Goal: Task Accomplishment & Management: Manage account settings

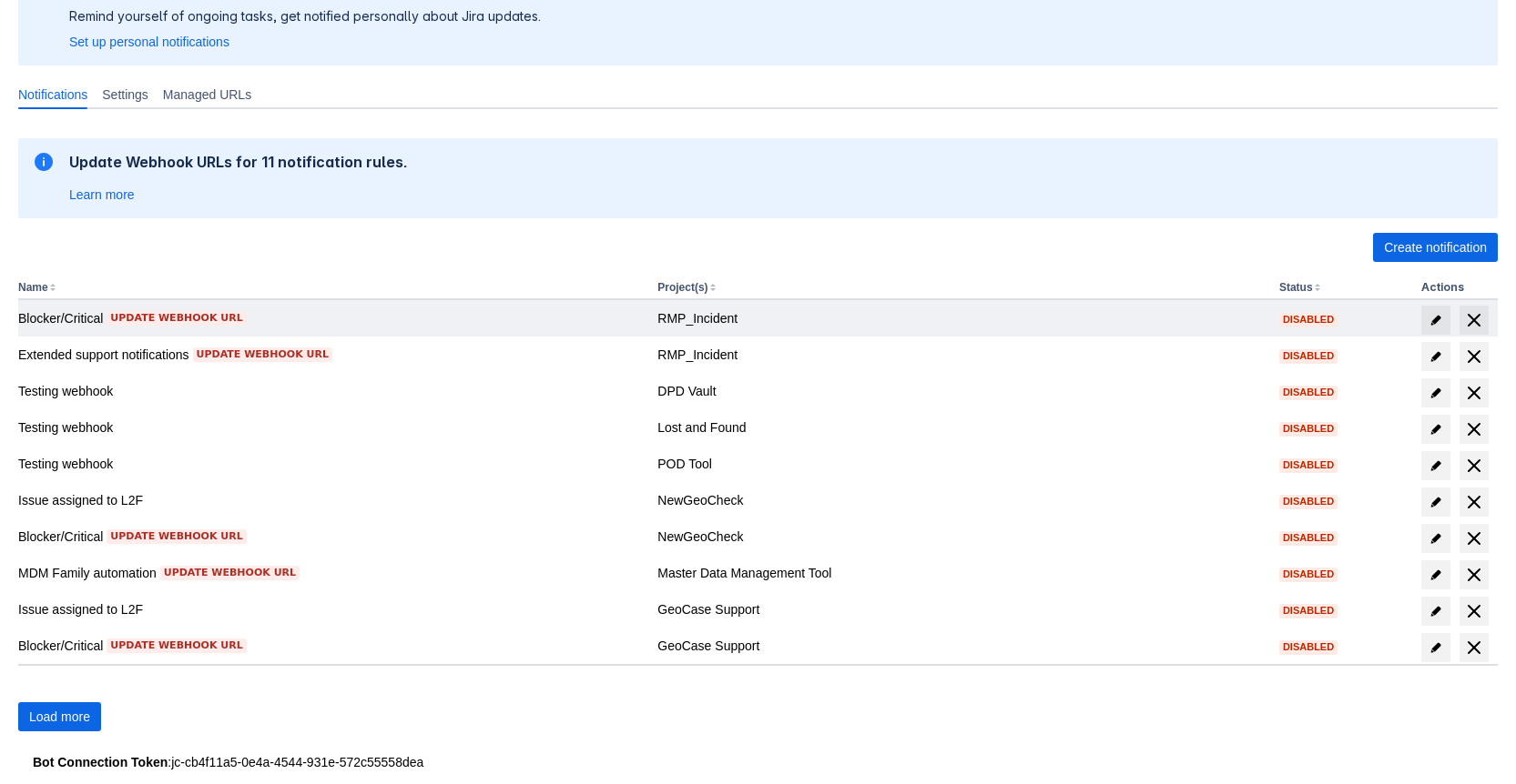
scroll to position [202, 0]
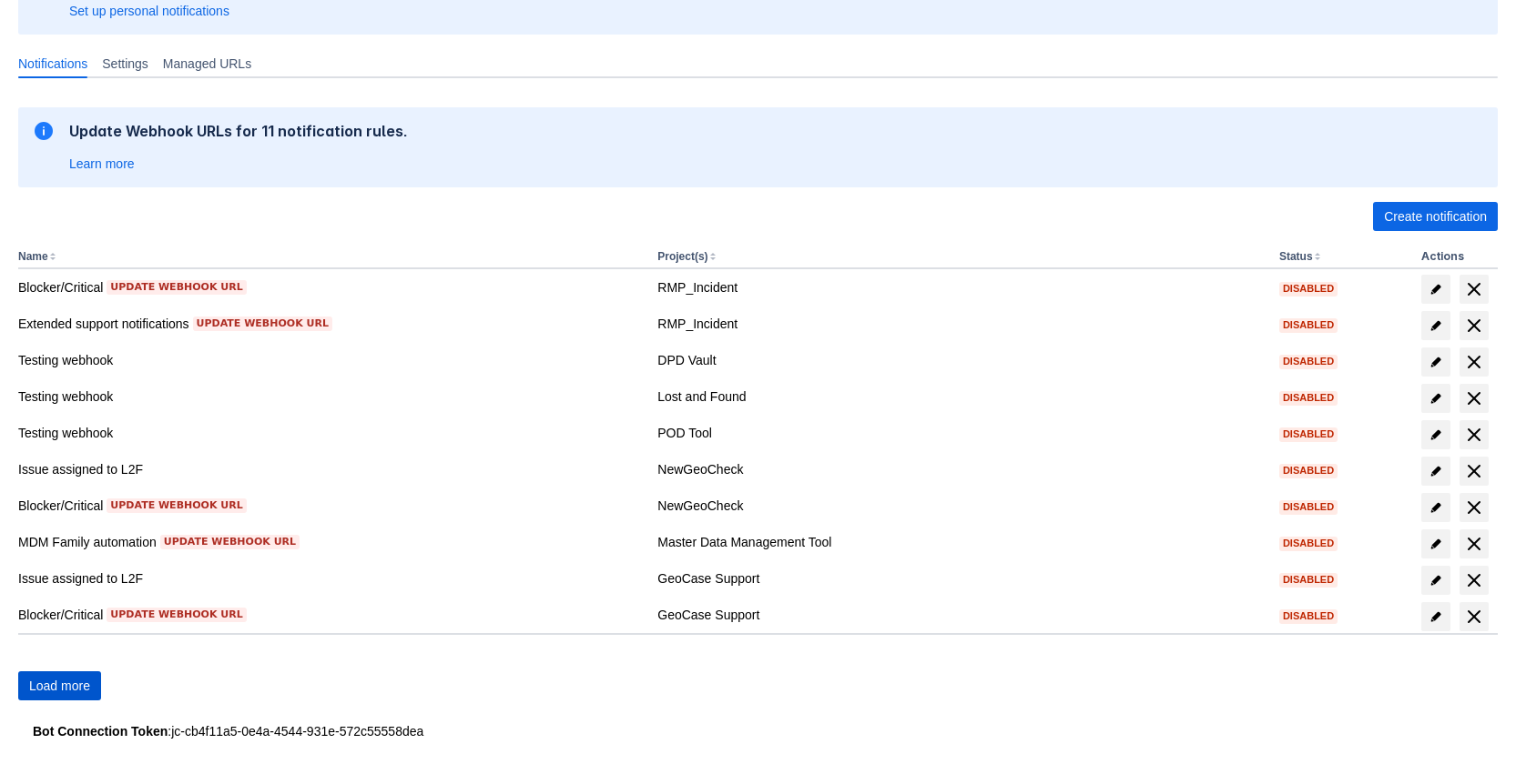
click at [45, 684] on span "Load more" at bounding box center [59, 686] width 61 height 29
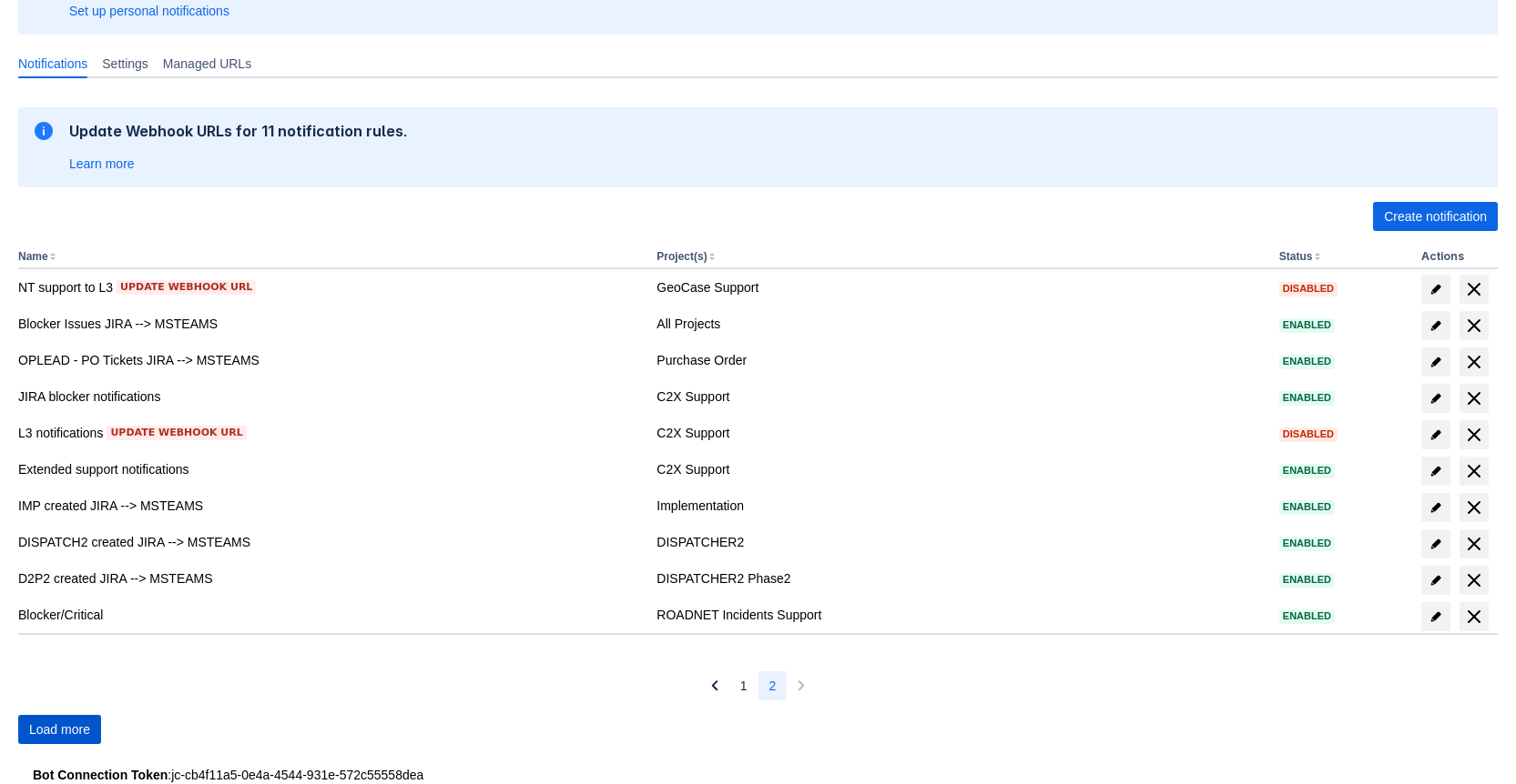
click at [75, 715] on span "Load more" at bounding box center [59, 730] width 61 height 29
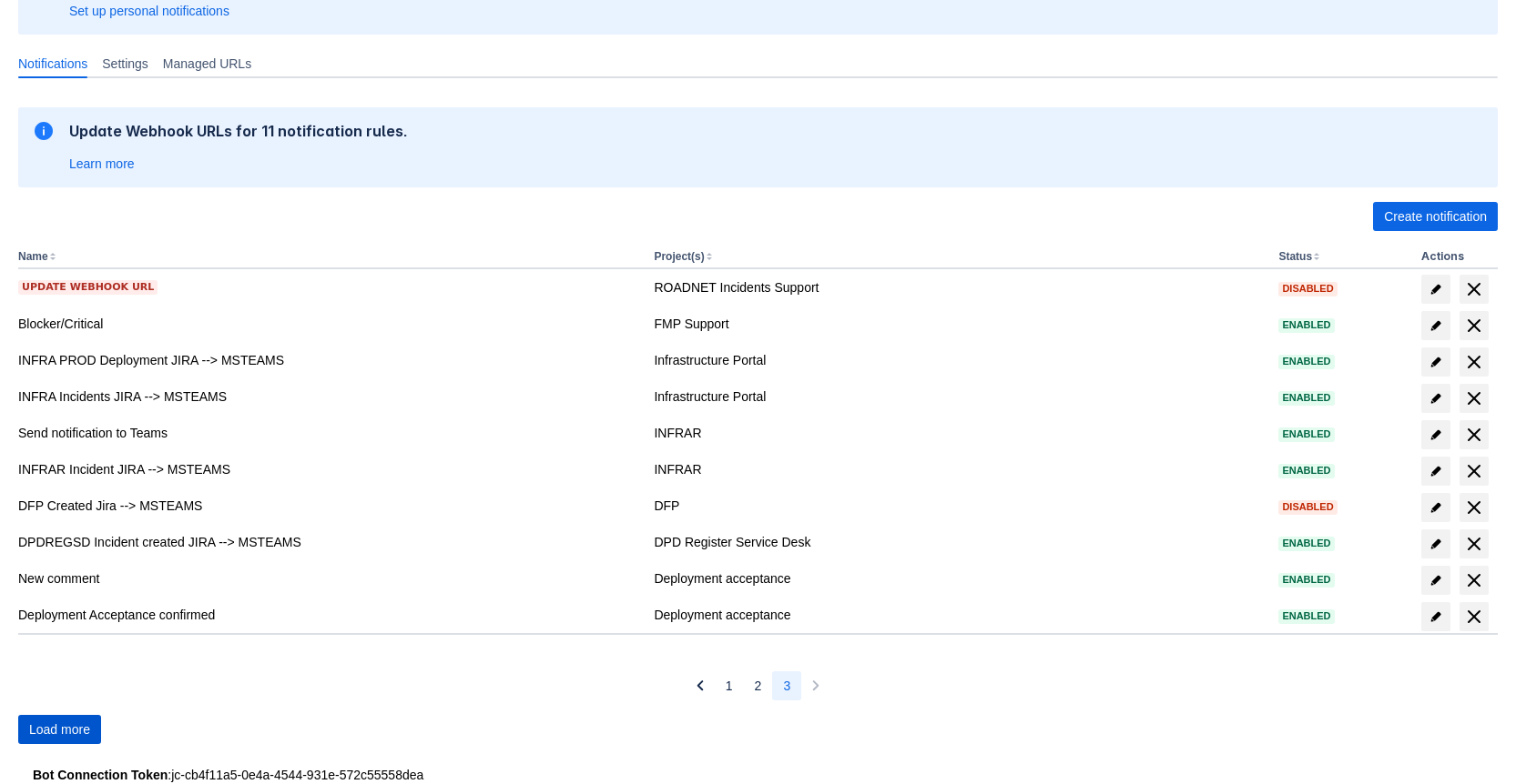
click at [75, 715] on span "Load more" at bounding box center [59, 730] width 61 height 29
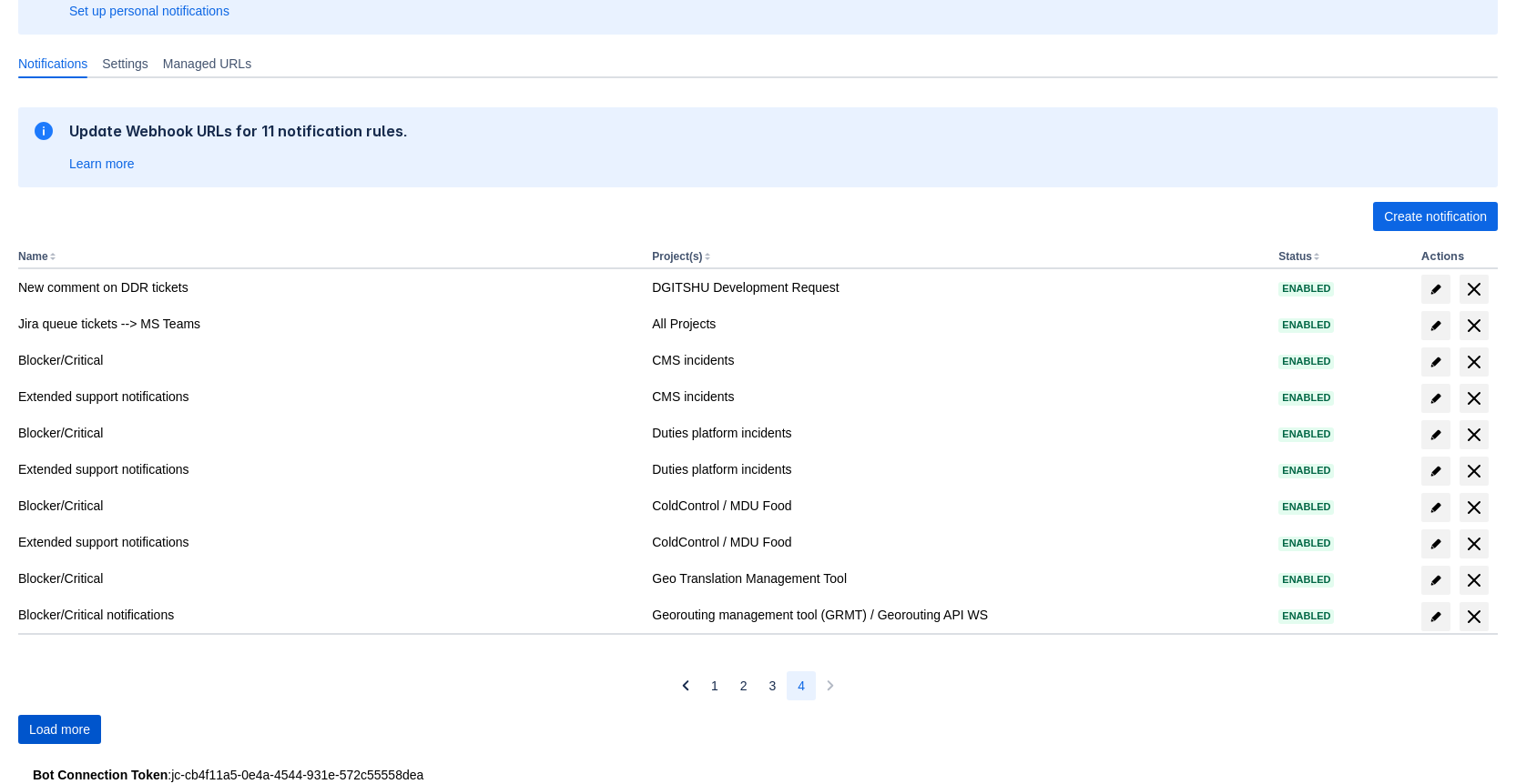
click at [75, 715] on span "Load more" at bounding box center [59, 730] width 61 height 29
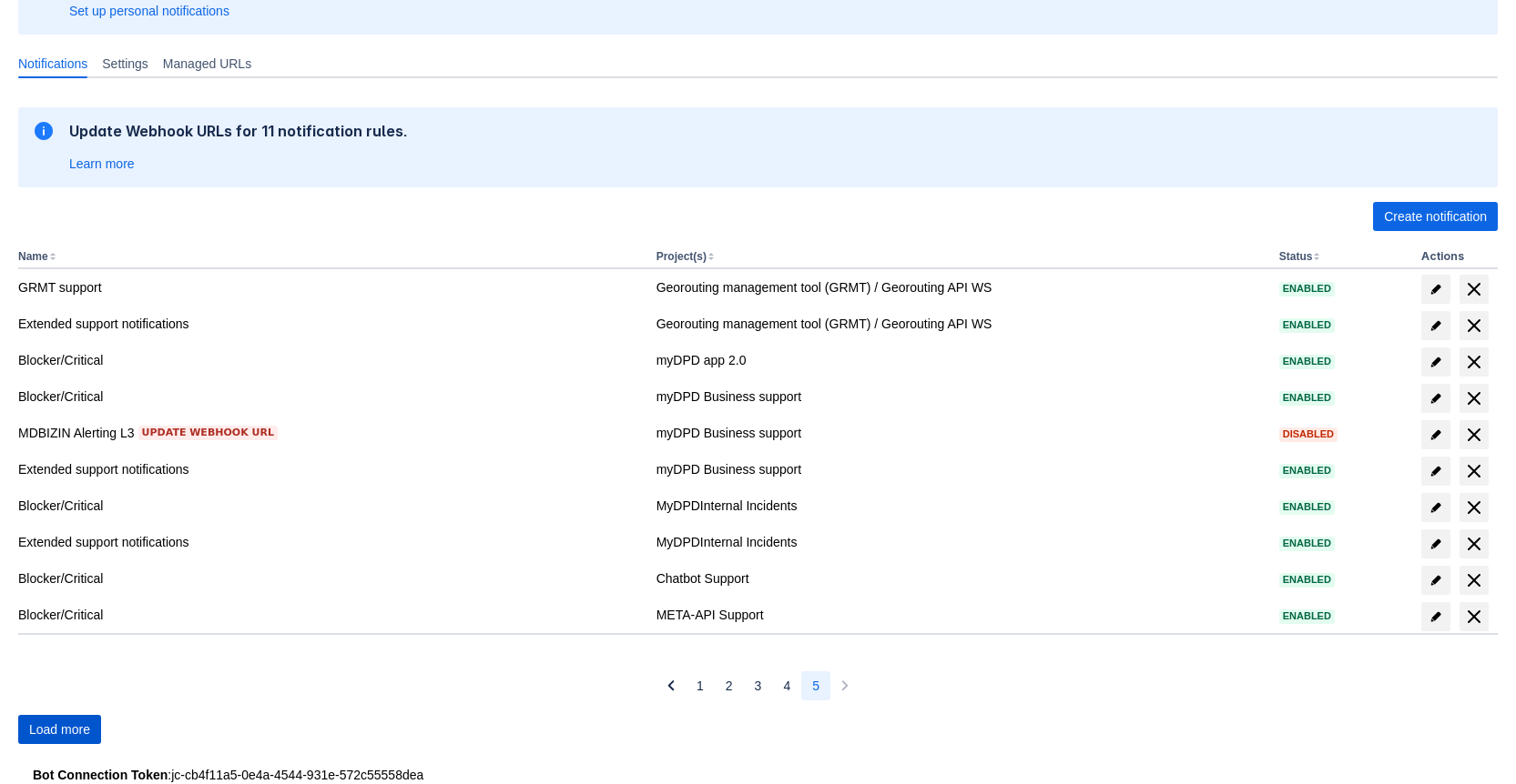
click at [75, 715] on span "Load more" at bounding box center [59, 730] width 61 height 29
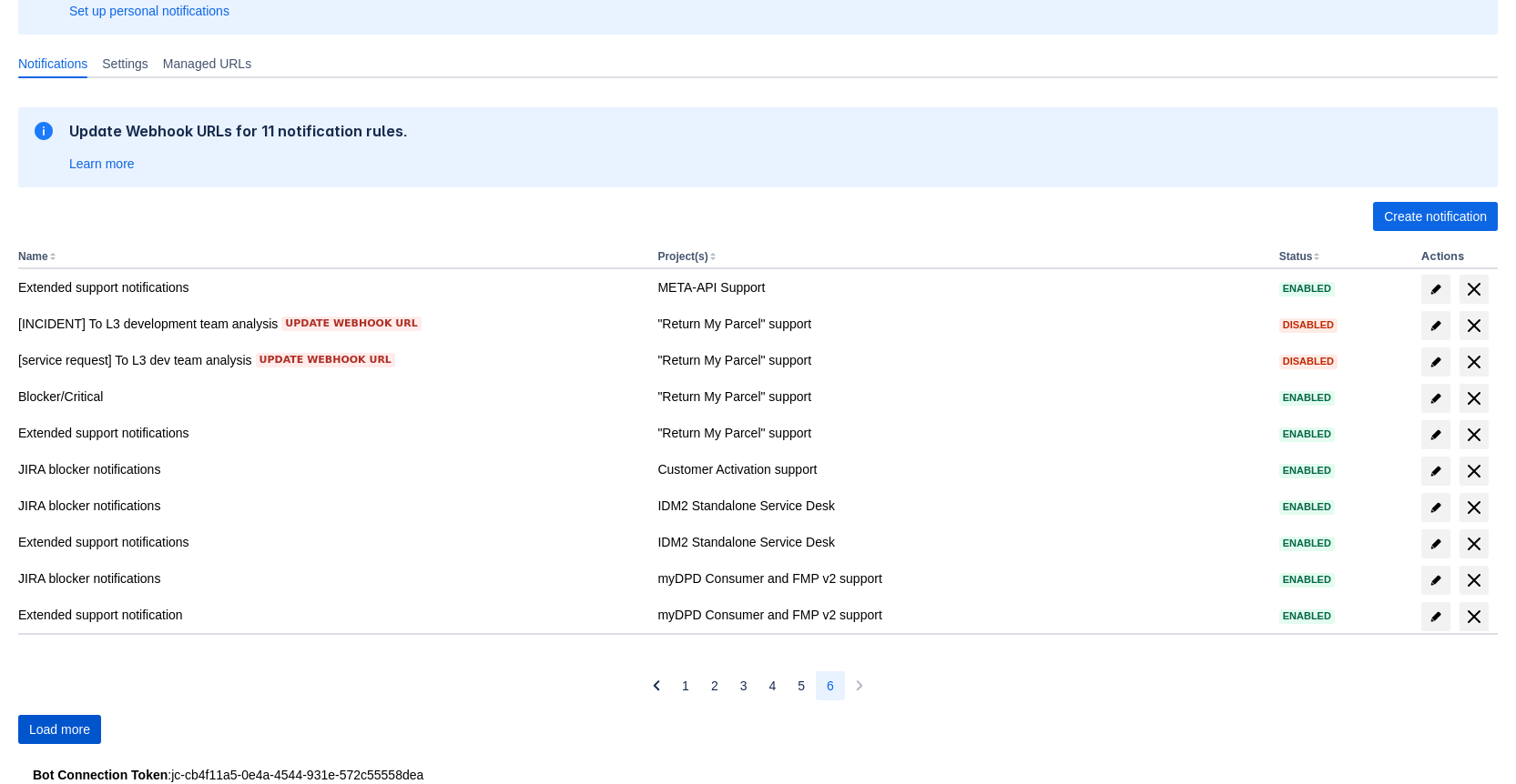
click at [75, 715] on span "Load more" at bounding box center [59, 730] width 61 height 29
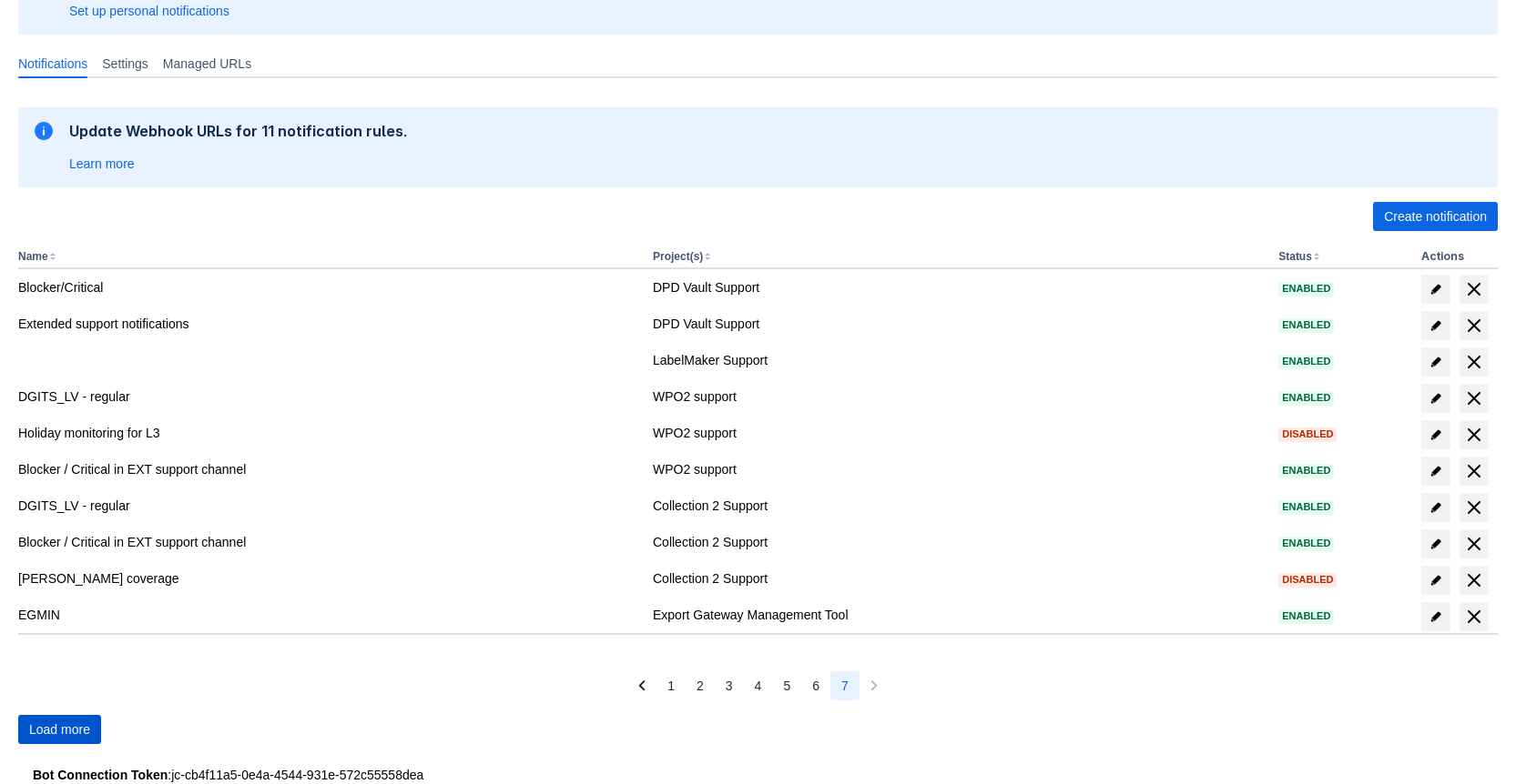
click at [75, 715] on span "Load more" at bounding box center [59, 730] width 61 height 29
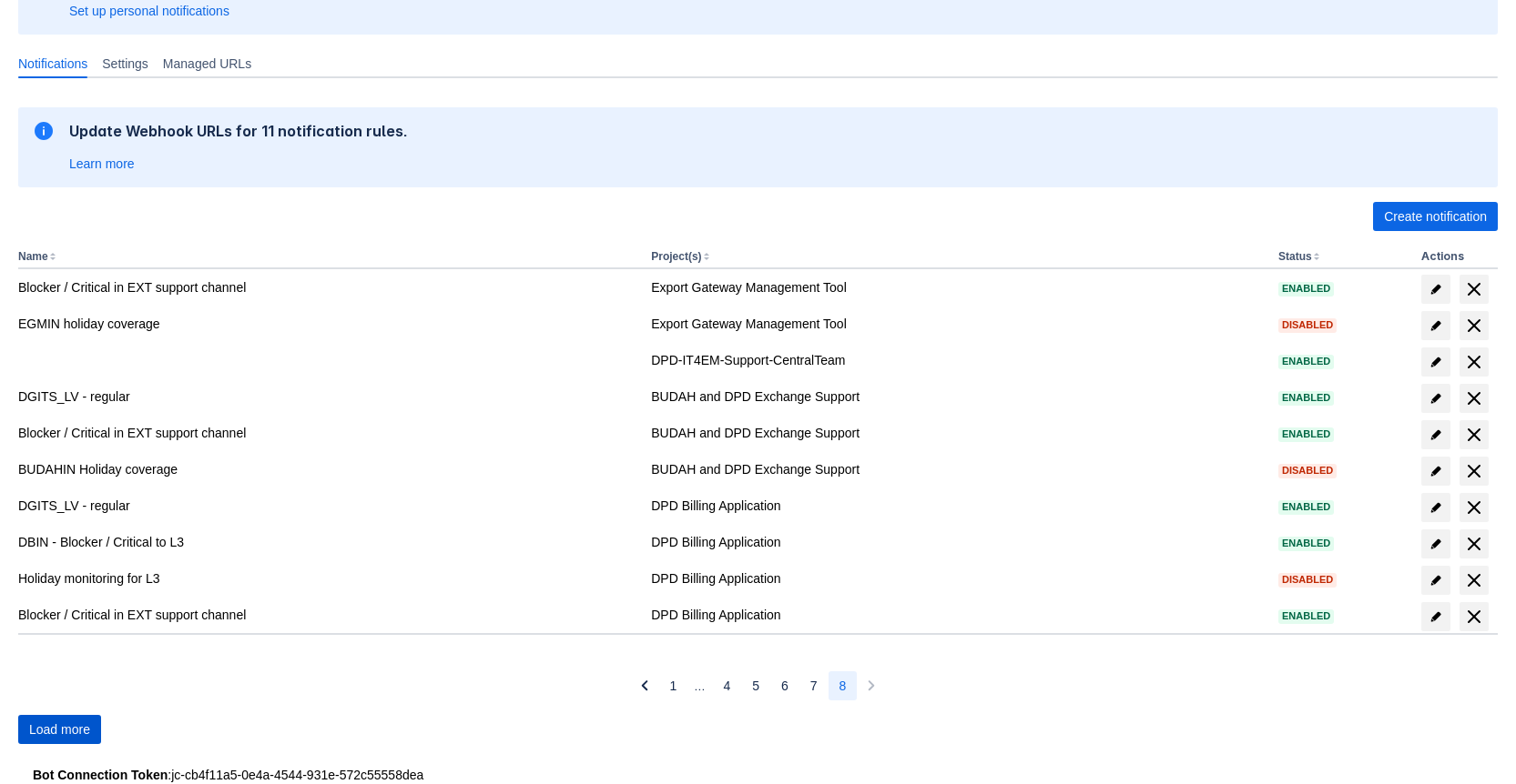
click at [75, 715] on span "Load more" at bounding box center [59, 730] width 61 height 29
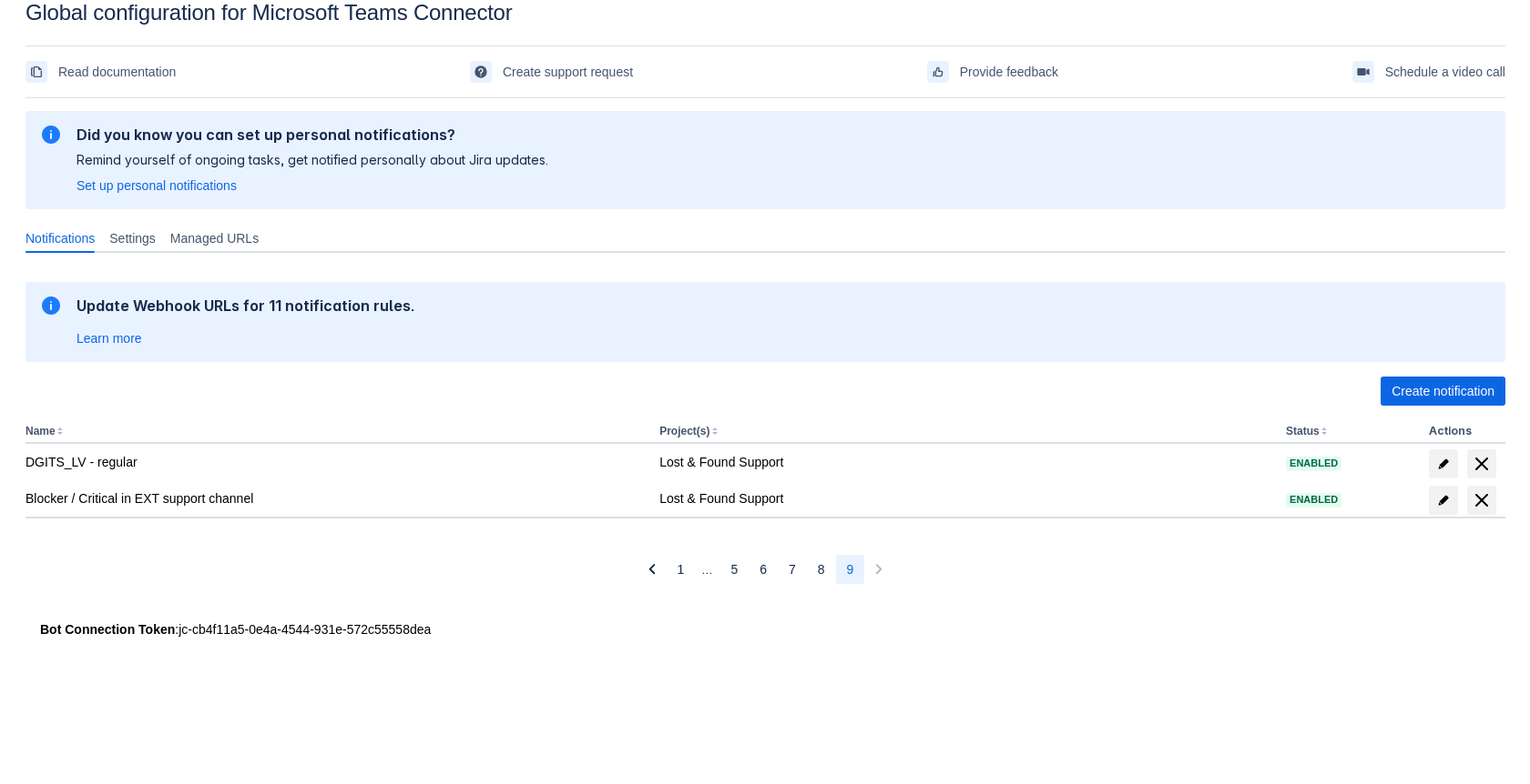
scroll to position [27, 0]
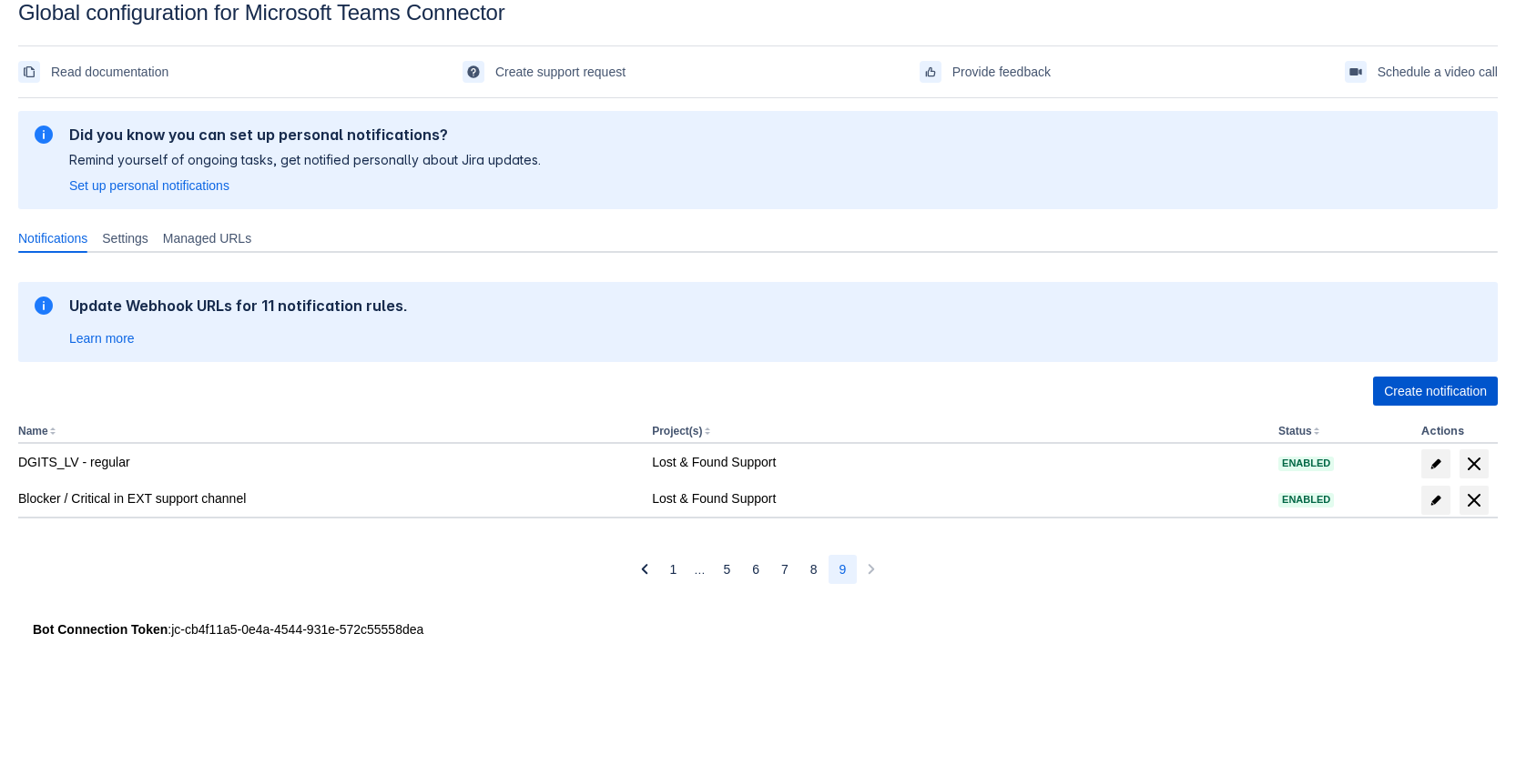
click at [1406, 393] on span "Create notification" at bounding box center [1435, 391] width 103 height 29
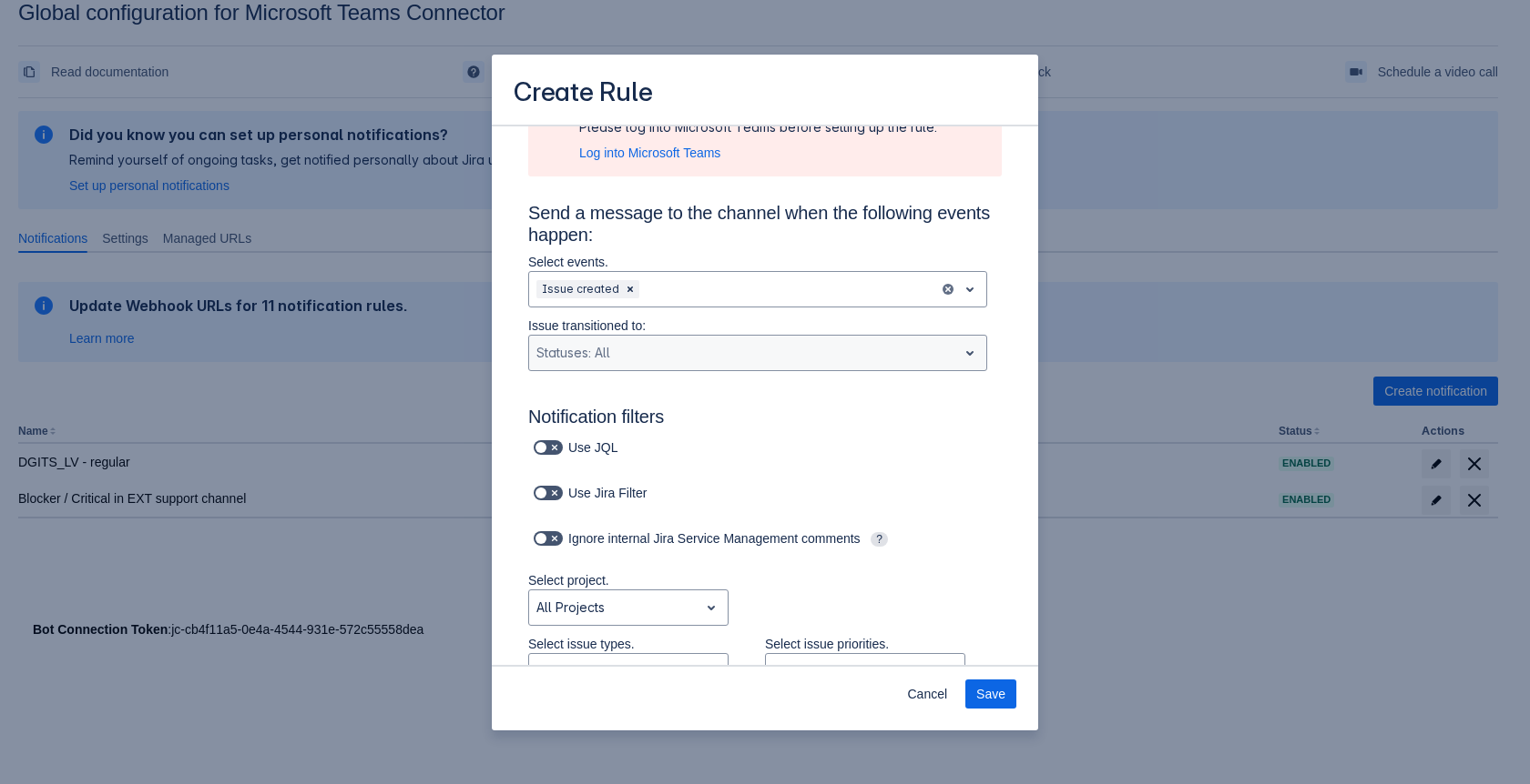
scroll to position [92, 0]
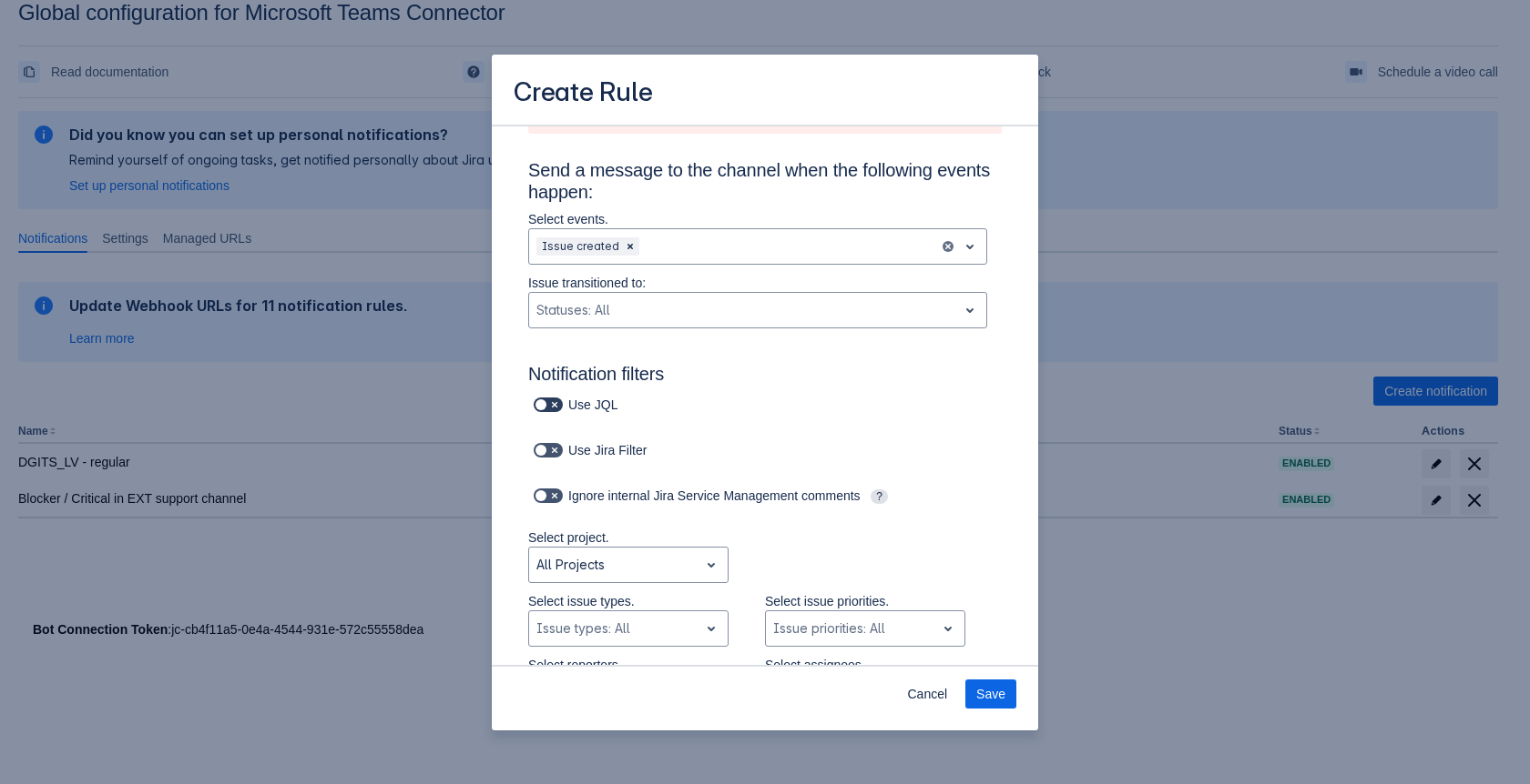
click at [554, 407] on span "Scrollable content" at bounding box center [554, 405] width 15 height 15
click at [545, 407] on input "Scrollable content" at bounding box center [539, 406] width 12 height 12
checkbox input "true"
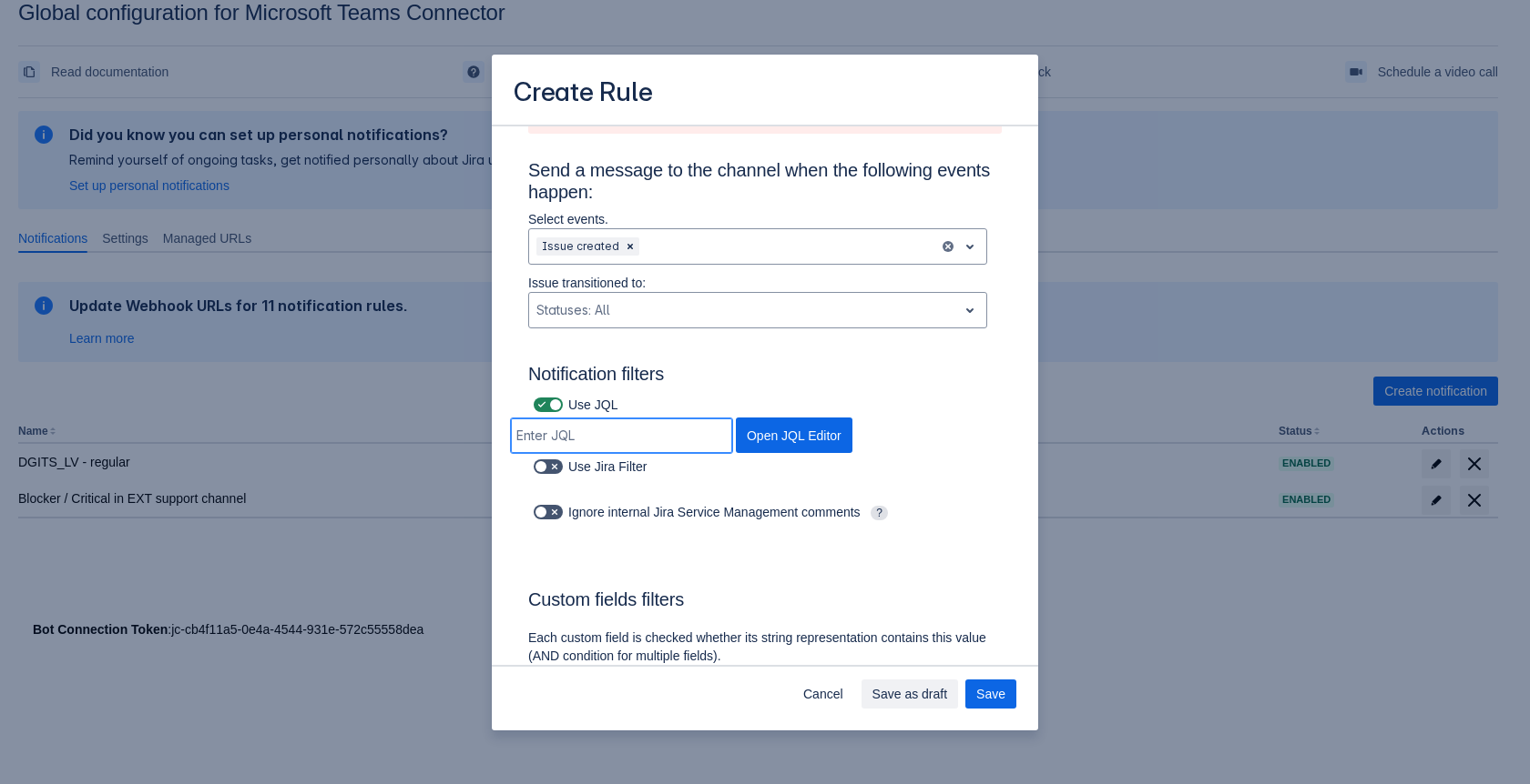
click at [567, 428] on input "Scrollable content" at bounding box center [621, 436] width 221 height 33
paste input "project in (DVIN, CMSIN, DPIN, MDFIN, METAAPIIN, MDBIZIN, MDCIN, MDIIN, RMP4IN,…"
click at [784, 436] on span "Open JQL Editor" at bounding box center [793, 435] width 94 height 35
click at [649, 434] on input "project in (DVIN, CMSIN, DPIN, MDFIN, METAAPIIN, MDBIZIN, MDCIN, MDIIN, RMP4IN,…" at bounding box center [621, 436] width 221 height 33
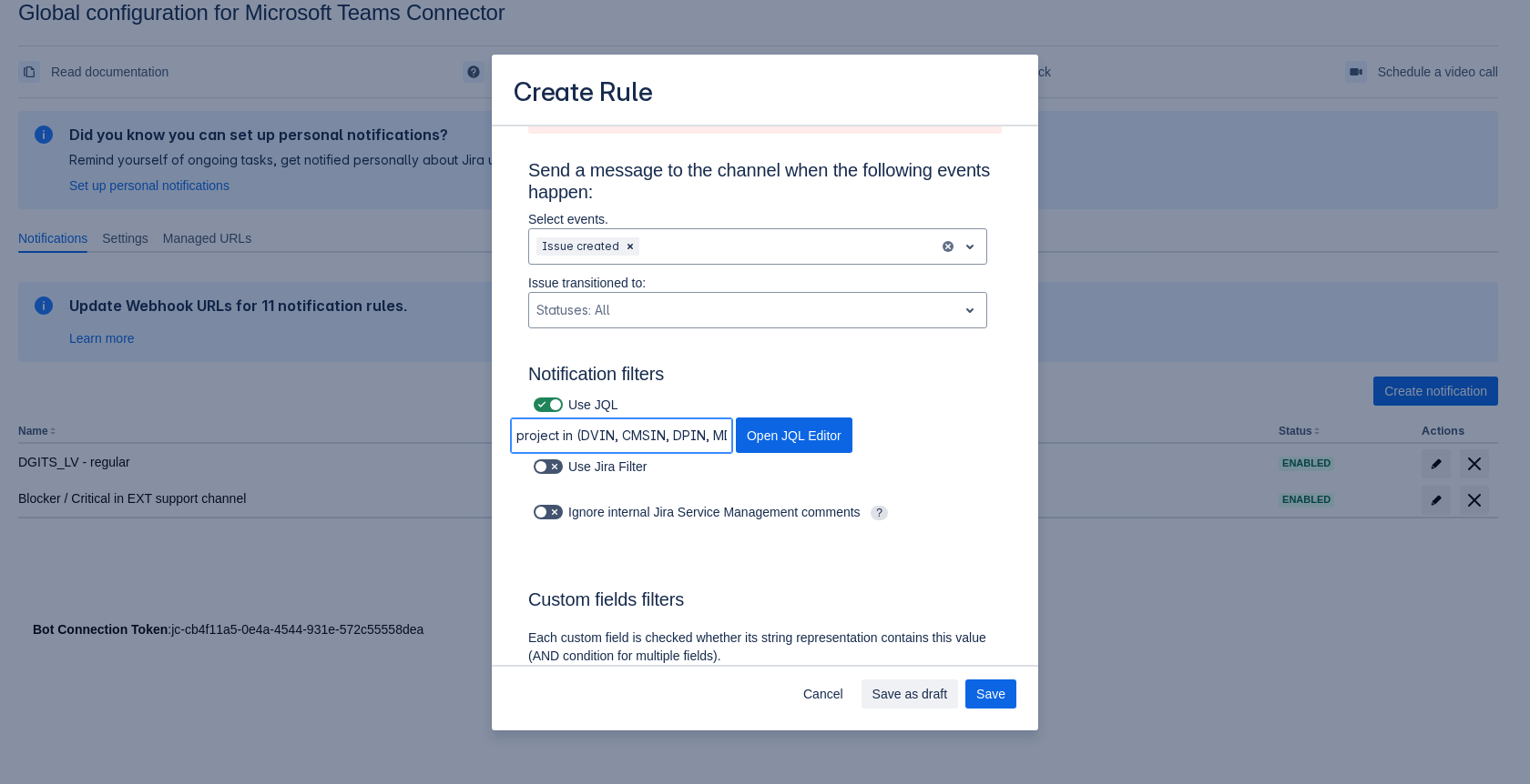
paste input "issuetype in (Incident, Bug, Problem, Fault)"
click at [760, 434] on span "Open JQL Editor" at bounding box center [793, 435] width 94 height 35
type input "project in (DVIN, CMSIN, DPIN, MDFIN, METAAPIIN, MDBIZIN, MDCIN, MDIIN, RMP4IN,…"
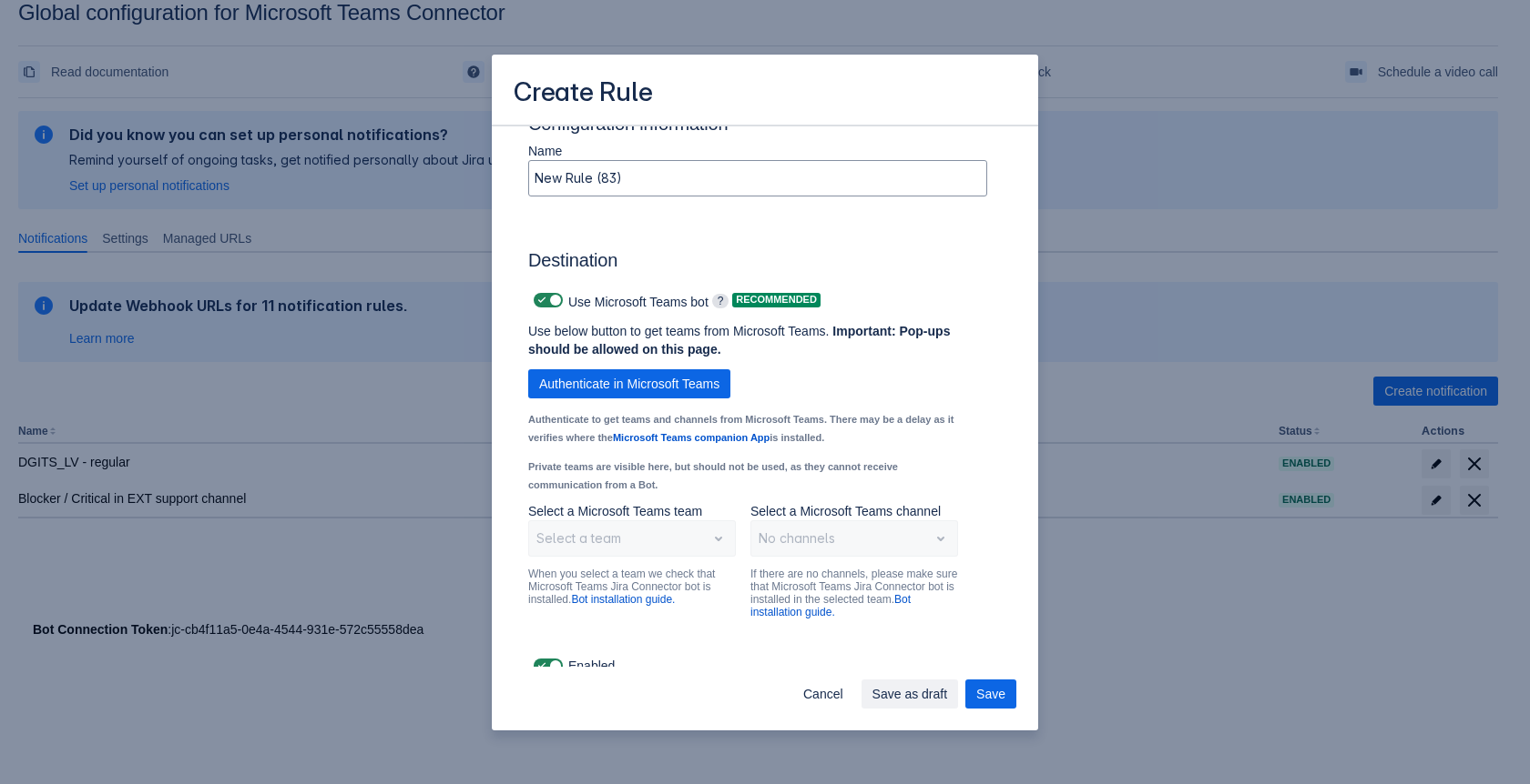
scroll to position [1045, 0]
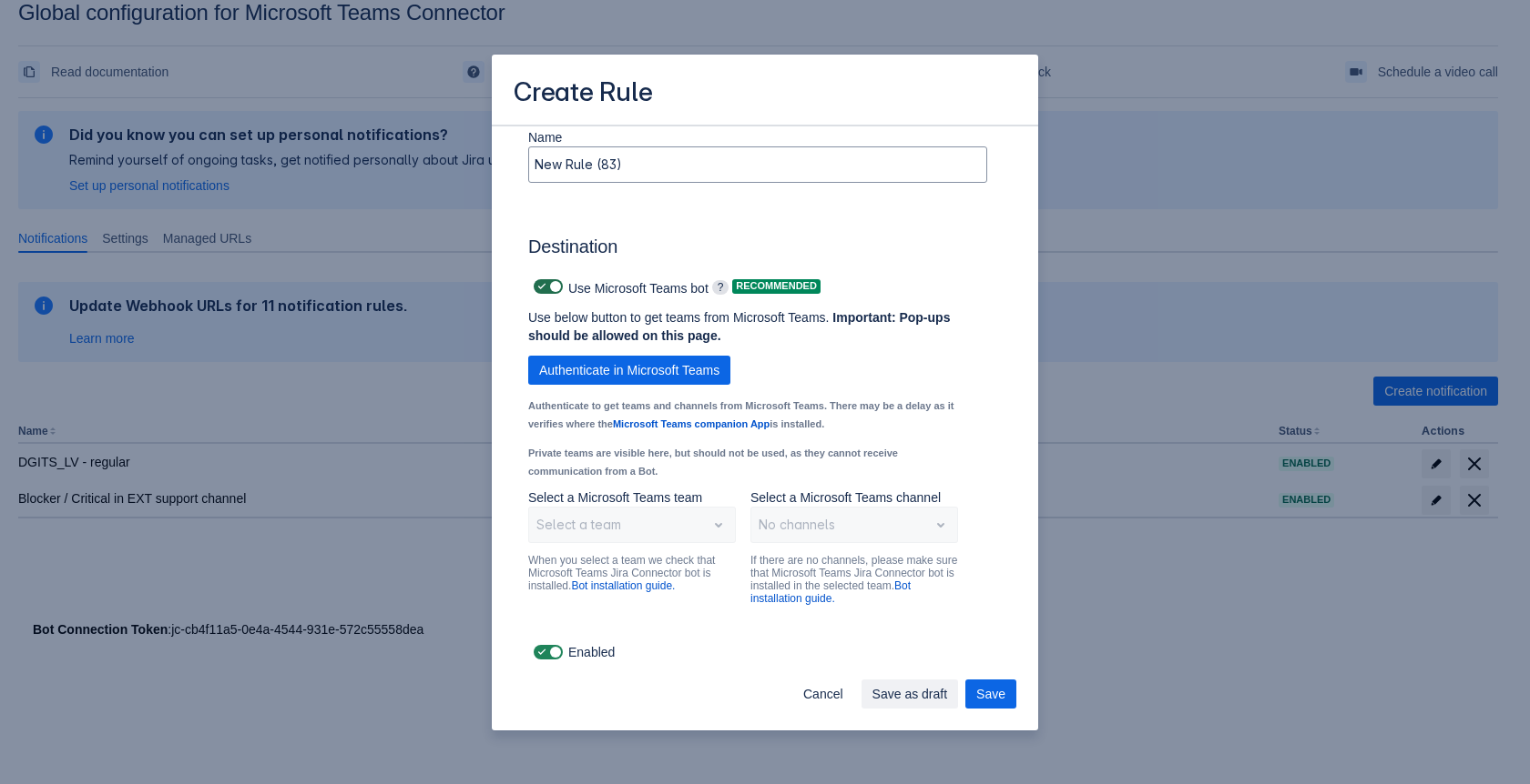
click at [545, 289] on span "Scrollable content" at bounding box center [541, 286] width 15 height 15
click at [545, 289] on input "Scrollable content" at bounding box center [539, 287] width 12 height 12
checkbox input "false"
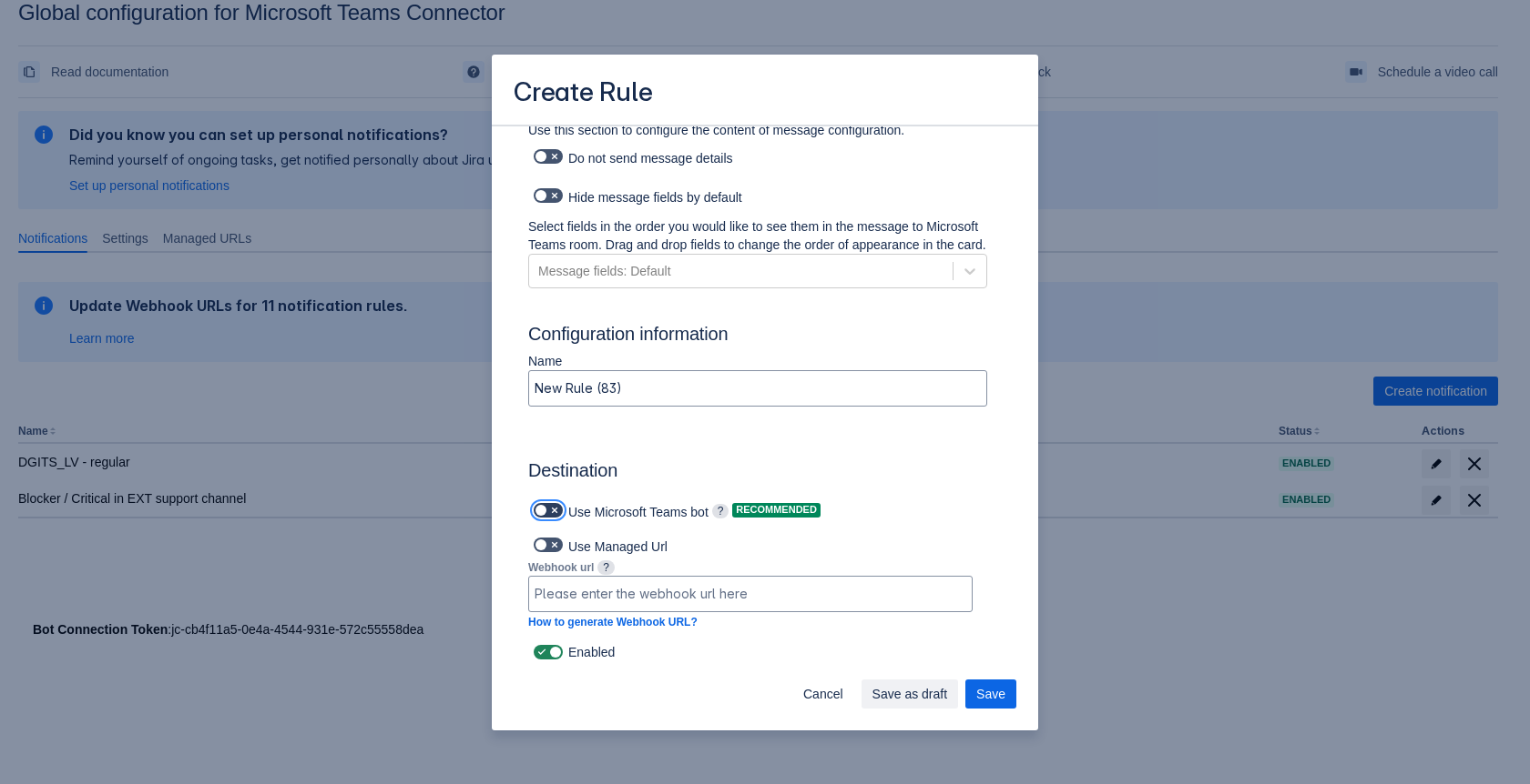
scroll to position [821, 0]
click at [581, 594] on input "Scrollable content" at bounding box center [750, 594] width 443 height 33
paste input "[URL][DOMAIN_NAME]"
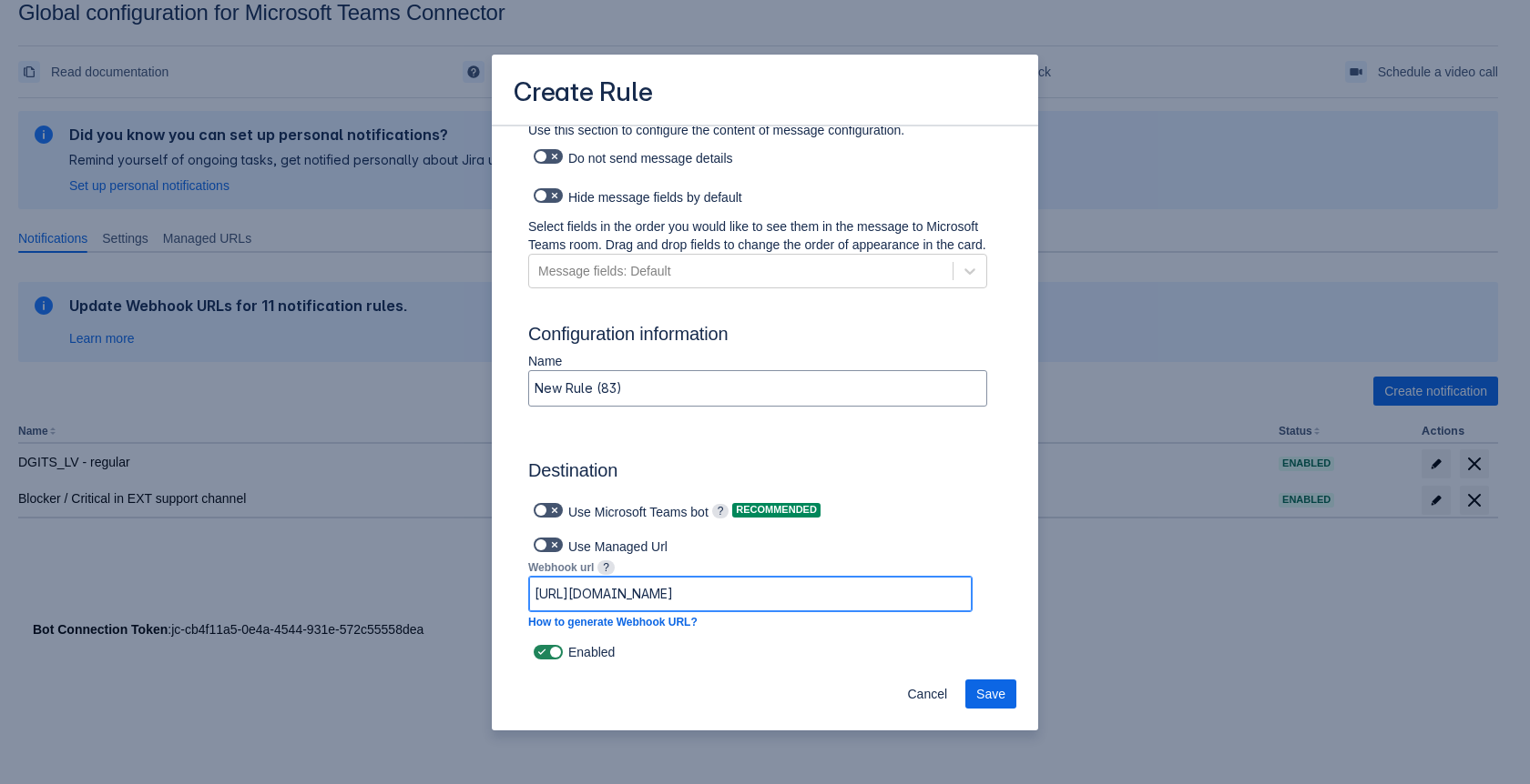
scroll to position [0, 1574]
type input "[URL][DOMAIN_NAME]"
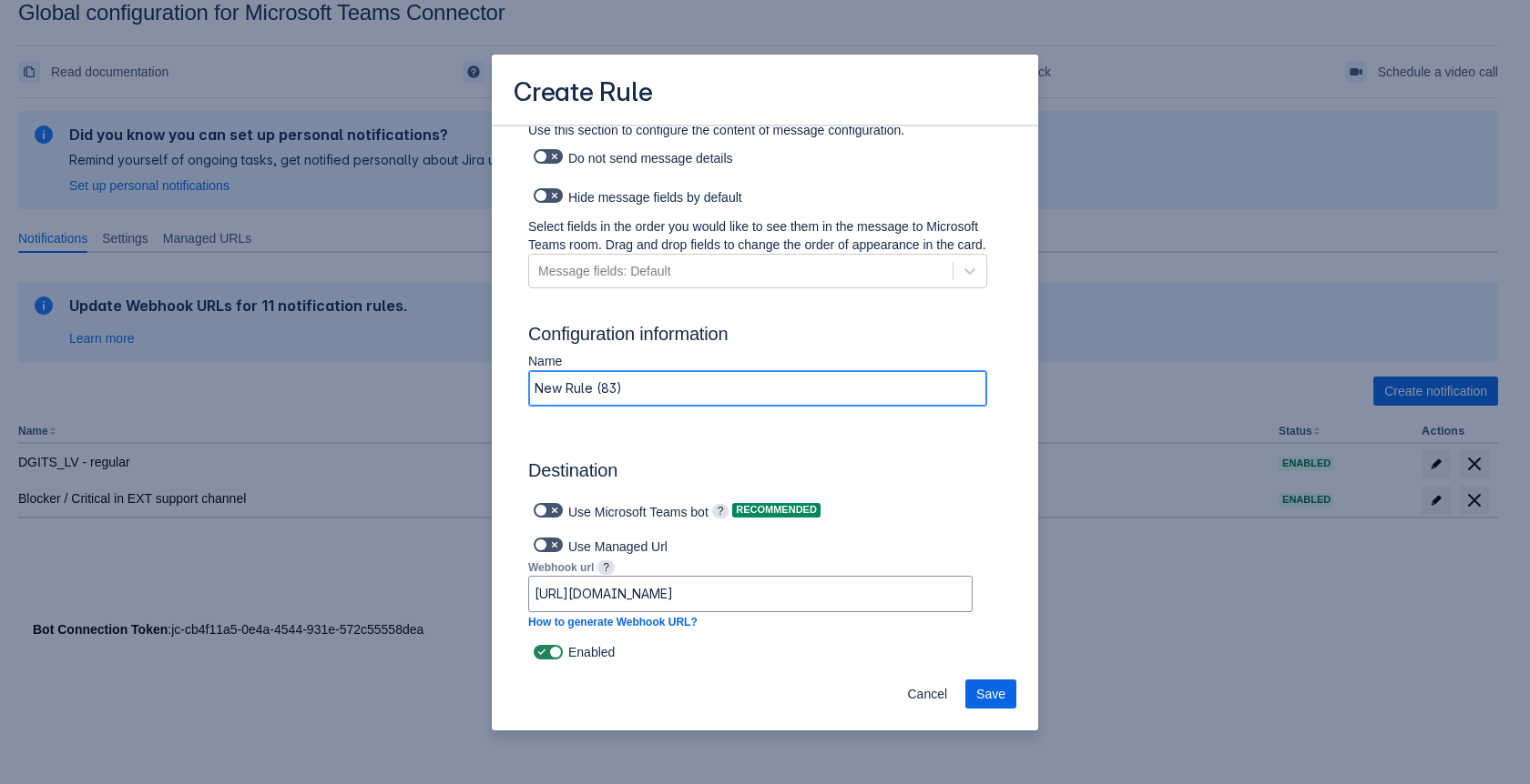
scroll to position [0, 0]
drag, startPoint x: 645, startPoint y: 389, endPoint x: 513, endPoint y: 388, distance: 132.0
type input "Extended support --> MS TEAMS (GLOBAL)"
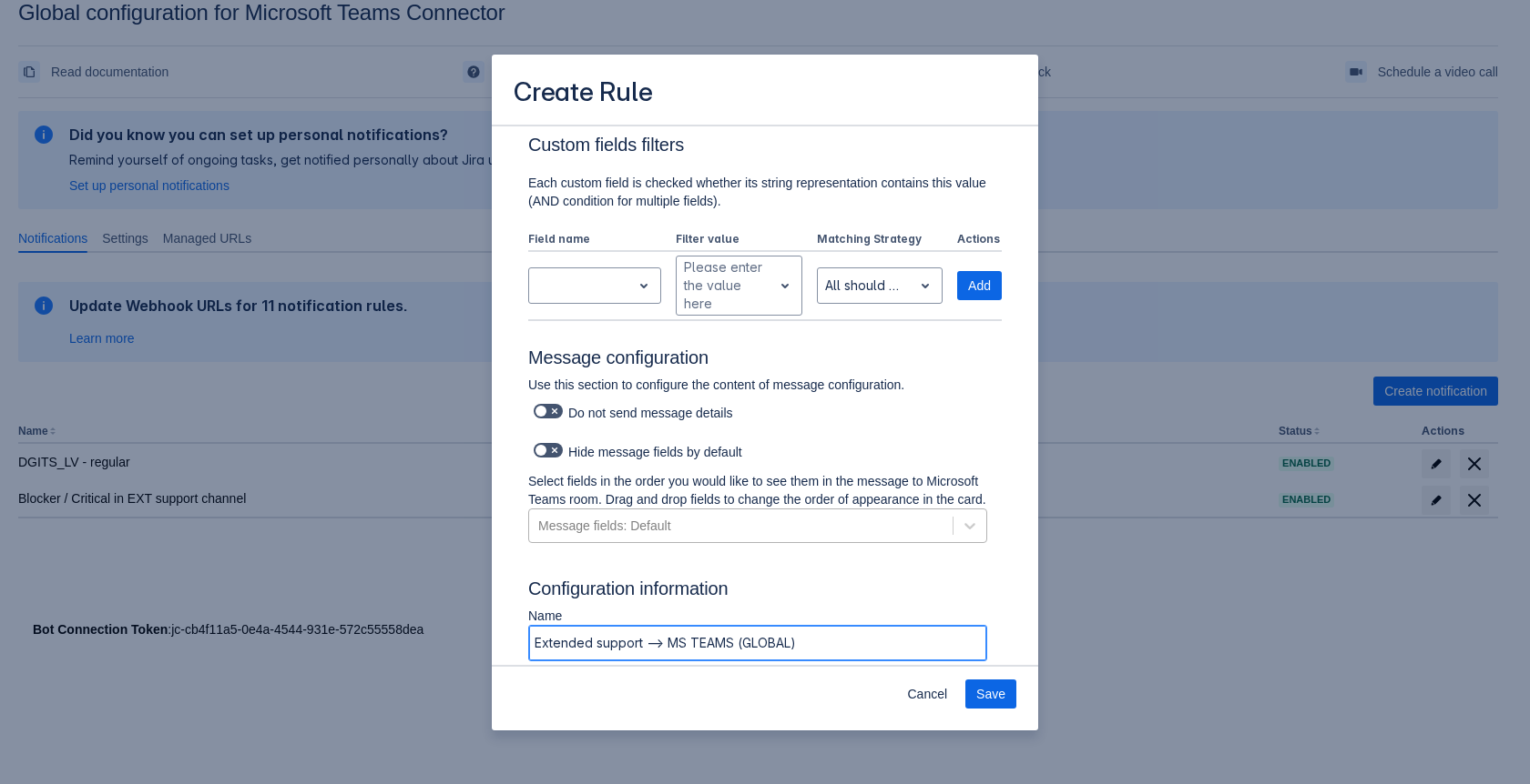
scroll to position [821, 0]
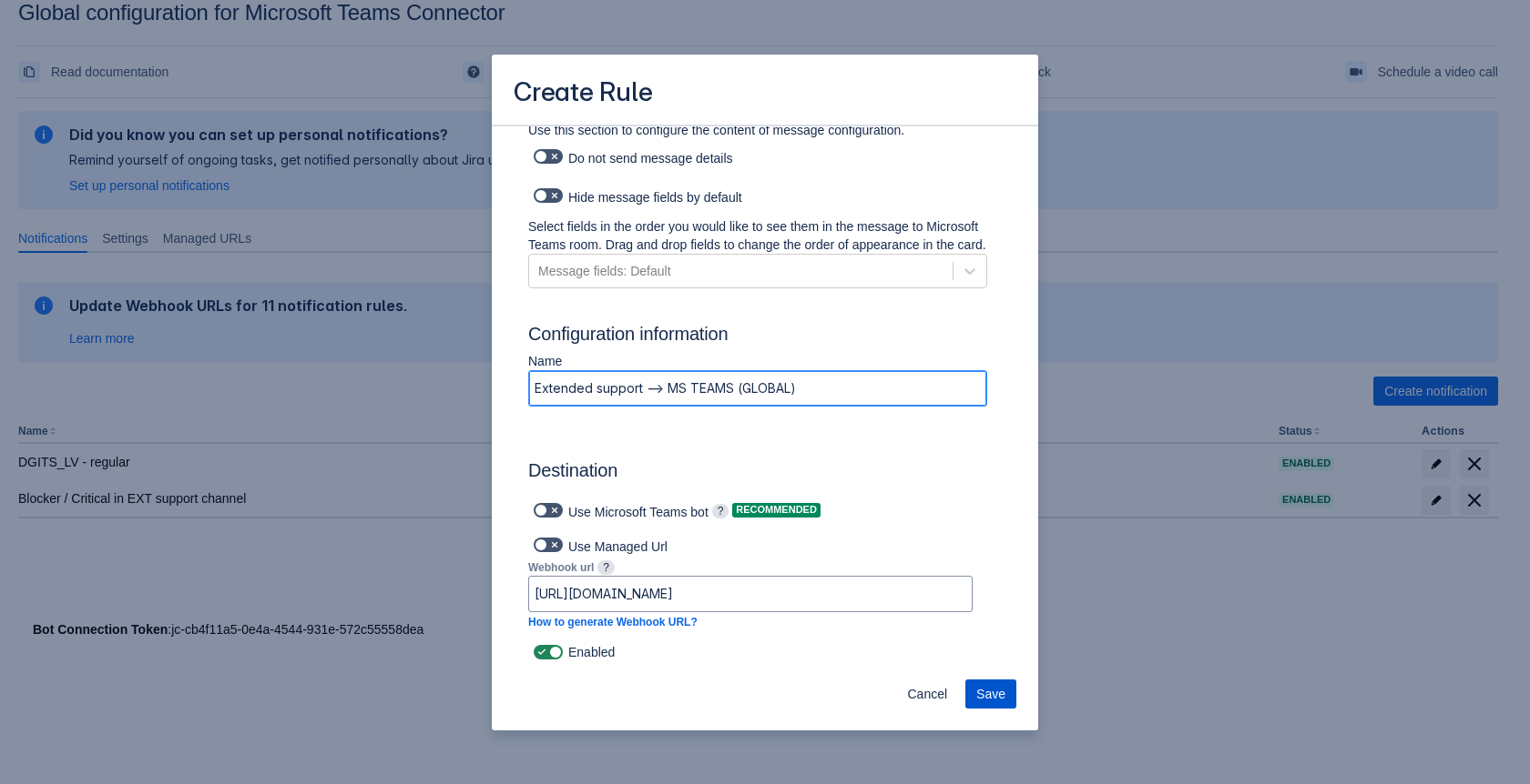
click at [1011, 695] on button "Save" at bounding box center [991, 695] width 51 height 29
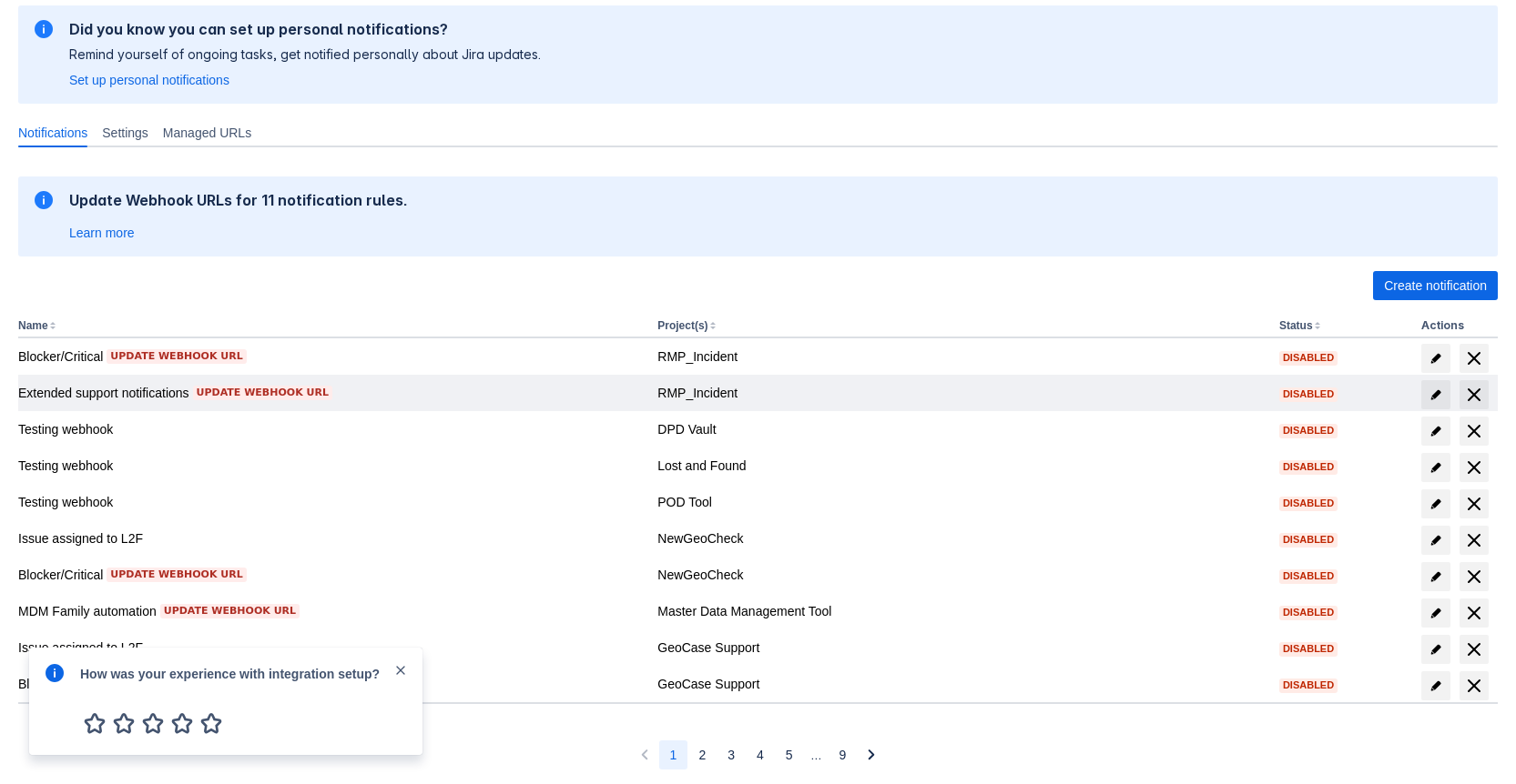
scroll to position [217, 0]
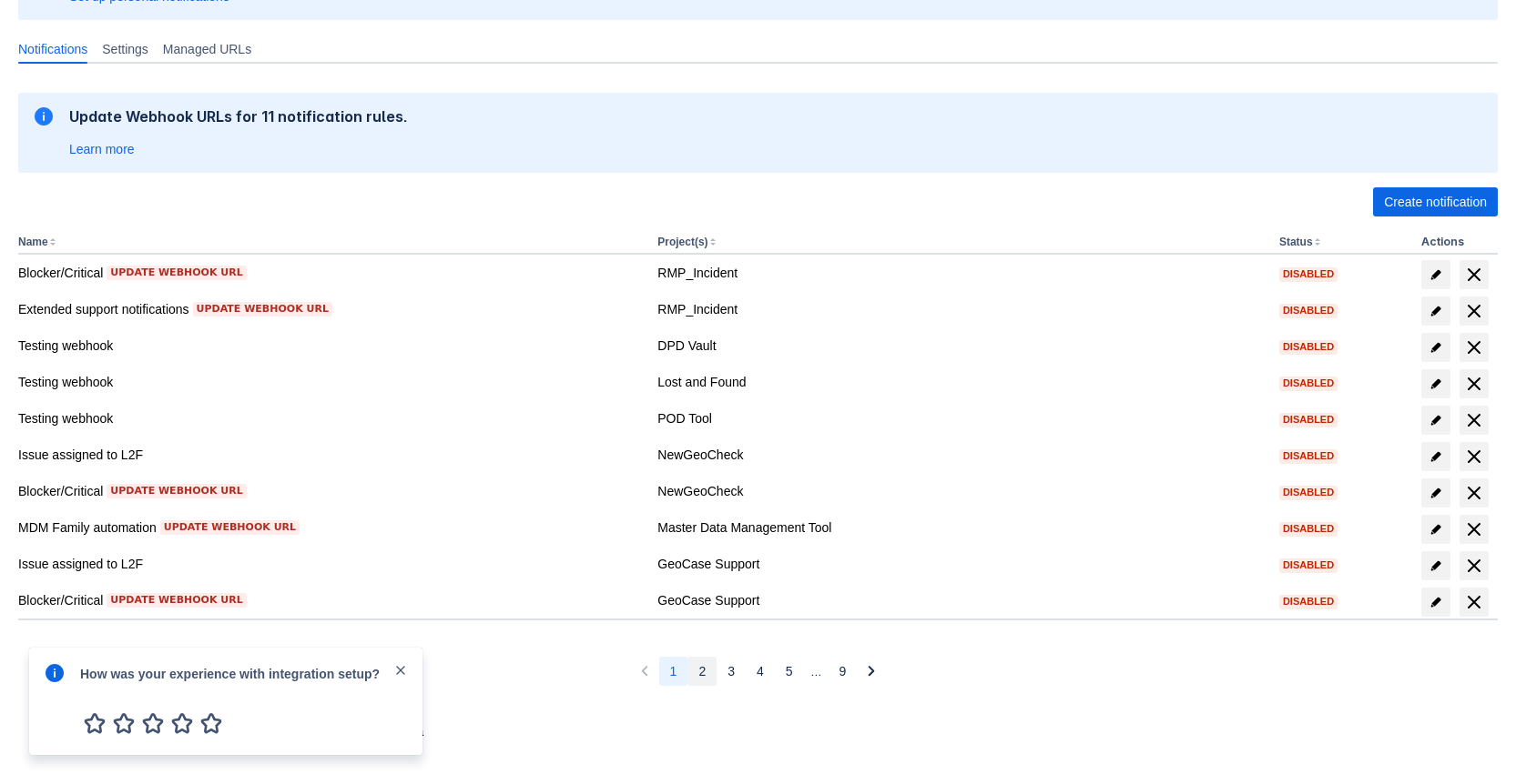
click at [713, 678] on button "2" at bounding box center [702, 671] width 29 height 29
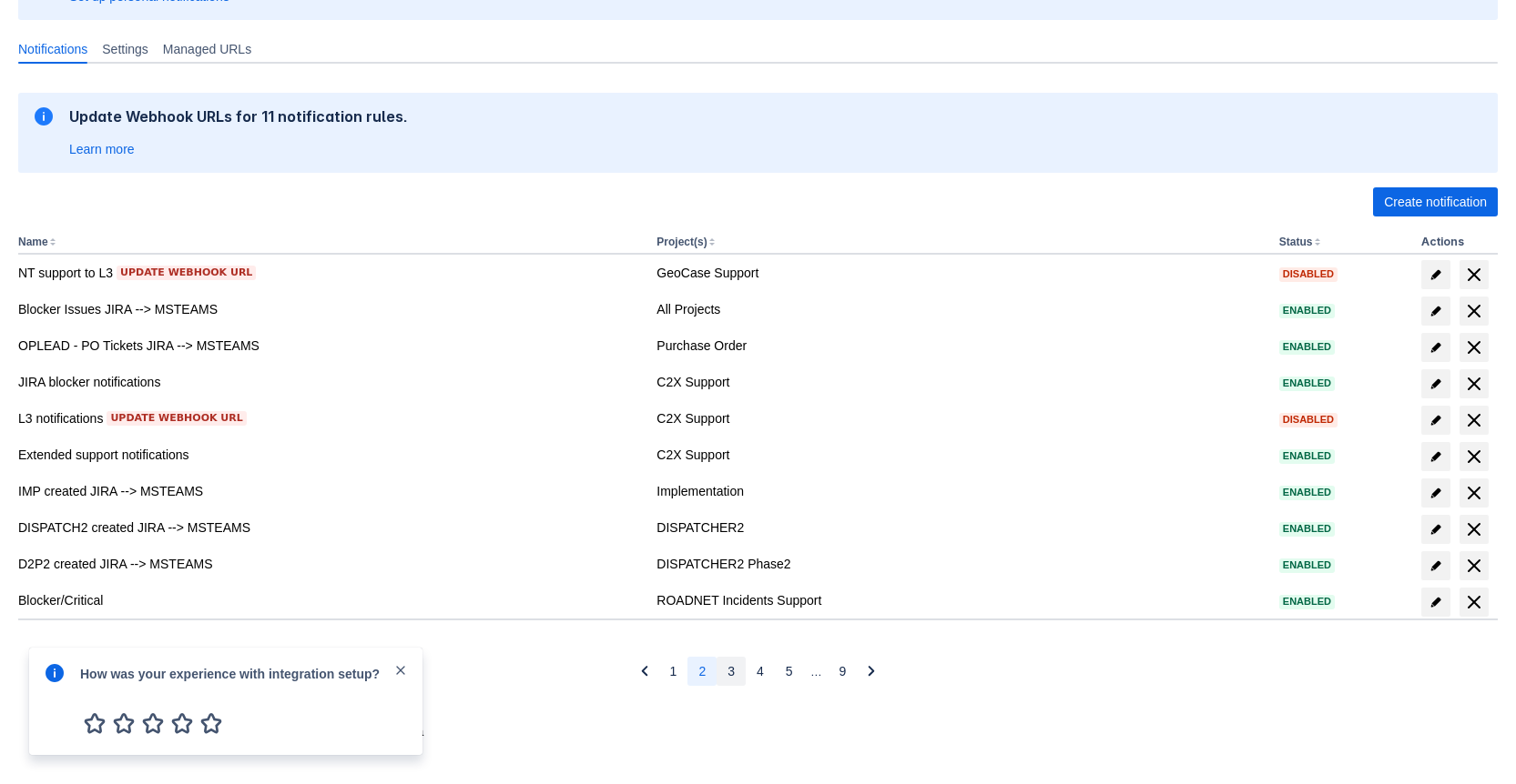
click at [730, 676] on span "3" at bounding box center [731, 671] width 7 height 29
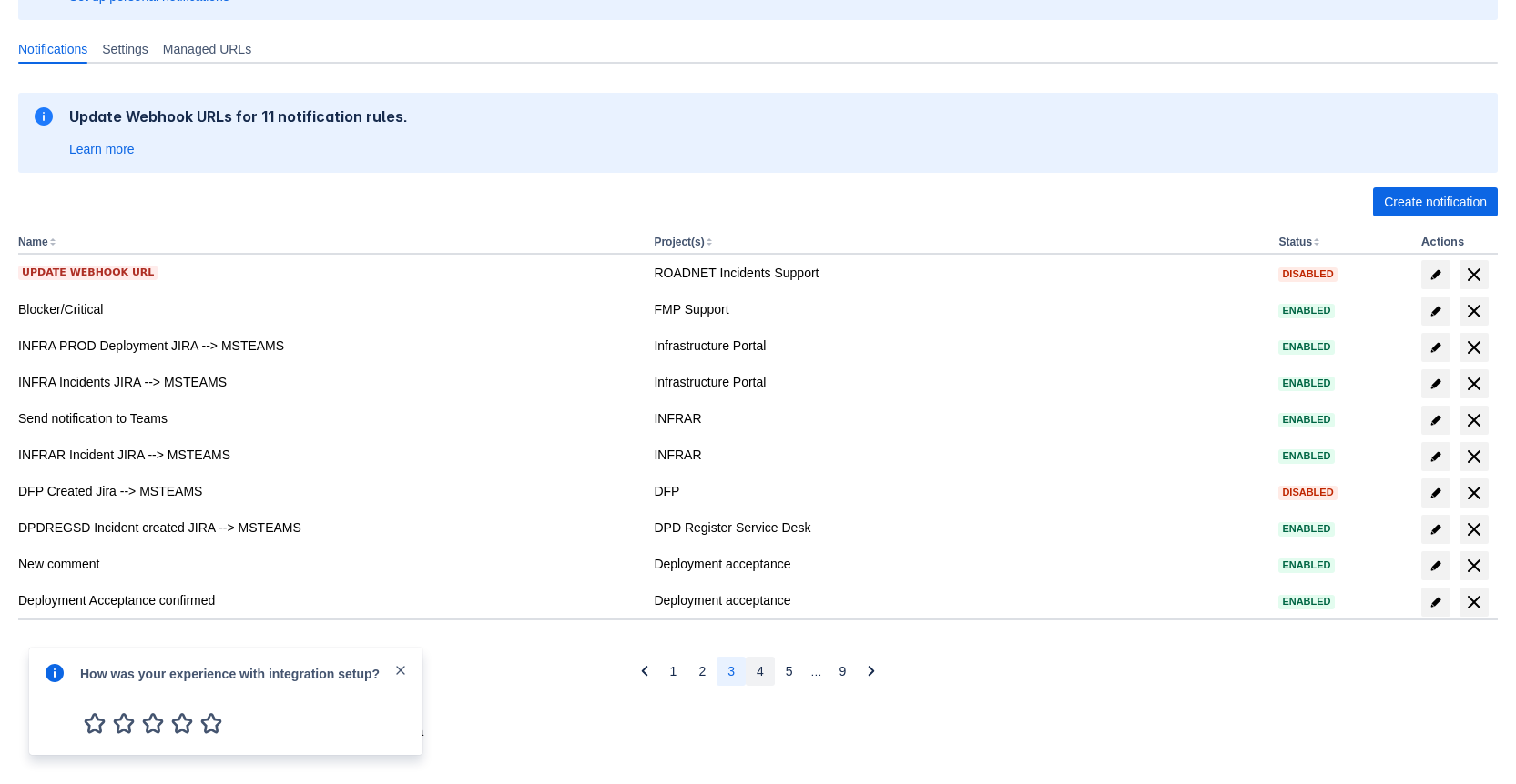
click at [766, 671] on button "4" at bounding box center [760, 671] width 29 height 29
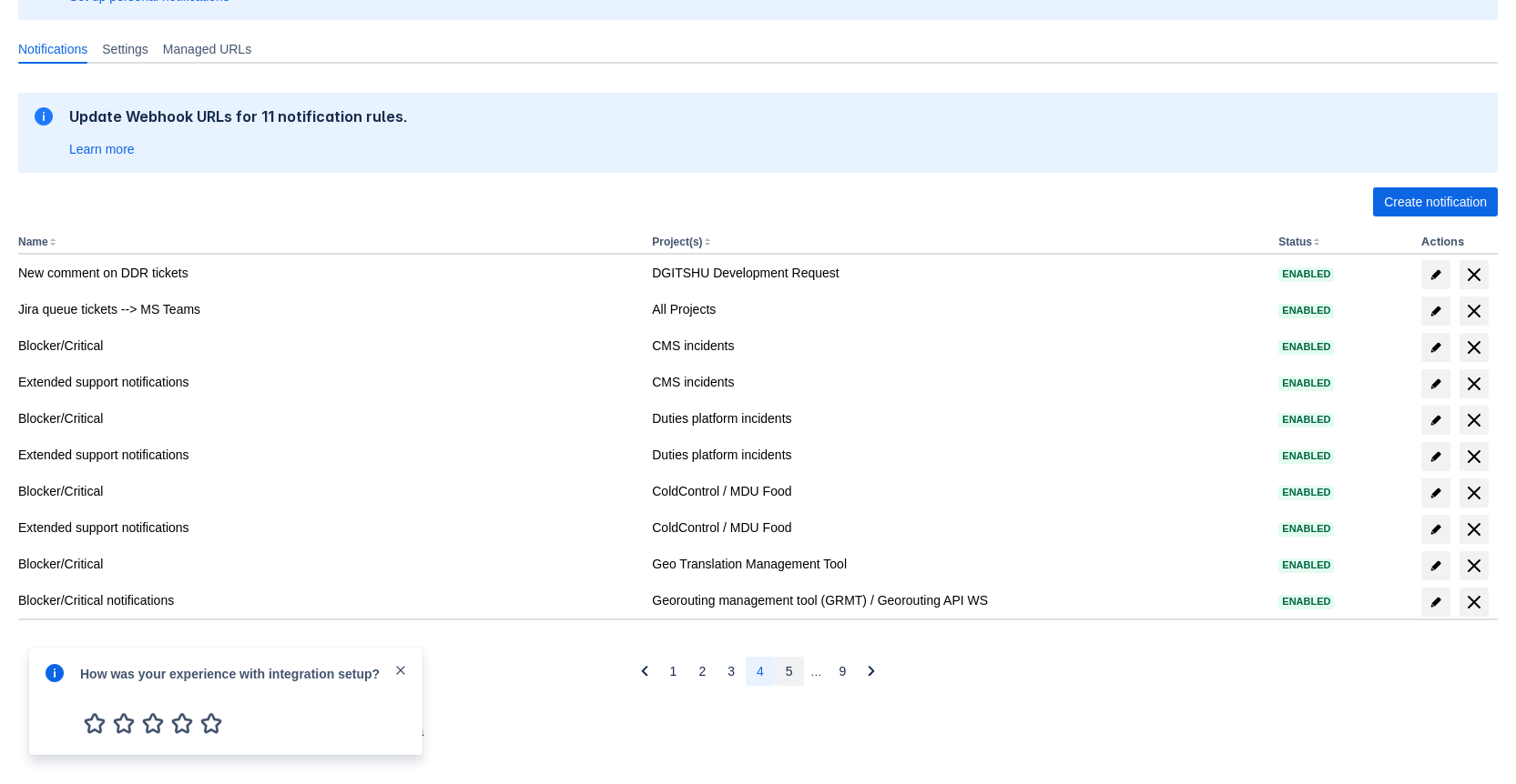
click at [785, 673] on span "5" at bounding box center [788, 671] width 7 height 29
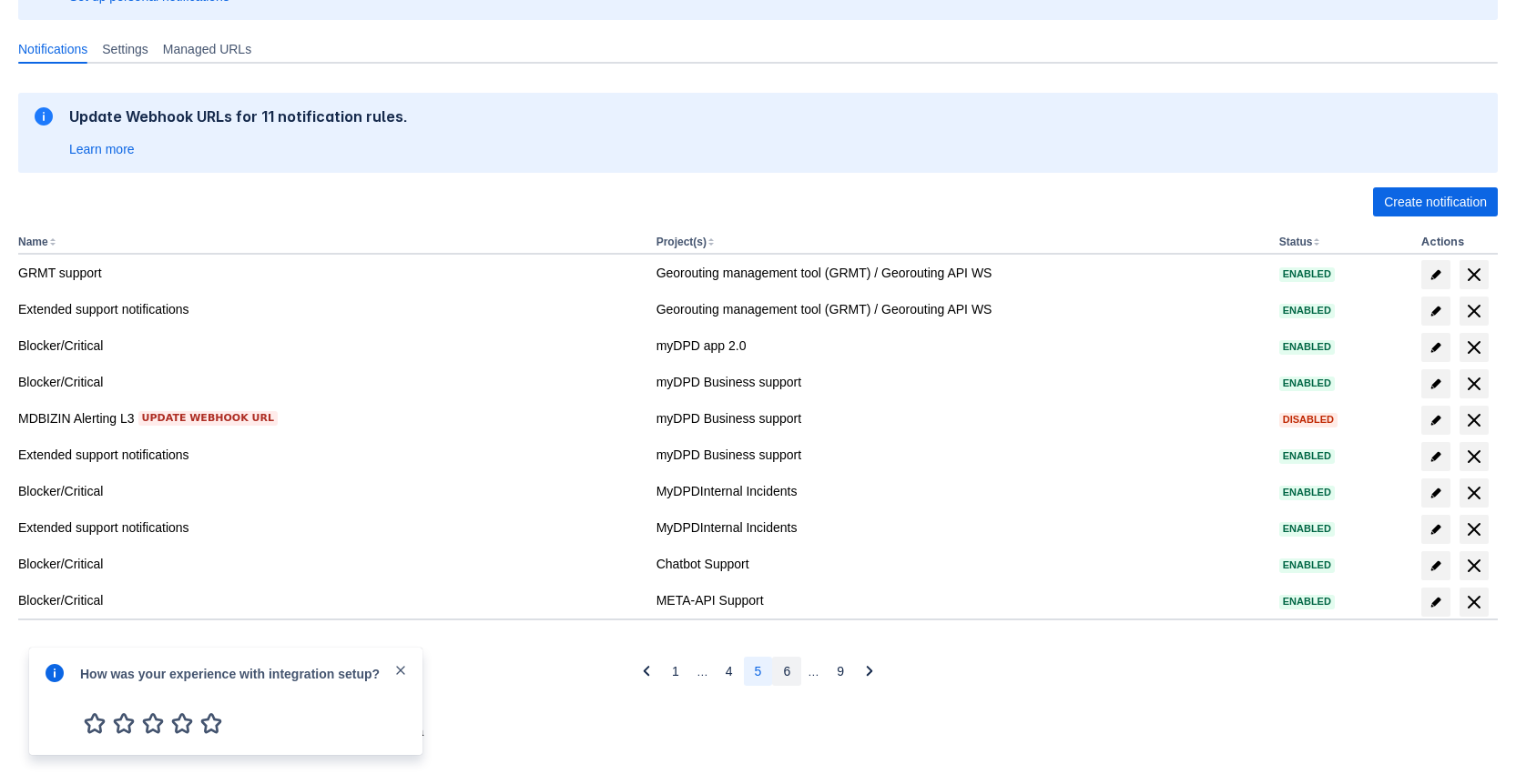
click at [788, 671] on span "6" at bounding box center [786, 671] width 7 height 29
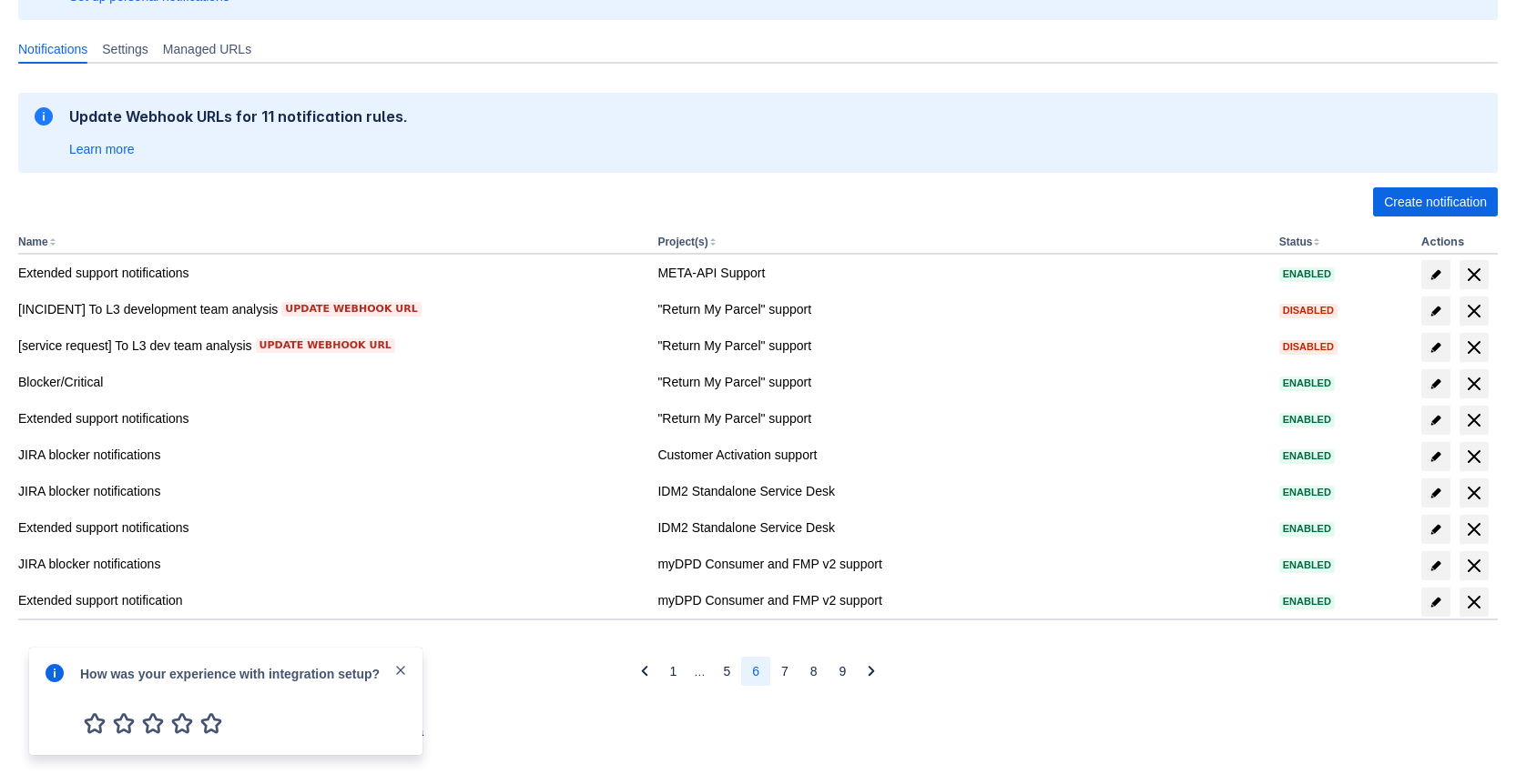
click at [788, 671] on button "7" at bounding box center [785, 671] width 29 height 29
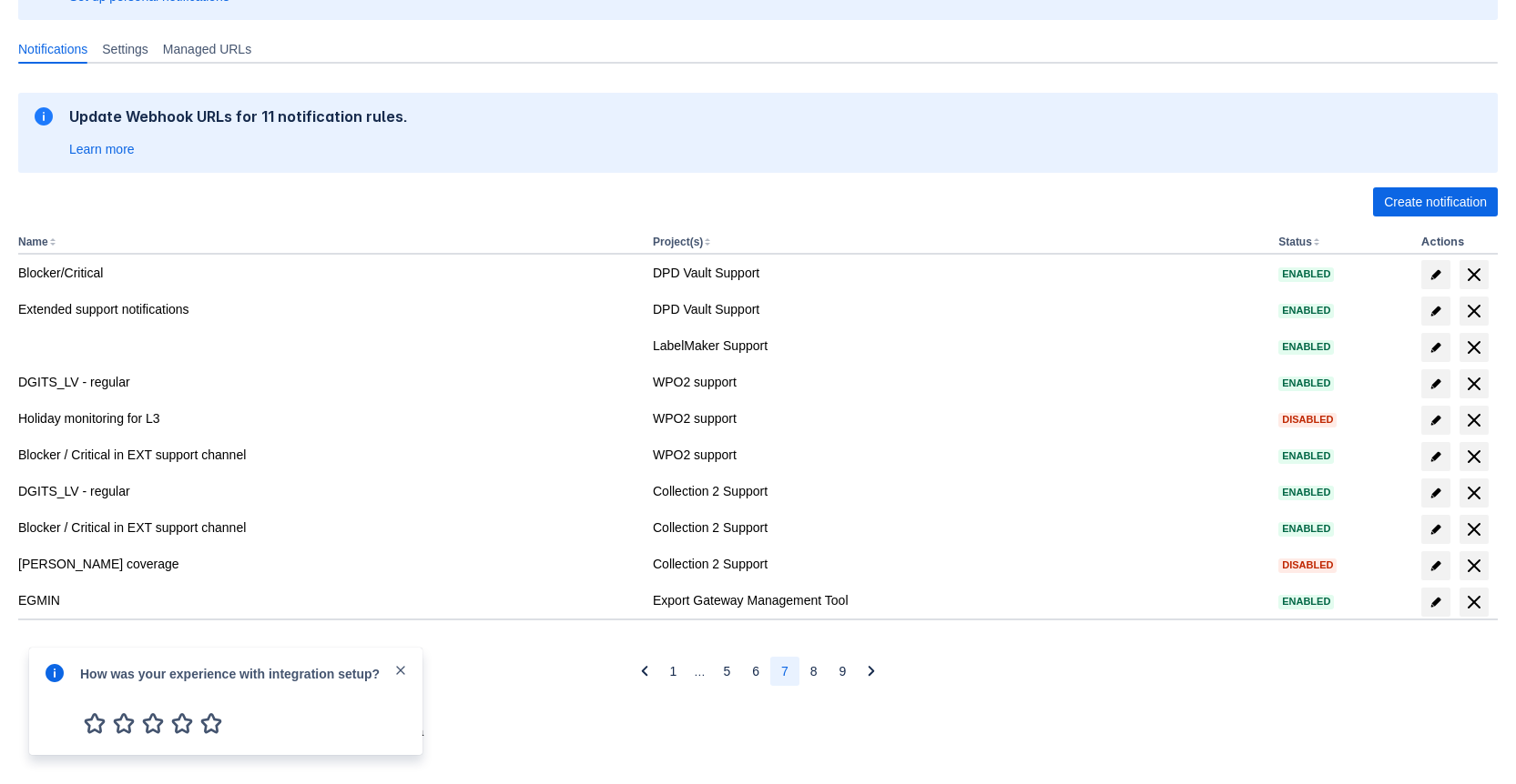
click at [791, 671] on button "7" at bounding box center [785, 671] width 29 height 29
click at [804, 672] on button "8" at bounding box center [813, 671] width 29 height 29
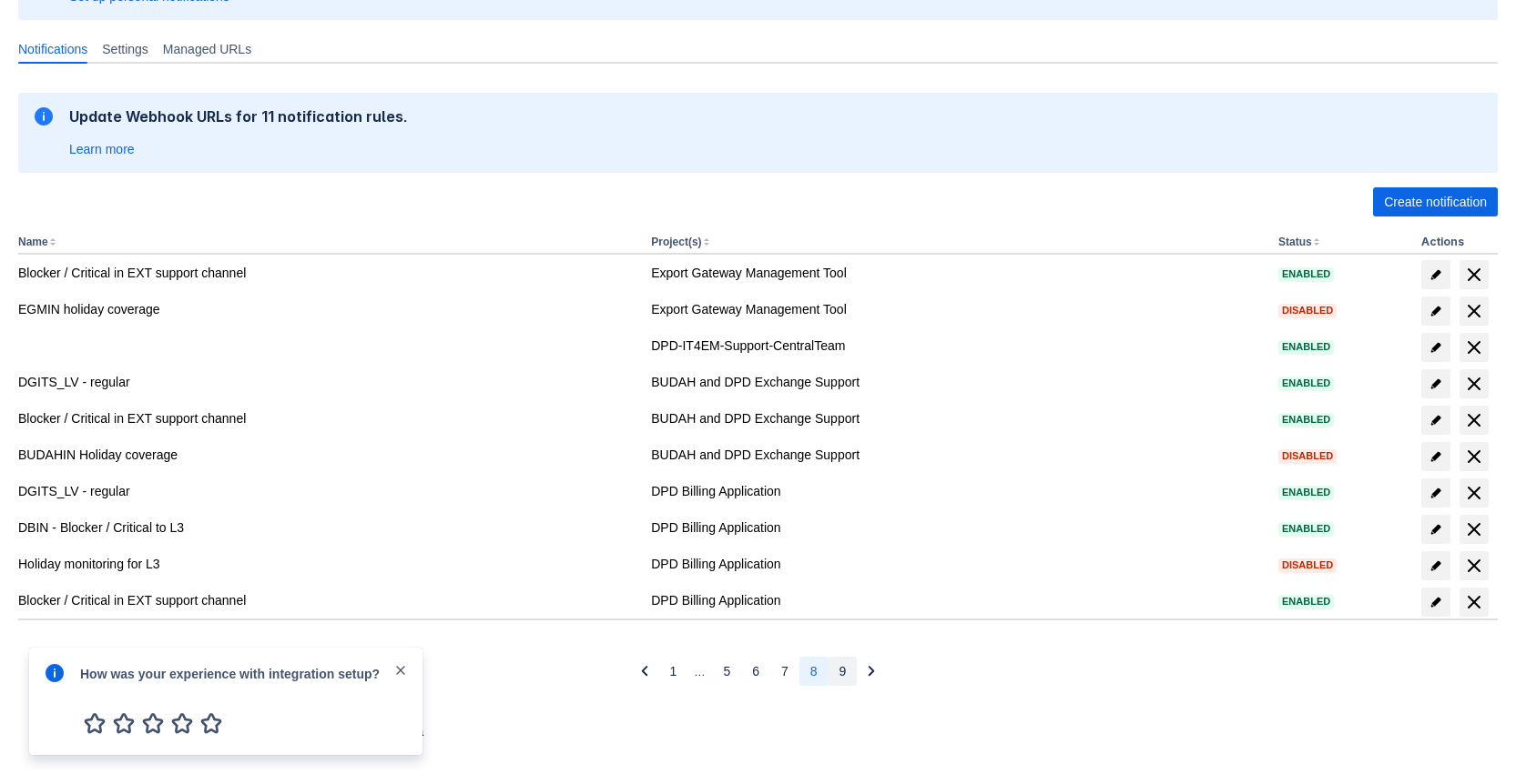
click at [835, 672] on button "9" at bounding box center [843, 671] width 29 height 29
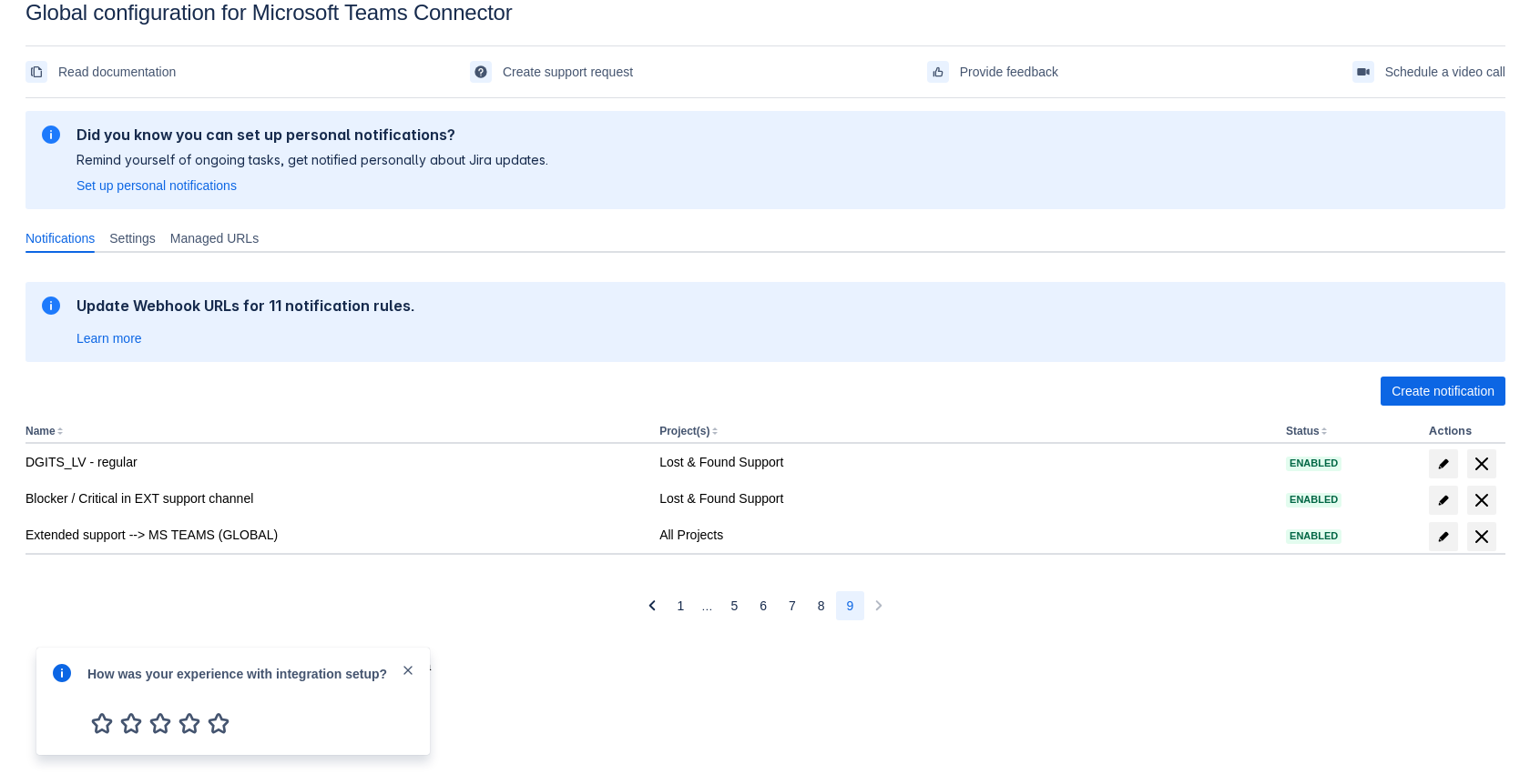
scroll to position [27, 0]
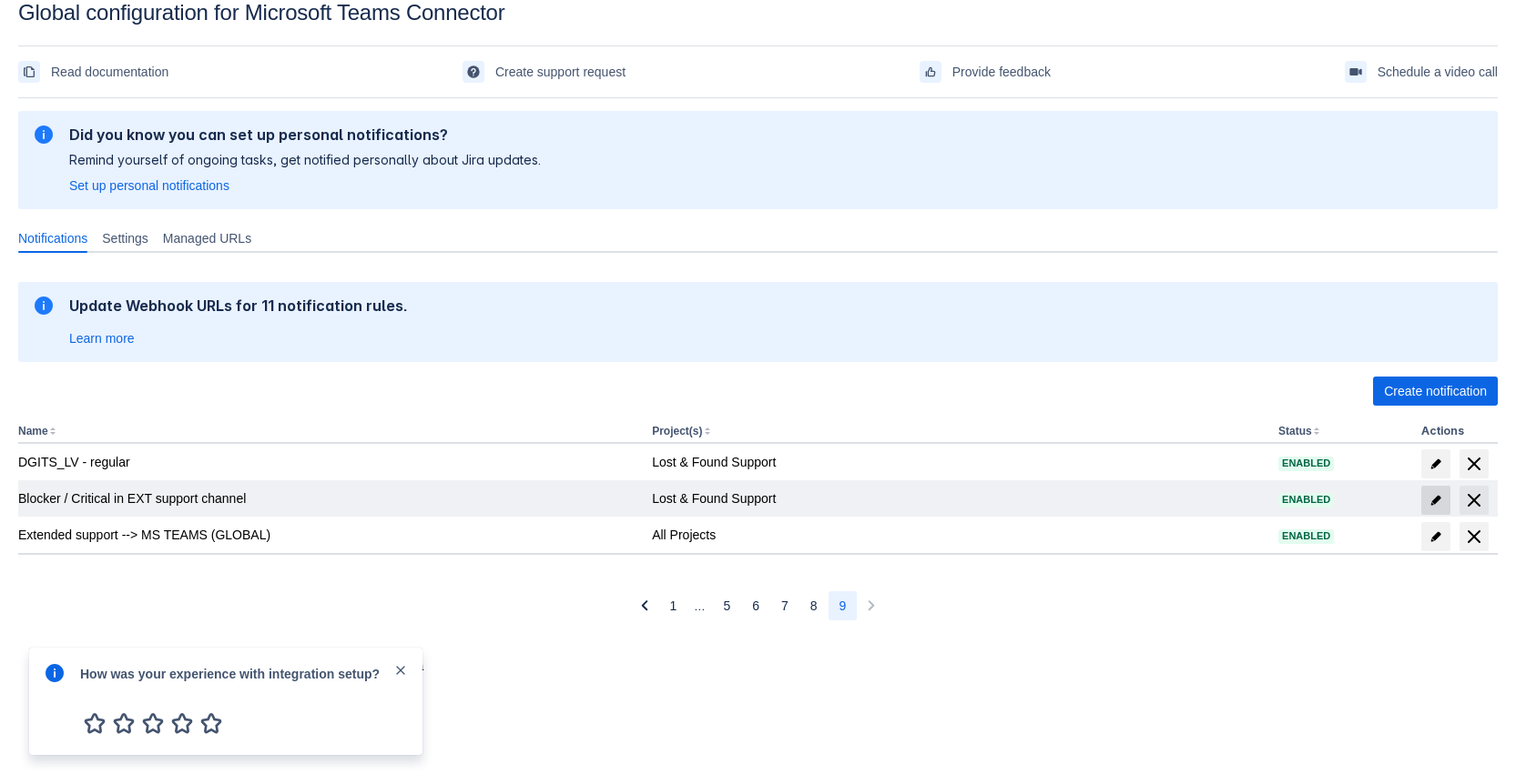
click at [1429, 502] on span "edit" at bounding box center [1435, 500] width 15 height 15
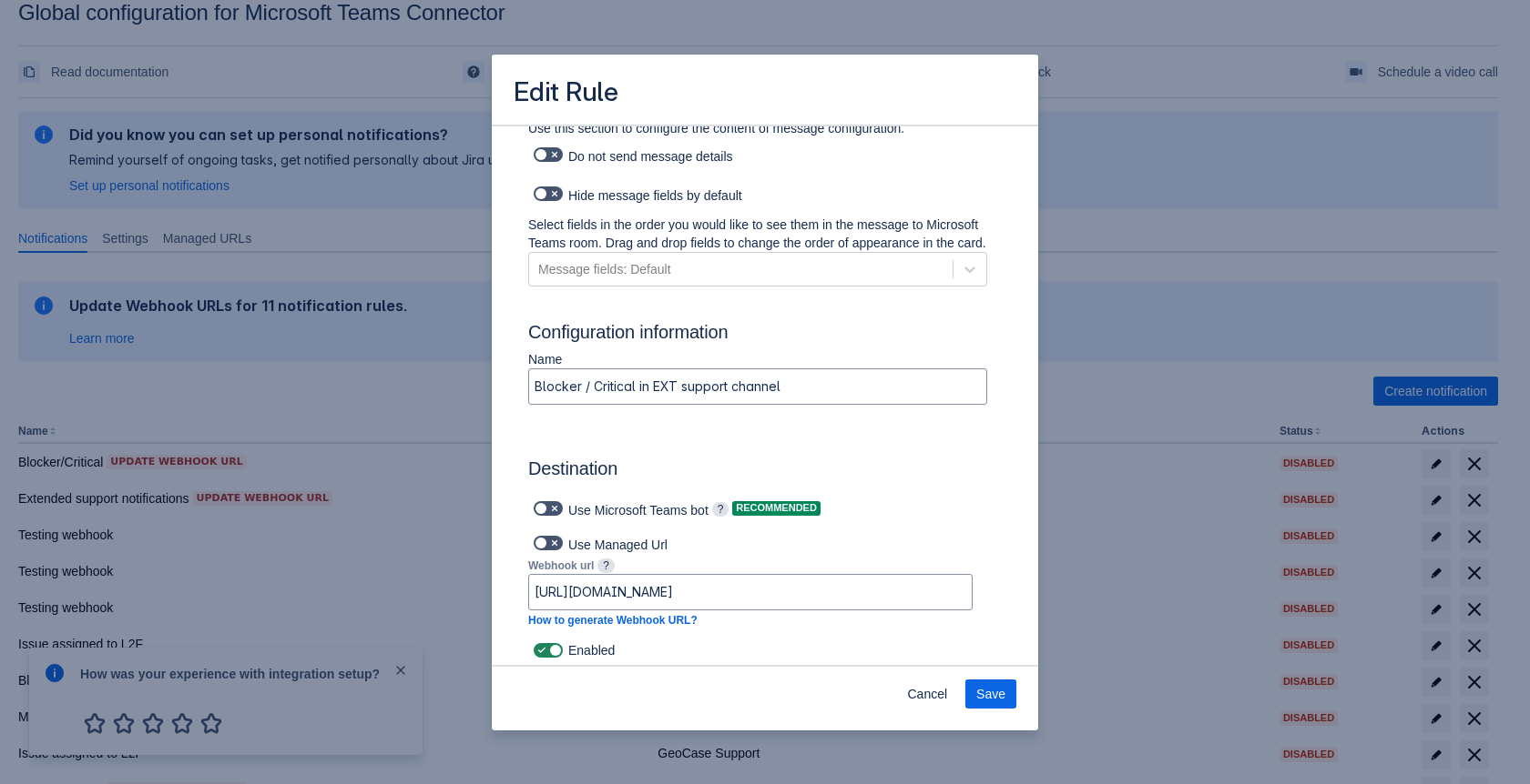
scroll to position [1229, 0]
click at [542, 655] on span at bounding box center [541, 652] width 15 height 15
click at [542, 655] on input "checkbox" at bounding box center [539, 653] width 12 height 12
checkbox input "false"
click at [988, 696] on span "Save" at bounding box center [991, 695] width 29 height 29
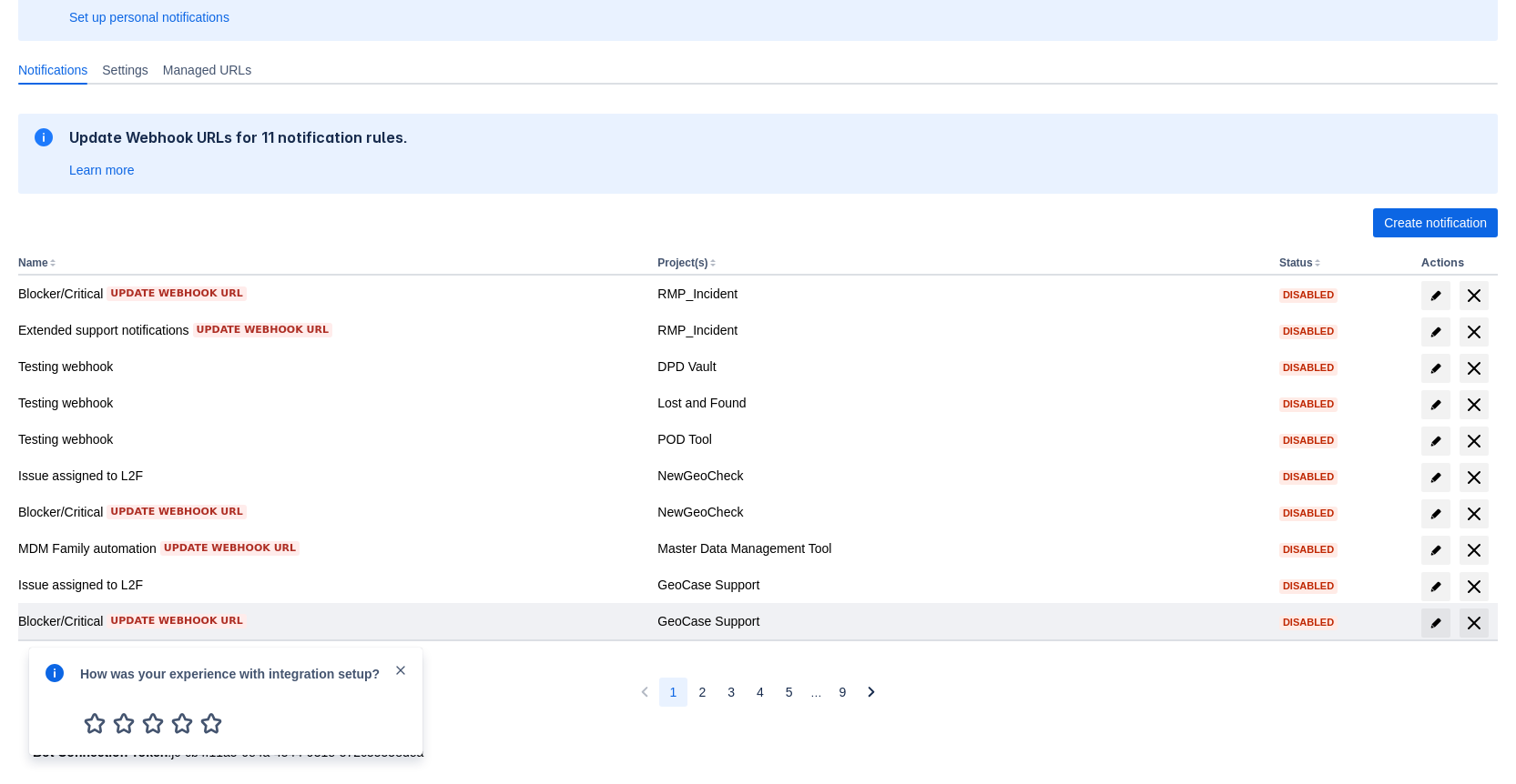
scroll to position [217, 0]
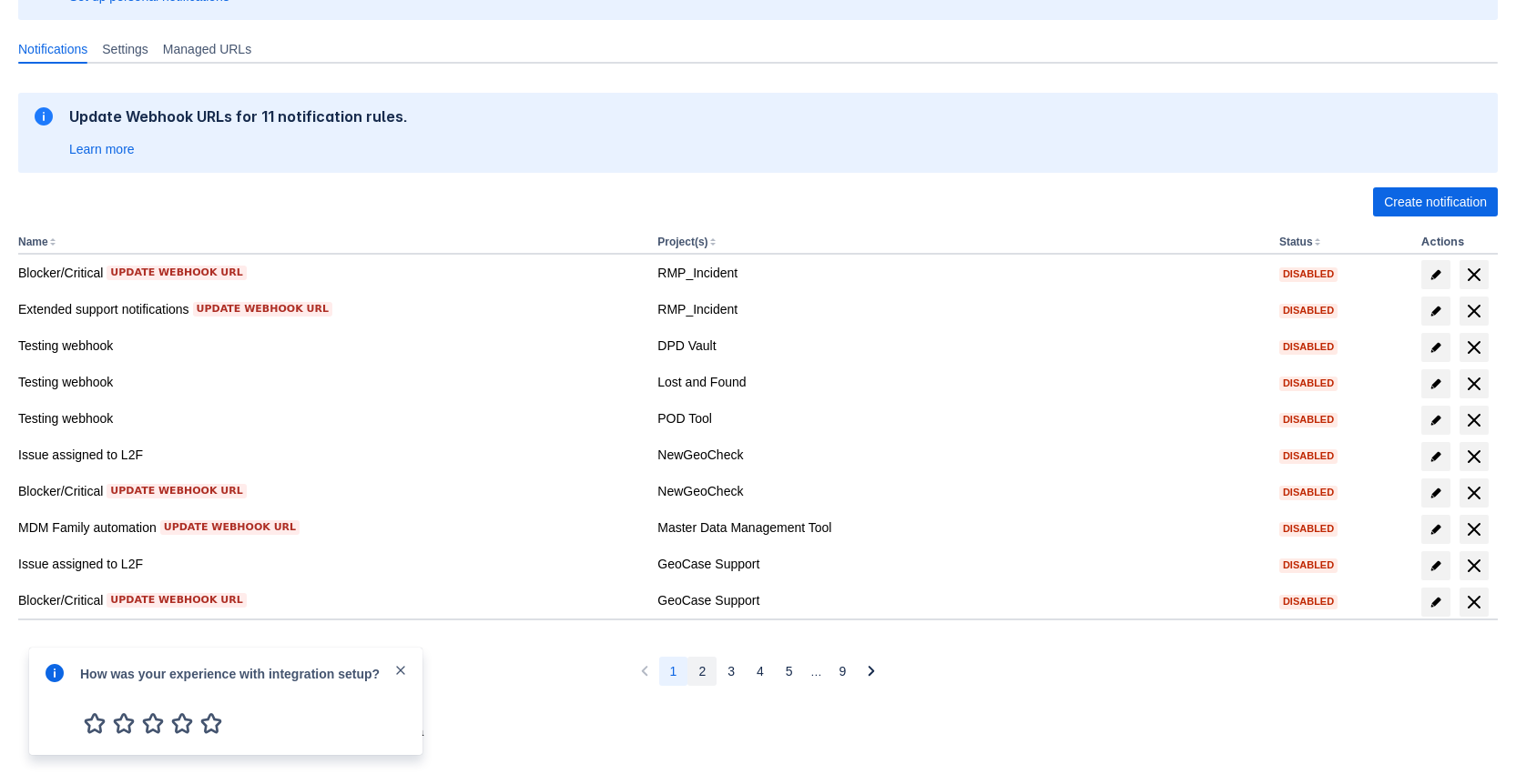
click at [704, 672] on span "2" at bounding box center [702, 671] width 7 height 29
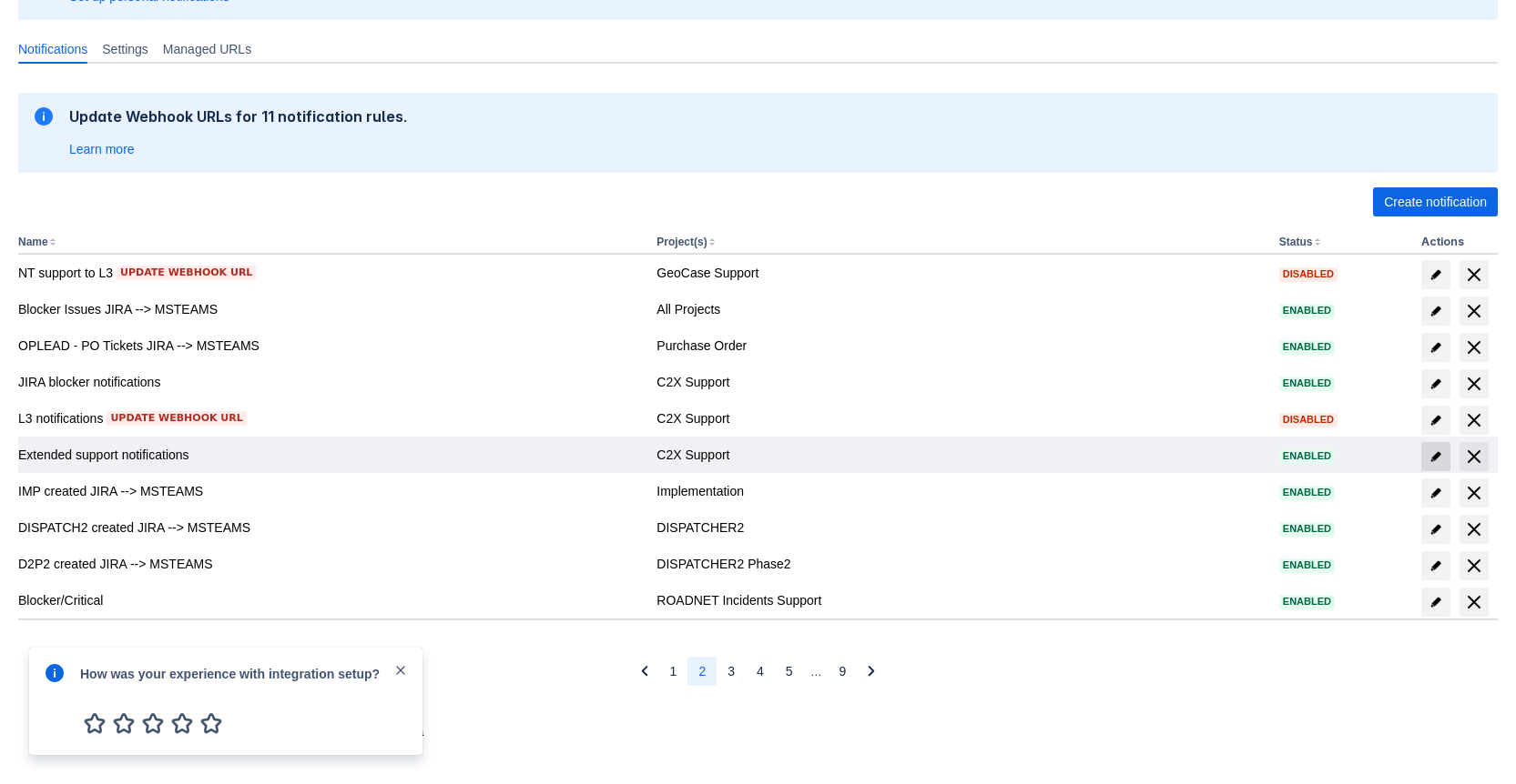
click at [1441, 462] on span "edit" at bounding box center [1435, 456] width 15 height 15
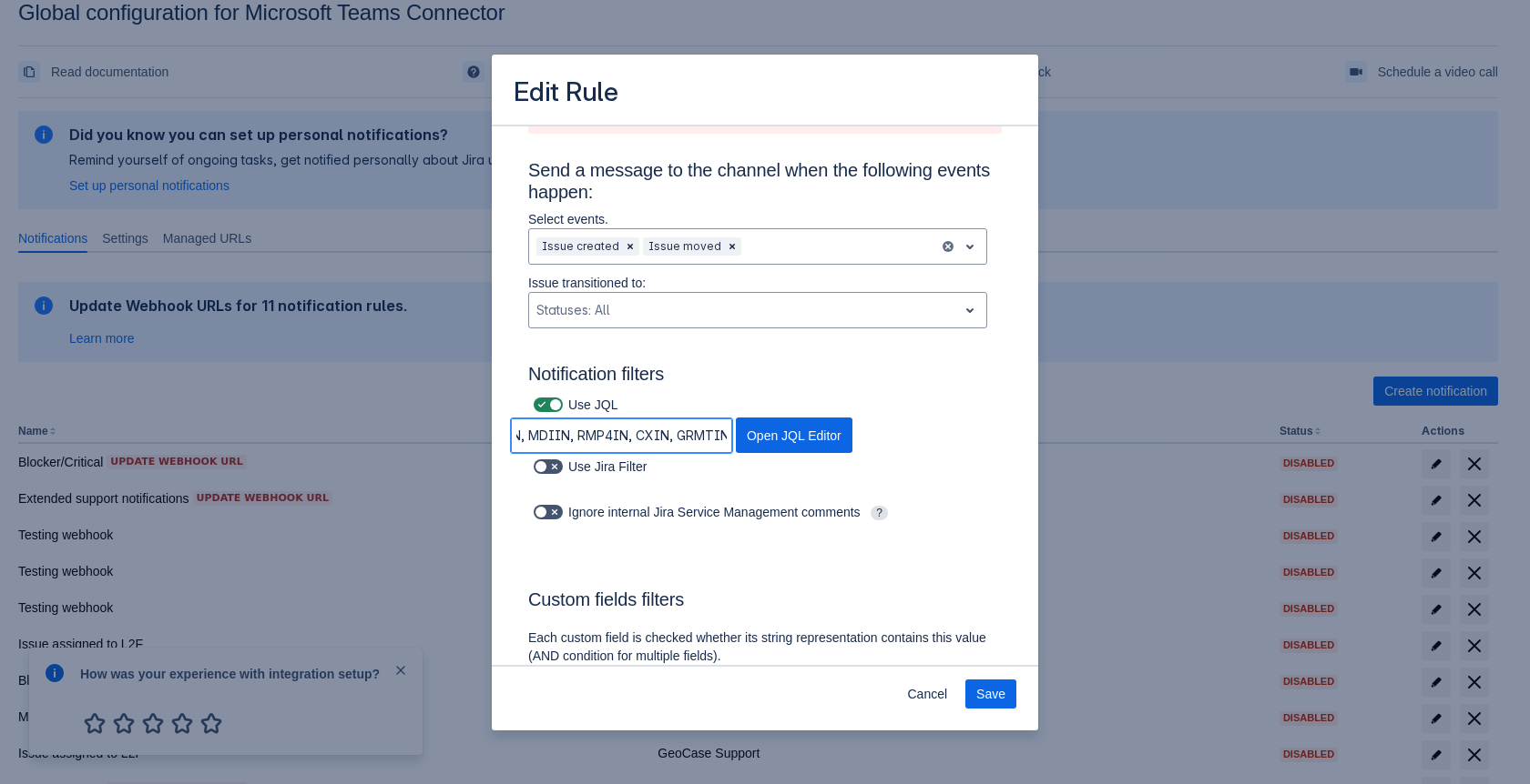
scroll to position [0, 0]
drag, startPoint x: 596, startPoint y: 446, endPoint x: 480, endPoint y: 441, distance: 116.1
click at [480, 441] on div "Edit Rule Log into Microsoft Teams Please log into Microsoft Teams before setti…" at bounding box center [765, 392] width 1530 height 784
click at [921, 464] on div "Use Jira Filter" at bounding box center [757, 467] width 488 height 25
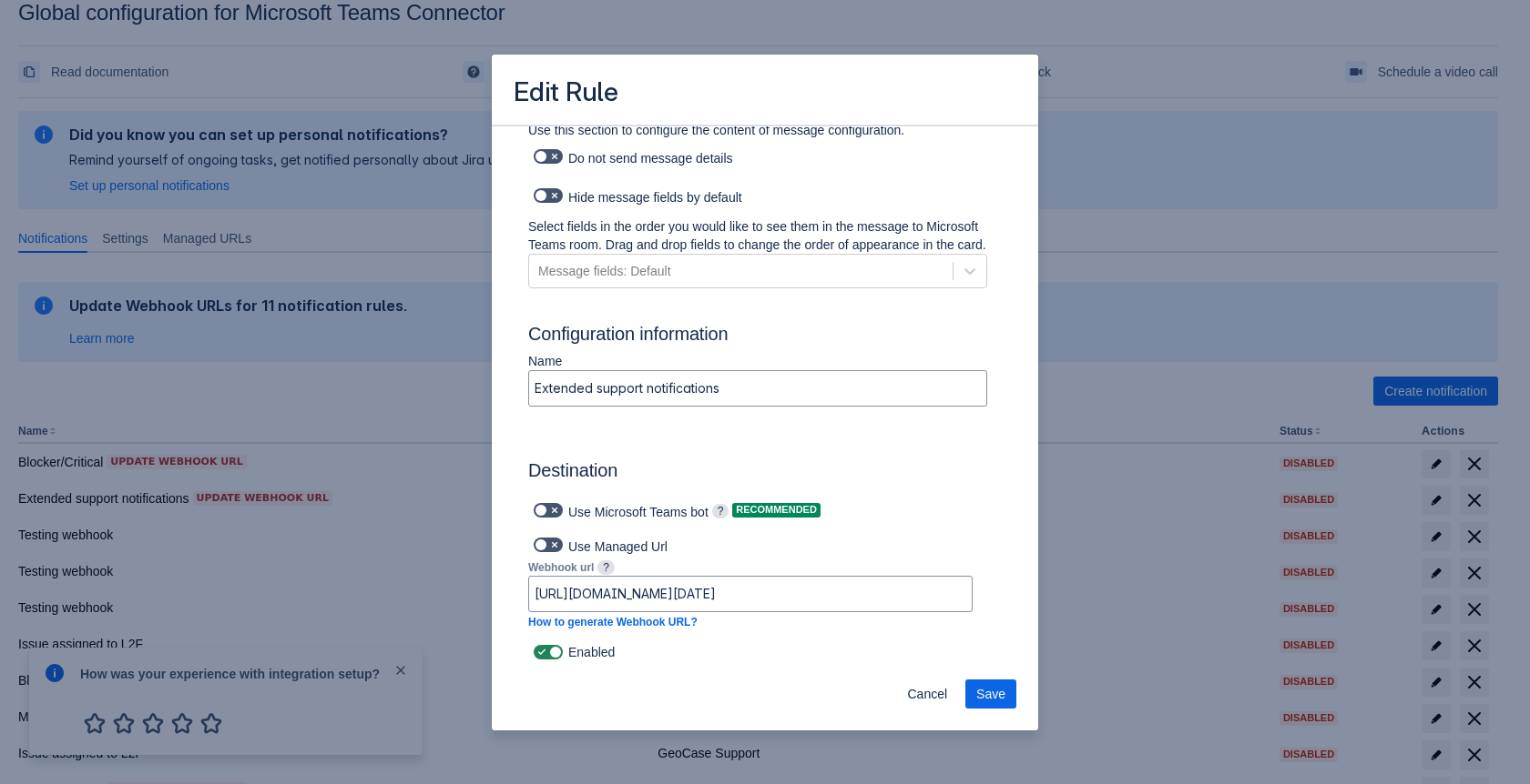
scroll to position [821, 0]
click at [544, 653] on span at bounding box center [541, 652] width 15 height 15
click at [544, 653] on input "checkbox" at bounding box center [539, 653] width 12 height 12
checkbox input "false"
click at [993, 685] on span "Save" at bounding box center [991, 695] width 29 height 29
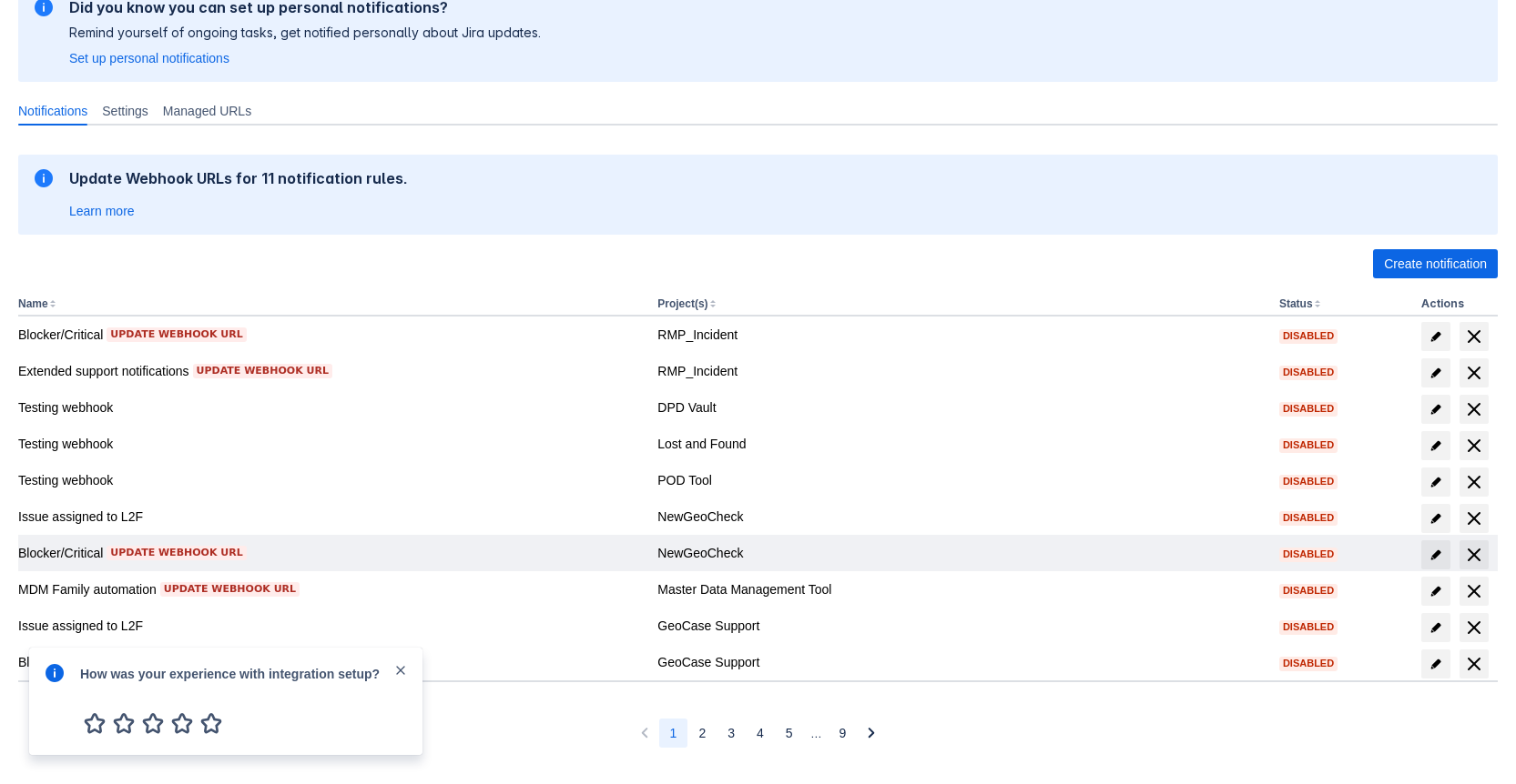
scroll to position [217, 0]
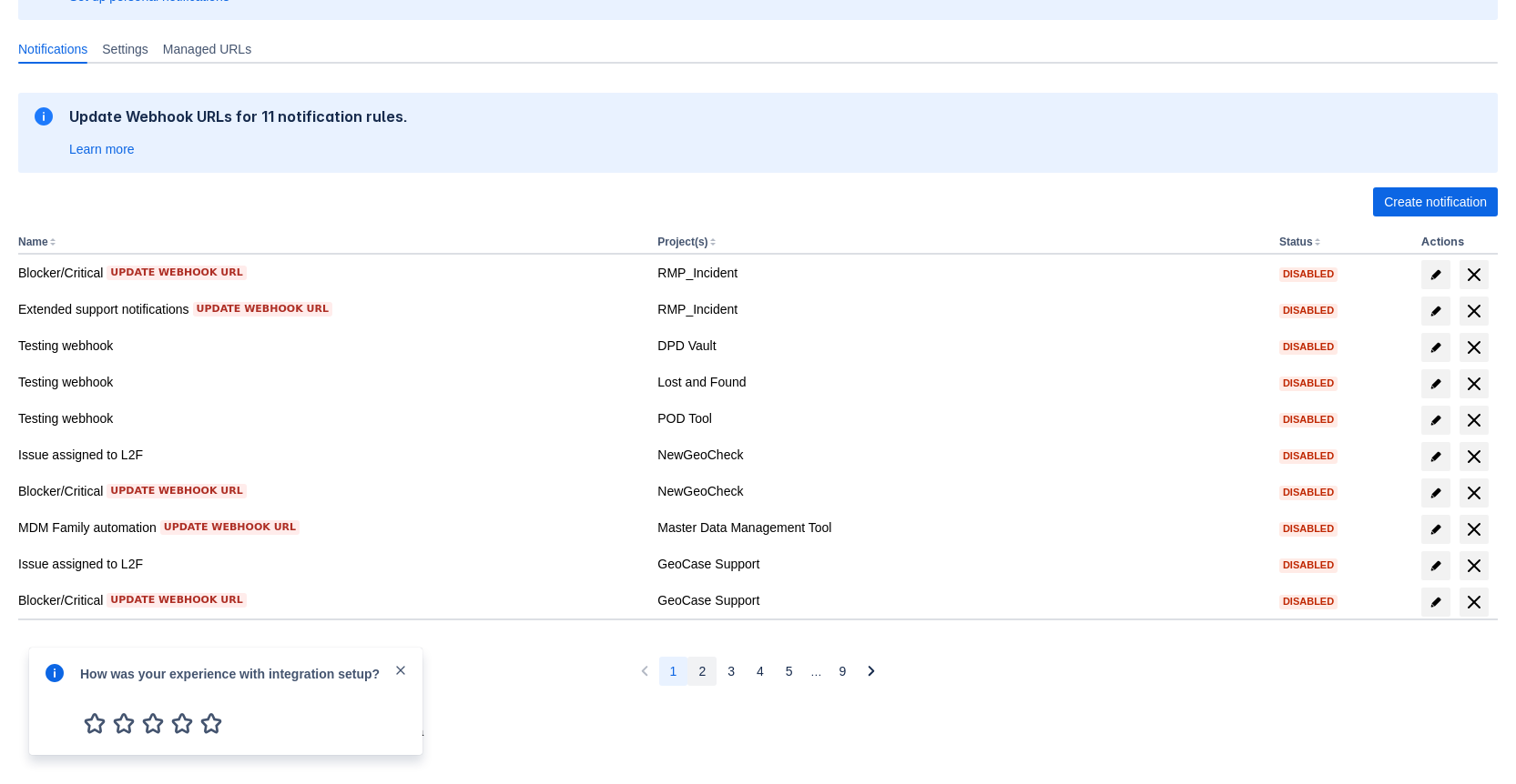
click at [695, 679] on button "2" at bounding box center [702, 671] width 29 height 29
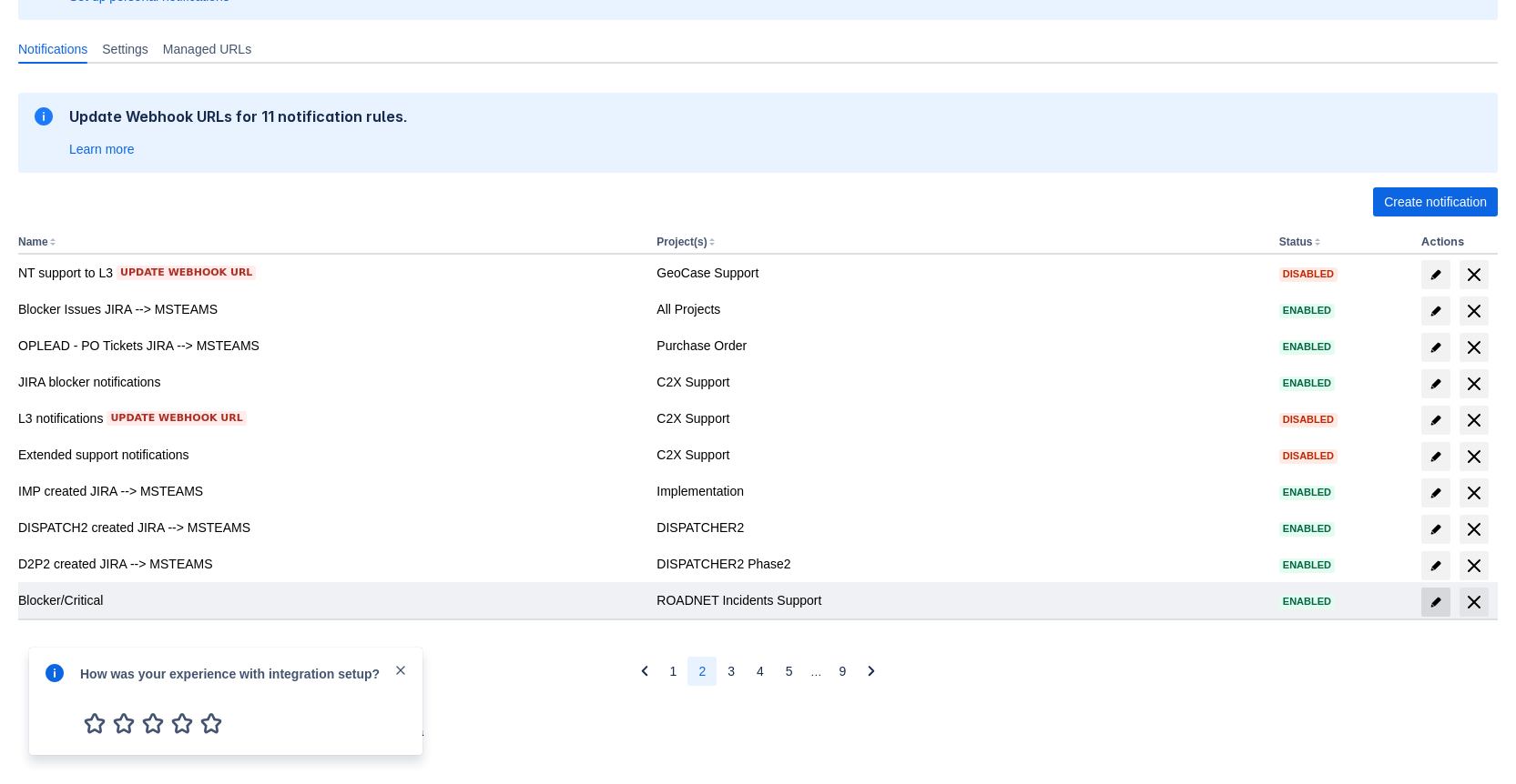
click at [1434, 603] on span "edit" at bounding box center [1435, 602] width 15 height 15
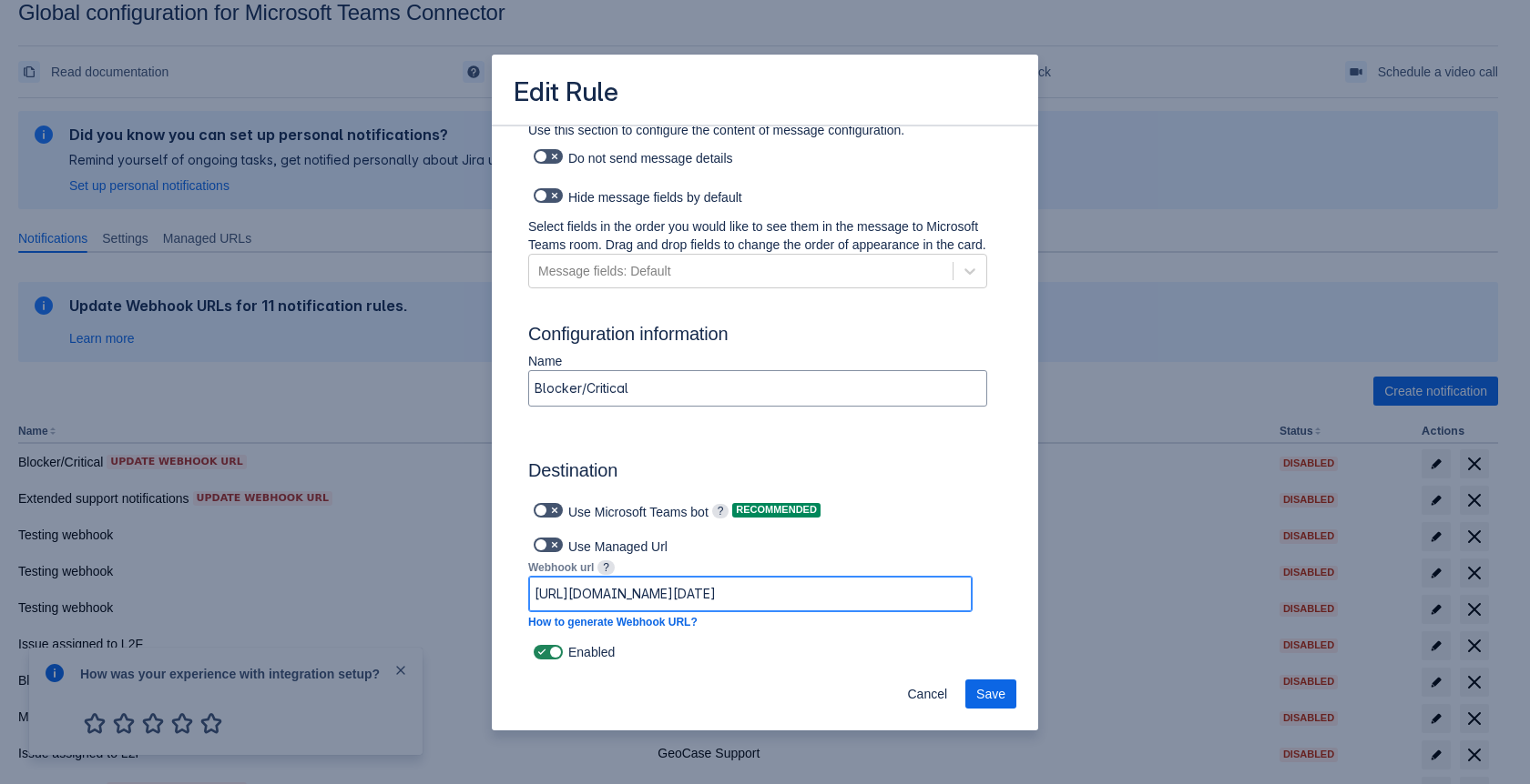
scroll to position [0, 1144]
drag, startPoint x: 909, startPoint y: 600, endPoint x: 1023, endPoint y: 596, distance: 114.1
click at [945, 699] on span "Cancel" at bounding box center [927, 695] width 40 height 29
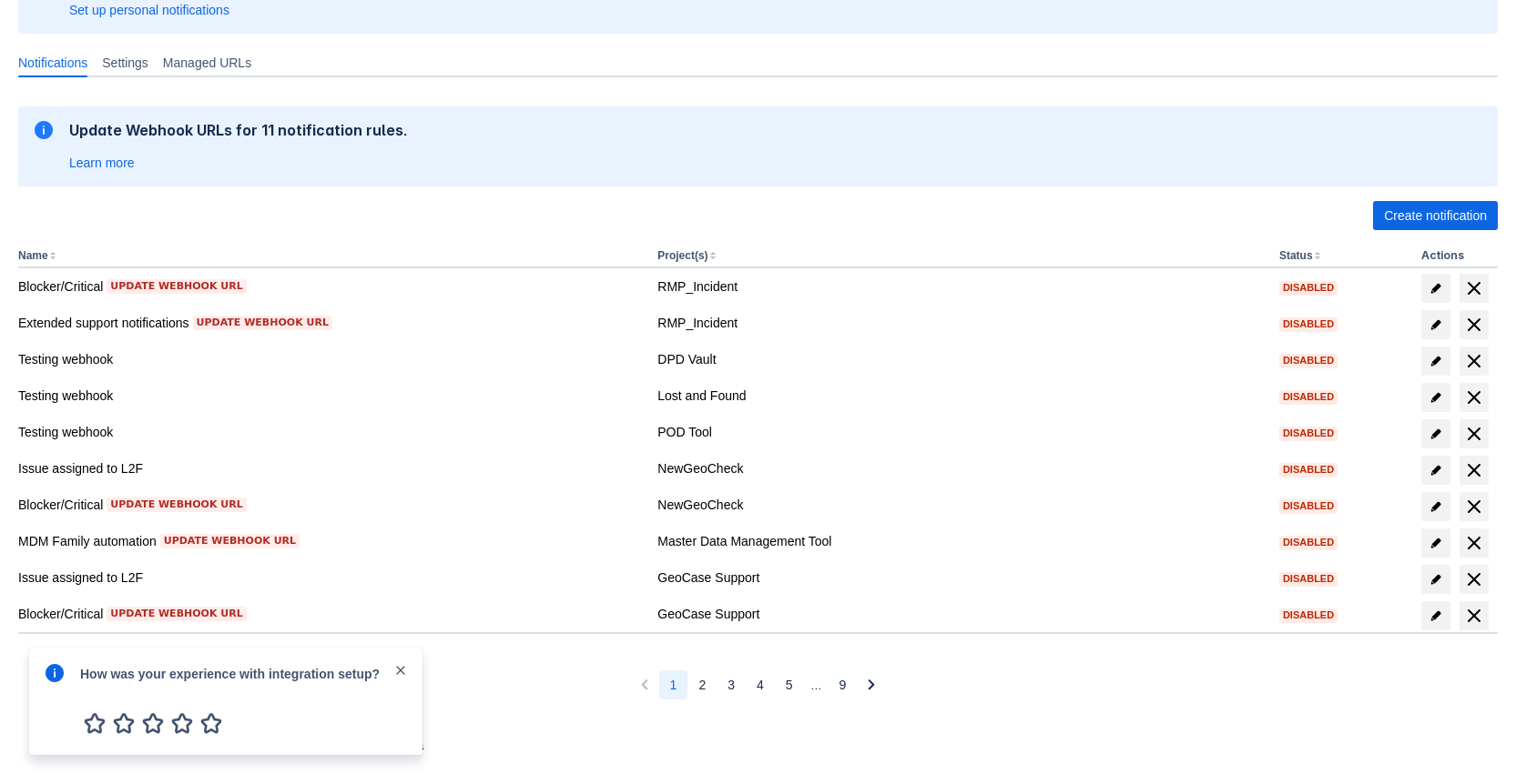
scroll to position [217, 0]
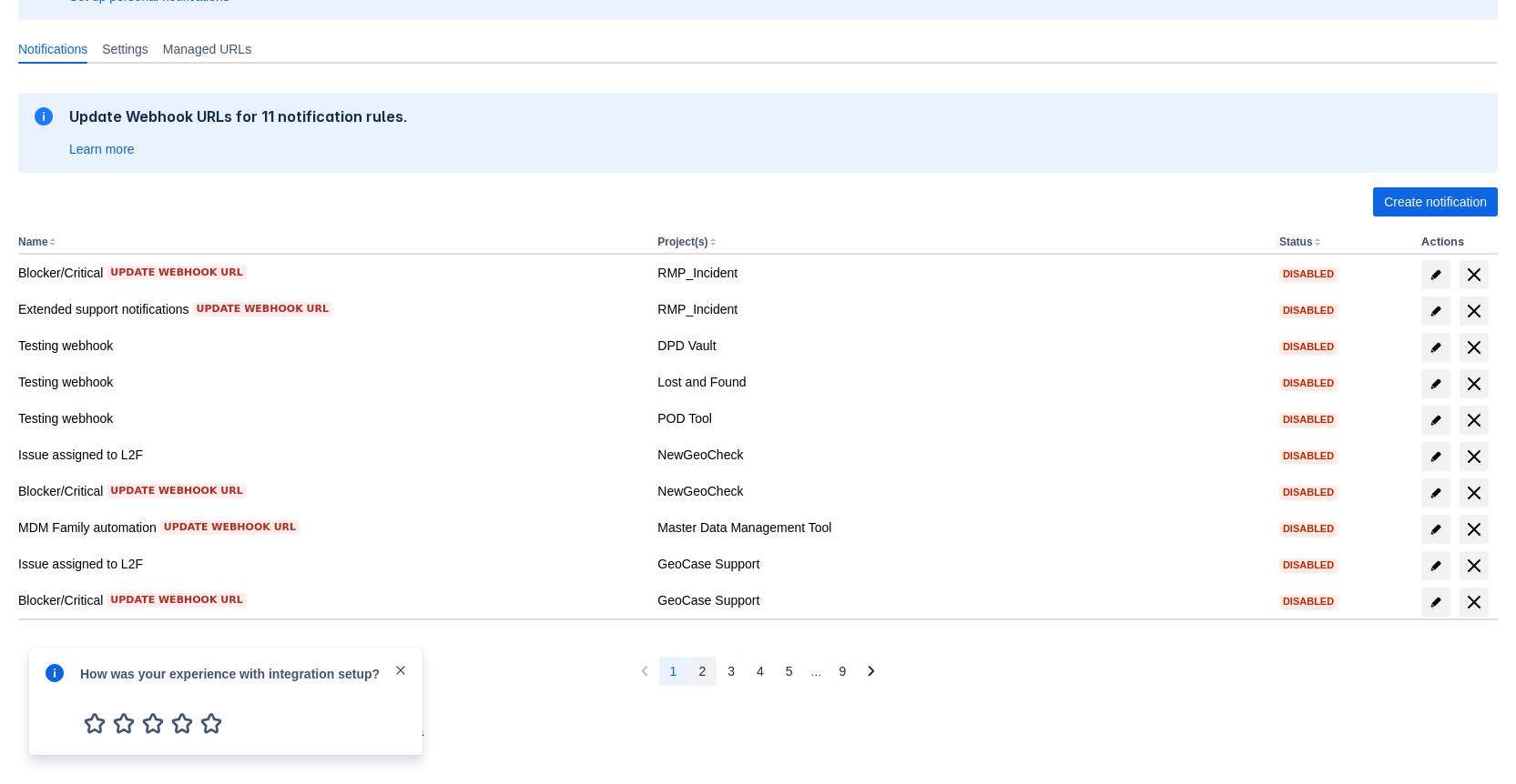
click at [710, 671] on button "2" at bounding box center [702, 671] width 29 height 29
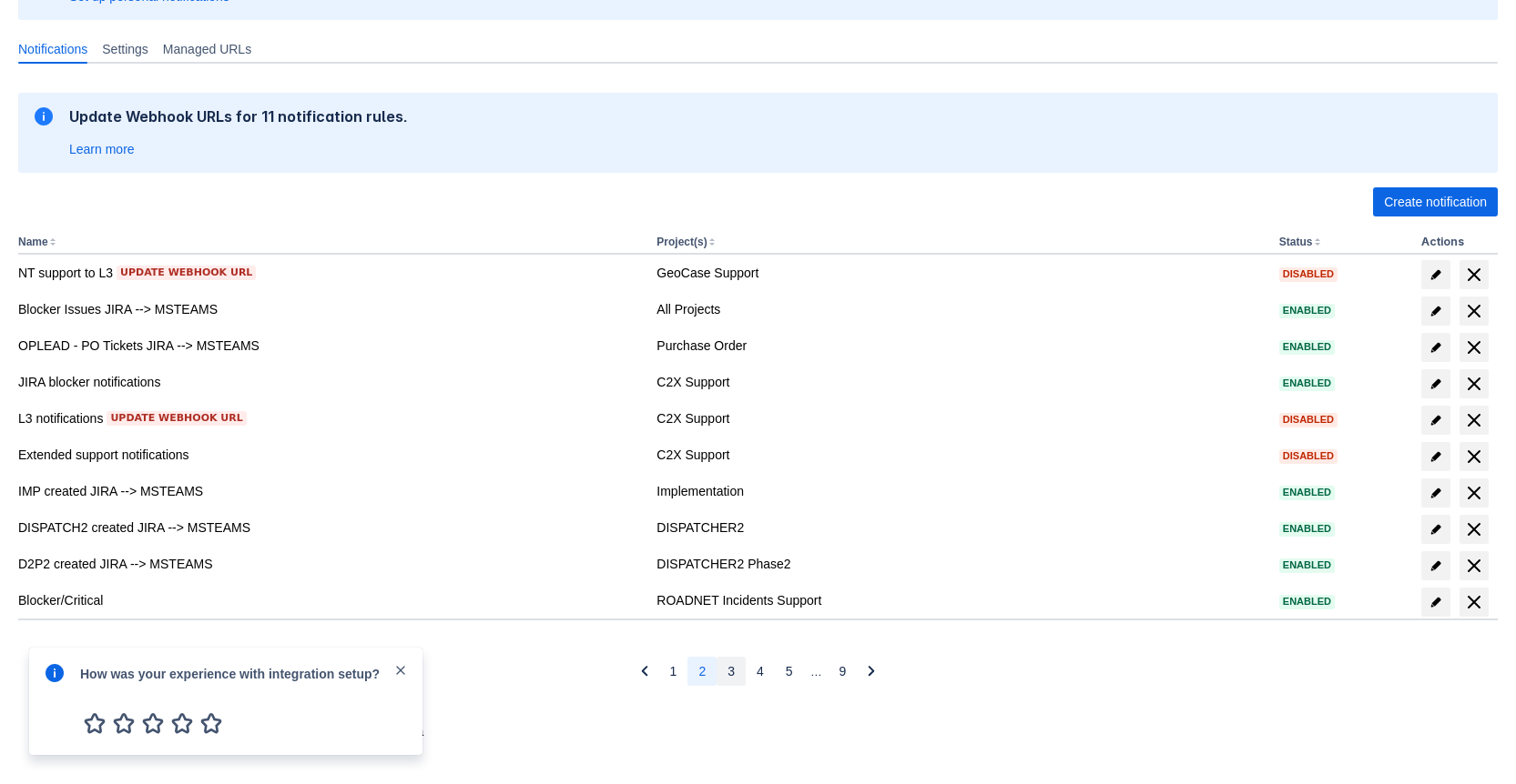
click at [728, 671] on span "3" at bounding box center [731, 671] width 7 height 29
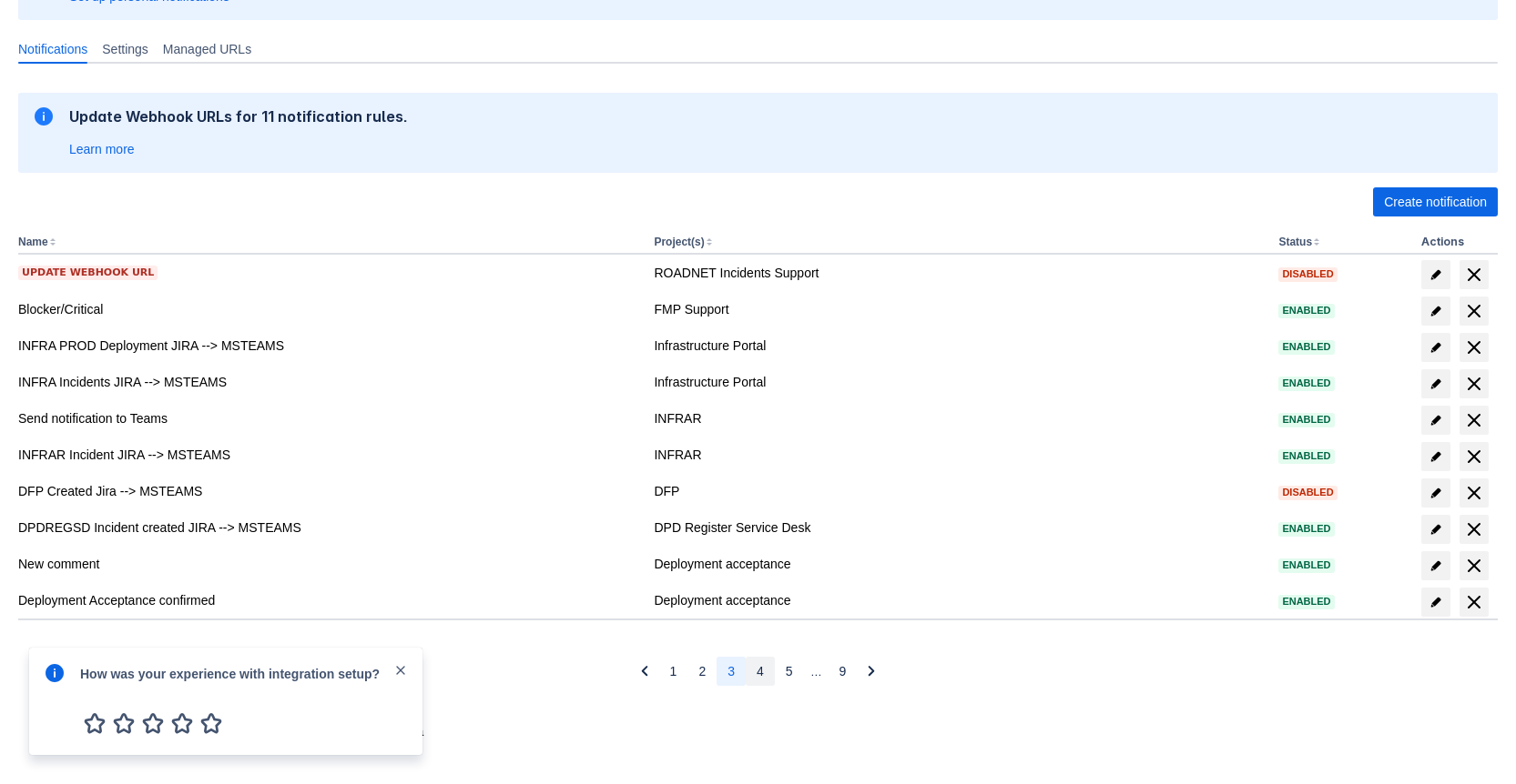
click at [760, 671] on span "4" at bounding box center [759, 671] width 7 height 29
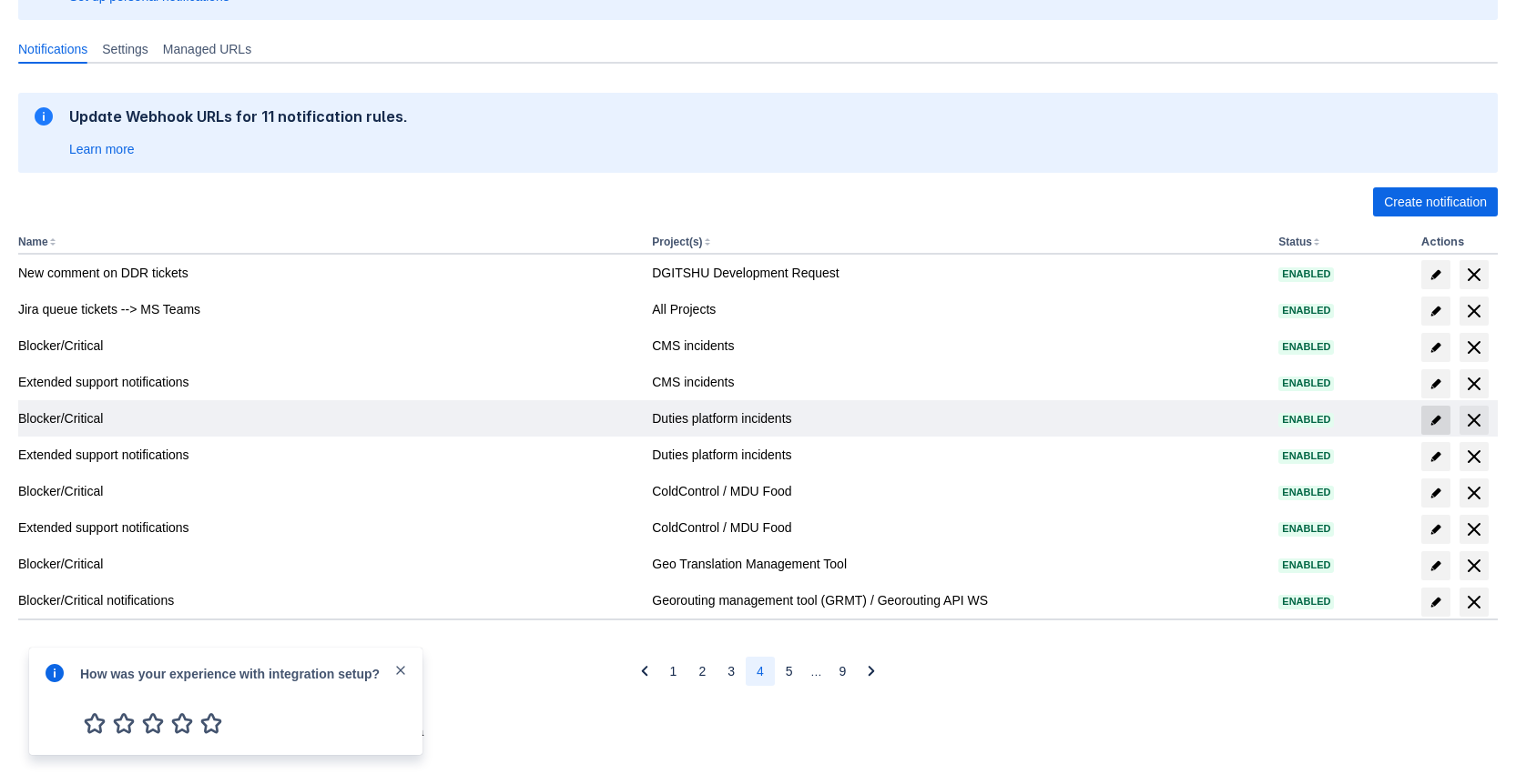
click at [1444, 424] on span at bounding box center [1435, 420] width 29 height 29
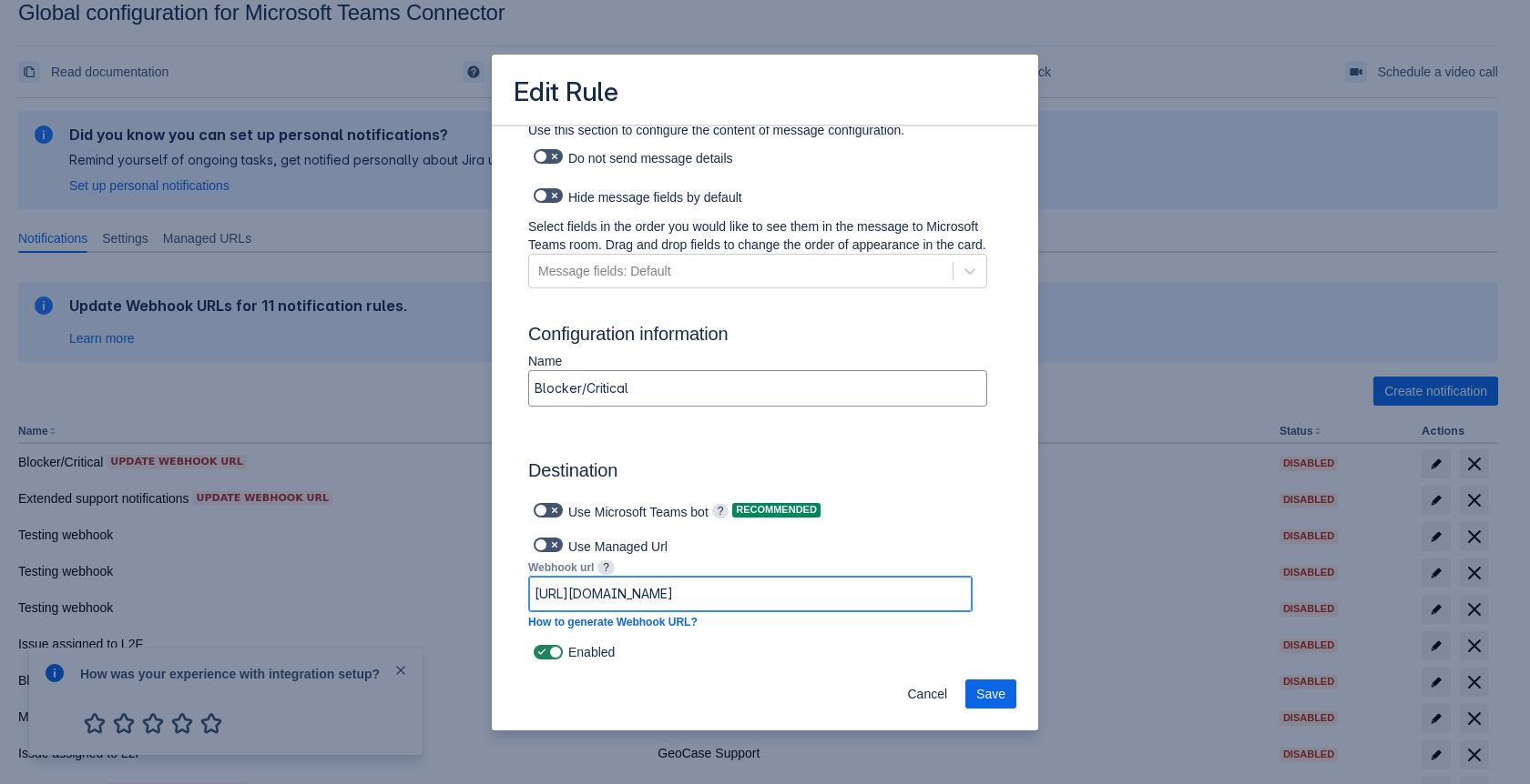
scroll to position [0, 1603]
drag, startPoint x: 799, startPoint y: 600, endPoint x: 1020, endPoint y: 599, distance: 221.0
click at [921, 698] on span "Cancel" at bounding box center [927, 695] width 40 height 29
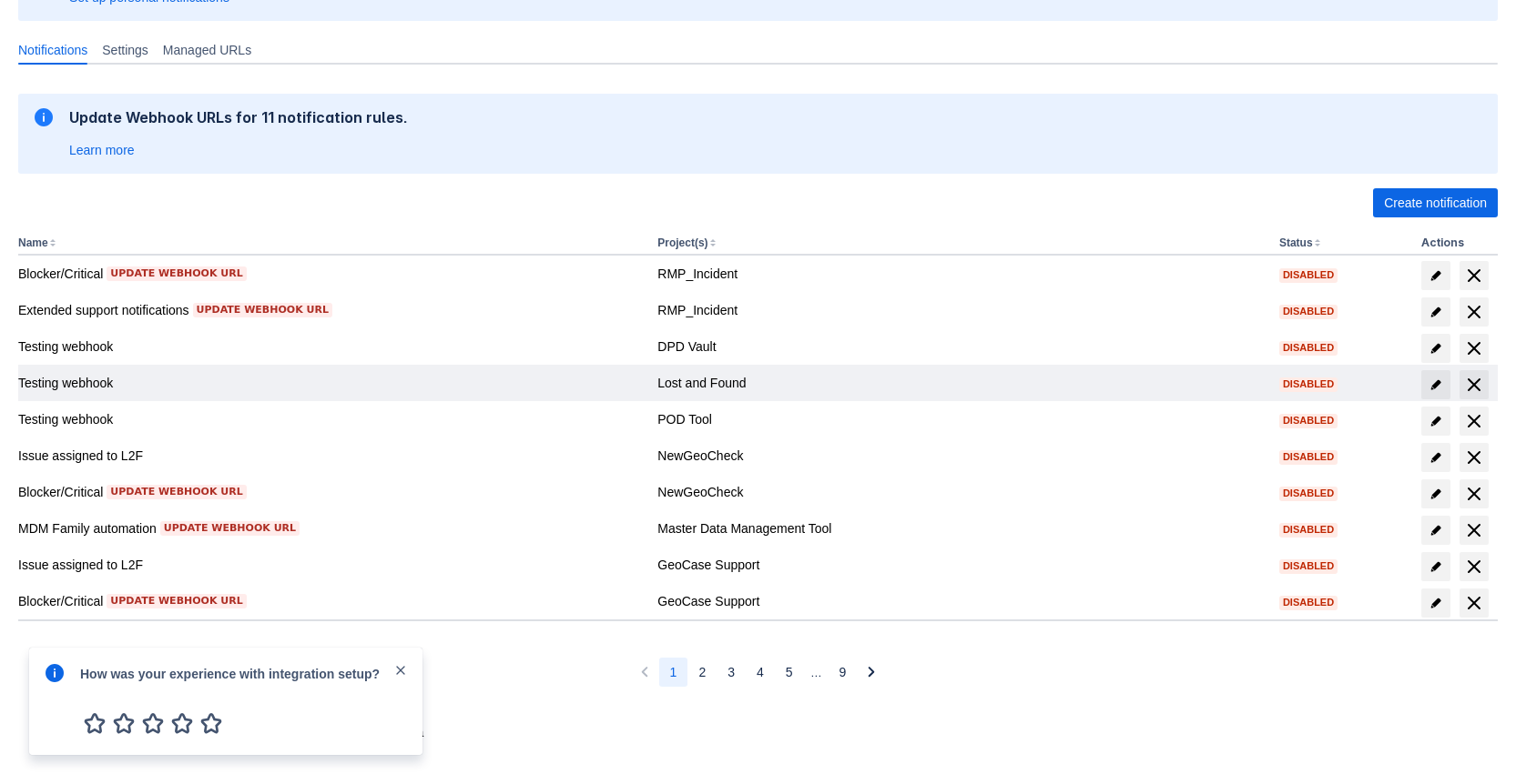
scroll to position [217, 0]
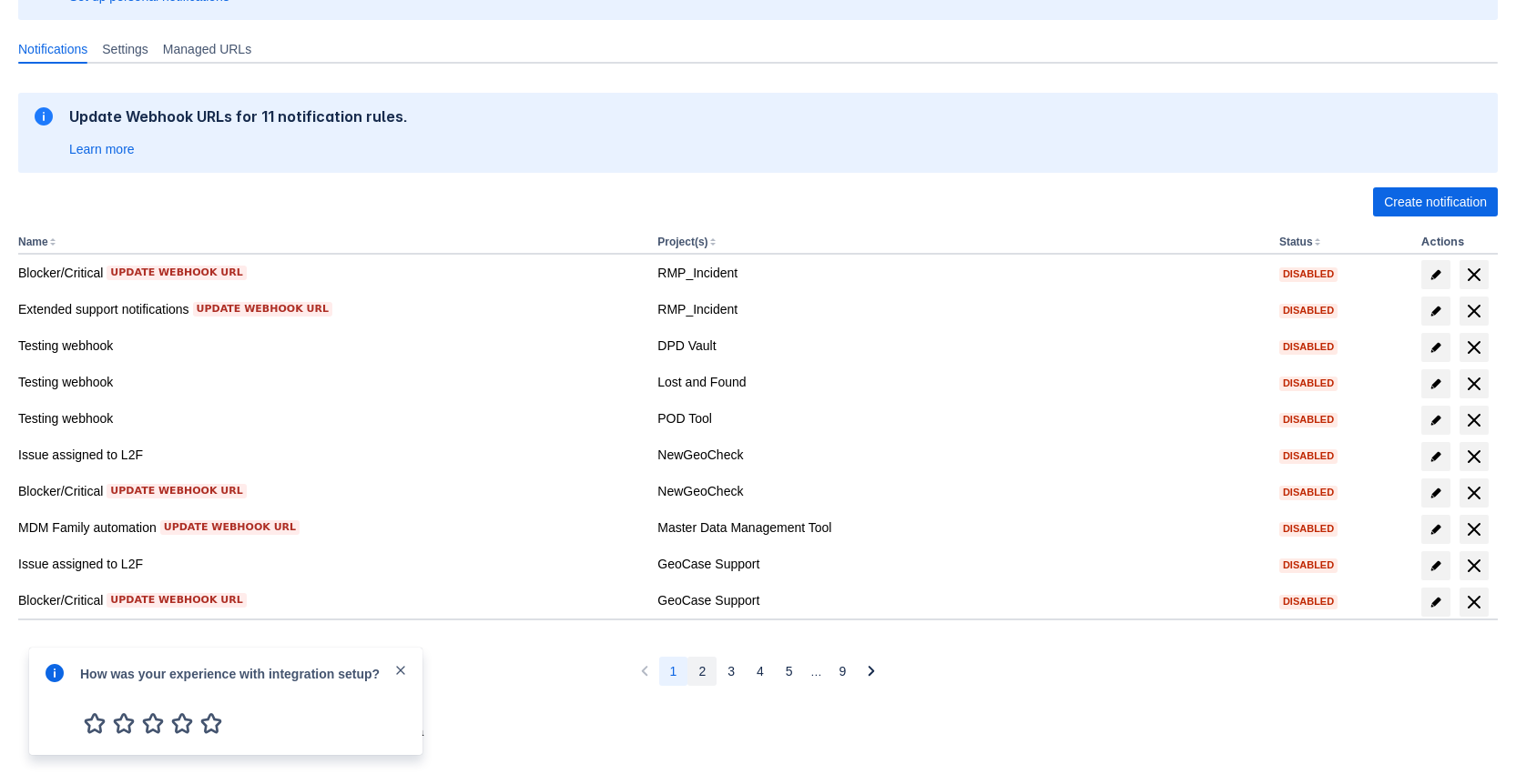
click at [704, 674] on button "2" at bounding box center [702, 671] width 29 height 29
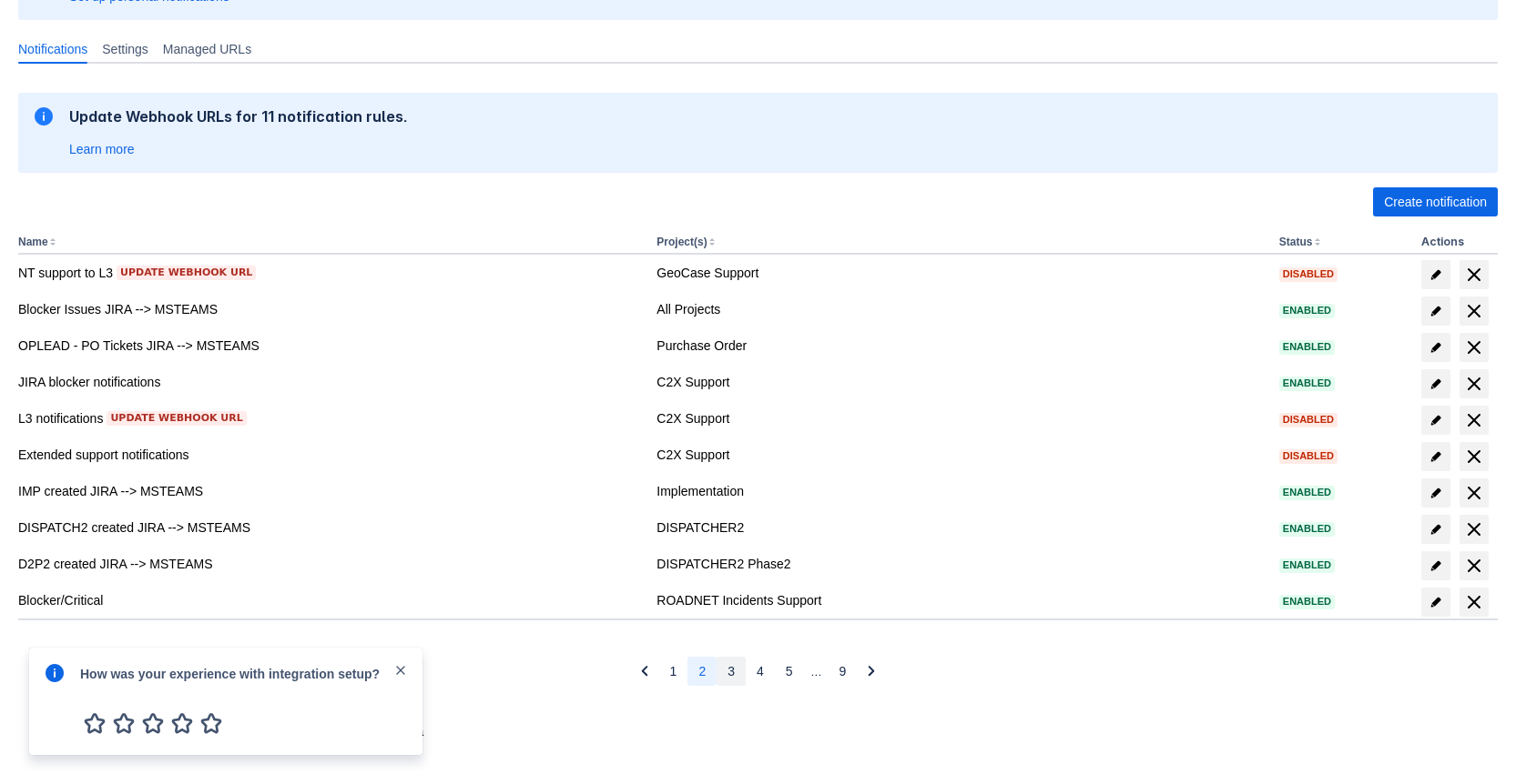
click at [728, 674] on span "3" at bounding box center [731, 671] width 7 height 29
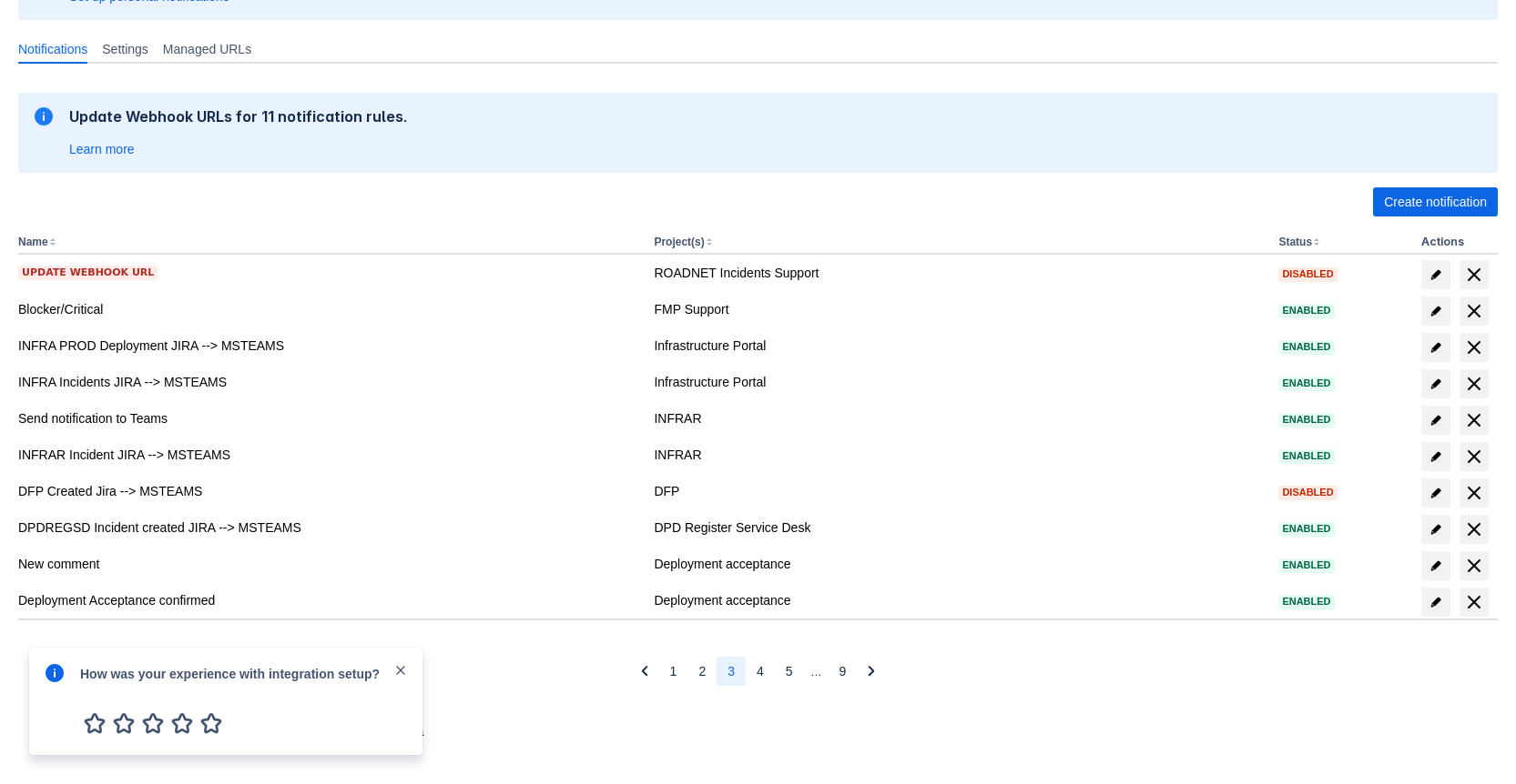
click at [391, 673] on div "How was your experience with integration setup?" at bounding box center [236, 673] width 313 height 21
click at [400, 669] on span "close" at bounding box center [400, 670] width 15 height 15
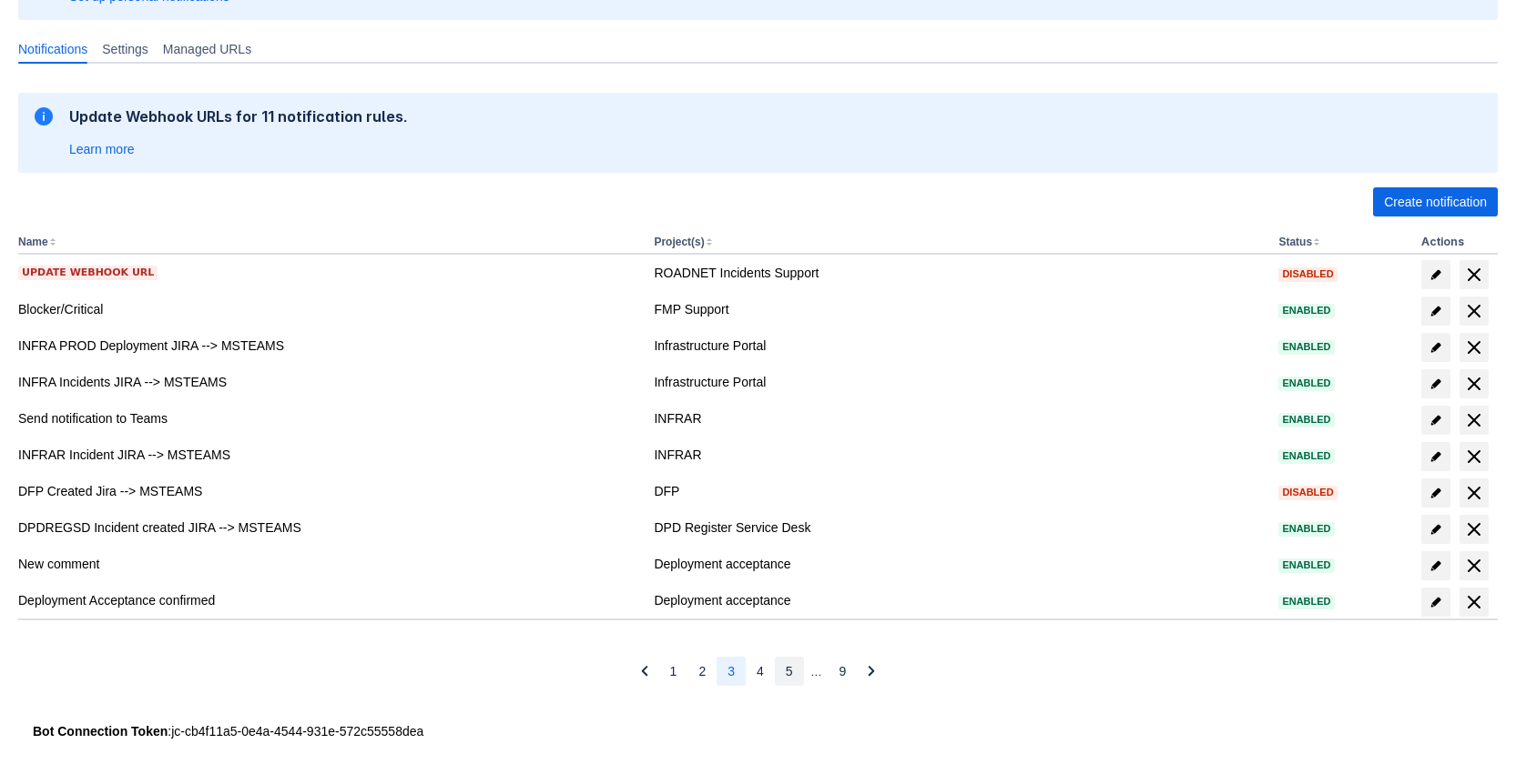
click at [792, 681] on button "5" at bounding box center [789, 671] width 29 height 29
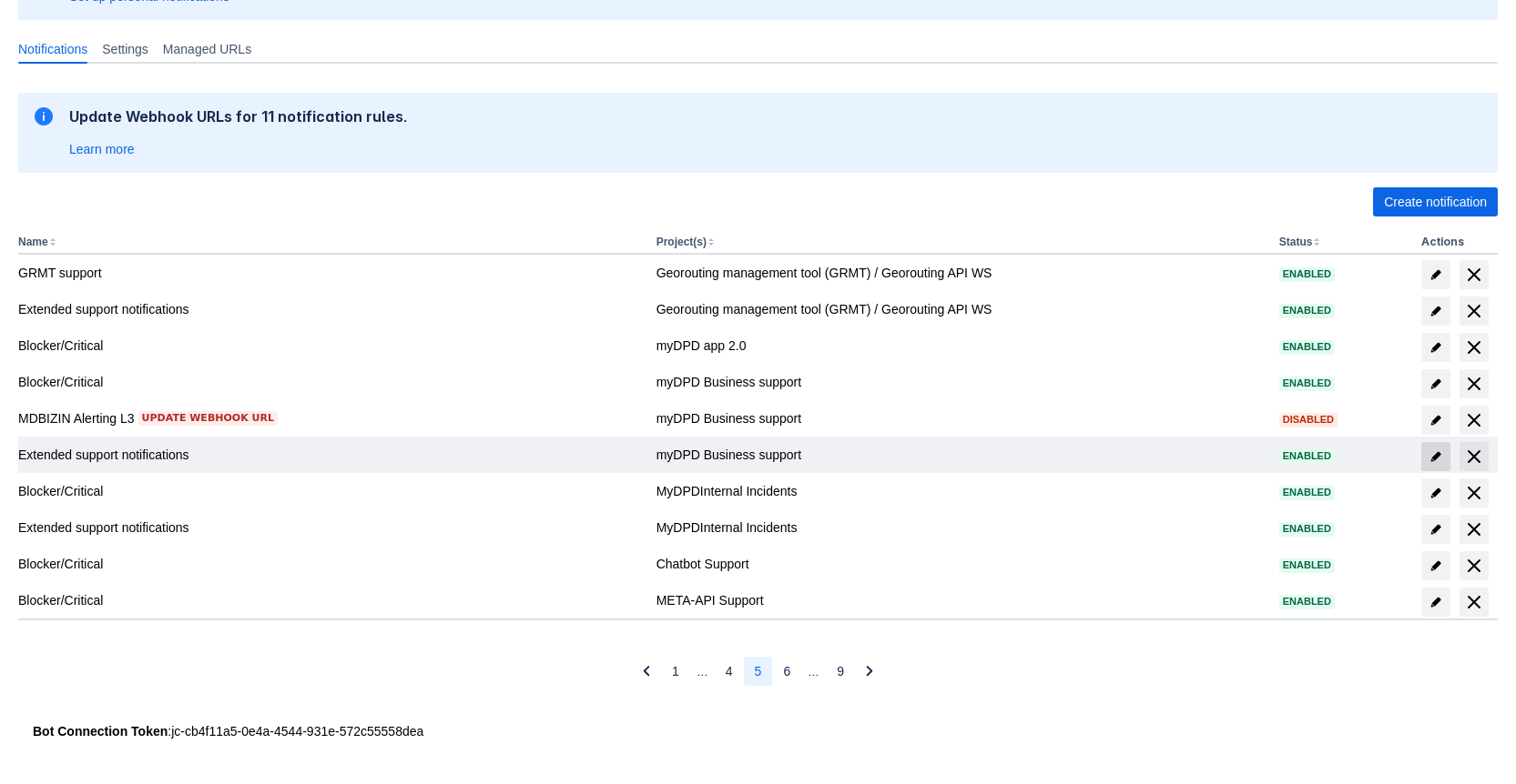
click at [1437, 451] on span "edit" at bounding box center [1435, 456] width 15 height 15
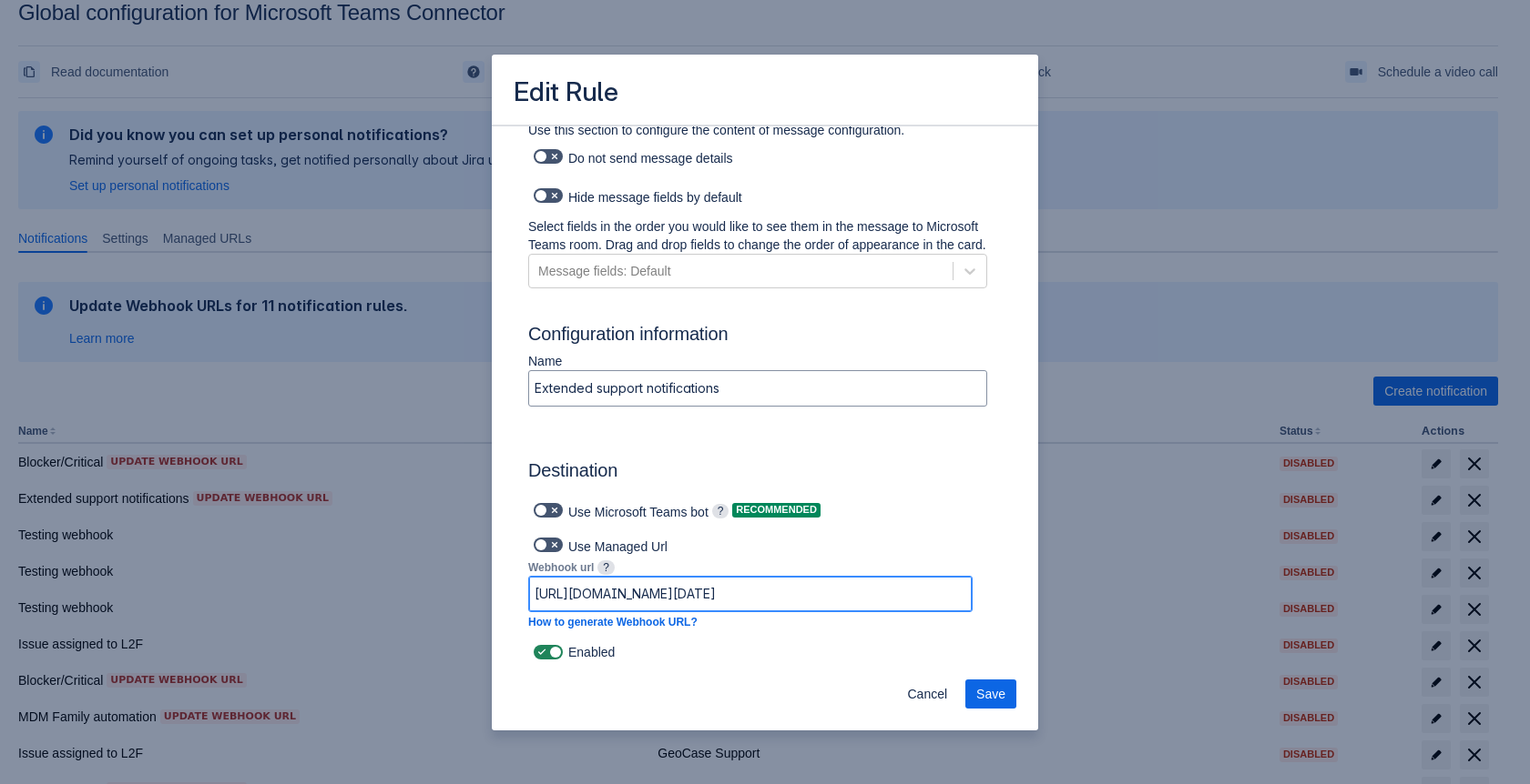
scroll to position [0, 1144]
drag, startPoint x: 880, startPoint y: 603, endPoint x: 1002, endPoint y: 603, distance: 122.0
click at [550, 657] on span at bounding box center [554, 652] width 15 height 15
click at [545, 657] on input "checkbox" at bounding box center [539, 653] width 12 height 12
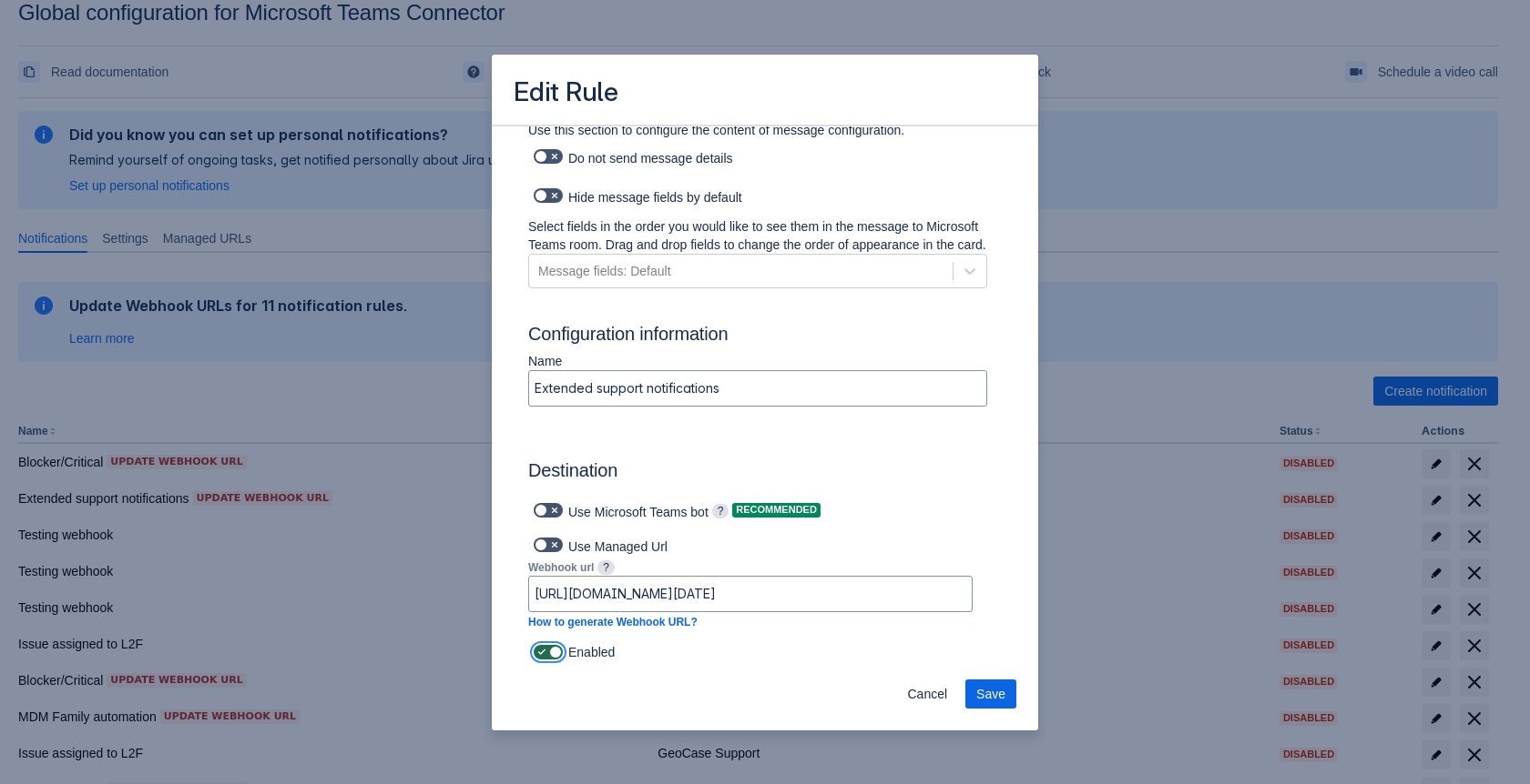
checkbox input "false"
click at [982, 695] on span "Save" at bounding box center [991, 695] width 29 height 29
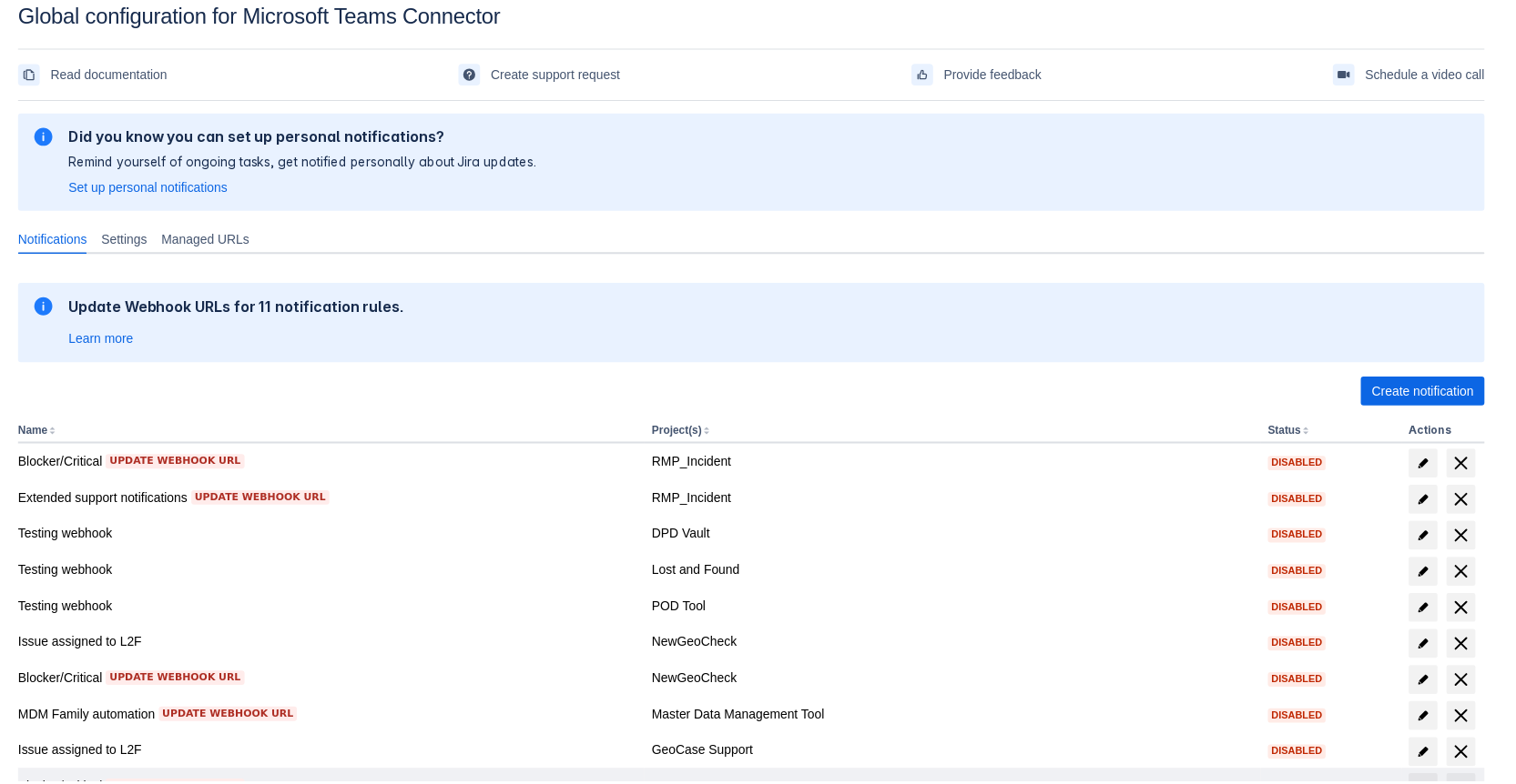
scroll to position [155, 0]
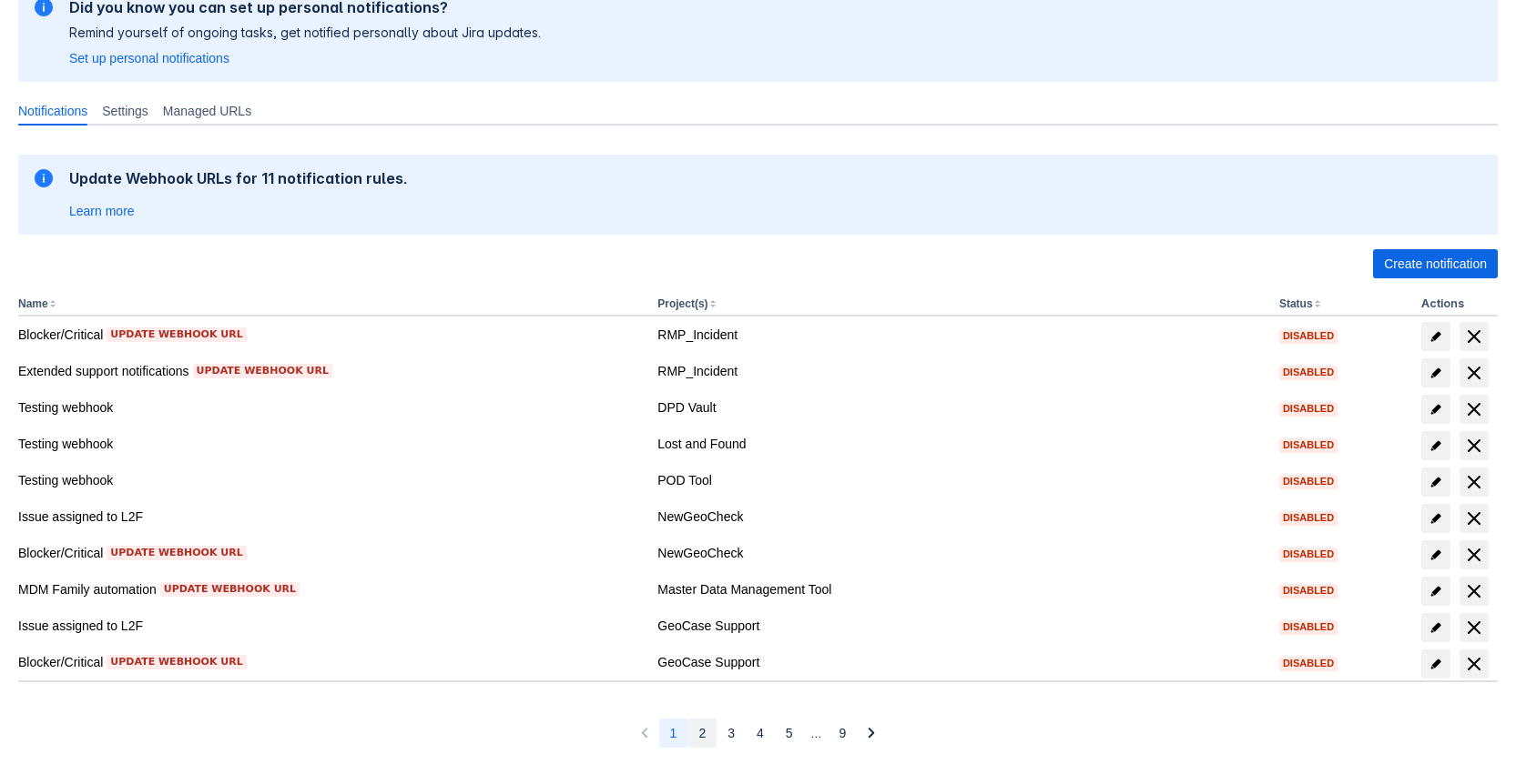
click at [703, 733] on span "2" at bounding box center [702, 733] width 7 height 29
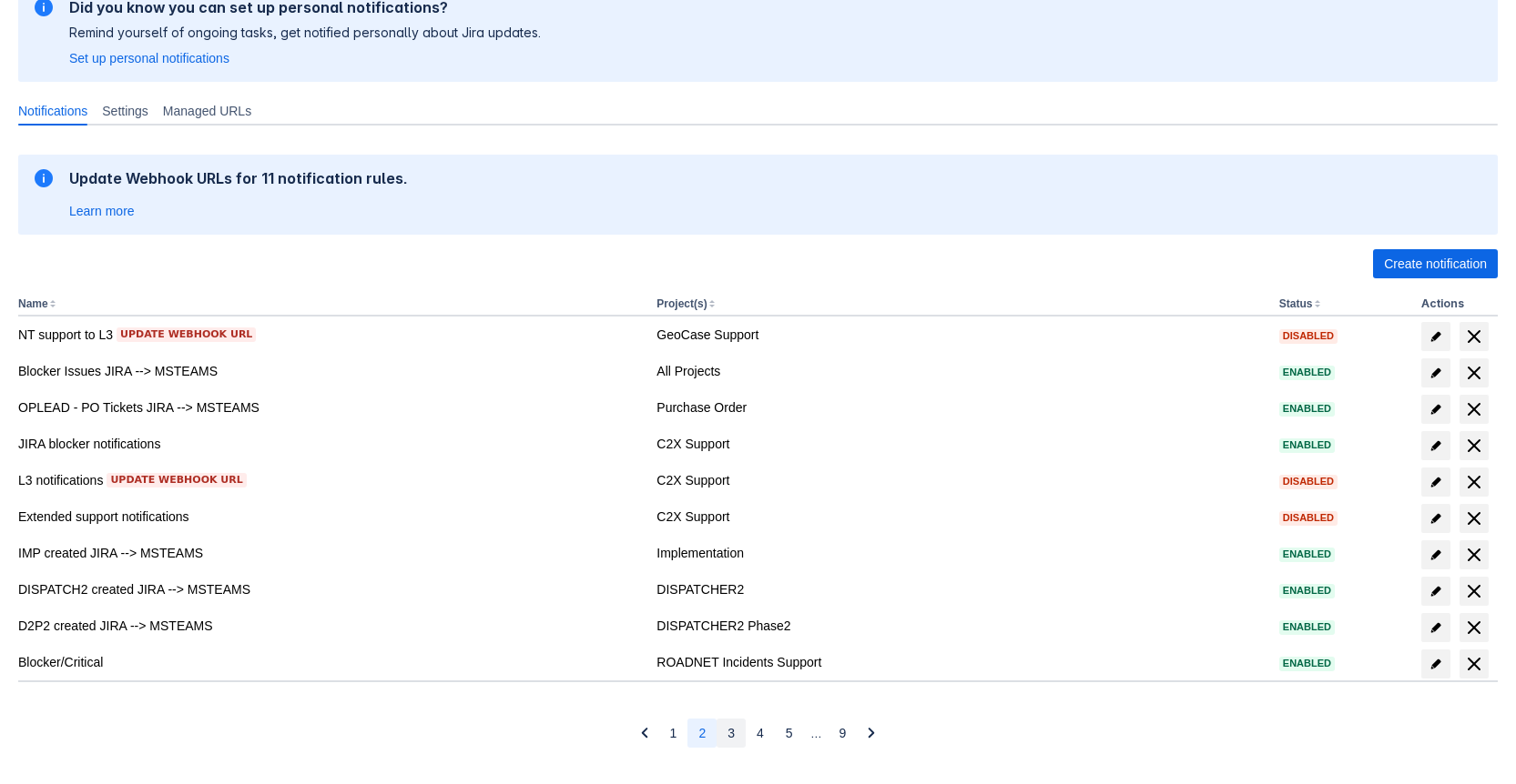
click at [728, 731] on span "3" at bounding box center [731, 733] width 7 height 29
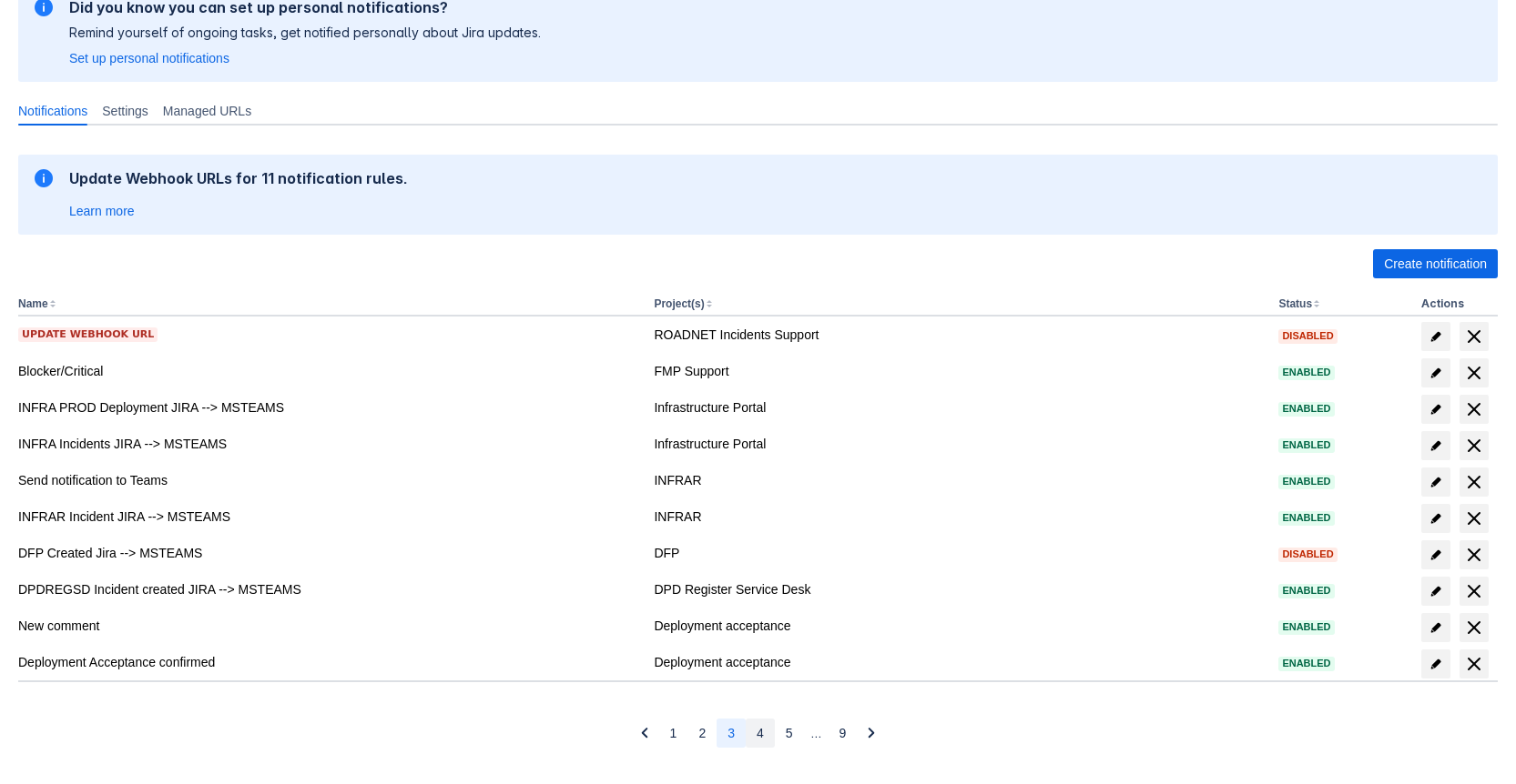
click at [756, 731] on span "4" at bounding box center [759, 733] width 7 height 29
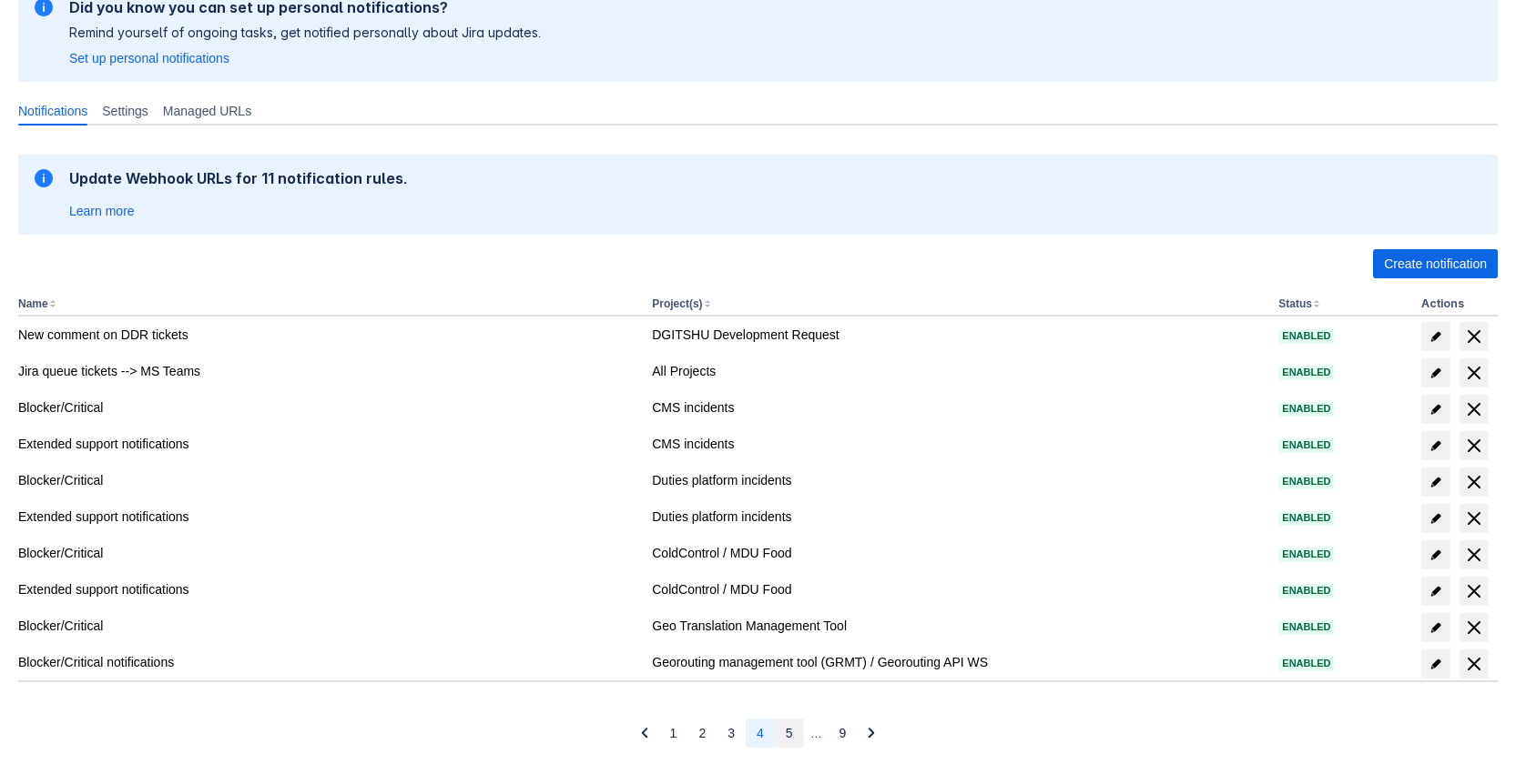
click at [794, 731] on button "5" at bounding box center [789, 733] width 29 height 29
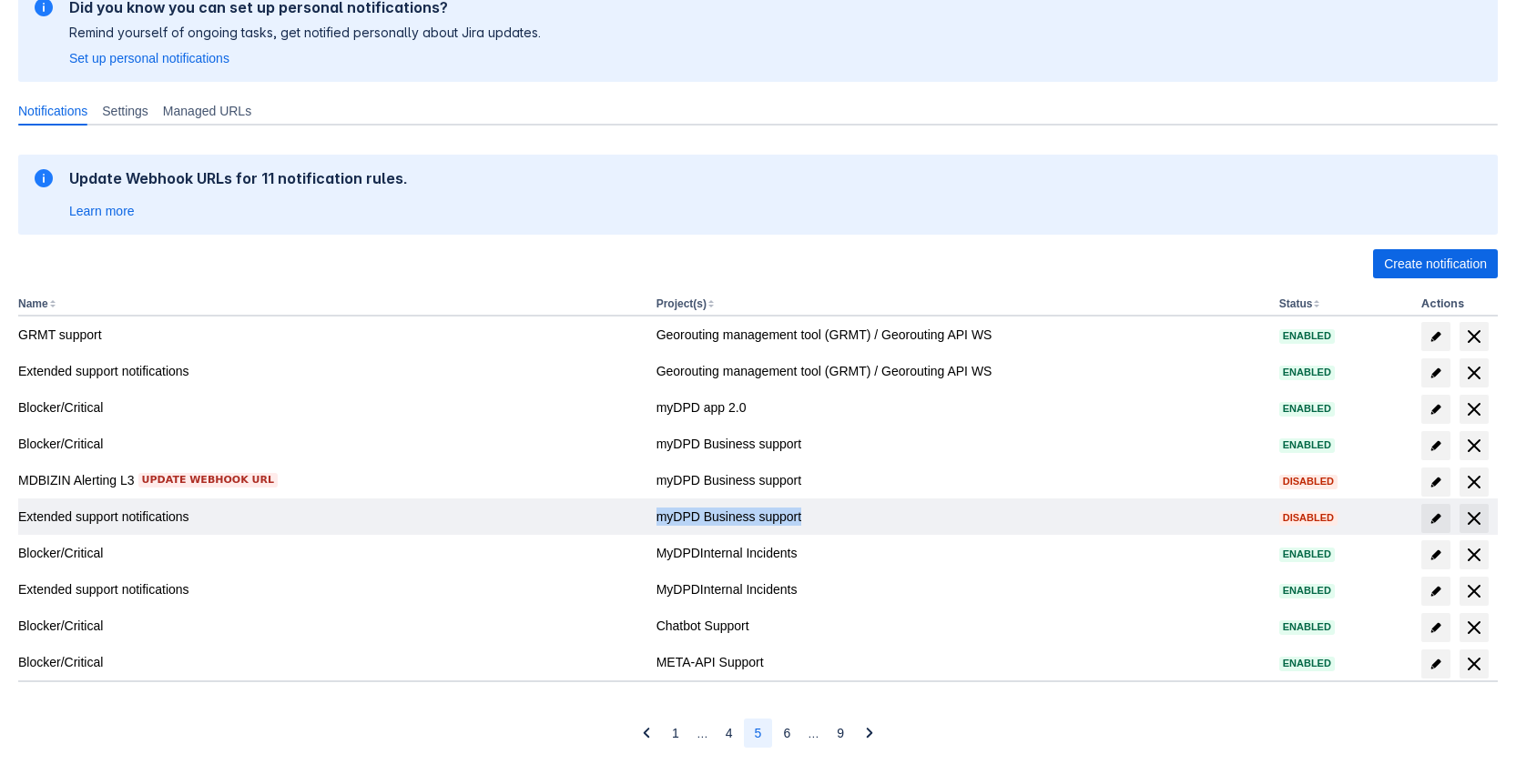
drag, startPoint x: 808, startPoint y: 506, endPoint x: 653, endPoint y: 505, distance: 155.0
click at [653, 505] on td "myDPD Business support" at bounding box center [960, 517] width 623 height 36
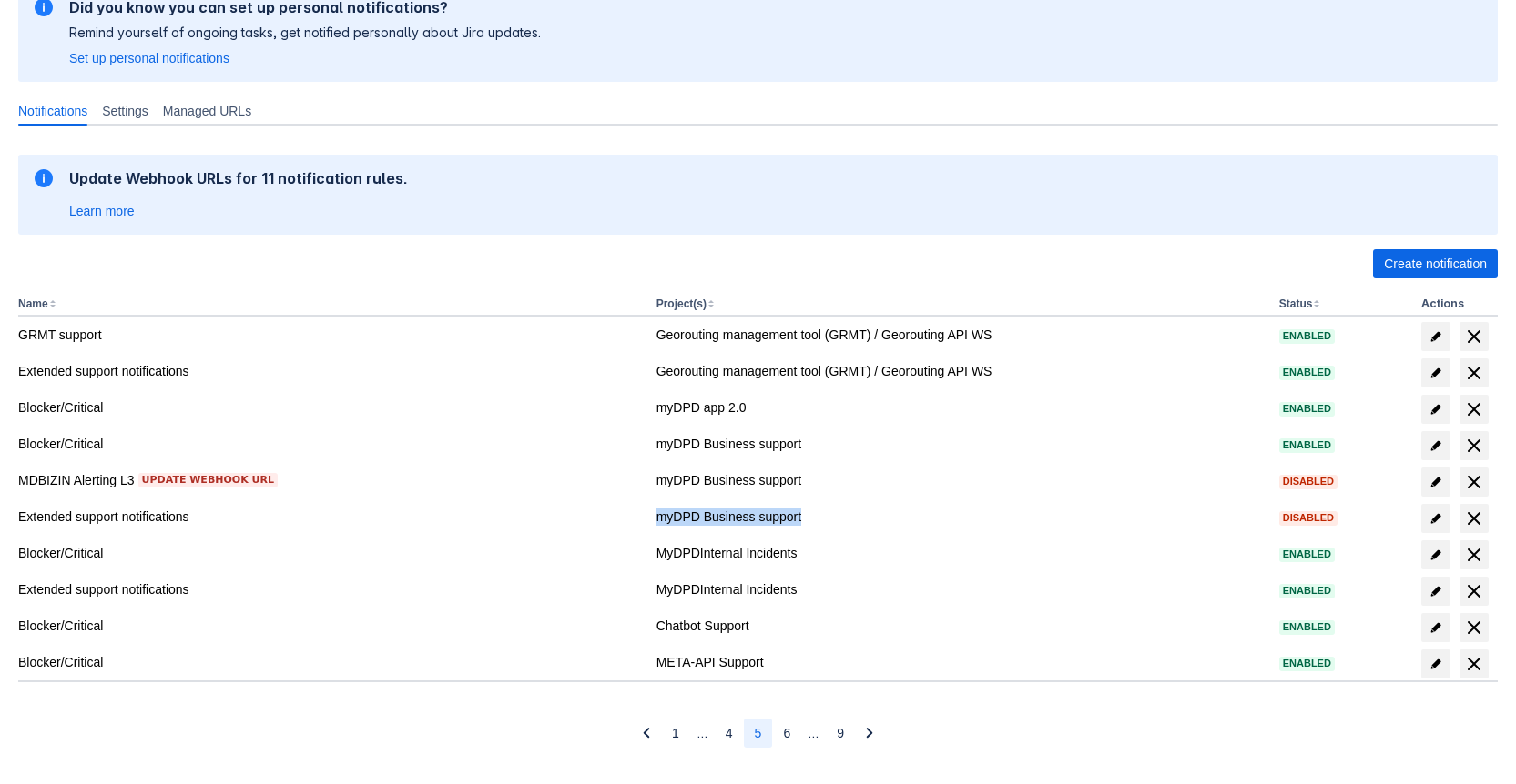
copy div "myDPD Business support"
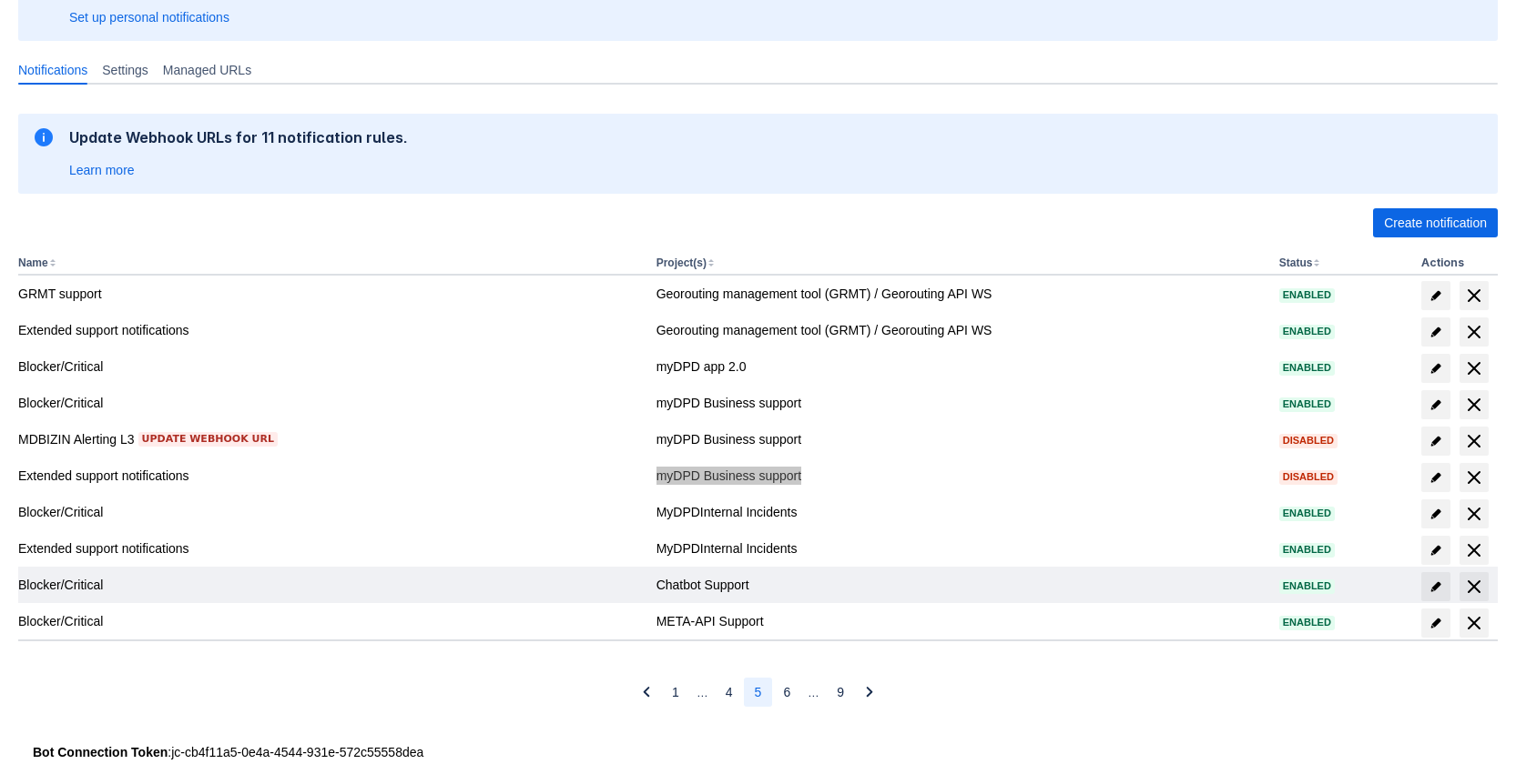
scroll to position [217, 0]
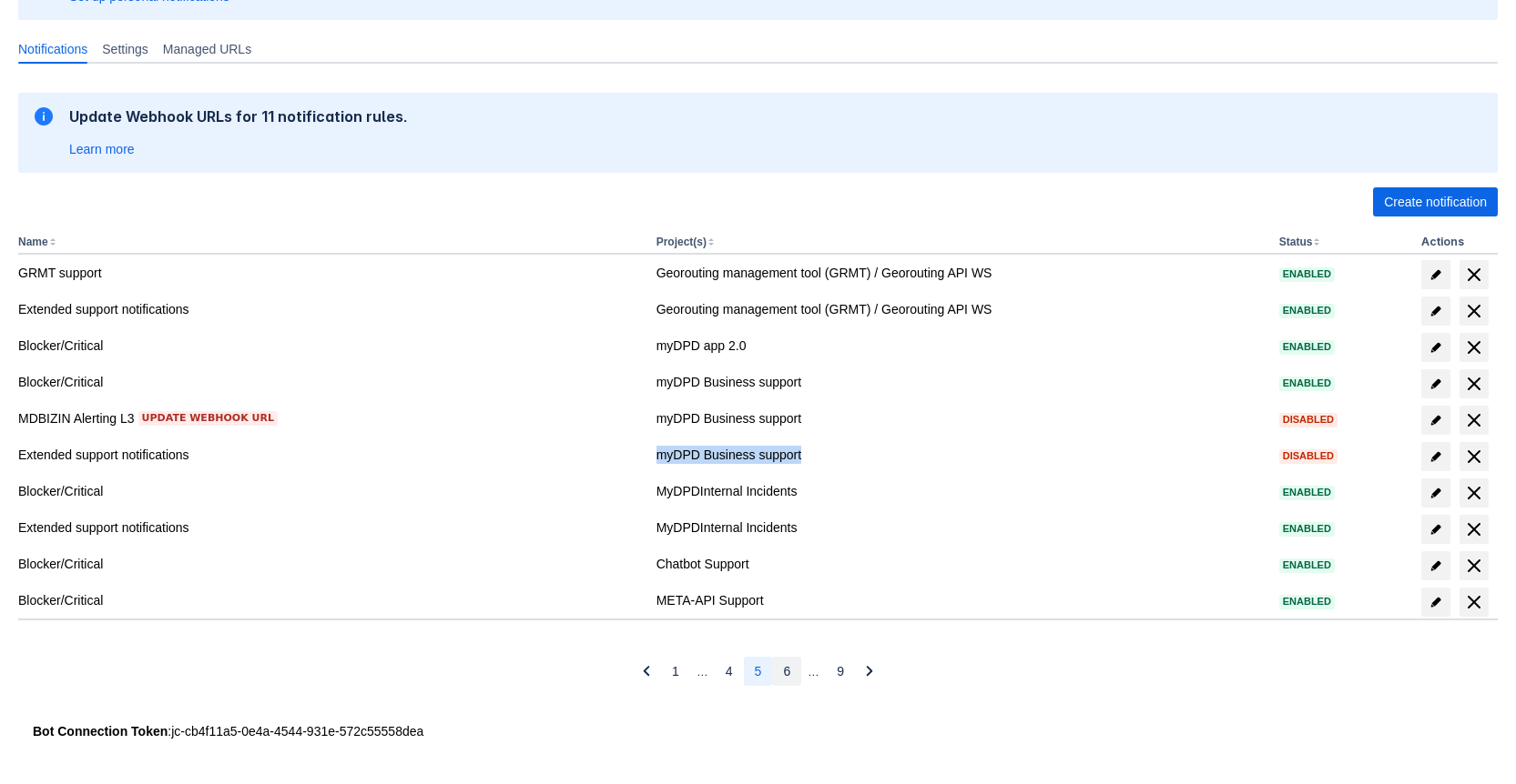
click at [783, 678] on span "6" at bounding box center [786, 671] width 7 height 29
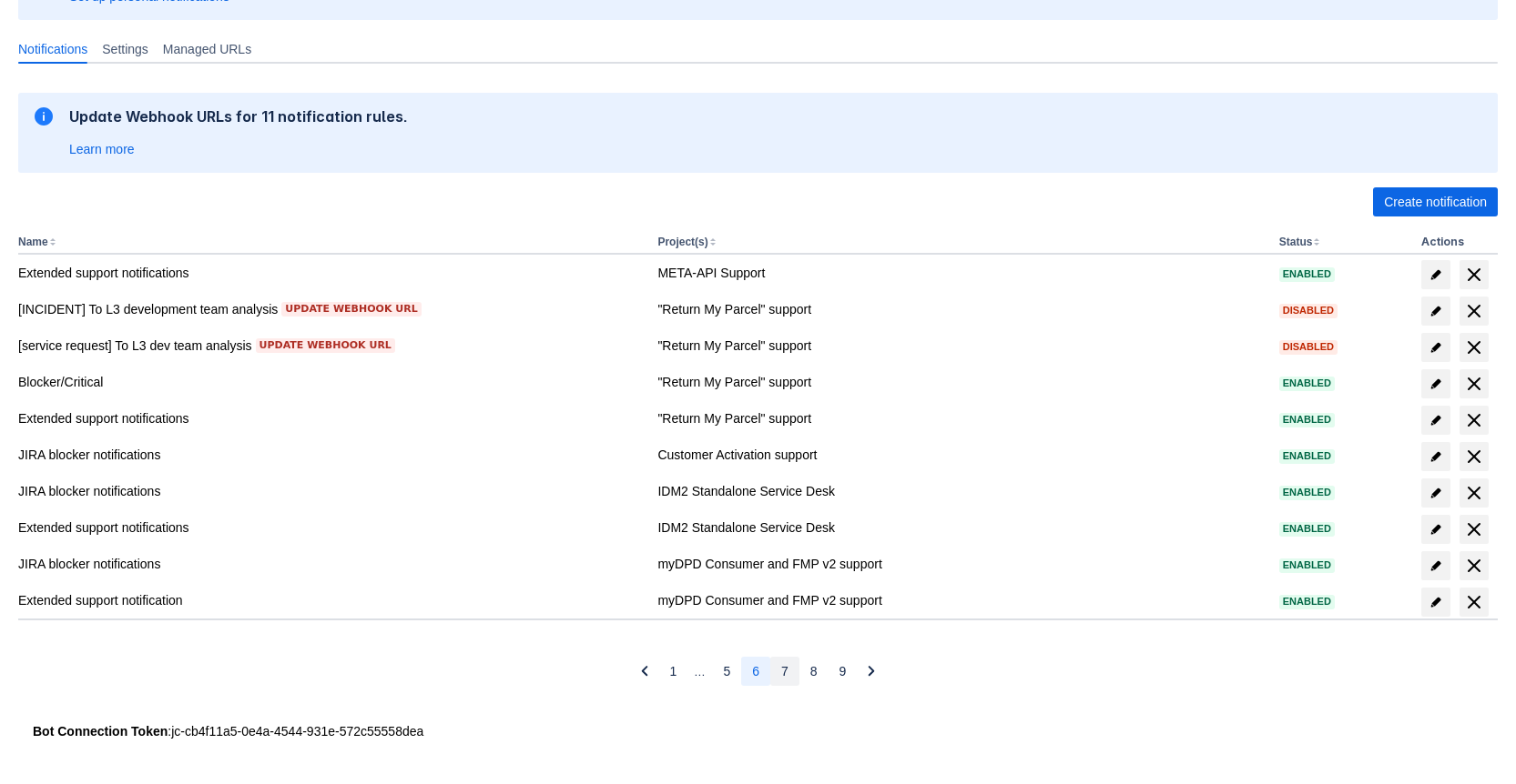
click at [788, 674] on button "7" at bounding box center [785, 671] width 29 height 29
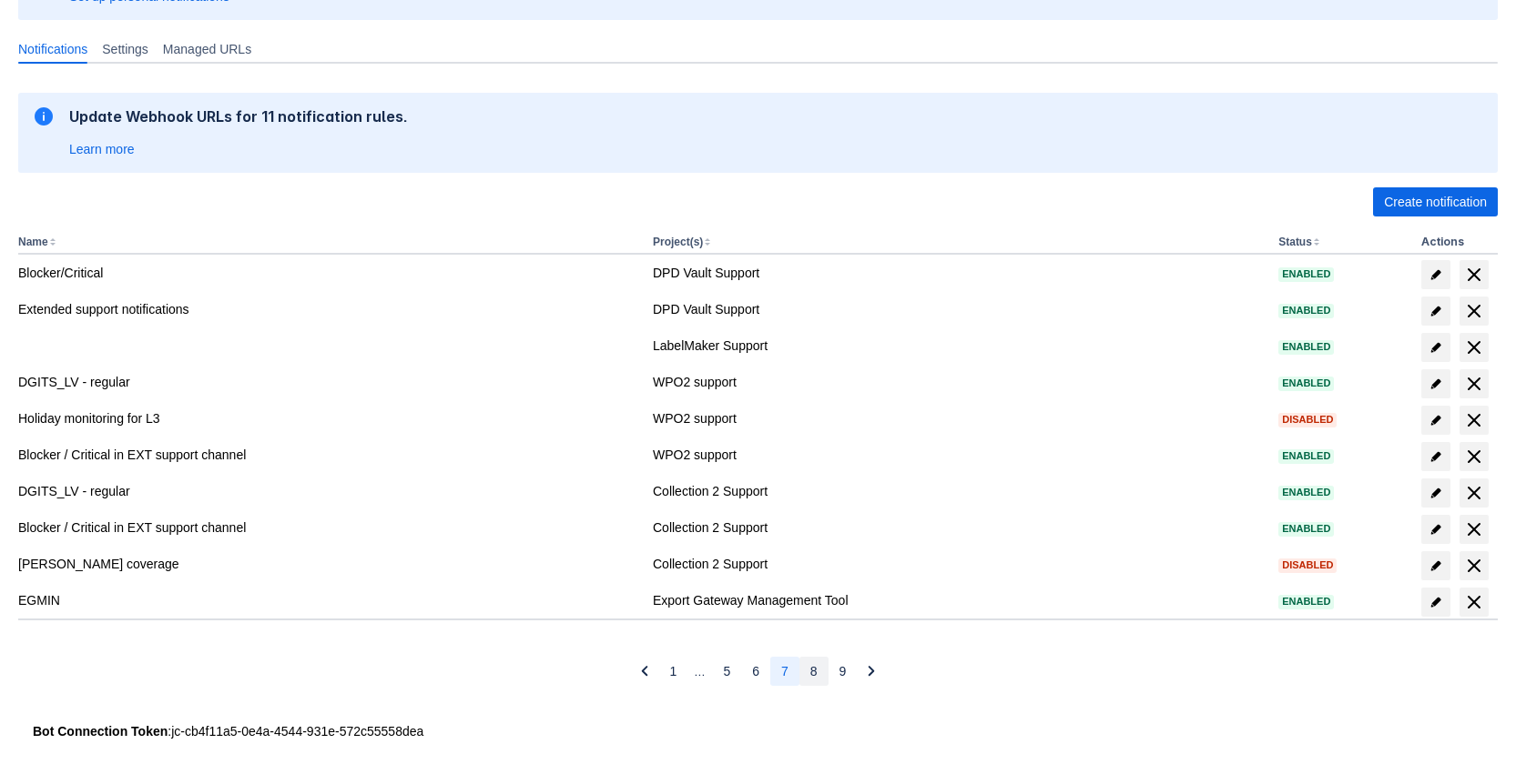
click at [812, 675] on span "8" at bounding box center [813, 671] width 7 height 29
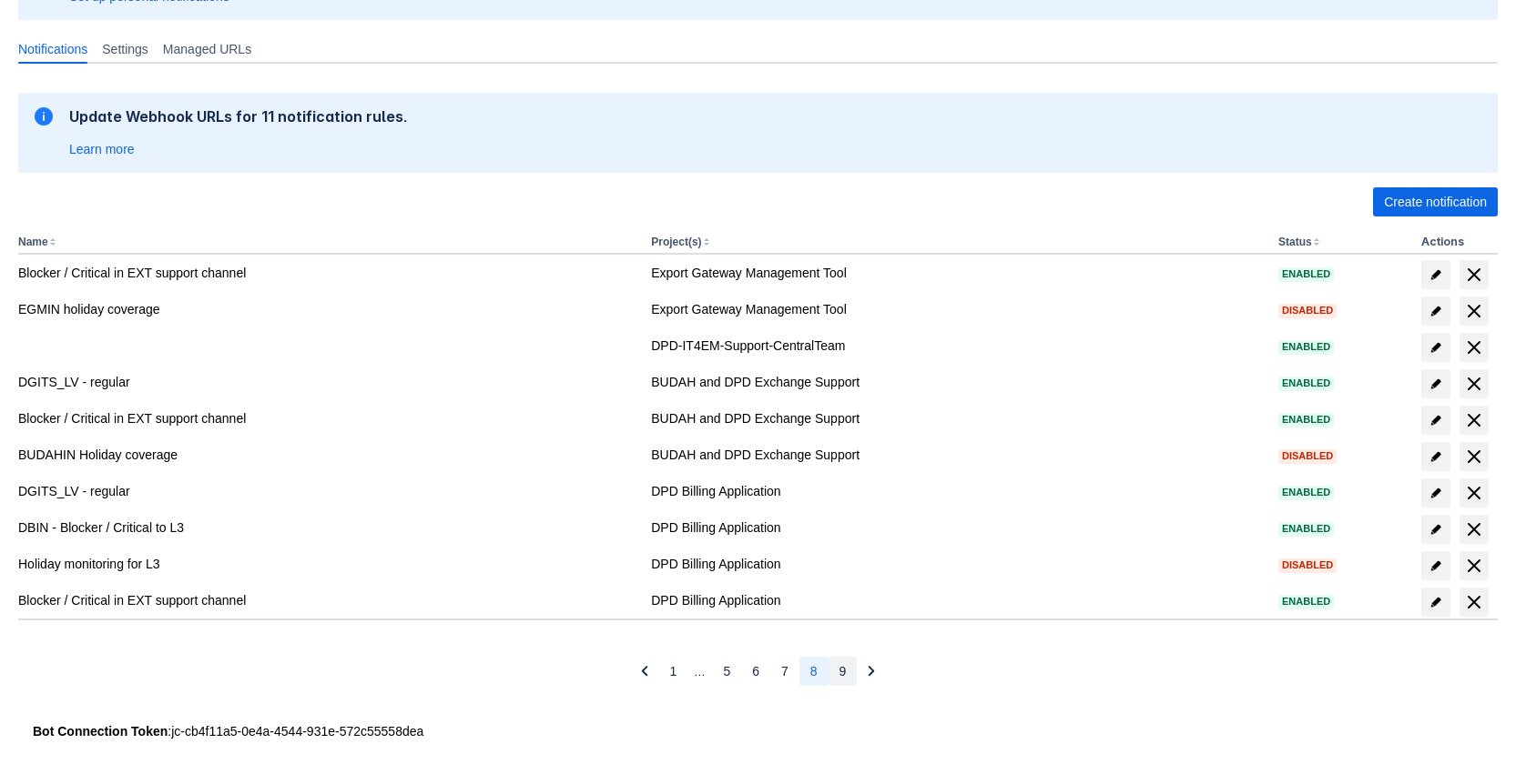
click at [834, 672] on button "9" at bounding box center [843, 671] width 29 height 29
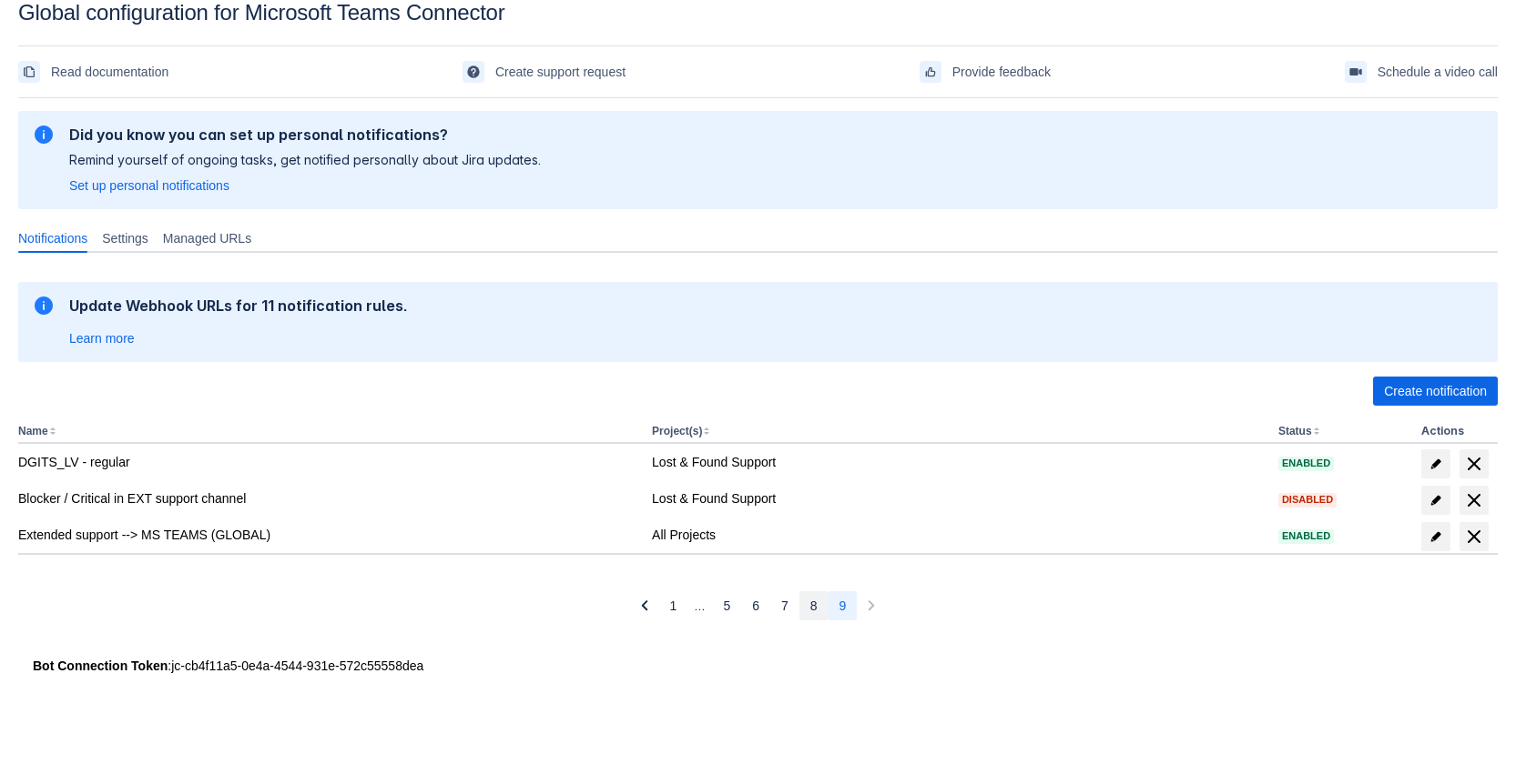
click at [813, 607] on span "8" at bounding box center [813, 606] width 7 height 29
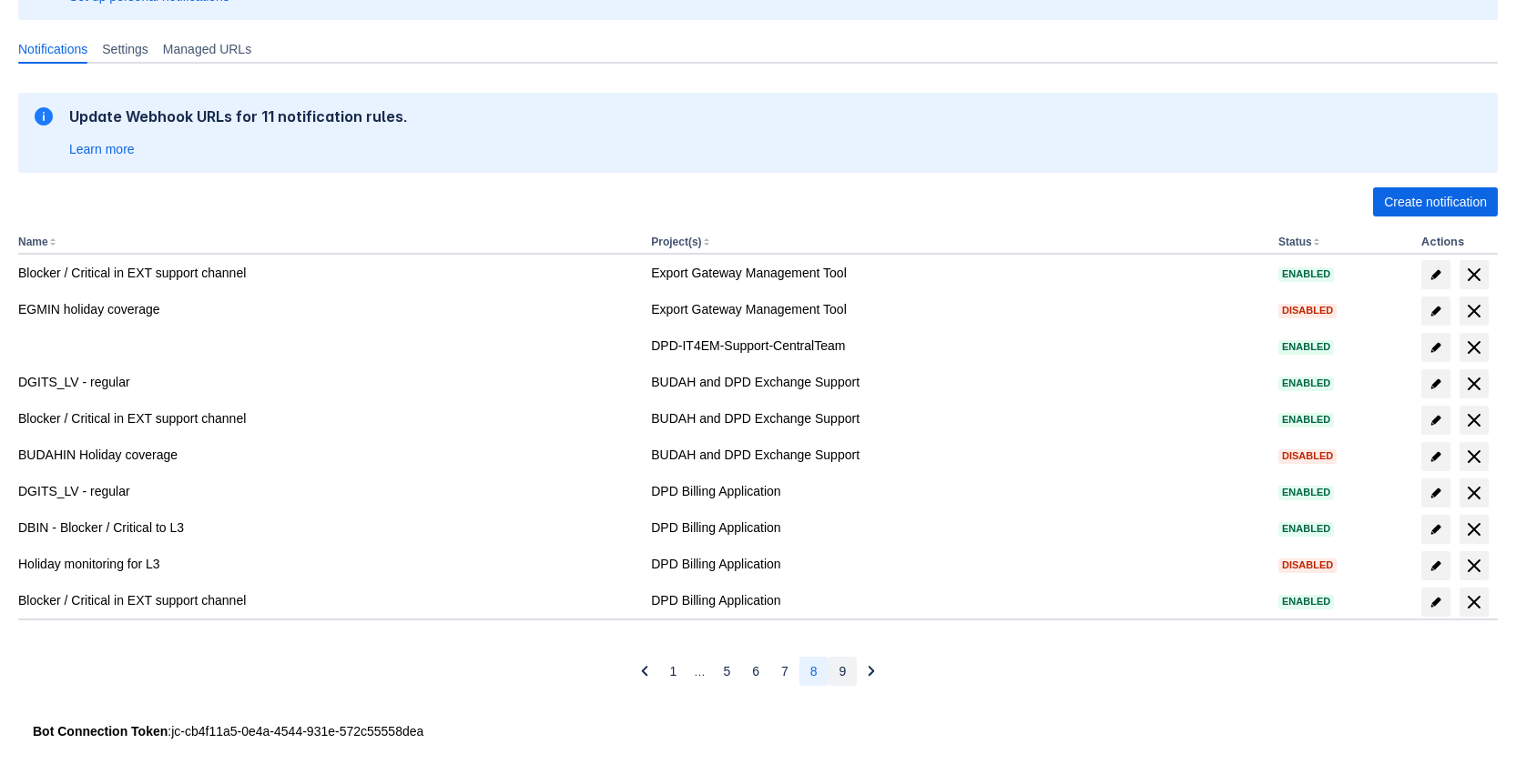
click at [842, 667] on span "9" at bounding box center [843, 671] width 7 height 29
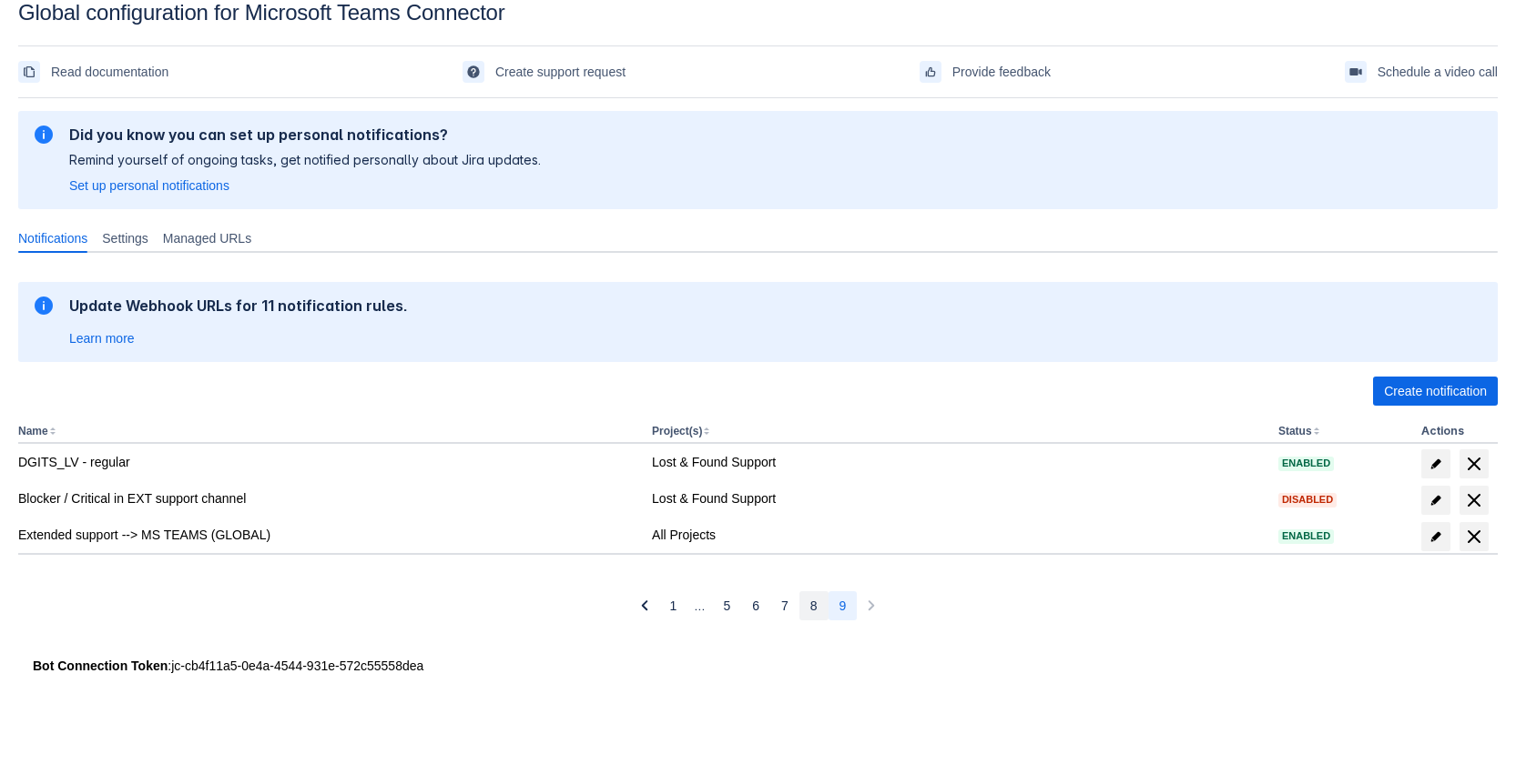
click at [820, 608] on button "8" at bounding box center [813, 606] width 29 height 29
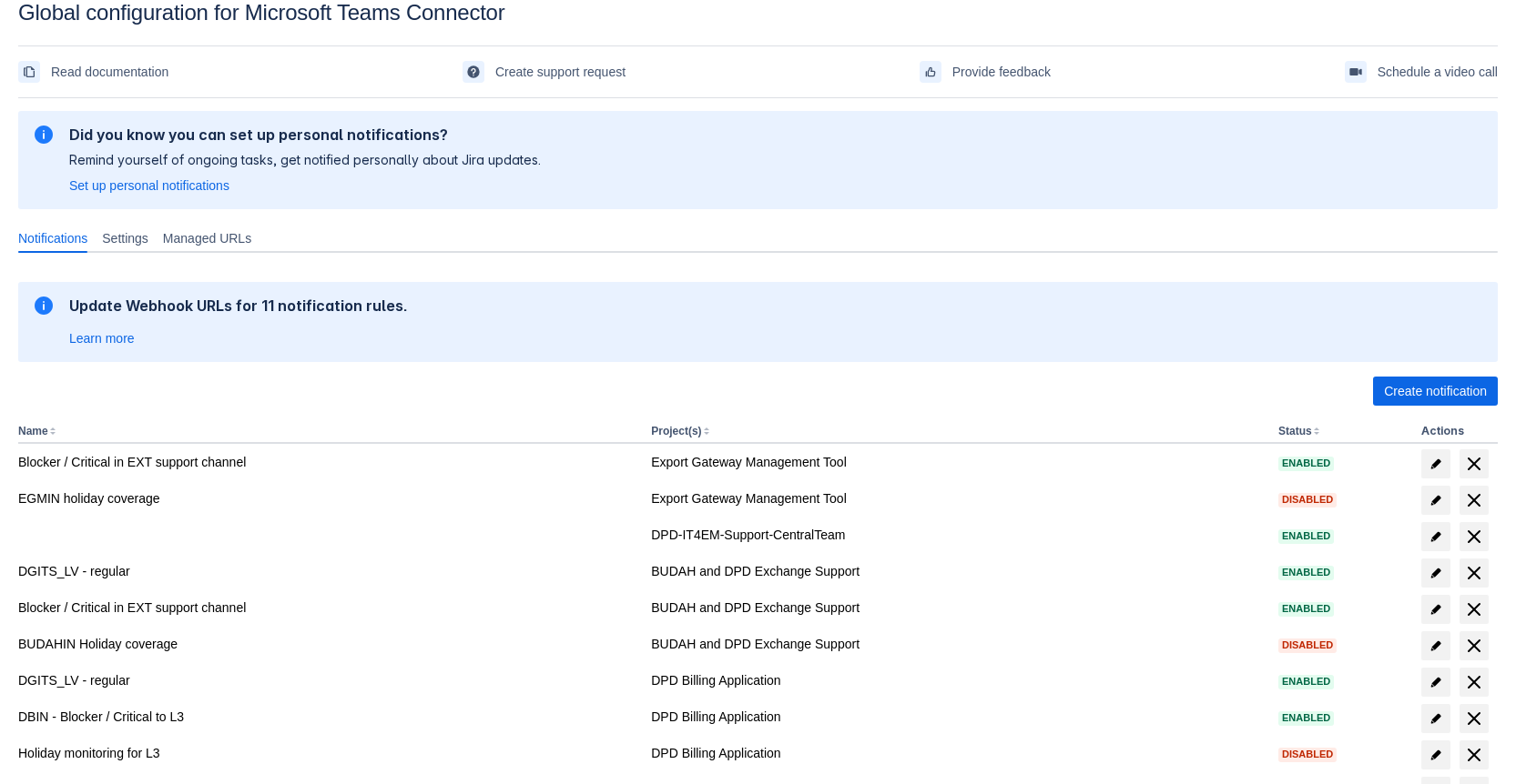
scroll to position [217, 0]
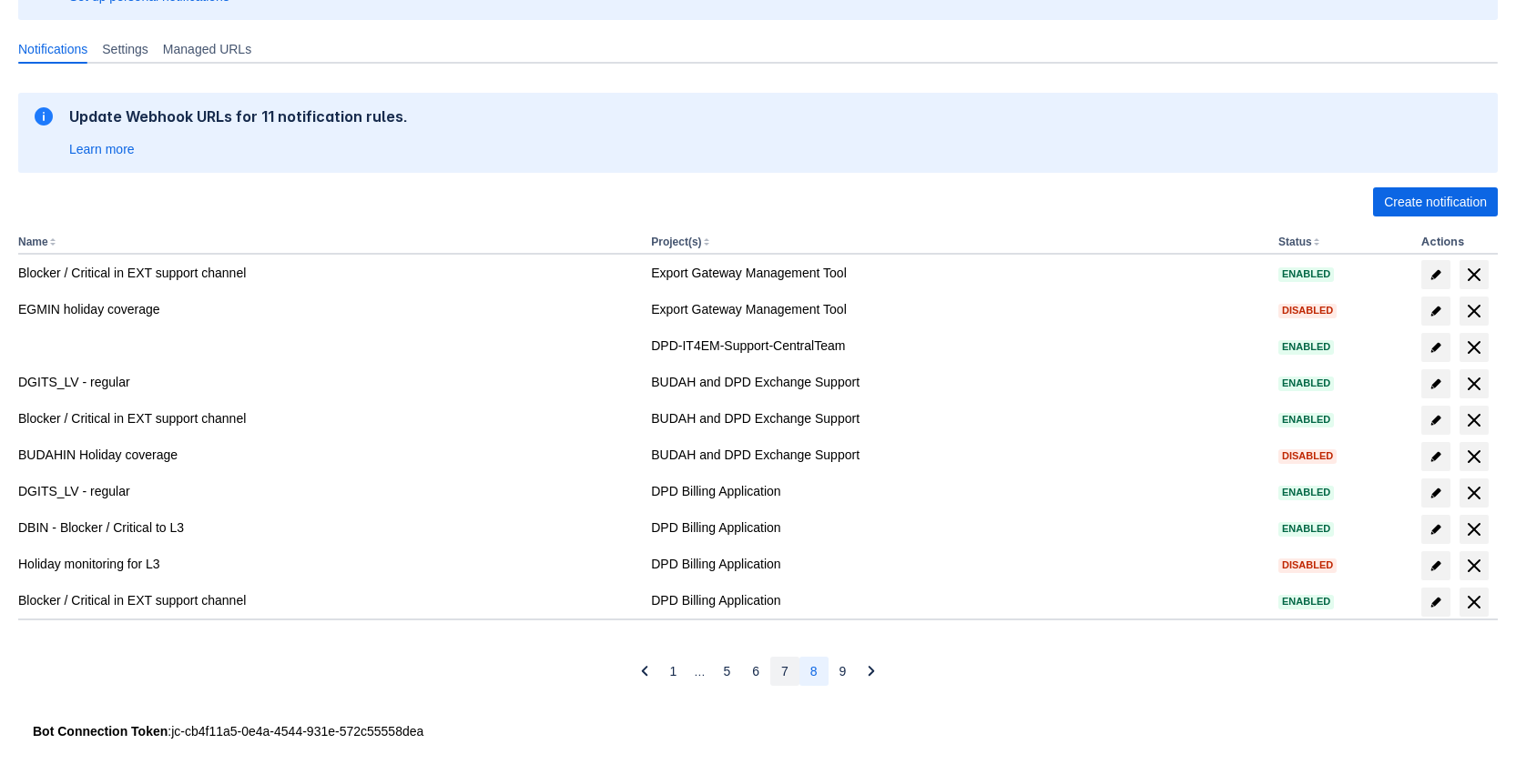
click at [774, 670] on button "7" at bounding box center [785, 671] width 29 height 29
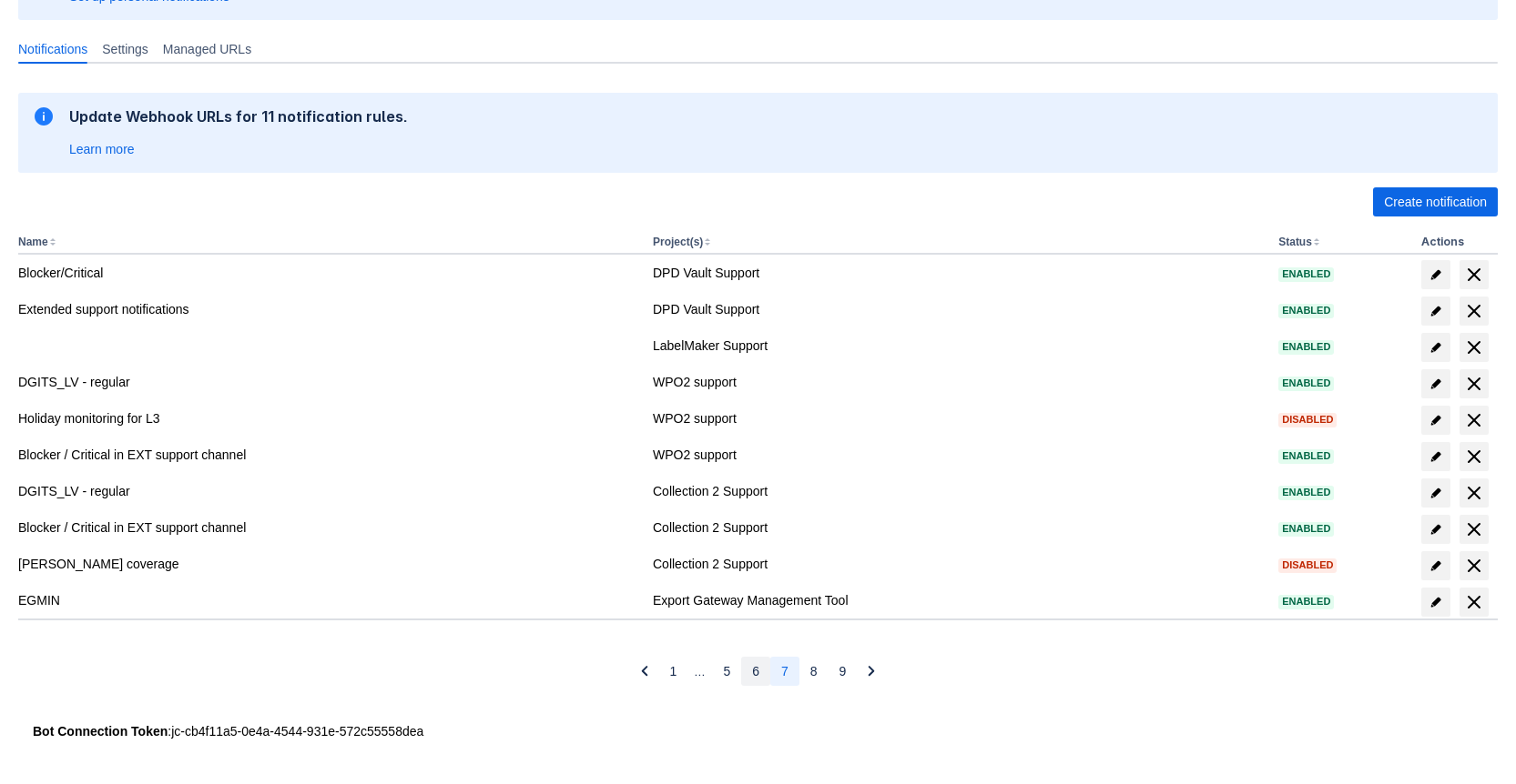
click at [745, 671] on button "6" at bounding box center [756, 671] width 29 height 29
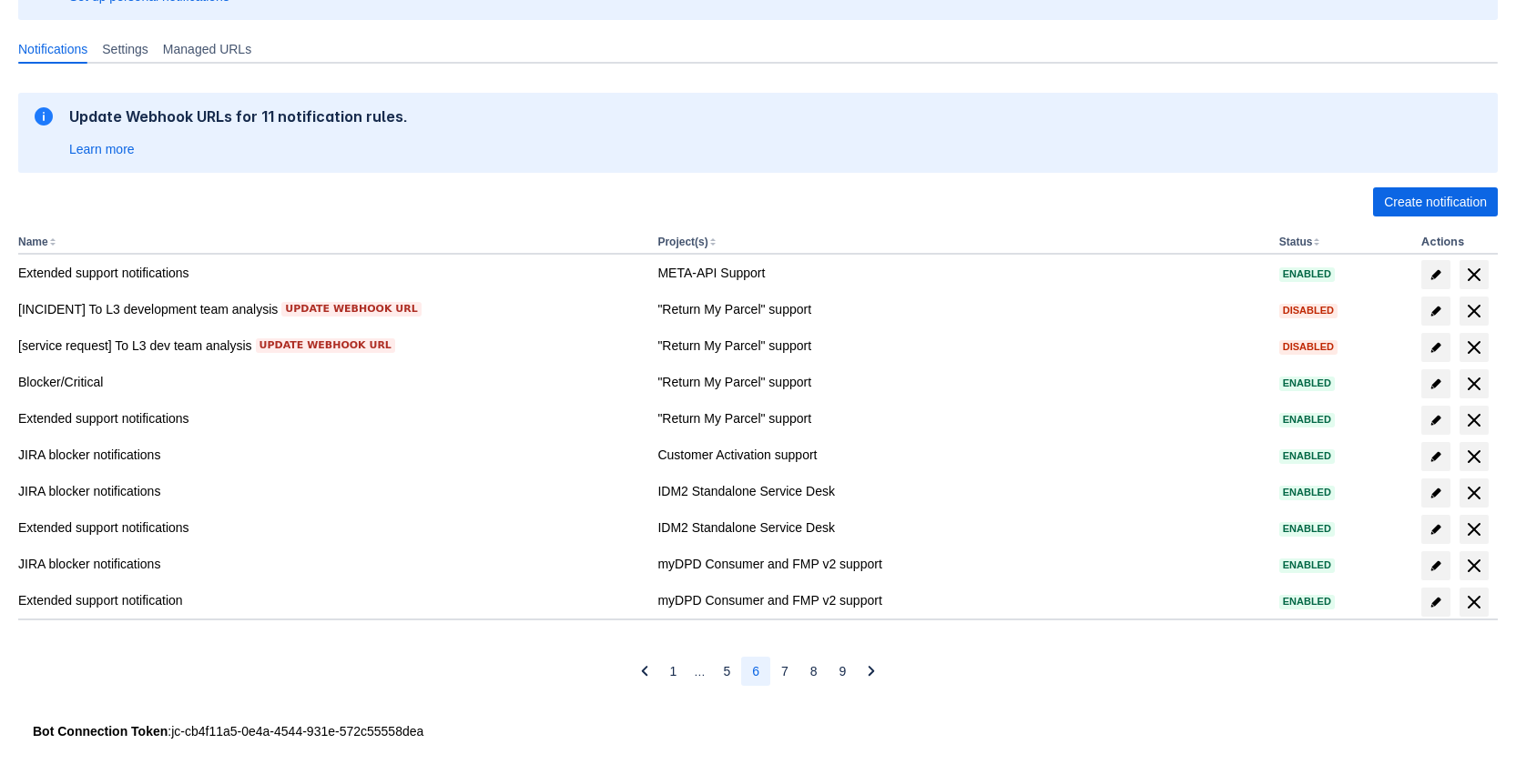
click at [742, 671] on button "6" at bounding box center [756, 671] width 29 height 29
click at [728, 671] on span "5" at bounding box center [726, 671] width 7 height 29
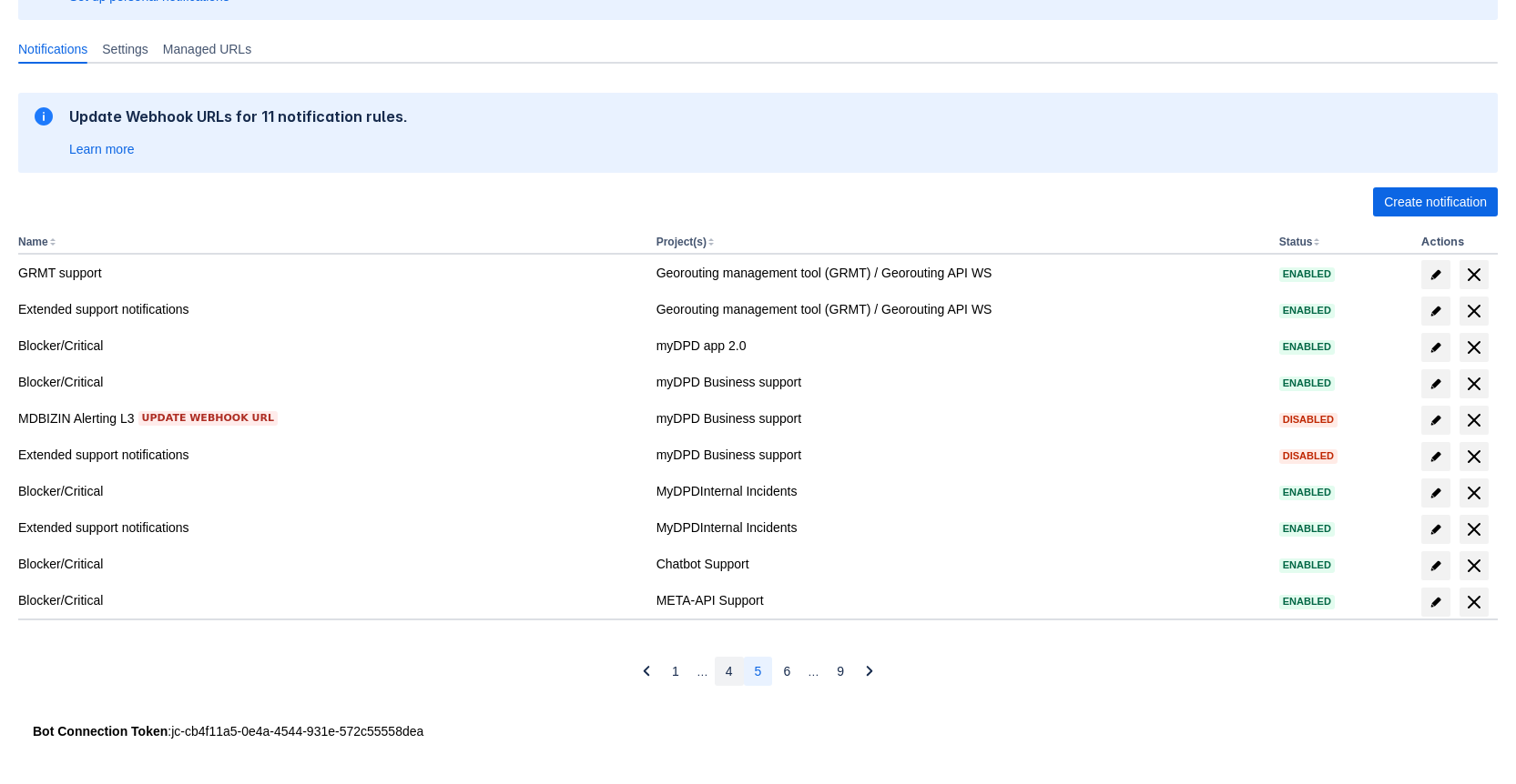
click at [723, 669] on button "4" at bounding box center [729, 671] width 29 height 29
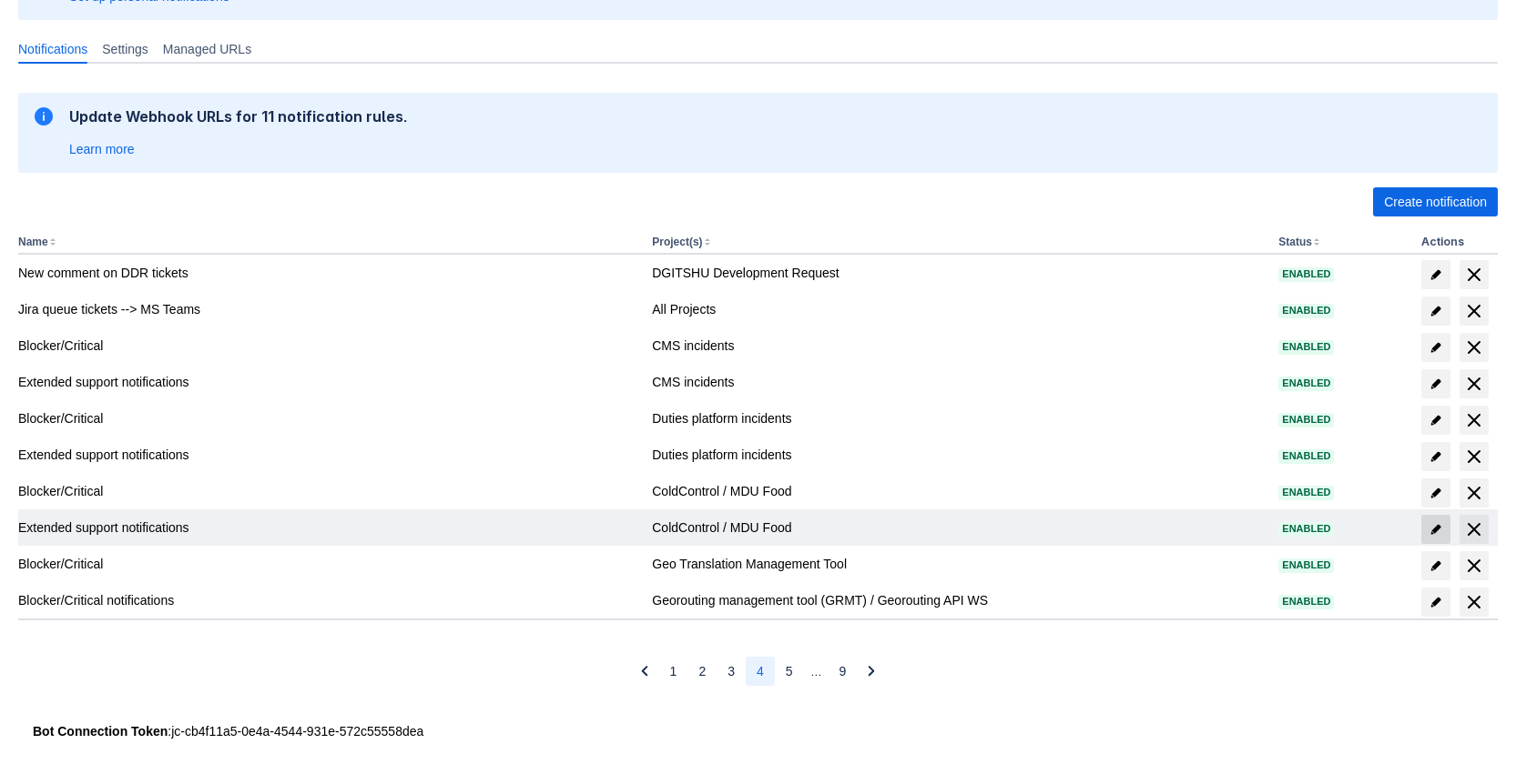
click at [1437, 527] on span "edit" at bounding box center [1435, 529] width 15 height 15
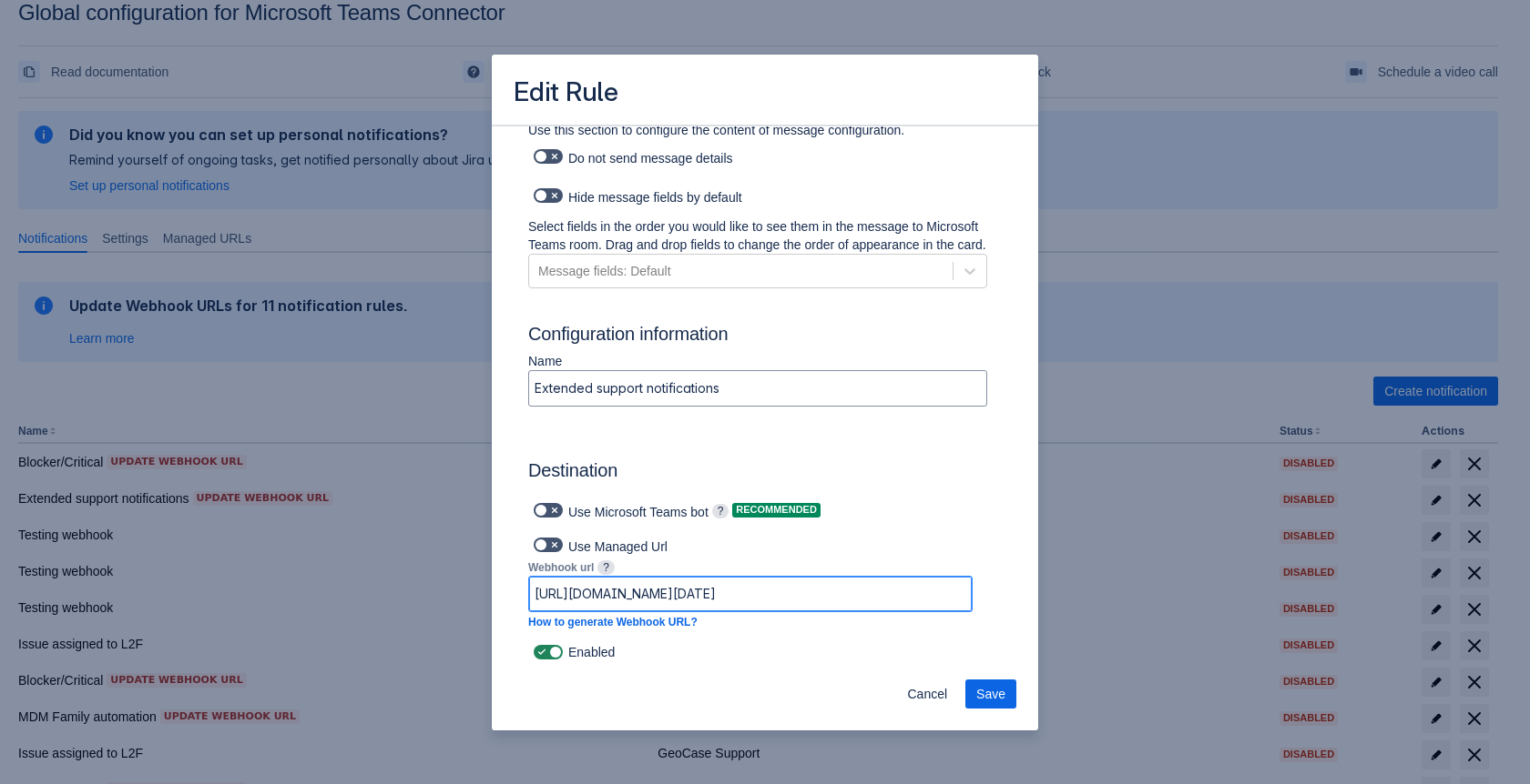
scroll to position [0, 1144]
drag, startPoint x: 906, startPoint y: 594, endPoint x: 1025, endPoint y: 597, distance: 119.0
click at [1025, 597] on div "Log into Microsoft Teams Please log into Microsoft Teams before setting up the …" at bounding box center [764, 396] width 546 height 543
click at [555, 652] on span at bounding box center [554, 652] width 15 height 15
click at [545, 652] on input "checkbox" at bounding box center [539, 653] width 12 height 12
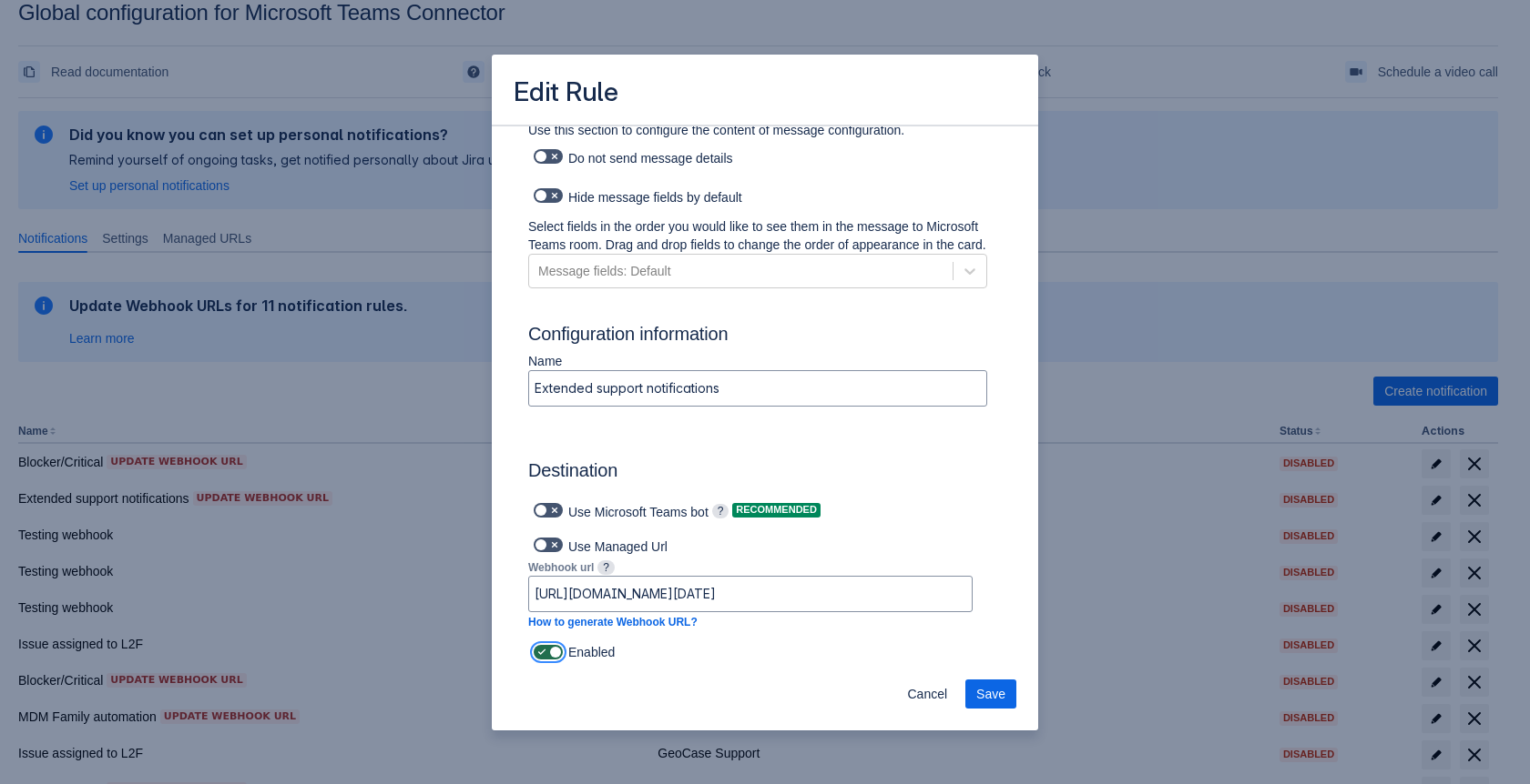
checkbox input "false"
click at [1006, 695] on button "Save" at bounding box center [991, 695] width 51 height 29
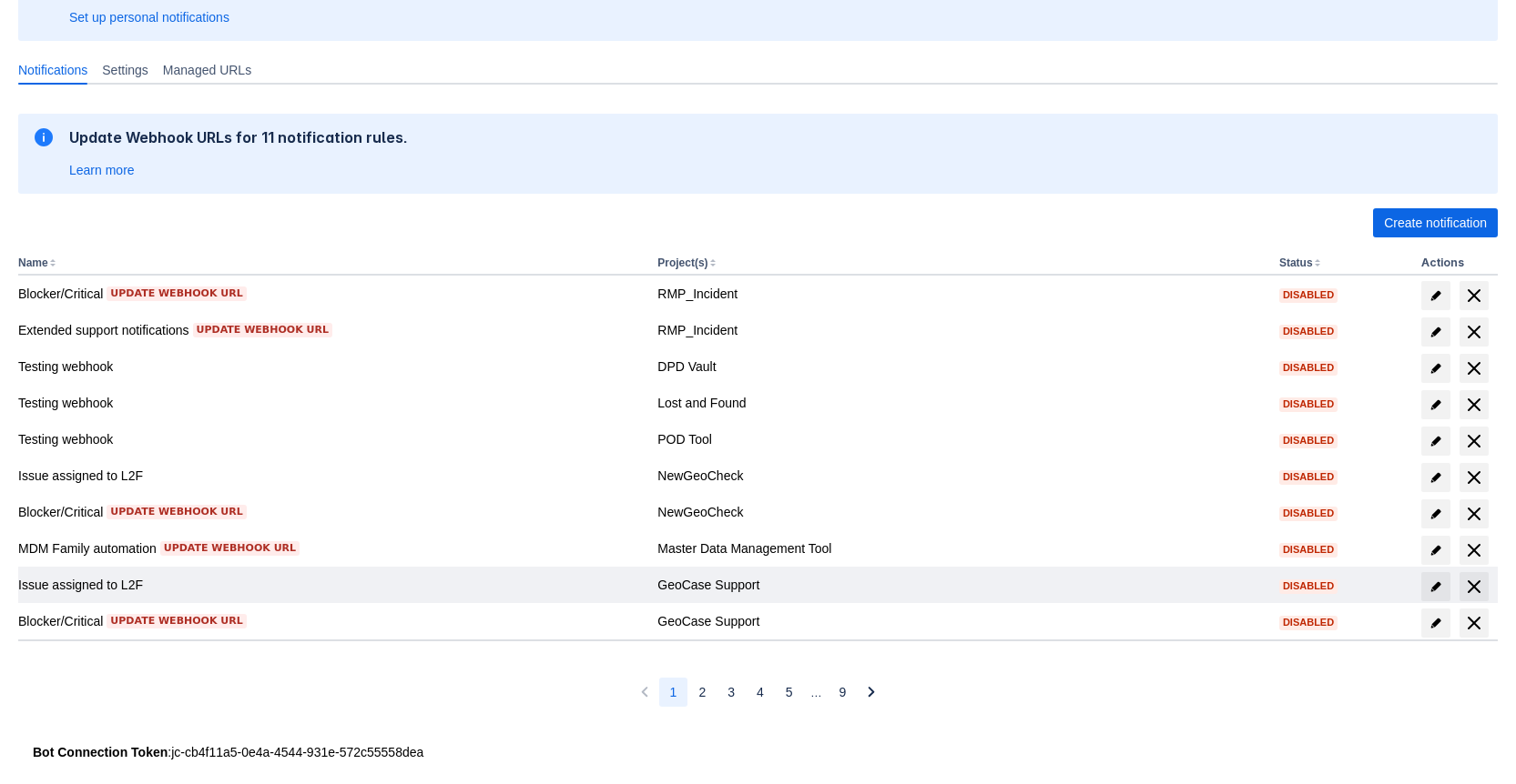
scroll to position [217, 0]
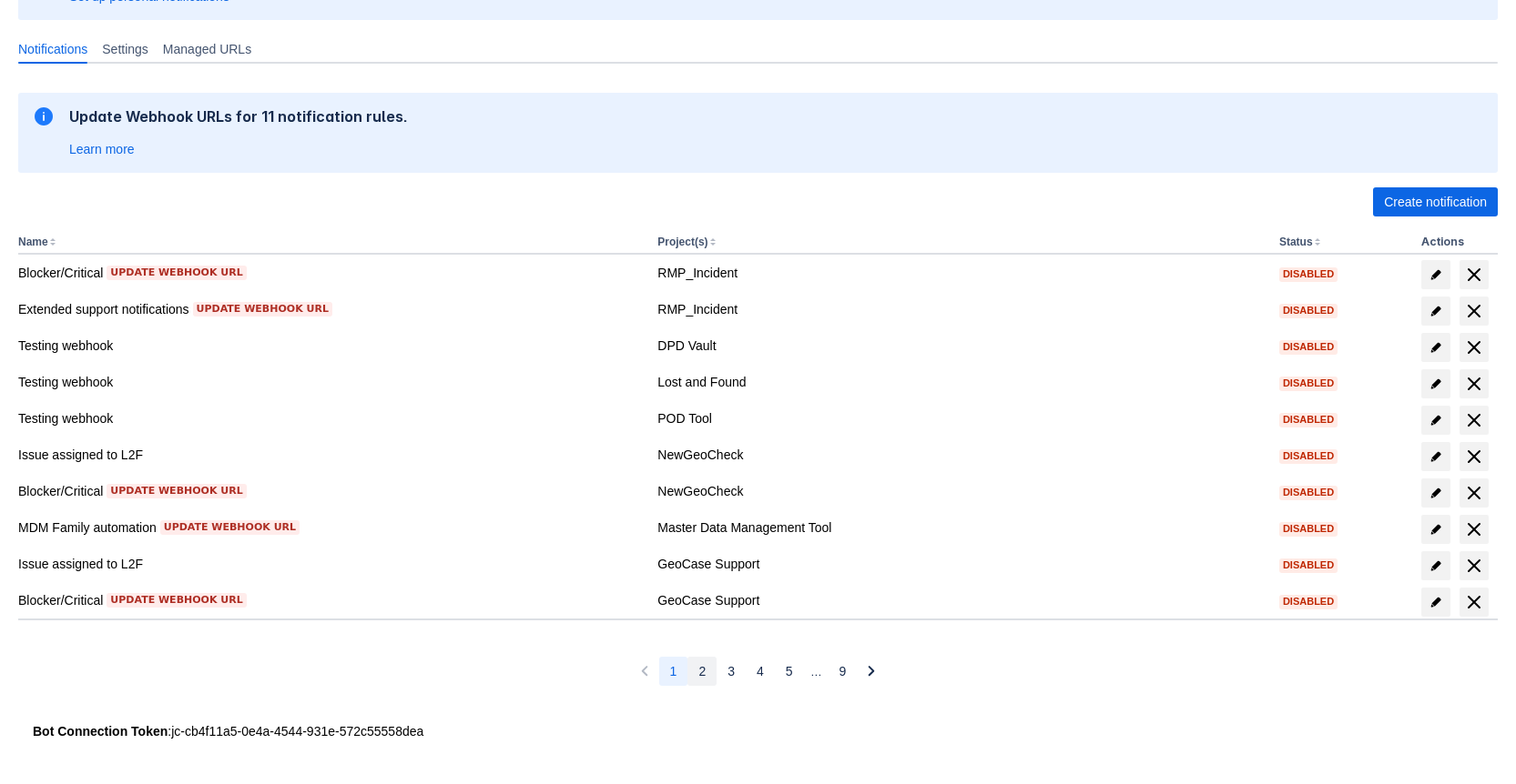
click at [709, 671] on button "2" at bounding box center [702, 671] width 29 height 29
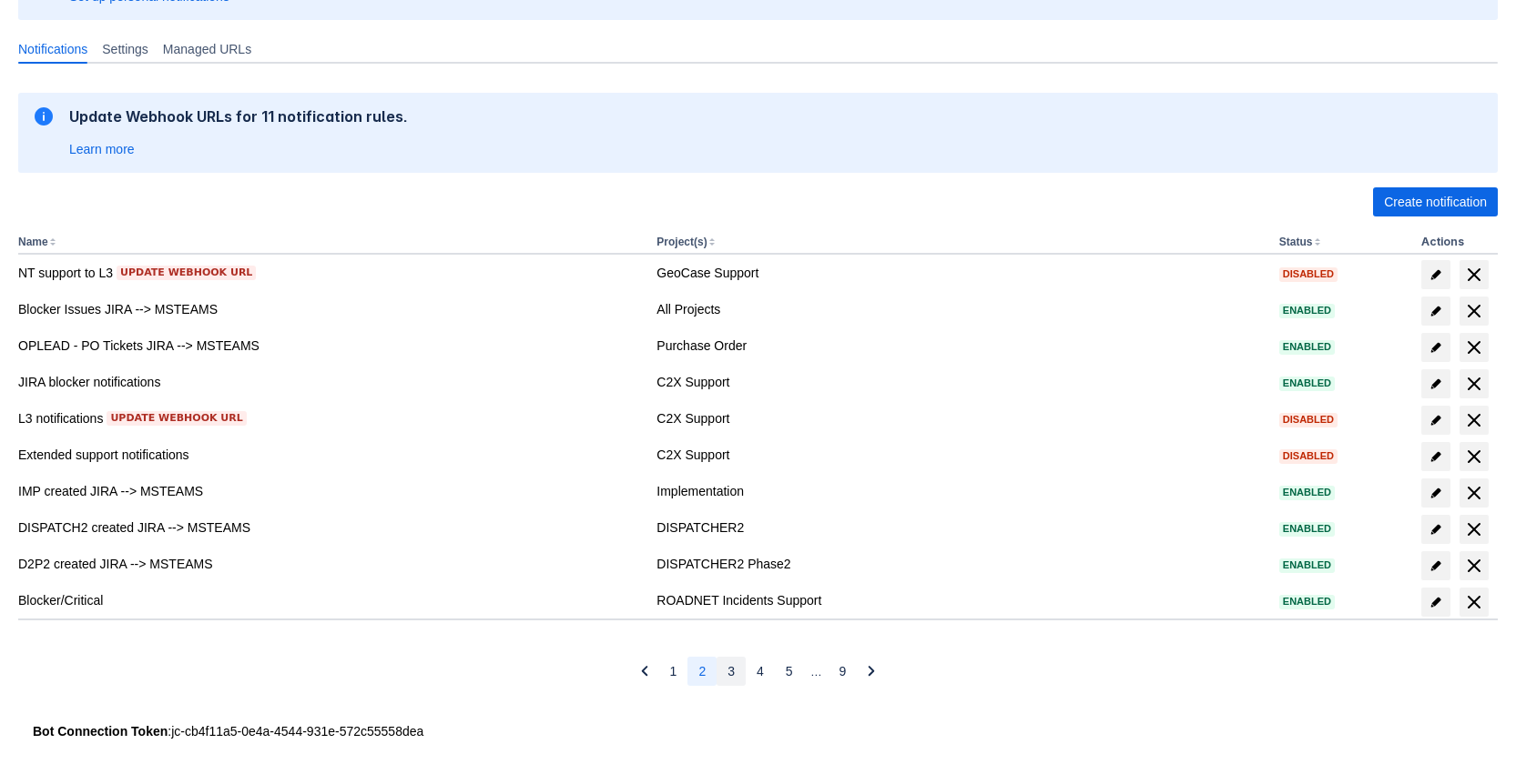
click at [722, 671] on button "3" at bounding box center [731, 671] width 29 height 29
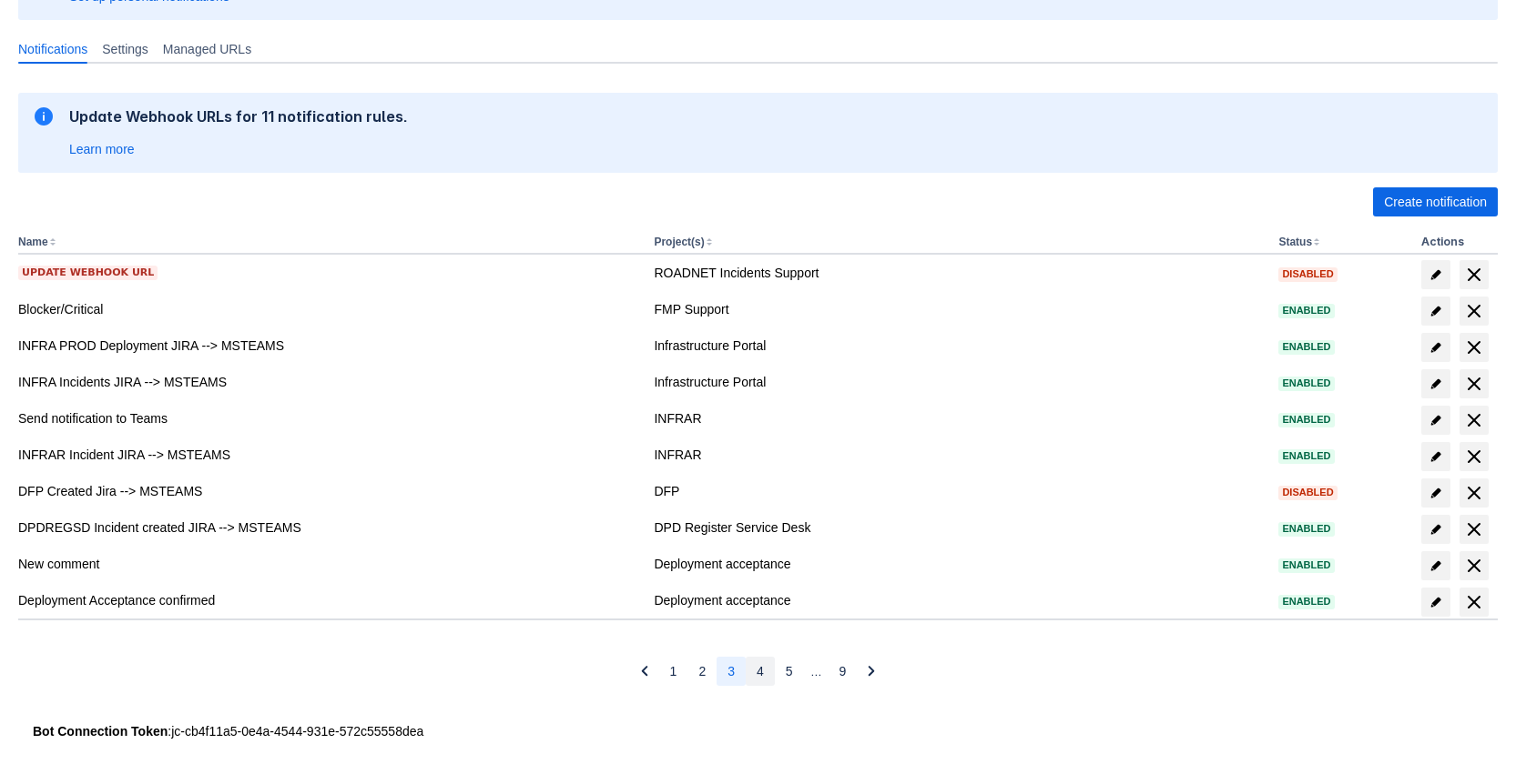
click at [745, 669] on button "4" at bounding box center [760, 671] width 29 height 29
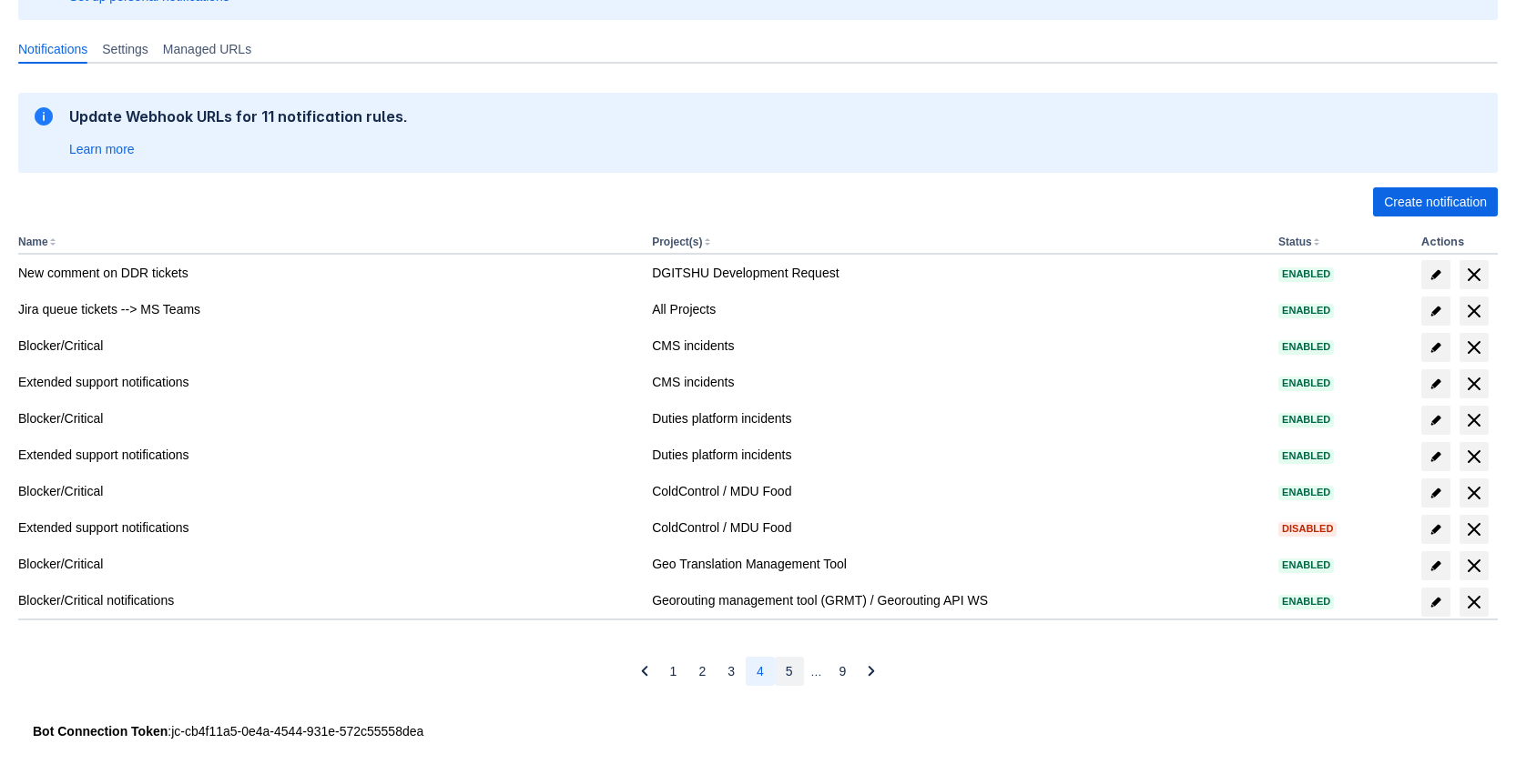
click at [785, 672] on span "5" at bounding box center [788, 671] width 7 height 29
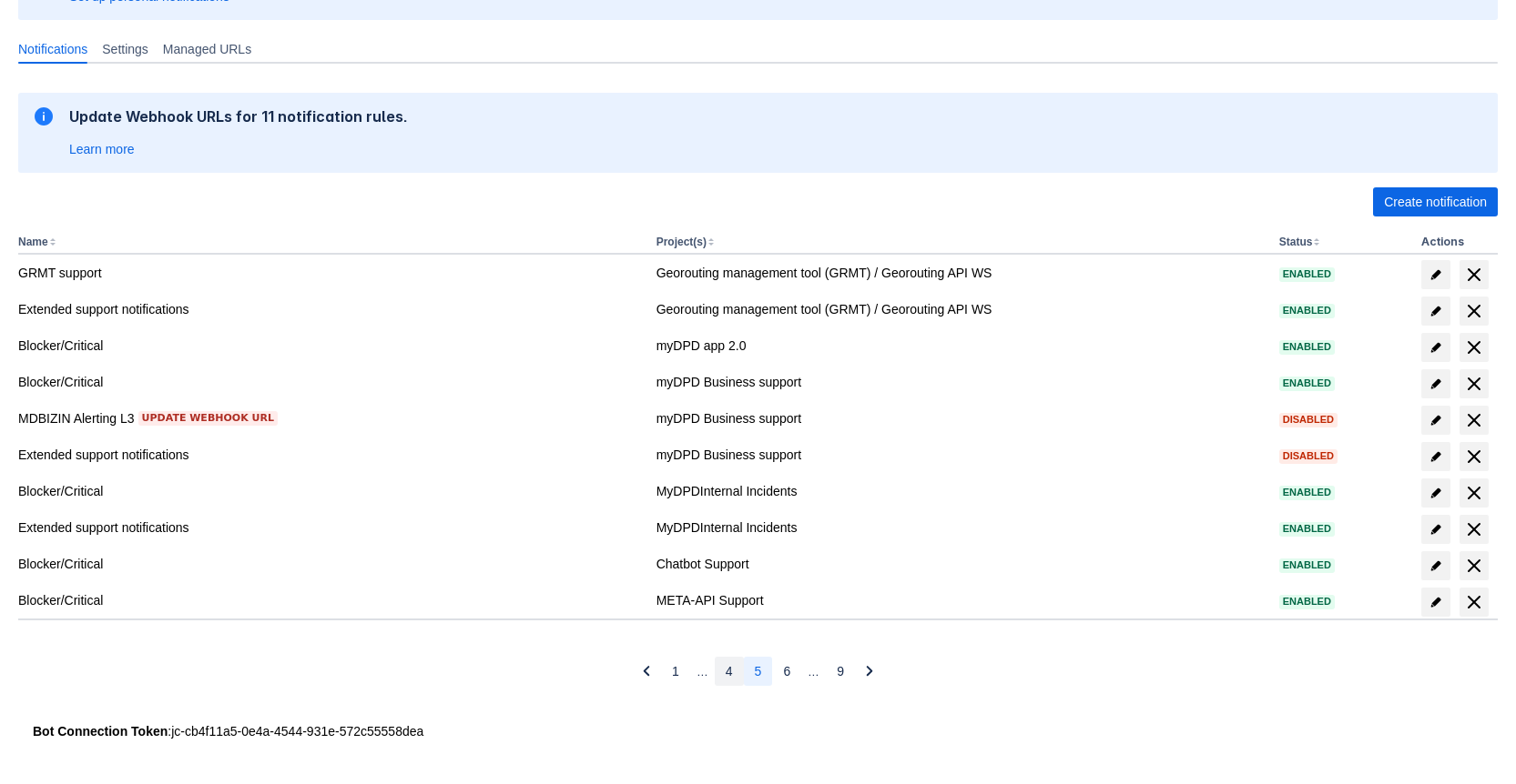
click at [731, 674] on span "4" at bounding box center [729, 671] width 7 height 29
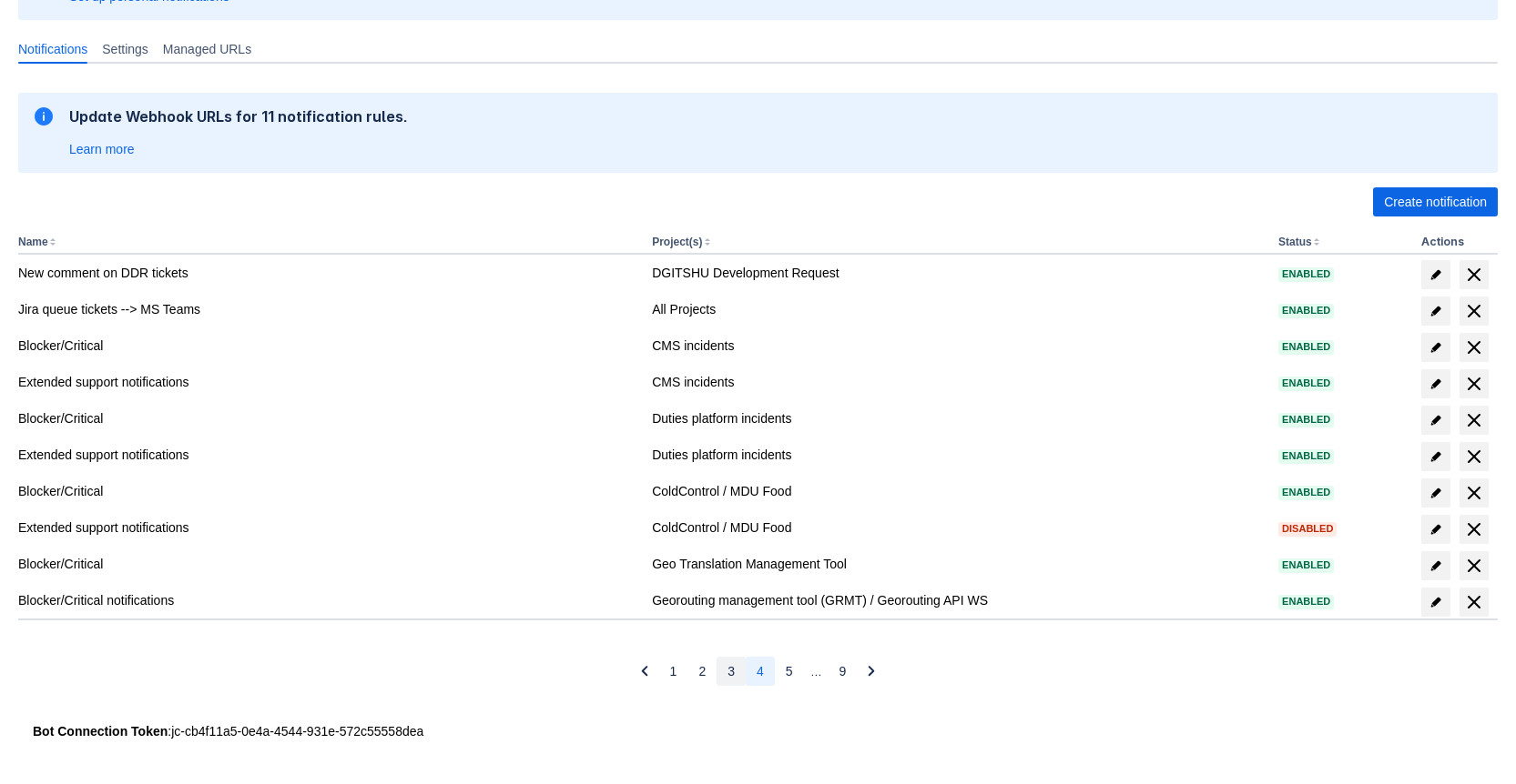
click at [737, 673] on button "3" at bounding box center [731, 671] width 29 height 29
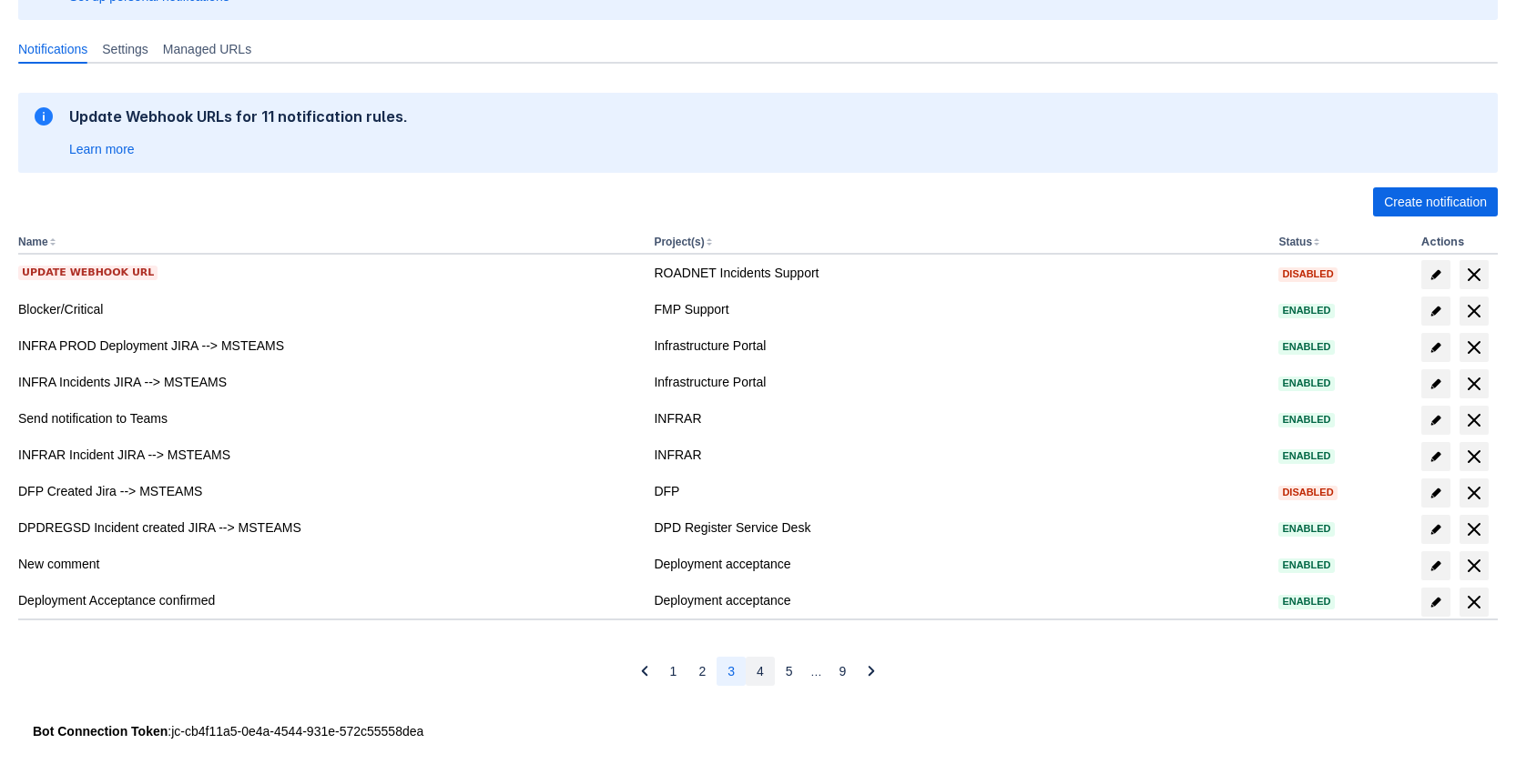
click at [766, 673] on button "4" at bounding box center [760, 671] width 29 height 29
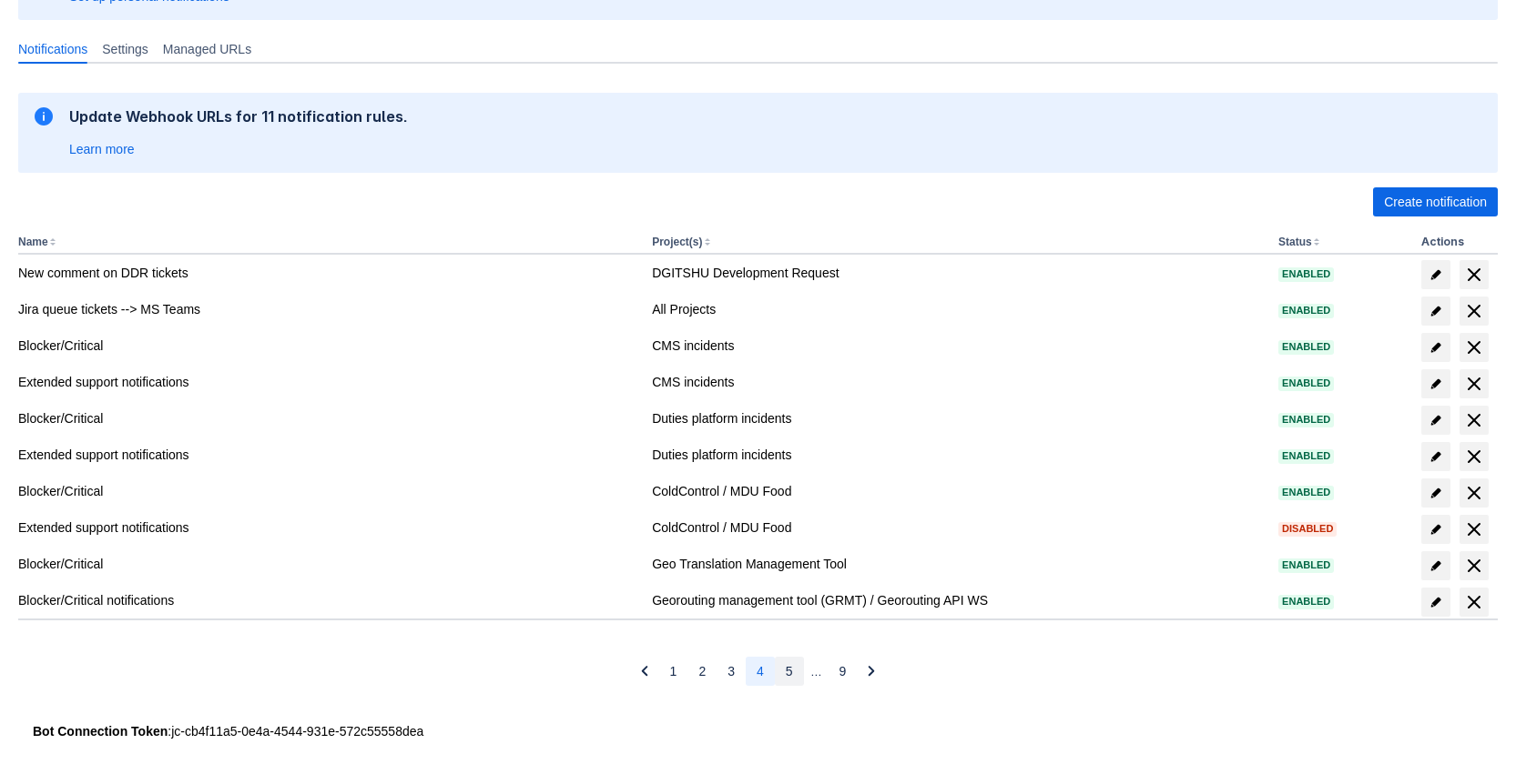
click at [779, 671] on button "5" at bounding box center [789, 671] width 29 height 29
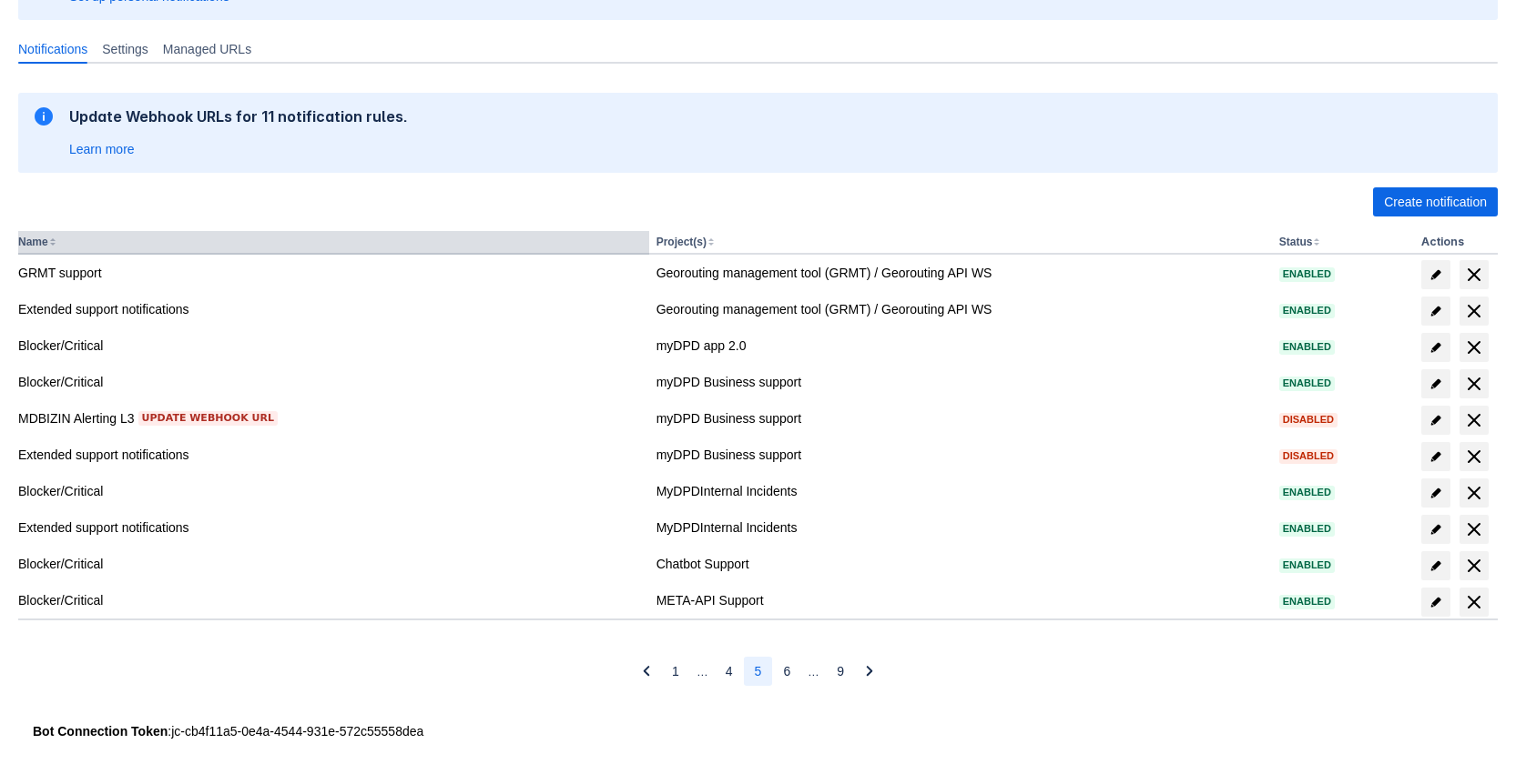
click at [48, 245] on button "Name" at bounding box center [33, 241] width 30 height 13
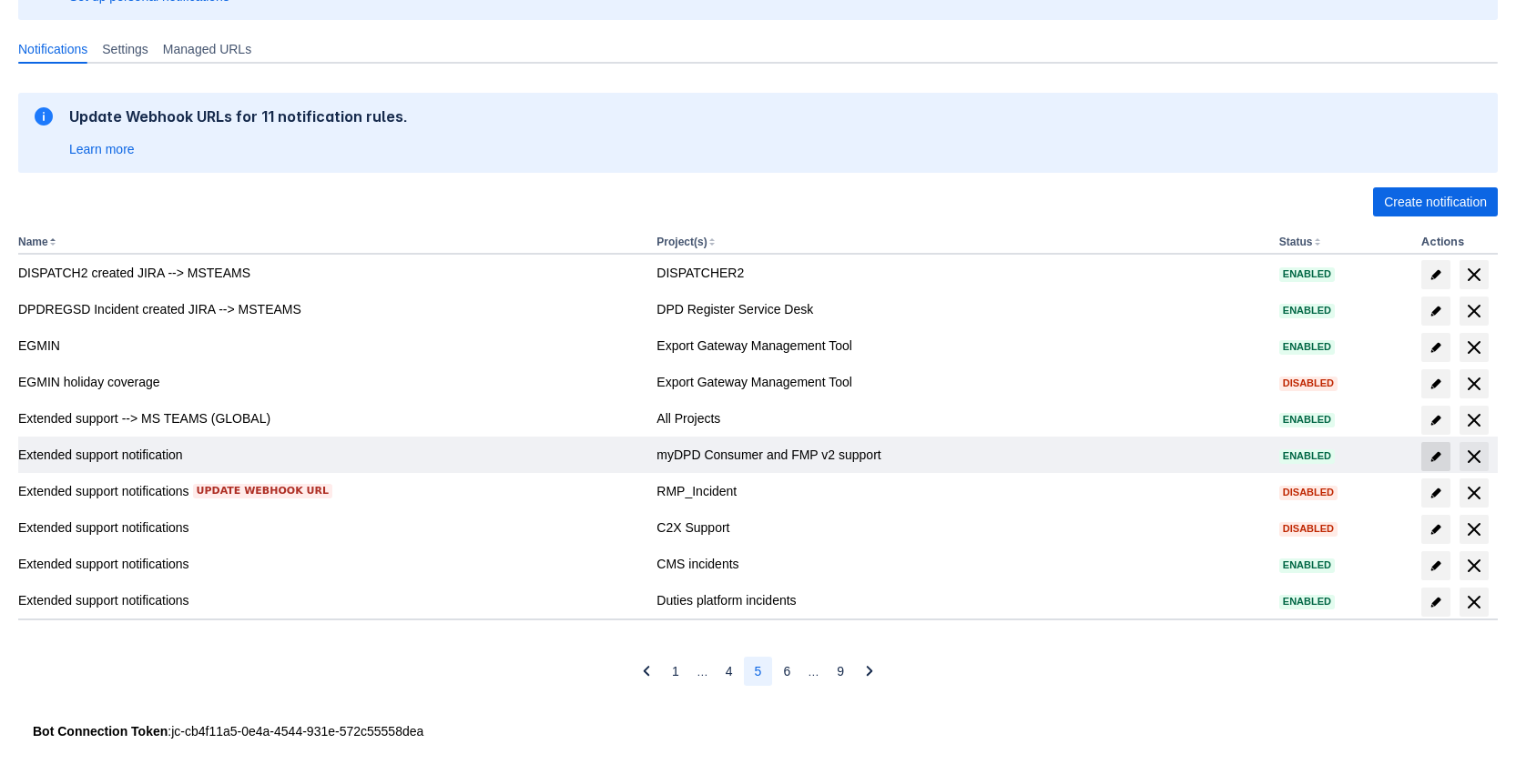
click at [1432, 460] on span "edit" at bounding box center [1435, 456] width 15 height 15
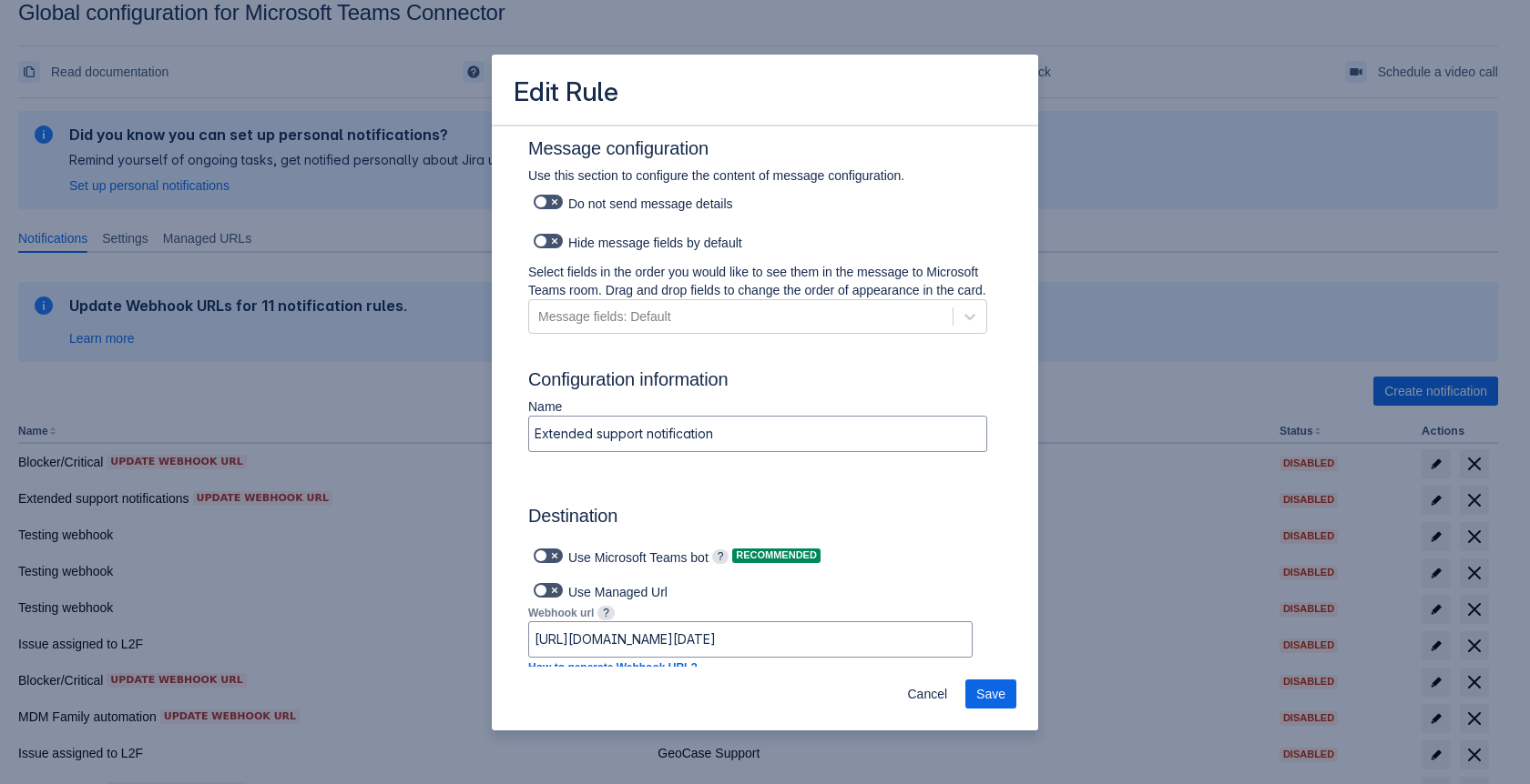
scroll to position [821, 0]
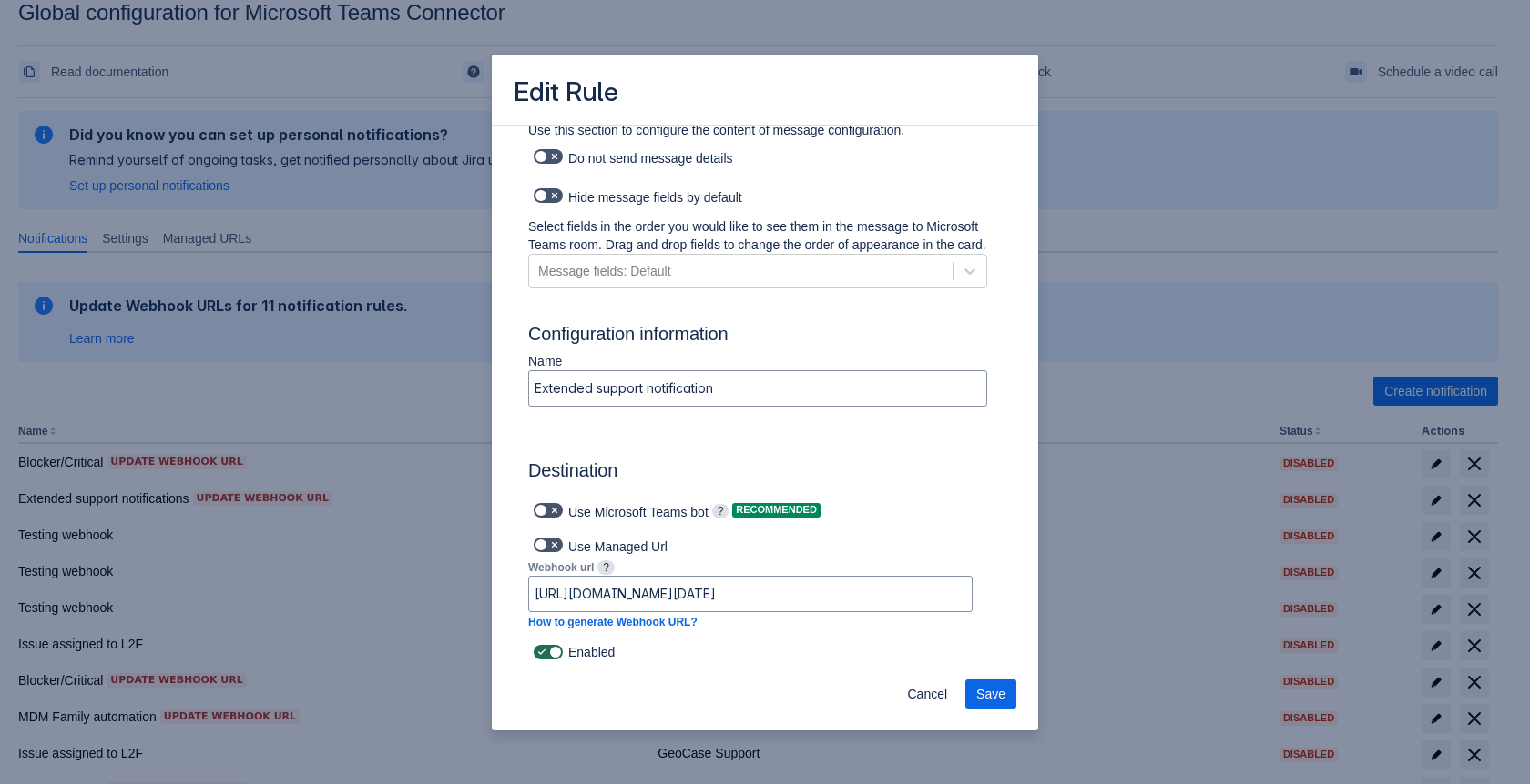
click at [550, 654] on span at bounding box center [554, 652] width 15 height 15
click at [545, 654] on input "checkbox" at bounding box center [539, 653] width 12 height 12
checkbox input "false"
click at [1005, 694] on button "Save" at bounding box center [991, 695] width 51 height 29
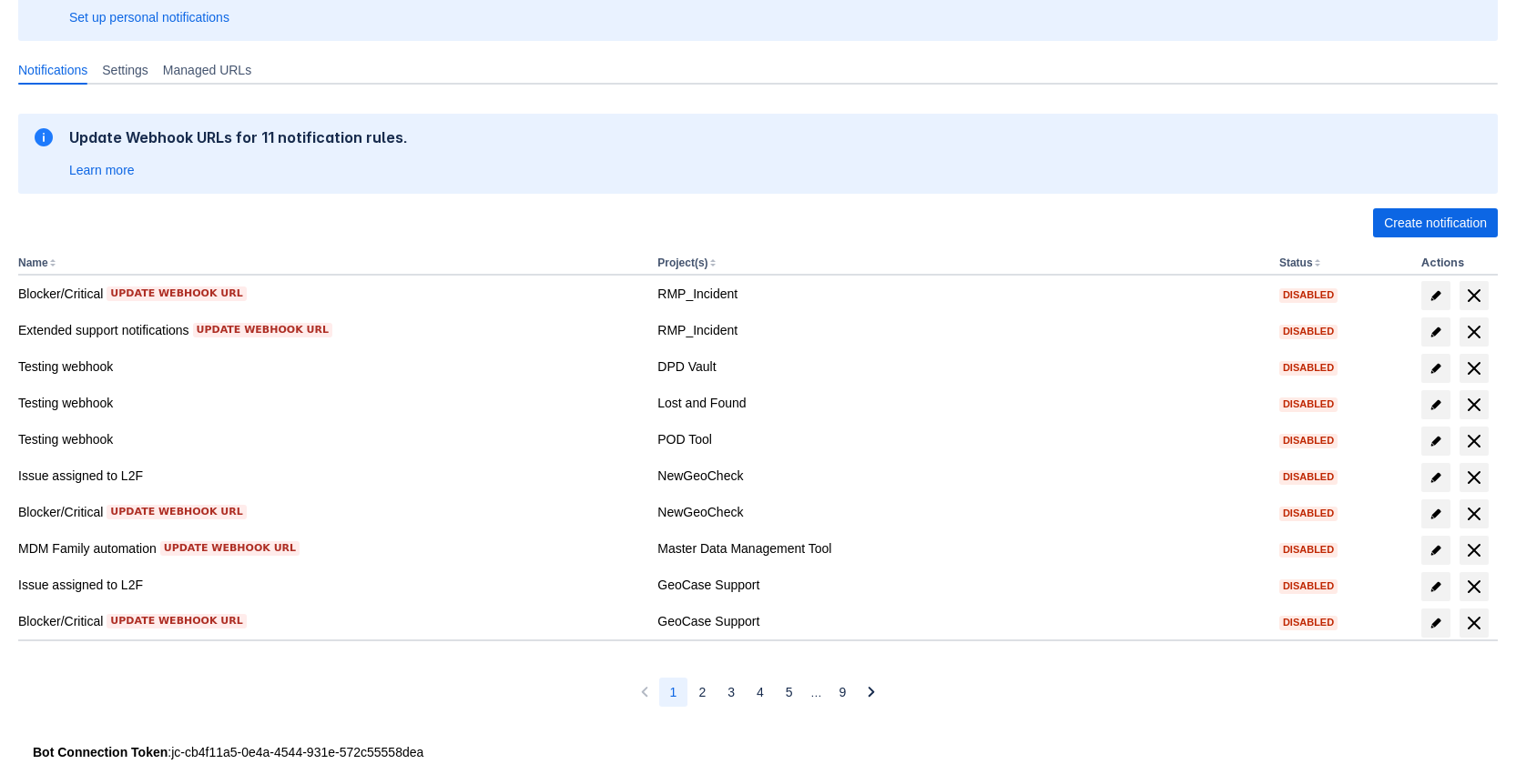
scroll to position [217, 0]
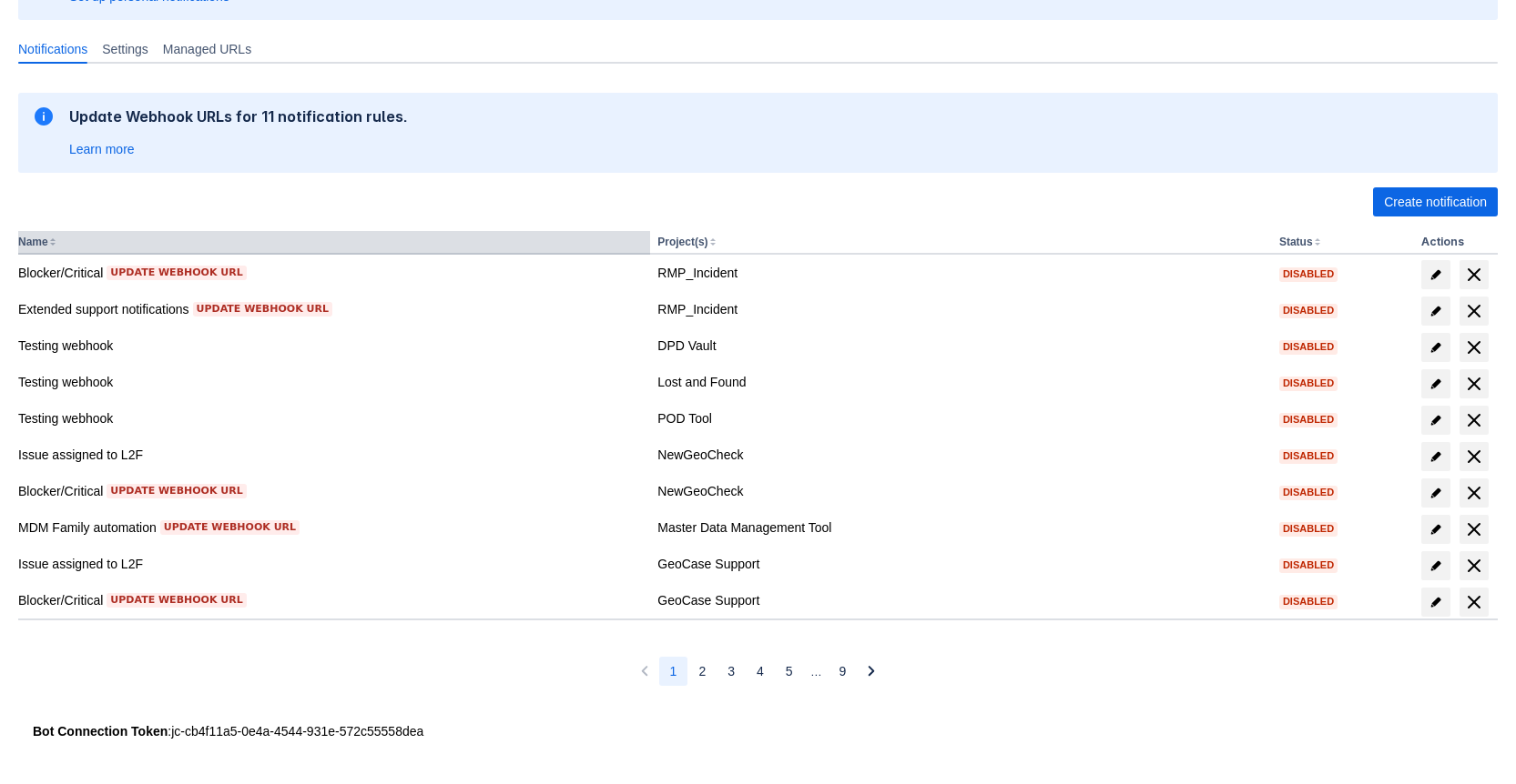
click at [46, 245] on button "Name" at bounding box center [33, 241] width 30 height 13
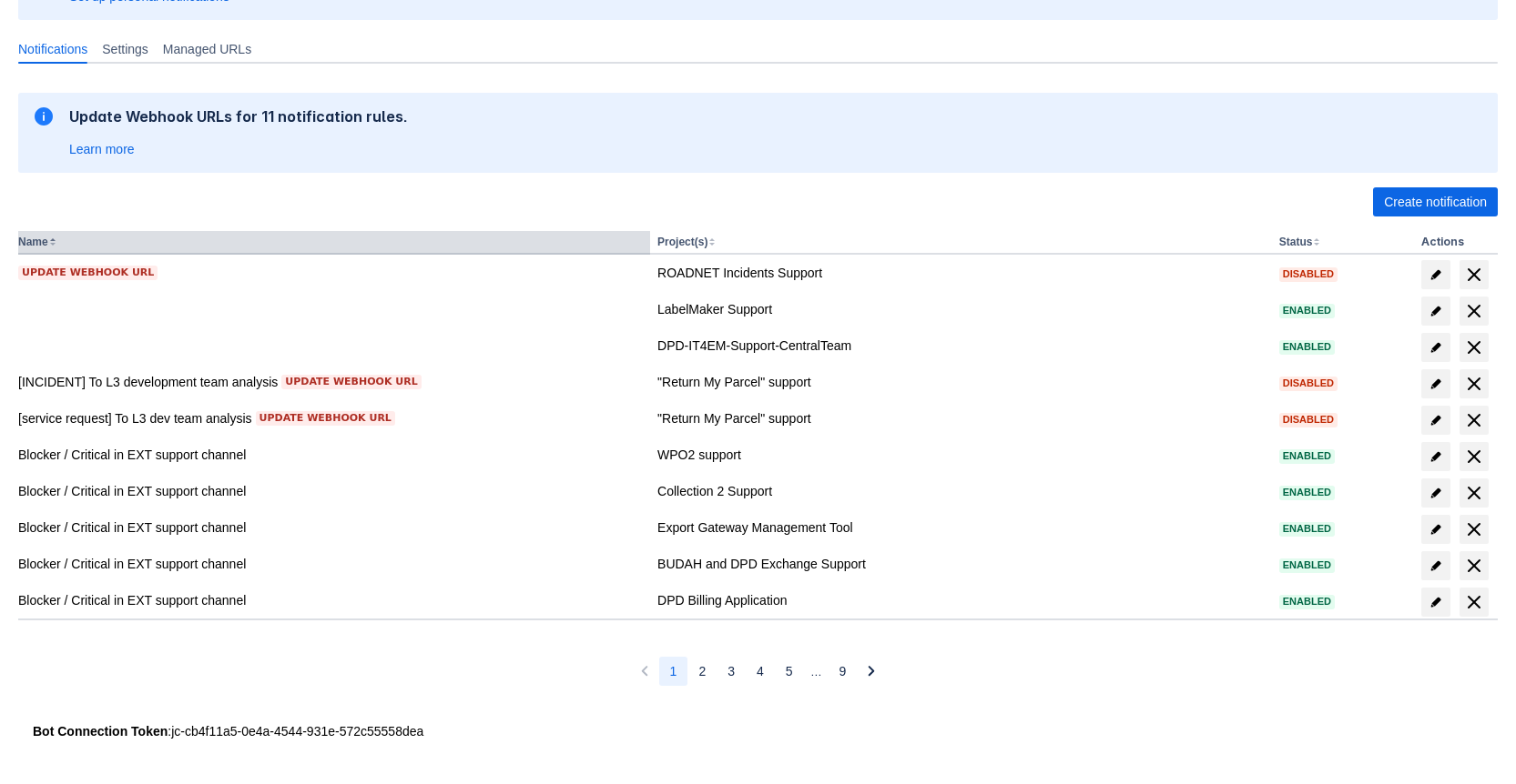
click at [49, 239] on button "Name" at bounding box center [33, 241] width 30 height 13
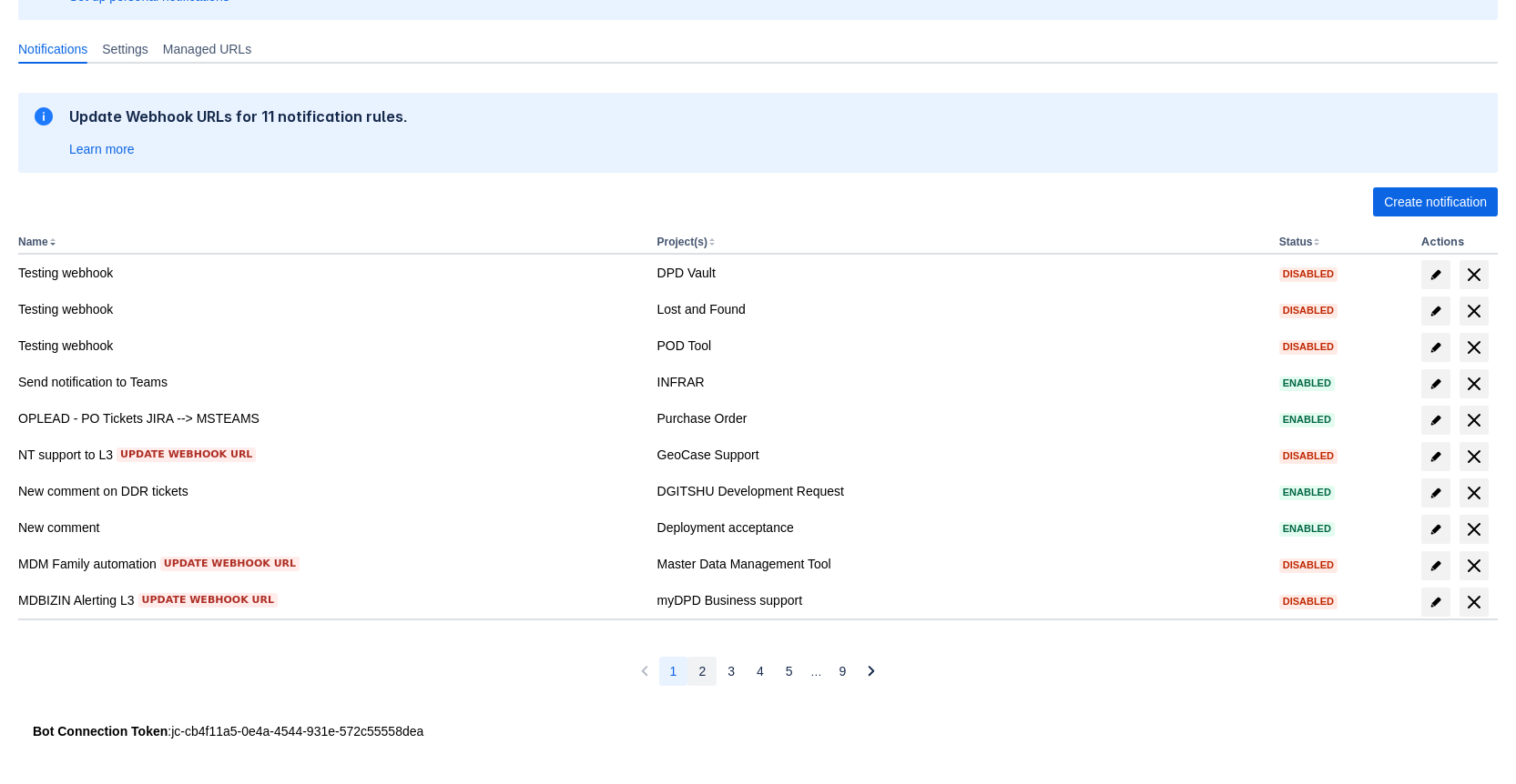
click at [702, 666] on span "2" at bounding box center [702, 671] width 7 height 29
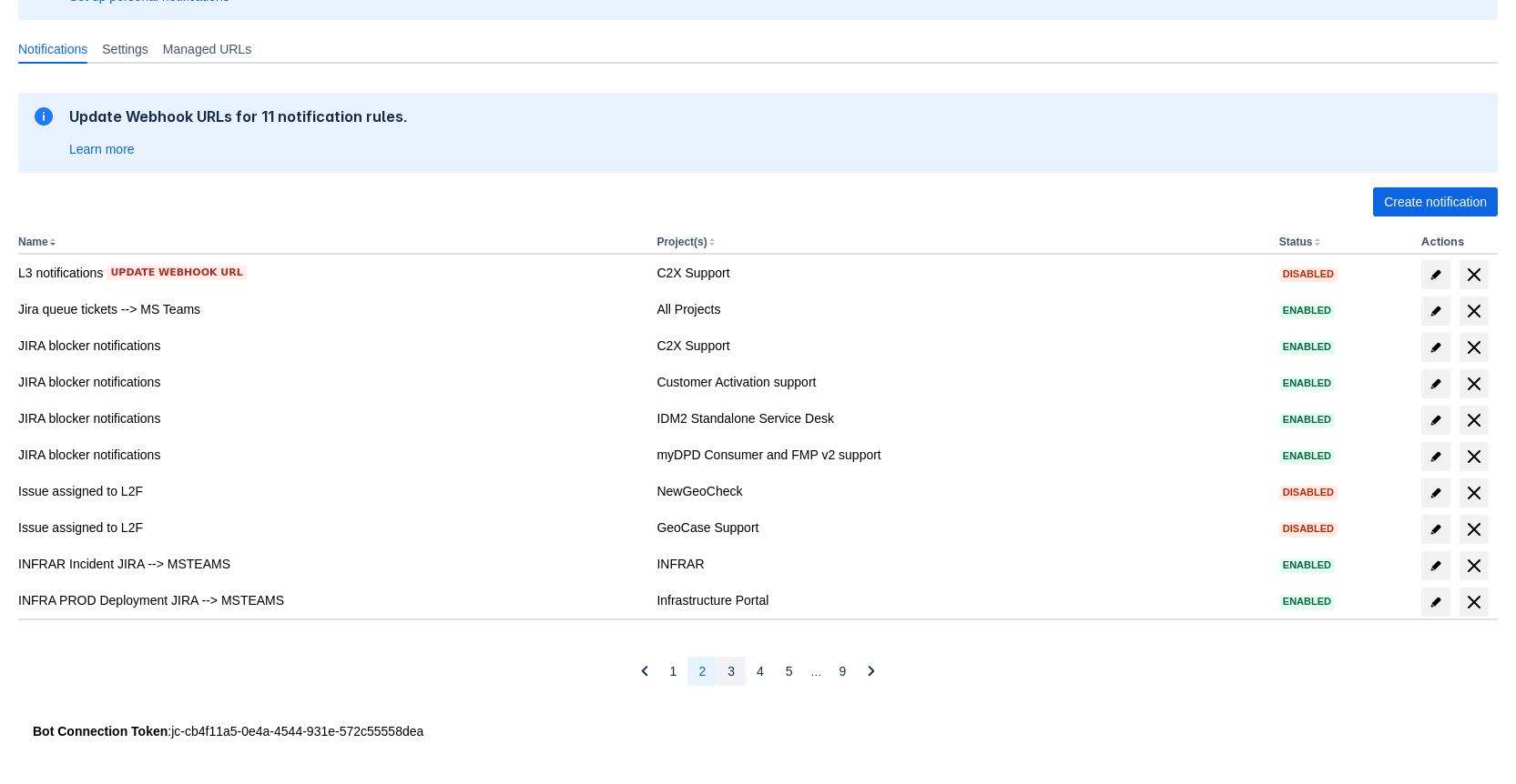
click at [732, 672] on span "3" at bounding box center [731, 671] width 7 height 29
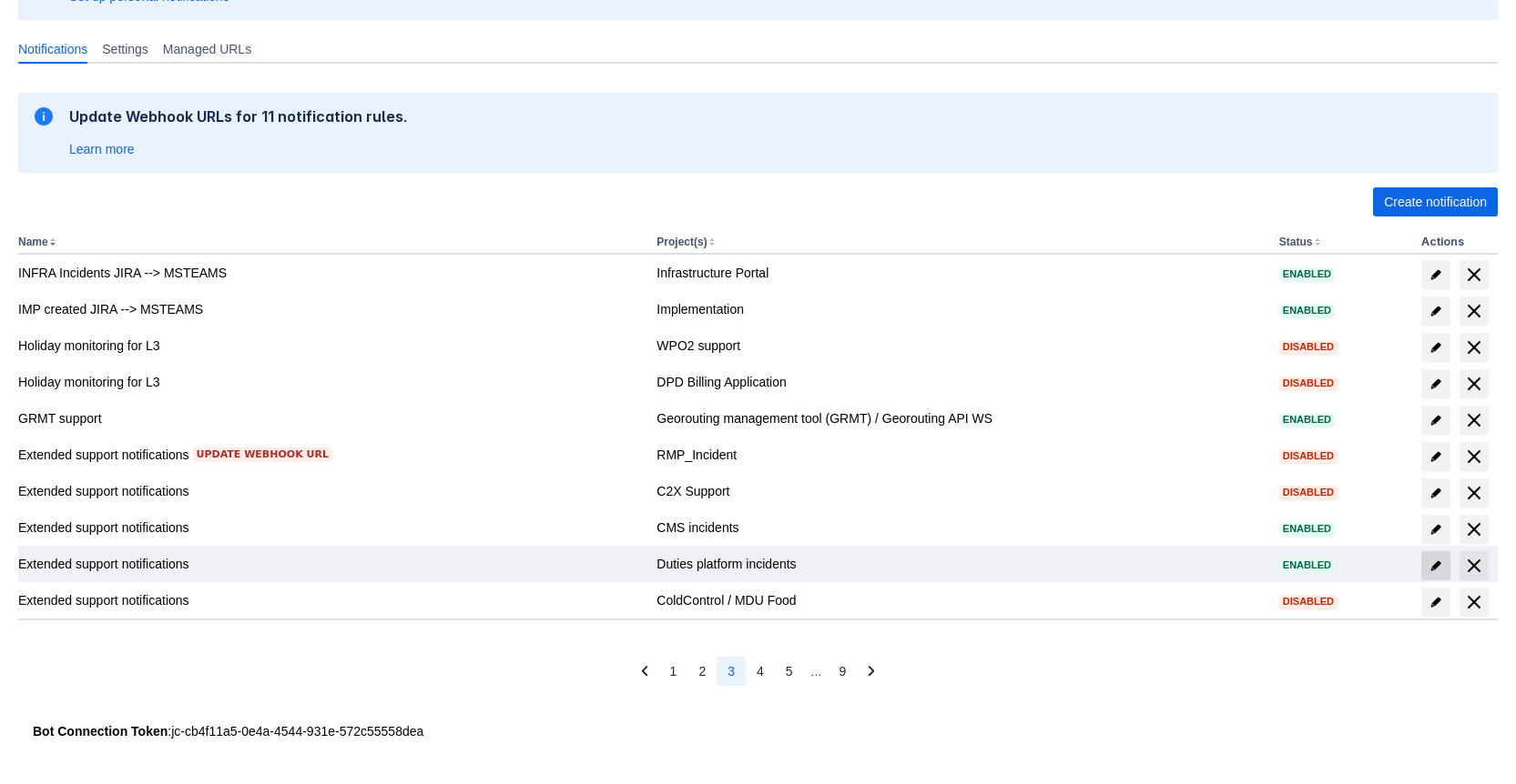
click at [1447, 567] on span at bounding box center [1435, 566] width 29 height 29
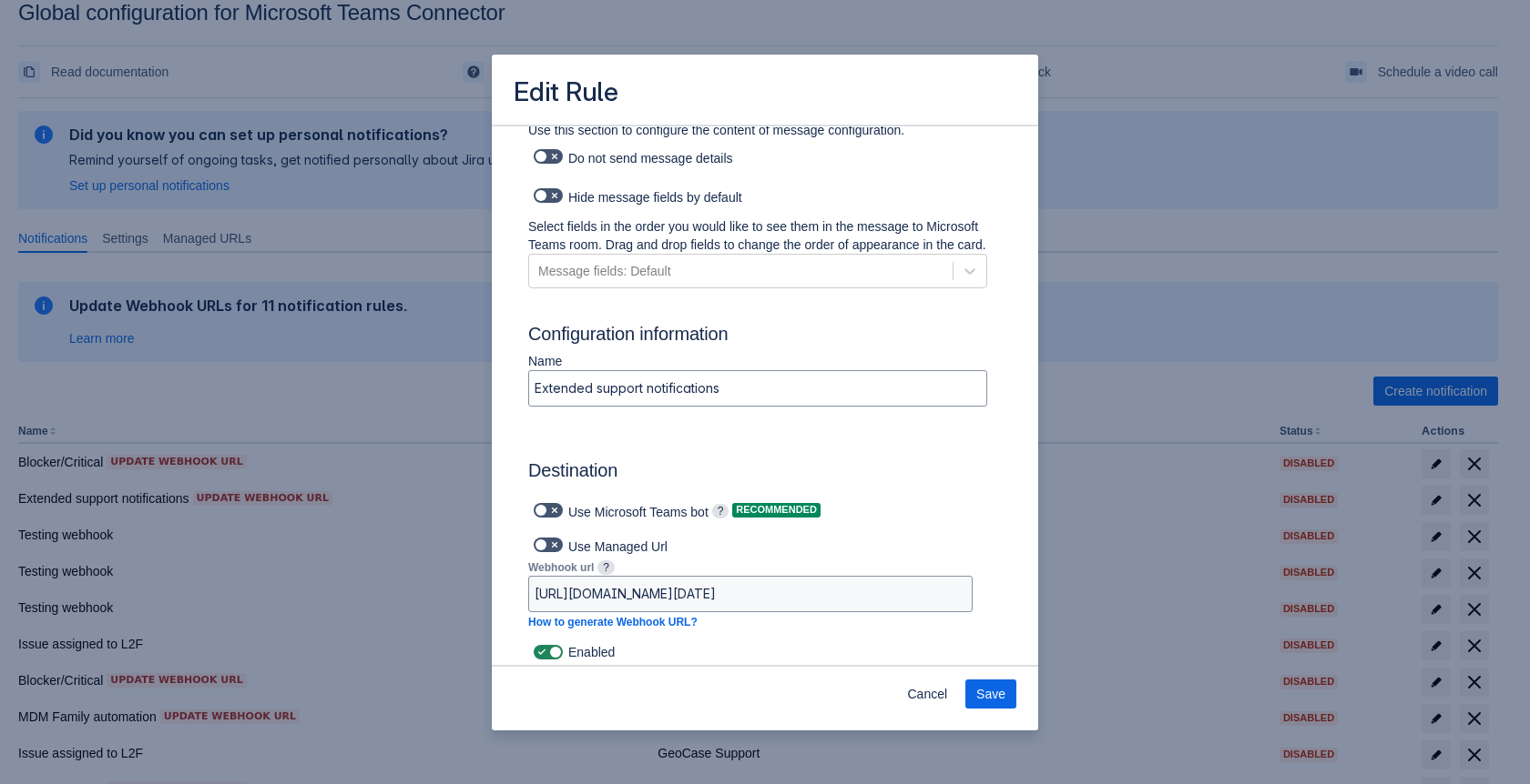
scroll to position [821, 0]
click at [544, 654] on span at bounding box center [541, 652] width 15 height 15
click at [544, 654] on input "checkbox" at bounding box center [539, 653] width 12 height 12
checkbox input "false"
click at [1002, 696] on span "Save" at bounding box center [991, 695] width 29 height 29
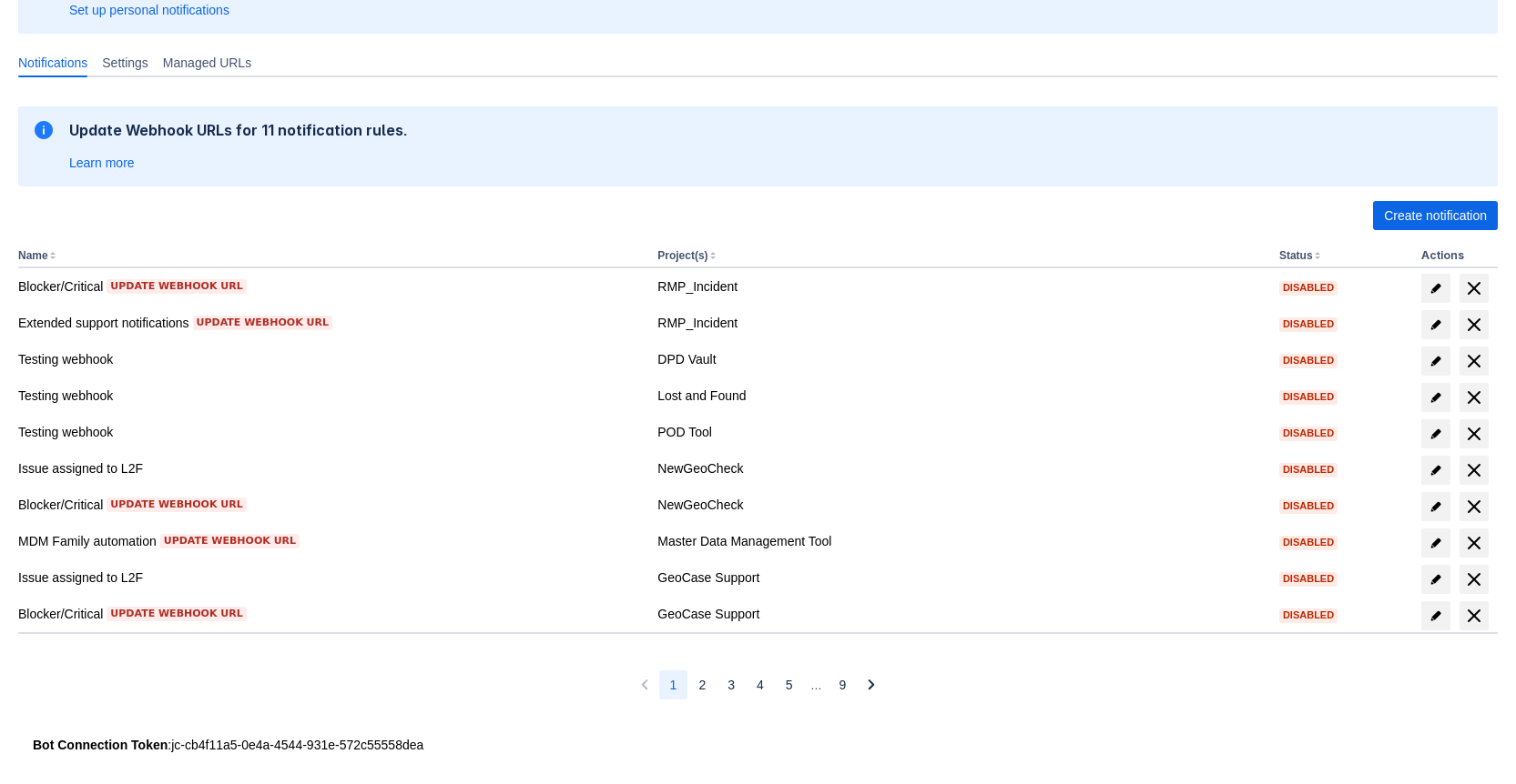
scroll to position [217, 0]
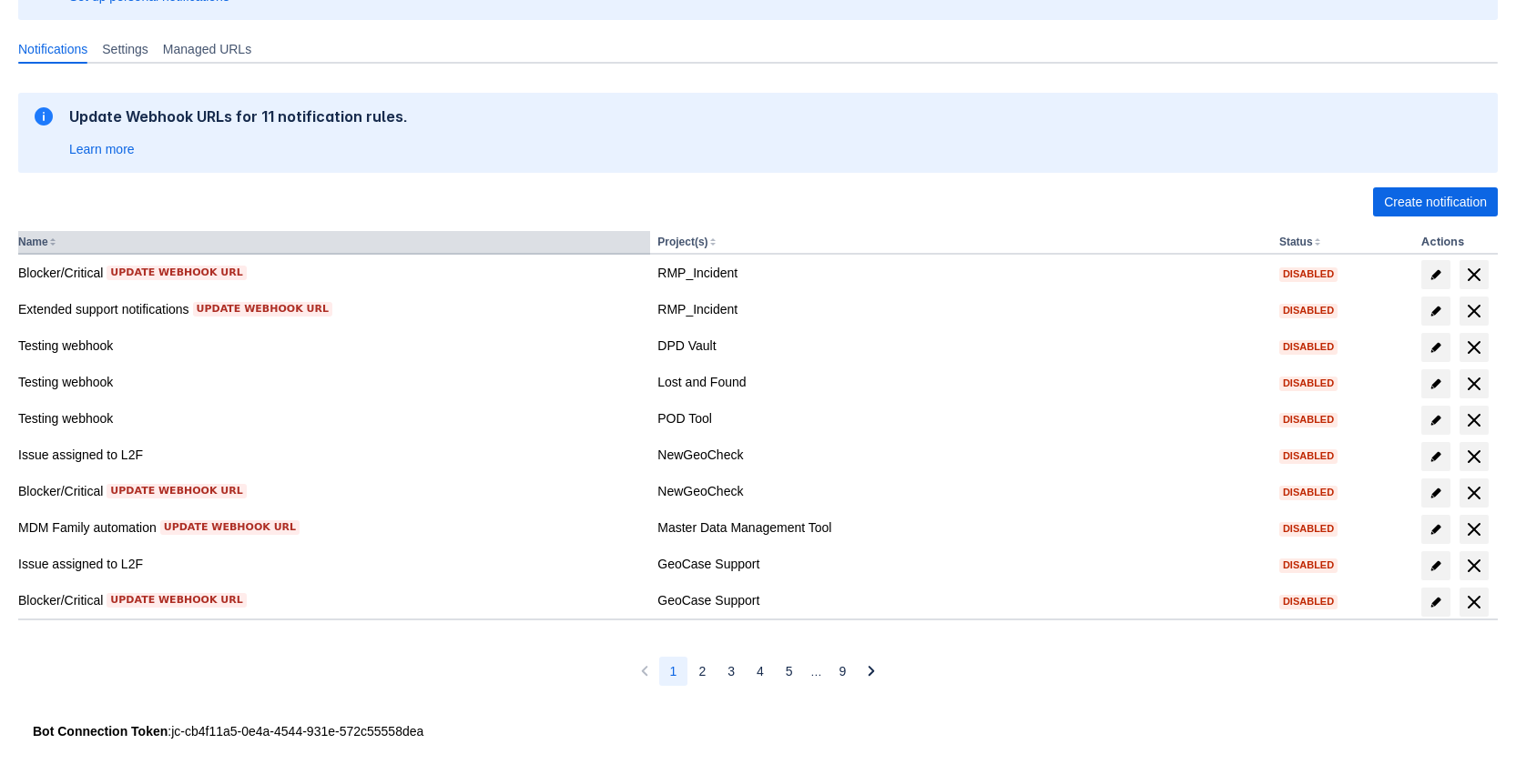
click at [55, 242] on th "Name" at bounding box center [334, 243] width 632 height 23
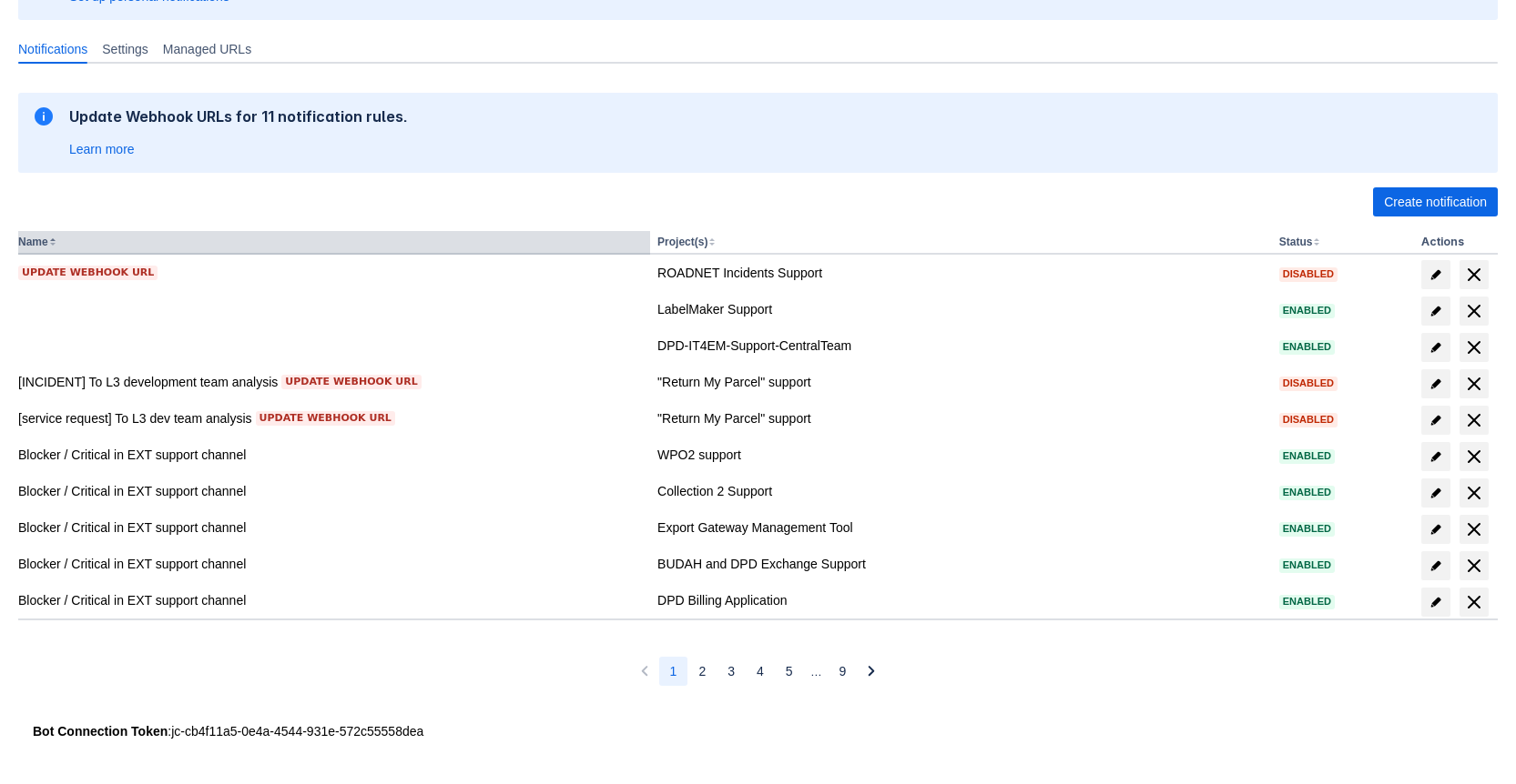
click at [55, 242] on th "Name" at bounding box center [334, 243] width 632 height 23
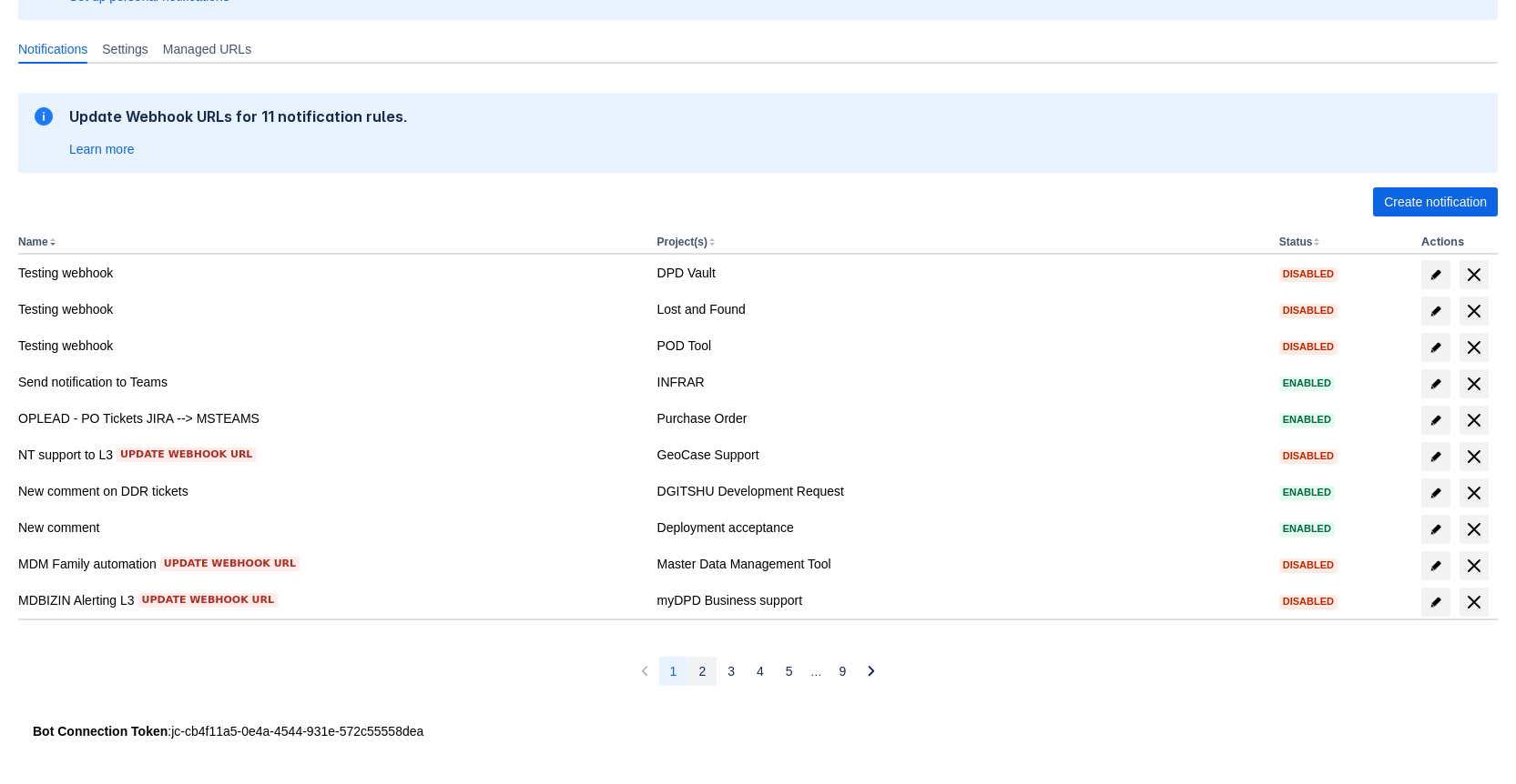
click at [699, 671] on span "2" at bounding box center [702, 671] width 7 height 29
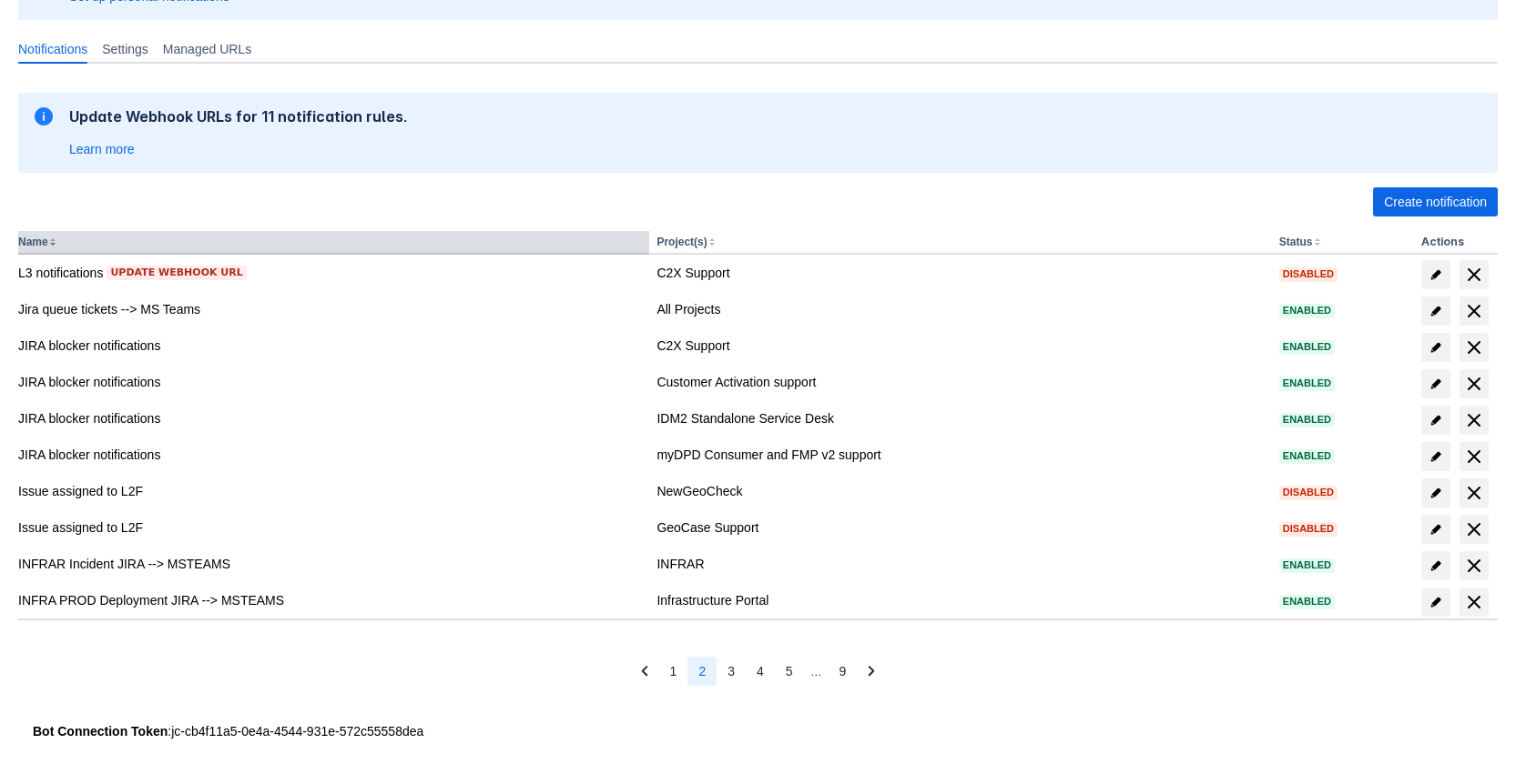
click at [46, 249] on th "Name" at bounding box center [334, 243] width 631 height 23
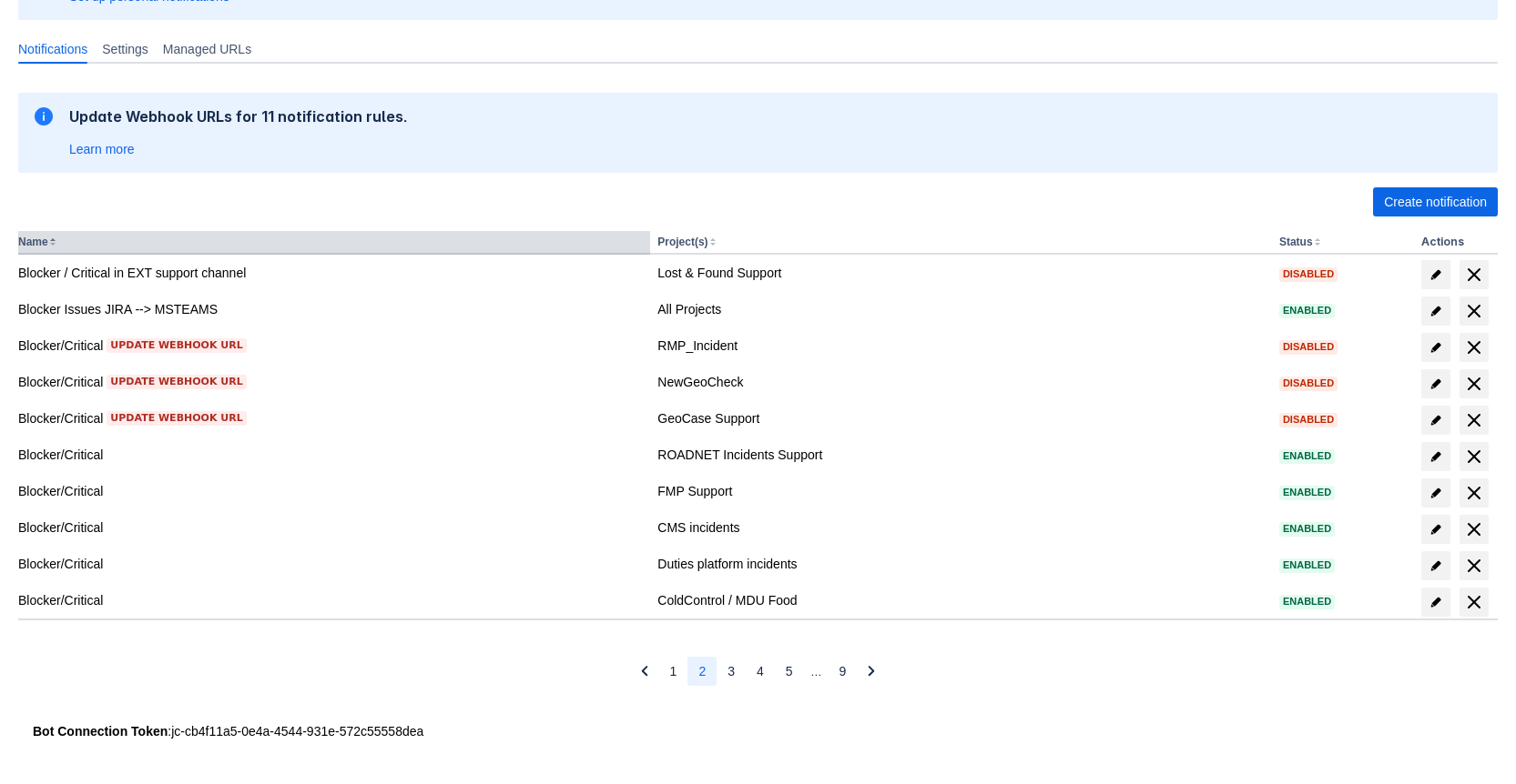
click at [46, 249] on th "Name" at bounding box center [334, 243] width 632 height 23
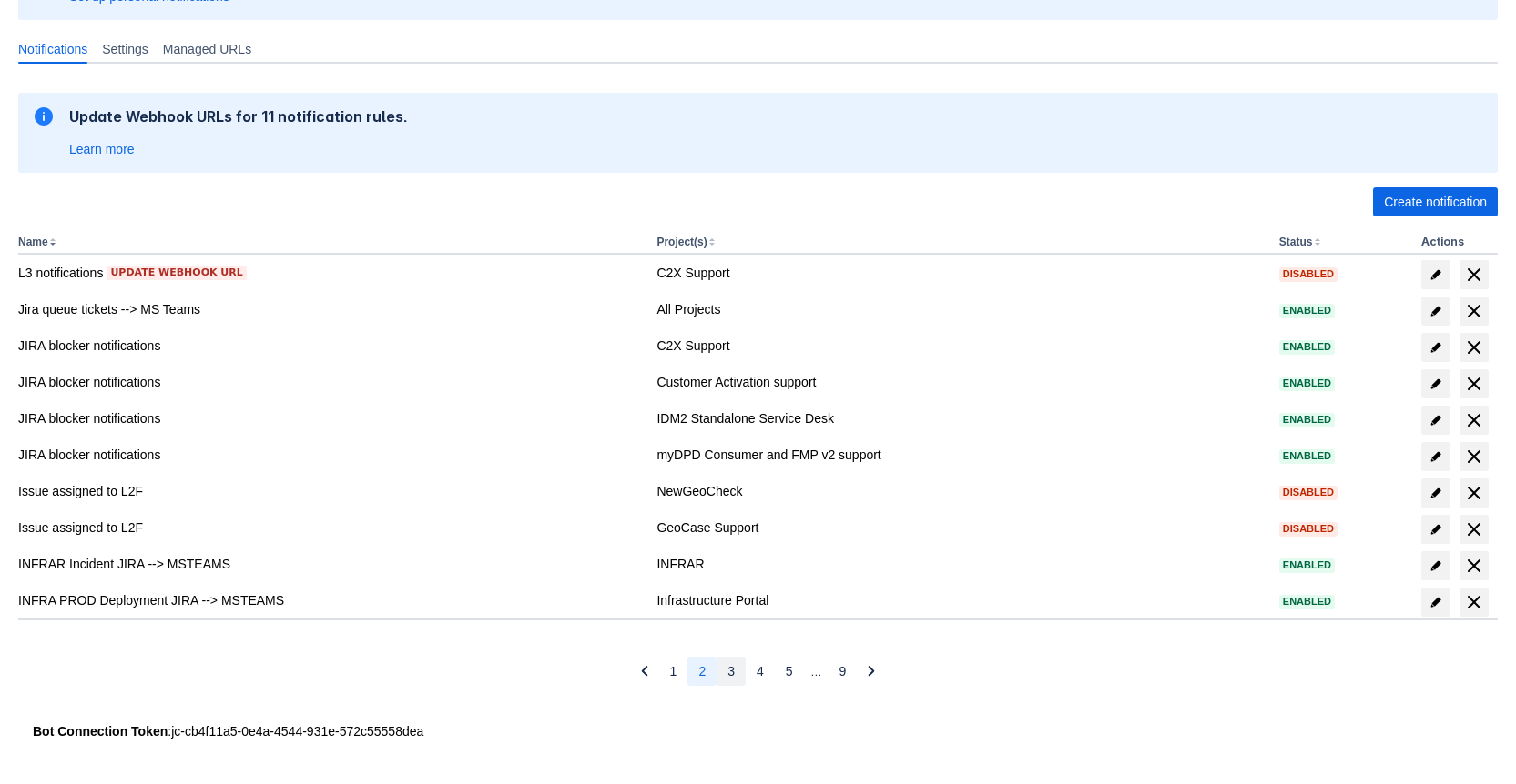
click at [739, 675] on button "3" at bounding box center [731, 671] width 29 height 29
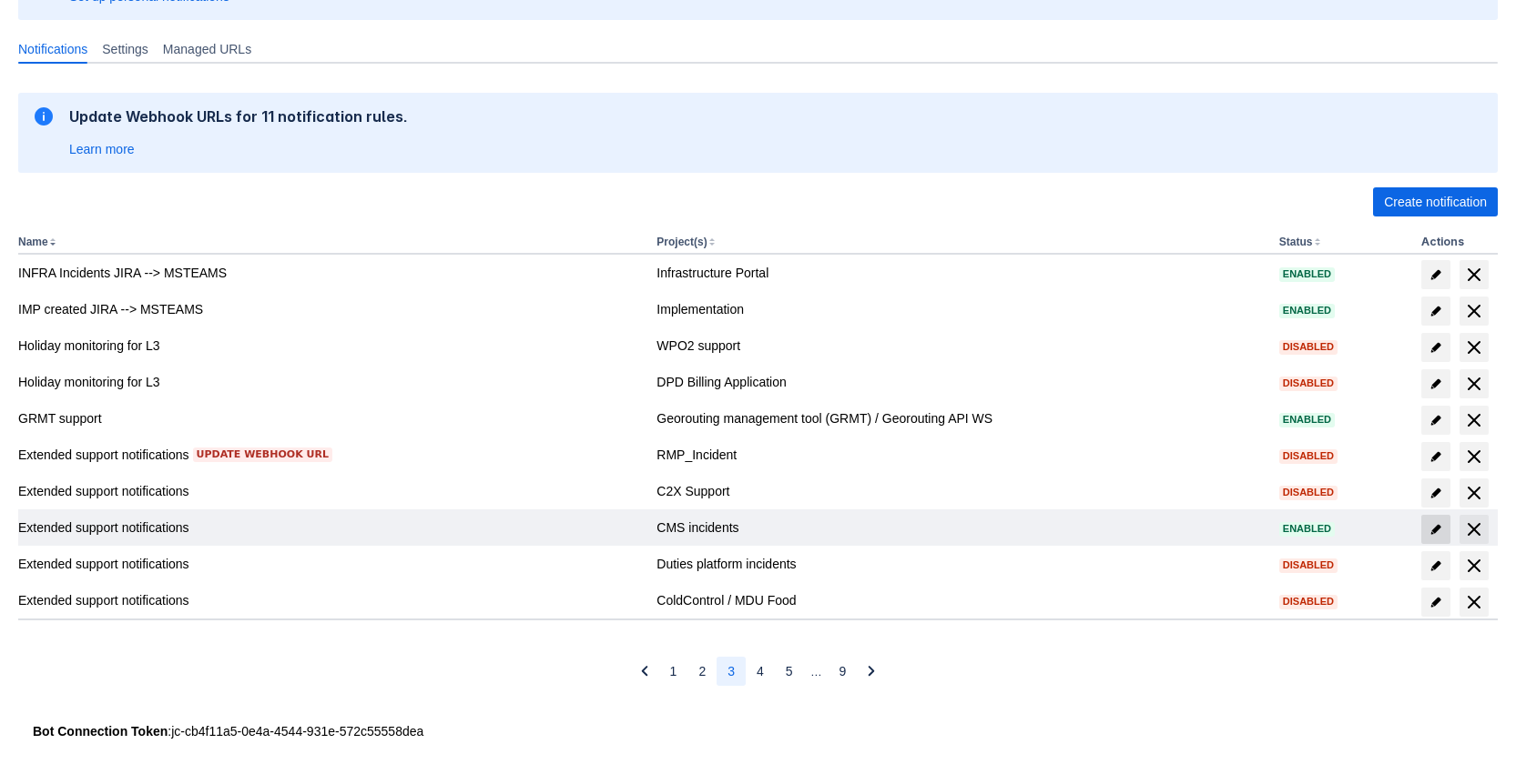
click at [1430, 524] on span "edit" at bounding box center [1435, 529] width 15 height 15
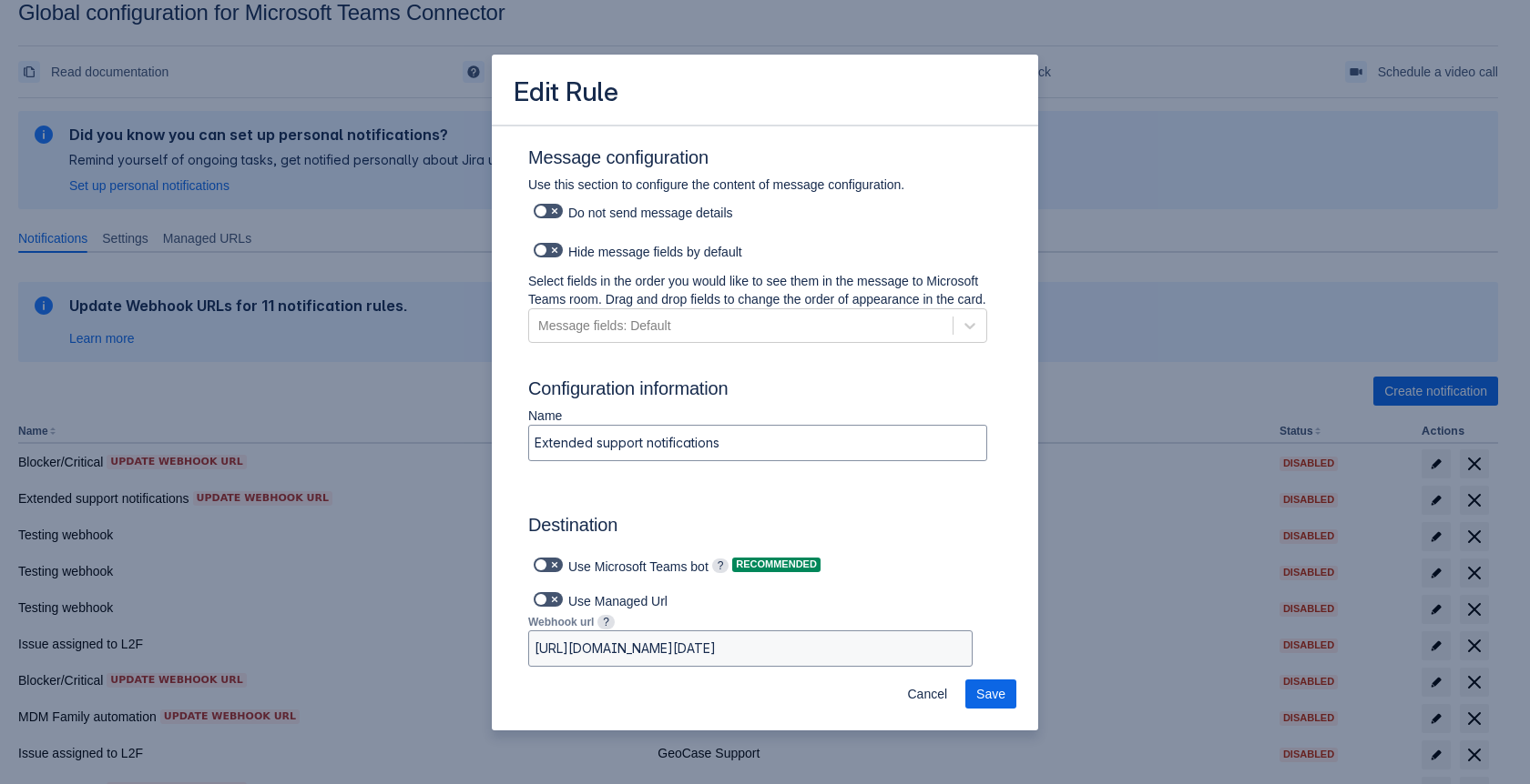
scroll to position [821, 0]
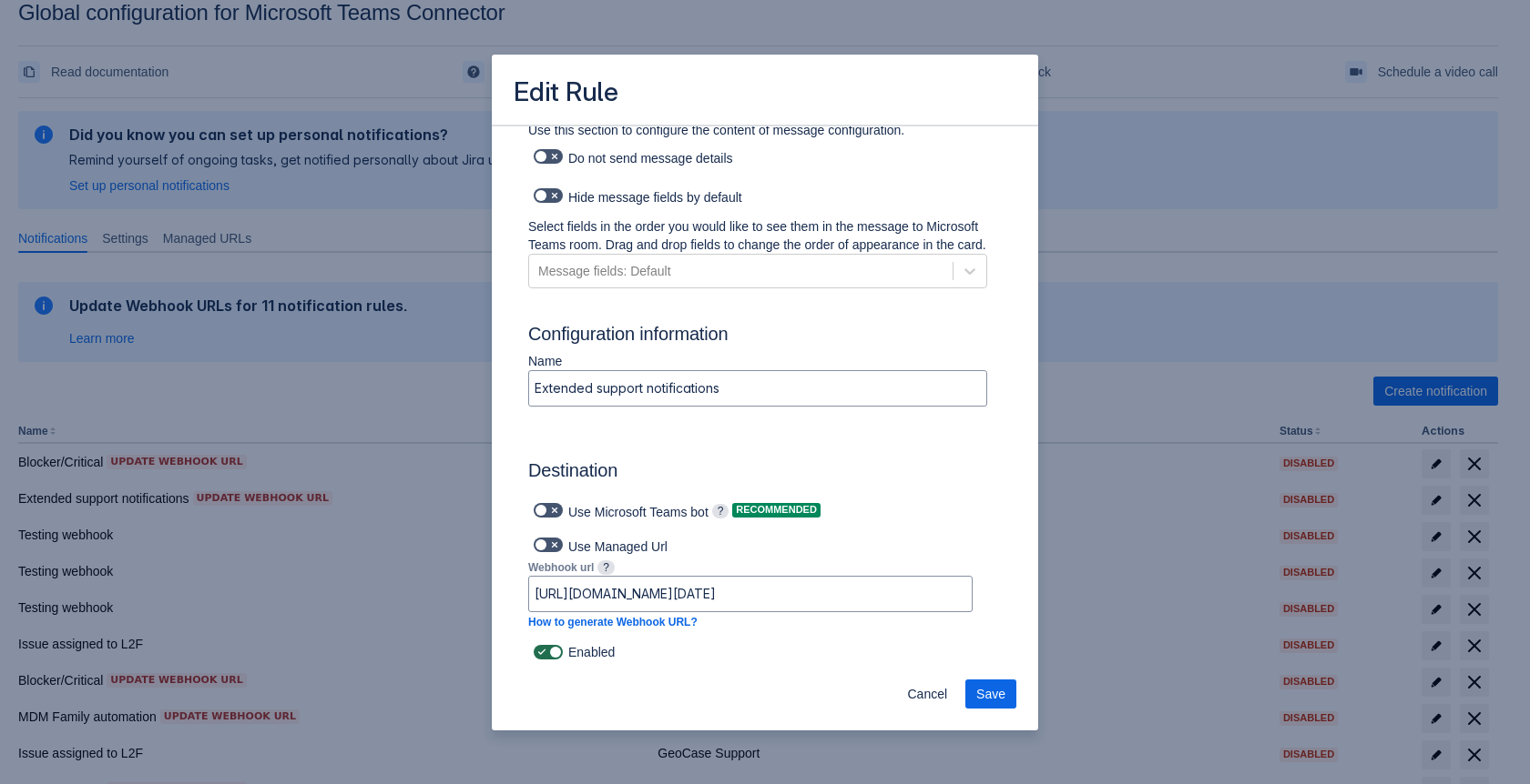
click at [554, 653] on span at bounding box center [554, 652] width 15 height 15
click at [545, 653] on input "checkbox" at bounding box center [539, 653] width 12 height 12
checkbox input "false"
click at [1006, 692] on button "Save" at bounding box center [991, 695] width 51 height 29
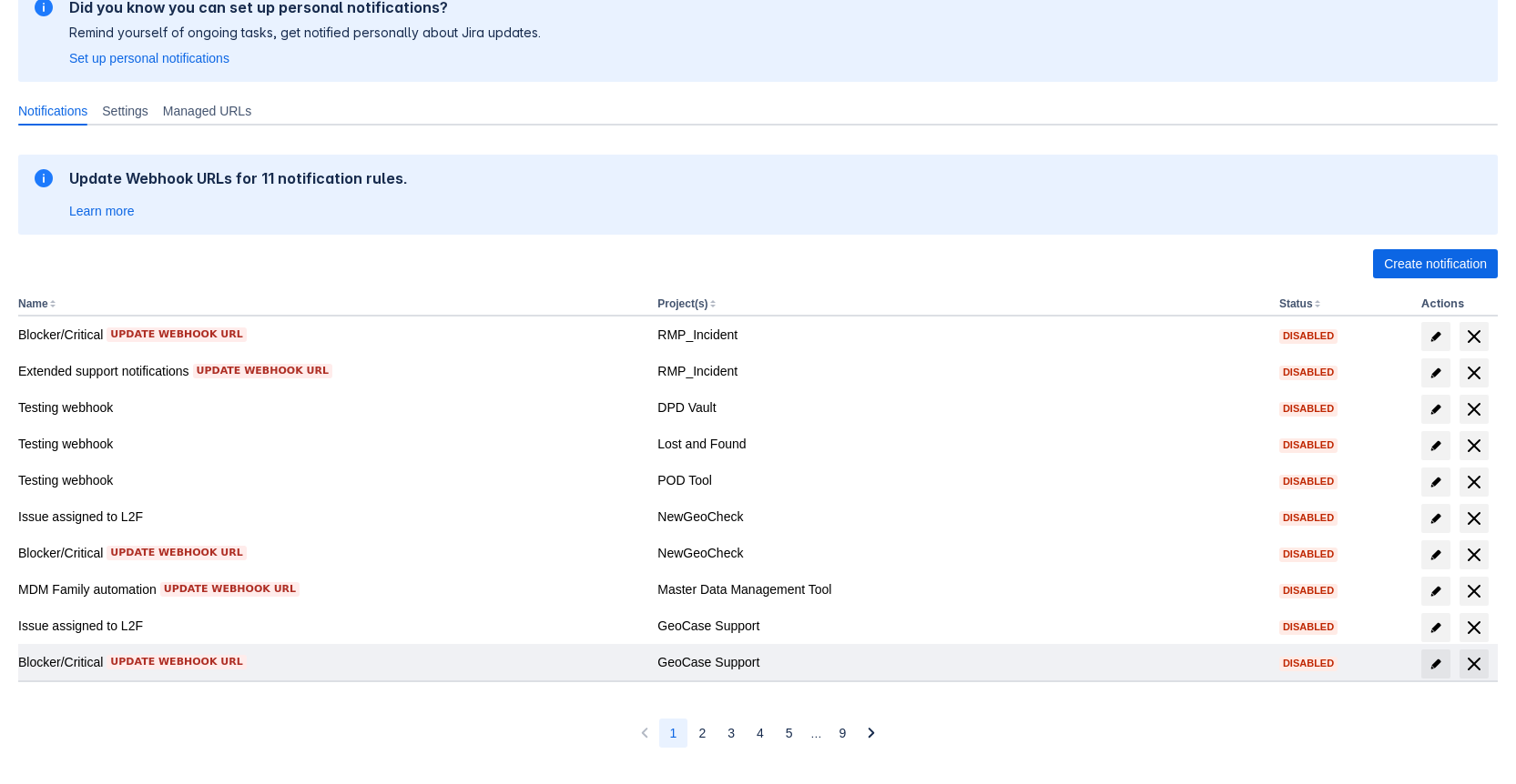
scroll to position [217, 0]
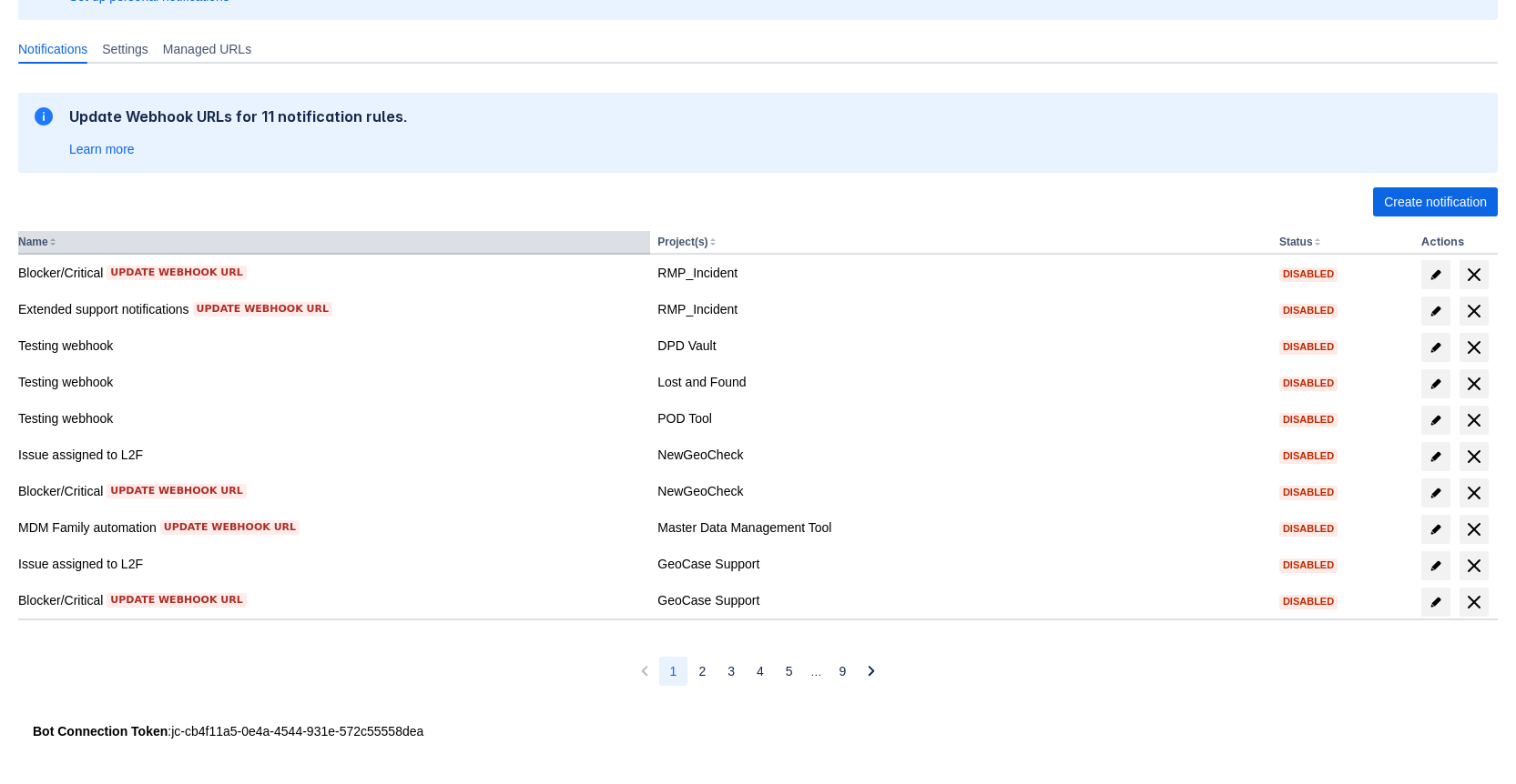
click at [59, 247] on th "Name" at bounding box center [334, 243] width 632 height 23
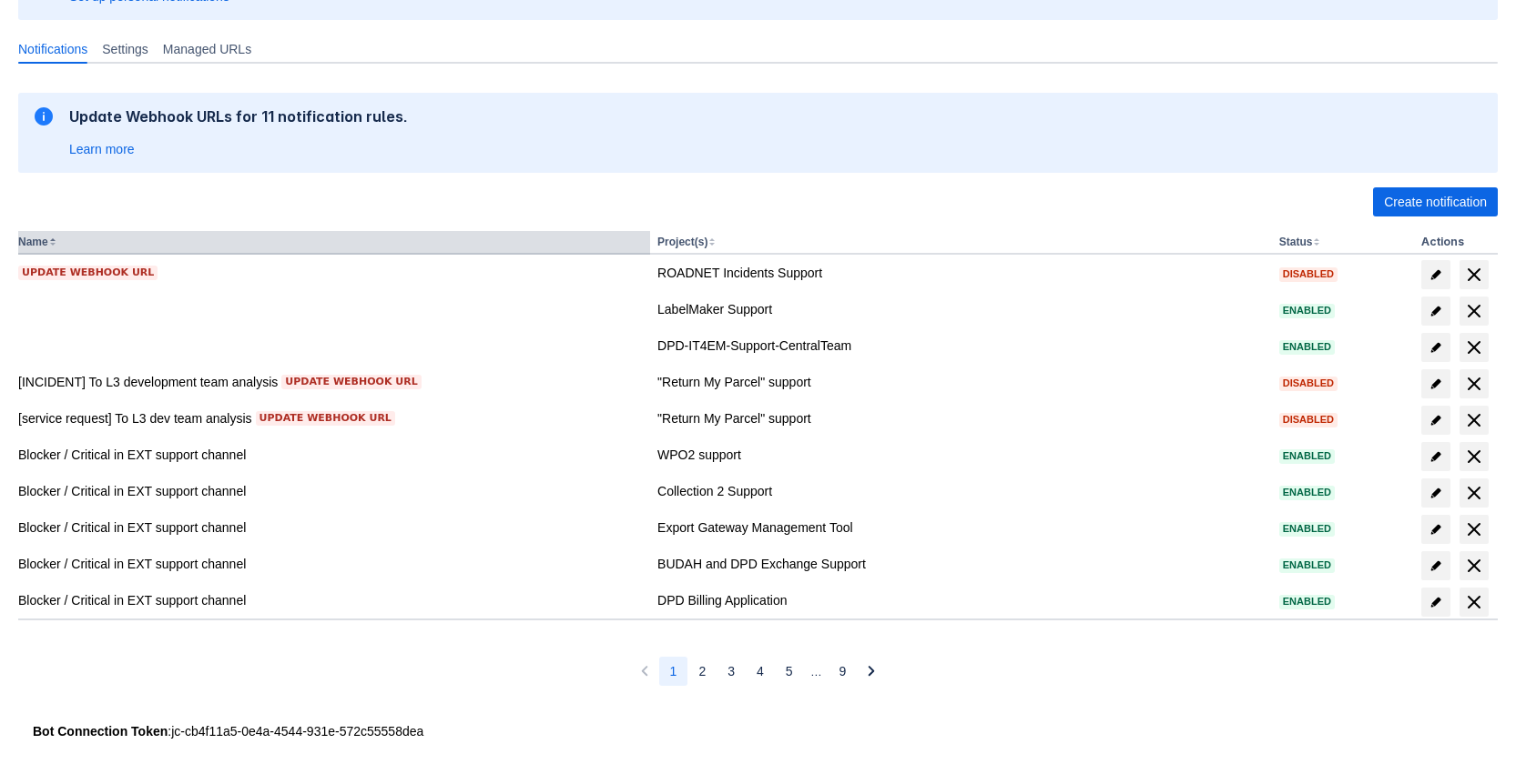
click at [59, 247] on th "Name" at bounding box center [334, 243] width 632 height 23
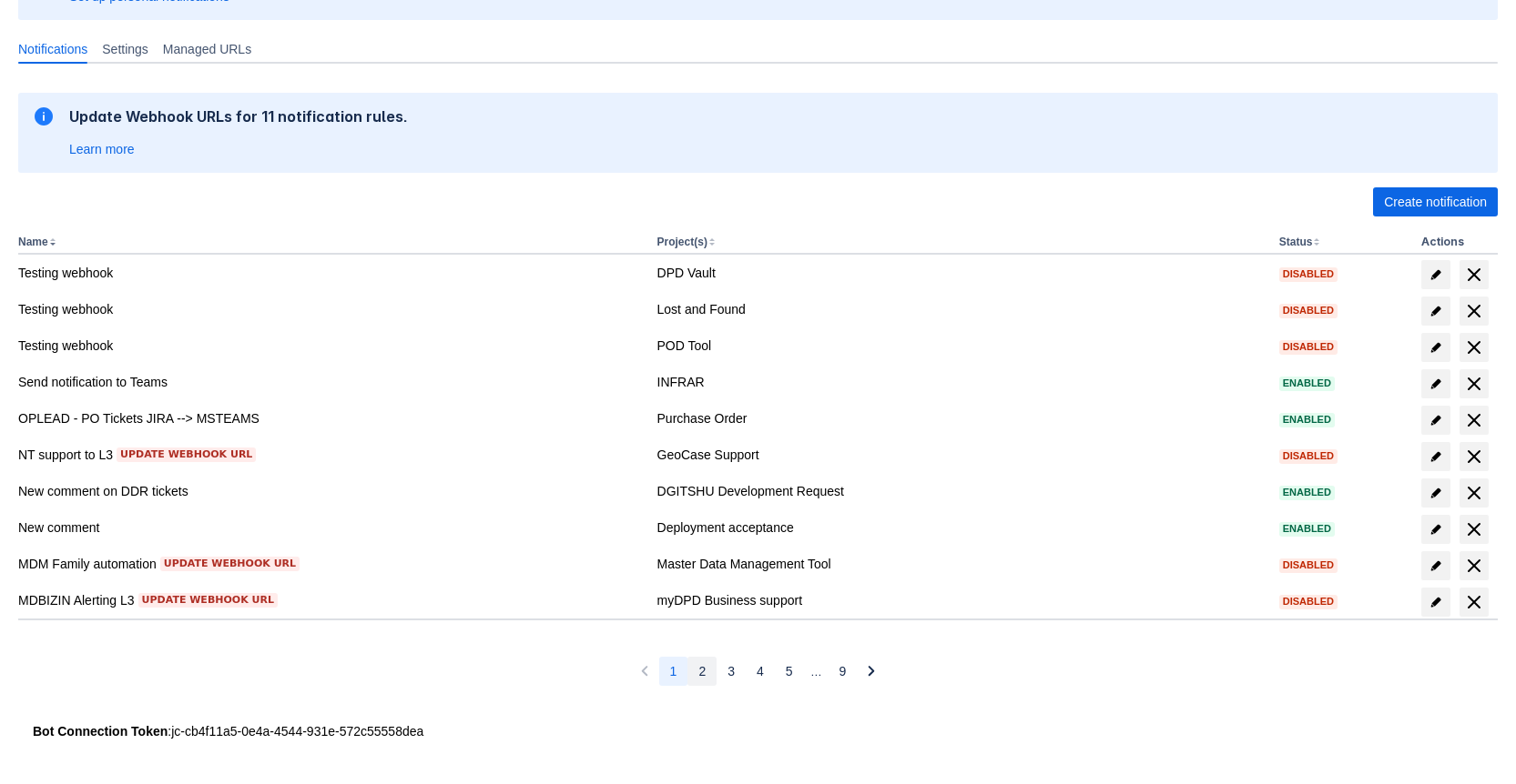
click at [700, 678] on span "2" at bounding box center [702, 671] width 7 height 29
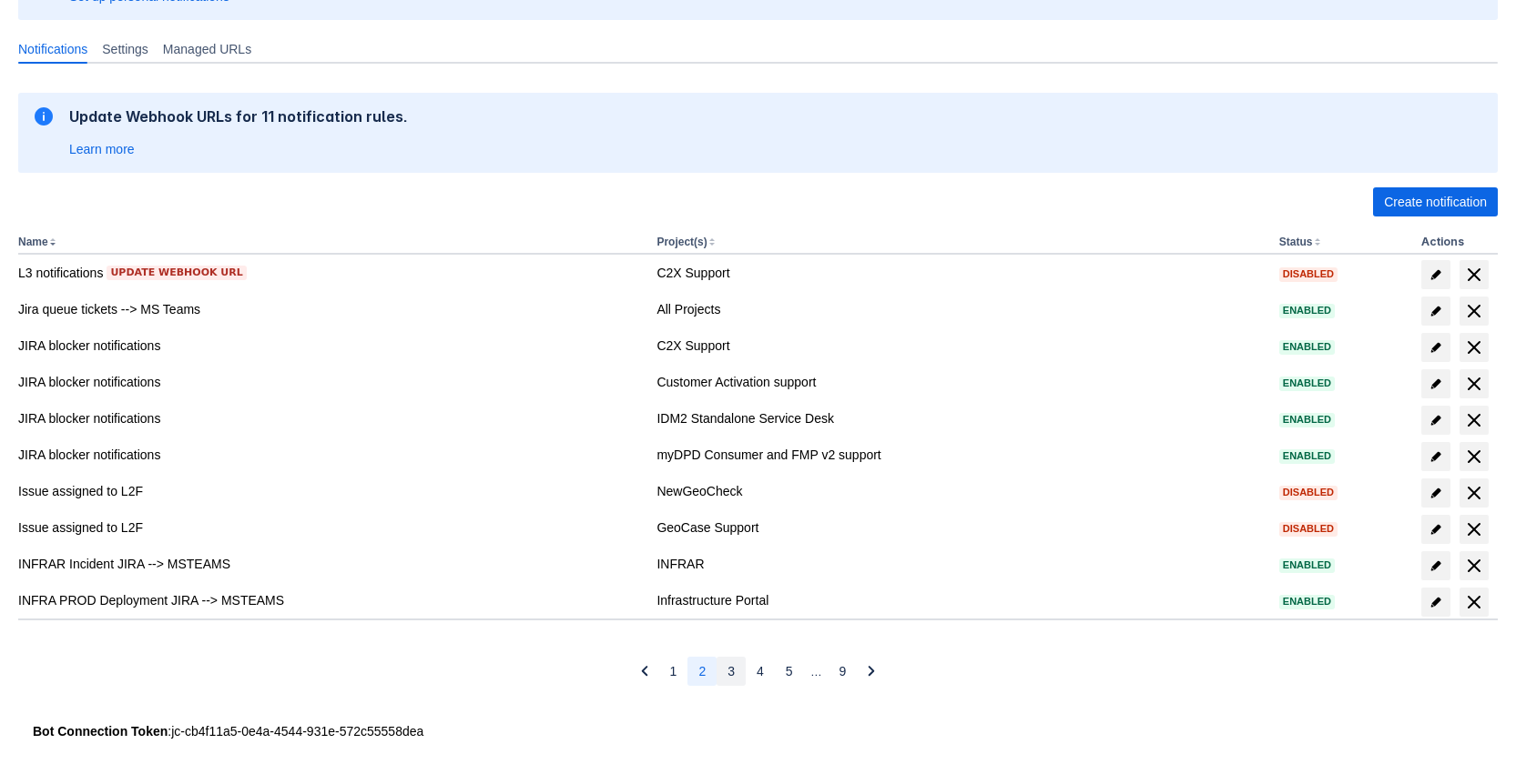
click at [723, 672] on button "3" at bounding box center [731, 671] width 29 height 29
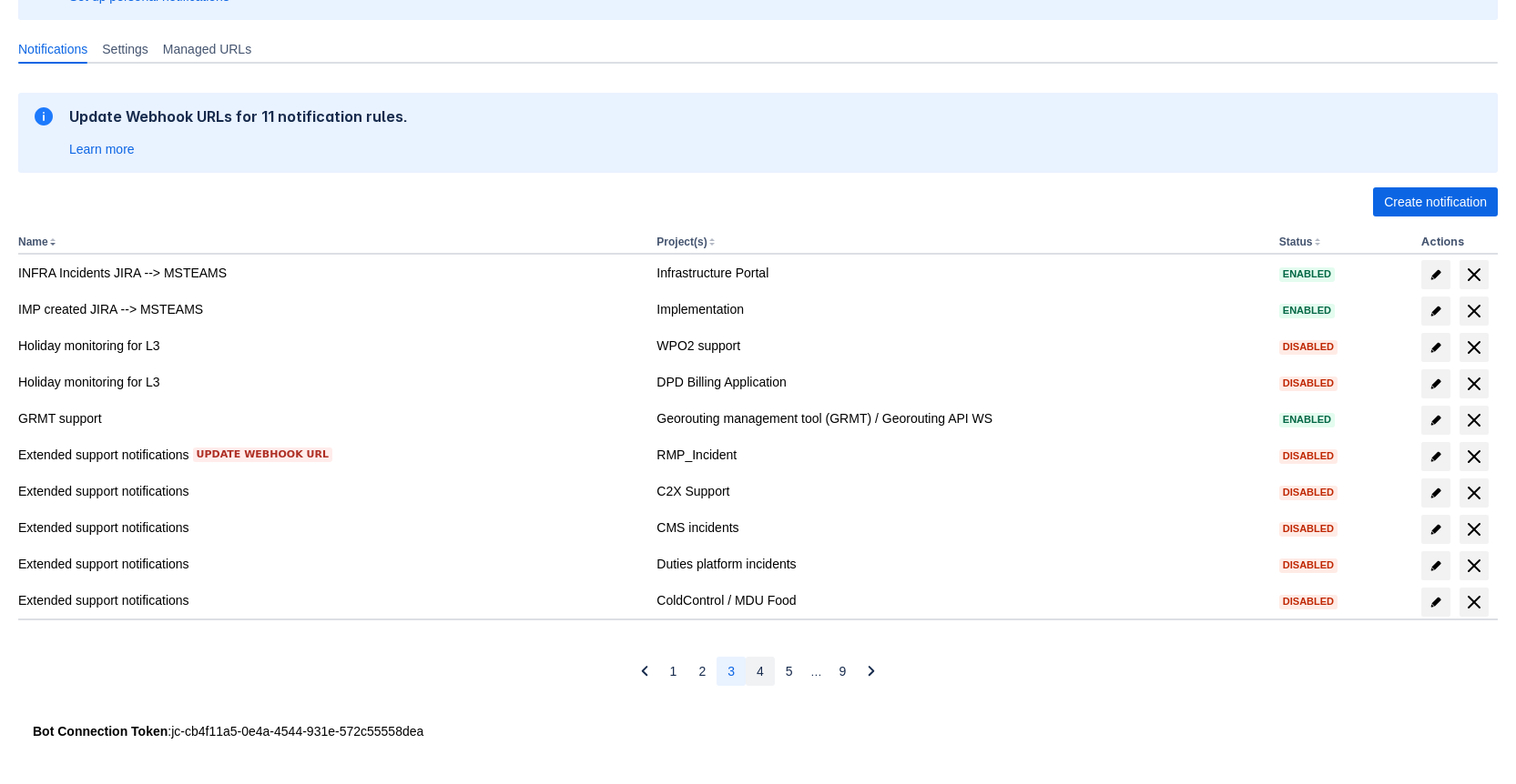
click at [770, 670] on button "4" at bounding box center [760, 671] width 29 height 29
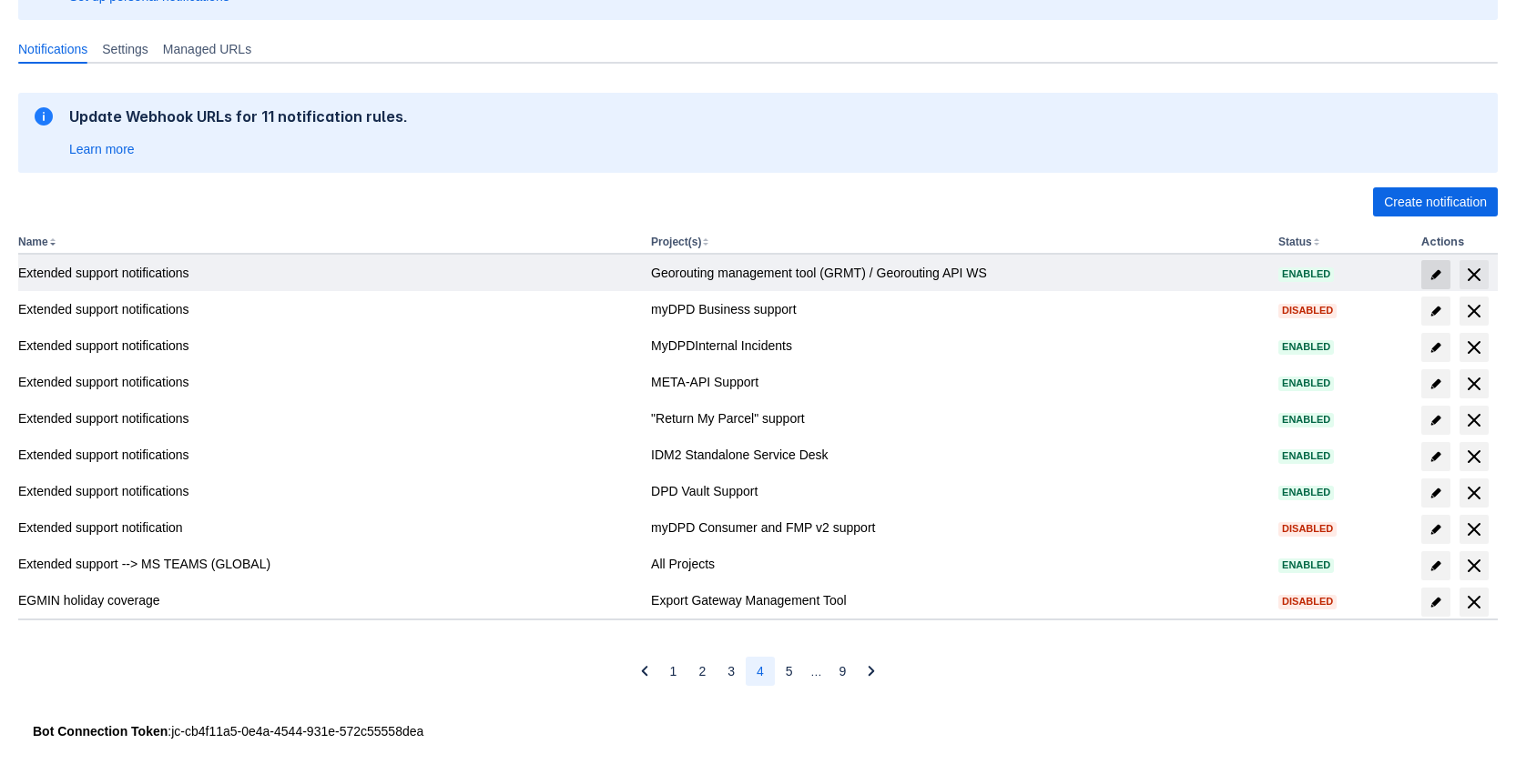
click at [1446, 274] on span at bounding box center [1435, 275] width 29 height 29
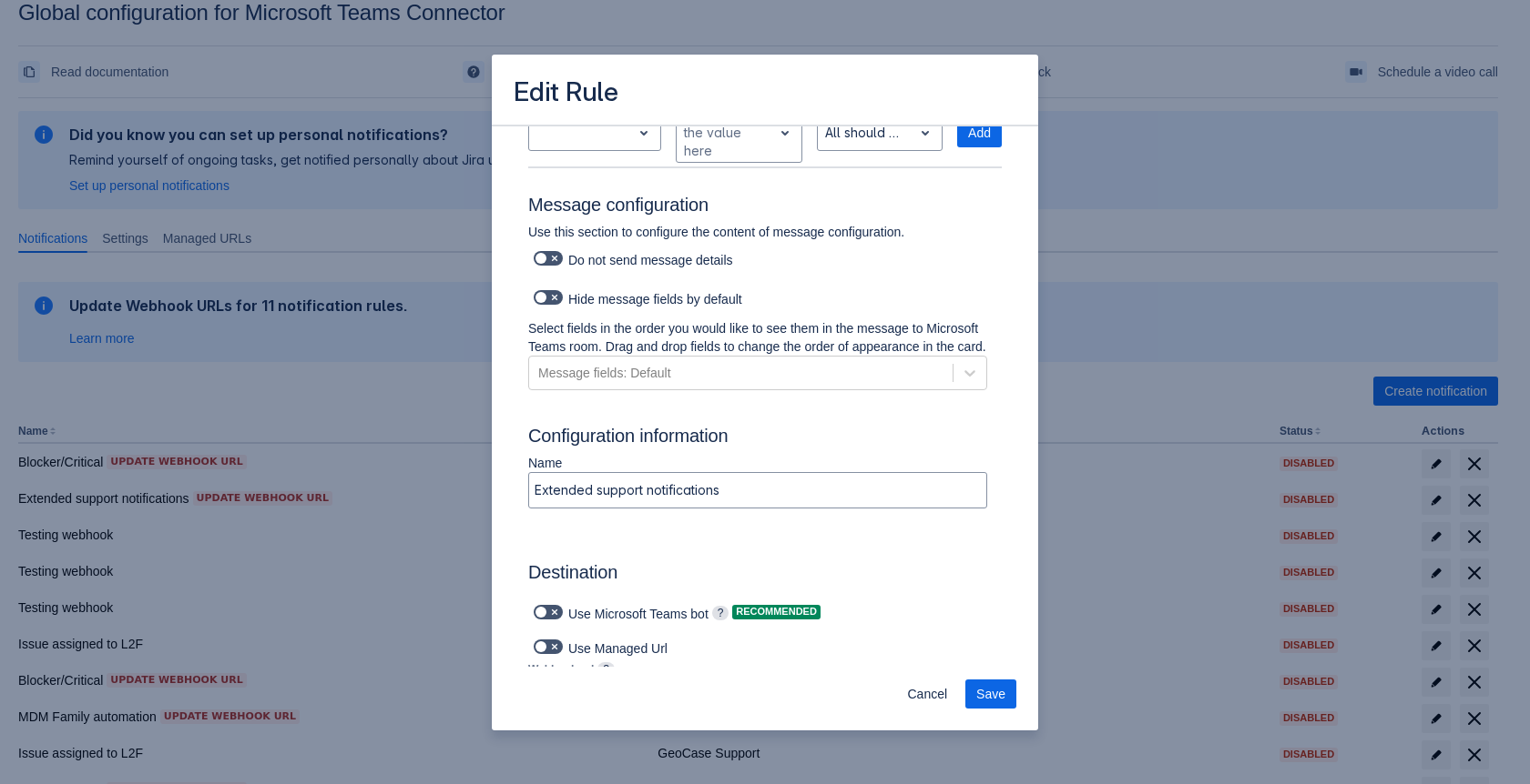
scroll to position [821, 0]
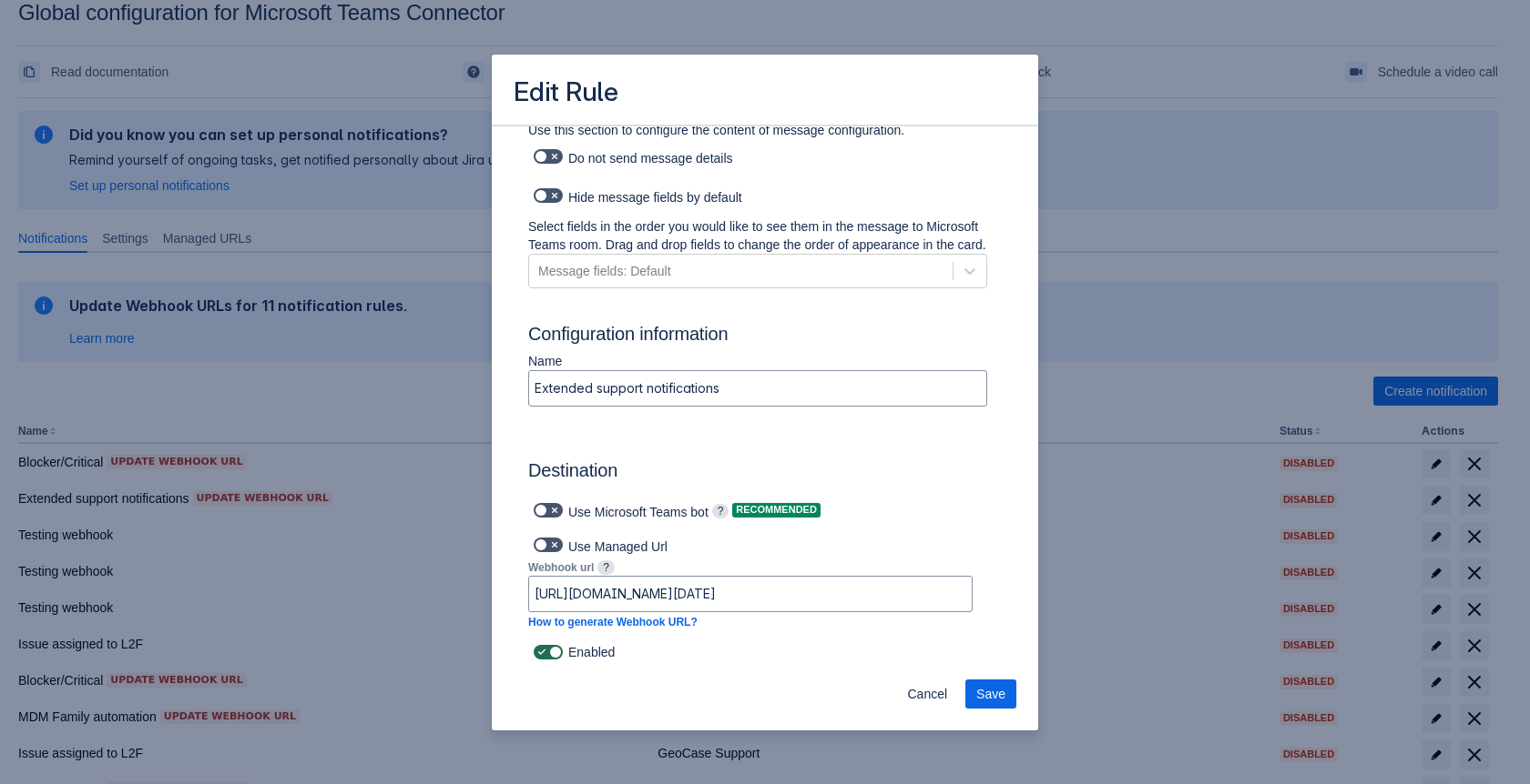
click at [555, 655] on span at bounding box center [554, 652] width 15 height 15
click at [545, 655] on input "checkbox" at bounding box center [539, 653] width 12 height 12
checkbox input "false"
click at [989, 690] on span "Save" at bounding box center [991, 695] width 29 height 29
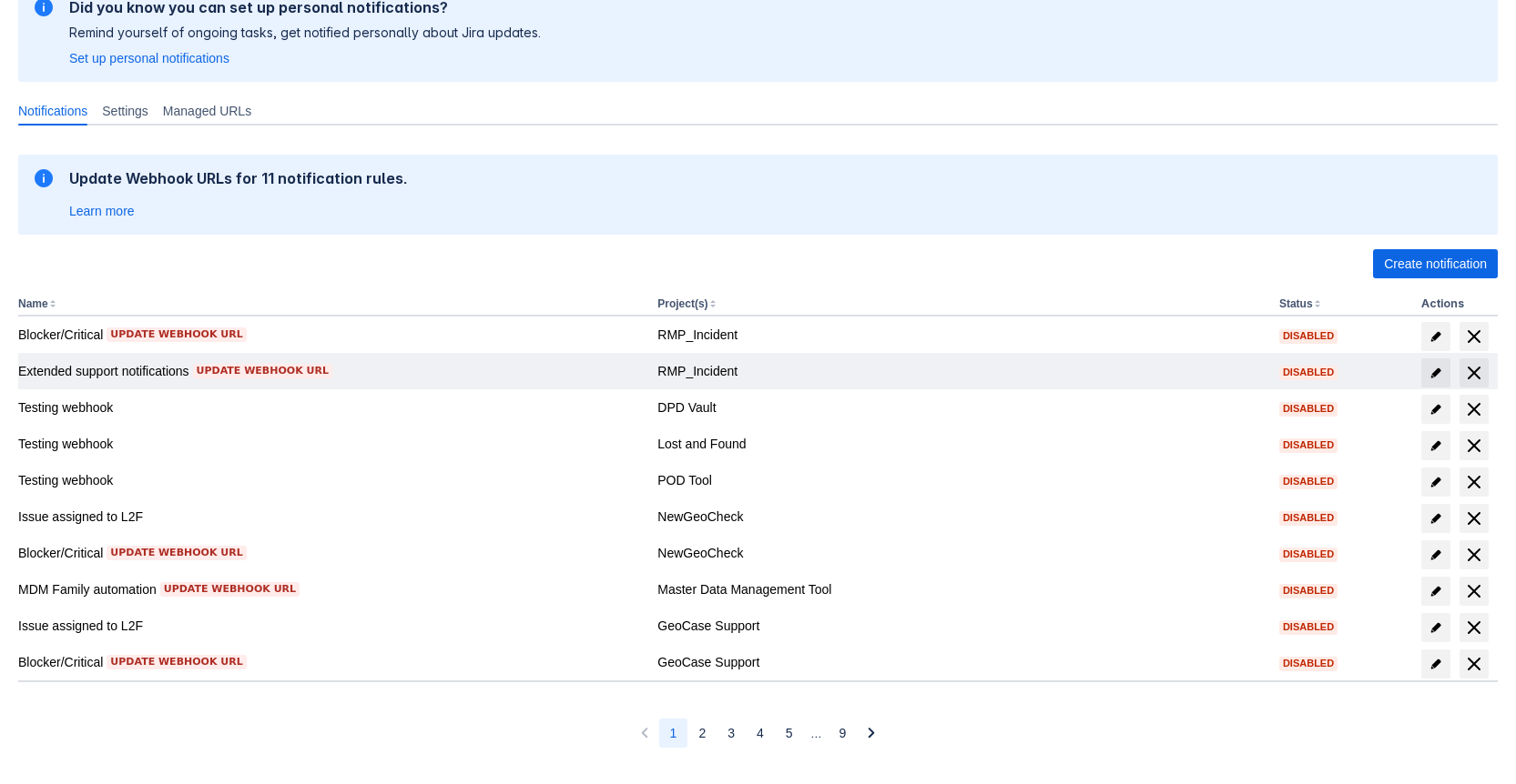
scroll to position [217, 0]
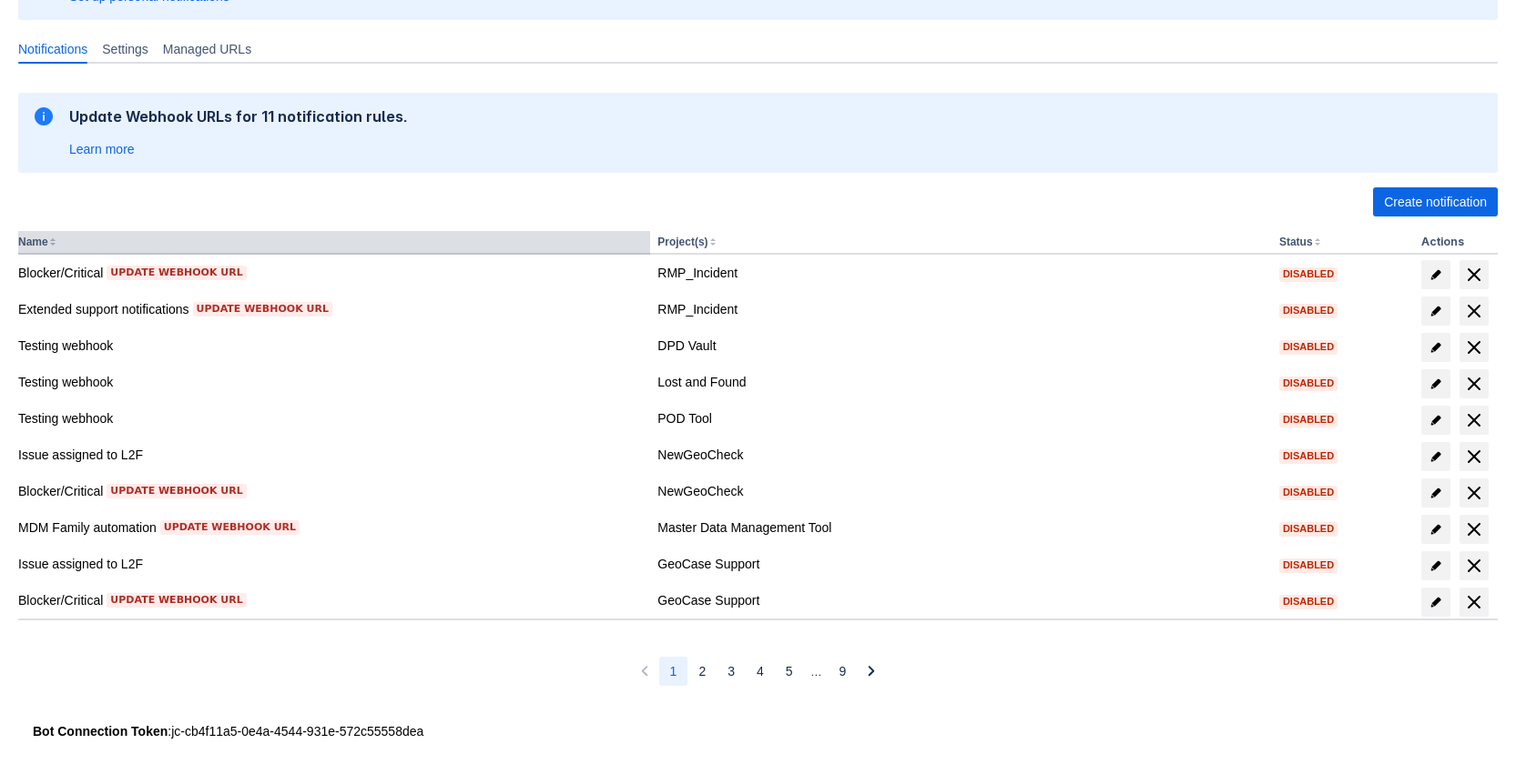
click at [48, 247] on button "Name" at bounding box center [33, 241] width 30 height 13
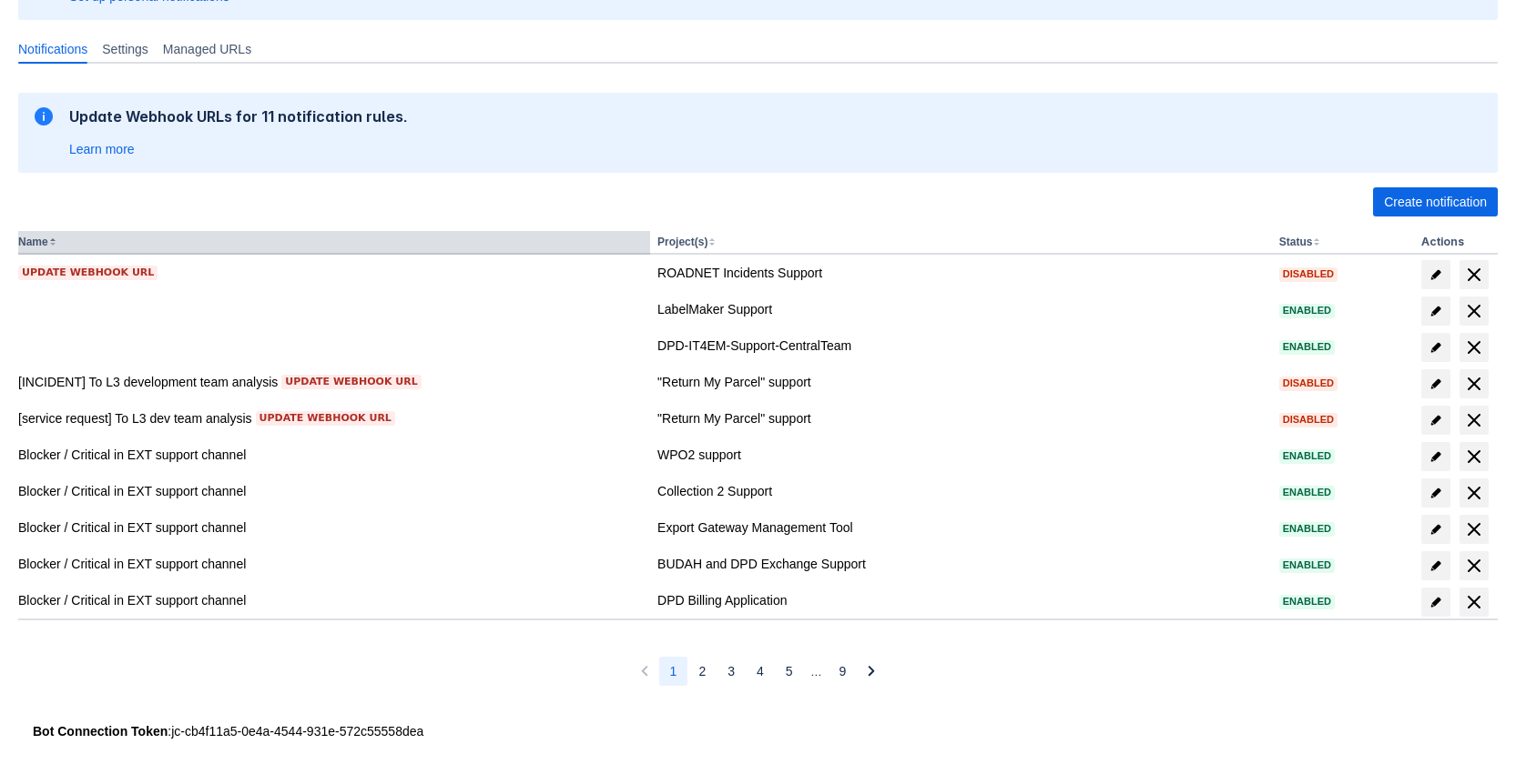
click at [48, 247] on button "Name" at bounding box center [33, 241] width 30 height 13
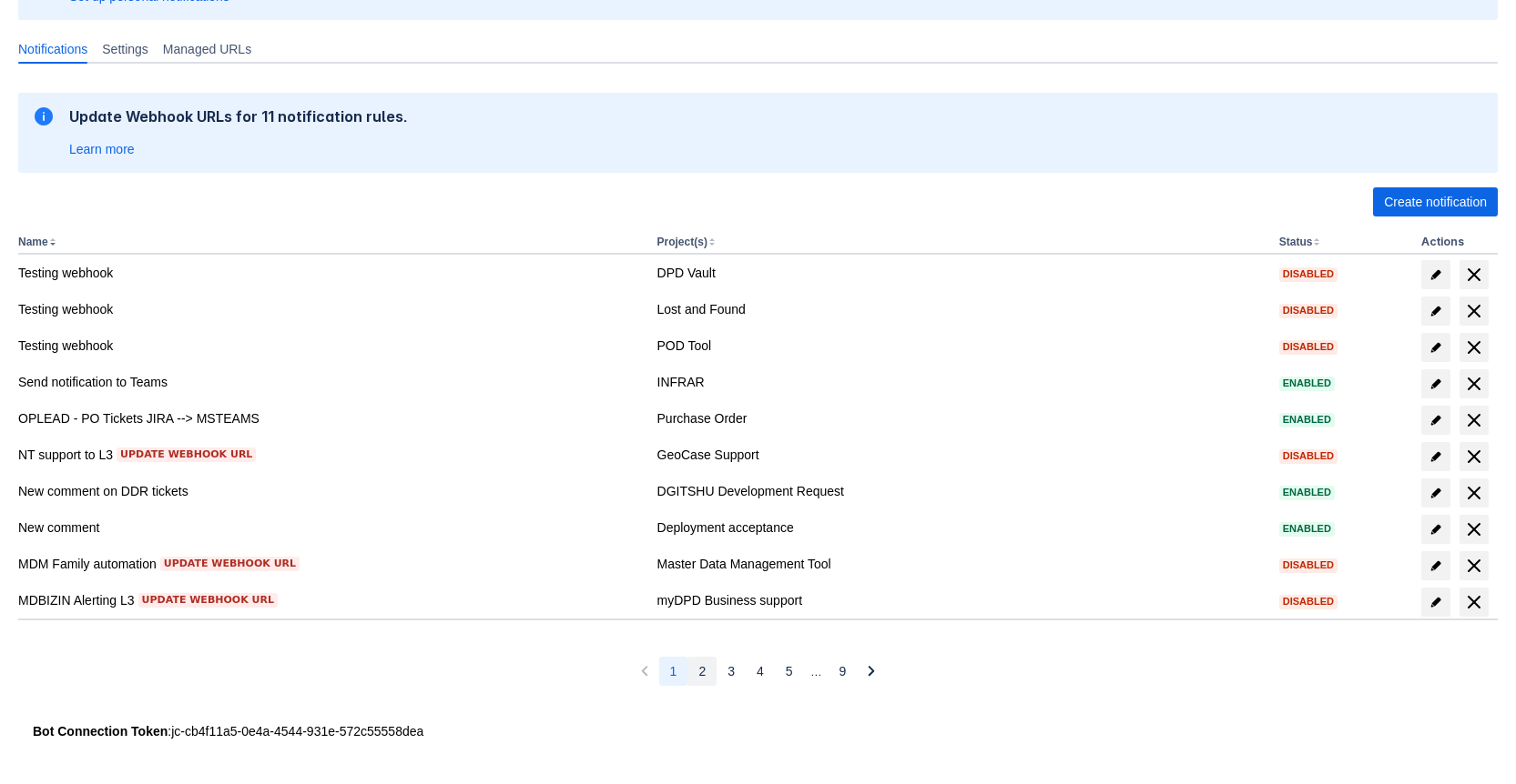
click at [704, 674] on button "2" at bounding box center [702, 671] width 29 height 29
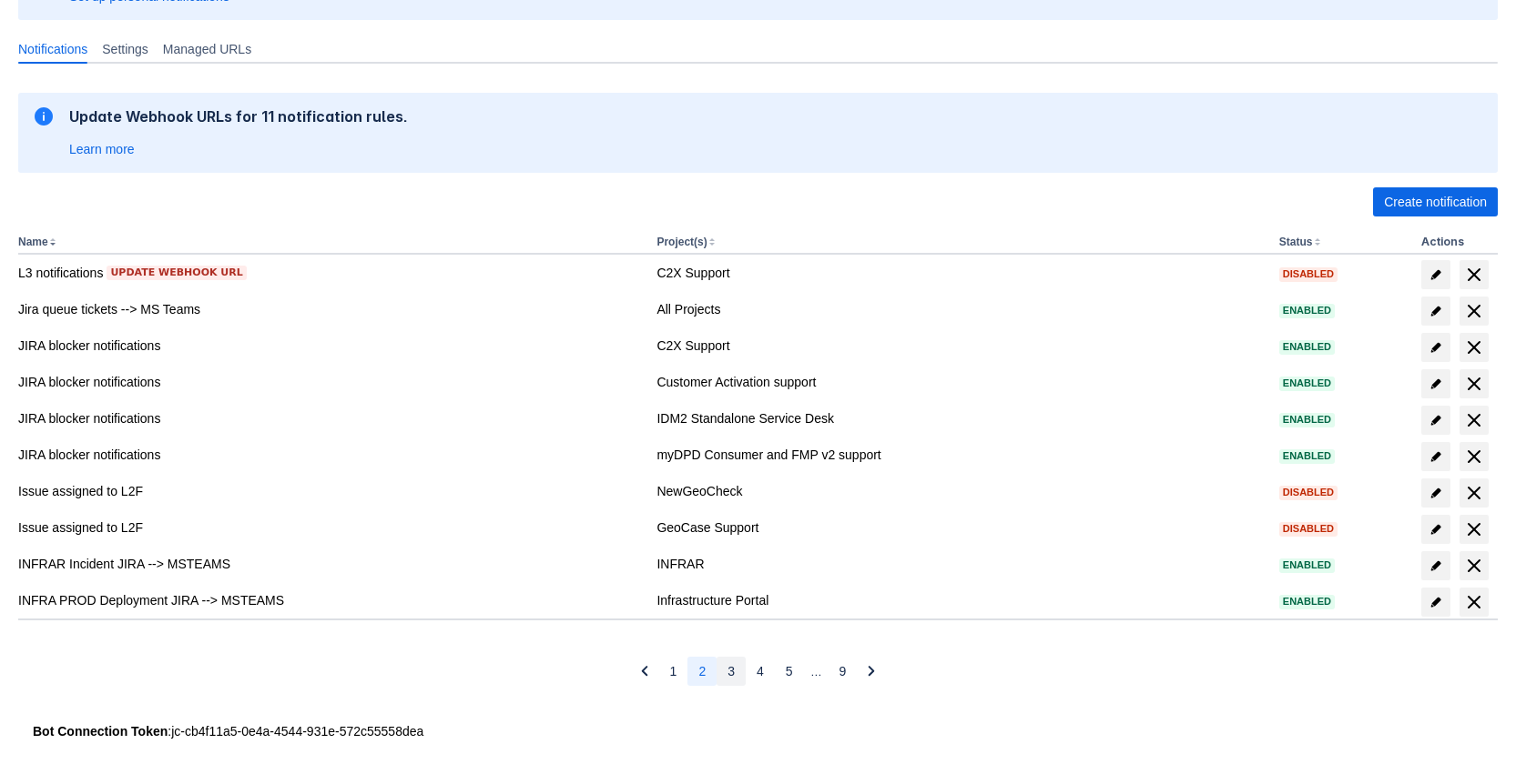
click at [737, 671] on button "3" at bounding box center [731, 671] width 29 height 29
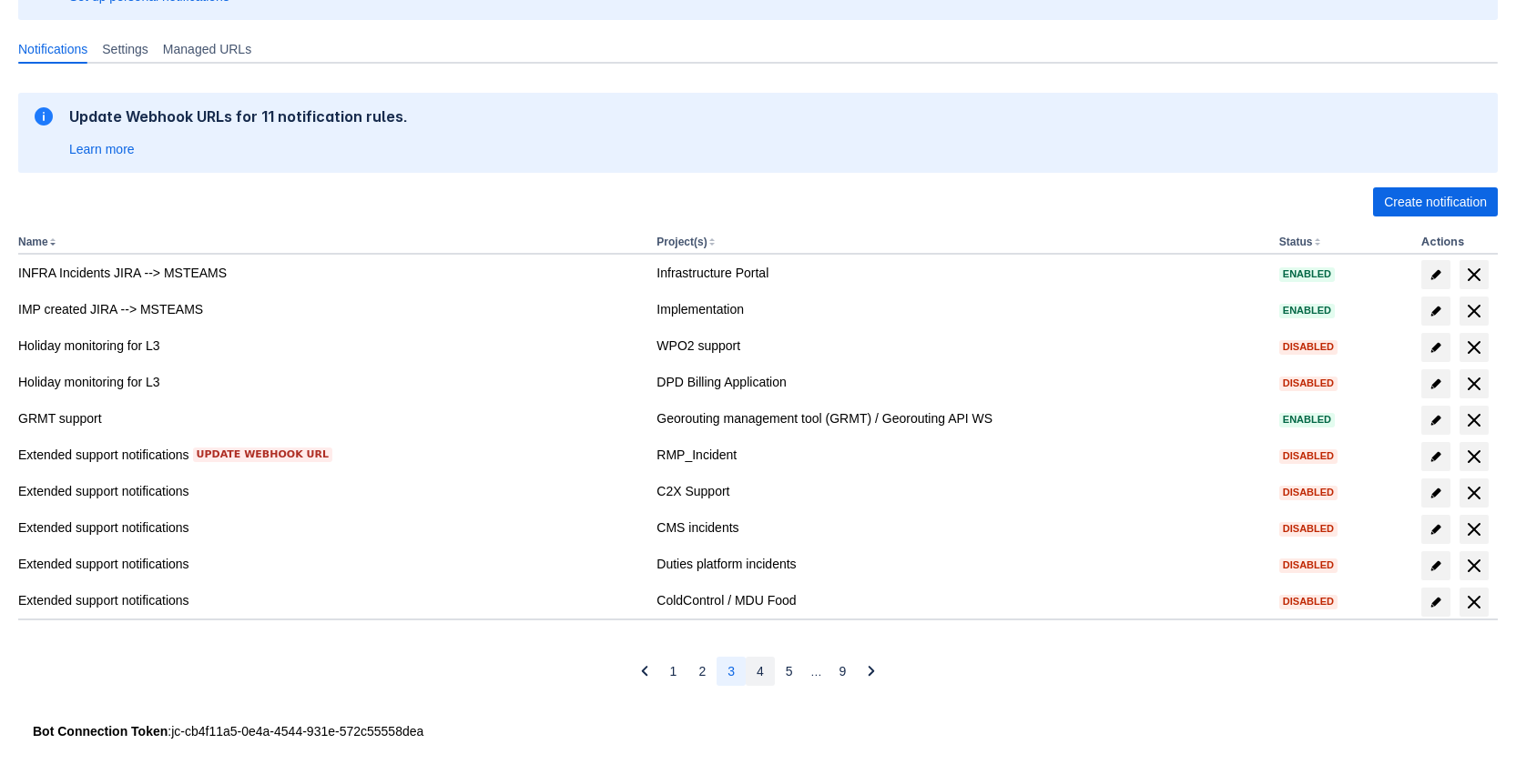
click at [764, 670] on button "4" at bounding box center [760, 671] width 29 height 29
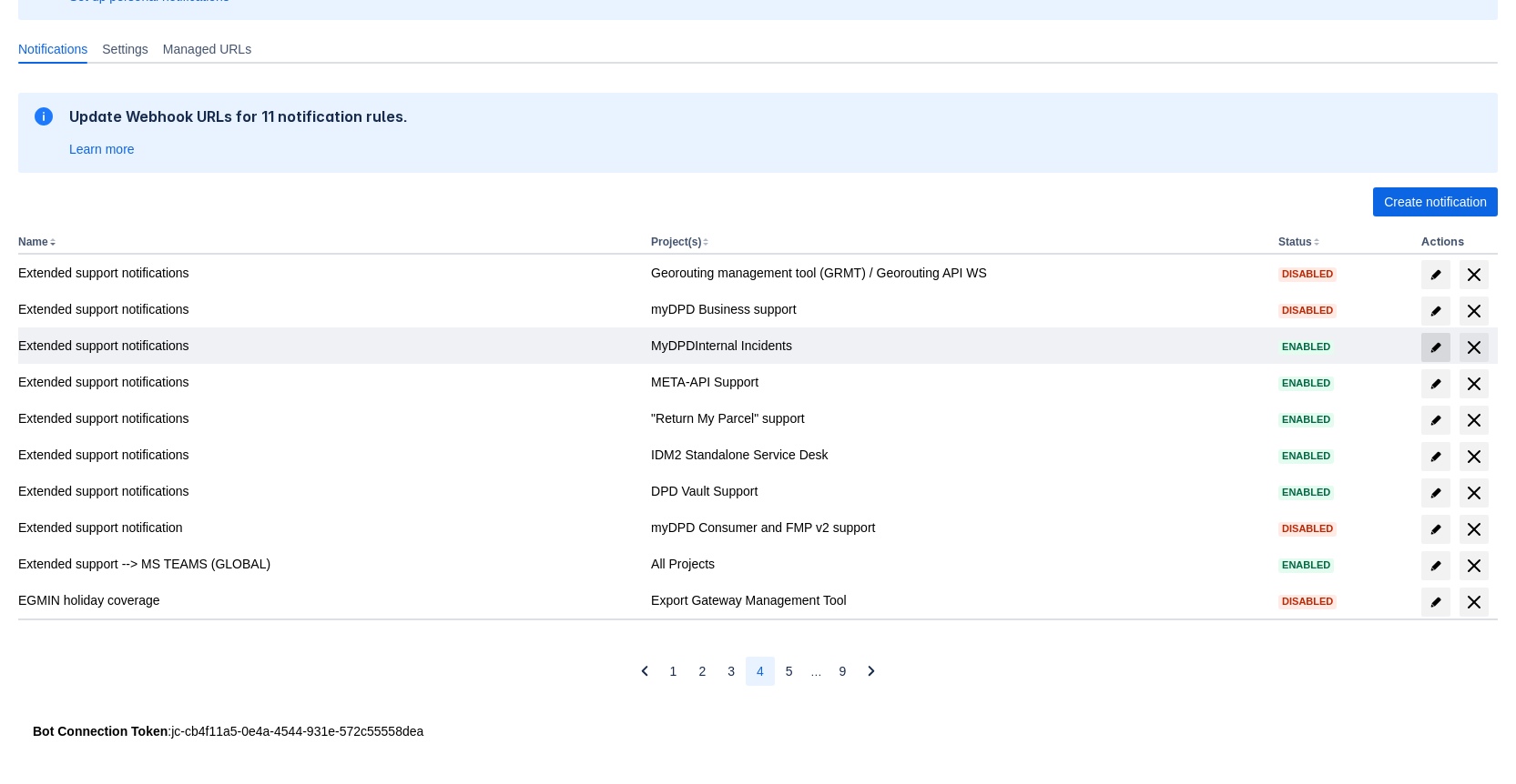
click at [1435, 355] on span at bounding box center [1435, 347] width 29 height 29
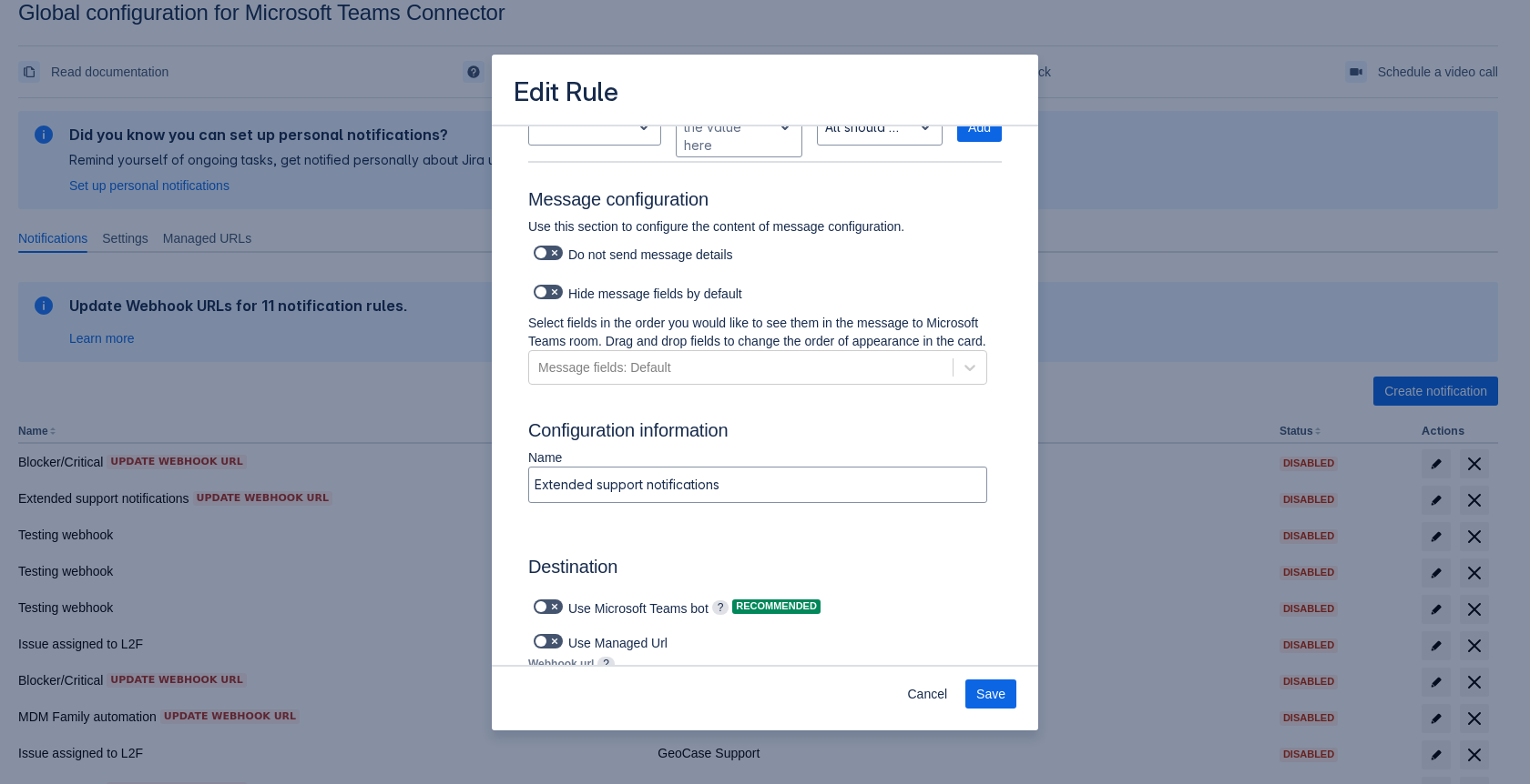
scroll to position [821, 0]
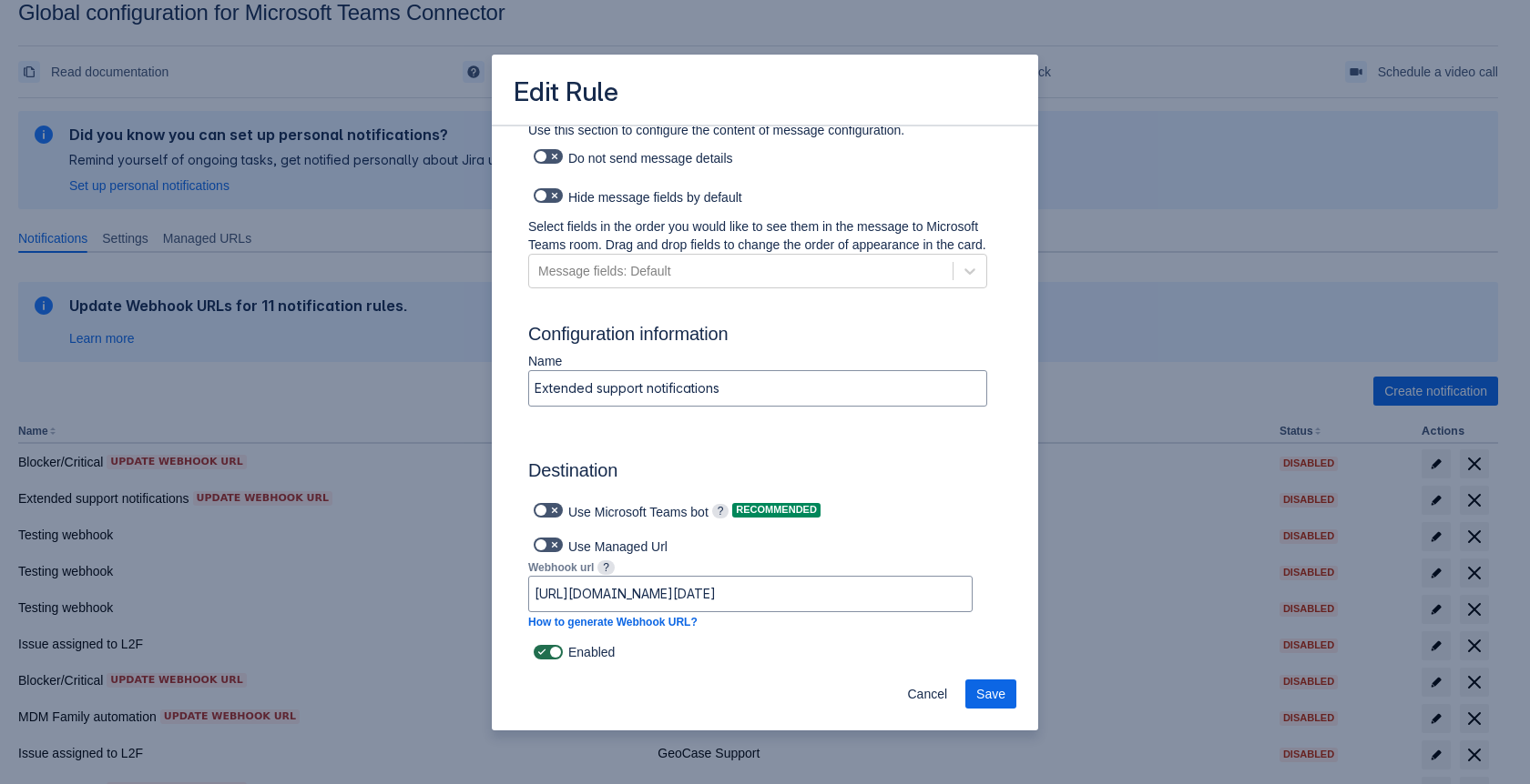
click at [559, 656] on span at bounding box center [554, 652] width 15 height 15
click at [545, 656] on input "checkbox" at bounding box center [539, 653] width 12 height 12
checkbox input "false"
click at [985, 697] on span "Save" at bounding box center [991, 695] width 29 height 29
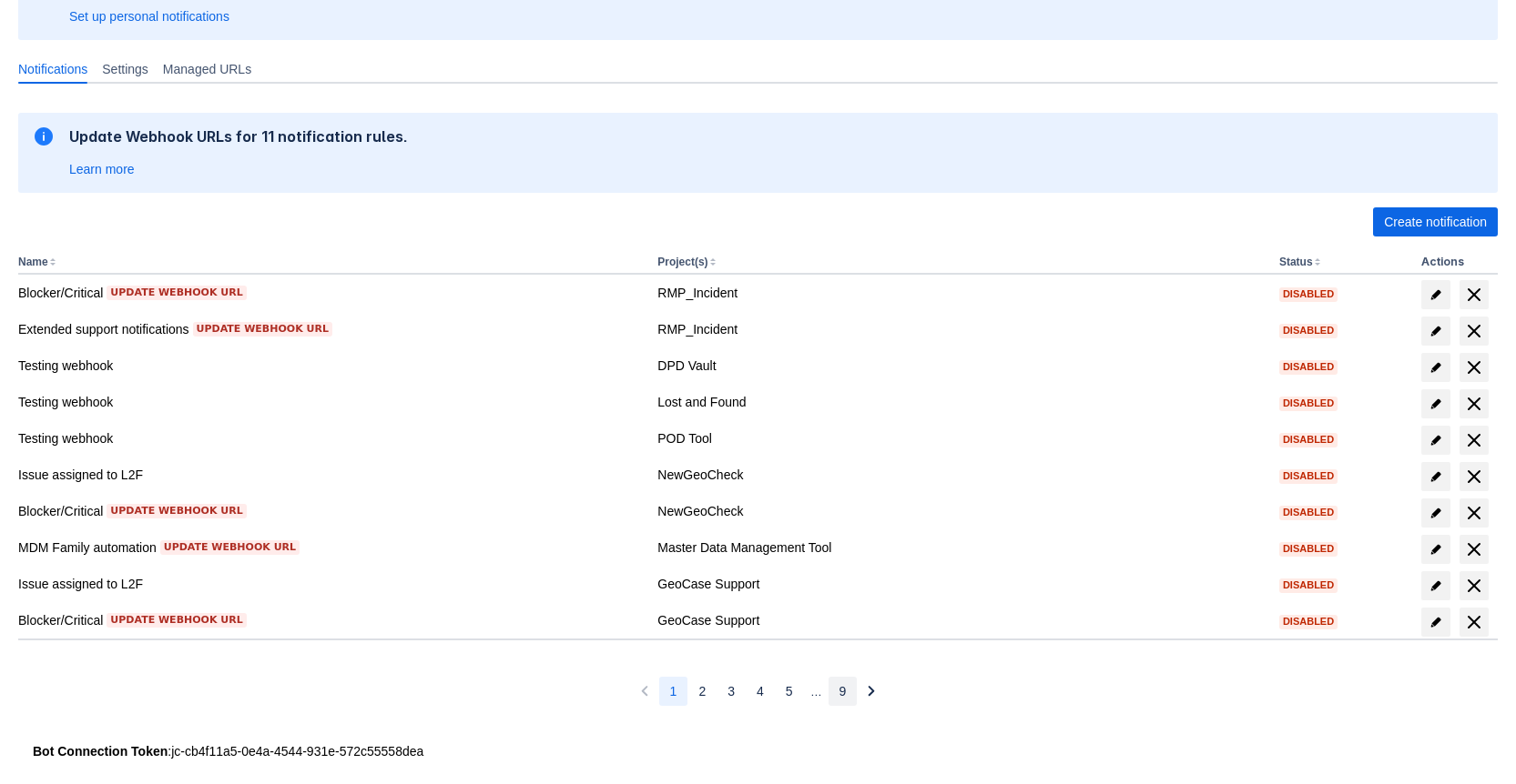
scroll to position [217, 0]
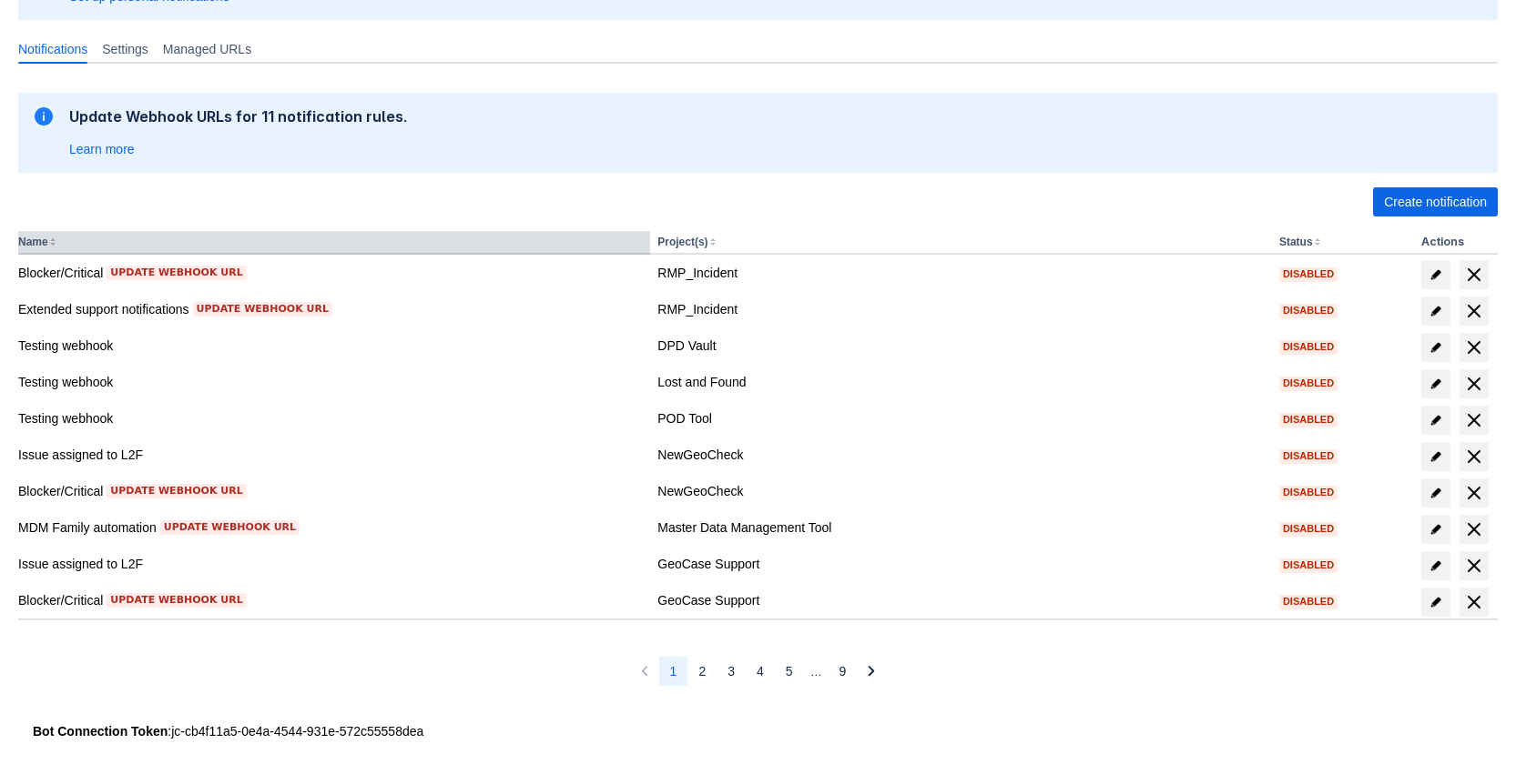
click at [49, 247] on button "Name" at bounding box center [33, 241] width 30 height 13
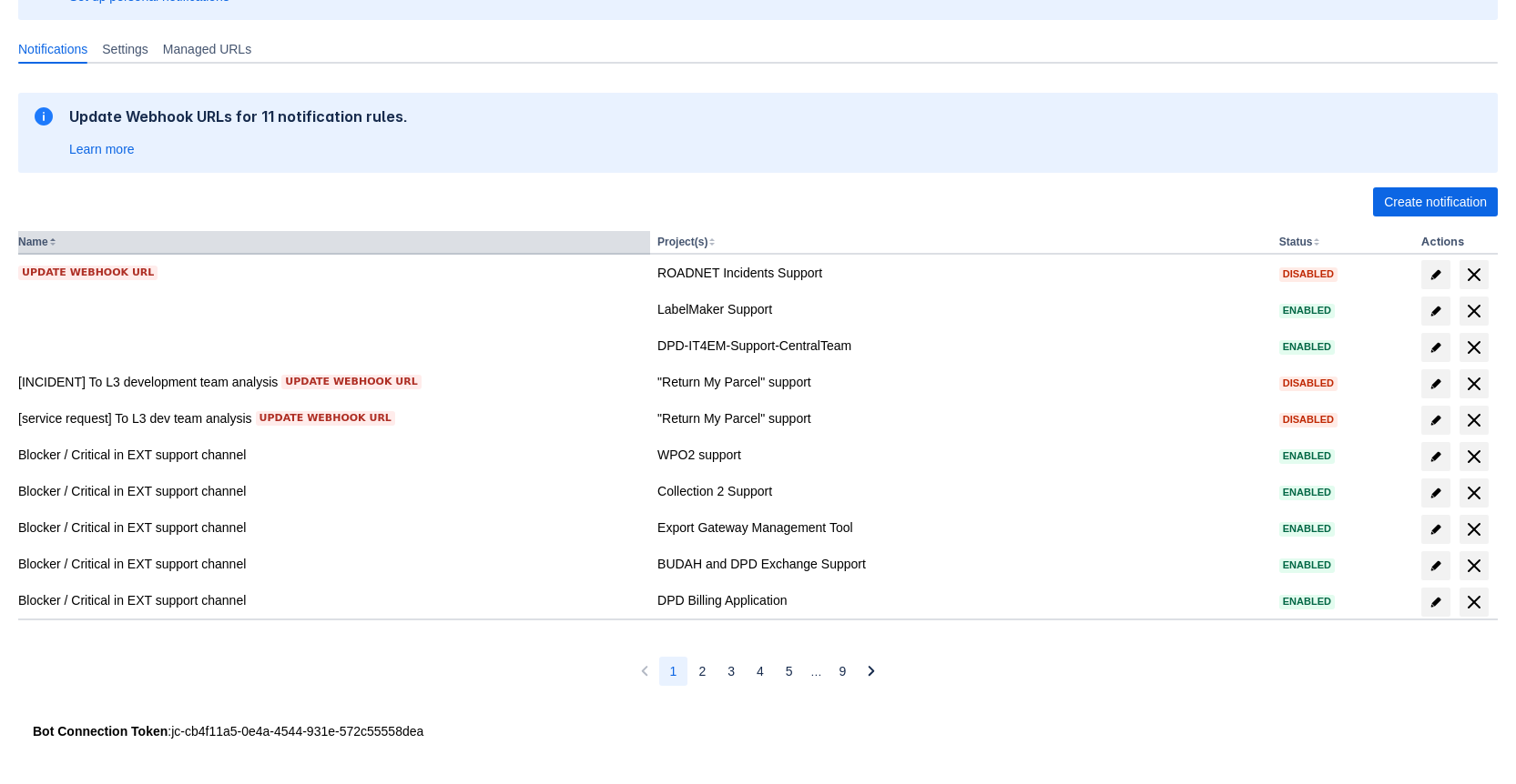
click at [49, 247] on button "Name" at bounding box center [33, 241] width 30 height 13
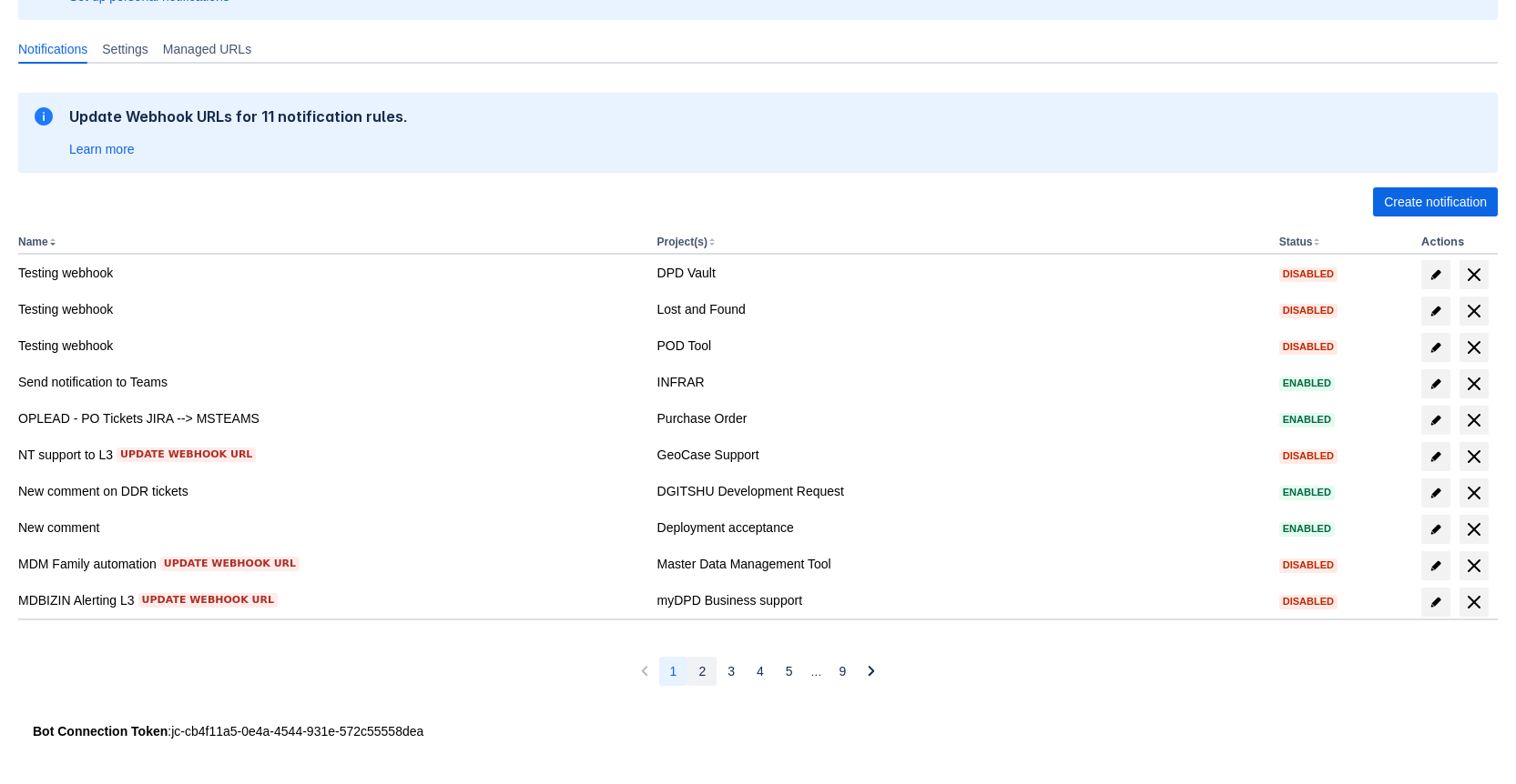
click at [706, 680] on button "2" at bounding box center [702, 671] width 29 height 29
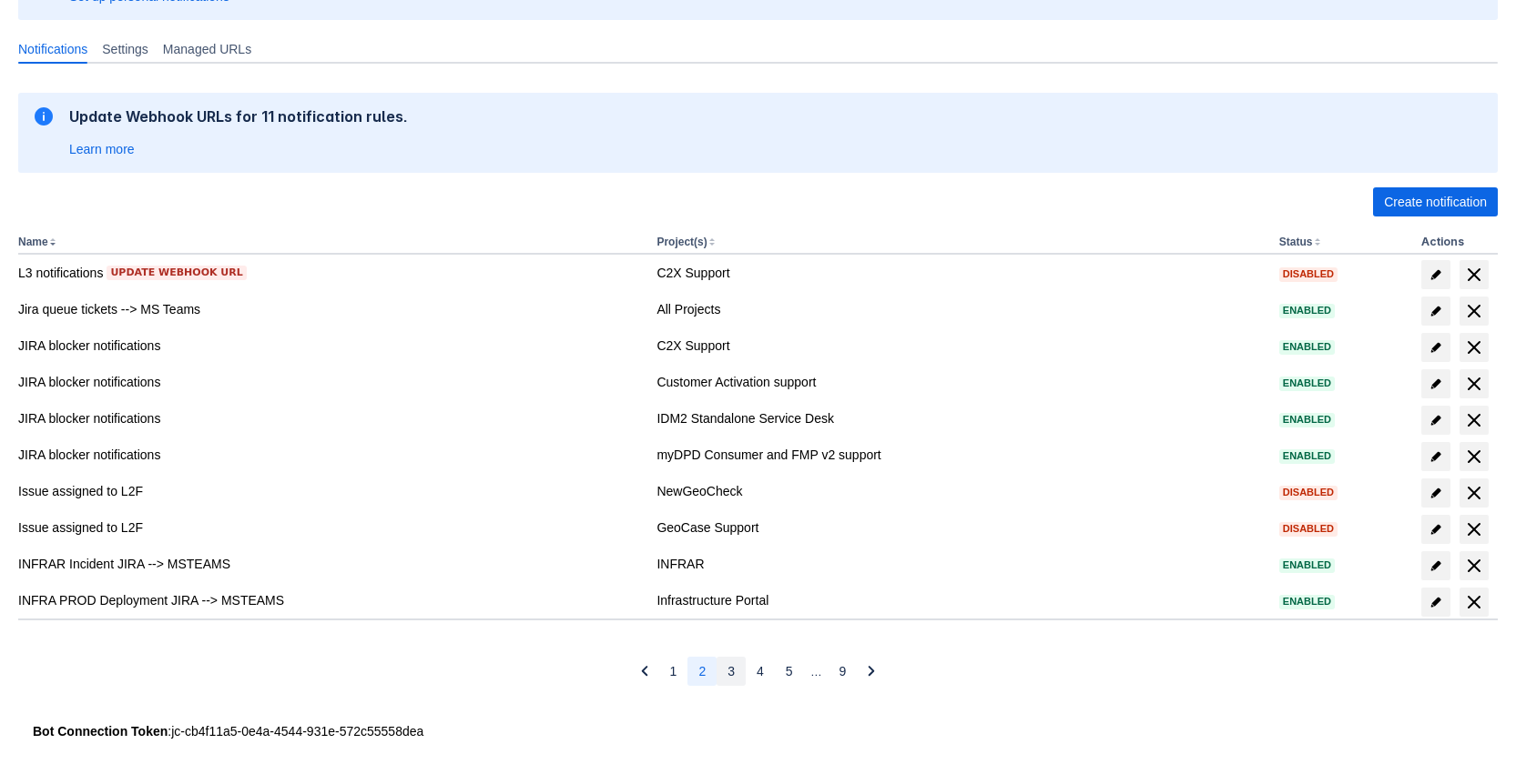
click at [734, 675] on button "3" at bounding box center [731, 671] width 29 height 29
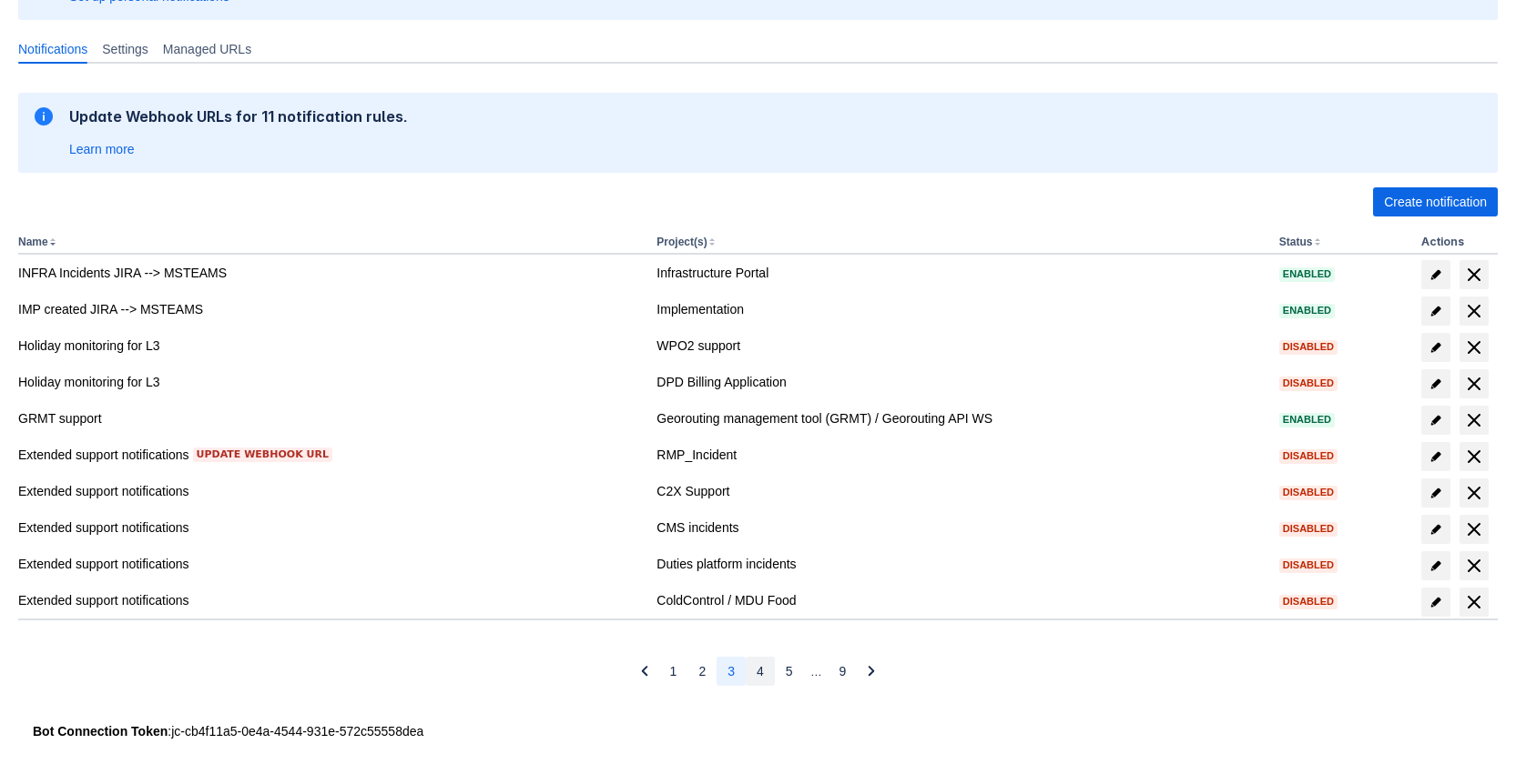
click at [760, 673] on span "4" at bounding box center [759, 671] width 7 height 29
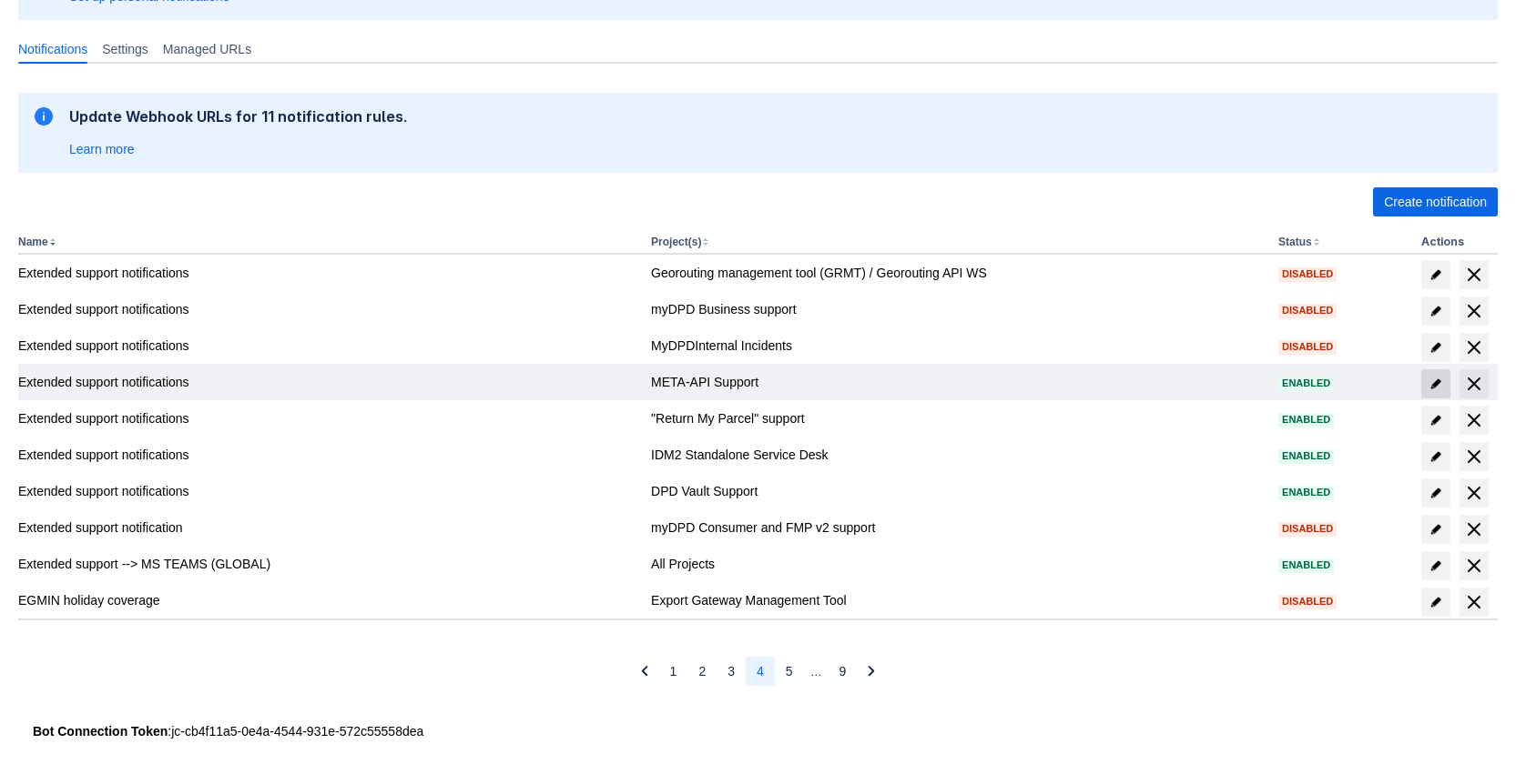
click at [1440, 384] on span "edit" at bounding box center [1435, 383] width 15 height 15
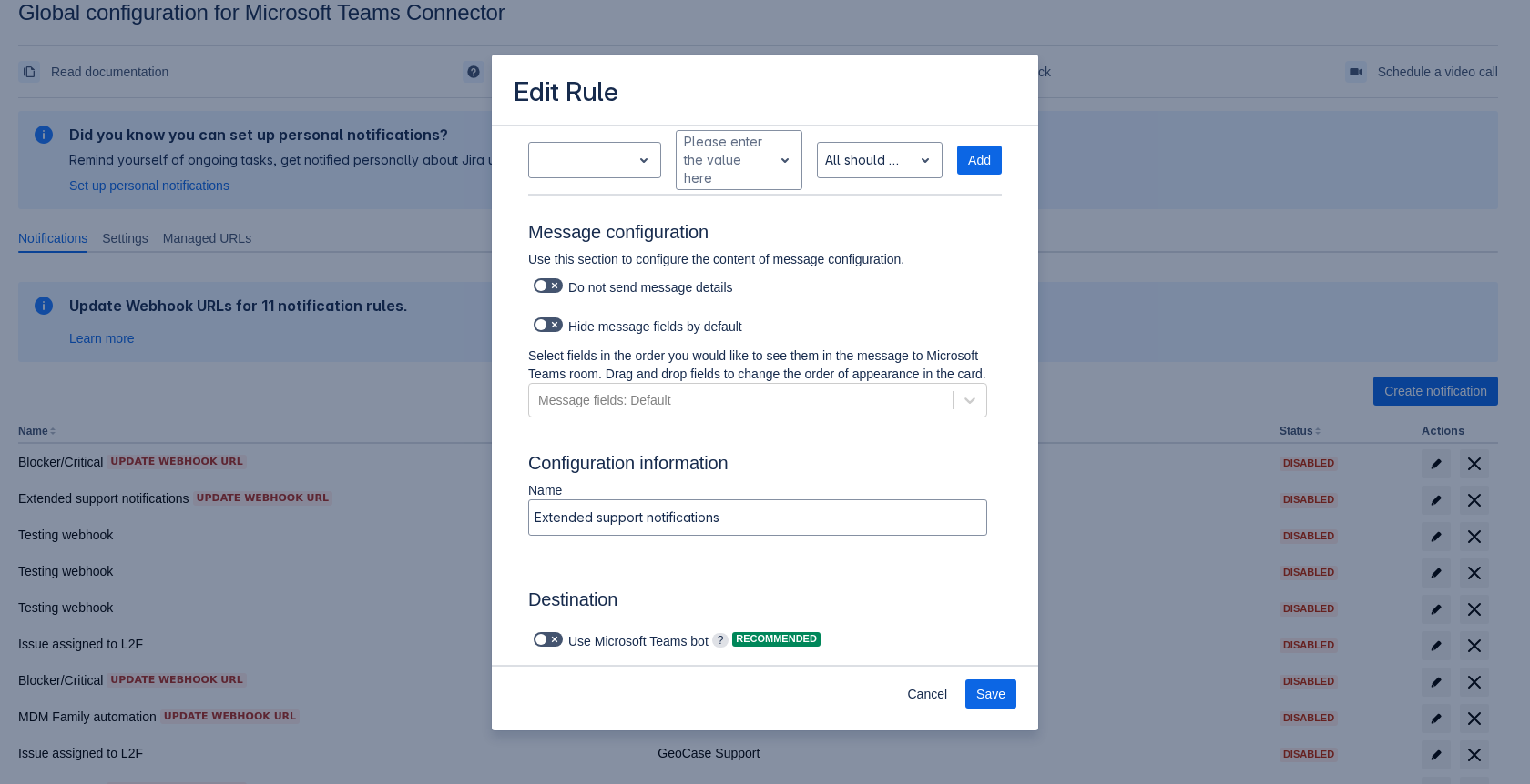
scroll to position [821, 0]
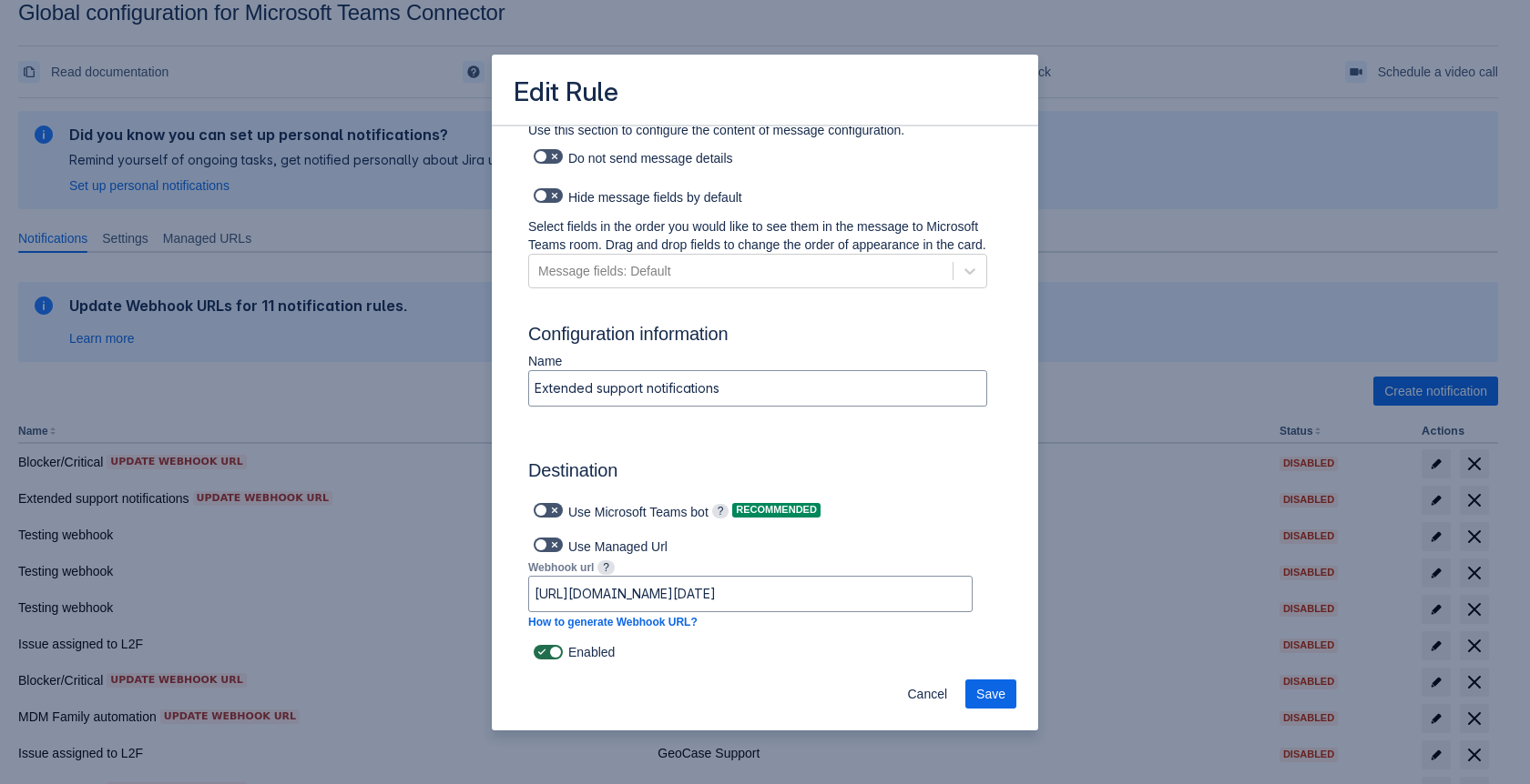
click at [559, 655] on span at bounding box center [554, 652] width 15 height 15
click at [545, 655] on input "checkbox" at bounding box center [539, 653] width 12 height 12
checkbox input "false"
click at [1006, 698] on button "Save" at bounding box center [991, 695] width 51 height 29
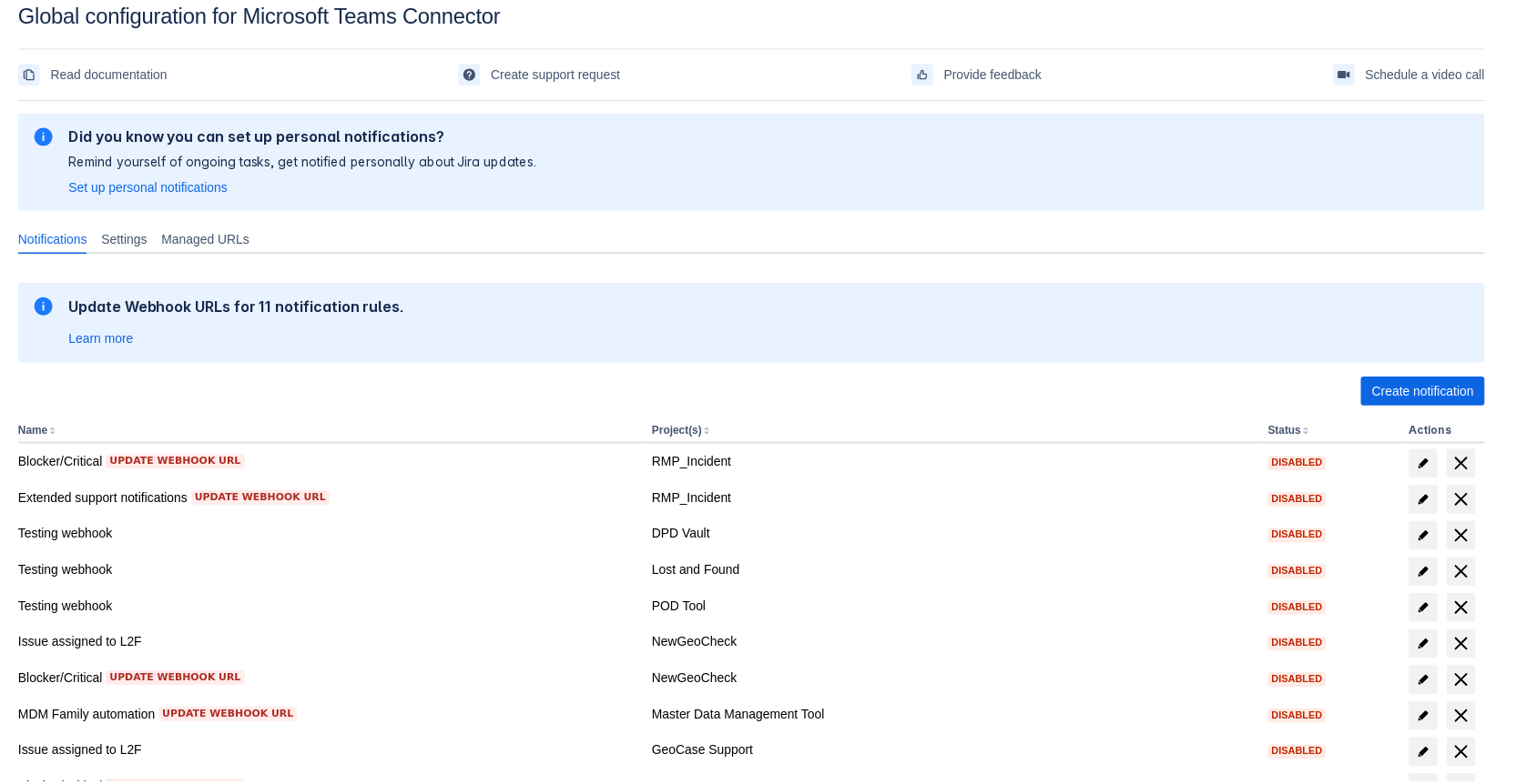
scroll to position [155, 0]
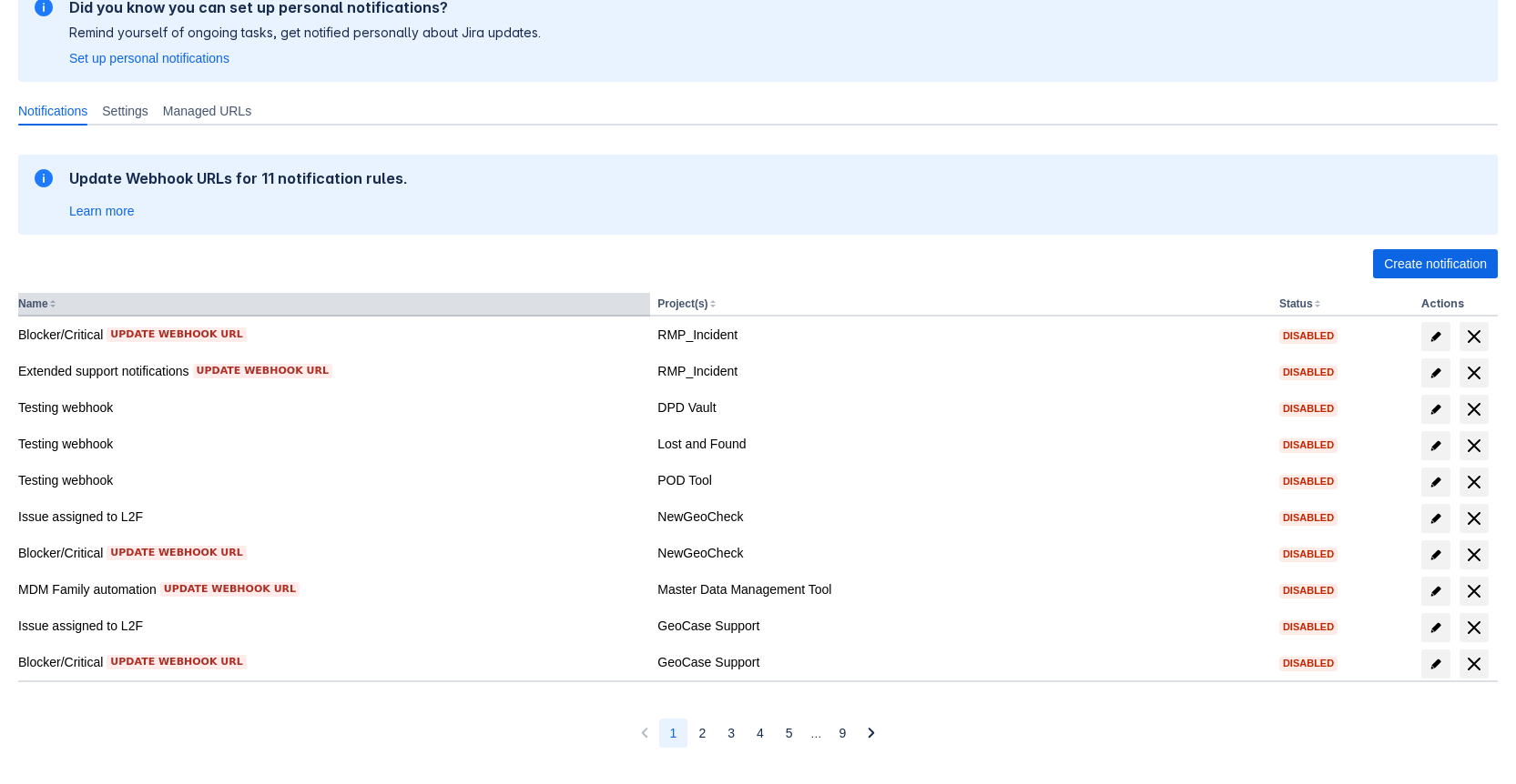
click at [50, 310] on th "Name" at bounding box center [334, 304] width 632 height 23
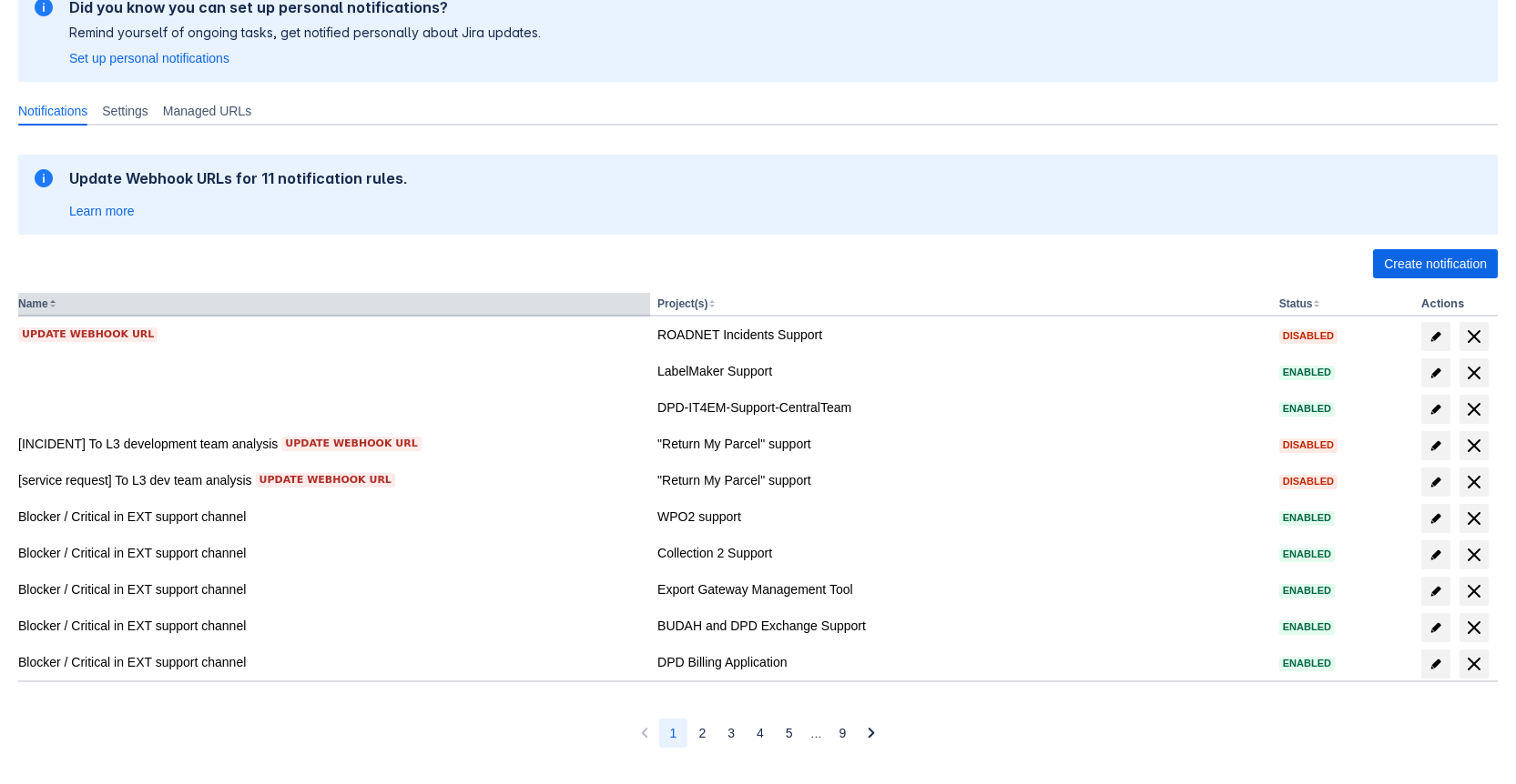
click at [49, 308] on button "Name" at bounding box center [33, 303] width 30 height 13
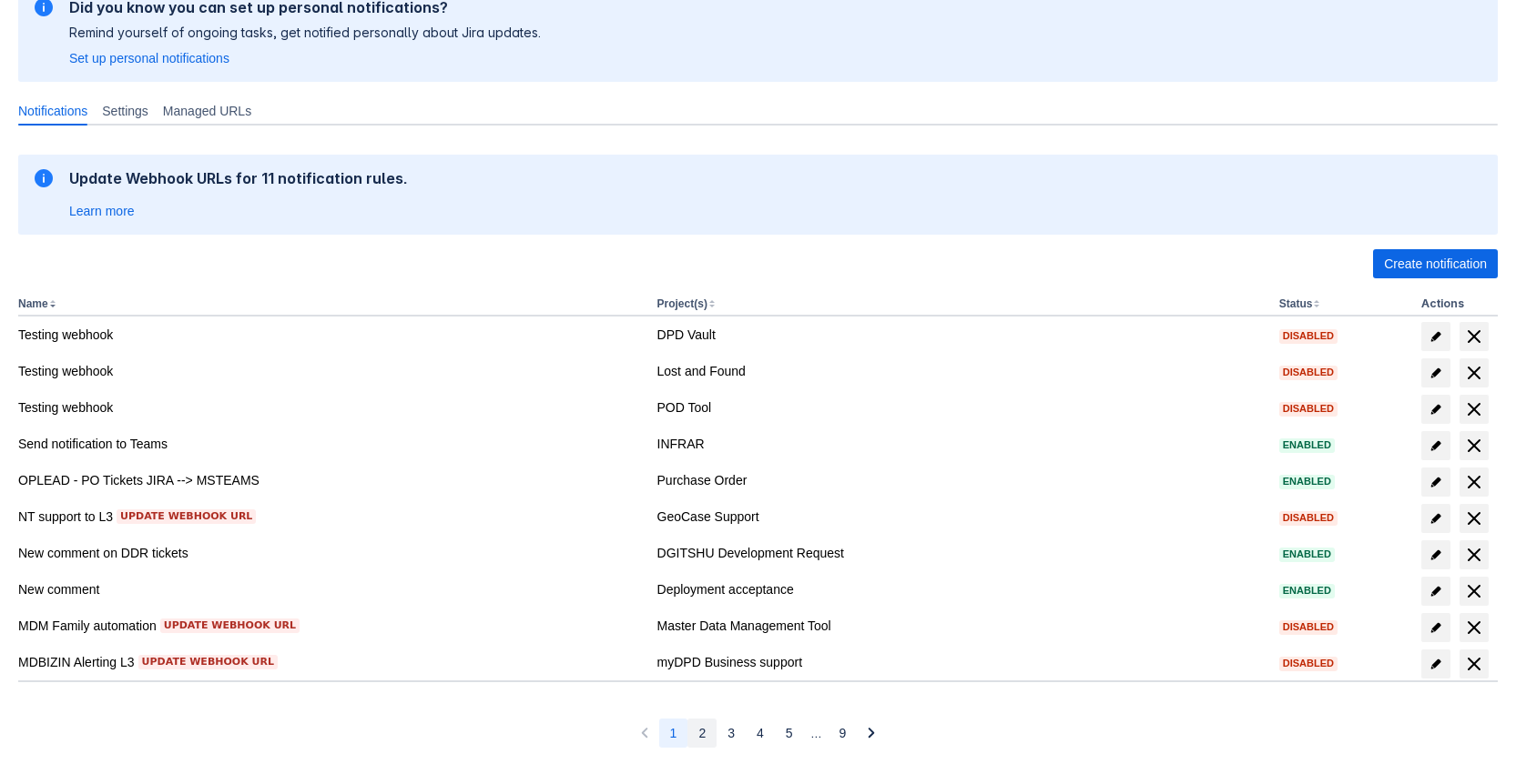
click at [707, 729] on button "2" at bounding box center [702, 733] width 29 height 29
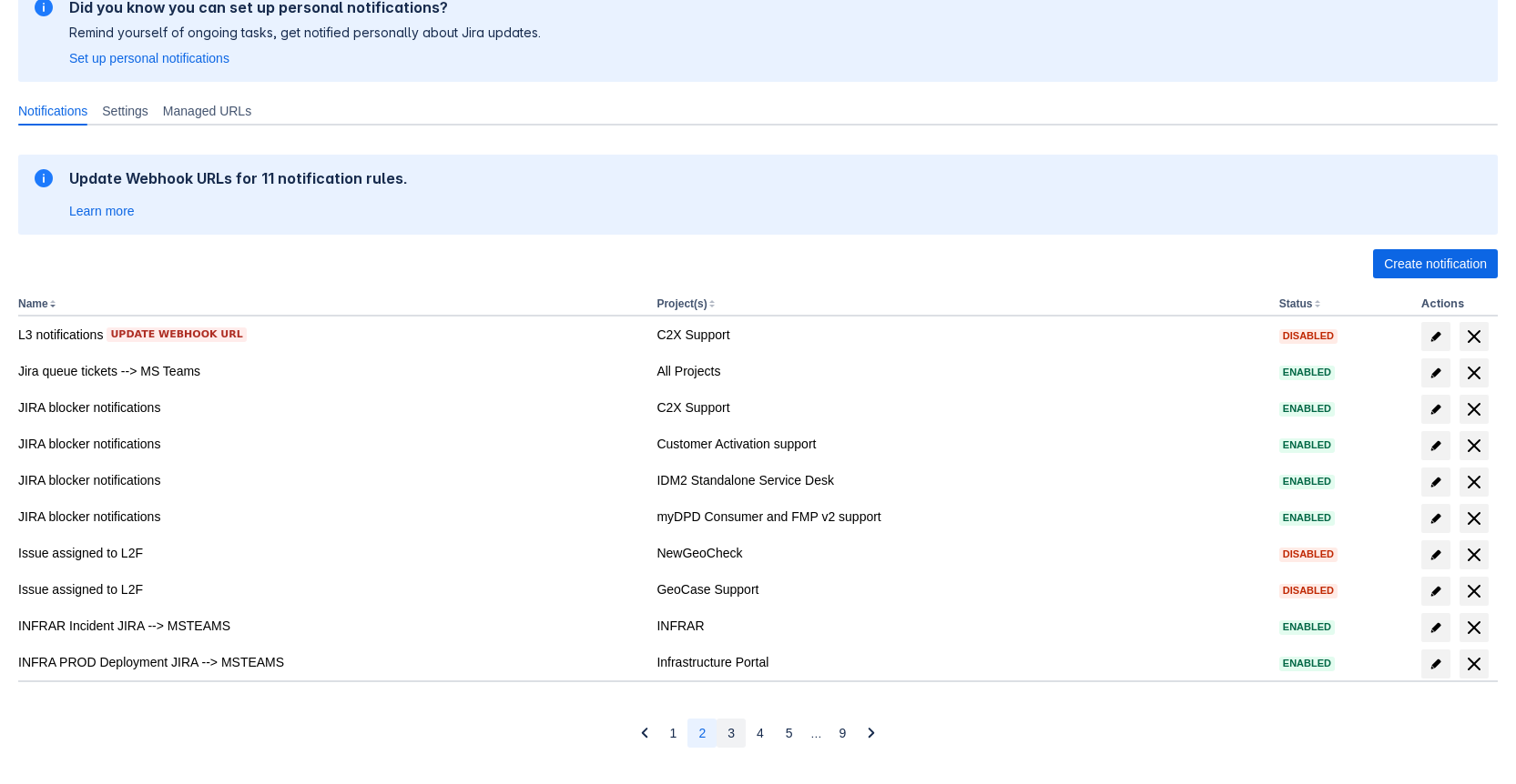
click at [731, 729] on span "3" at bounding box center [731, 733] width 7 height 29
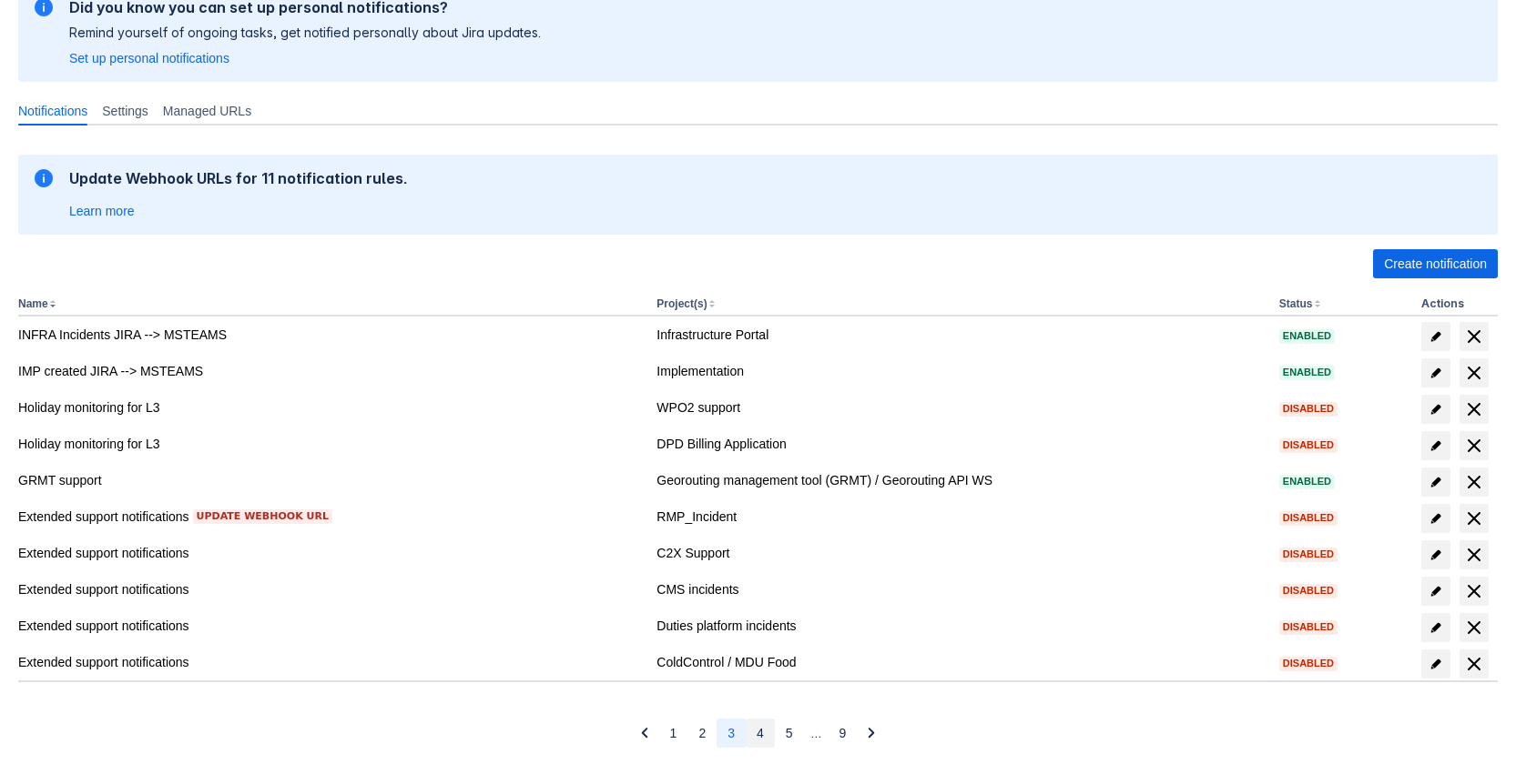
click at [748, 729] on button "4" at bounding box center [760, 733] width 29 height 29
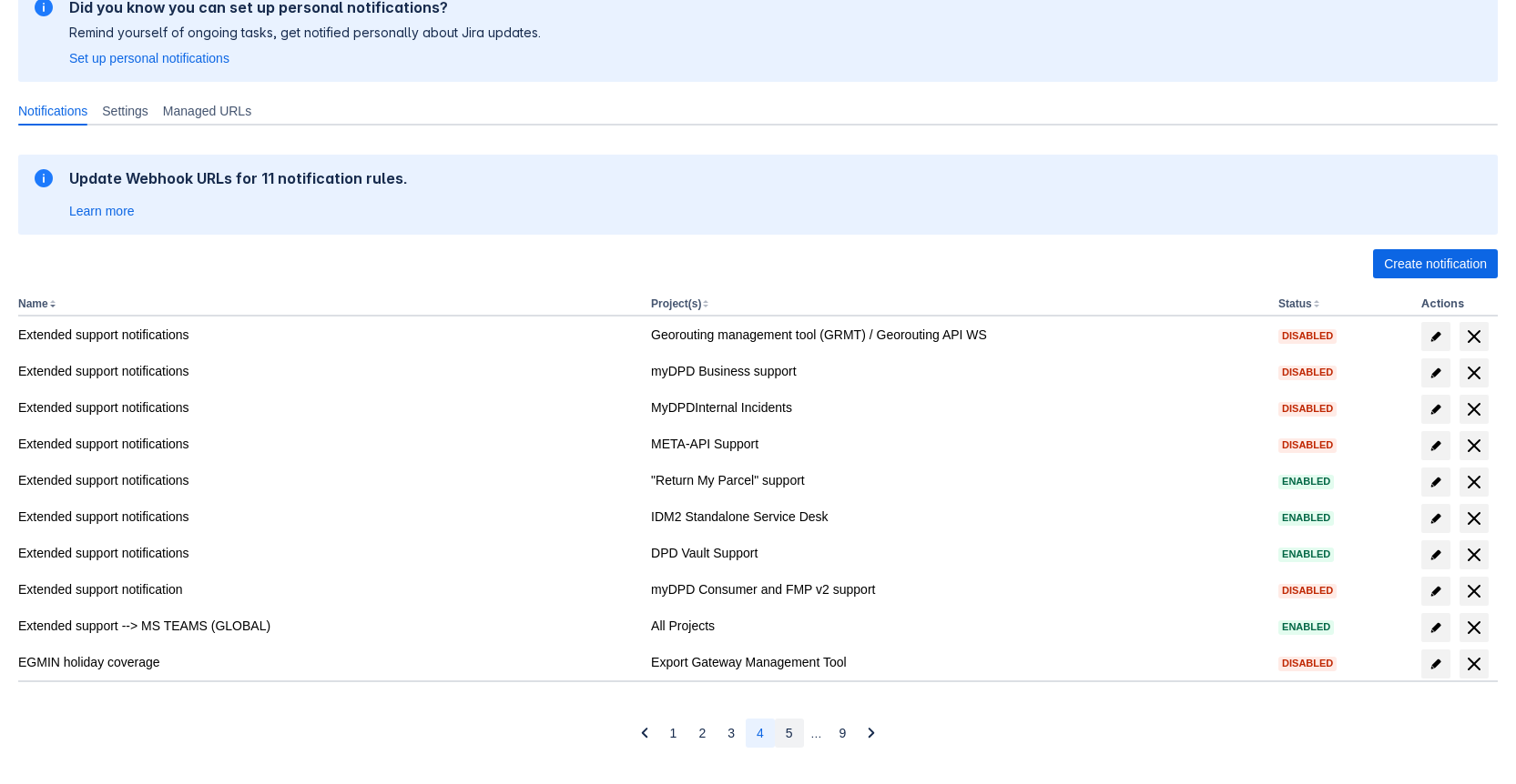
click at [787, 734] on span "5" at bounding box center [788, 733] width 7 height 29
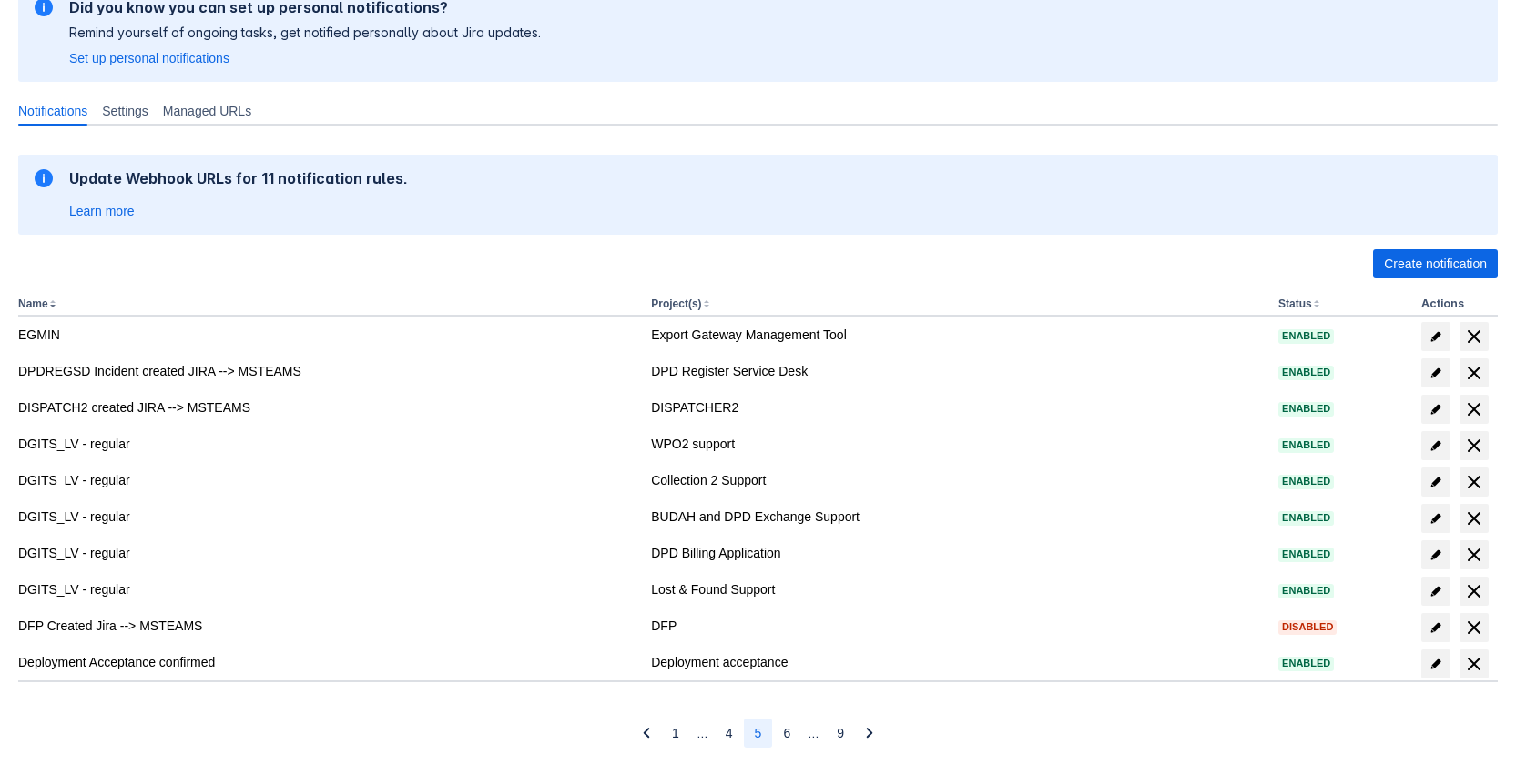
click at [756, 734] on span "5" at bounding box center [758, 733] width 7 height 29
click at [732, 734] on button "4" at bounding box center [729, 733] width 29 height 29
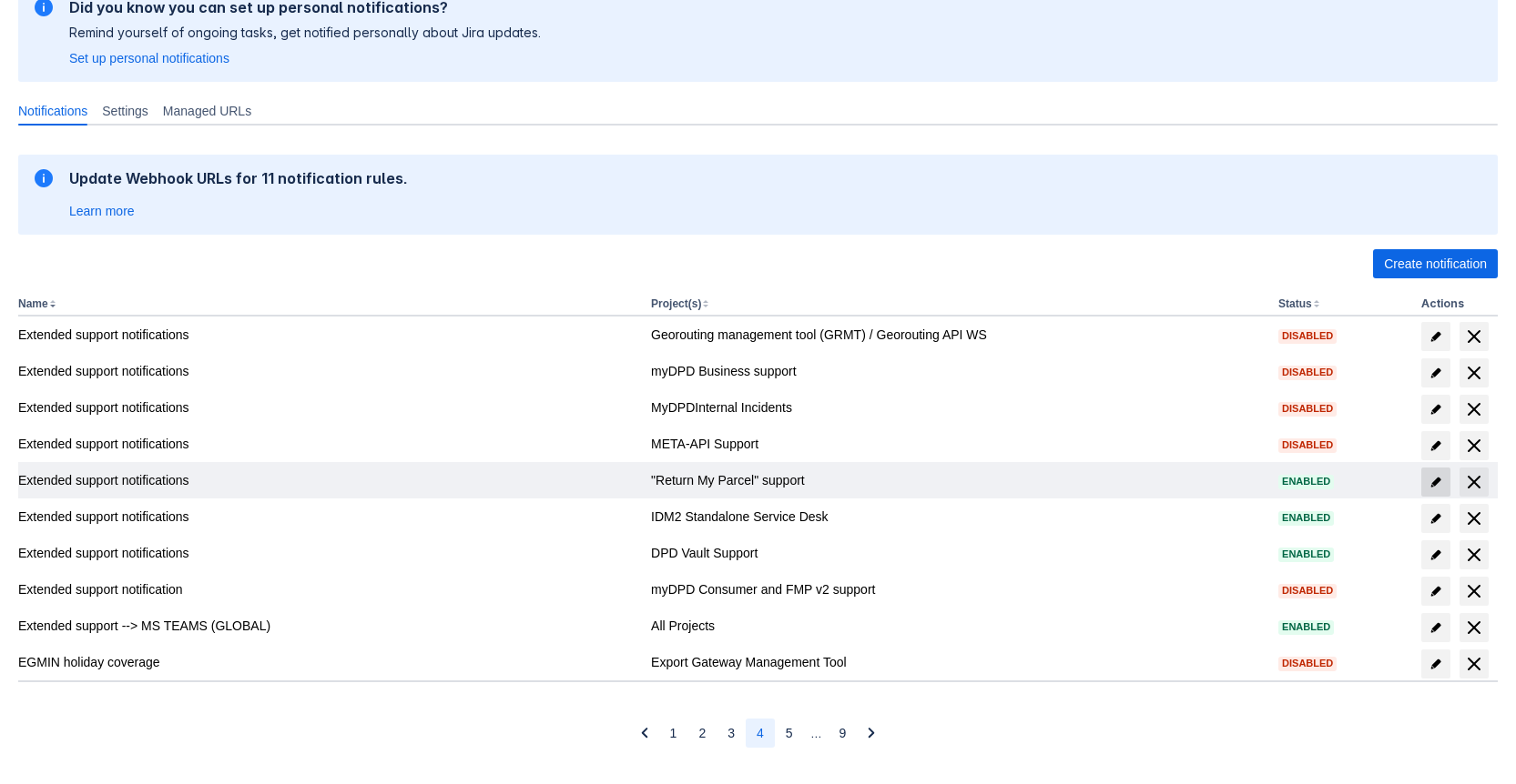
click at [1430, 484] on span "edit" at bounding box center [1435, 481] width 15 height 15
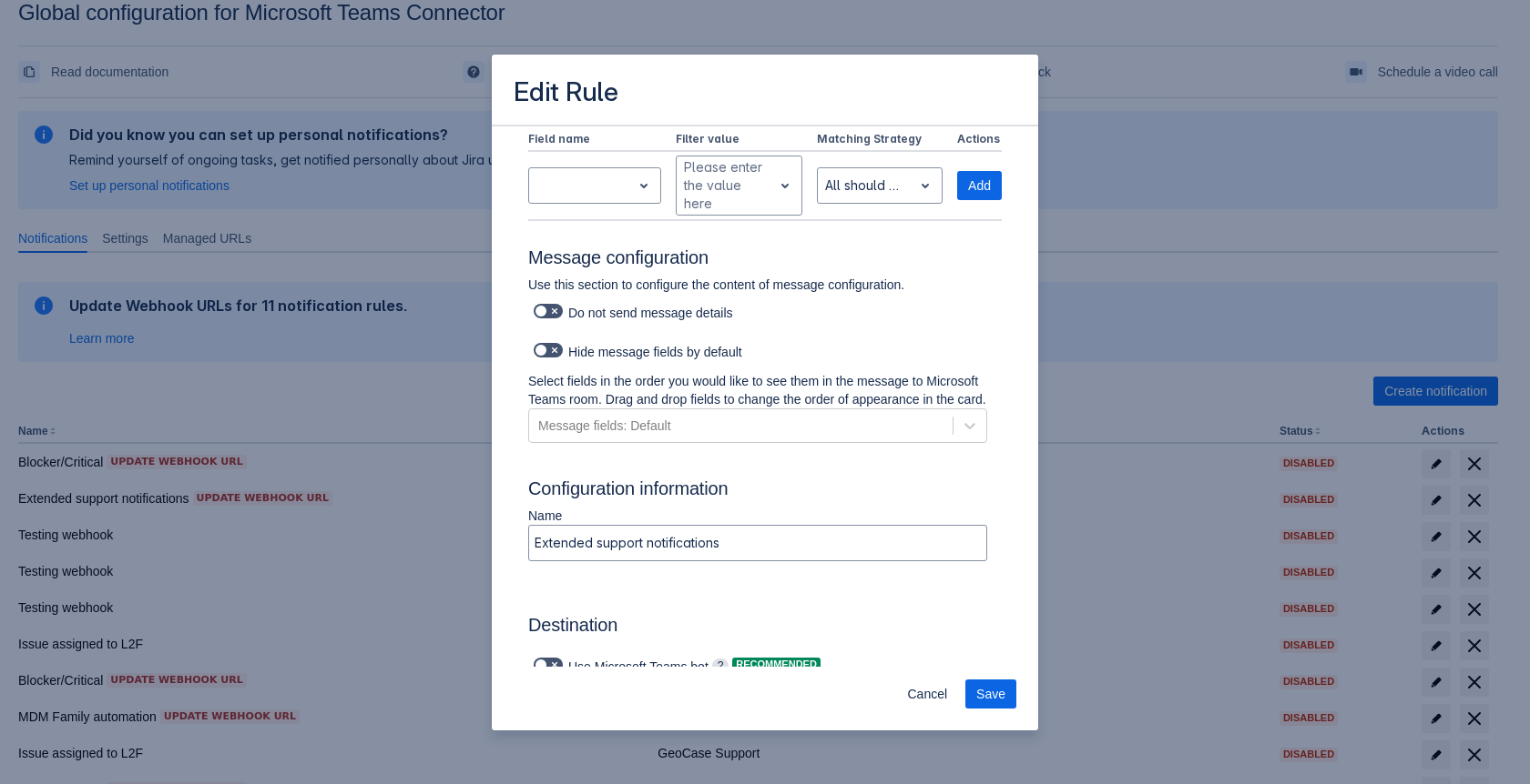
scroll to position [821, 0]
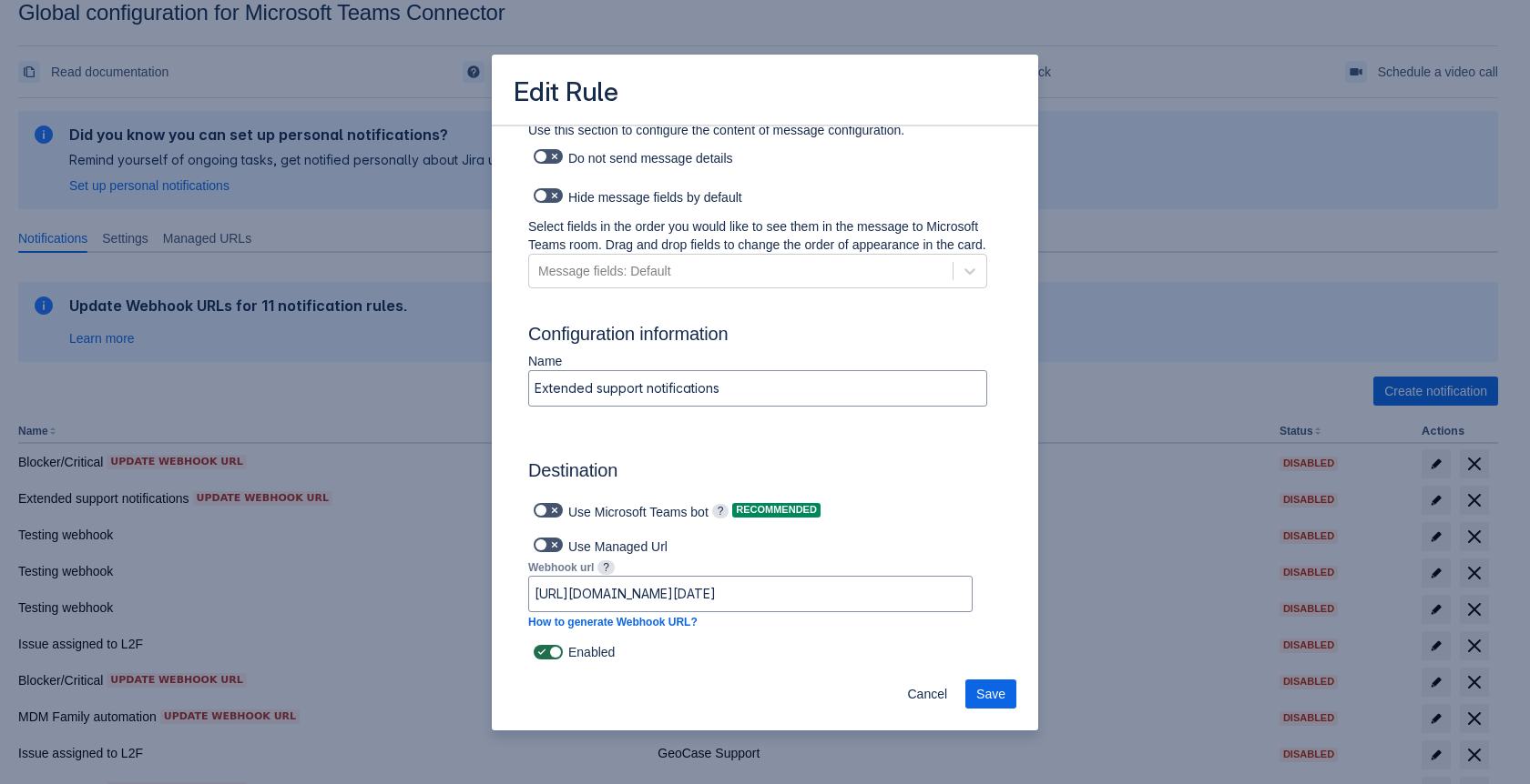
click at [553, 647] on span at bounding box center [554, 652] width 15 height 15
click at [545, 647] on input "checkbox" at bounding box center [539, 653] width 12 height 12
checkbox input "false"
click at [985, 692] on span "Save" at bounding box center [991, 695] width 29 height 29
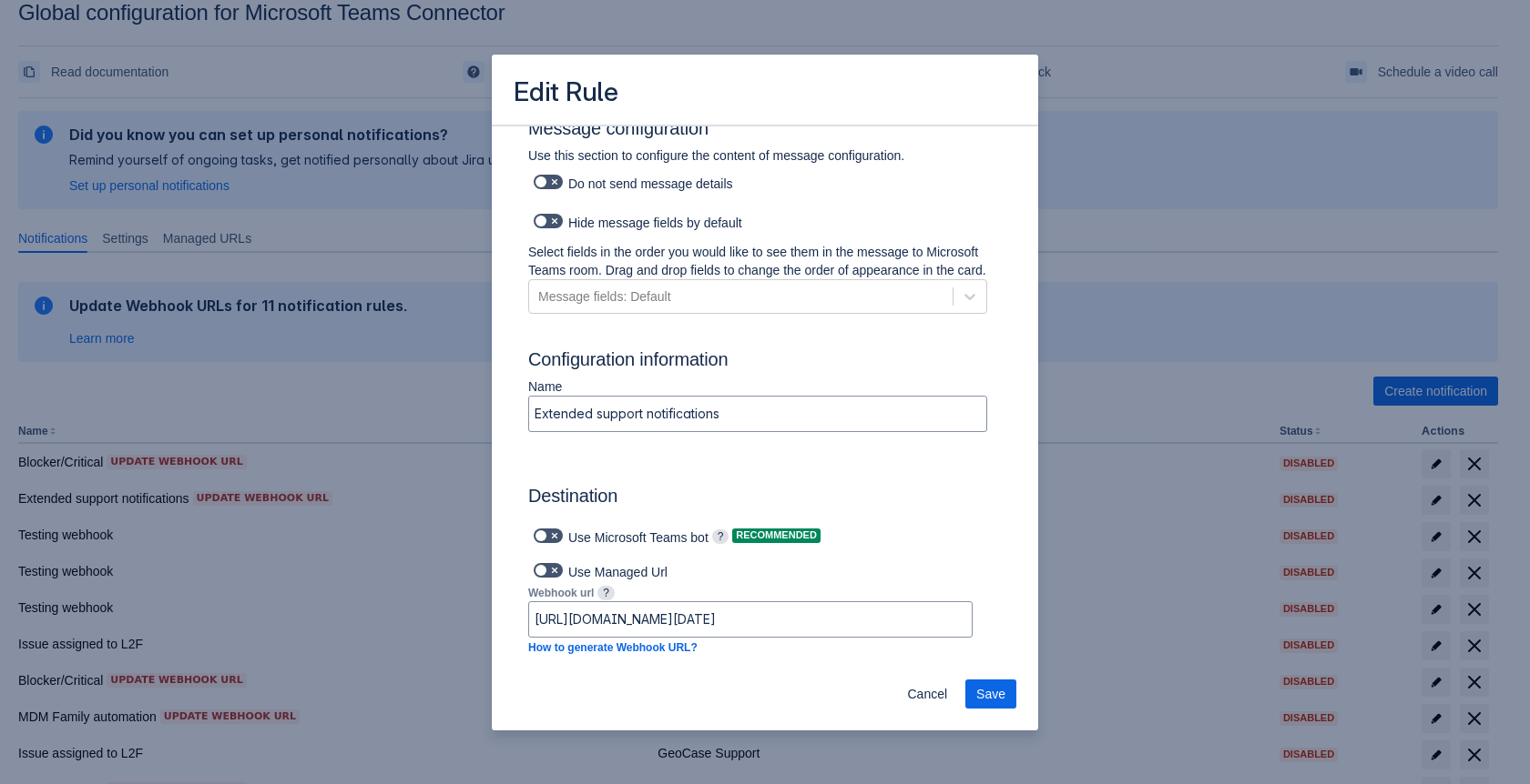
scroll to position [839, 0]
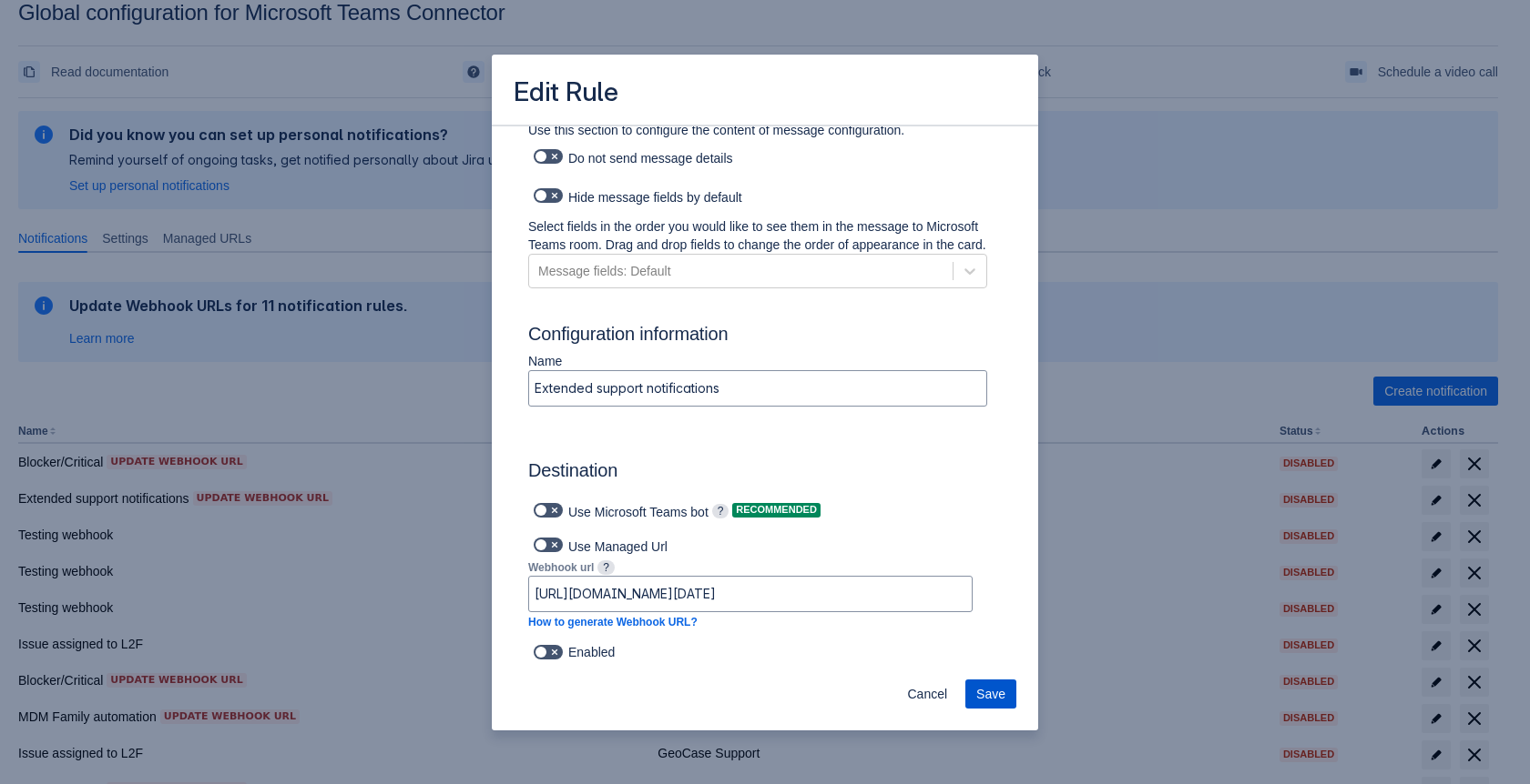
click at [983, 690] on span "Save" at bounding box center [991, 695] width 29 height 29
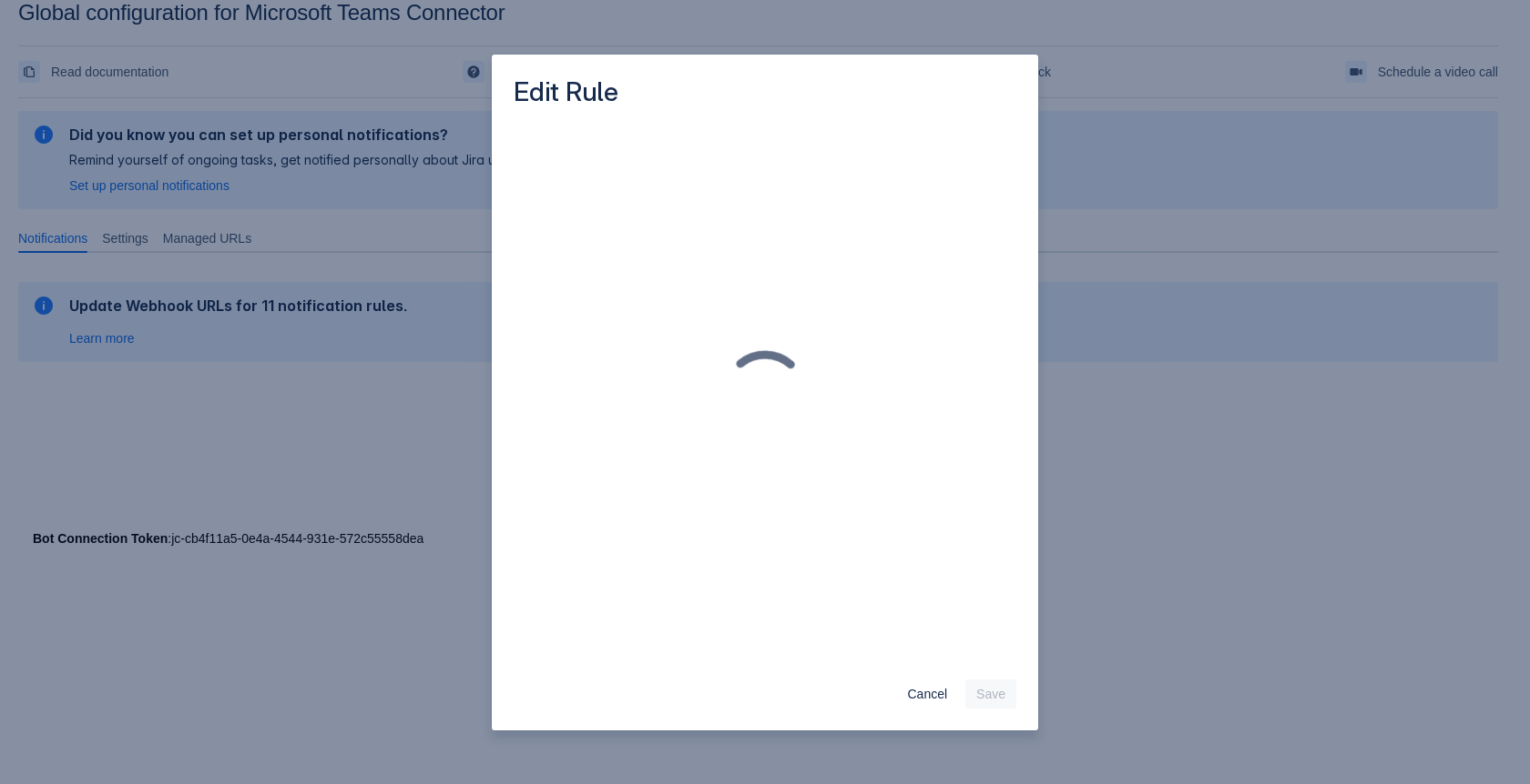
scroll to position [0, 0]
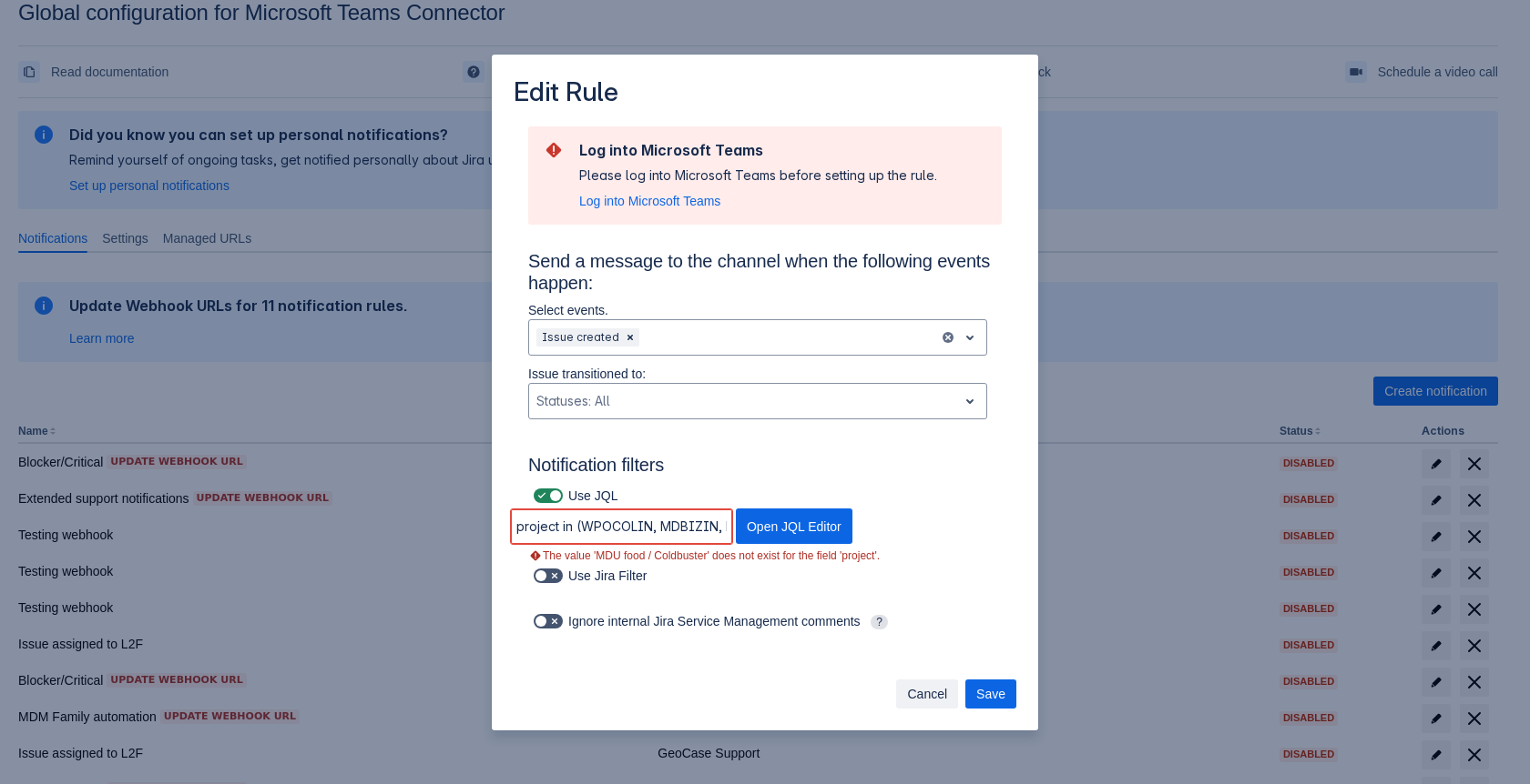
click at [928, 707] on span "Cancel" at bounding box center [927, 695] width 40 height 29
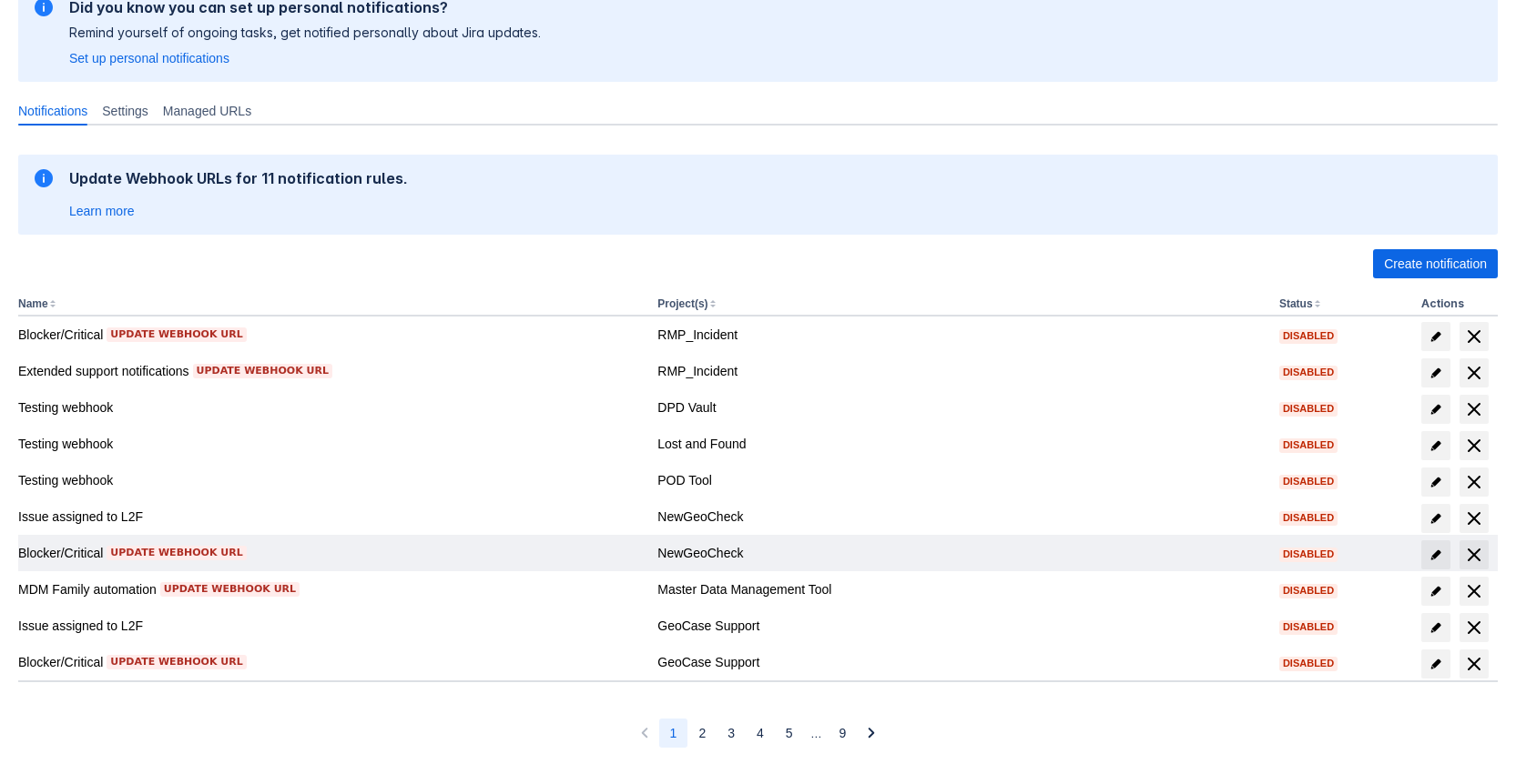
scroll to position [217, 0]
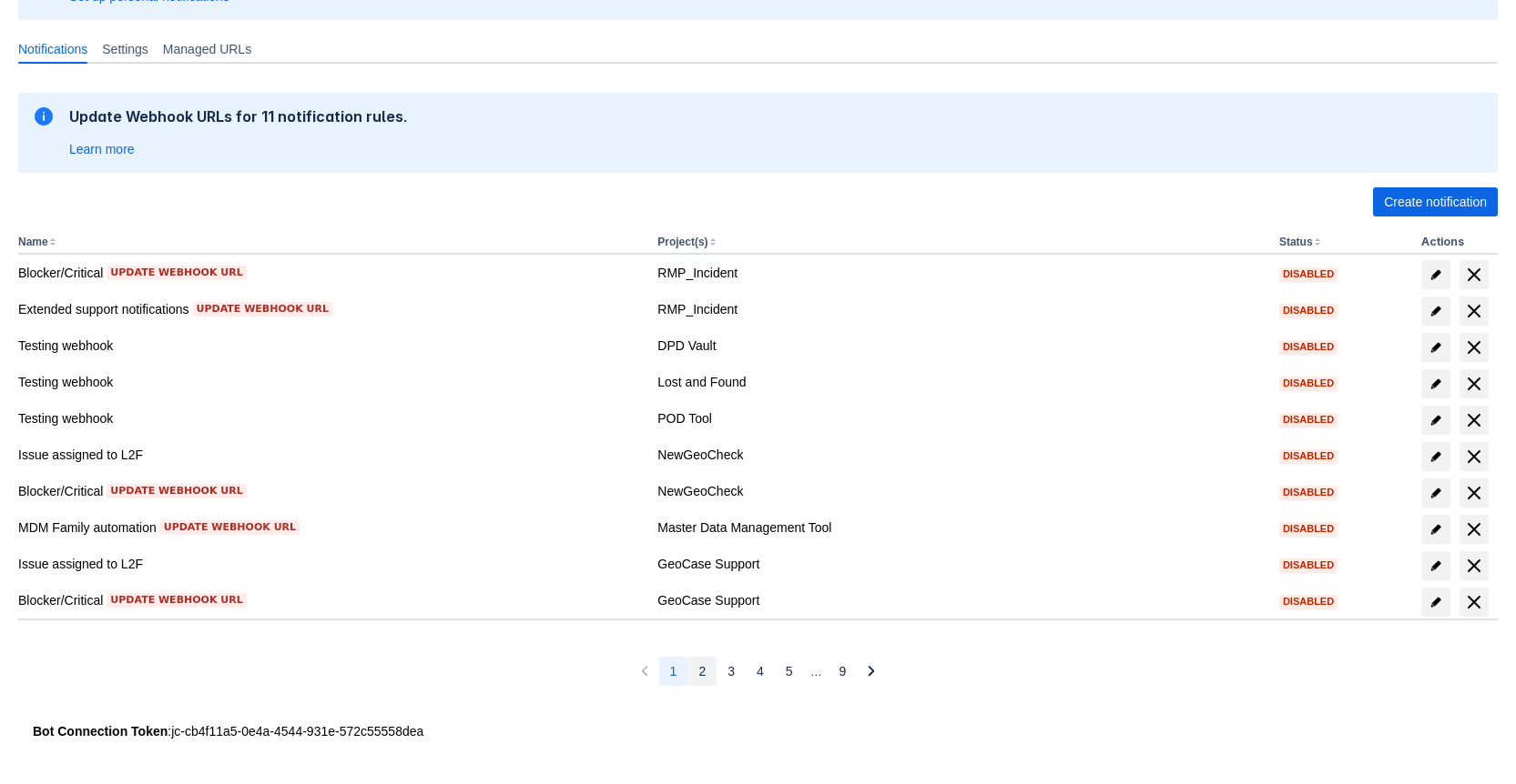
click at [700, 671] on span "2" at bounding box center [702, 671] width 7 height 29
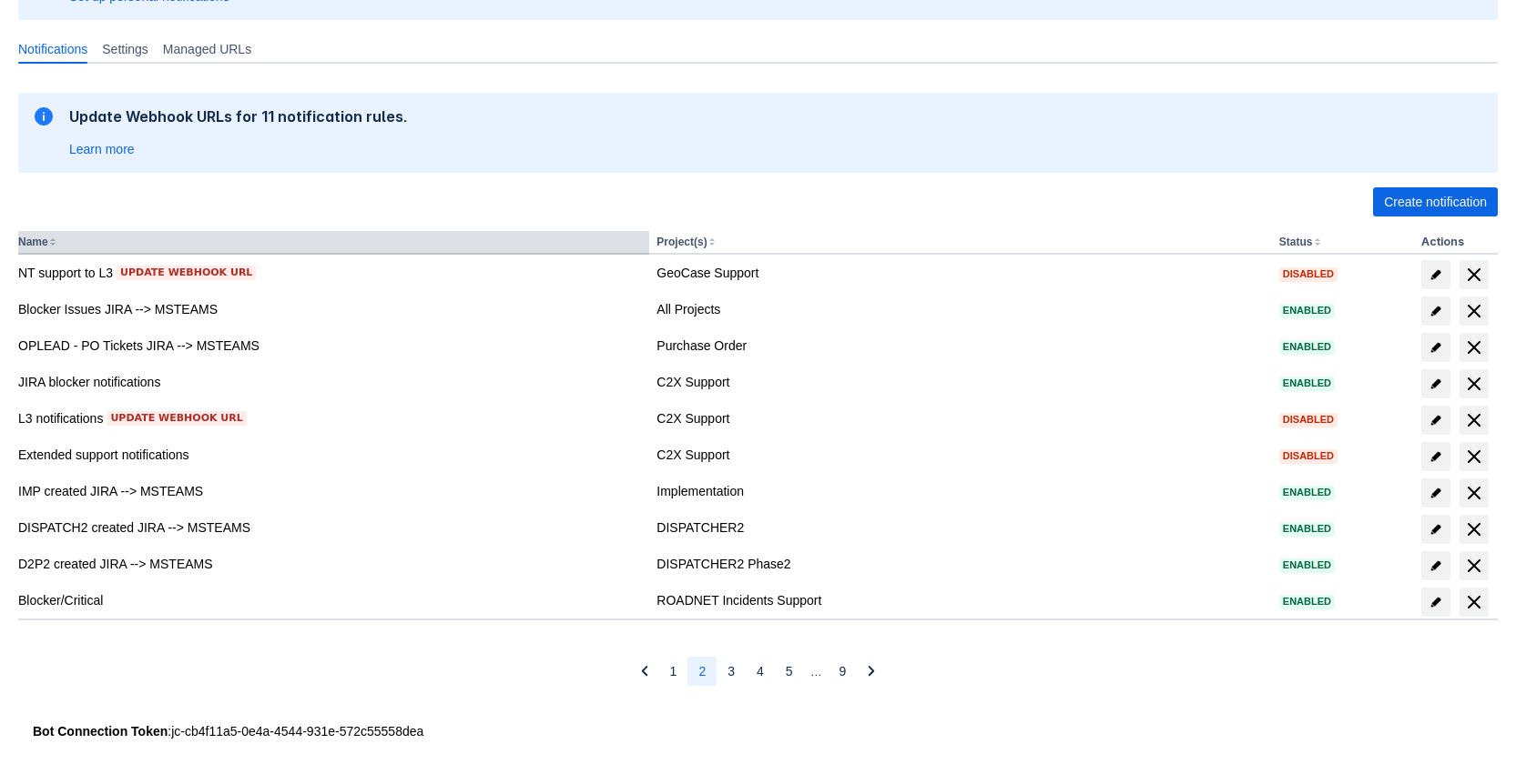
click at [50, 241] on th "Name" at bounding box center [334, 243] width 631 height 23
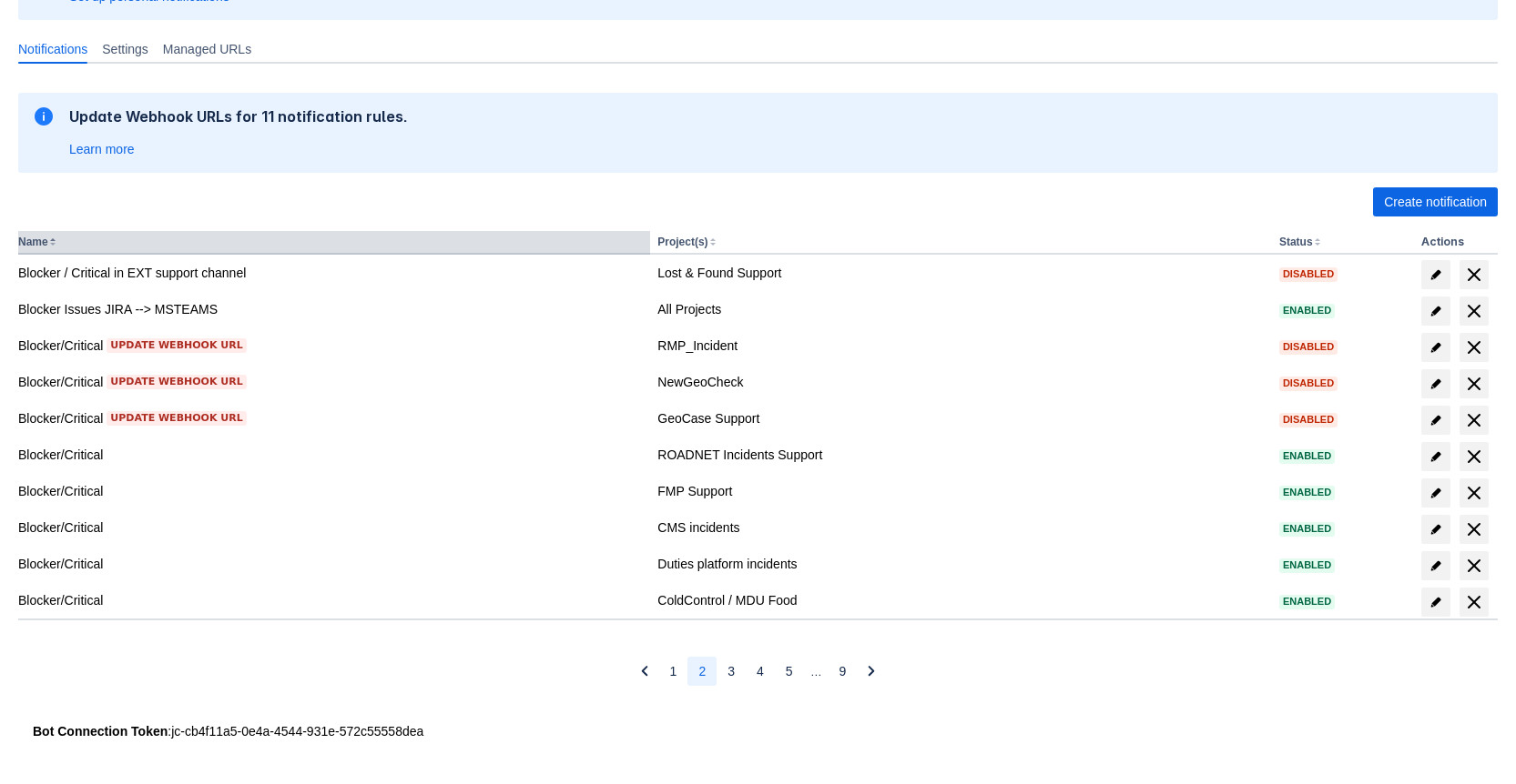
click at [50, 241] on th "Name" at bounding box center [334, 243] width 632 height 23
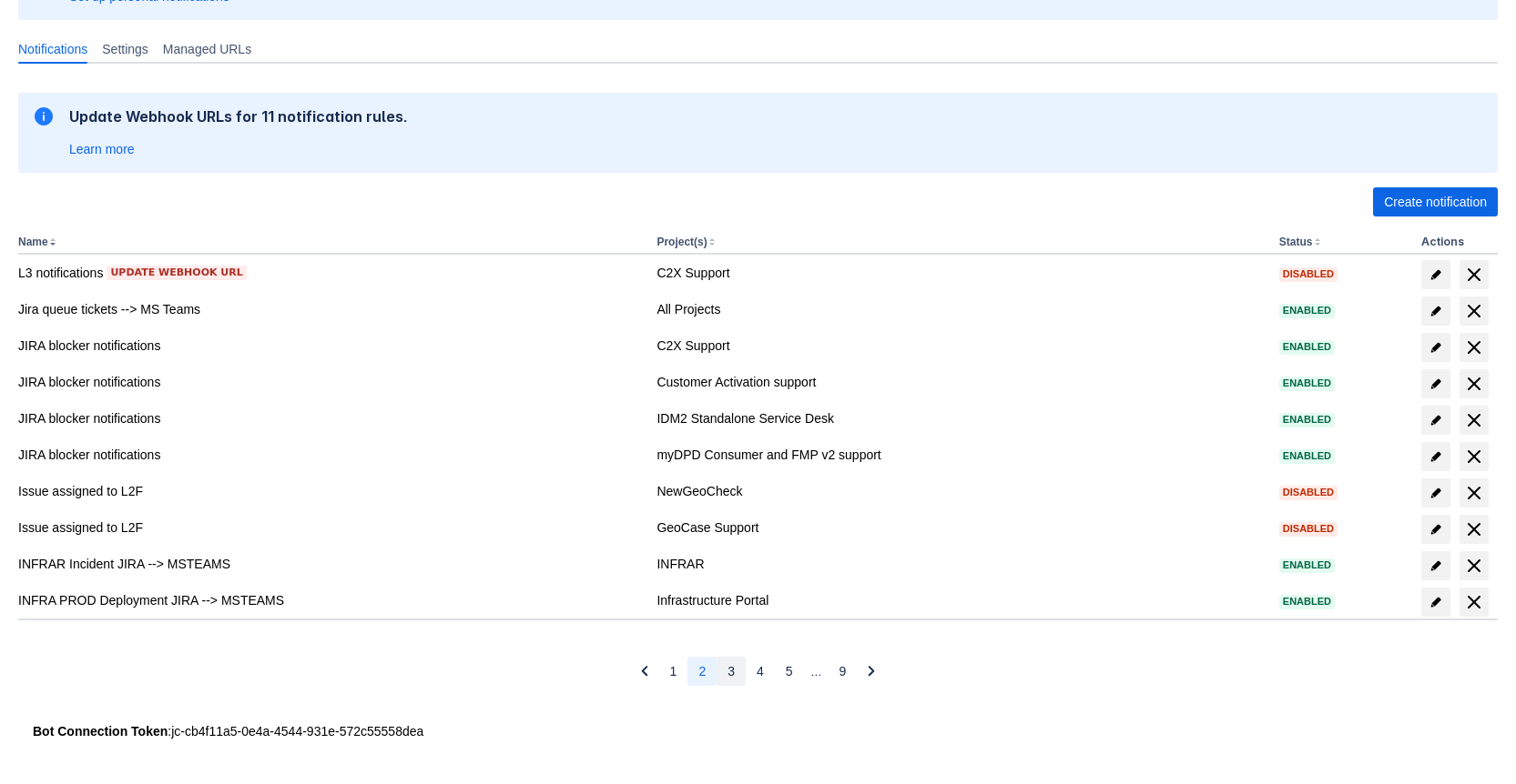
click at [735, 673] on button "3" at bounding box center [731, 671] width 29 height 29
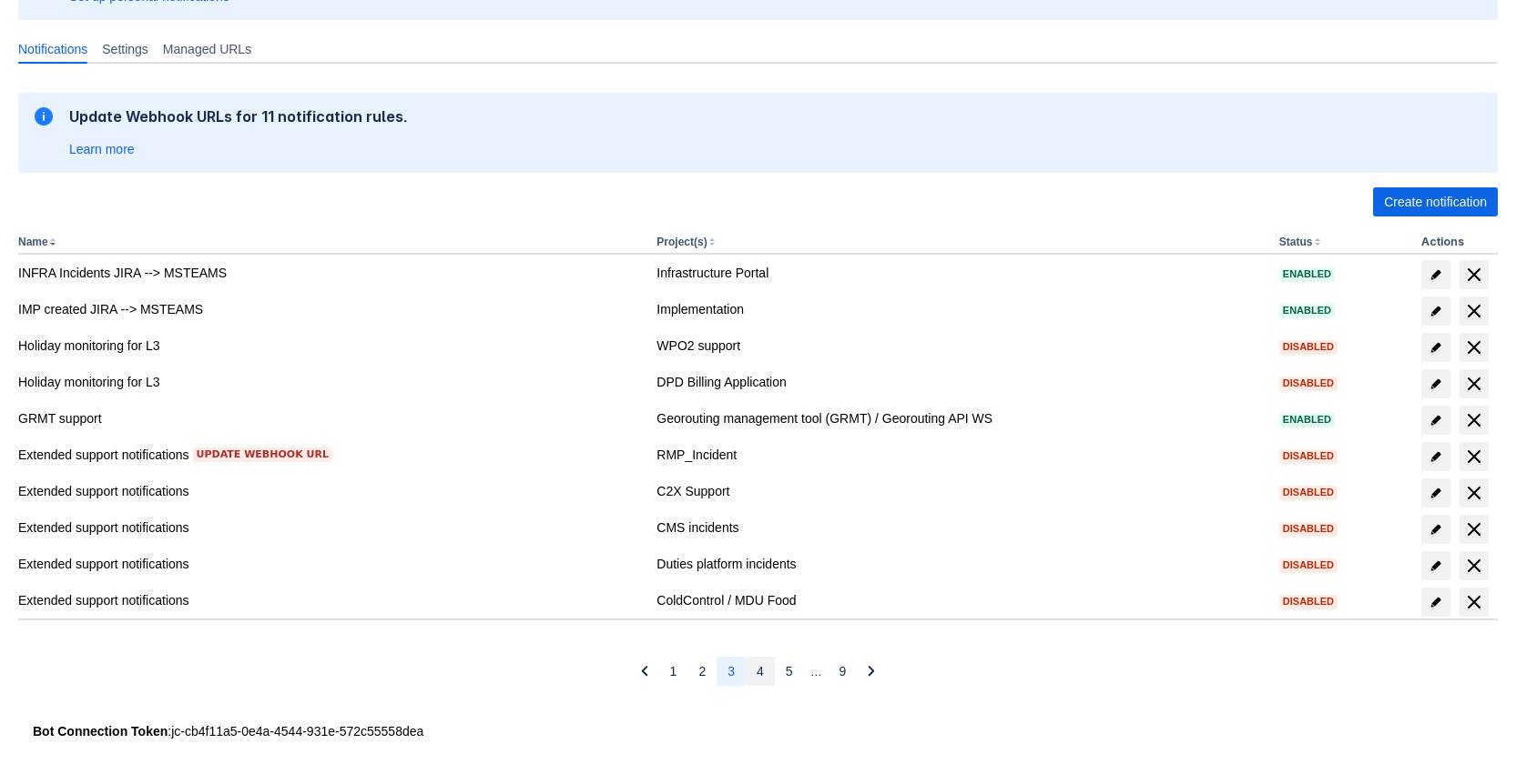
click at [757, 668] on span "4" at bounding box center [759, 671] width 7 height 29
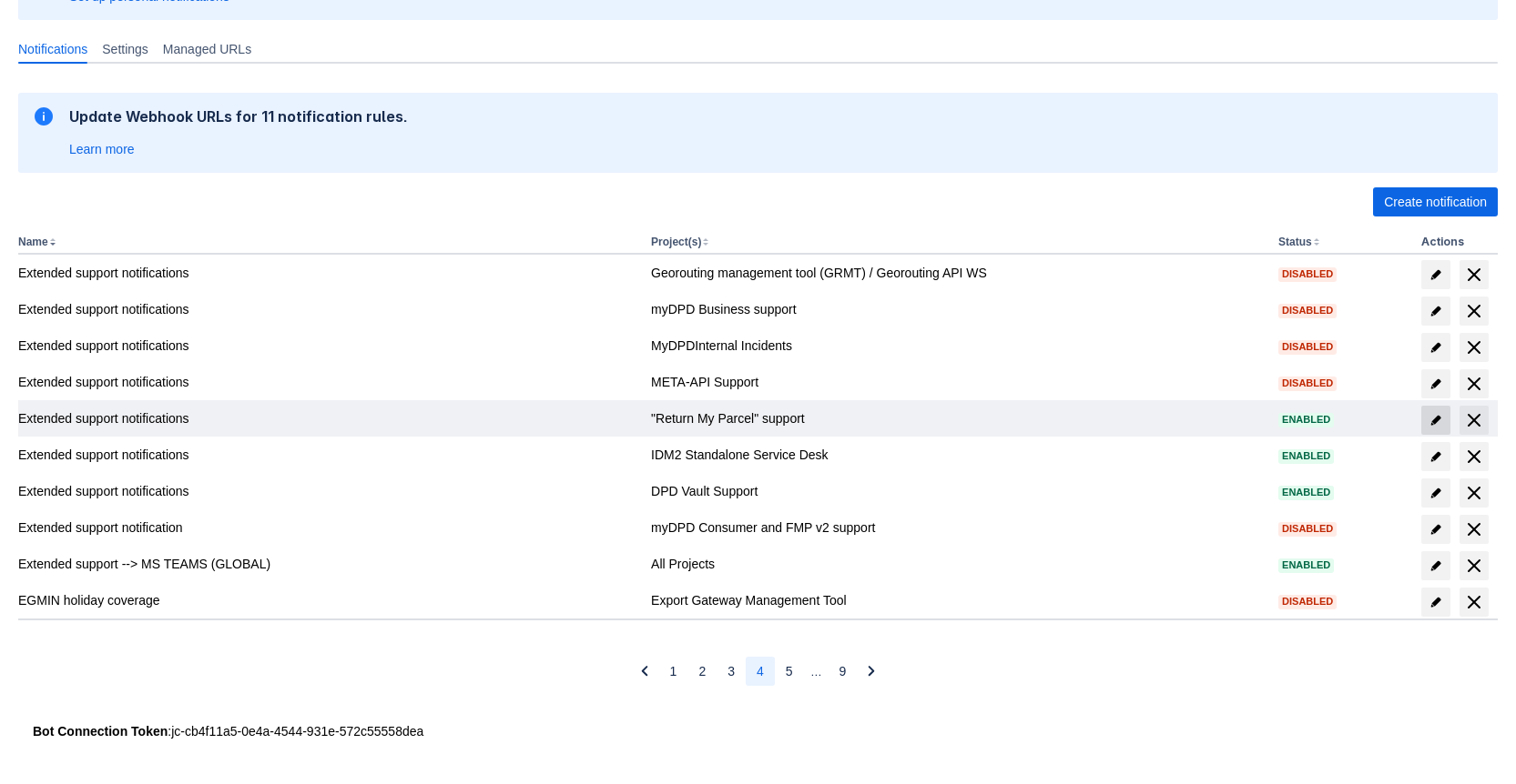
click at [1434, 418] on span "edit" at bounding box center [1435, 420] width 15 height 15
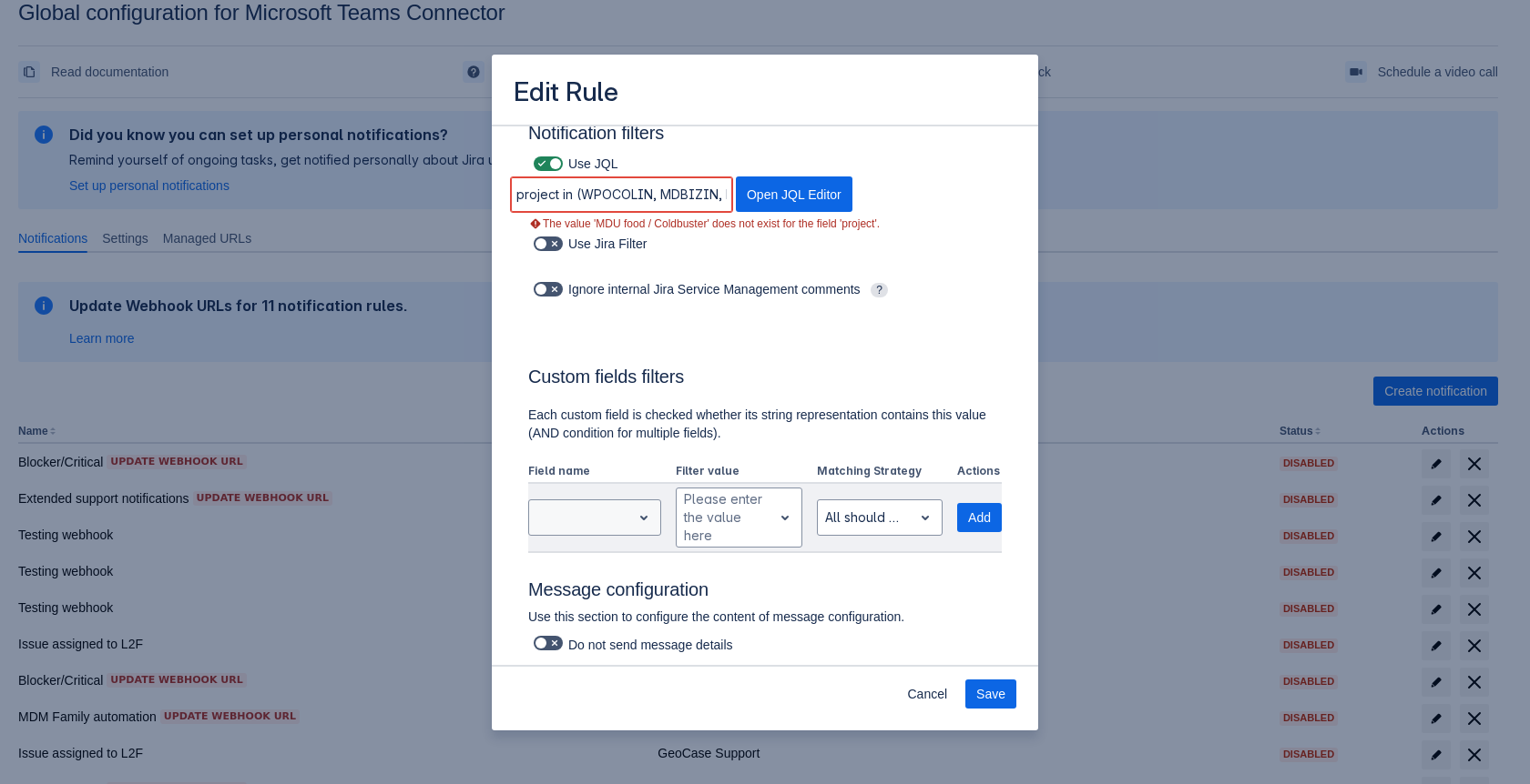
scroll to position [293, 0]
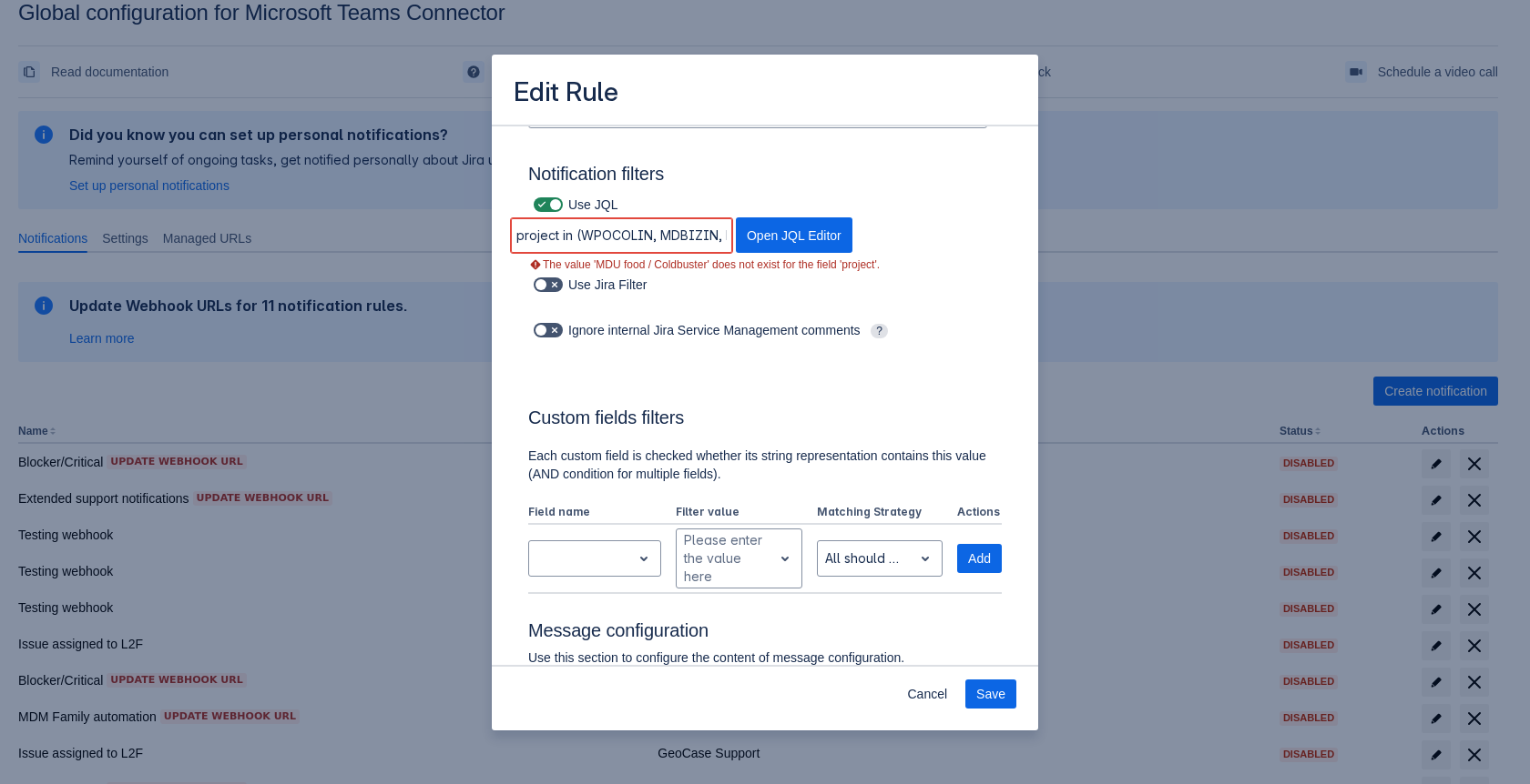
click at [627, 216] on div "Use JQL" at bounding box center [589, 204] width 121 height 25
click at [644, 239] on input "project in (WPOCOLIN, MDBIZIN, MDIIN, MDCIN, DPIN, "CMS incidents", RMP_V4_Supp…" at bounding box center [621, 235] width 221 height 33
click at [543, 202] on span at bounding box center [541, 204] width 15 height 15
click at [543, 202] on input "checkbox" at bounding box center [539, 205] width 12 height 12
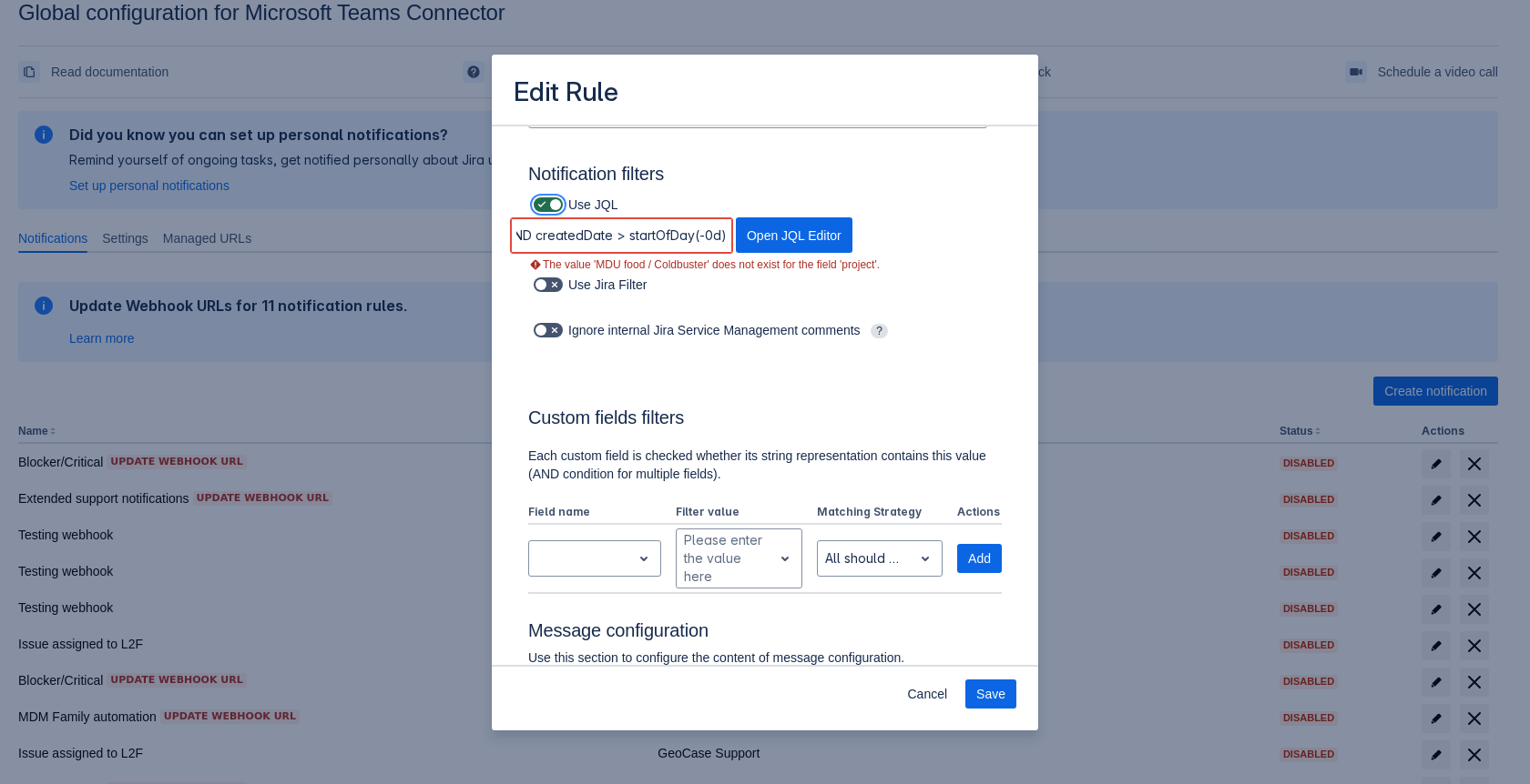
checkbox input "false"
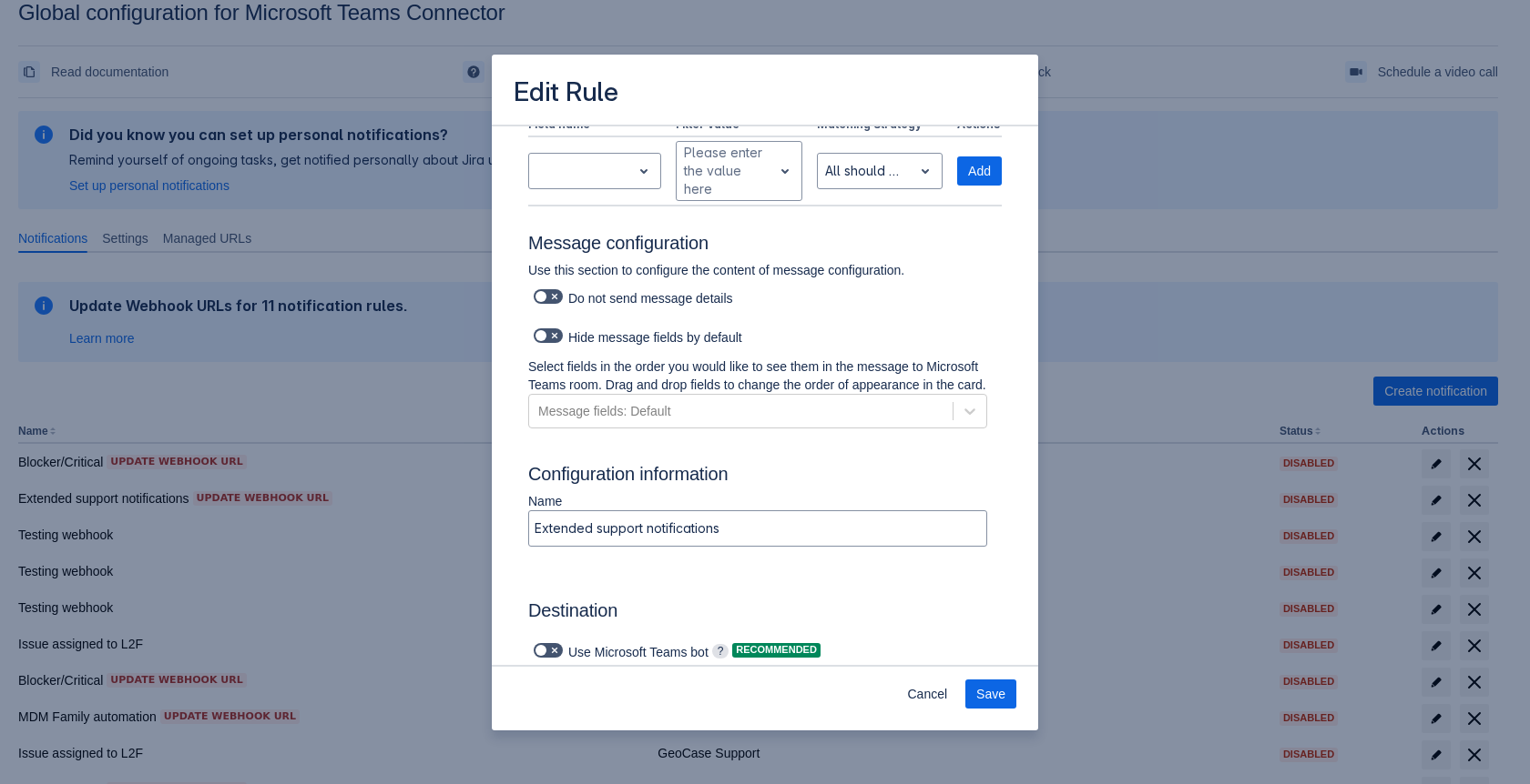
scroll to position [1130, 0]
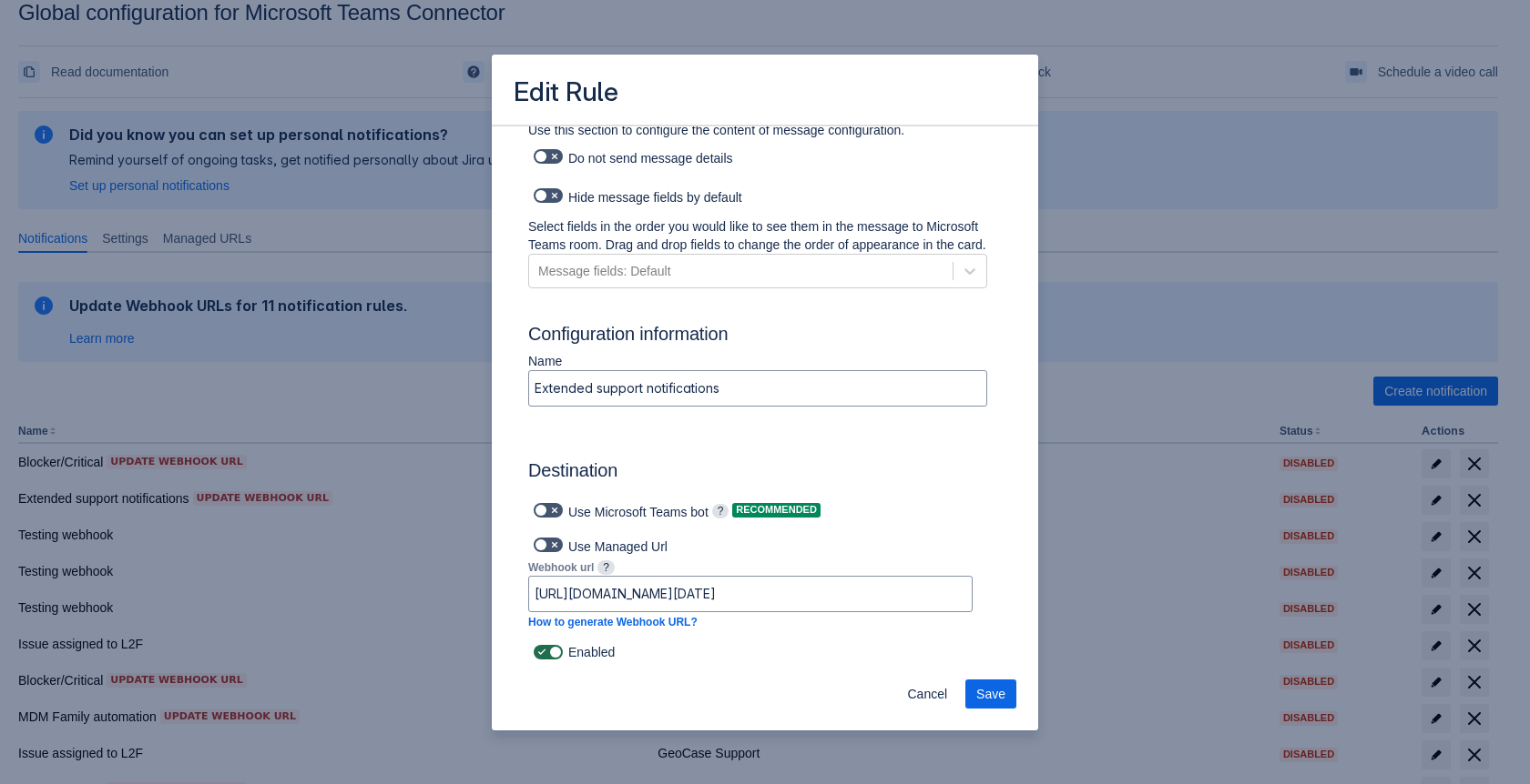
click at [553, 652] on span at bounding box center [554, 652] width 15 height 15
click at [545, 652] on input "checkbox" at bounding box center [539, 653] width 12 height 12
checkbox input "false"
click at [1006, 693] on button "Save" at bounding box center [991, 695] width 51 height 29
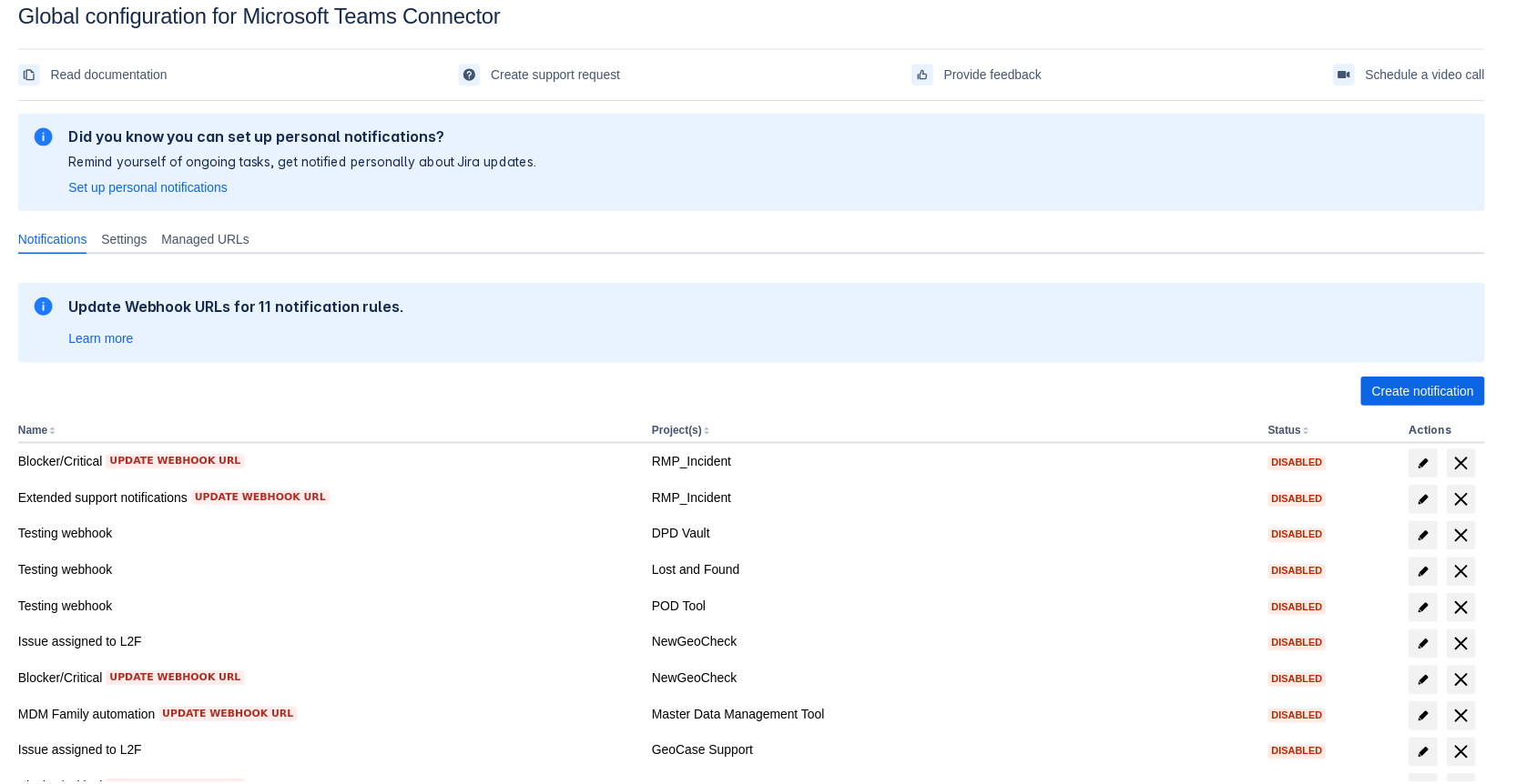
scroll to position [155, 0]
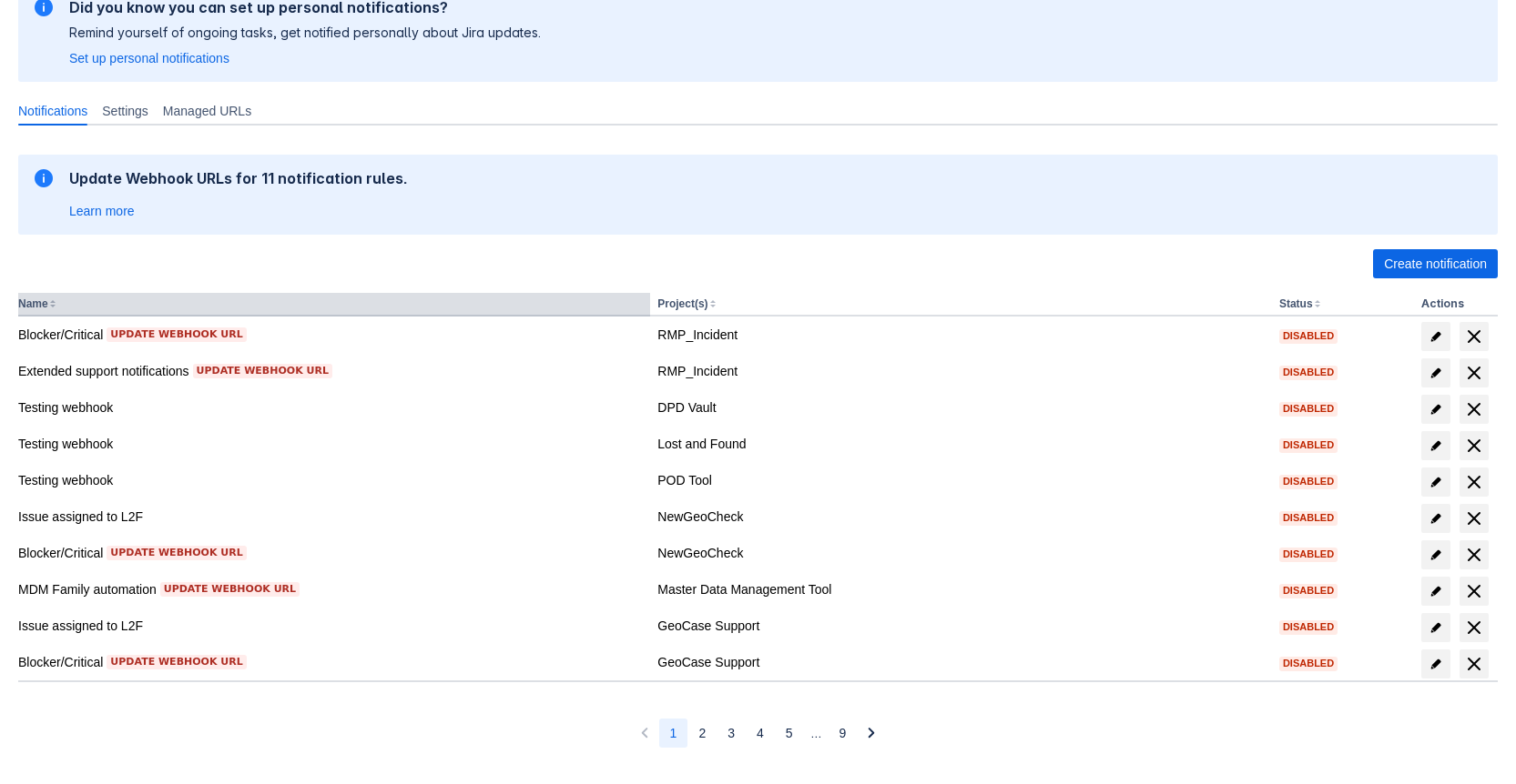
click at [39, 307] on button "Name" at bounding box center [33, 303] width 30 height 13
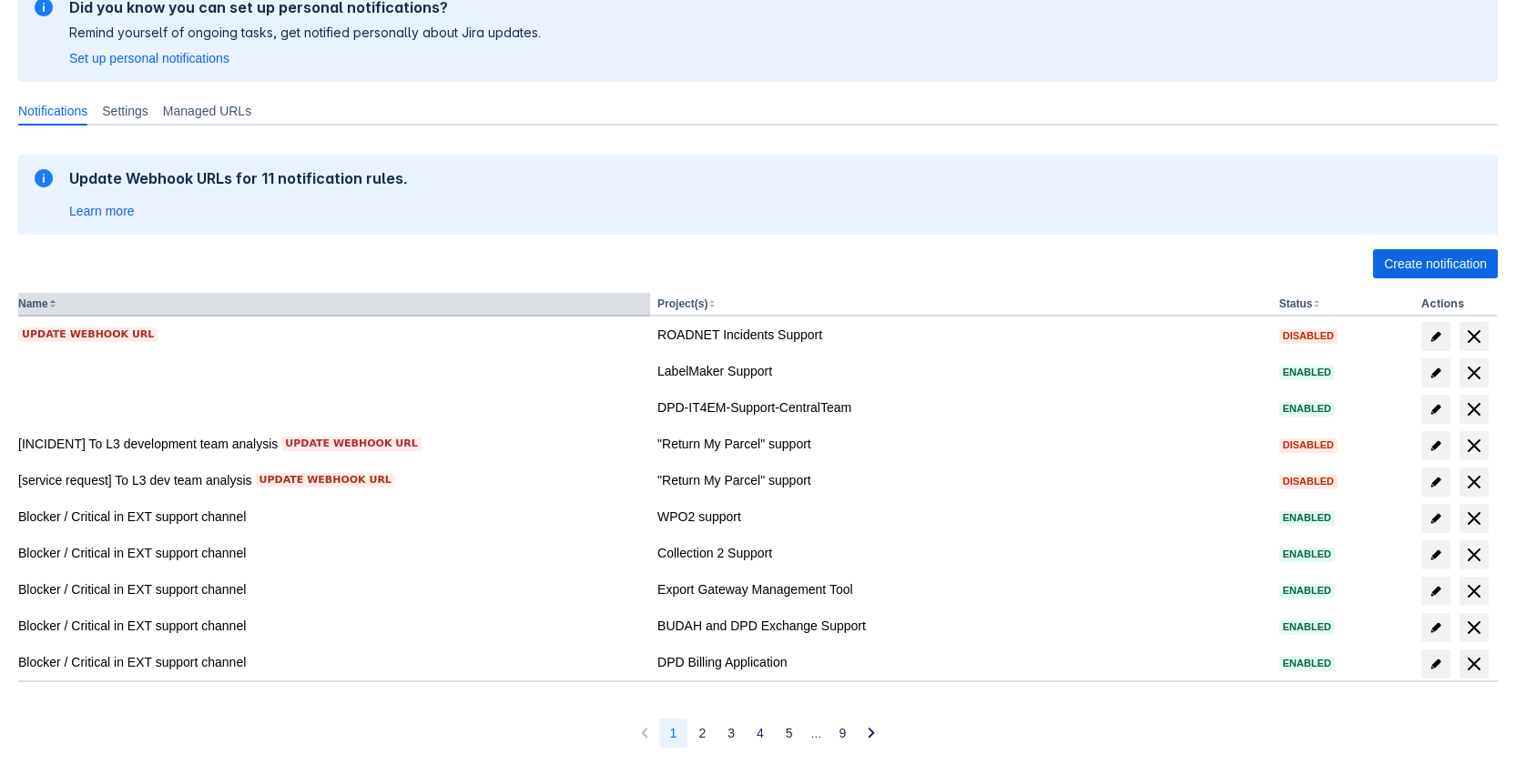
click at [39, 307] on button "Name" at bounding box center [33, 303] width 30 height 13
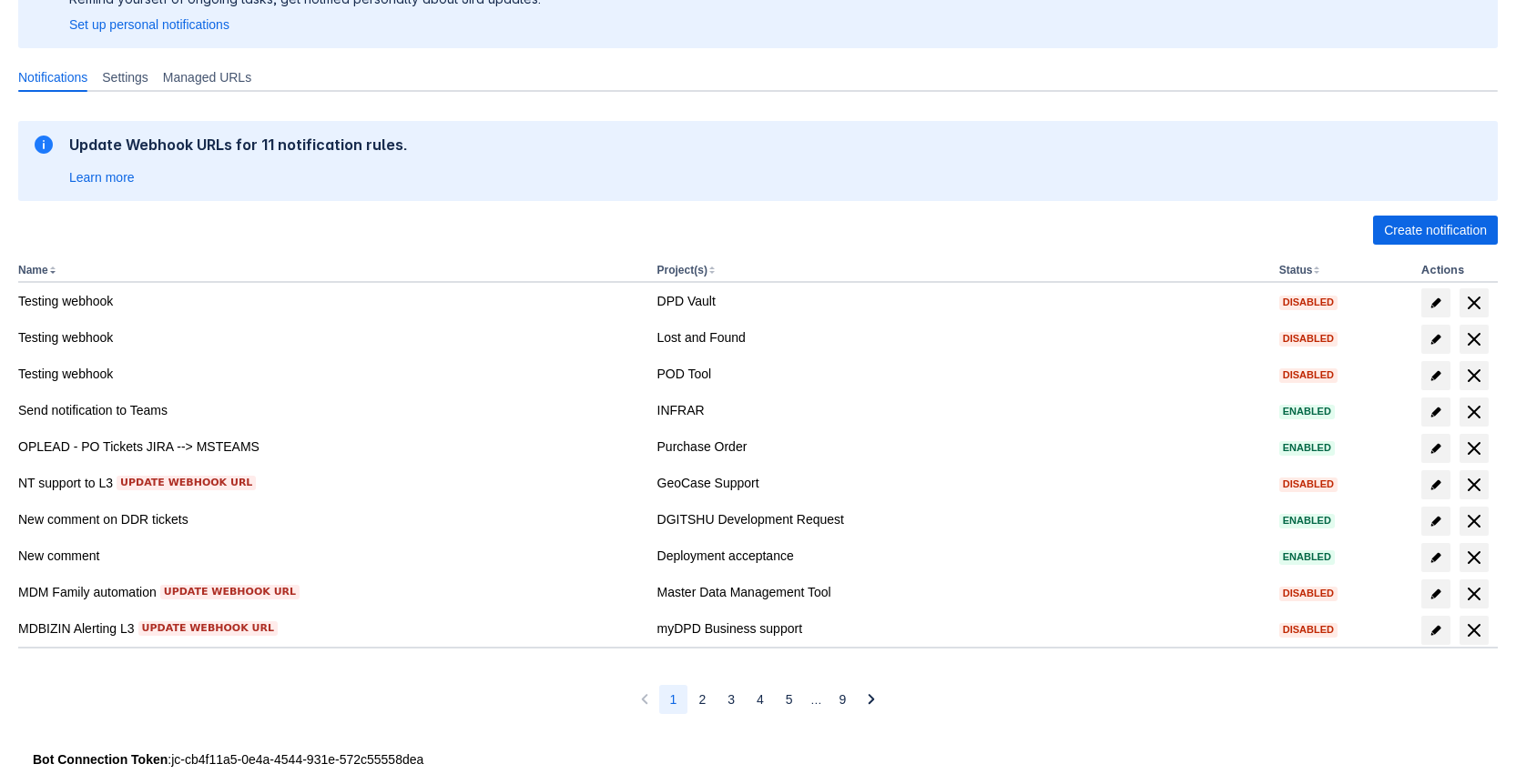
scroll to position [217, 0]
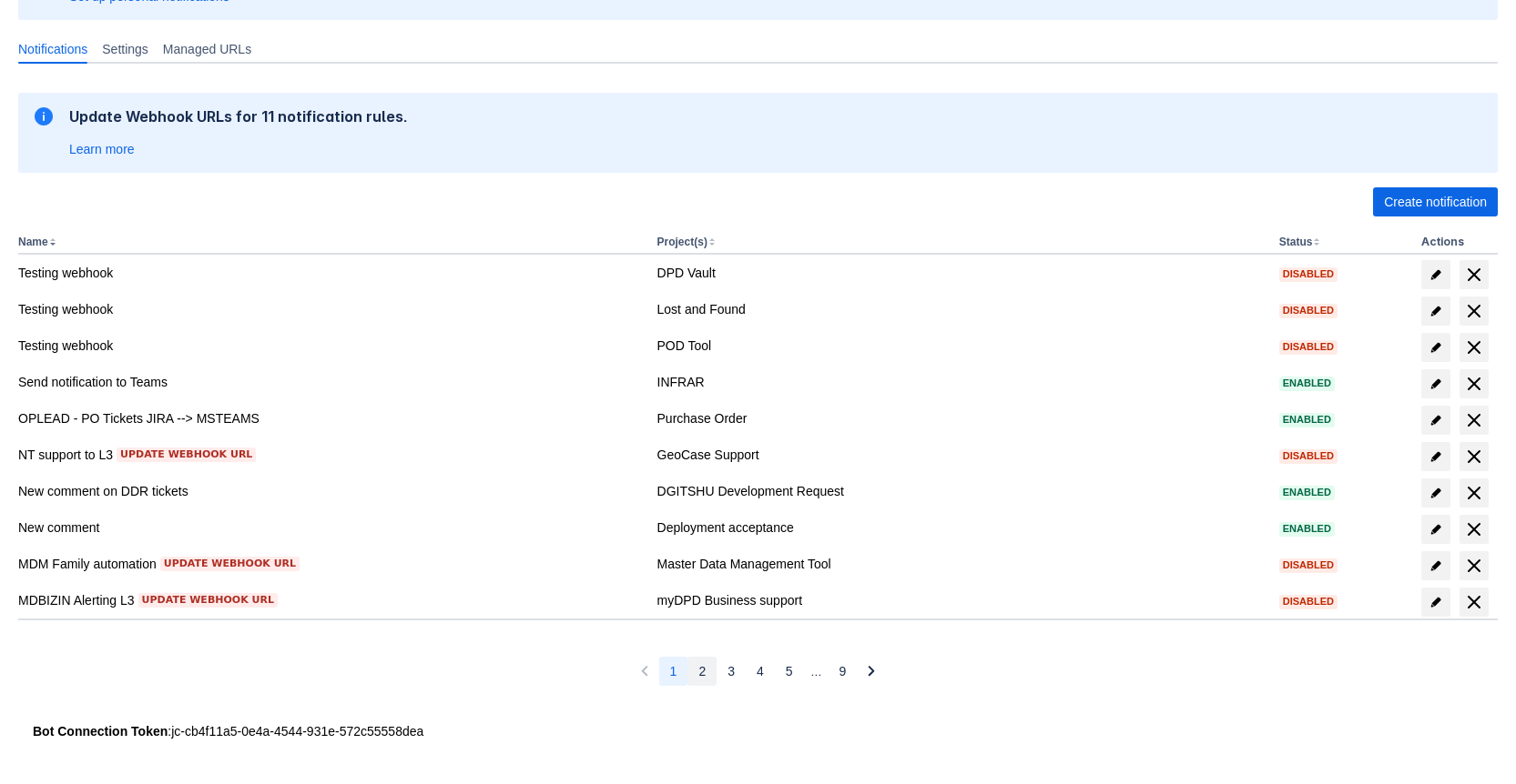
click at [695, 668] on button "2" at bounding box center [702, 671] width 29 height 29
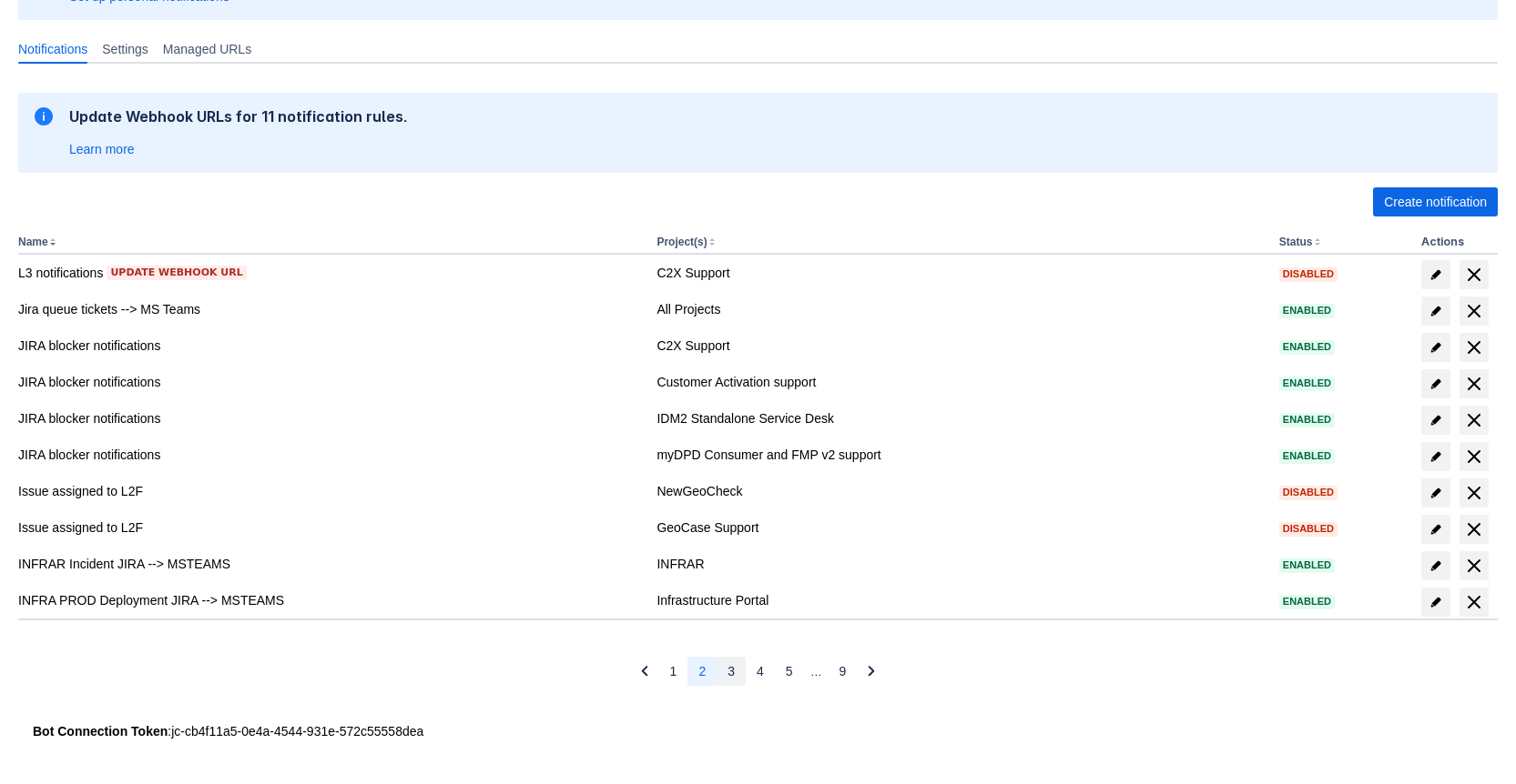
click at [728, 675] on span "3" at bounding box center [731, 671] width 7 height 29
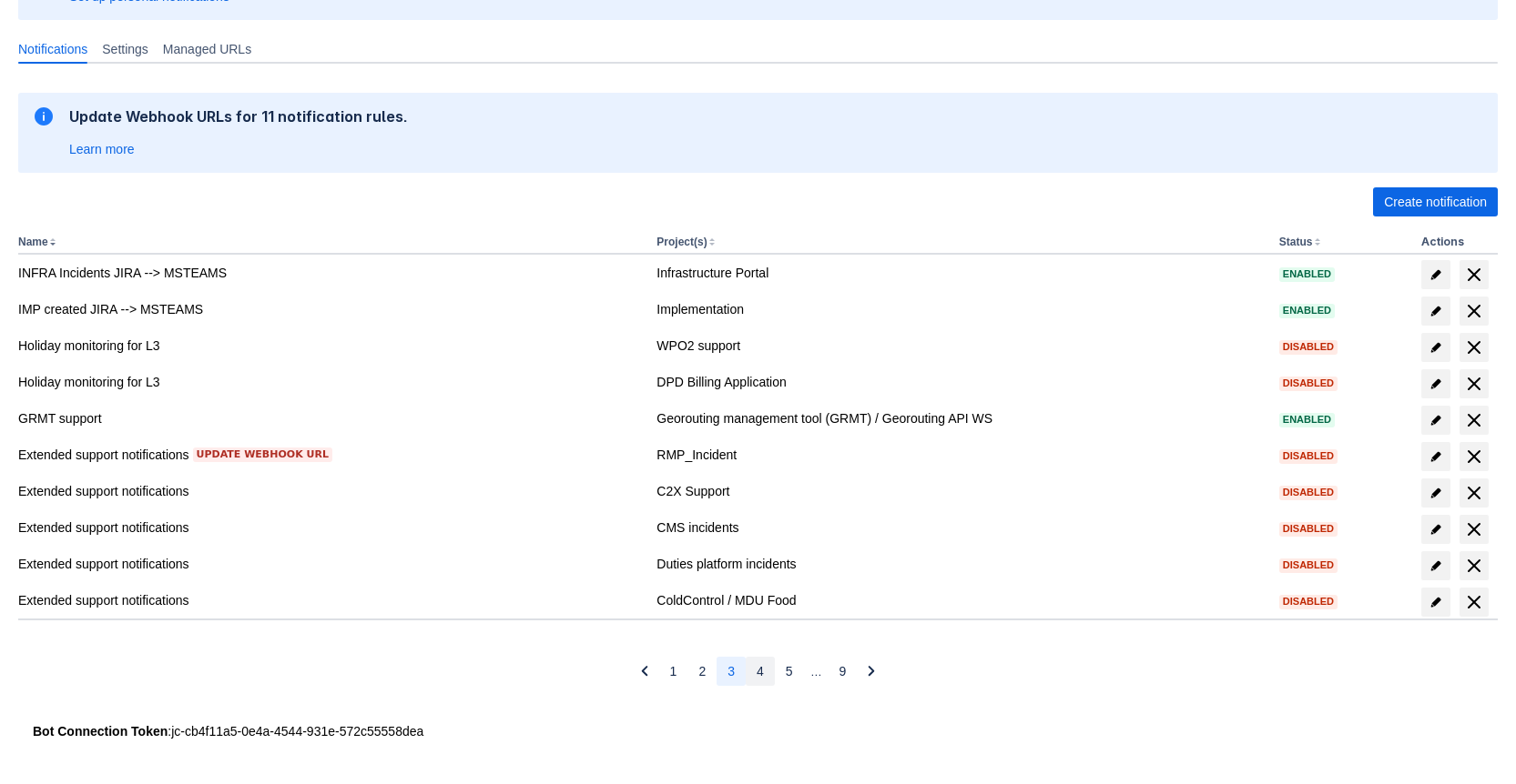
click at [756, 677] on span "4" at bounding box center [759, 671] width 7 height 29
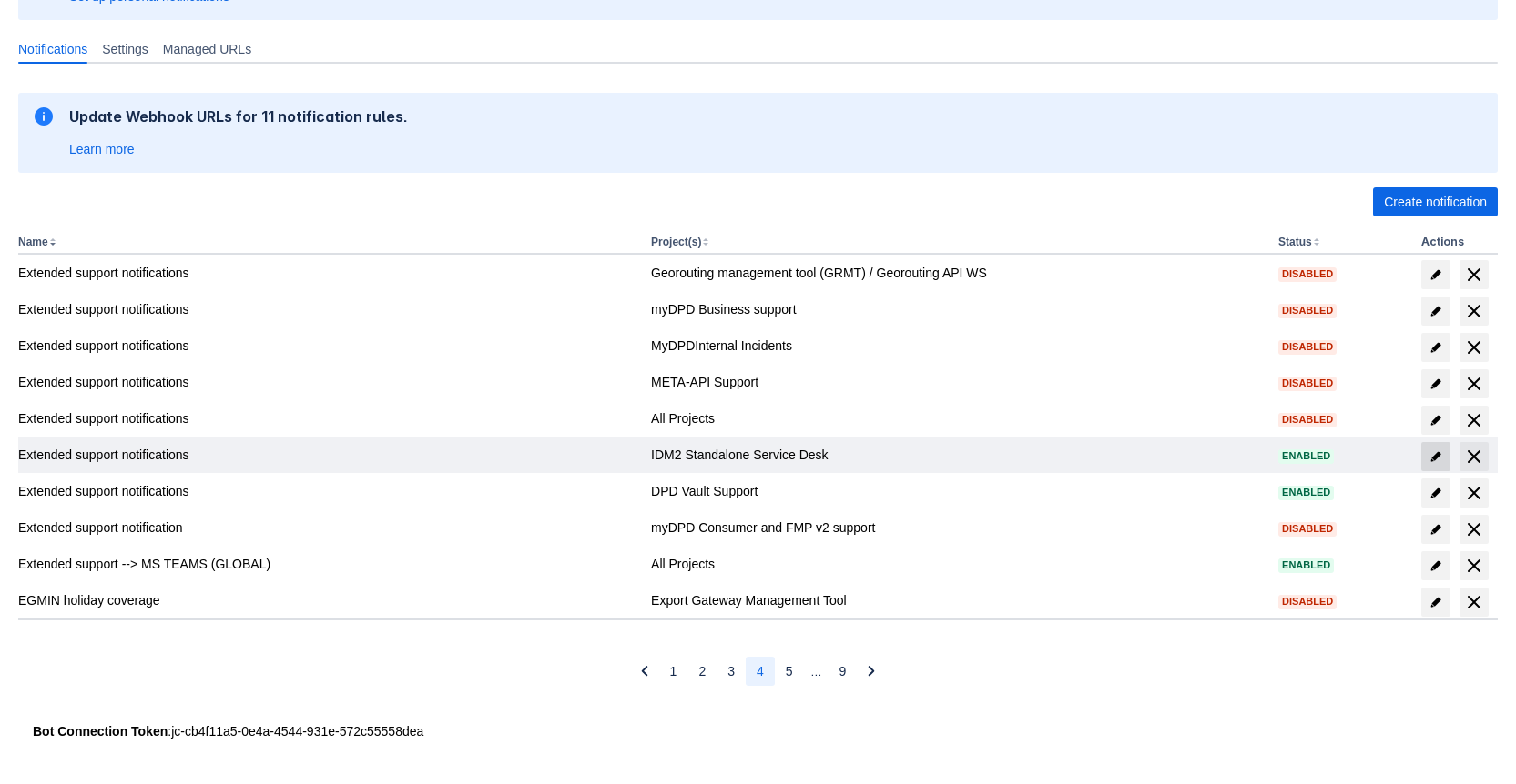
click at [1434, 451] on span "edit" at bounding box center [1435, 456] width 15 height 15
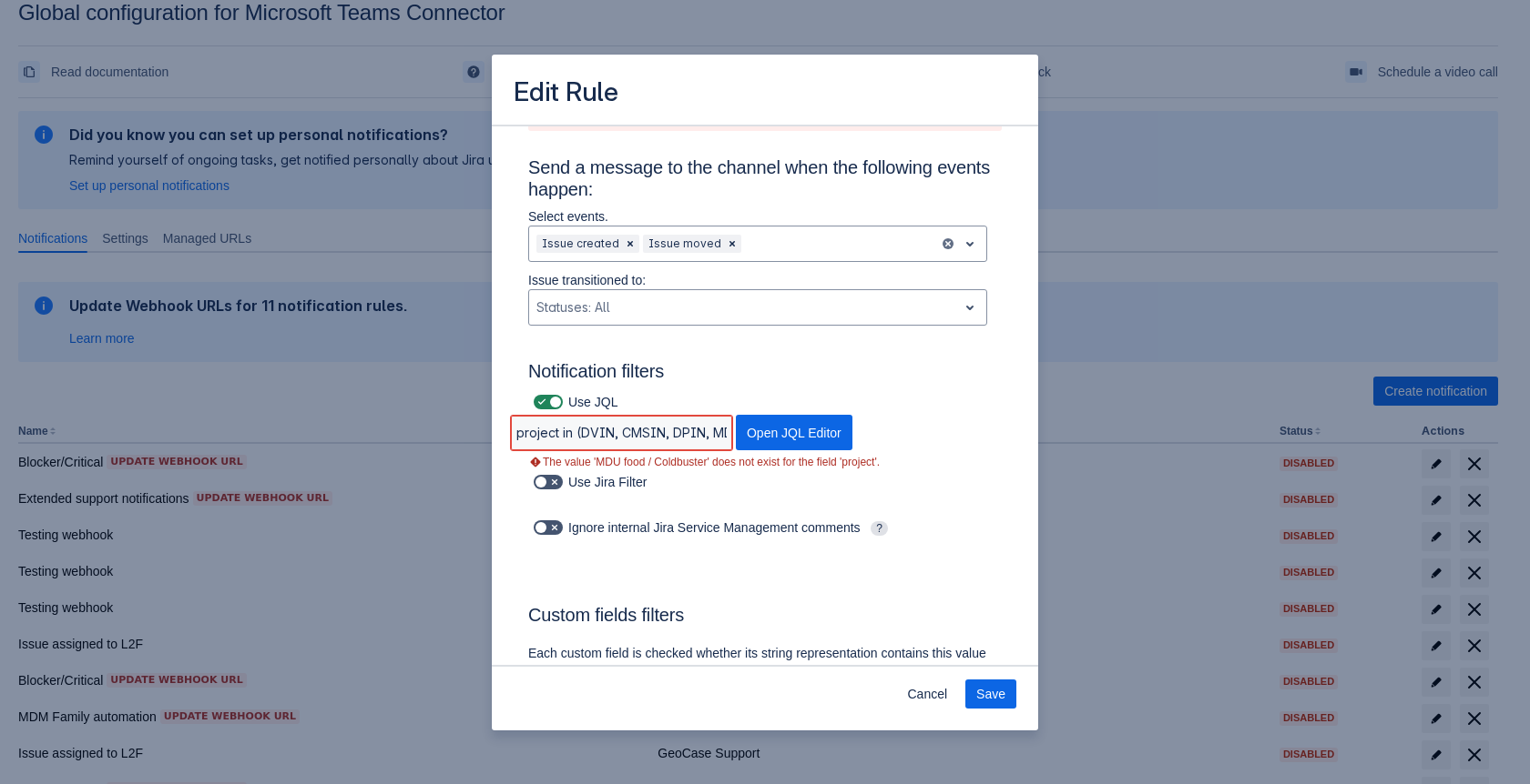
scroll to position [92, 0]
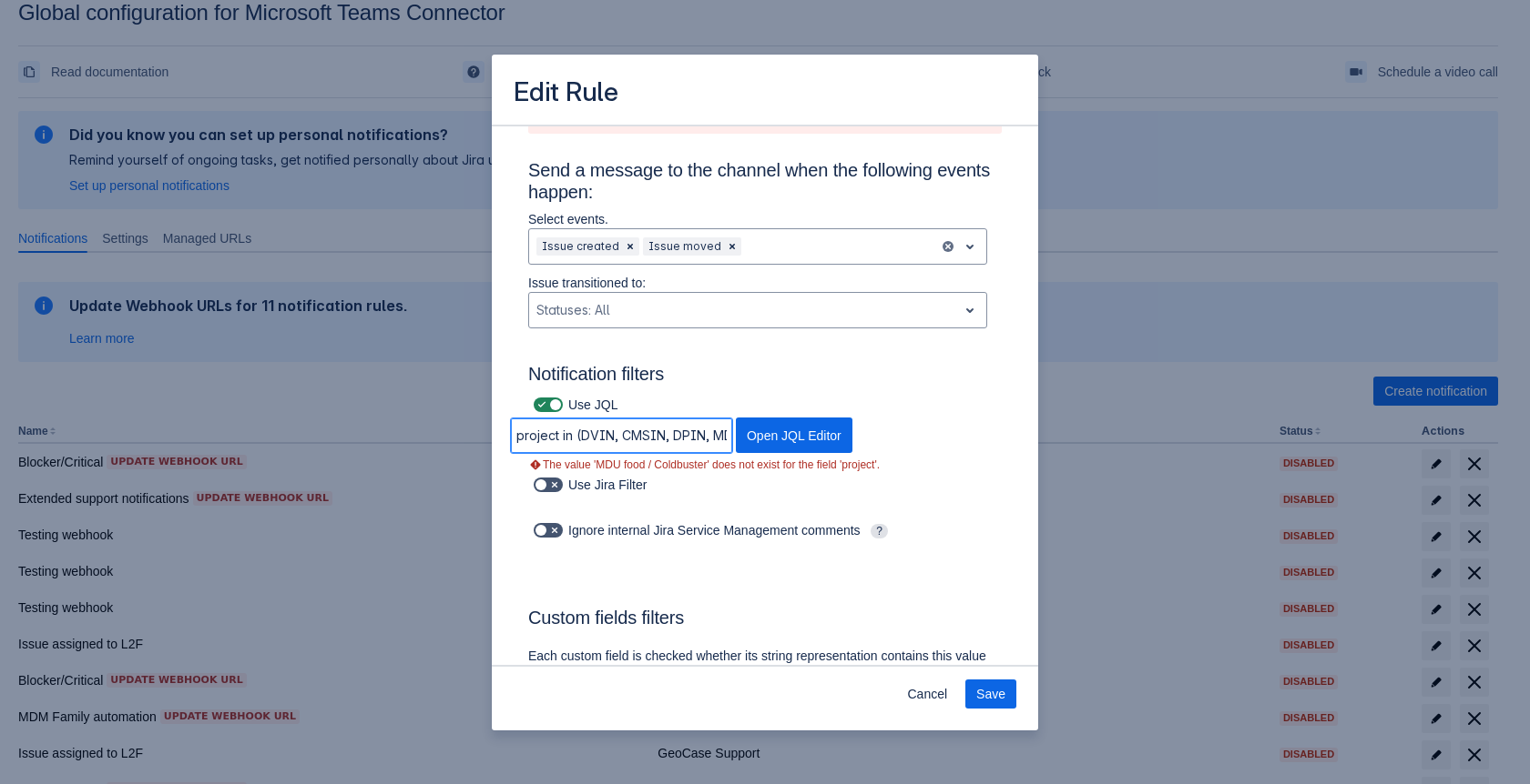
click at [660, 442] on input "project in (DVIN, CMSIN, DPIN, MDFIN, METAAPIIN, MDBIZIN, MDCIN, MDIIN, RMP4IN,…" at bounding box center [621, 436] width 221 height 33
click at [610, 435] on input "project in (DVIN, CMSIN, DPIN, MDFIN, METAAPIIN, MDBIZIN, MDCIN, MDIIN, RMP4IN,…" at bounding box center [621, 436] width 221 height 33
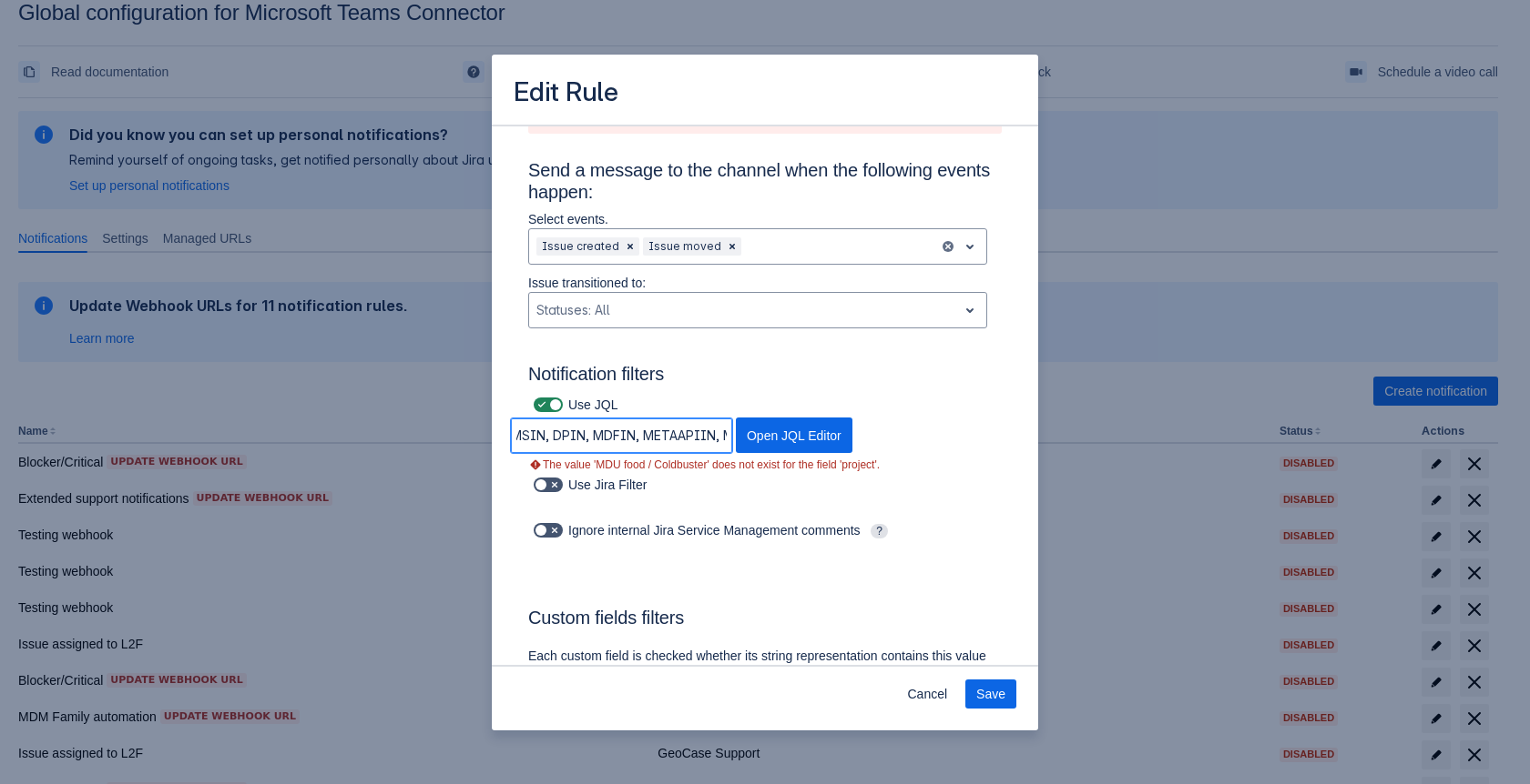
click at [629, 441] on input "project in (DVIN, CMSIN, DPIN, MDFIN, METAAPIIN, MDBIZIN, MDCIN, MDIIN, RMP4IN,…" at bounding box center [621, 436] width 221 height 33
click at [632, 439] on input "project in (DVIN, CMSIN, DPIN, MDFIN, METAAPIIN, MDBIZIN, MDCIN, MDIIN, RMP4IN,…" at bounding box center [621, 436] width 221 height 33
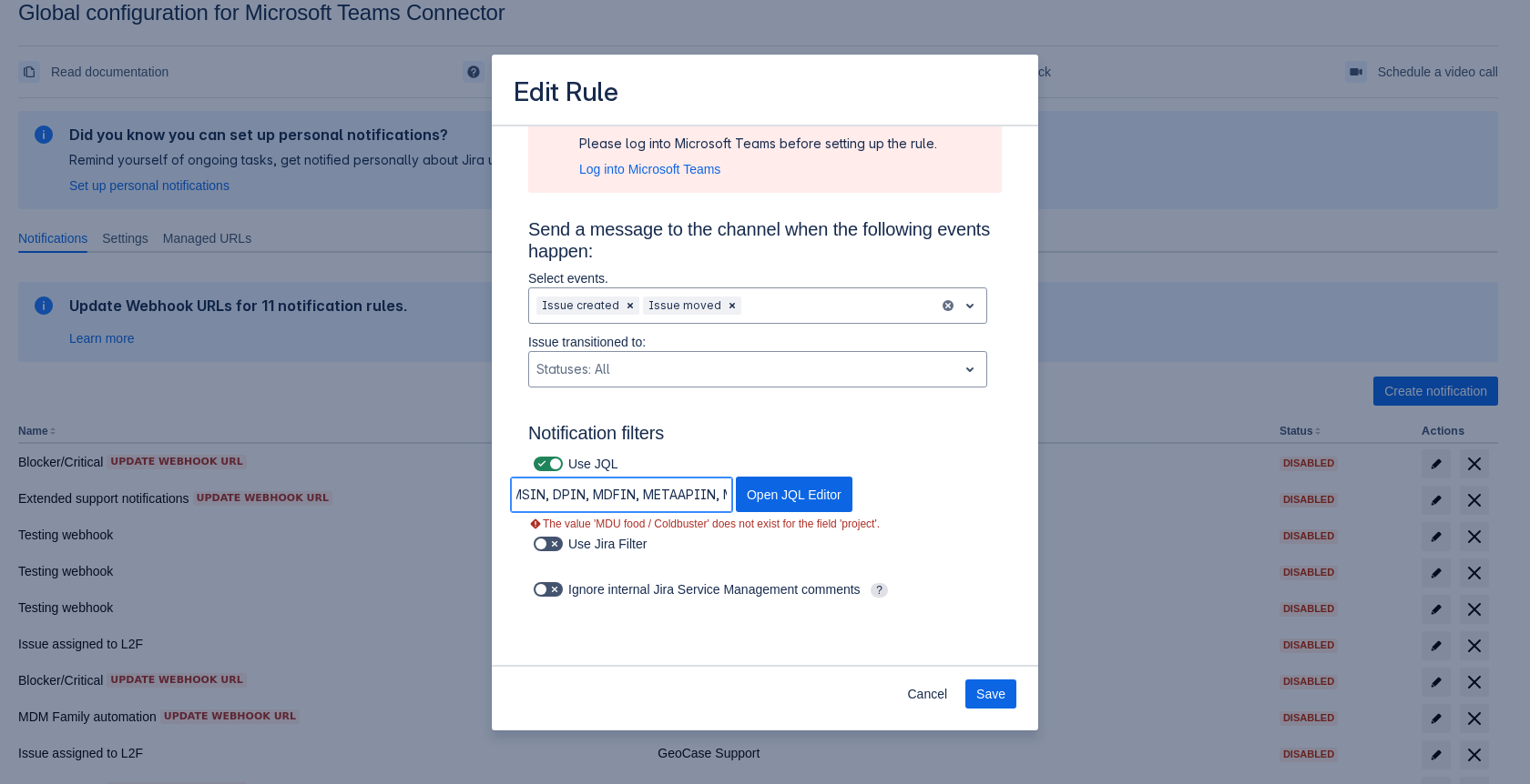
scroll to position [0, 0]
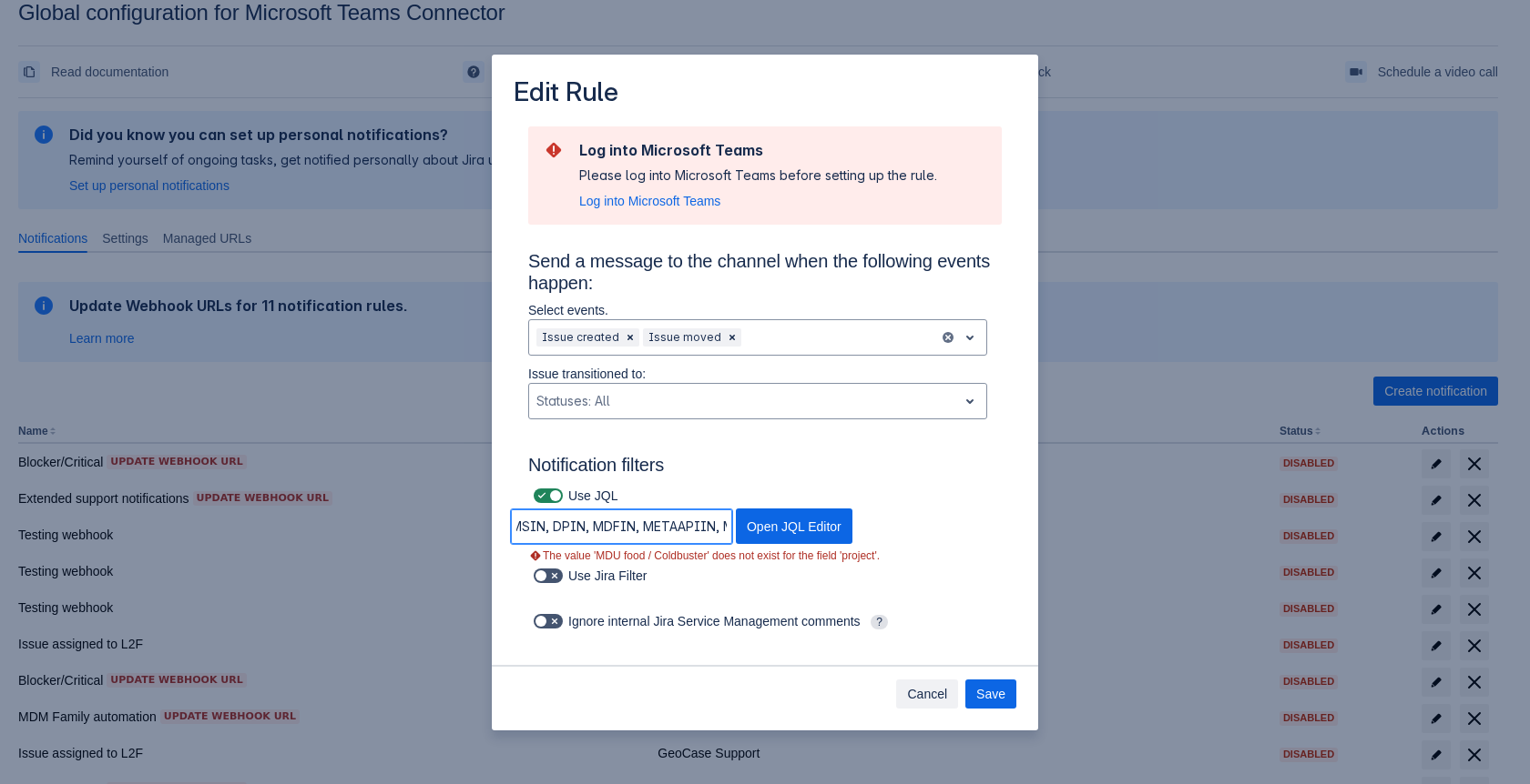
click at [923, 694] on span "Cancel" at bounding box center [927, 695] width 40 height 29
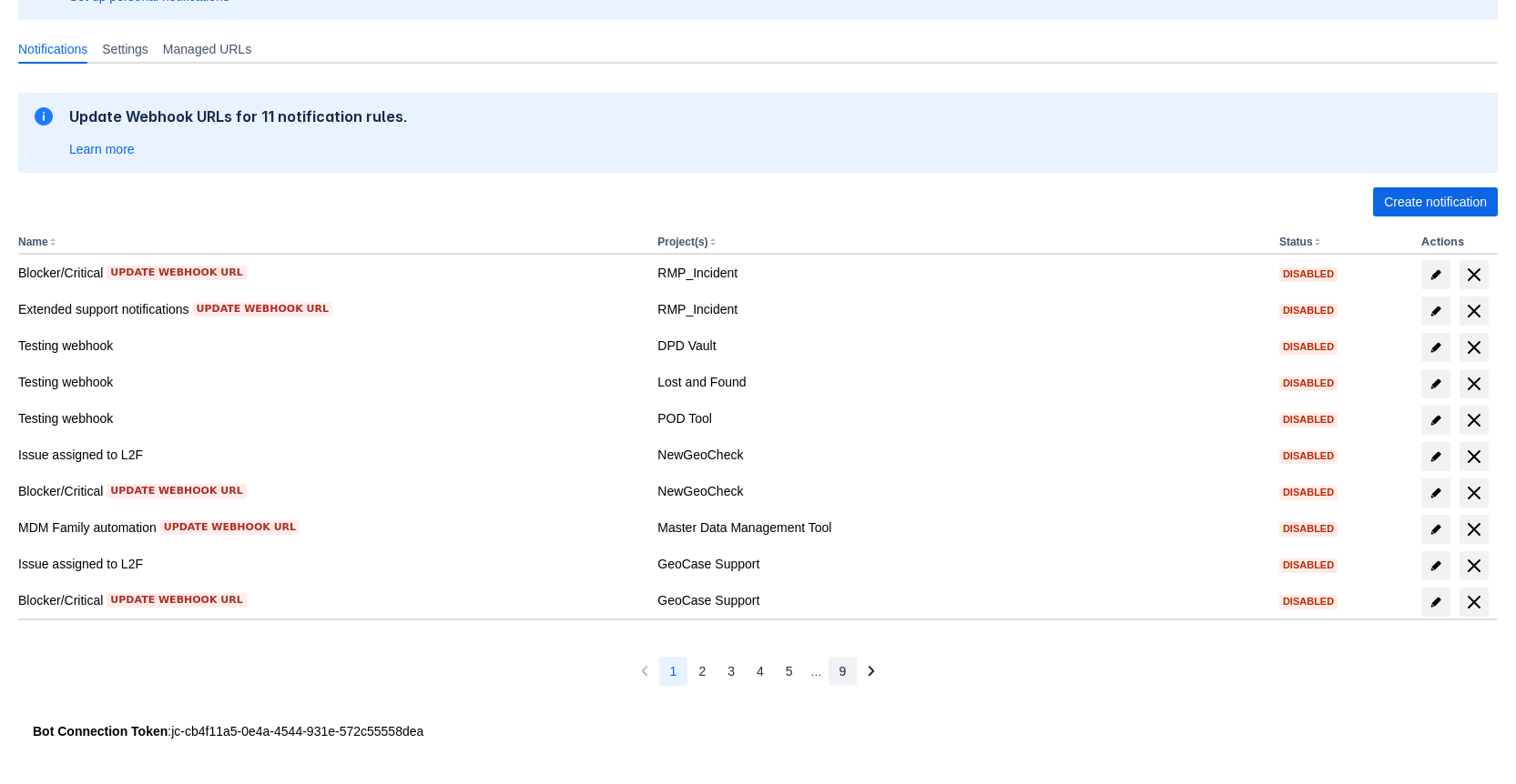
click at [853, 676] on button "9" at bounding box center [843, 671] width 29 height 29
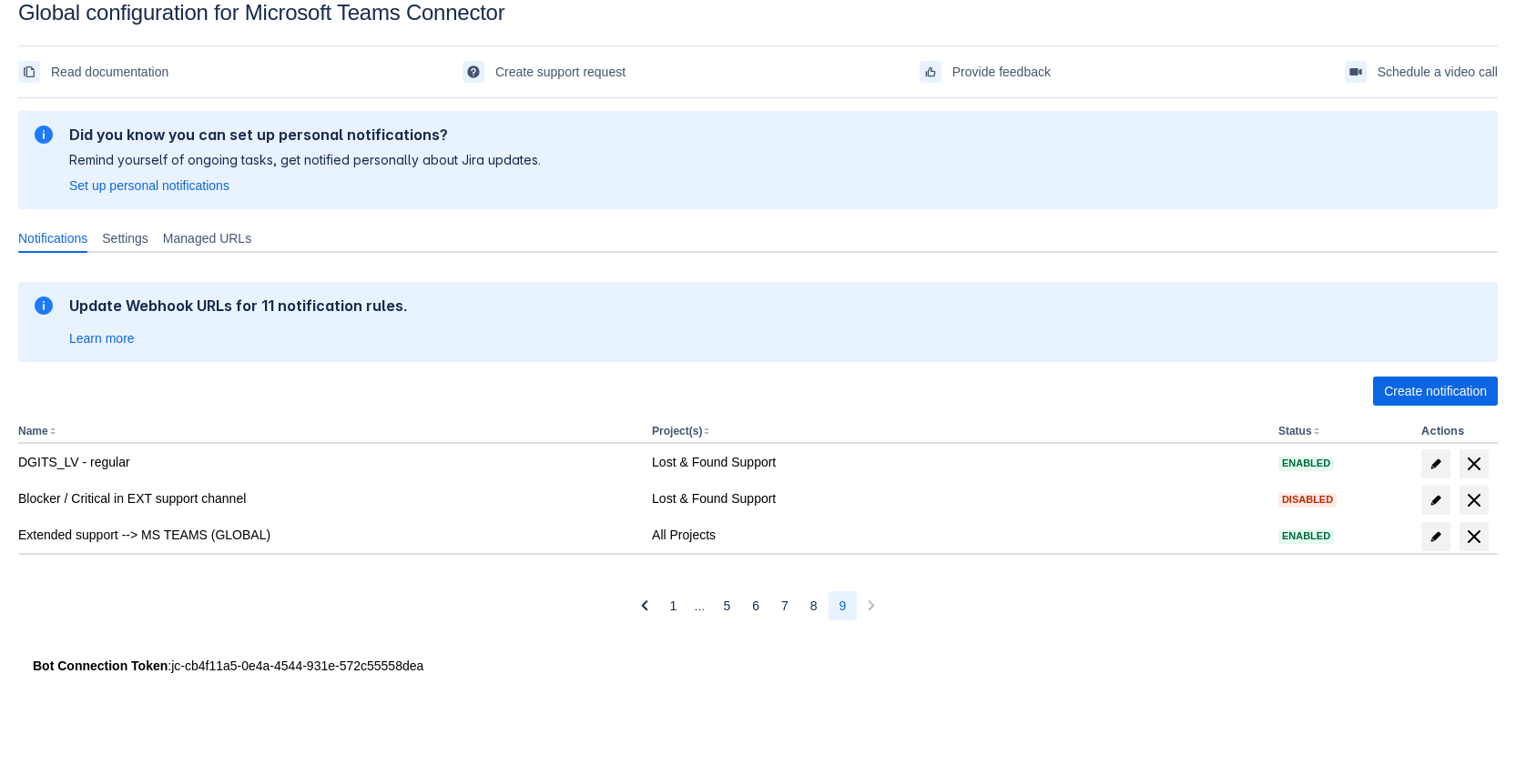
scroll to position [27, 0]
click at [728, 612] on span "5" at bounding box center [726, 606] width 7 height 29
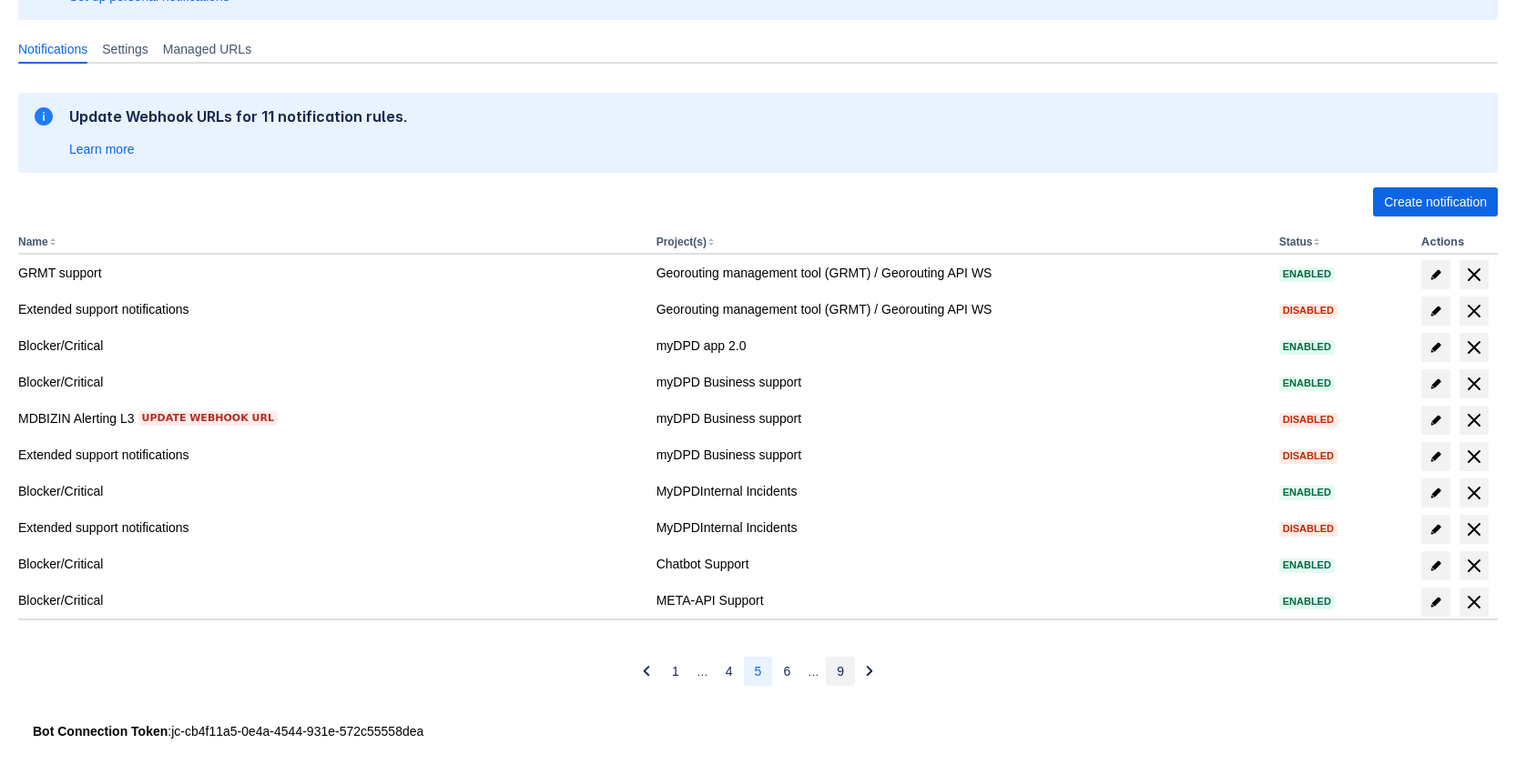
click at [841, 671] on span "9" at bounding box center [840, 671] width 7 height 29
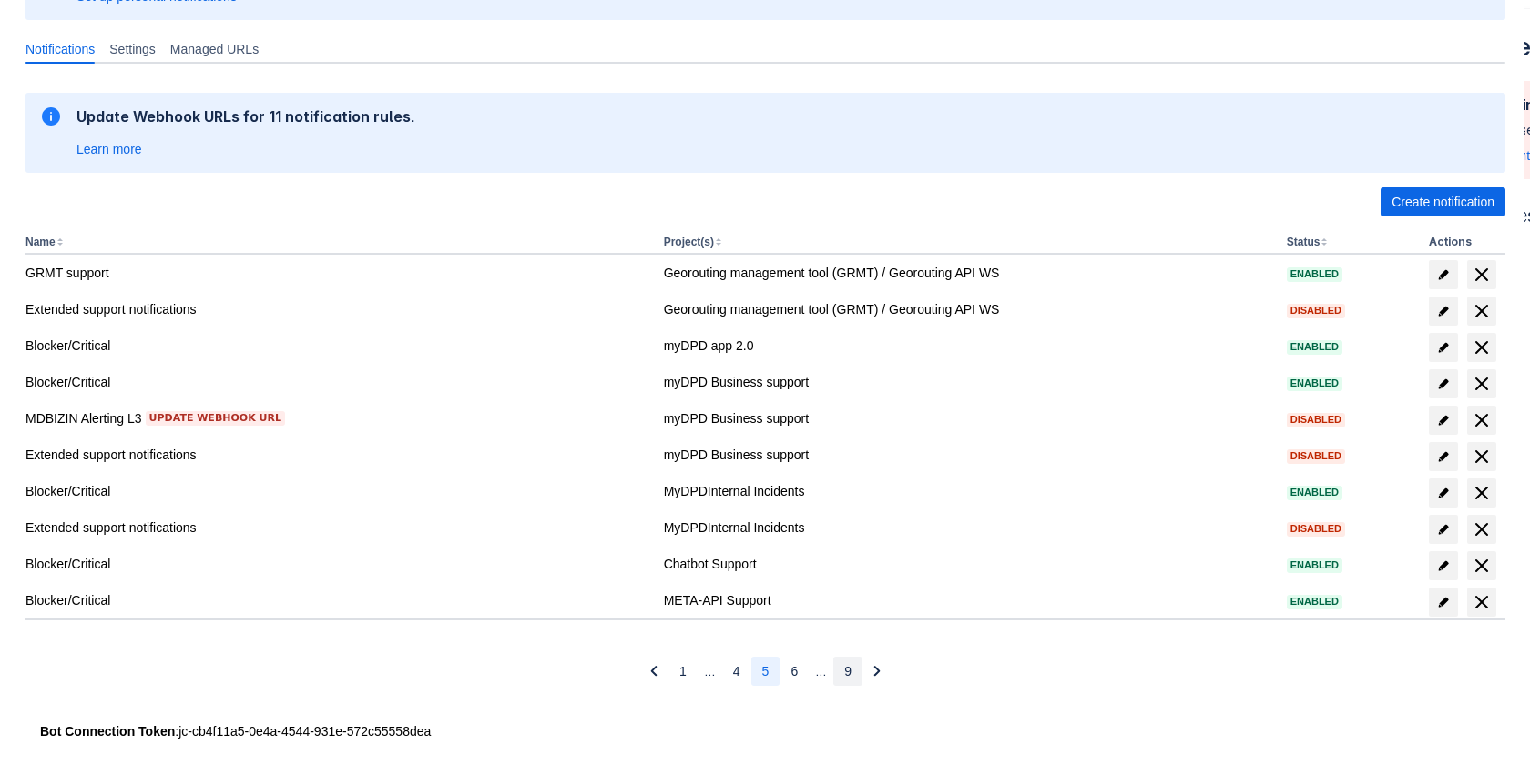
scroll to position [27, 0]
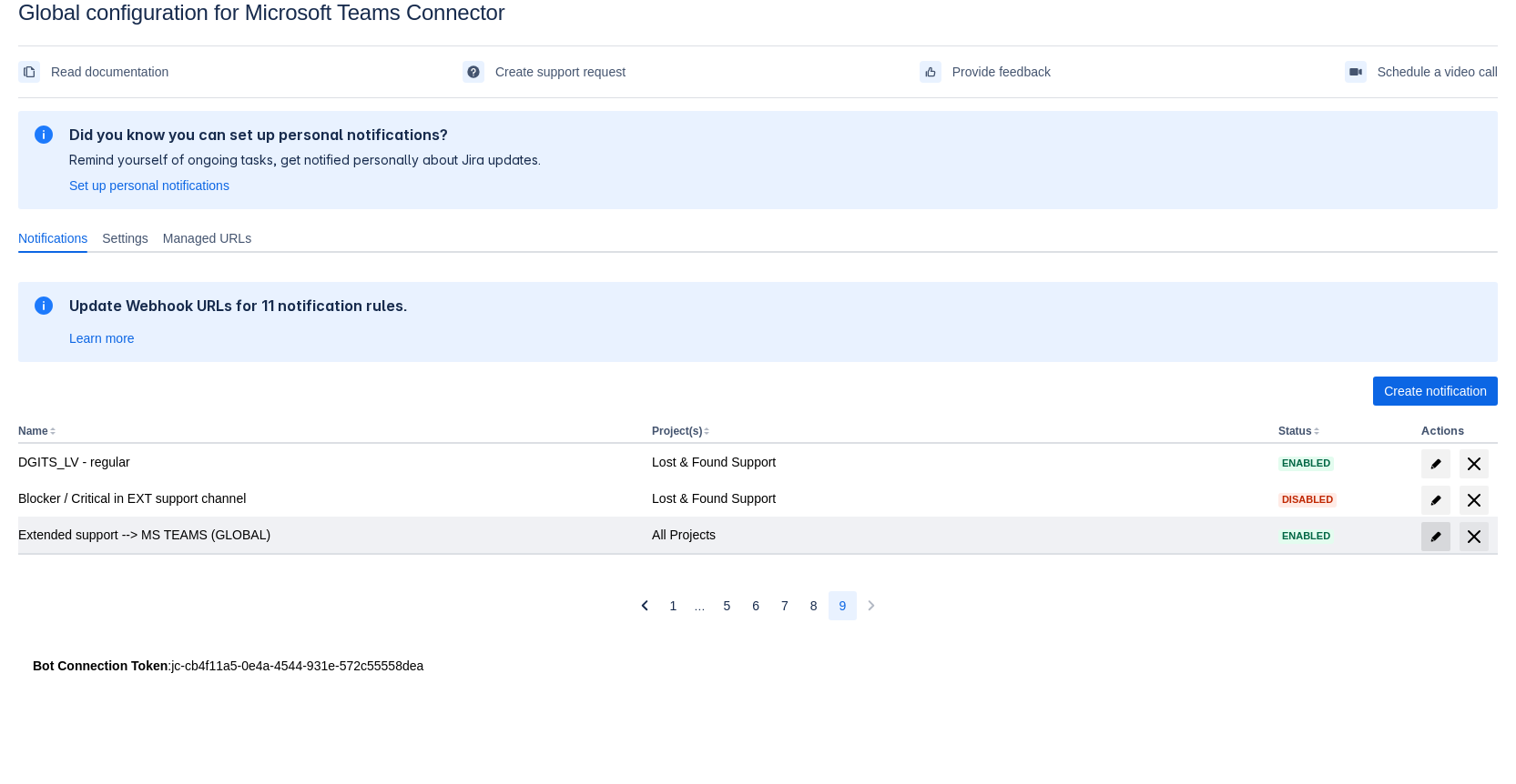
click at [1426, 542] on span at bounding box center [1435, 537] width 29 height 29
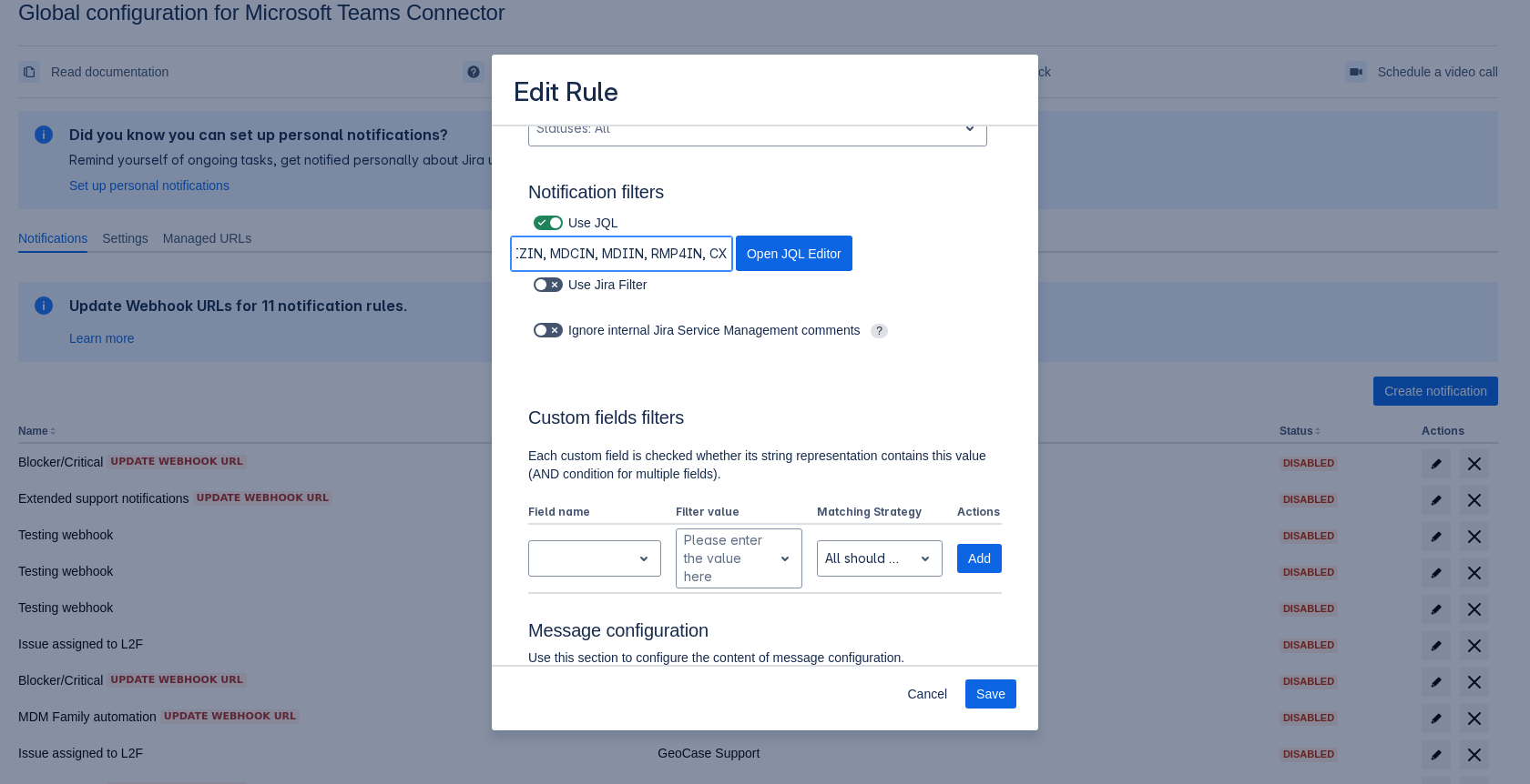
scroll to position [0, 0]
drag, startPoint x: 632, startPoint y: 264, endPoint x: 432, endPoint y: 256, distance: 200.2
click at [432, 256] on div "Edit Rule Log into Microsoft Teams Please log into Microsoft Teams before setti…" at bounding box center [765, 392] width 1530 height 784
click at [659, 251] on input "project in (DVIN, CMSIN, DPIN, MDFIN, METAAPIIN, MDBIZIN, MDCIN, MDIIN, RMP4IN,…" at bounding box center [621, 254] width 221 height 33
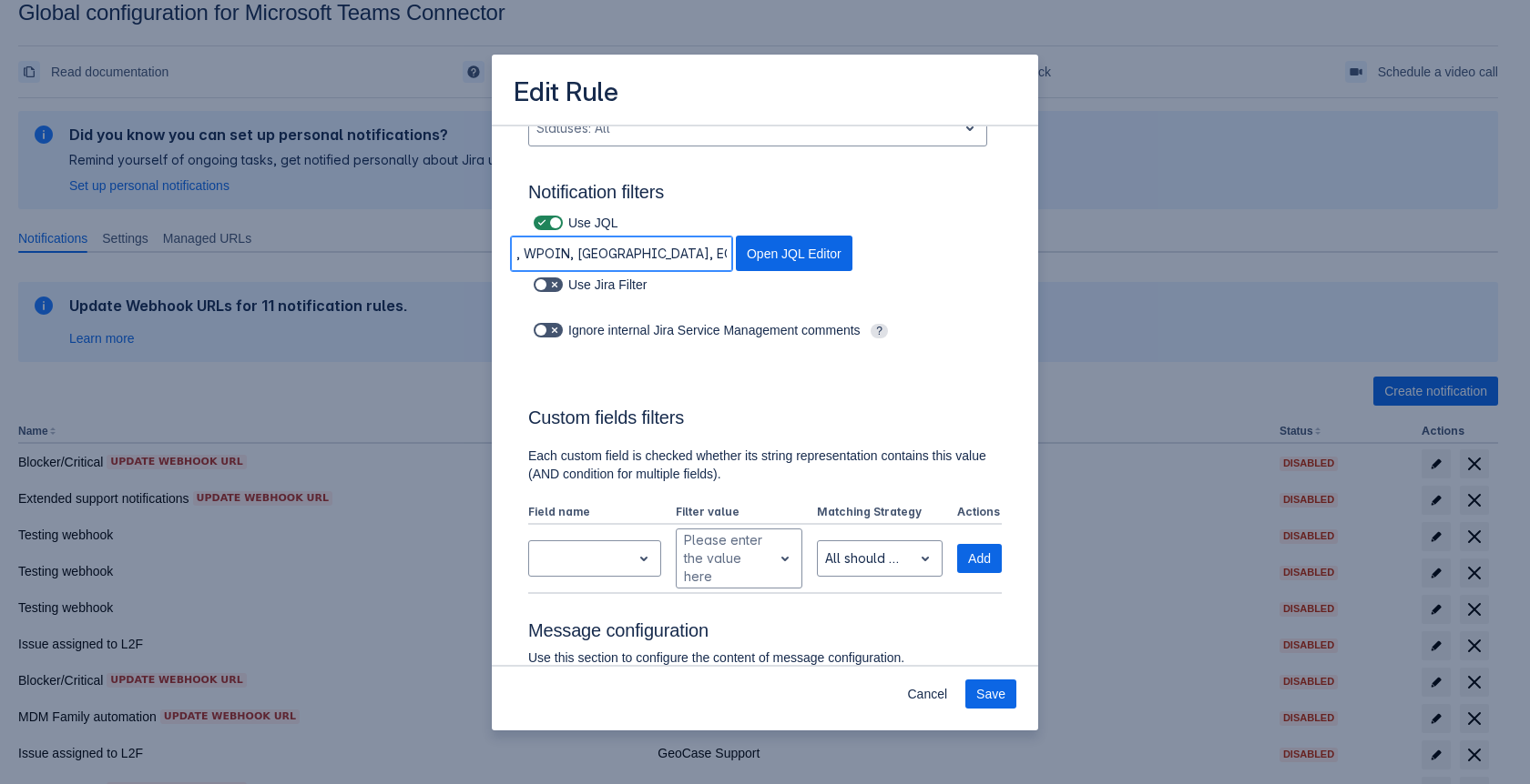
drag, startPoint x: 593, startPoint y: 253, endPoint x: 633, endPoint y: 255, distance: 40.0
click at [633, 255] on input "project in (DVIN, CMSIN, DPIN, MDFIN, METAAPIIN, MDBIZIN, MDCIN, MDIIN, RMP4IN,…" at bounding box center [621, 254] width 221 height 33
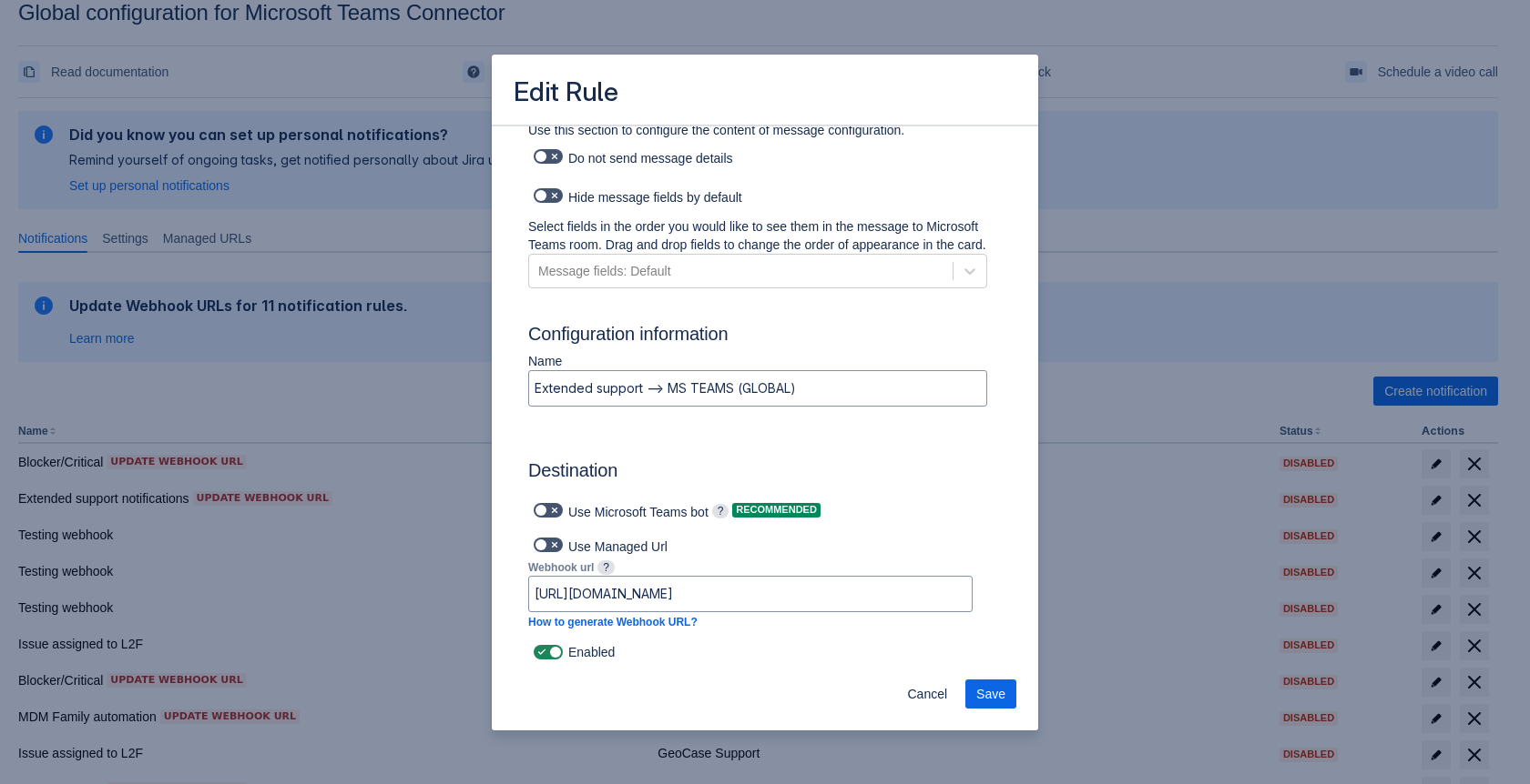
scroll to position [821, 0]
click at [940, 703] on span "Cancel" at bounding box center [927, 695] width 40 height 29
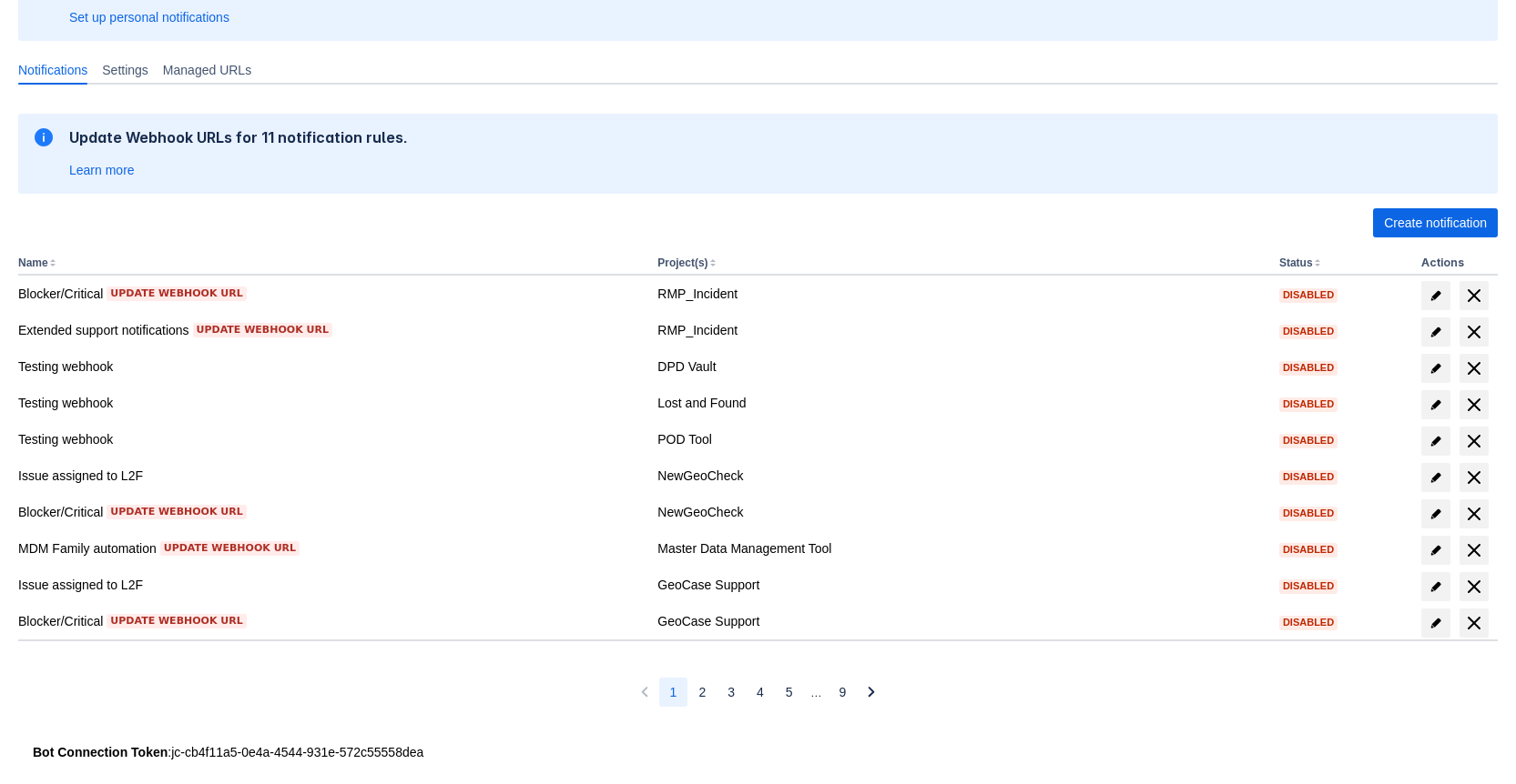
scroll to position [217, 0]
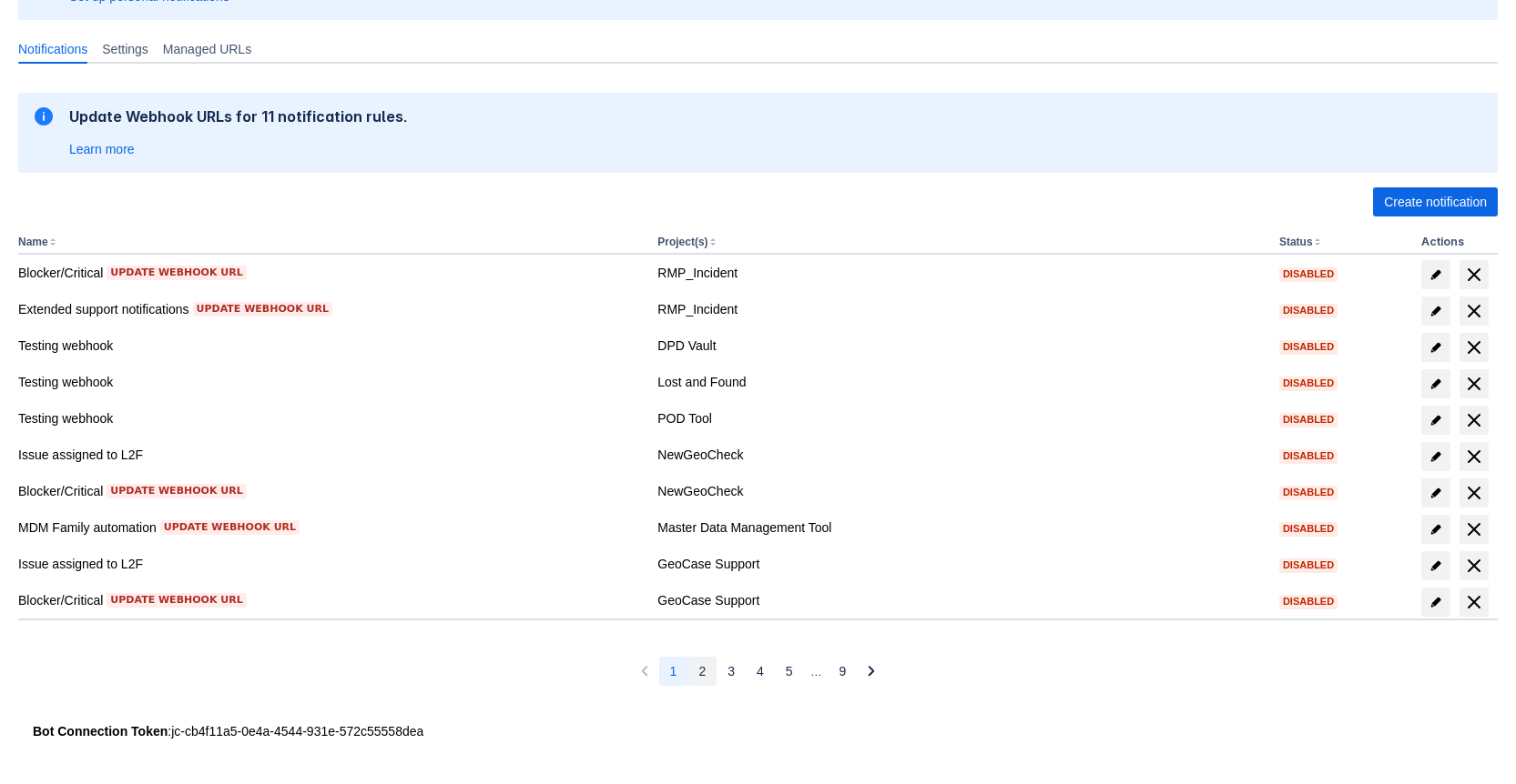
click at [704, 674] on button "2" at bounding box center [702, 671] width 29 height 29
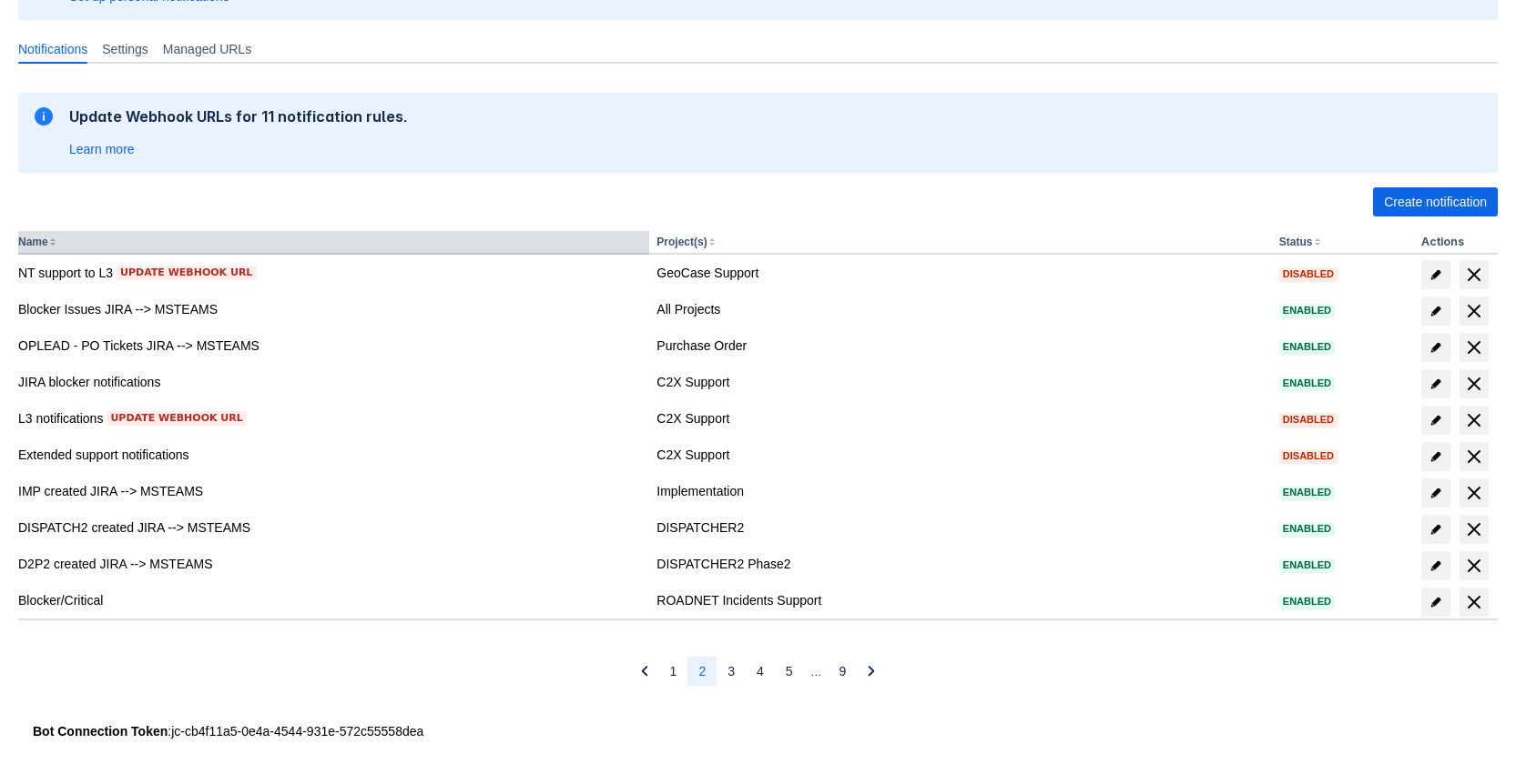
click at [49, 243] on button "Name" at bounding box center [33, 241] width 30 height 13
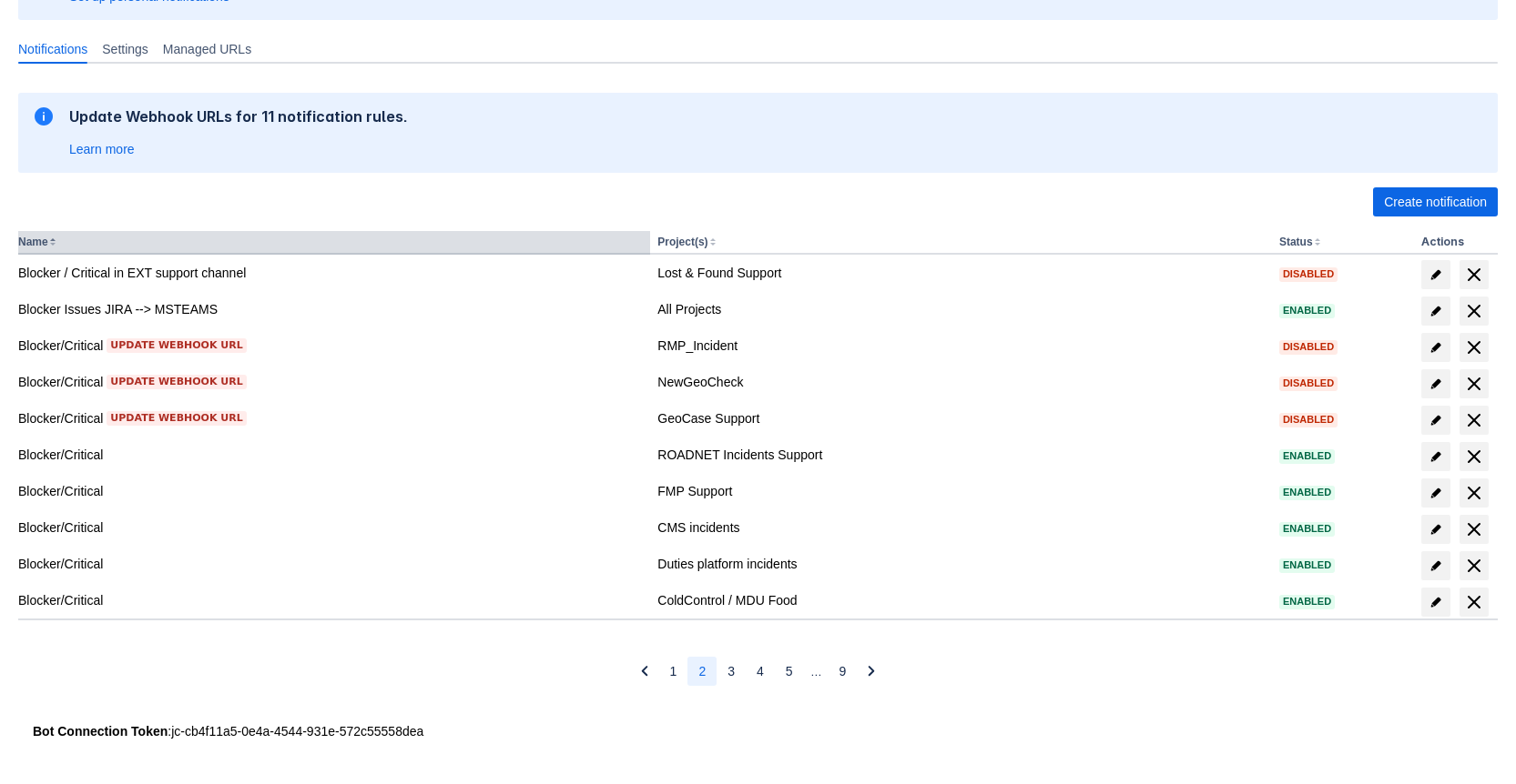
click at [49, 243] on button "Name" at bounding box center [33, 241] width 30 height 13
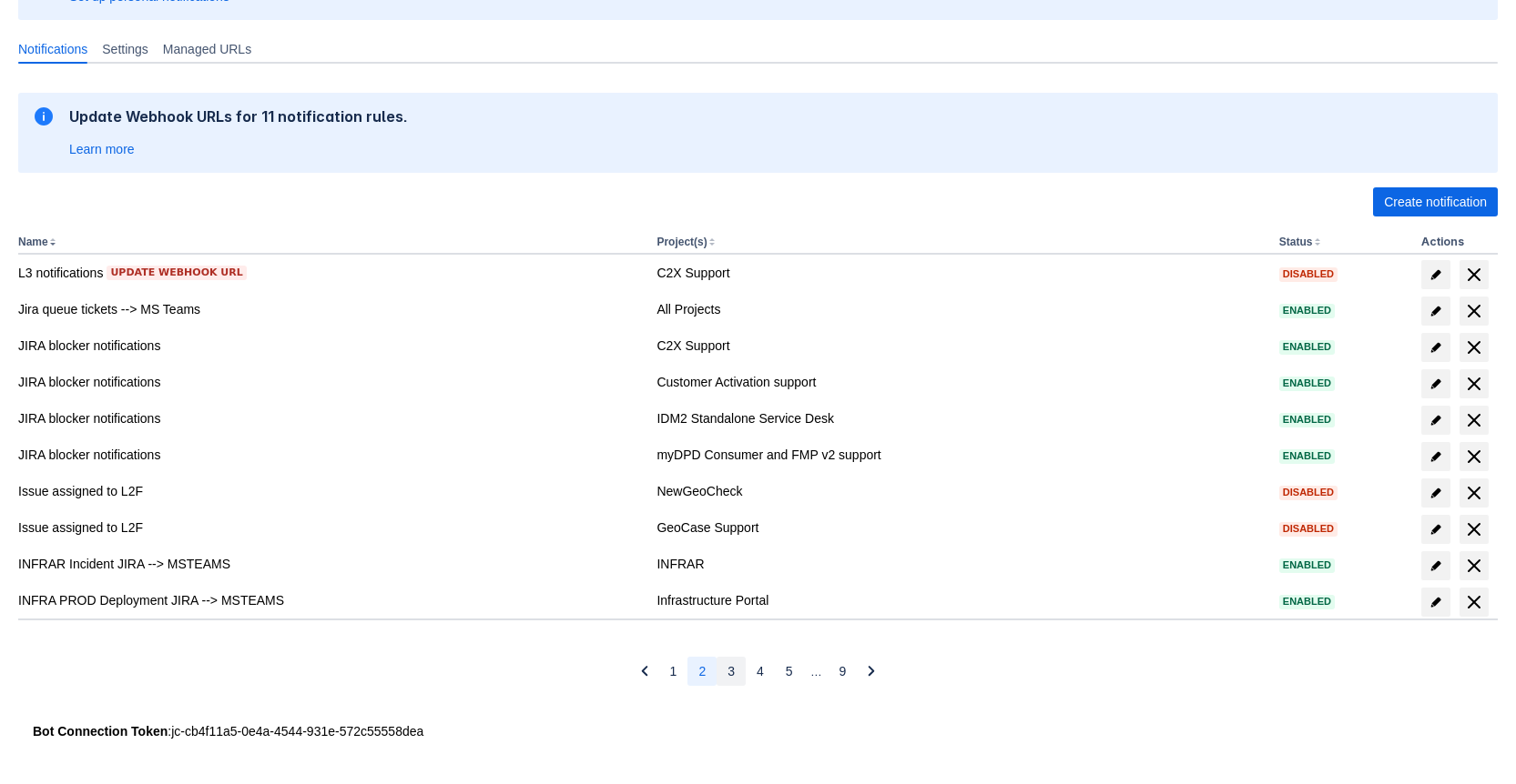
click at [739, 675] on button "3" at bounding box center [731, 671] width 29 height 29
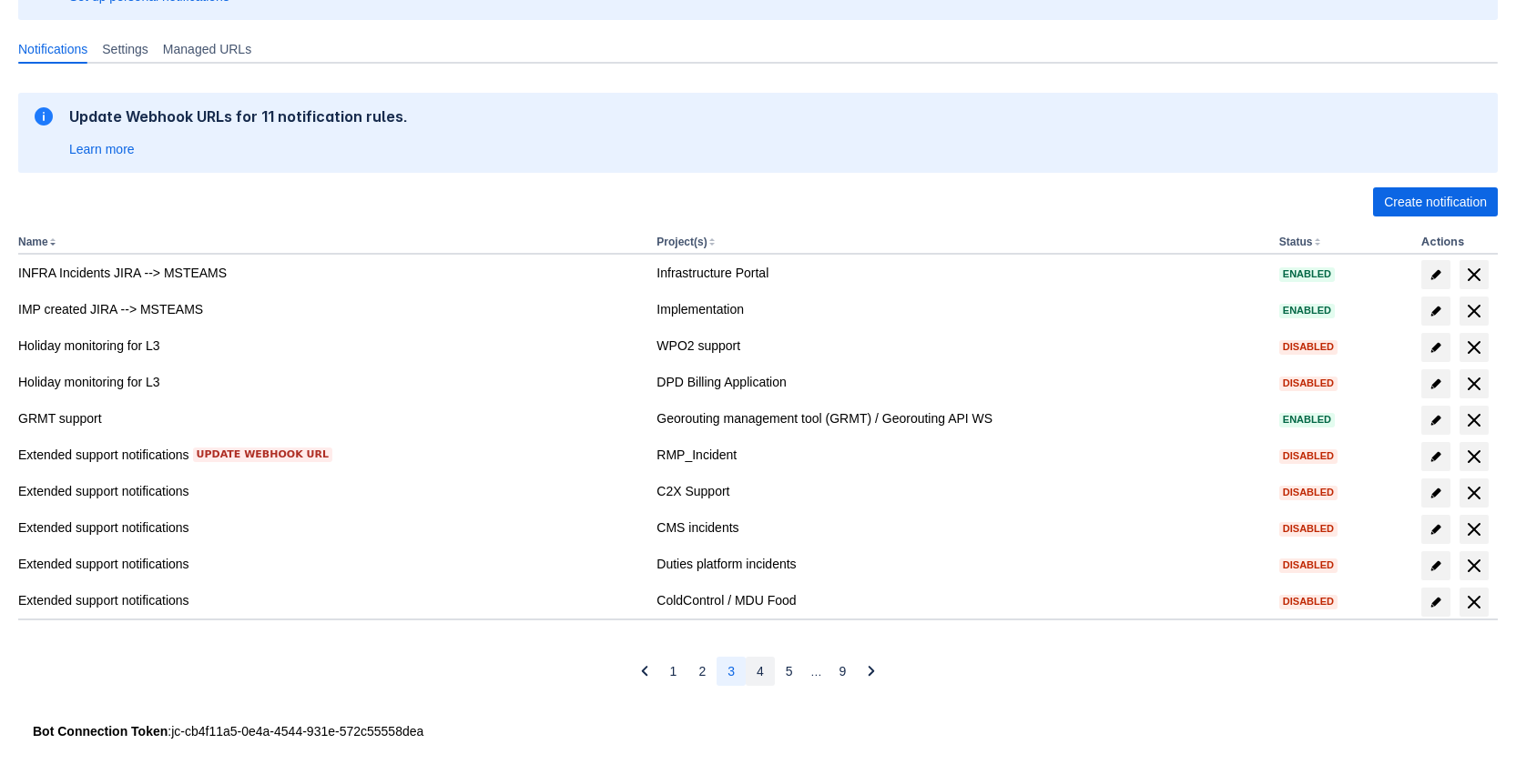
click at [750, 673] on button "4" at bounding box center [760, 671] width 29 height 29
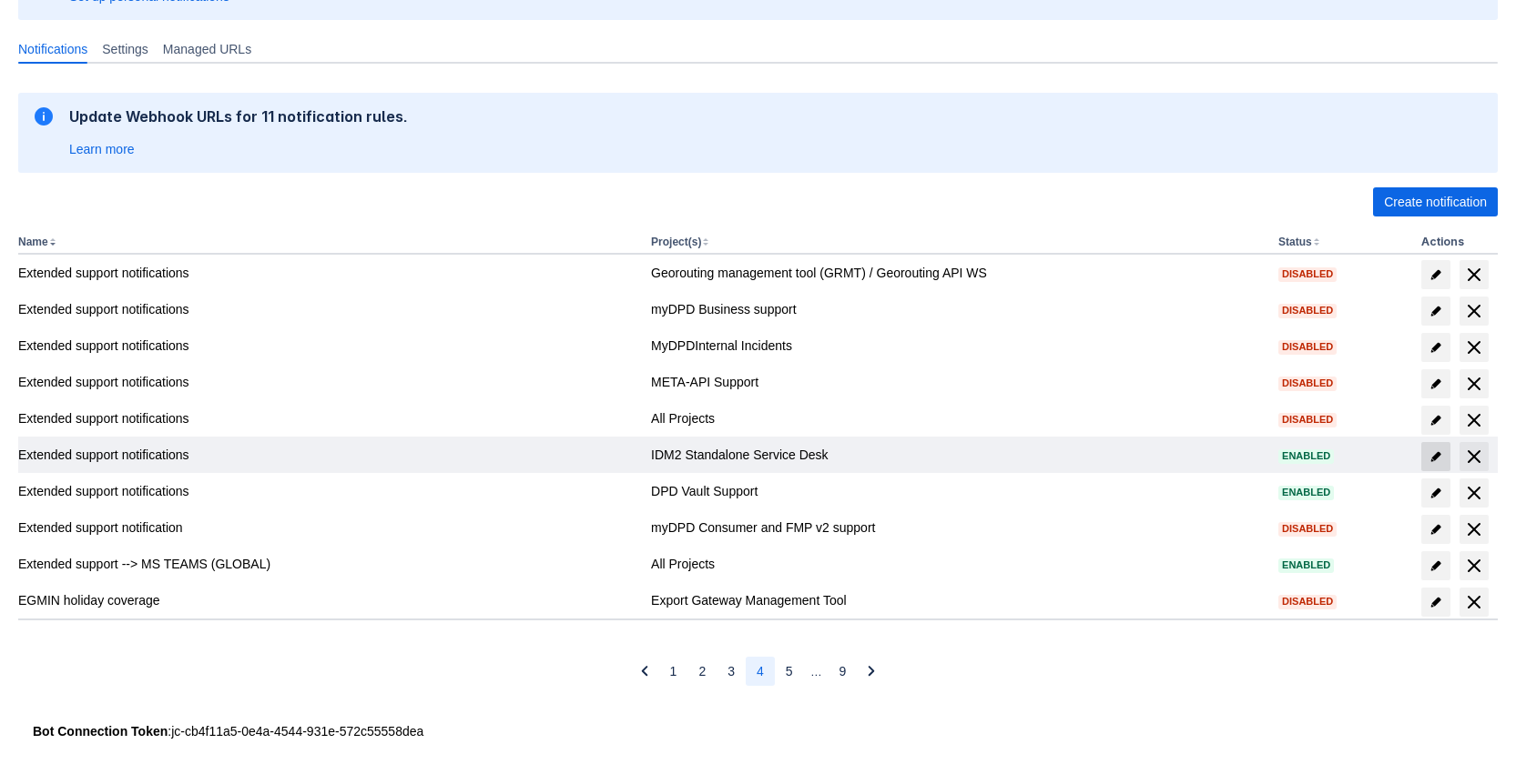
click at [1424, 454] on span at bounding box center [1435, 457] width 29 height 29
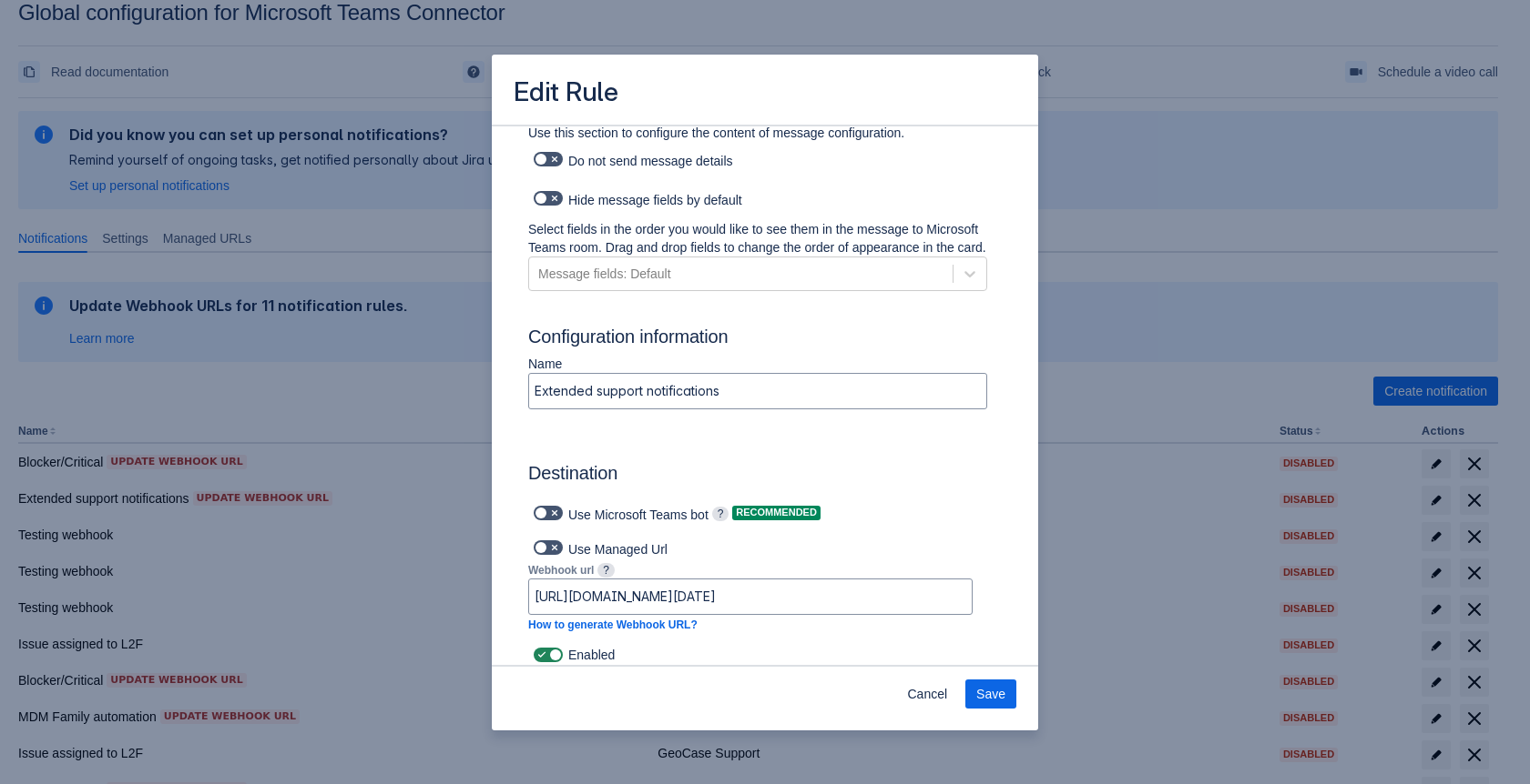
scroll to position [821, 0]
click at [555, 657] on span at bounding box center [554, 652] width 15 height 15
click at [545, 657] on input "checkbox" at bounding box center [539, 653] width 12 height 12
checkbox input "false"
click at [990, 692] on span "Save" at bounding box center [991, 695] width 29 height 29
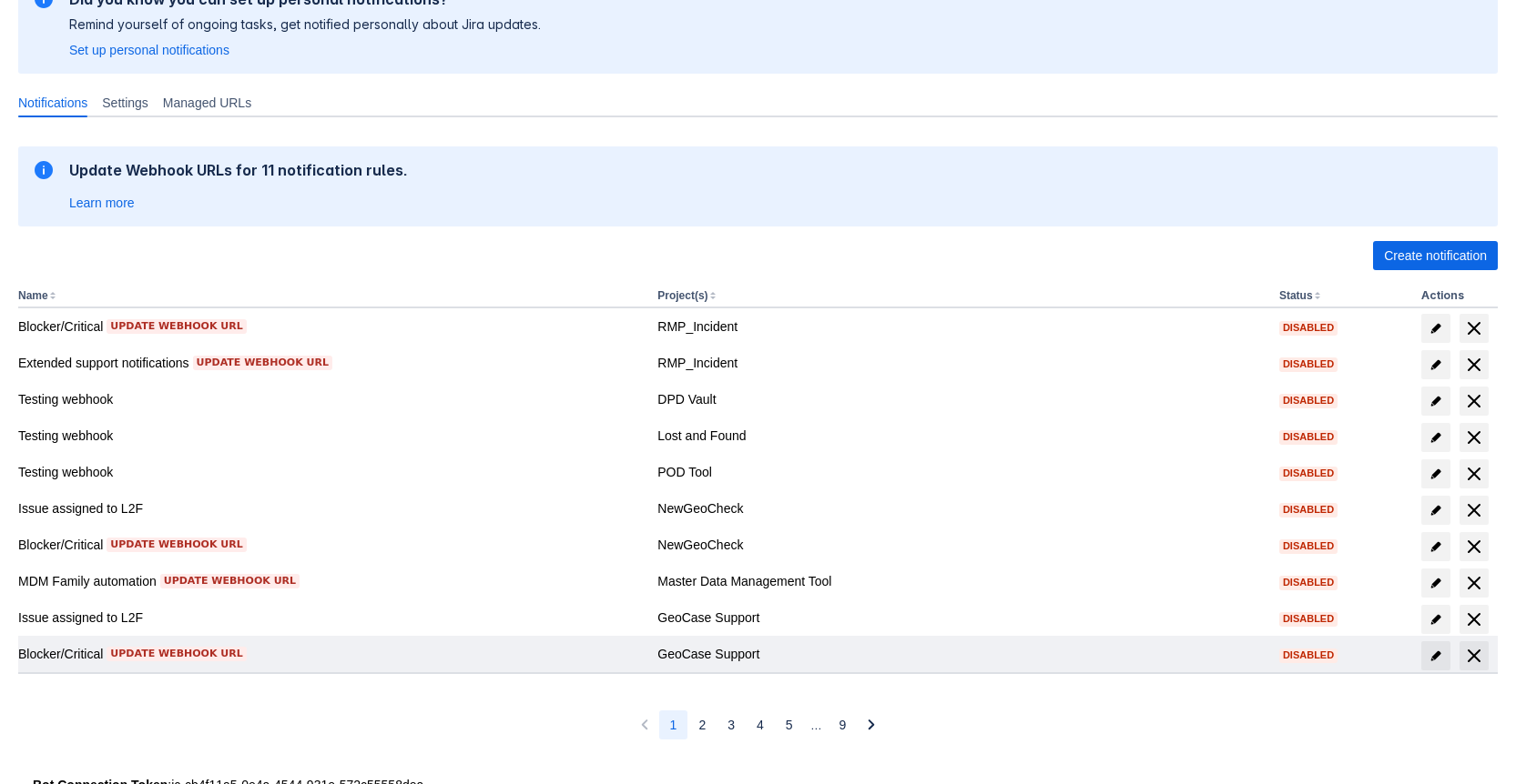
scroll to position [217, 0]
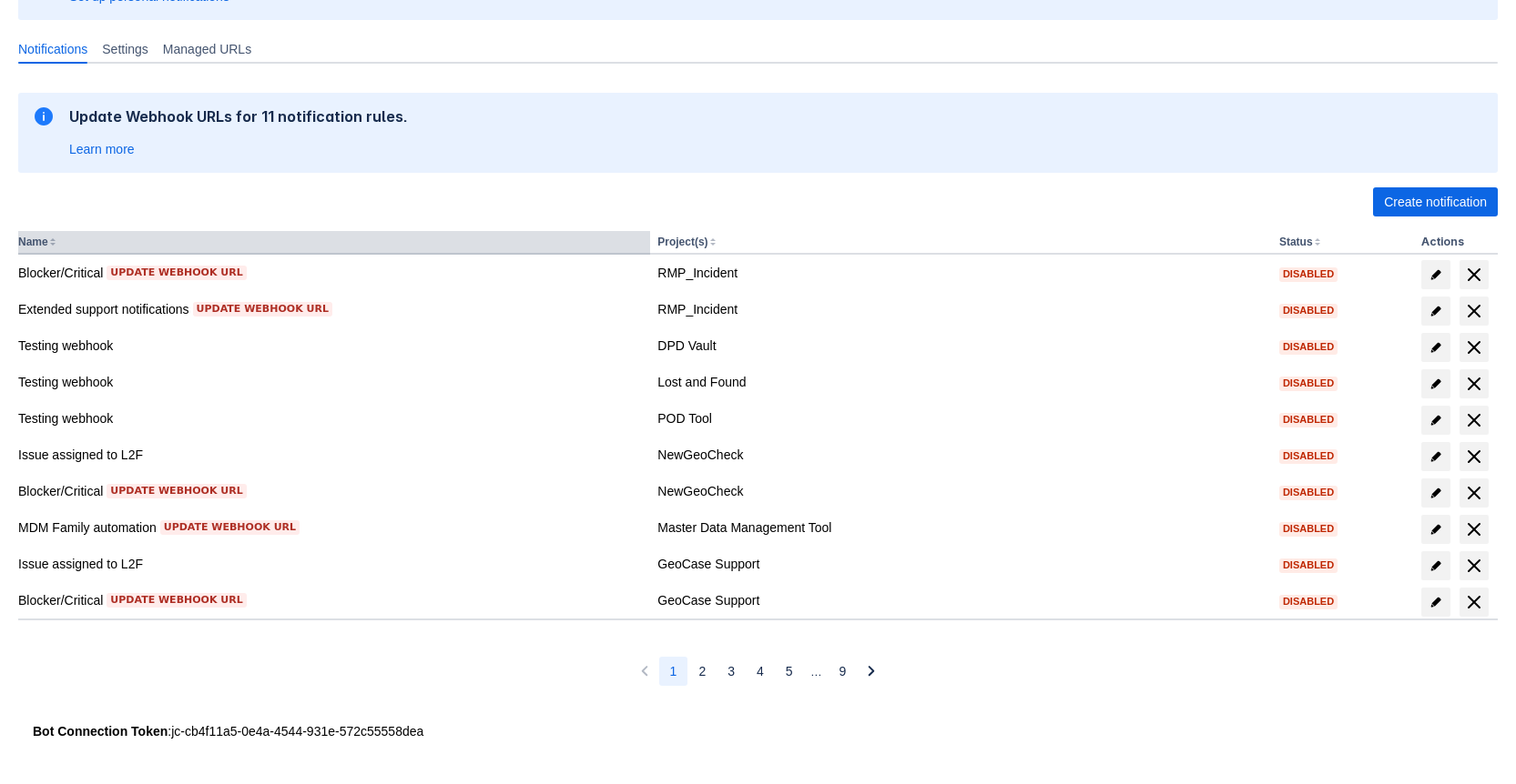
click at [31, 235] on button "Name" at bounding box center [33, 241] width 30 height 13
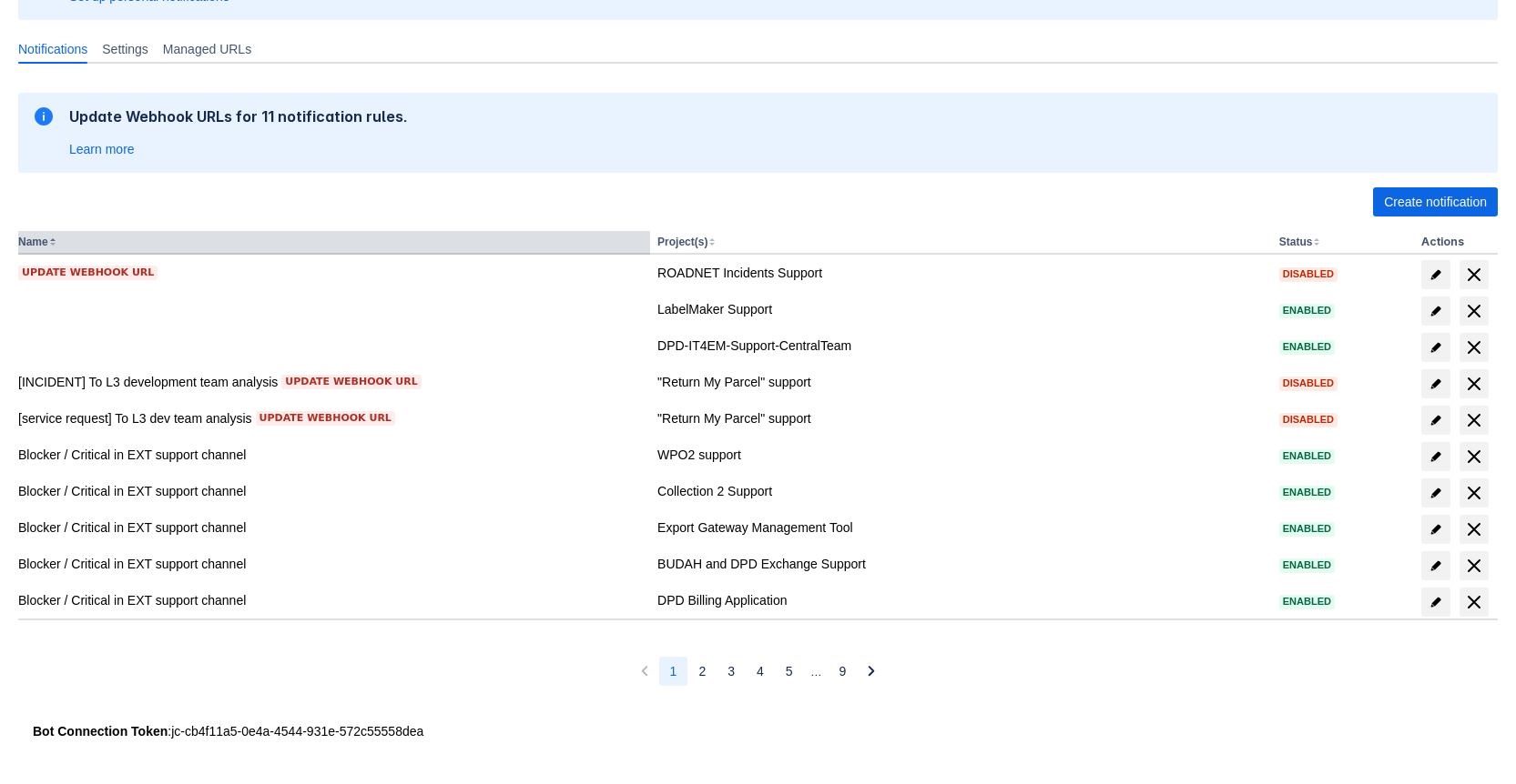
click at [31, 235] on button "Name" at bounding box center [33, 241] width 30 height 13
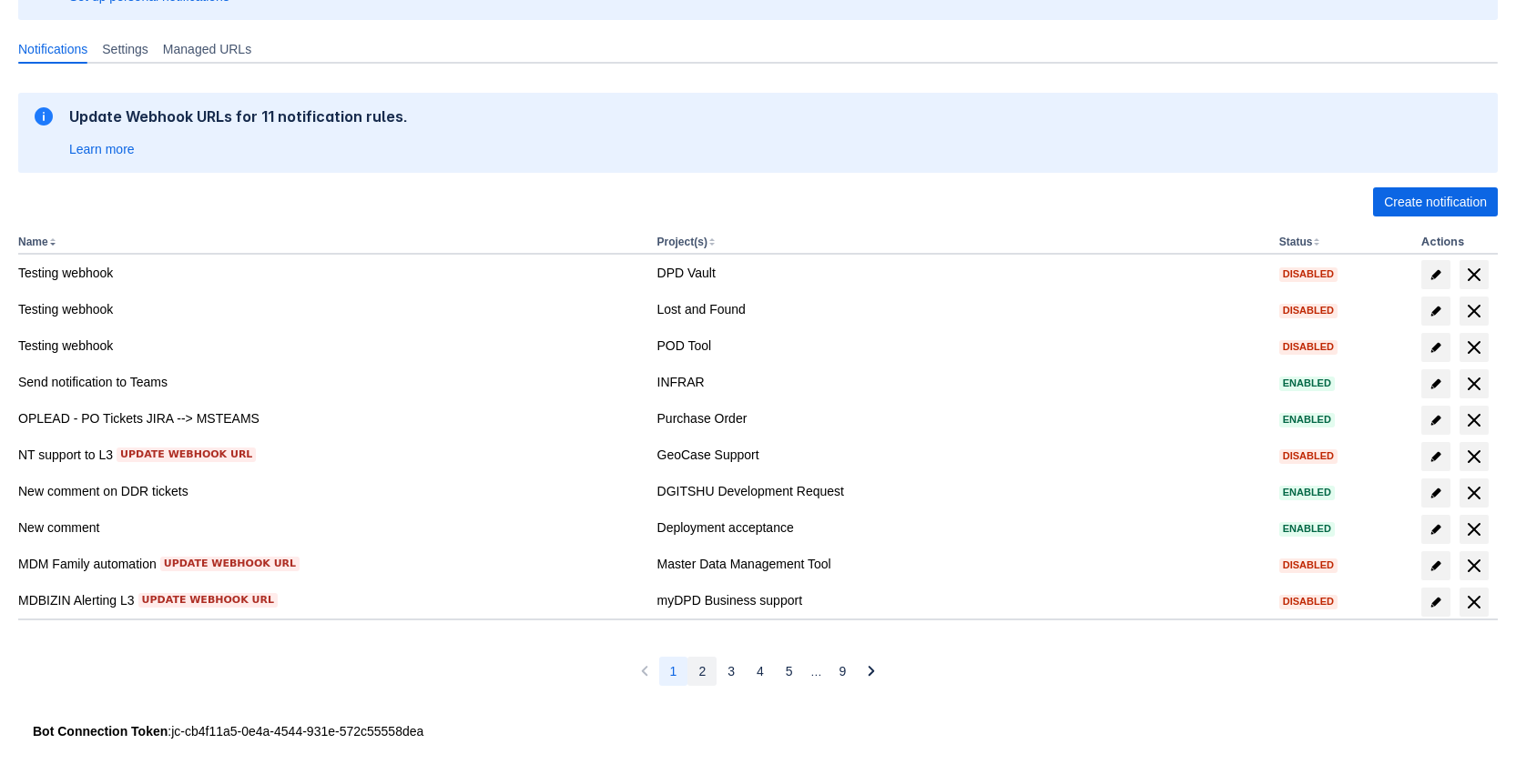
click at [691, 676] on button "2" at bounding box center [702, 671] width 29 height 29
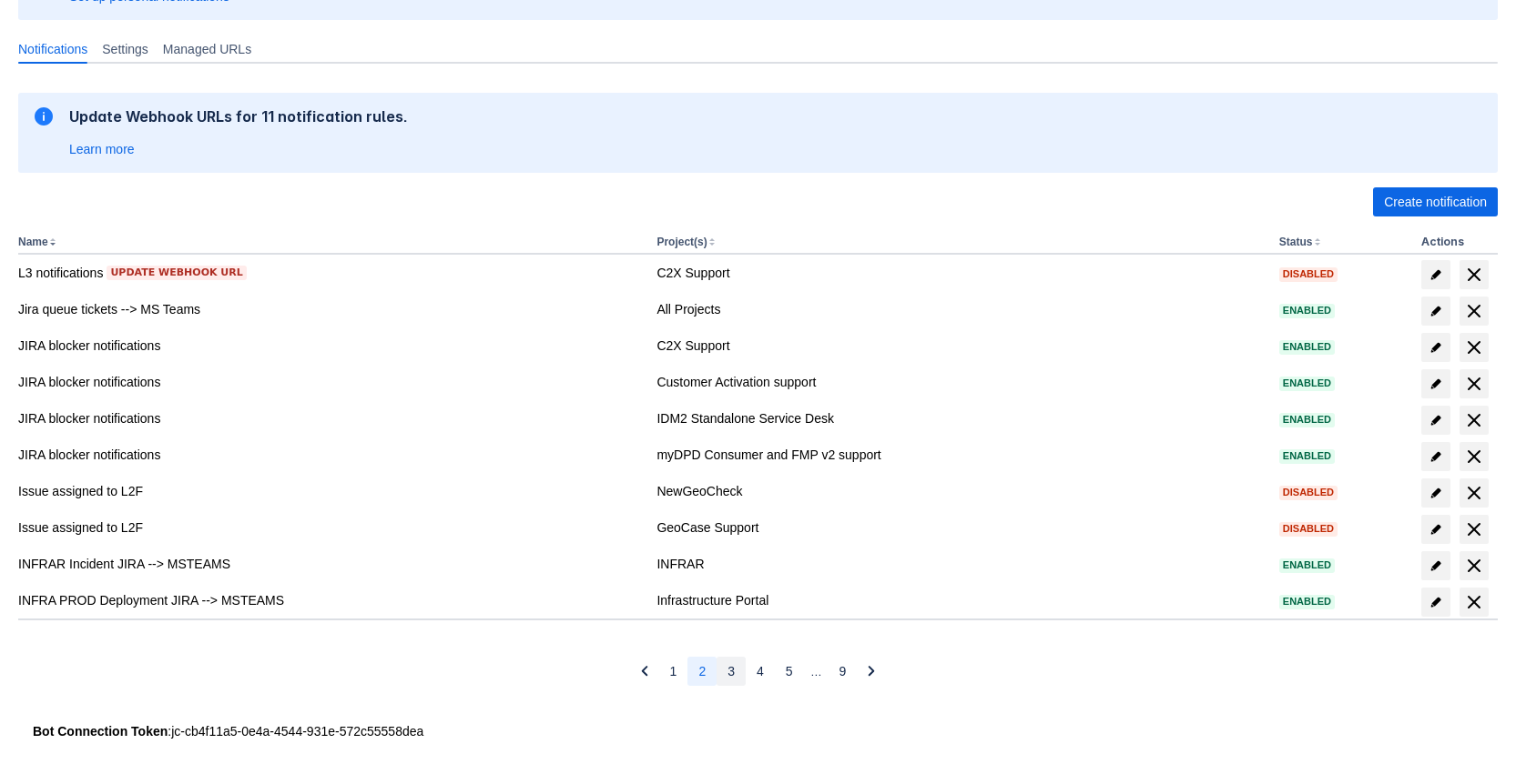
click at [731, 673] on span "3" at bounding box center [731, 671] width 7 height 29
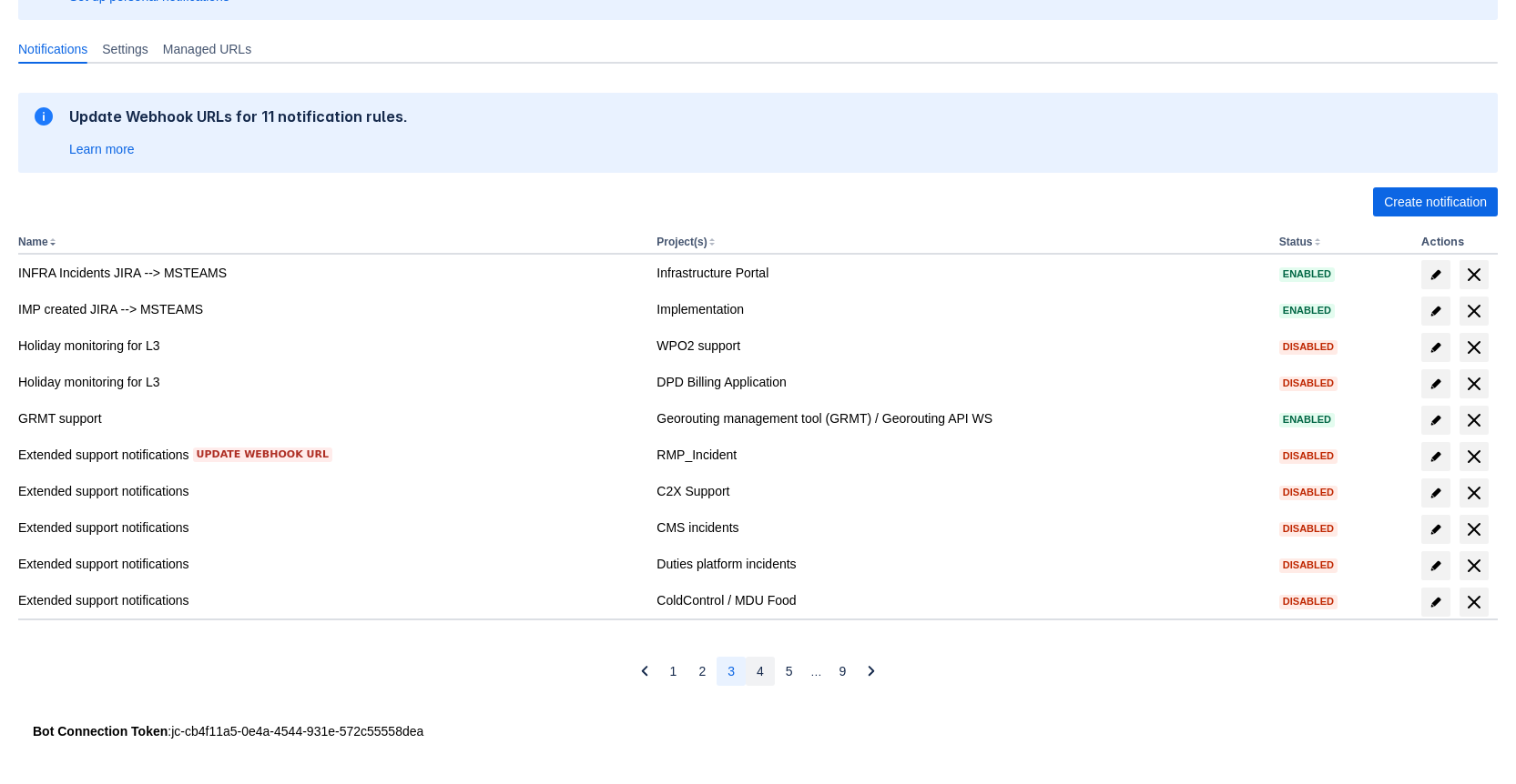
click at [749, 673] on button "4" at bounding box center [760, 671] width 29 height 29
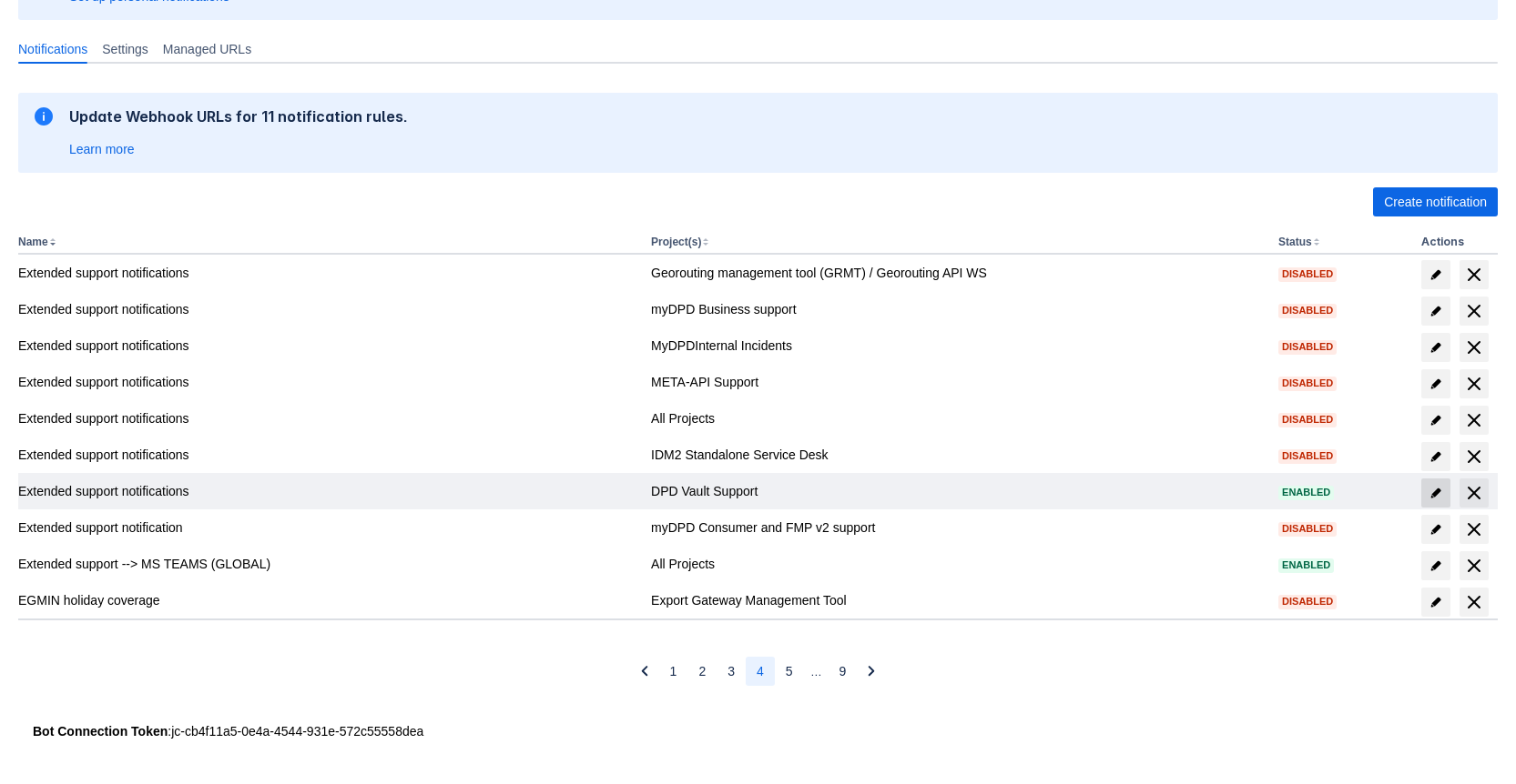
click at [1428, 488] on span "edit" at bounding box center [1435, 493] width 15 height 15
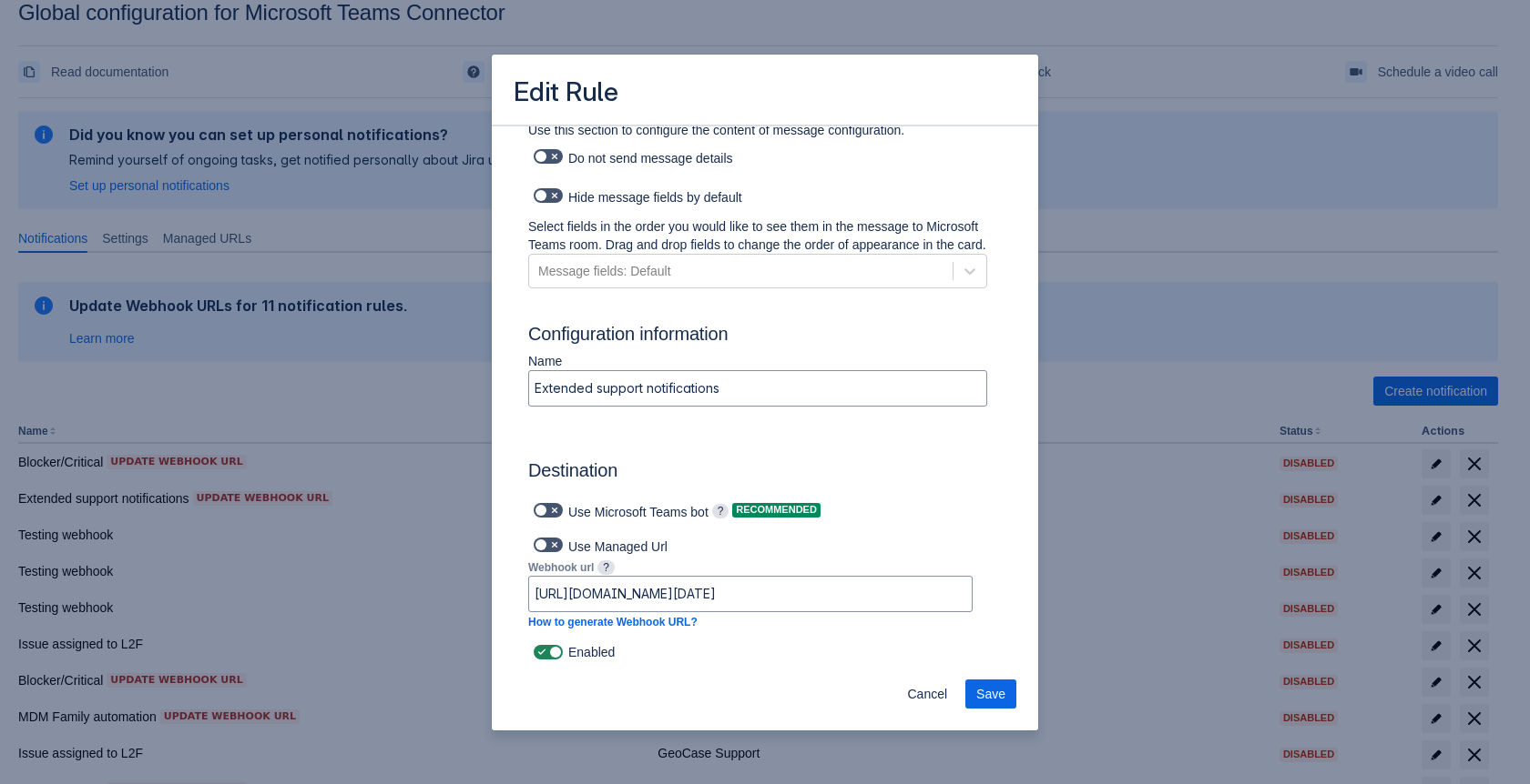
scroll to position [821, 0]
click at [556, 653] on span at bounding box center [554, 652] width 15 height 15
click at [545, 653] on input "checkbox" at bounding box center [539, 653] width 12 height 12
checkbox input "false"
click at [998, 695] on span "Save" at bounding box center [991, 695] width 29 height 29
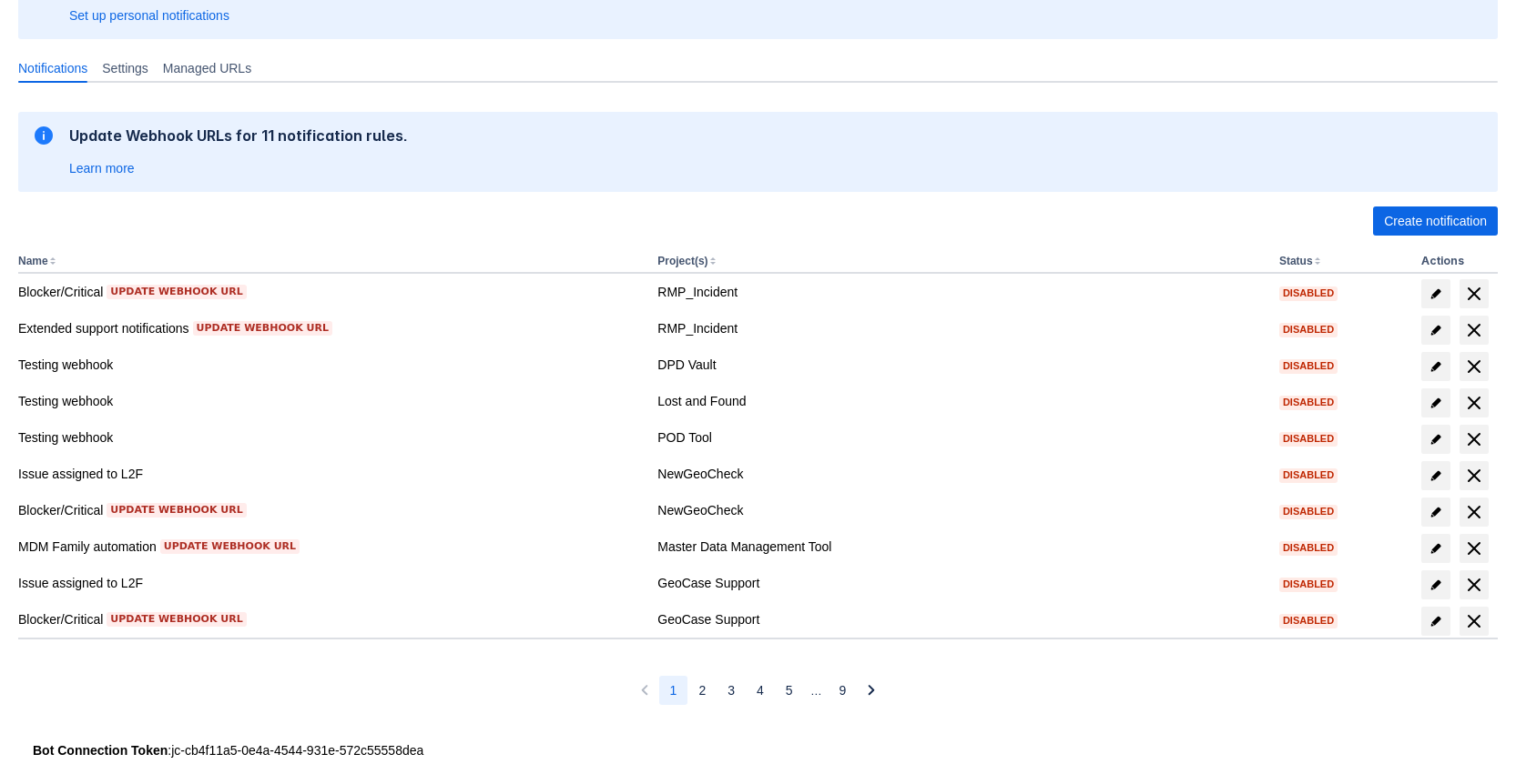
scroll to position [217, 0]
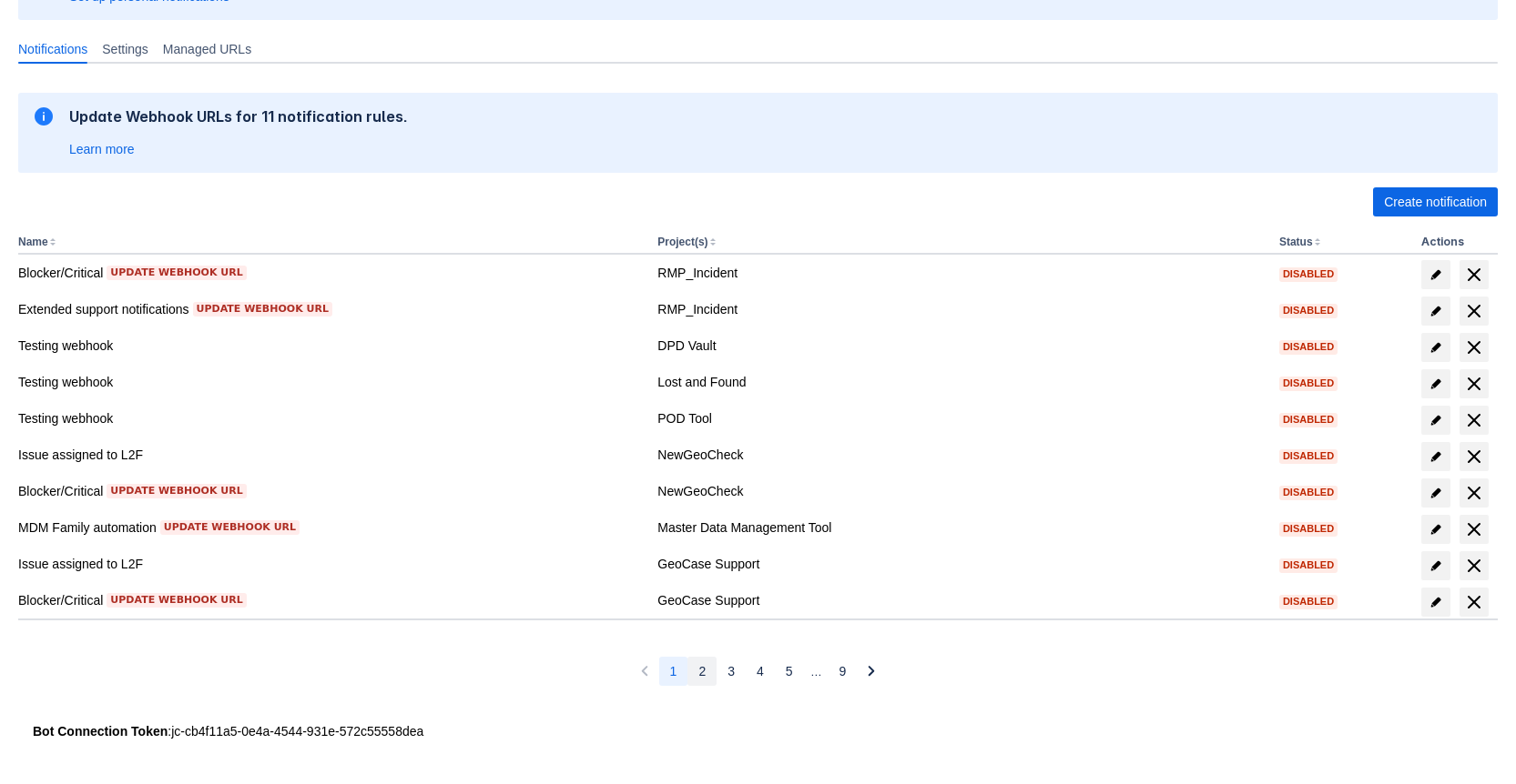
click at [703, 672] on span "2" at bounding box center [702, 671] width 7 height 29
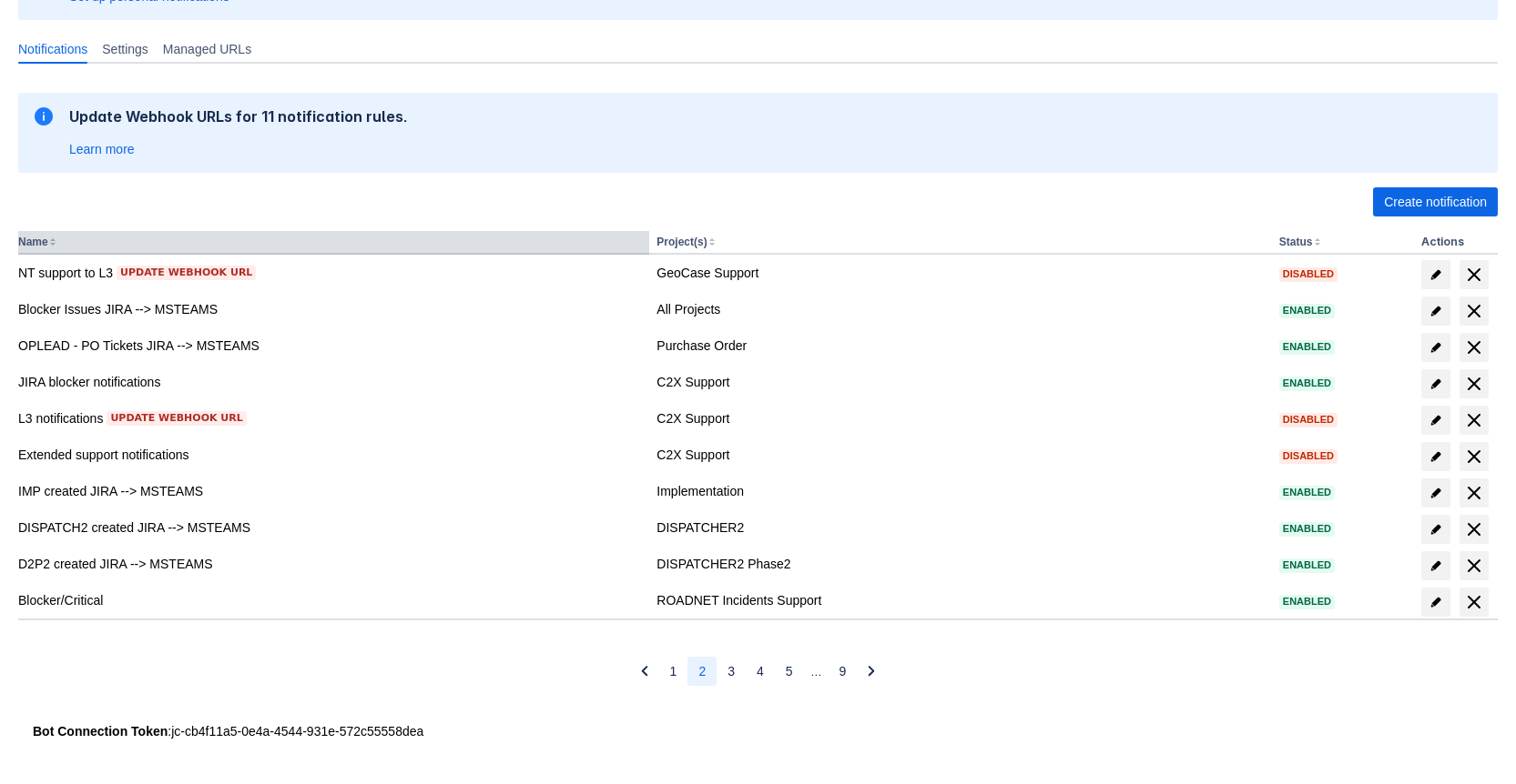
click at [41, 240] on button "Name" at bounding box center [33, 241] width 30 height 13
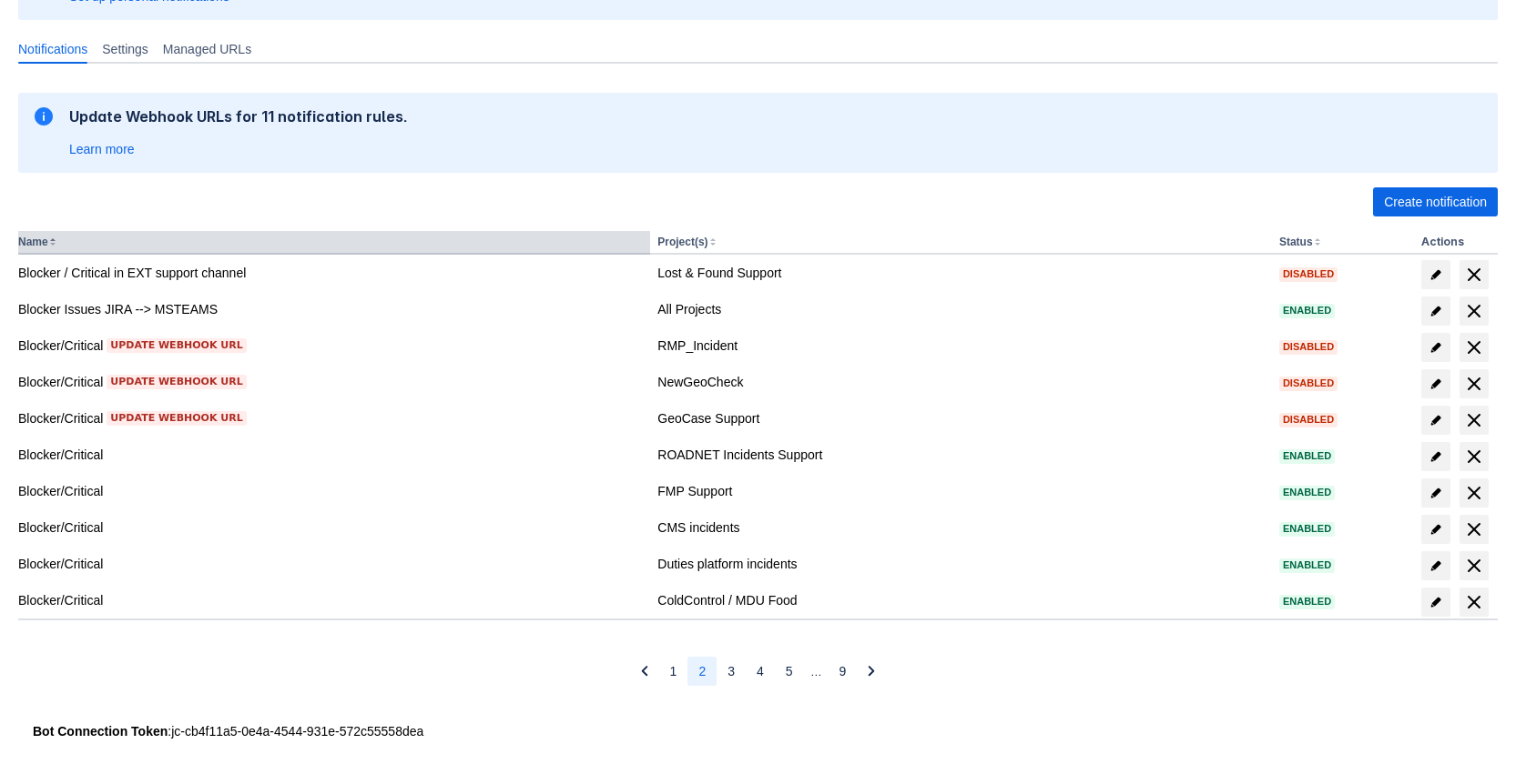
click at [41, 240] on button "Name" at bounding box center [33, 241] width 30 height 13
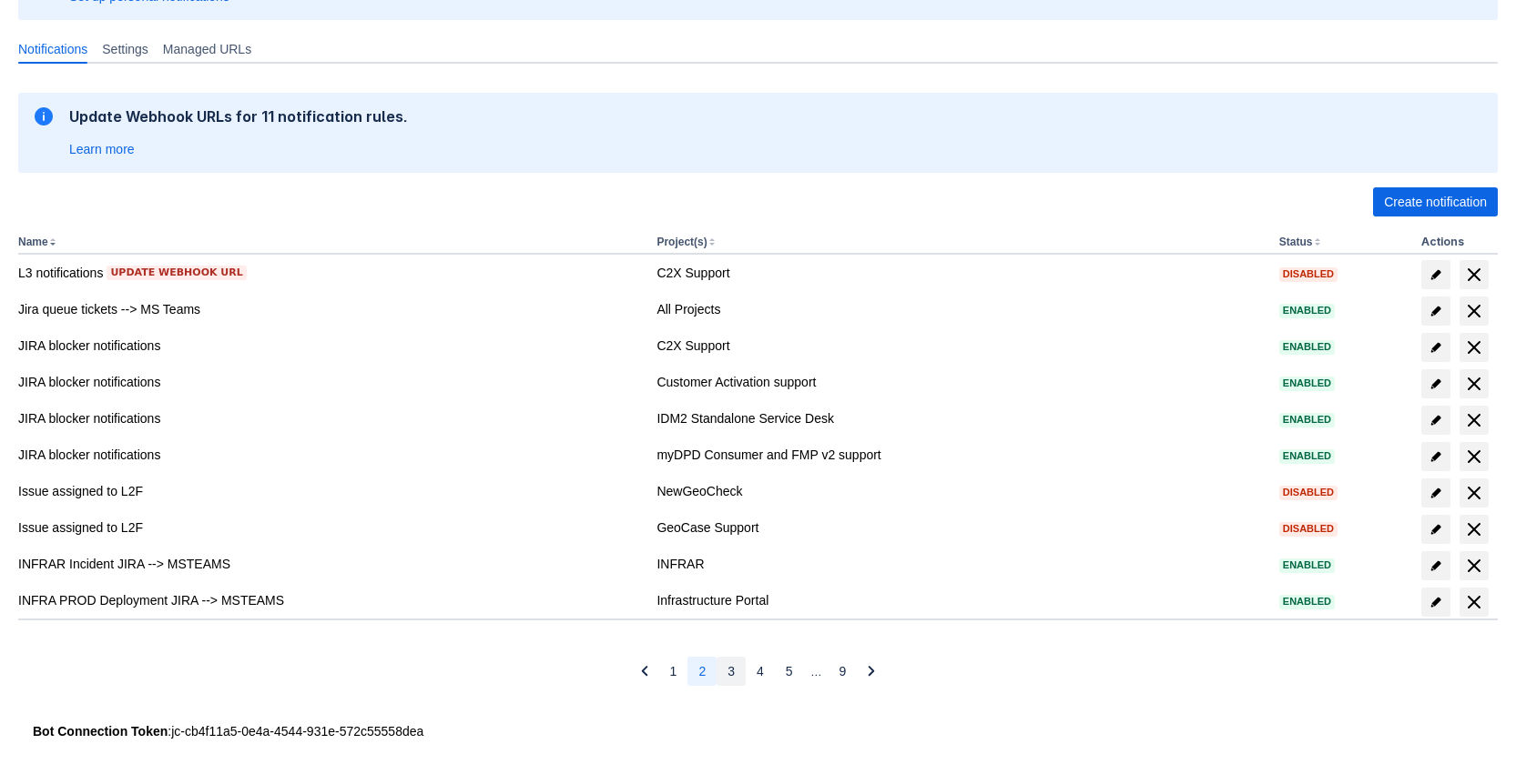
click at [731, 672] on span "3" at bounding box center [731, 671] width 7 height 29
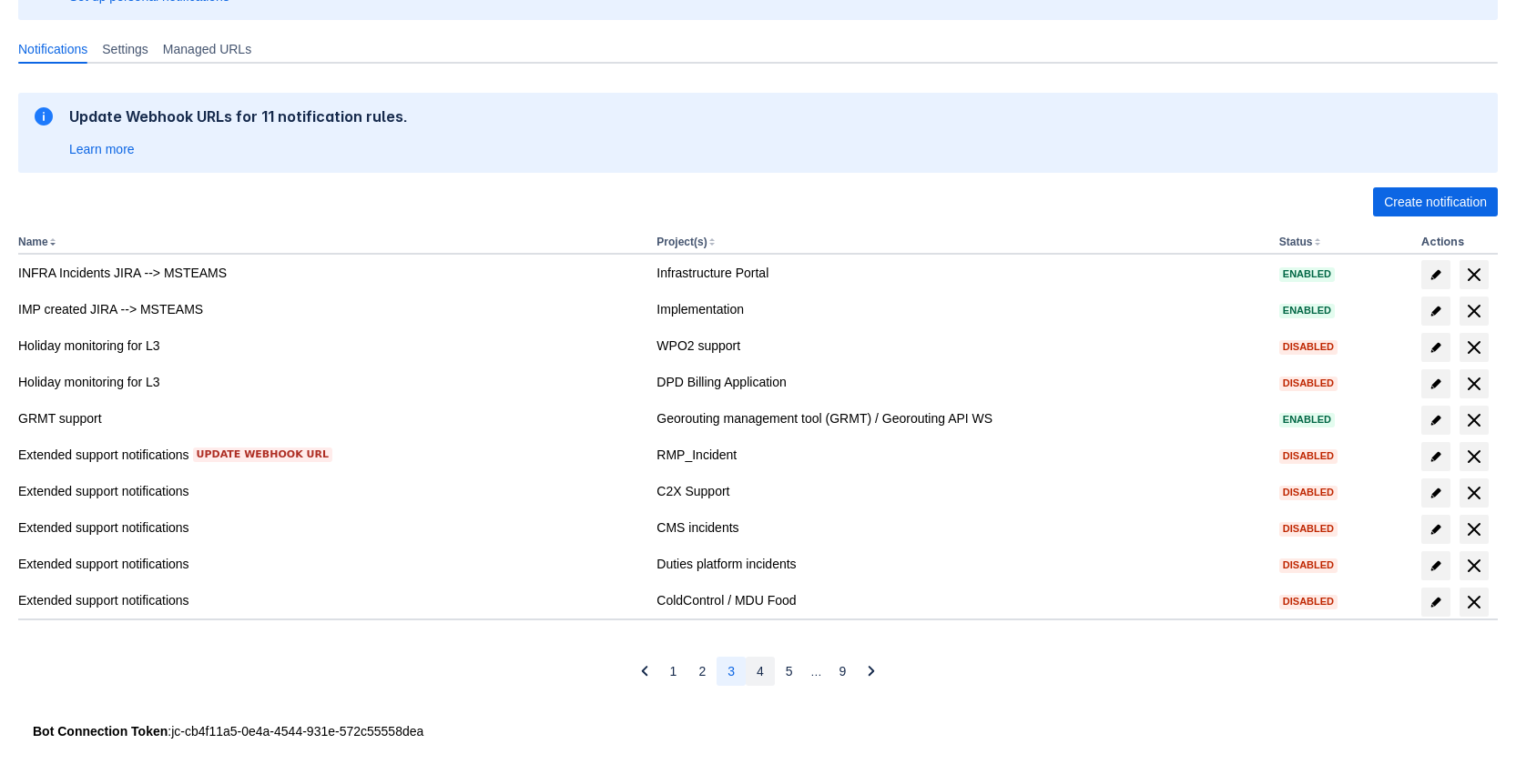
click at [754, 671] on button "4" at bounding box center [760, 671] width 29 height 29
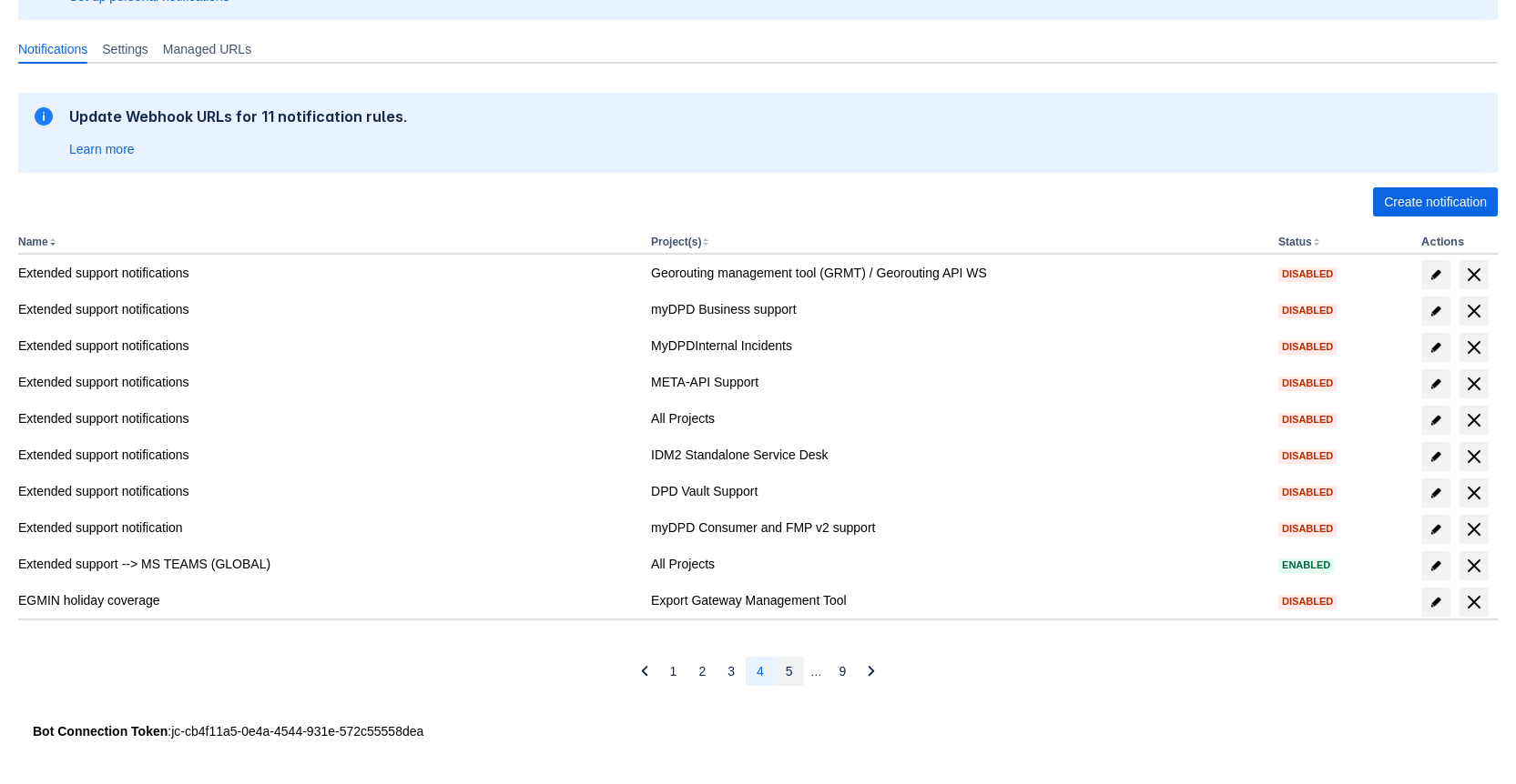
click at [785, 671] on span "5" at bounding box center [788, 671] width 7 height 29
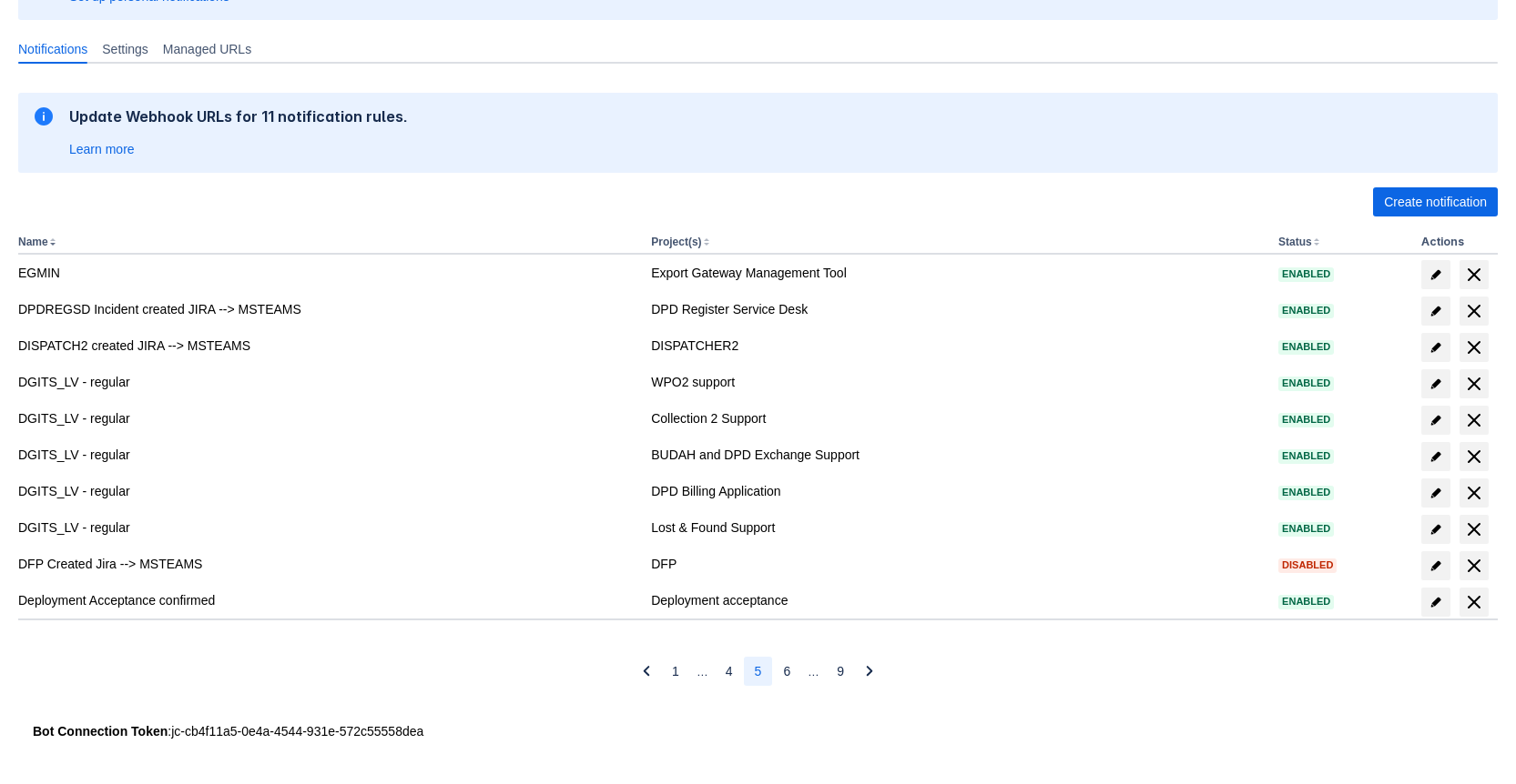
click at [785, 671] on span "6" at bounding box center [786, 671] width 7 height 29
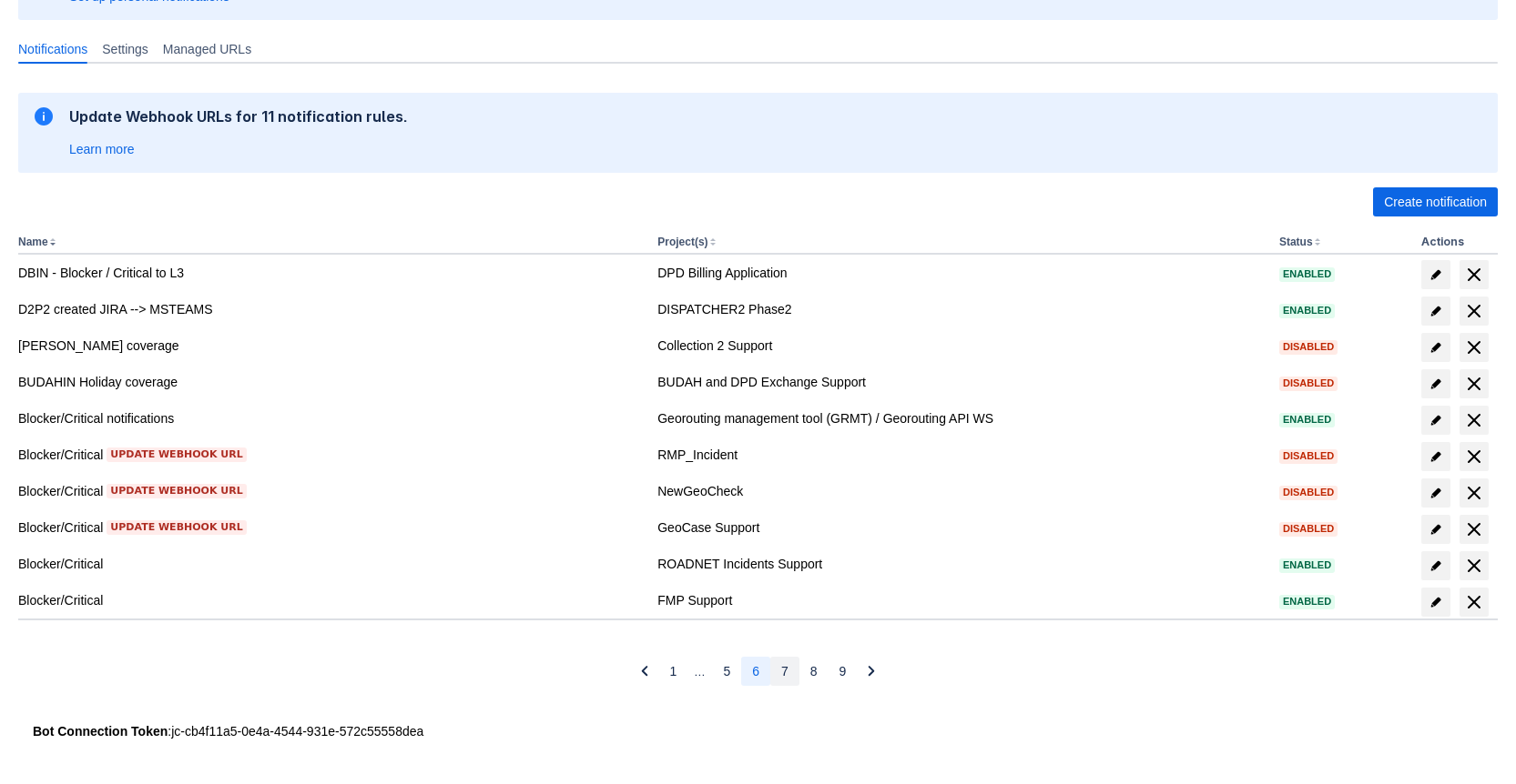
click at [784, 671] on span "7" at bounding box center [784, 671] width 7 height 29
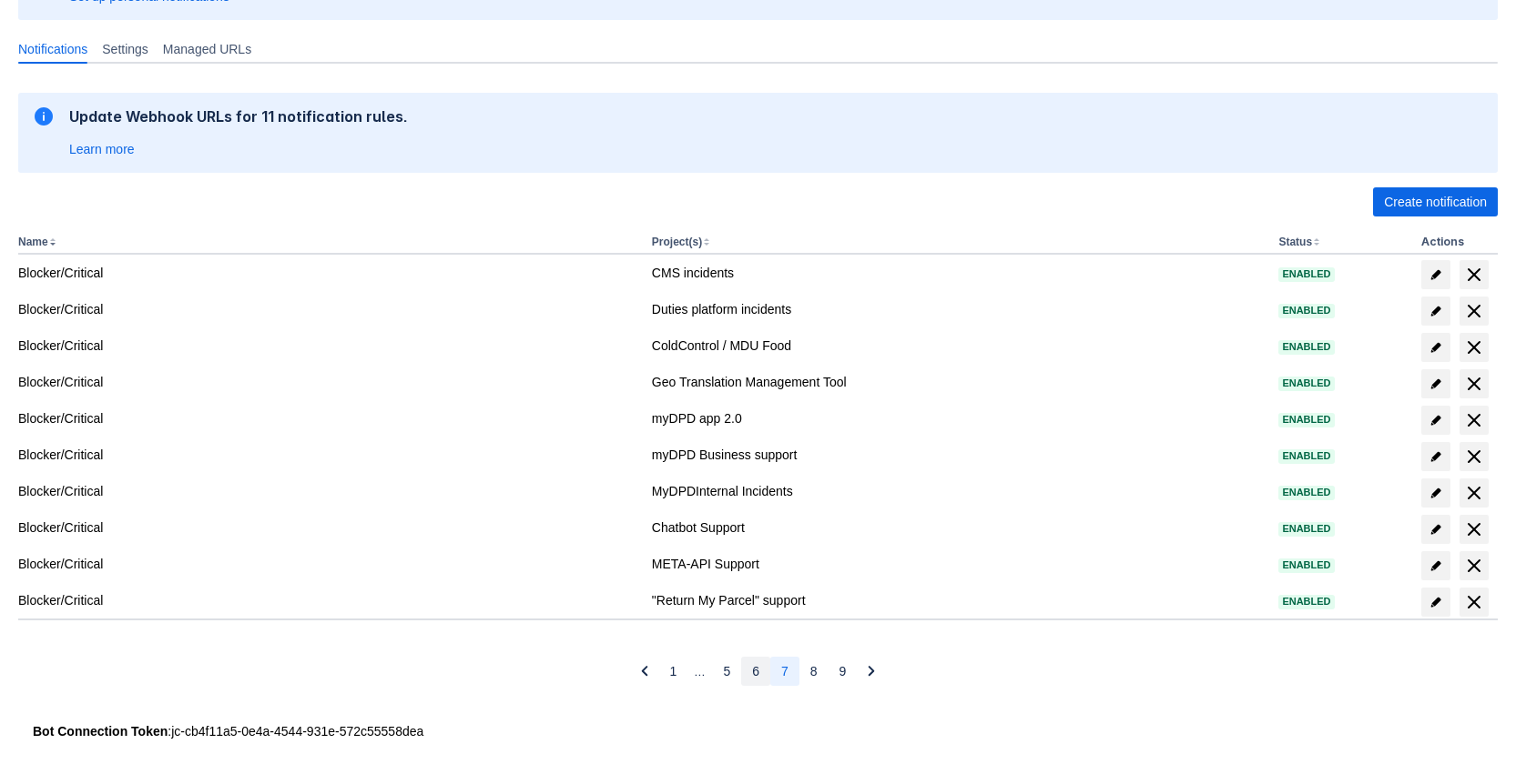
click at [766, 671] on button "6" at bounding box center [756, 671] width 29 height 29
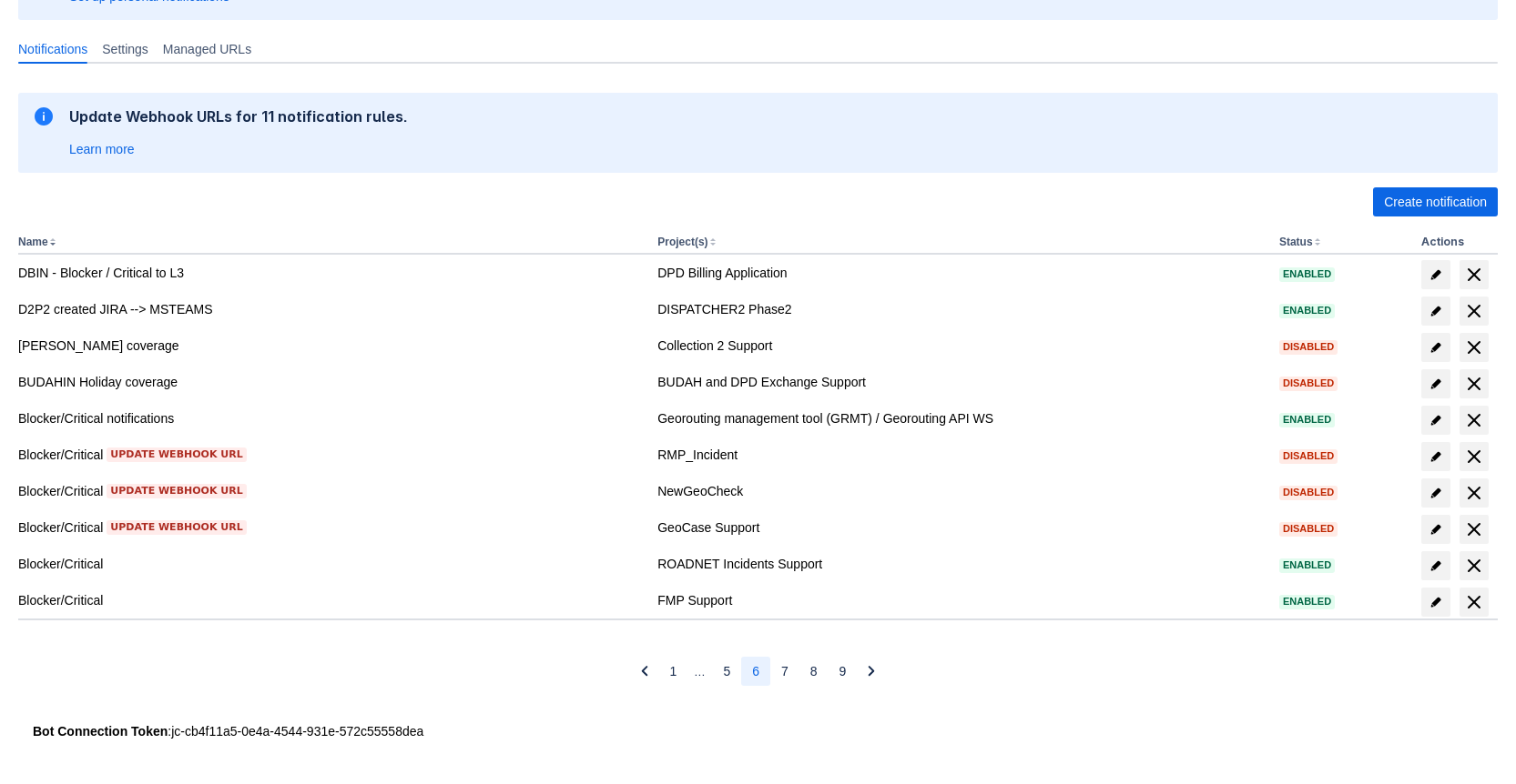
click at [767, 671] on button "6" at bounding box center [756, 671] width 29 height 29
click at [784, 671] on span "7" at bounding box center [784, 671] width 7 height 29
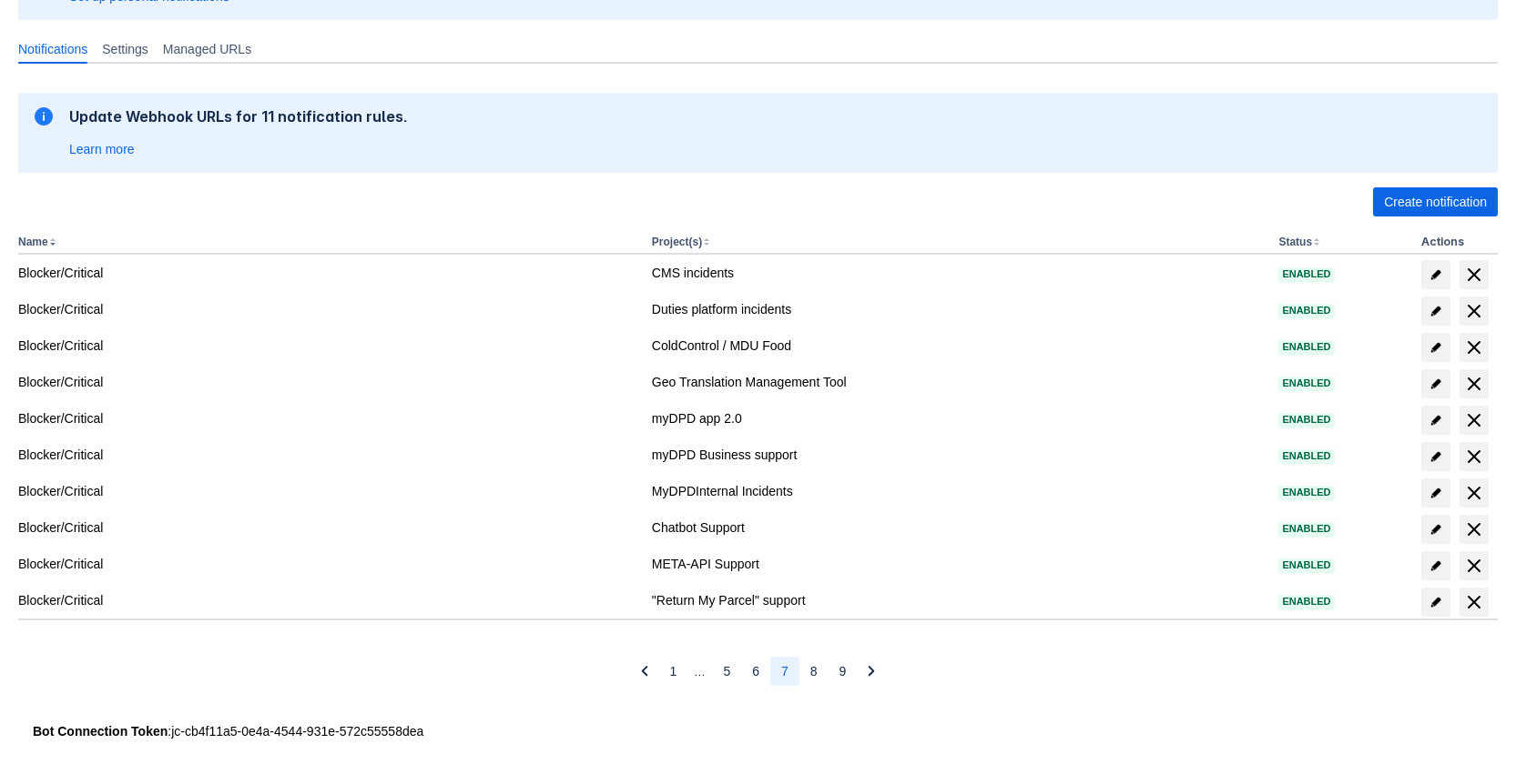
click at [794, 671] on button "7" at bounding box center [785, 671] width 29 height 29
click at [811, 671] on span "8" at bounding box center [813, 671] width 7 height 29
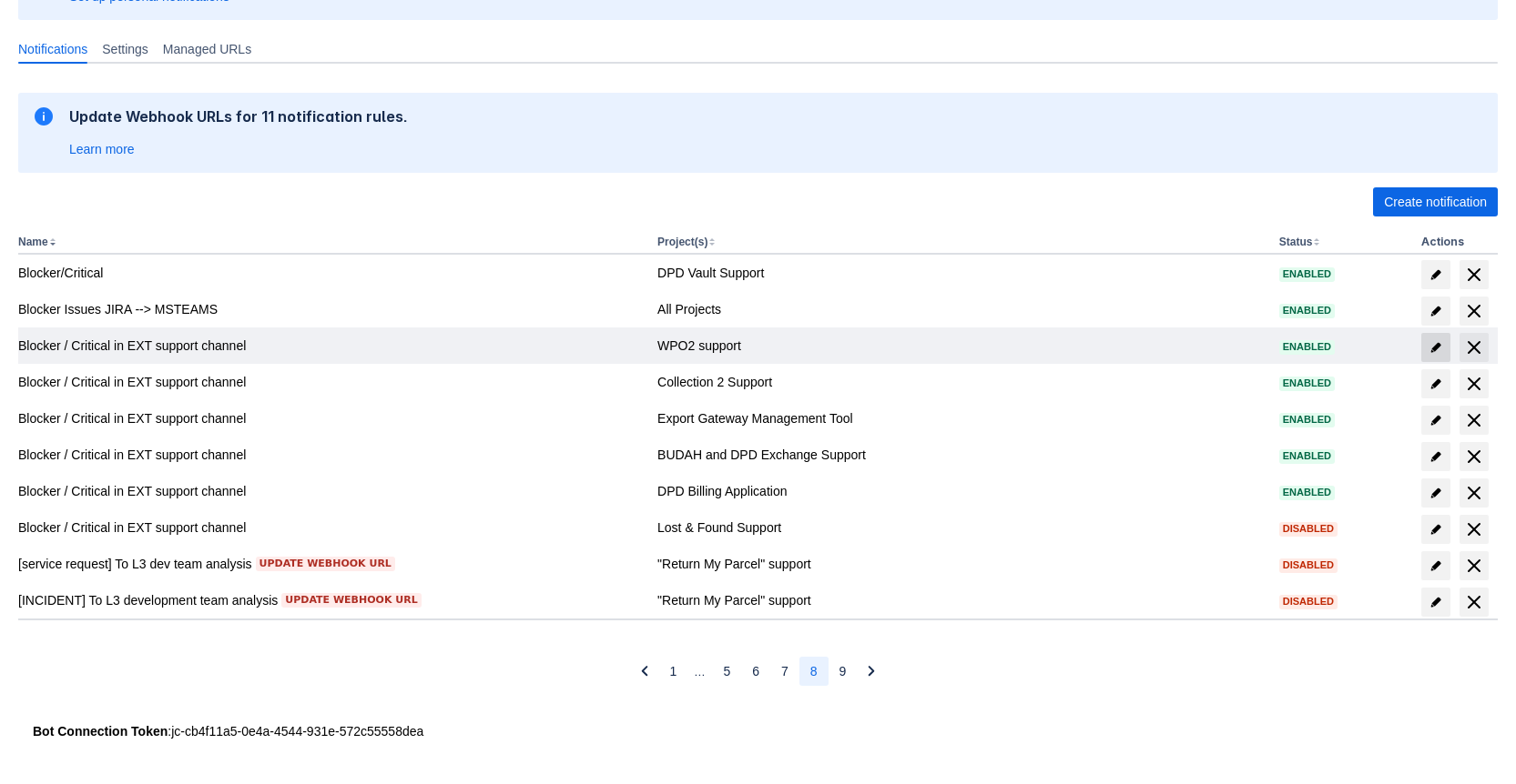
click at [1435, 351] on span "edit" at bounding box center [1435, 347] width 15 height 15
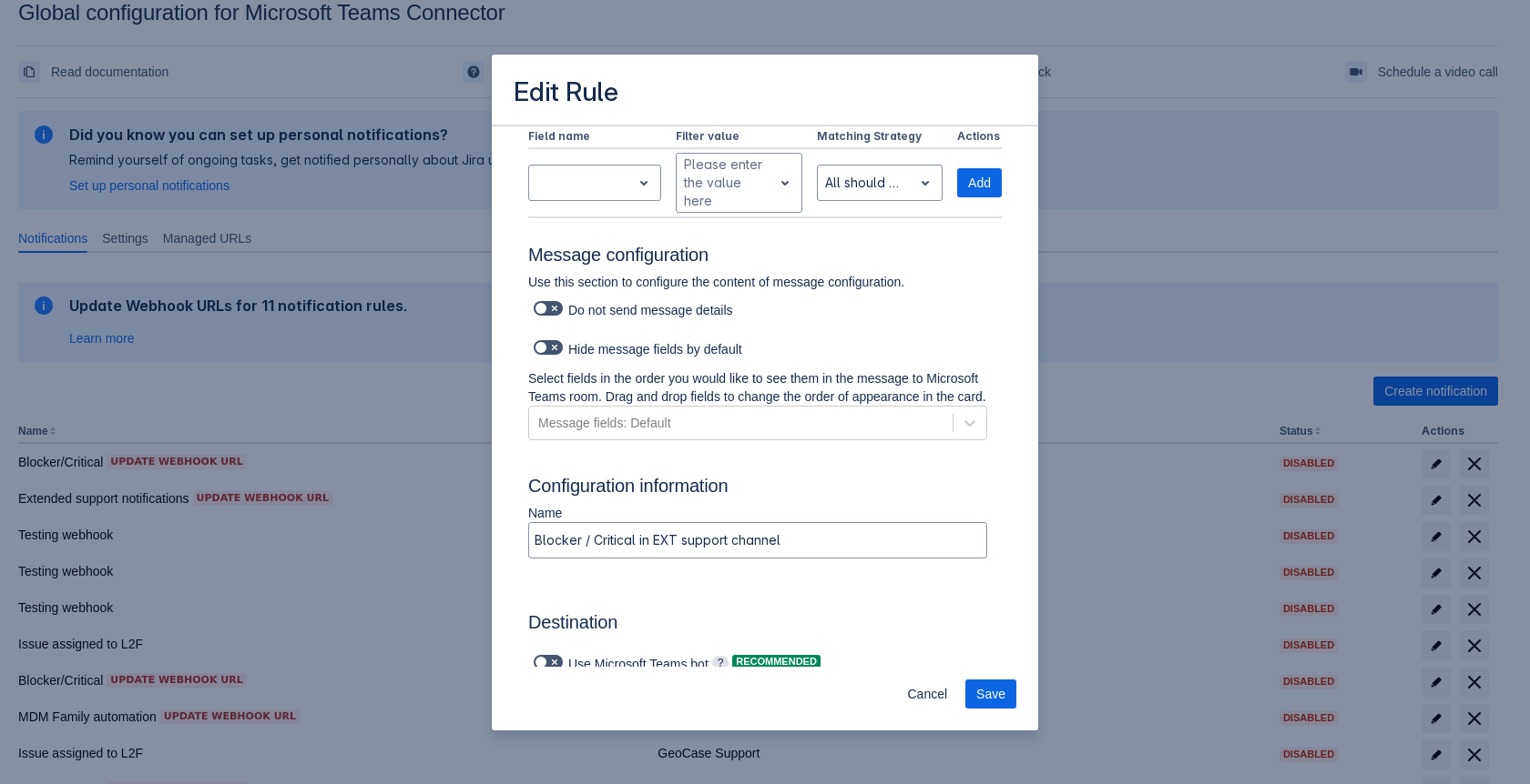
scroll to position [1147, 0]
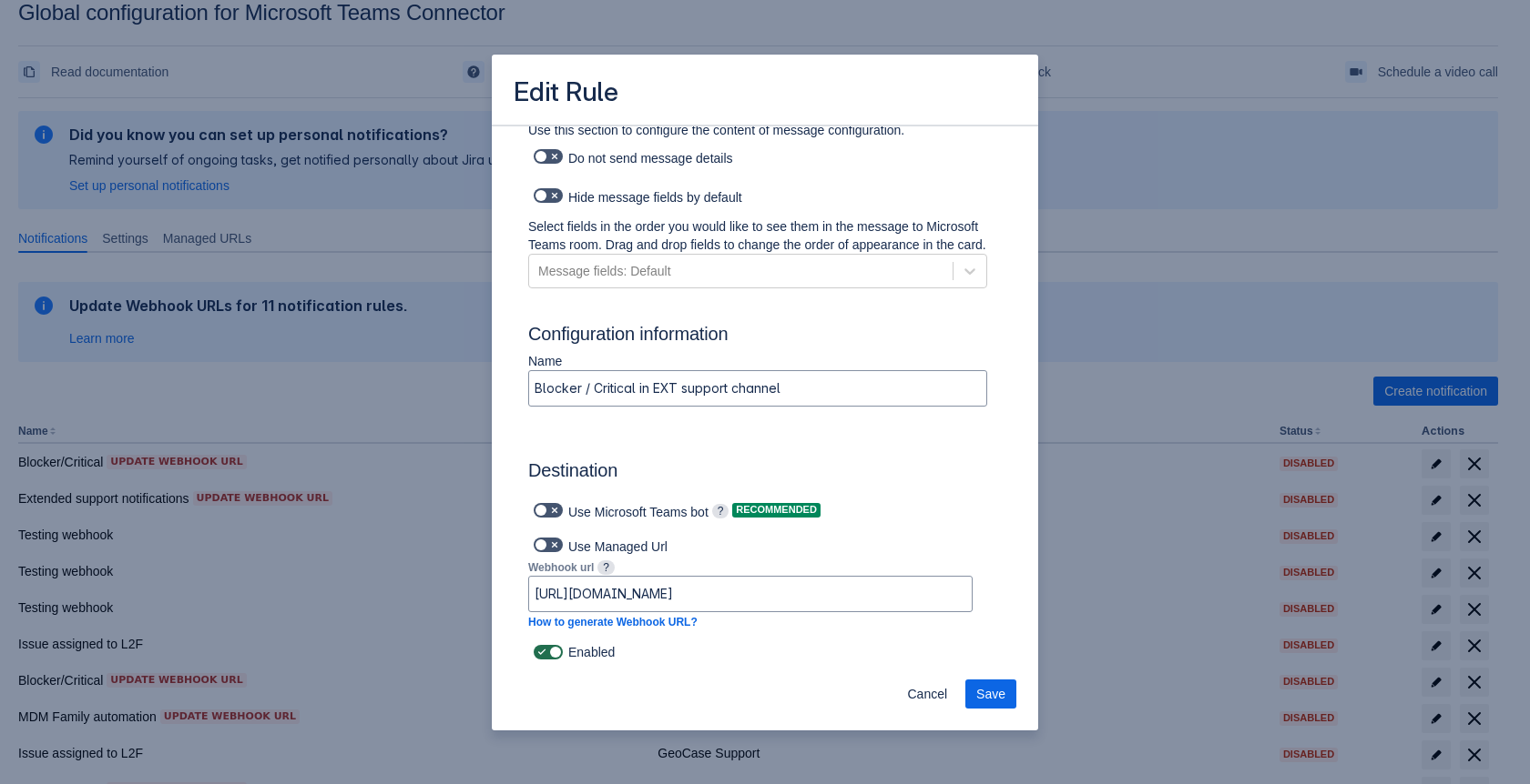
click at [554, 652] on span at bounding box center [554, 652] width 15 height 15
click at [545, 652] on input "checkbox" at bounding box center [539, 653] width 12 height 12
checkbox input "false"
click at [995, 686] on span "Save" at bounding box center [991, 695] width 29 height 29
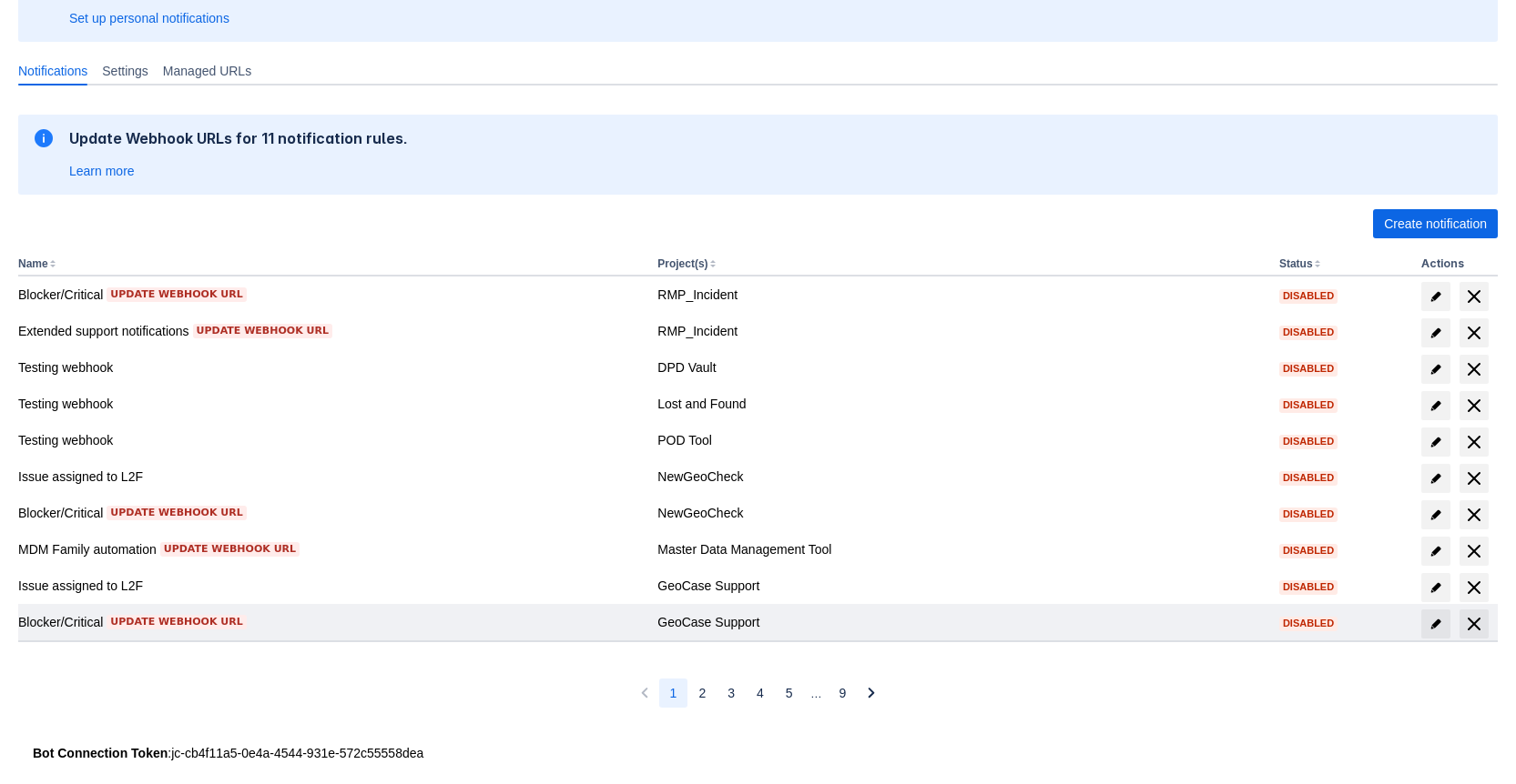
scroll to position [217, 0]
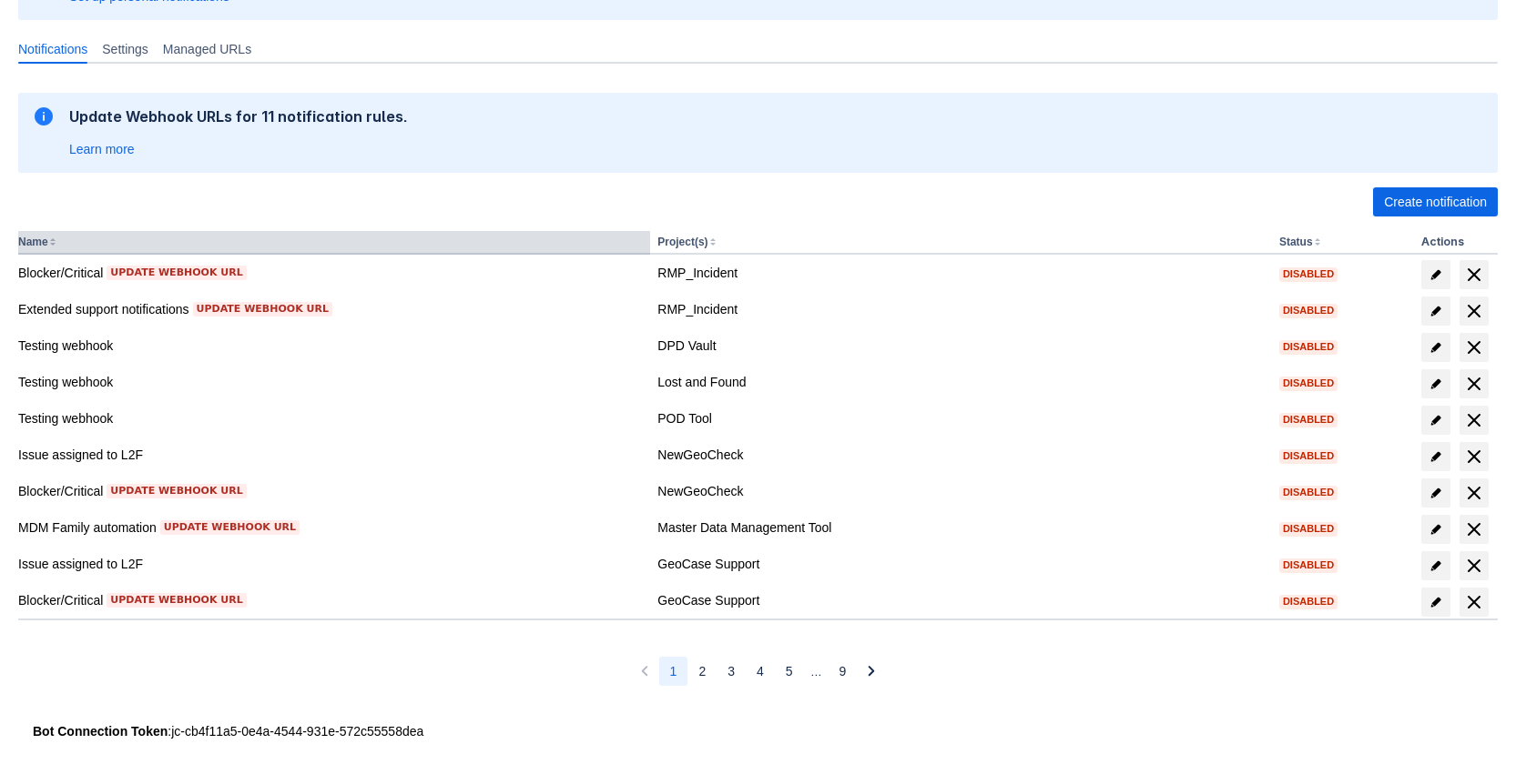
click at [48, 240] on button "Name" at bounding box center [33, 241] width 30 height 13
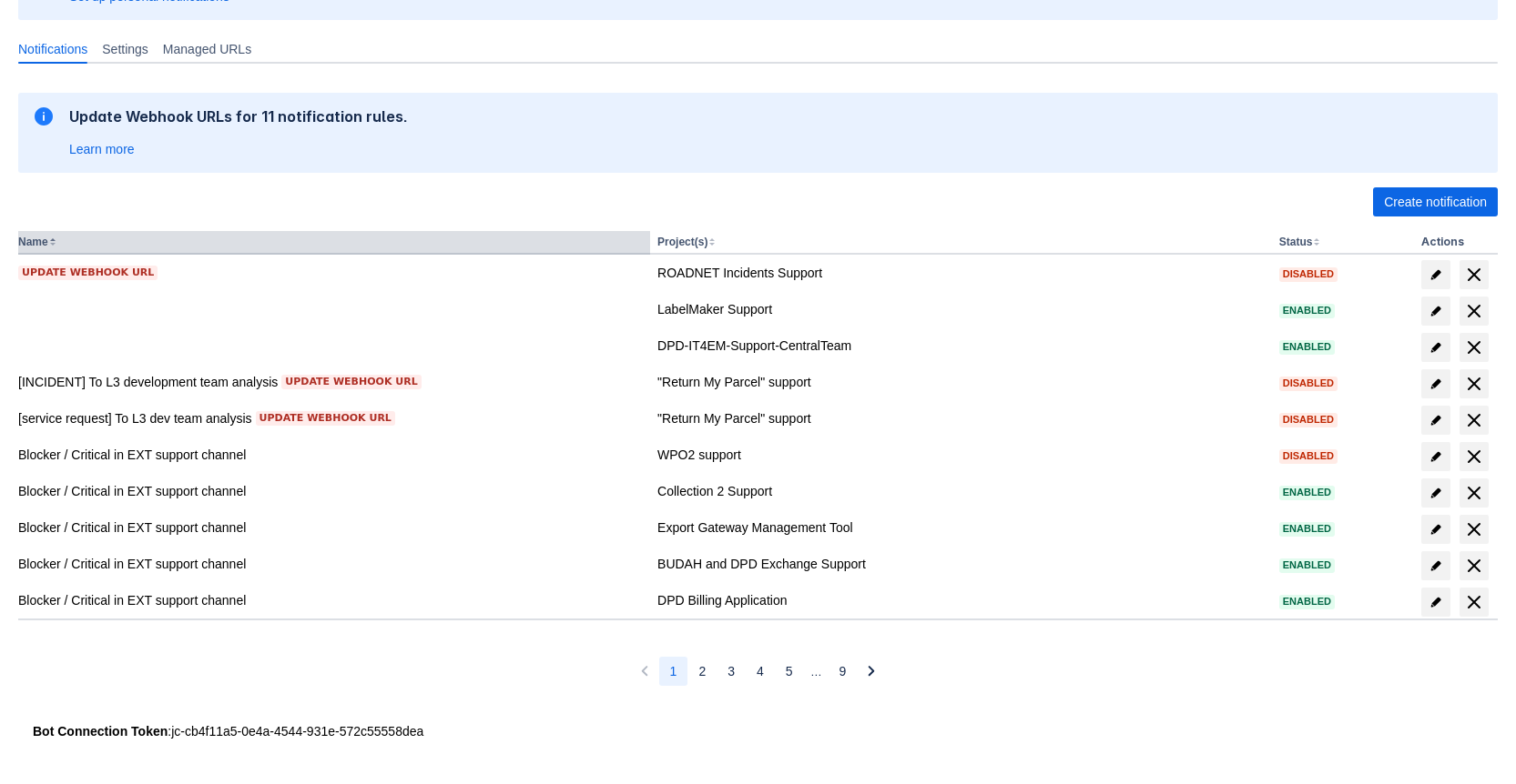
click at [48, 240] on button "Name" at bounding box center [33, 241] width 30 height 13
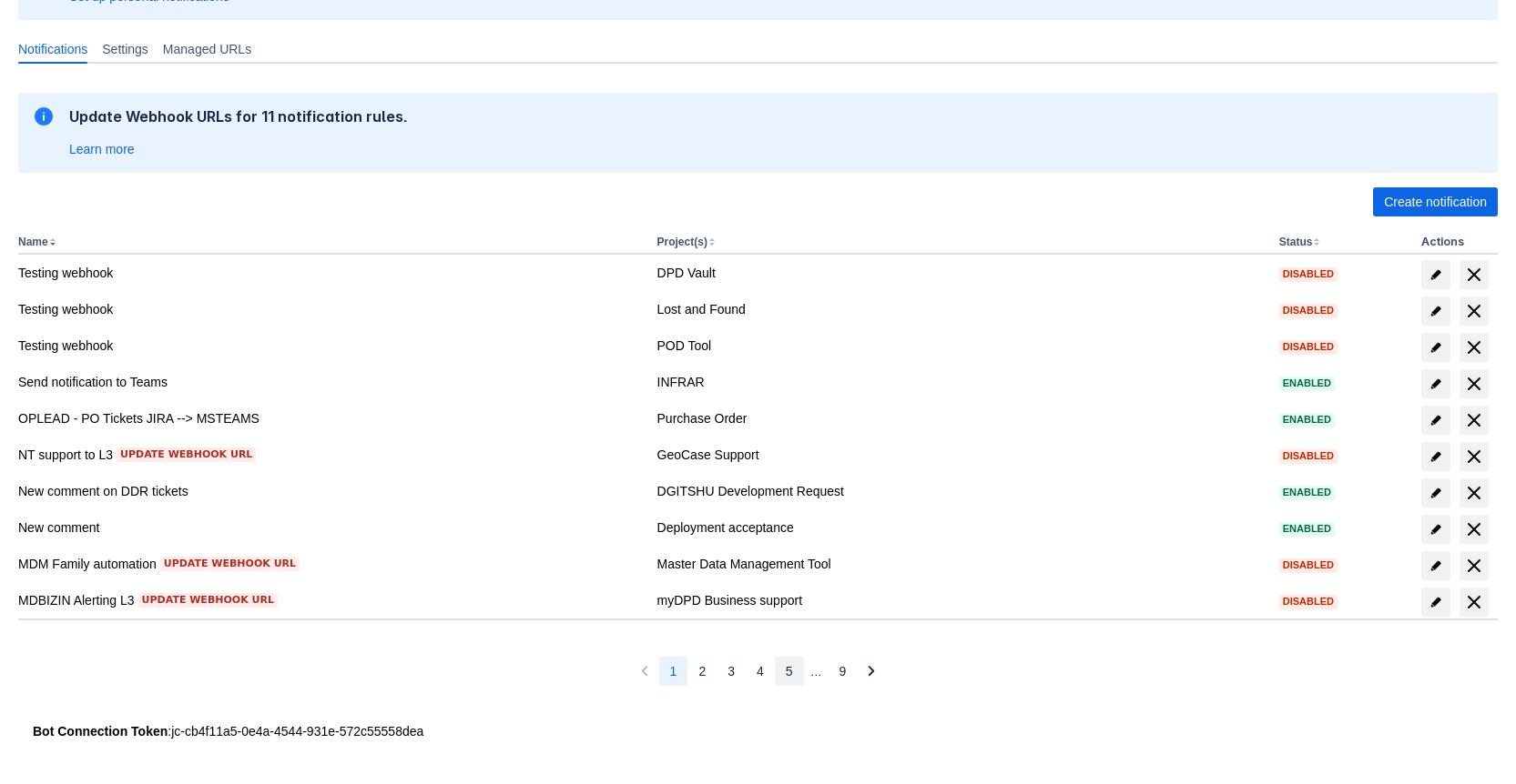
click at [777, 668] on button "5" at bounding box center [789, 671] width 29 height 29
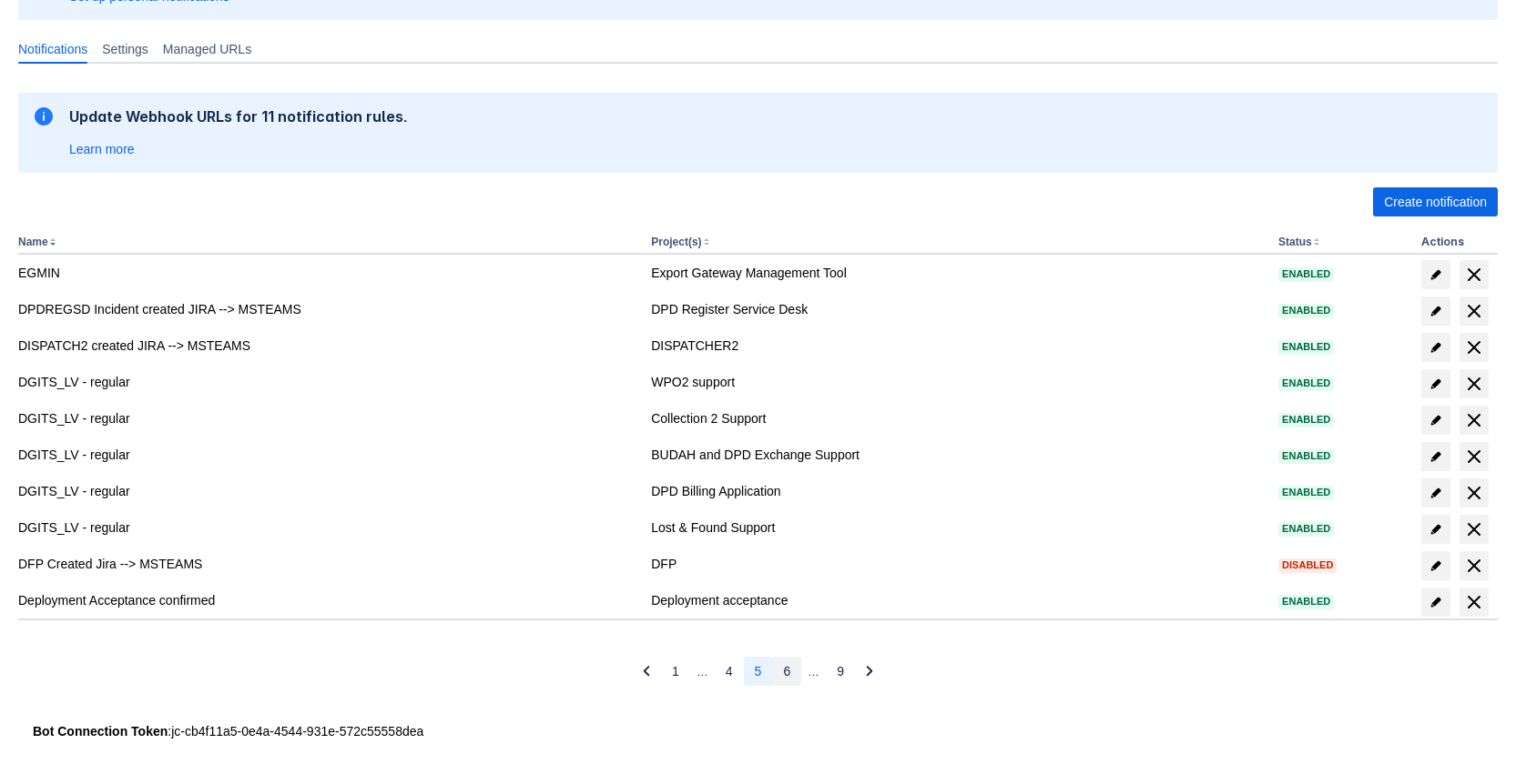
click at [783, 670] on span "6" at bounding box center [786, 671] width 7 height 29
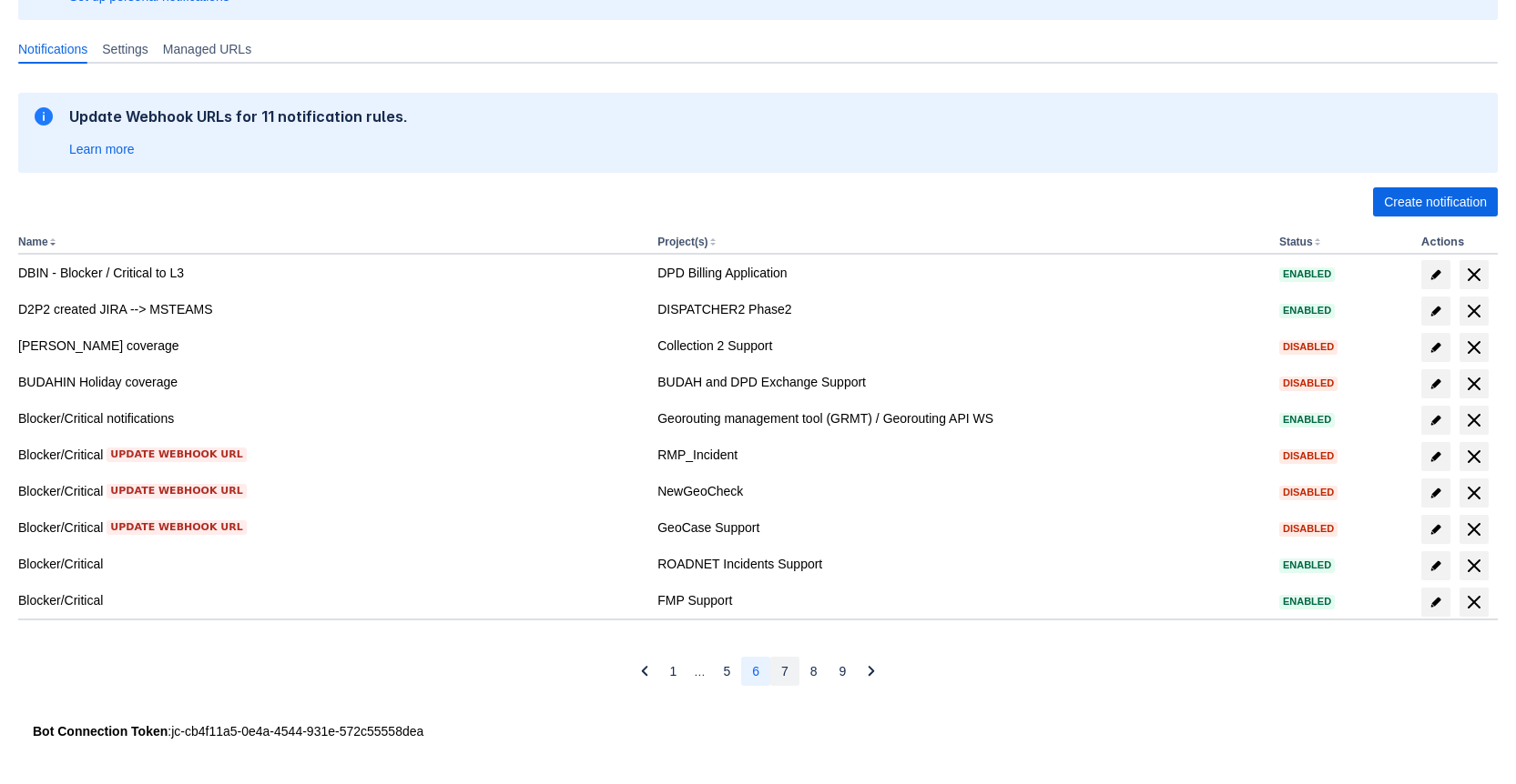
click at [783, 670] on span "7" at bounding box center [784, 671] width 7 height 29
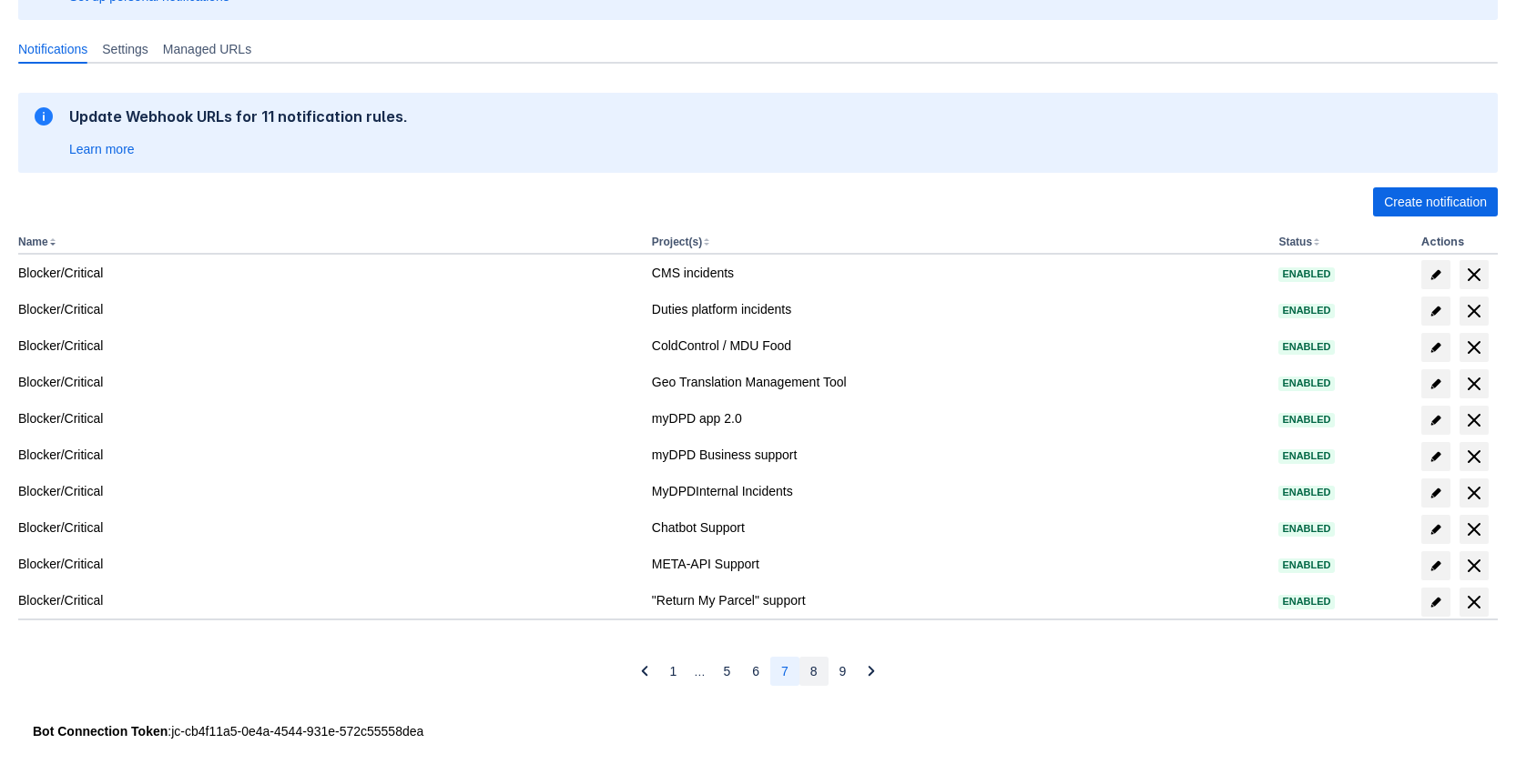
click at [806, 670] on button "8" at bounding box center [813, 671] width 29 height 29
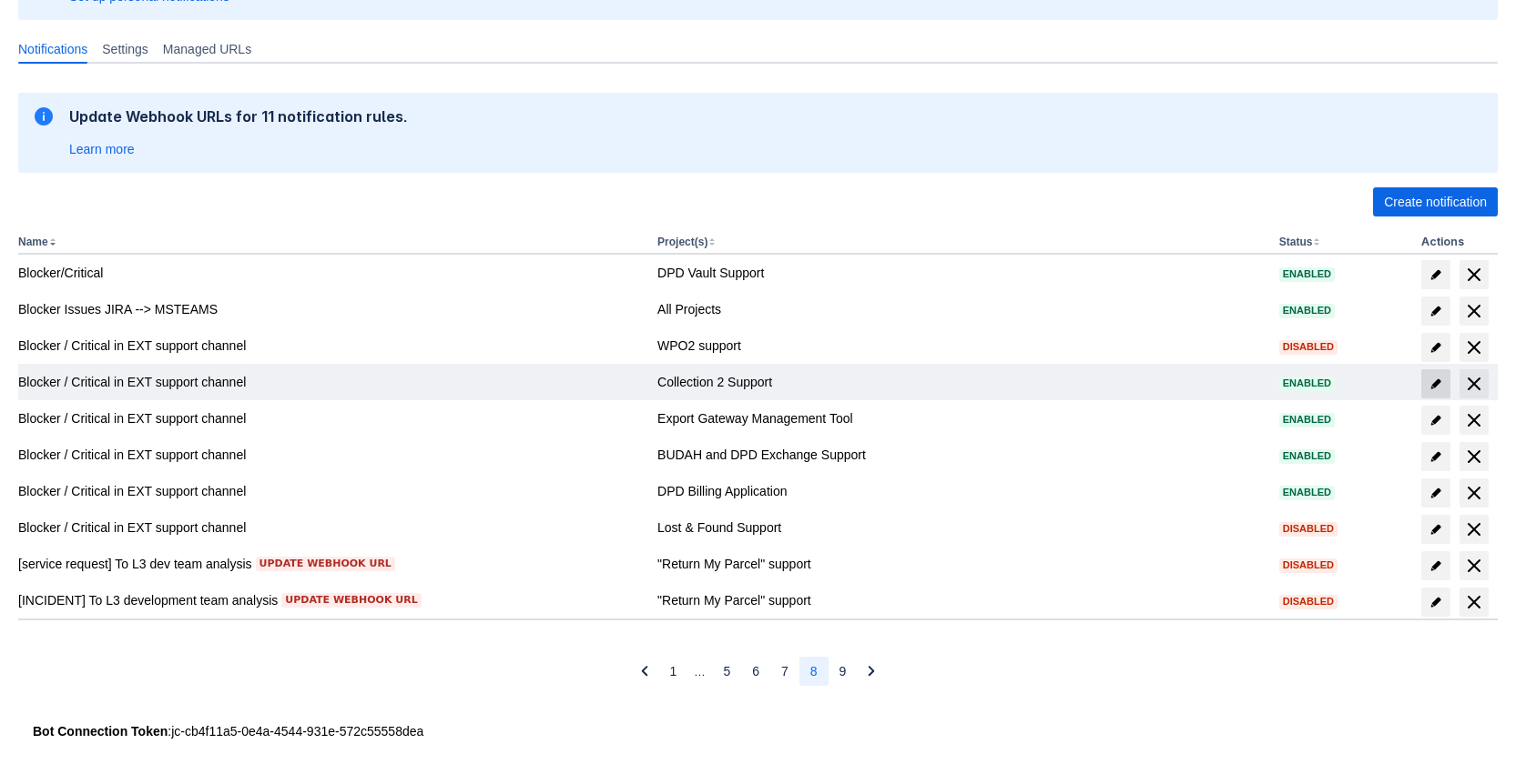
click at [1433, 383] on span "edit" at bounding box center [1435, 383] width 15 height 15
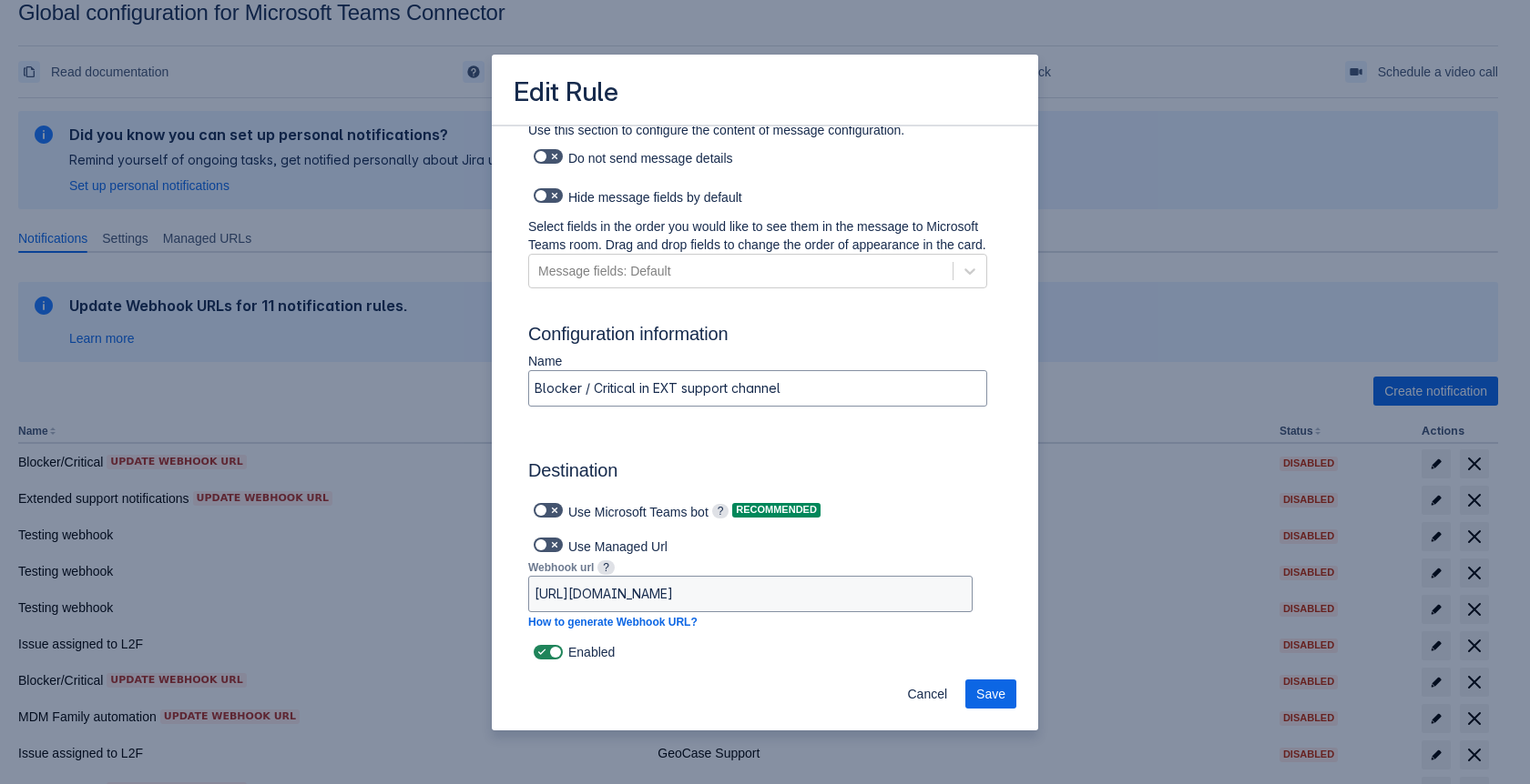
scroll to position [1229, 0]
click at [558, 655] on span at bounding box center [554, 652] width 15 height 15
click at [545, 655] on input "checkbox" at bounding box center [539, 653] width 12 height 12
checkbox input "false"
click at [974, 692] on button "Save" at bounding box center [991, 695] width 51 height 29
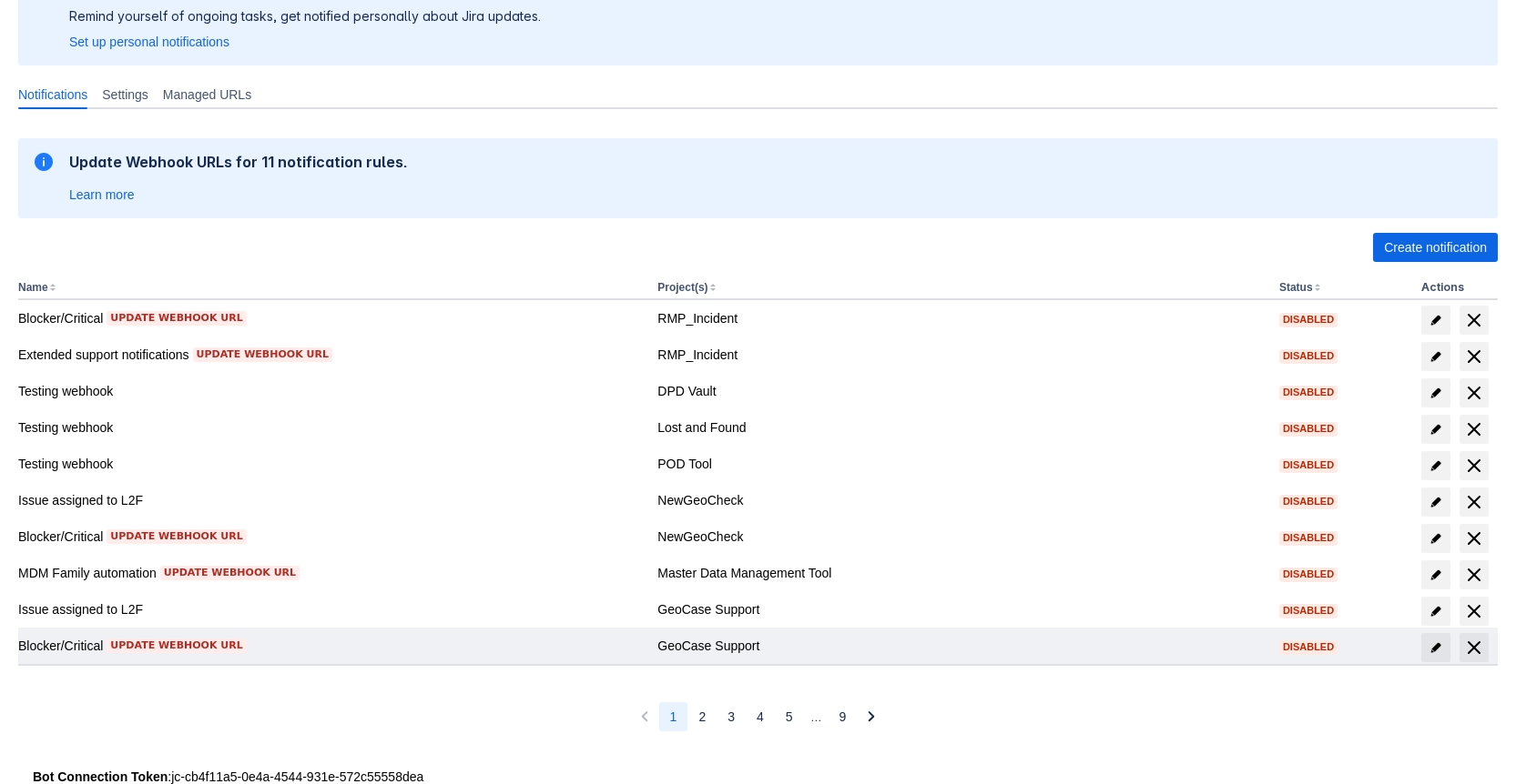
scroll to position [217, 0]
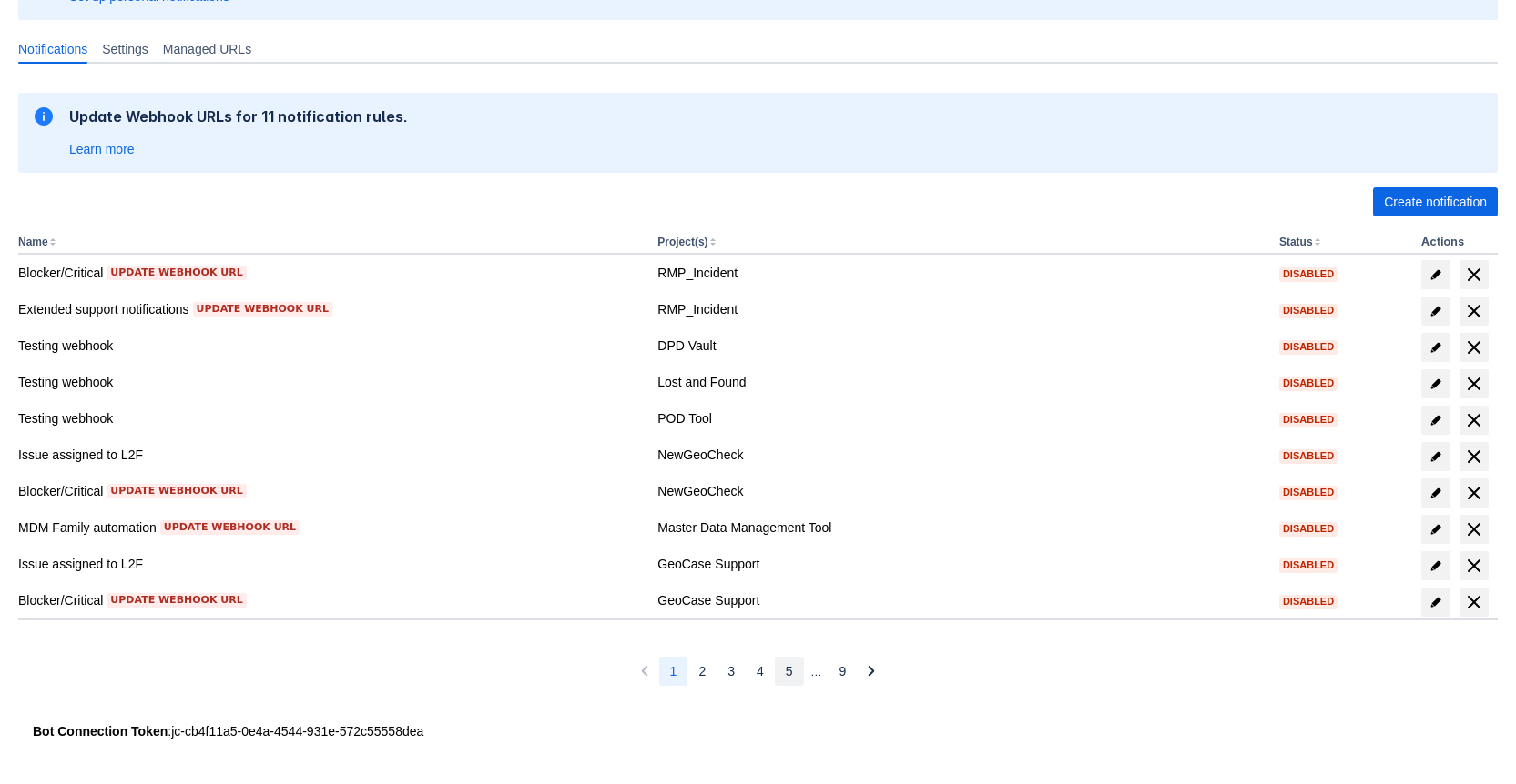
click at [786, 669] on span "5" at bounding box center [788, 671] width 7 height 29
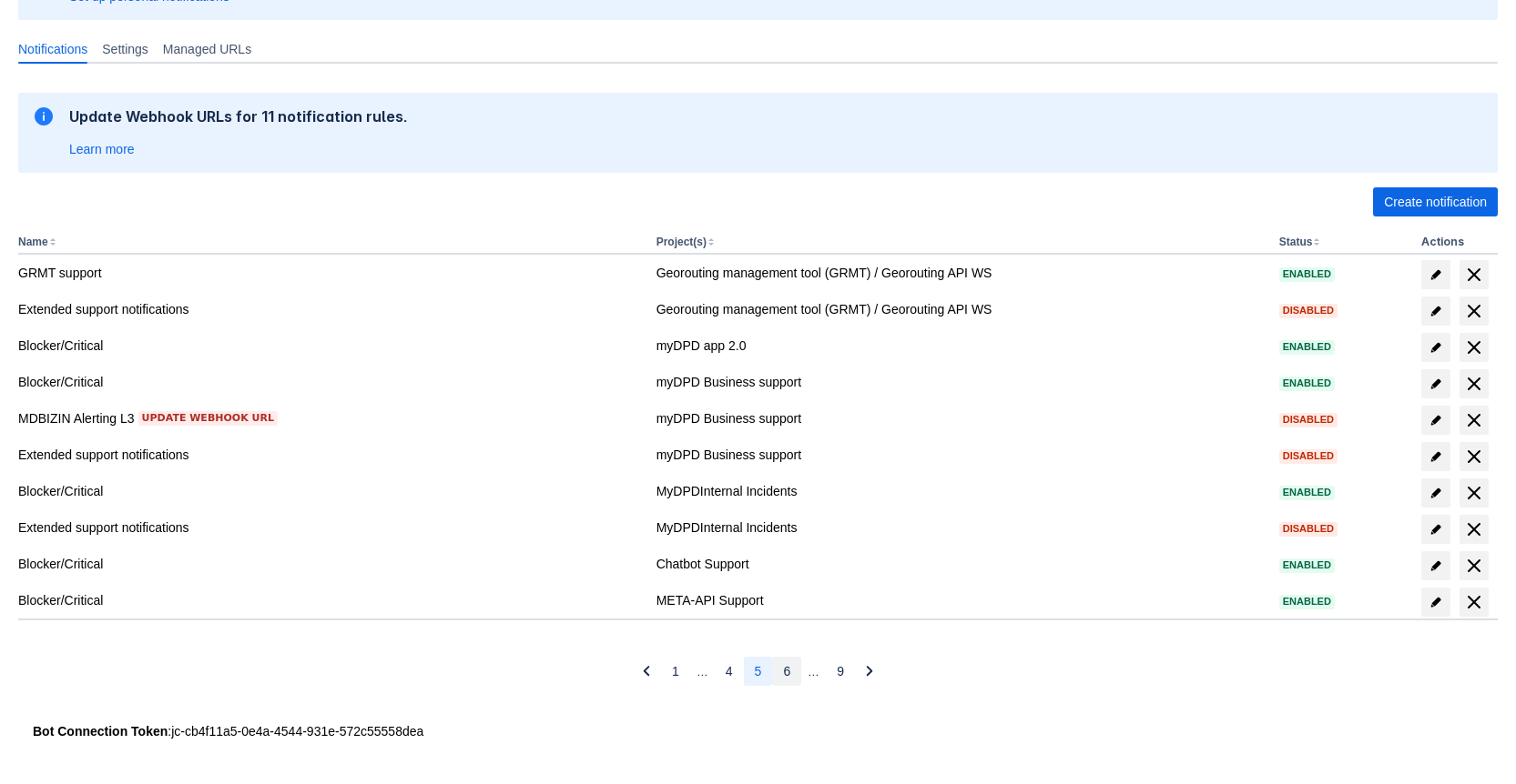
click at [786, 668] on span "6" at bounding box center [786, 671] width 7 height 29
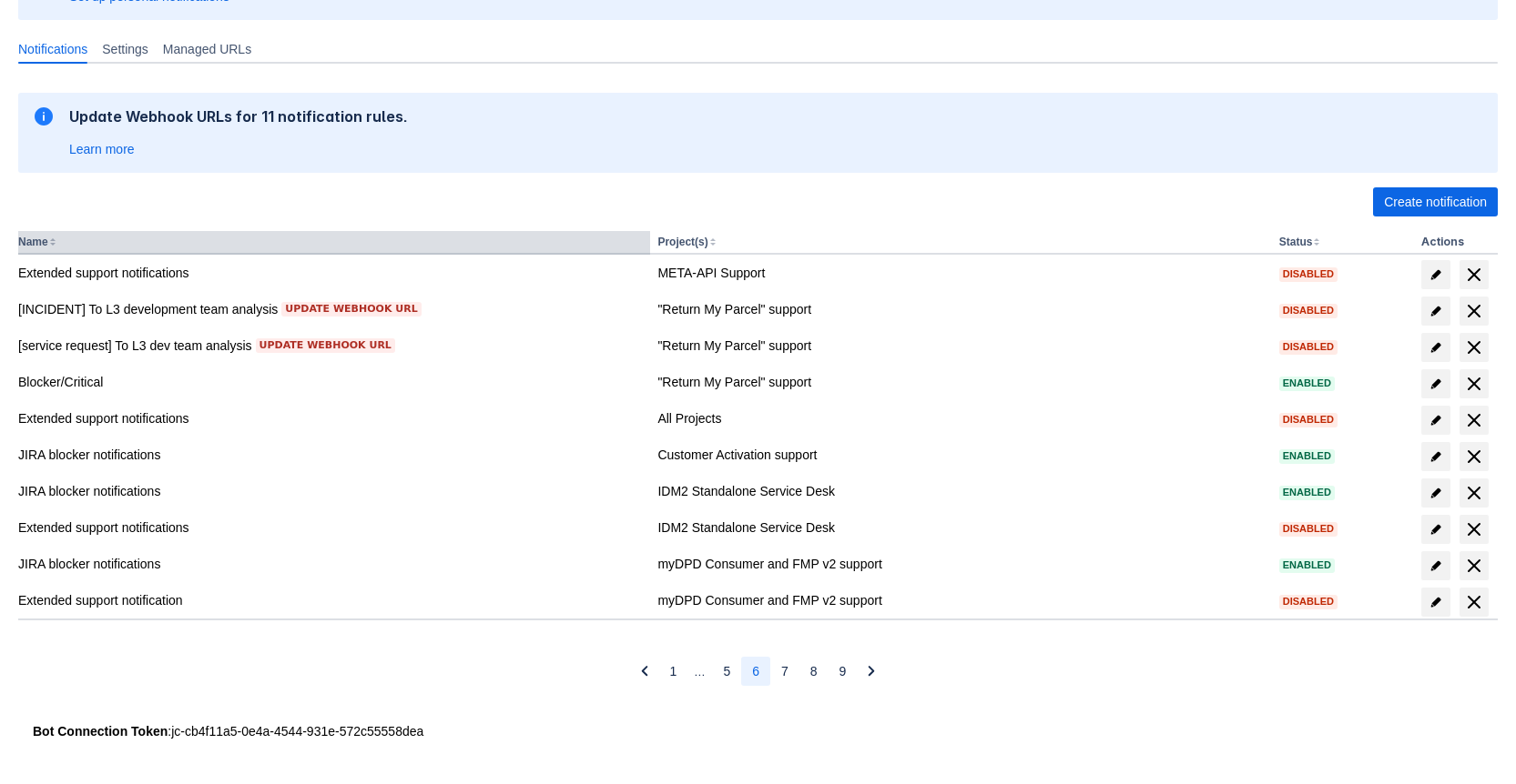
click at [49, 241] on th "Name" at bounding box center [334, 243] width 632 height 23
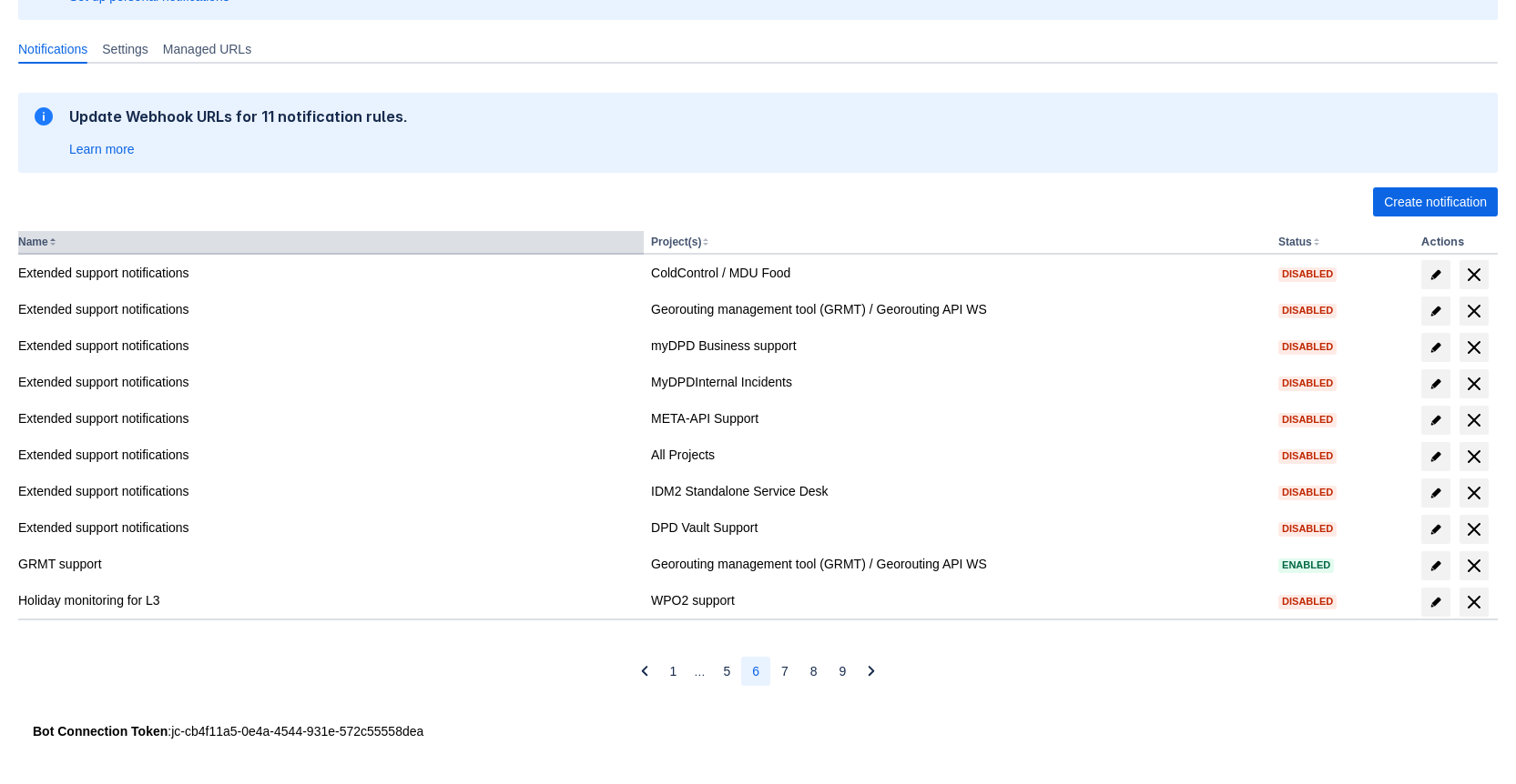
click at [49, 241] on th "Name" at bounding box center [331, 243] width 626 height 23
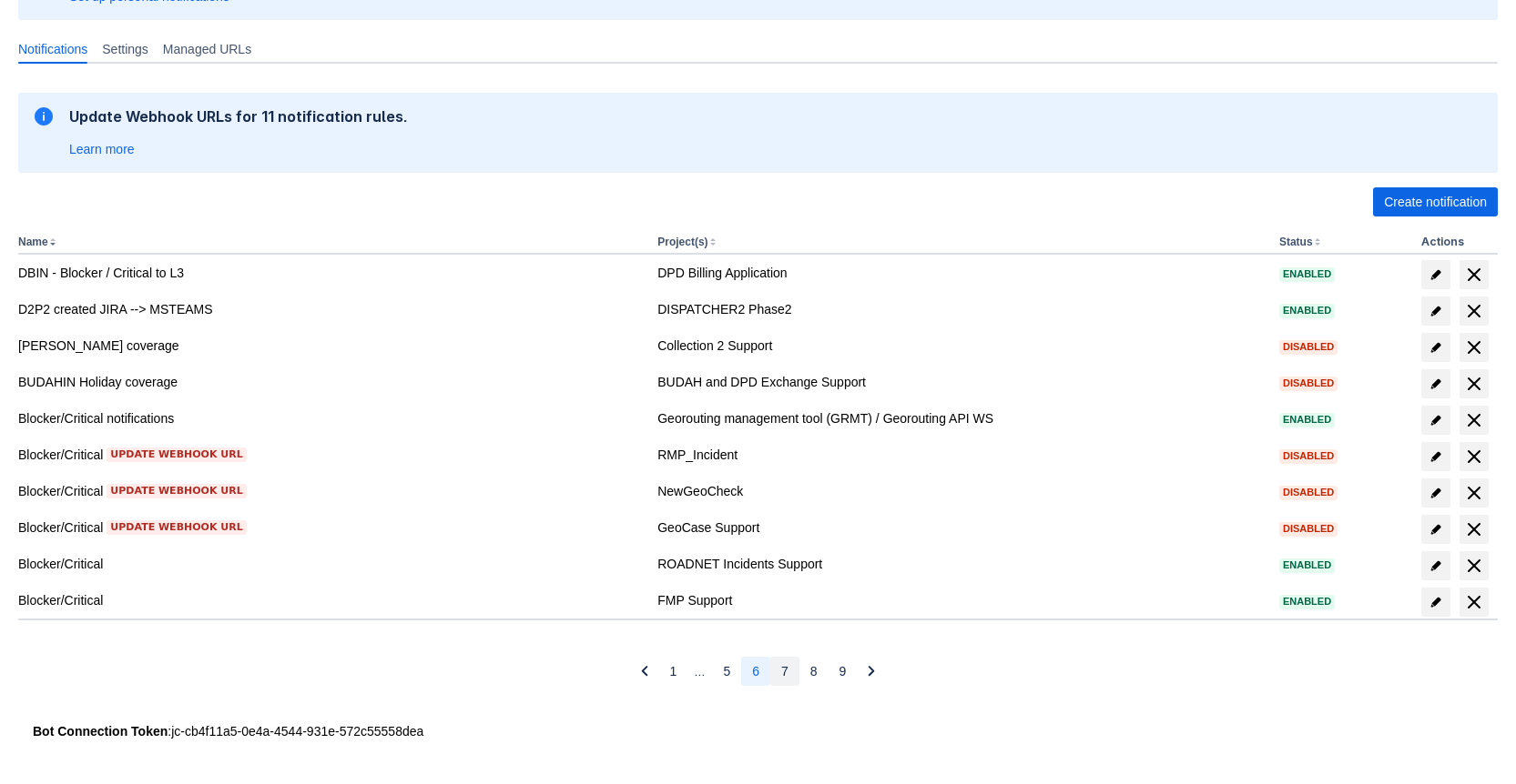
click at [784, 679] on span "7" at bounding box center [784, 671] width 7 height 29
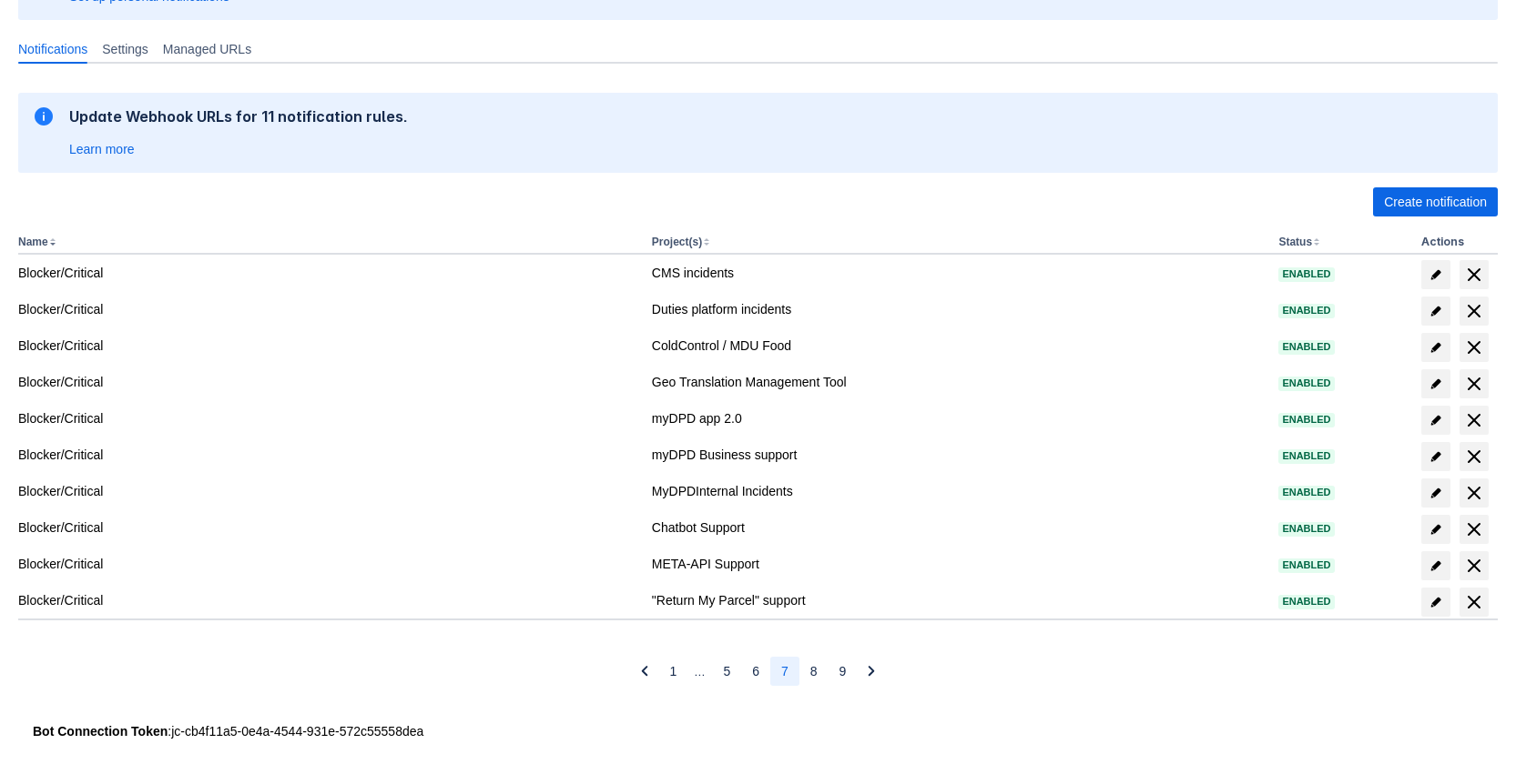
click at [795, 678] on button "7" at bounding box center [785, 671] width 29 height 29
click at [822, 672] on button "8" at bounding box center [813, 671] width 29 height 29
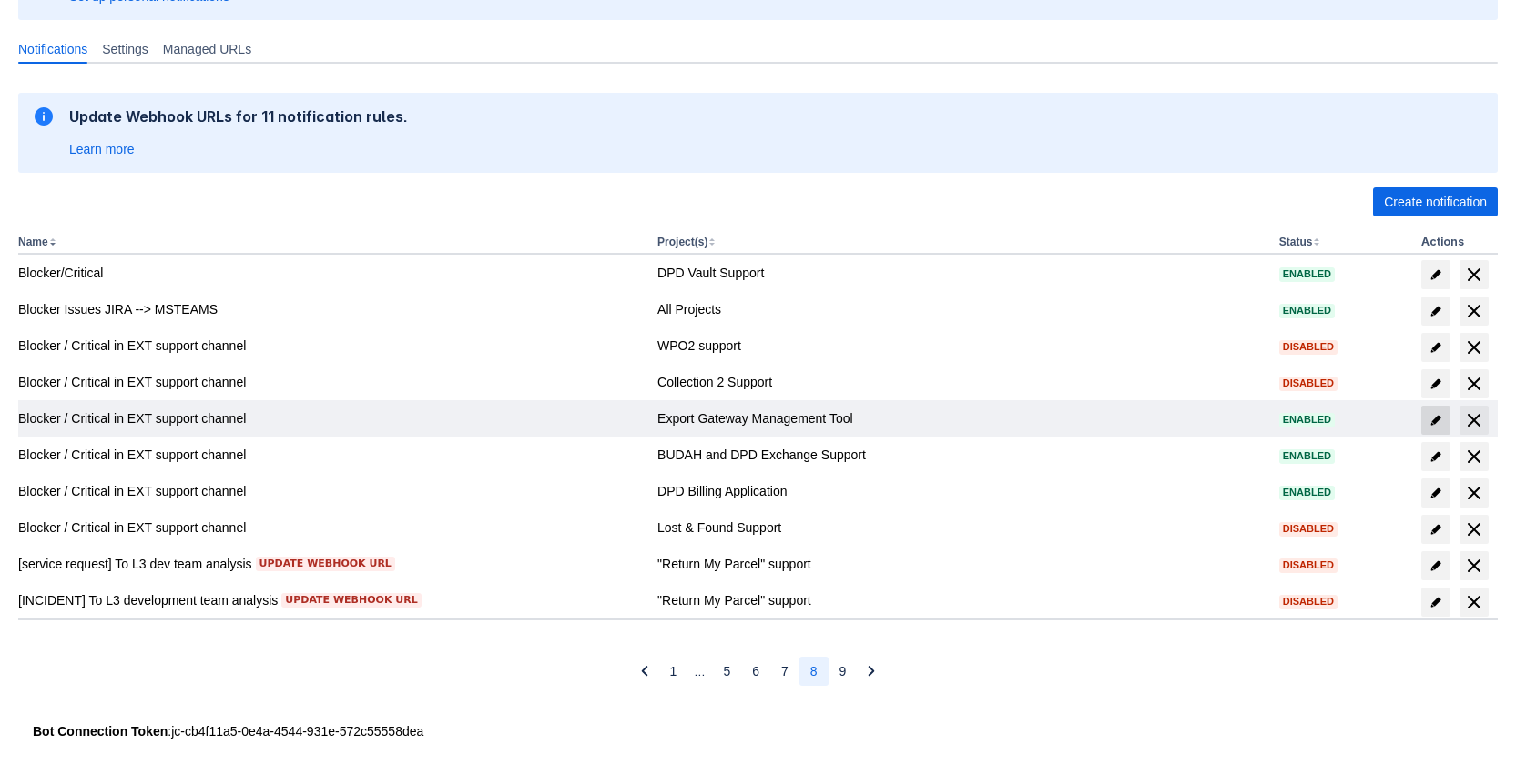
click at [1437, 415] on span "edit" at bounding box center [1435, 420] width 15 height 15
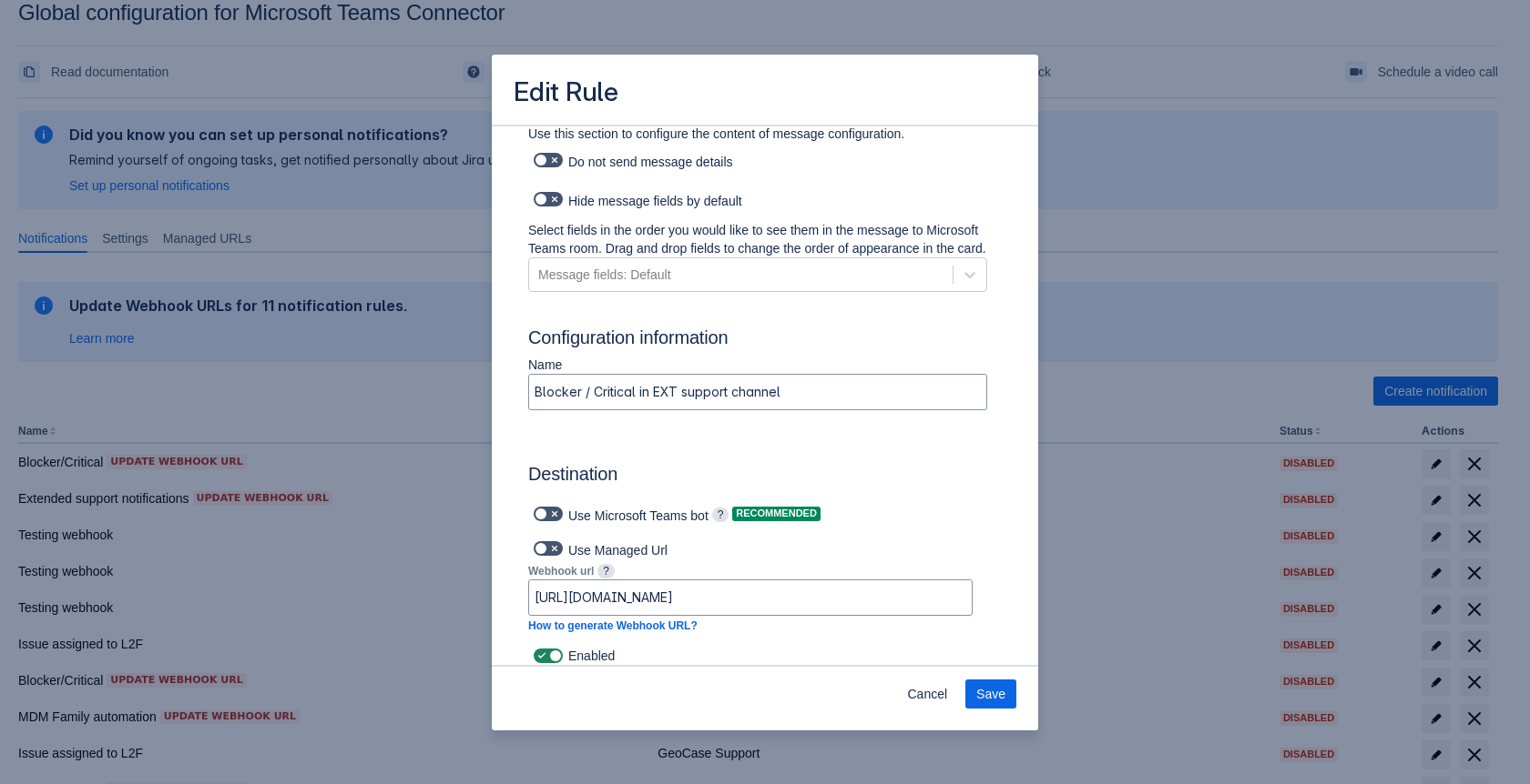
scroll to position [1147, 0]
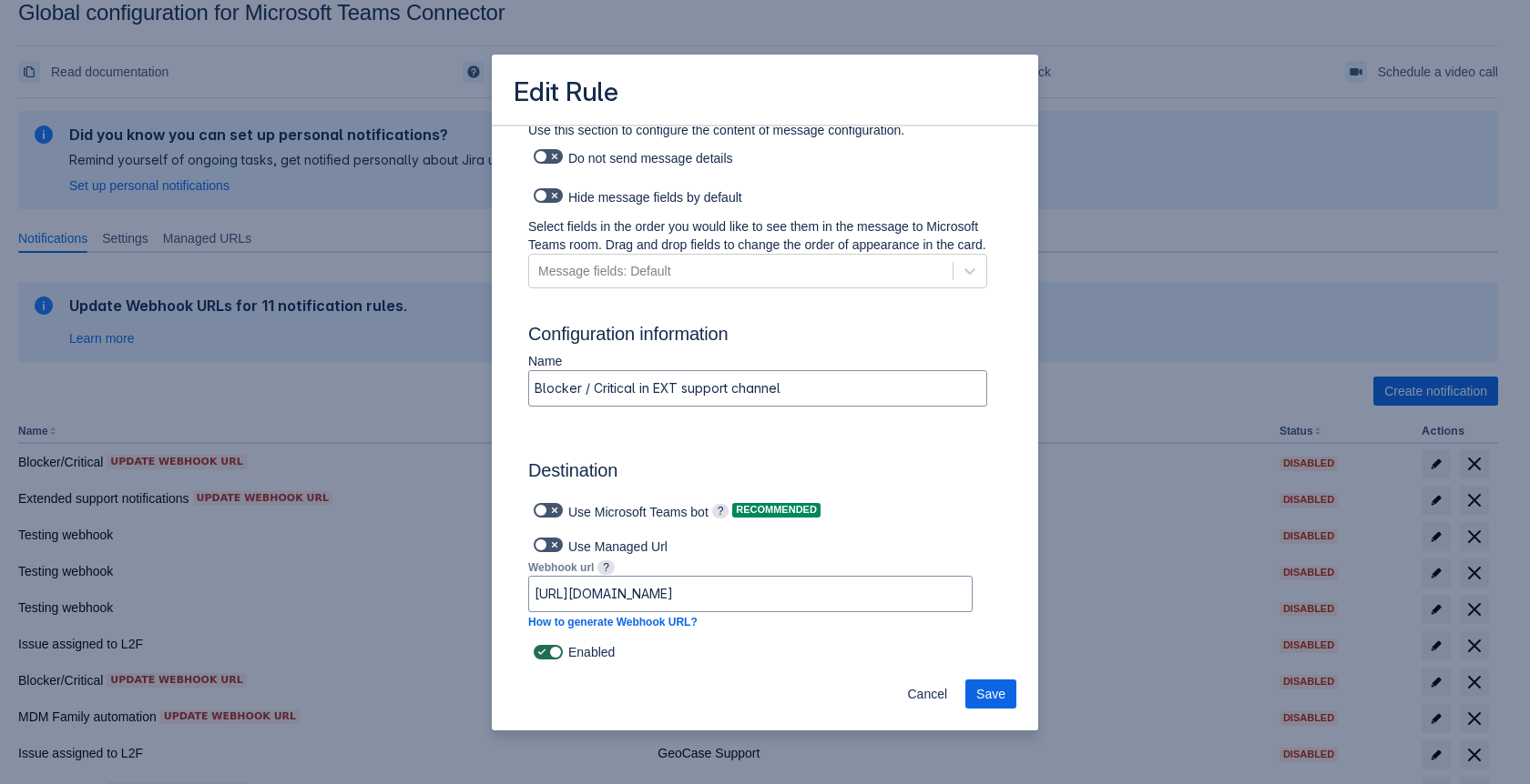
click at [552, 650] on span at bounding box center [554, 652] width 15 height 15
click at [545, 650] on input "checkbox" at bounding box center [539, 653] width 12 height 12
checkbox input "false"
click at [982, 695] on span "Save" at bounding box center [991, 695] width 29 height 29
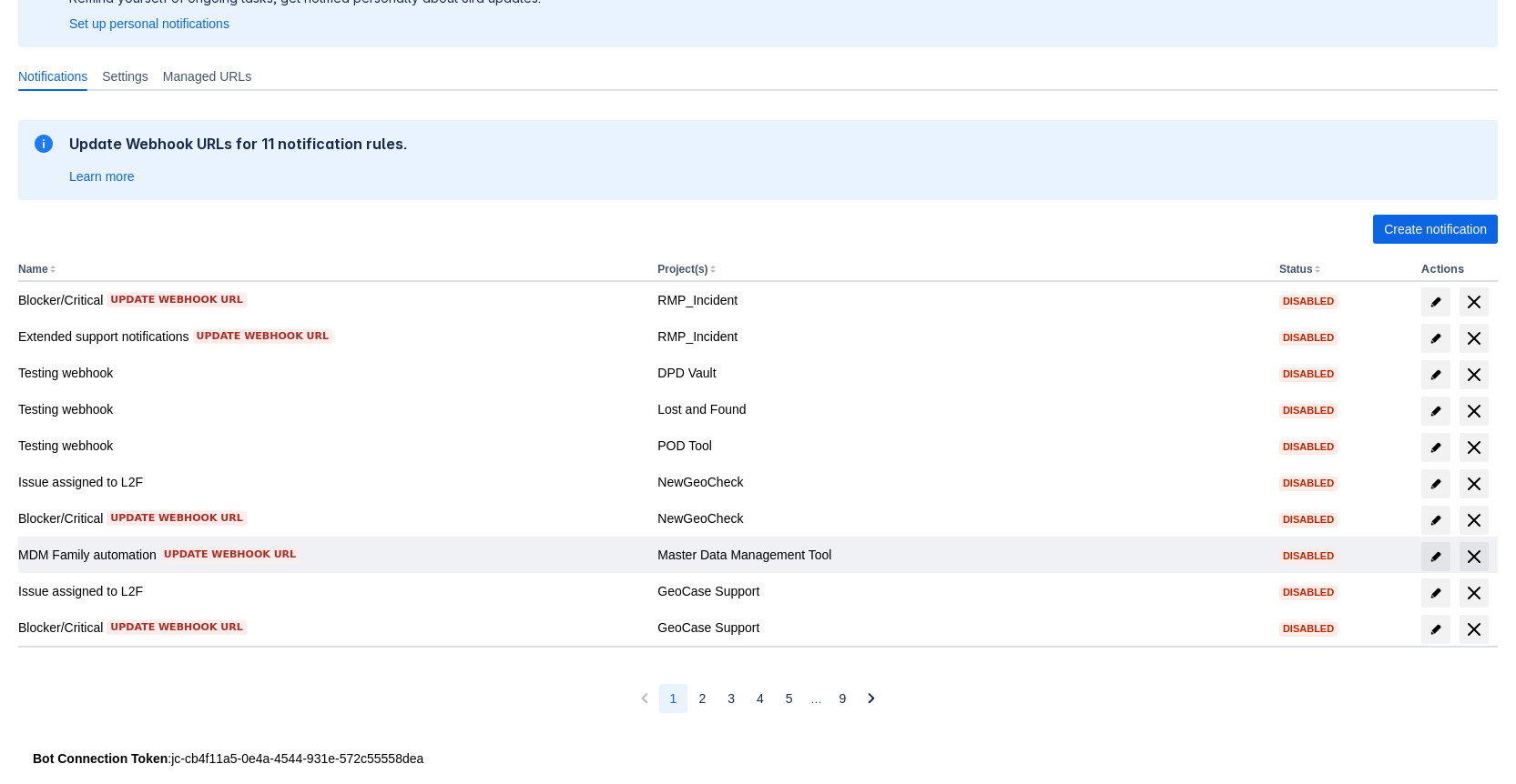
scroll to position [217, 0]
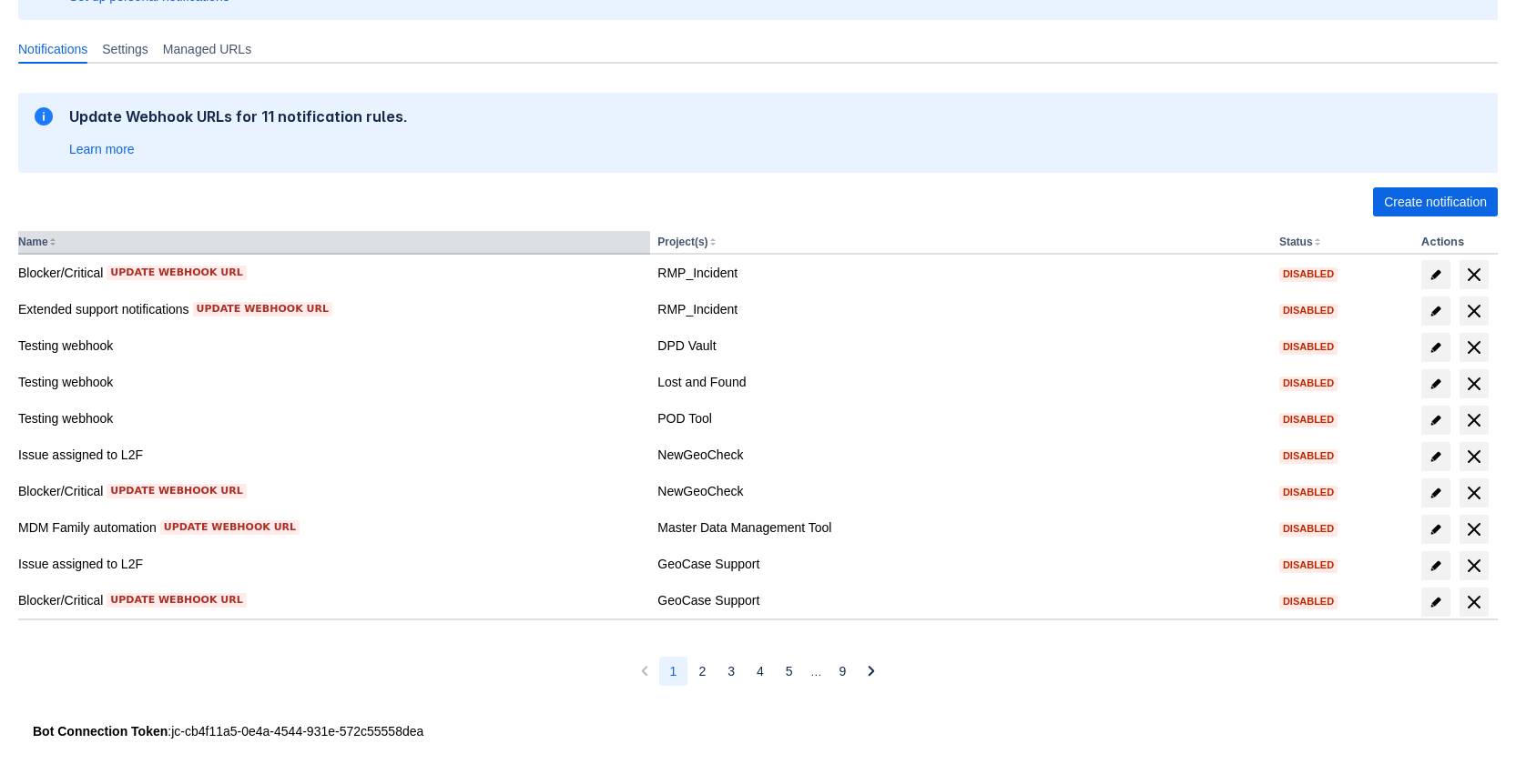
click at [52, 241] on th "Name" at bounding box center [334, 243] width 632 height 23
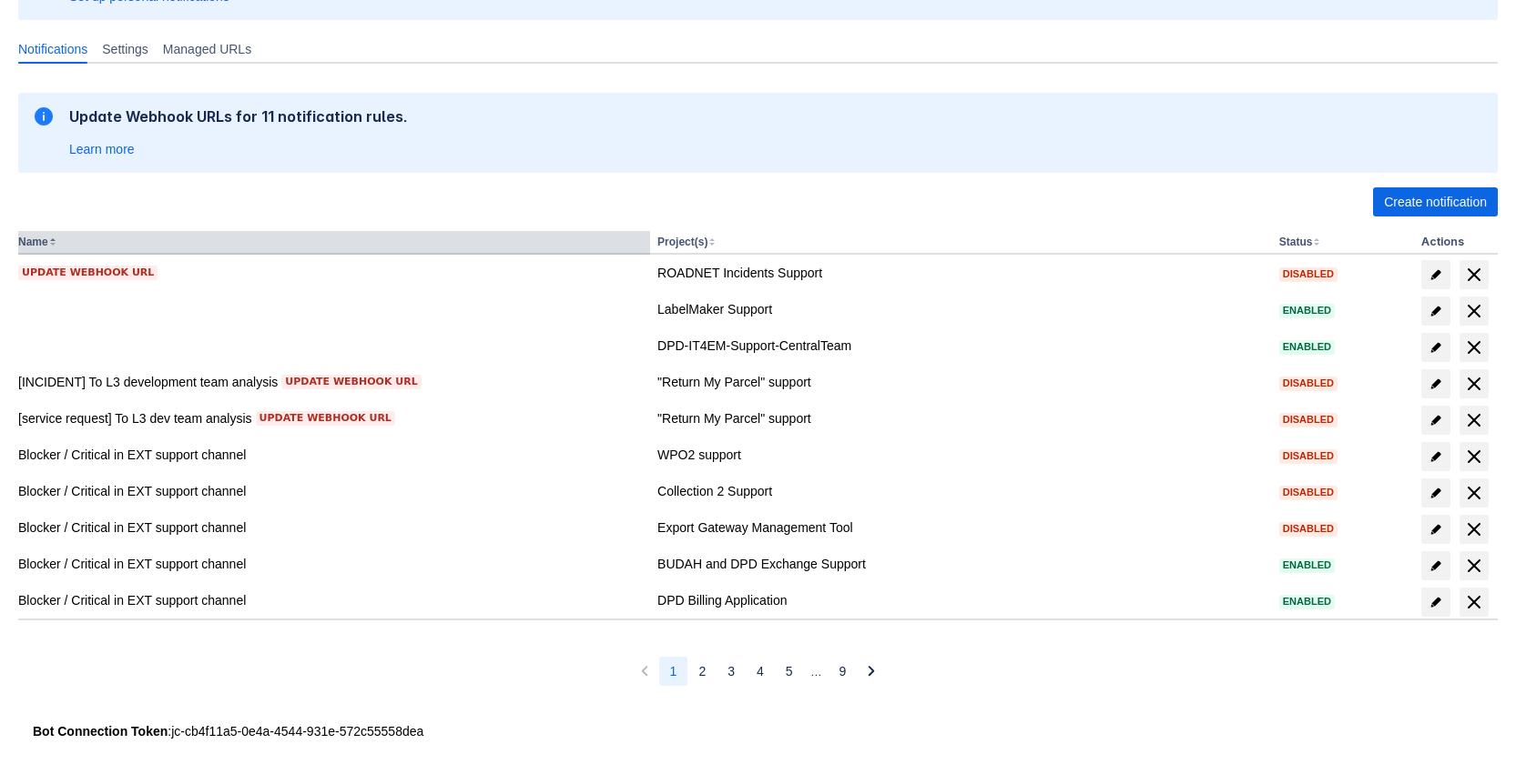
click at [52, 241] on th "Name" at bounding box center [334, 243] width 632 height 23
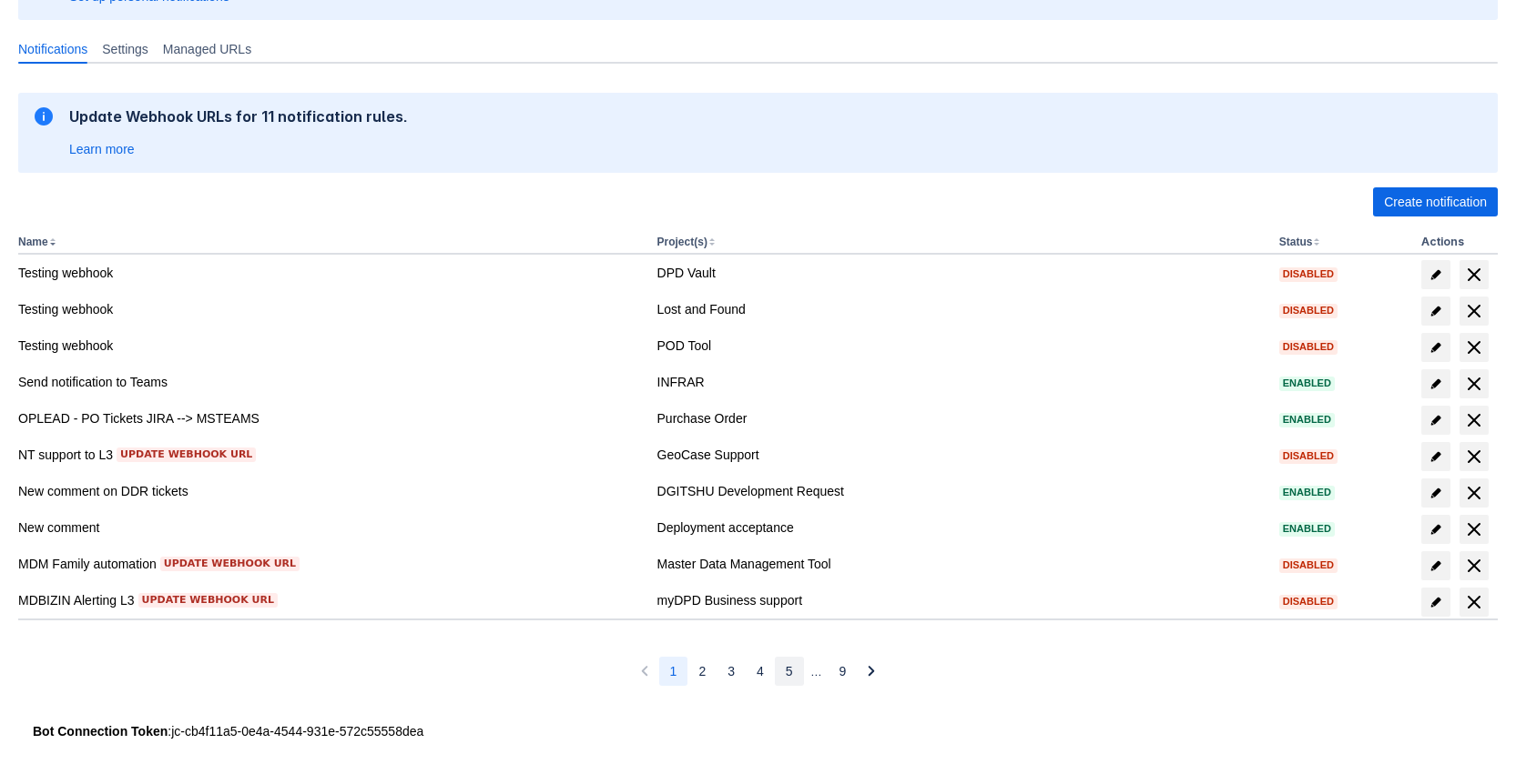
click at [796, 673] on button "5" at bounding box center [789, 671] width 29 height 29
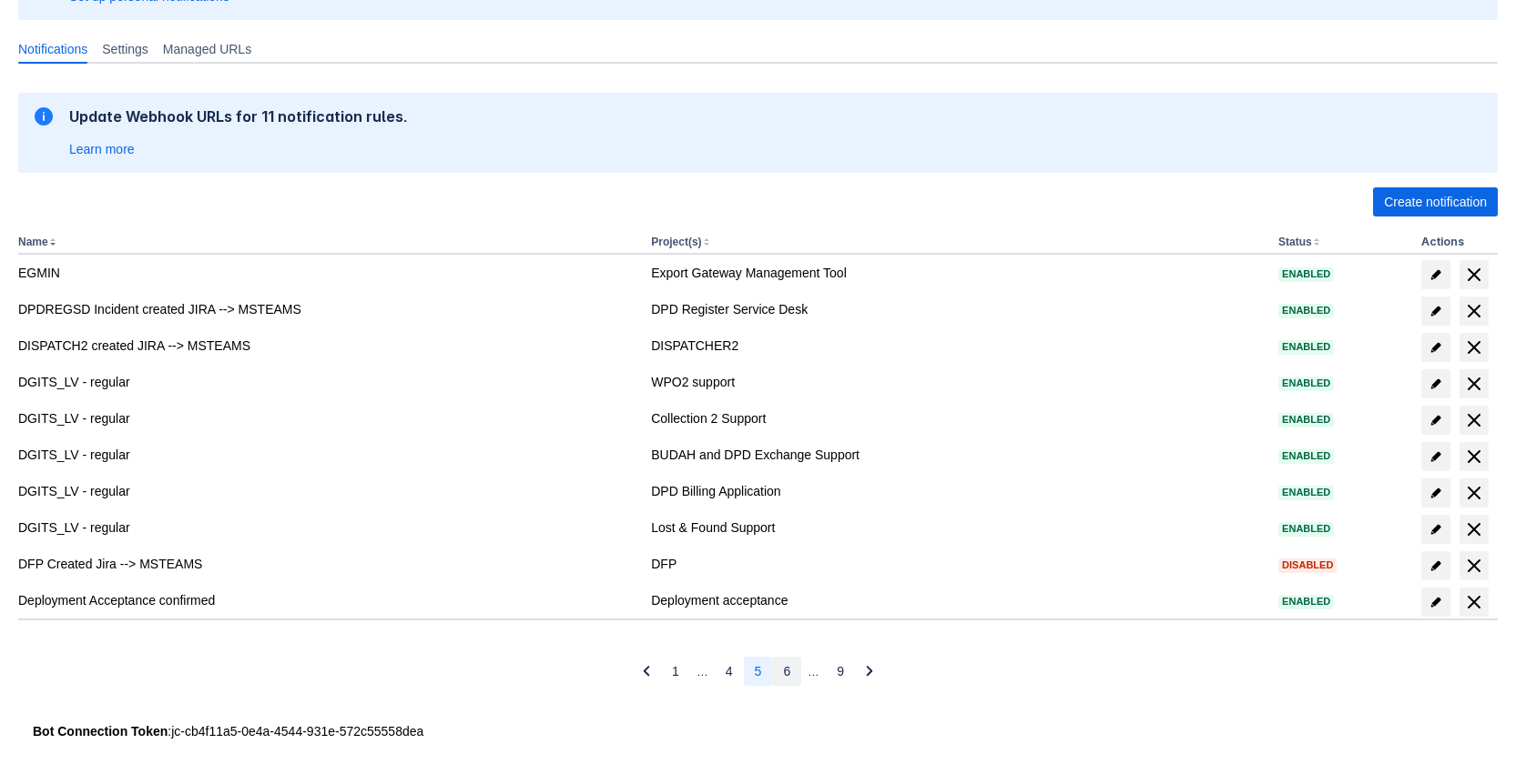
click at [777, 669] on button "6" at bounding box center [786, 671] width 29 height 29
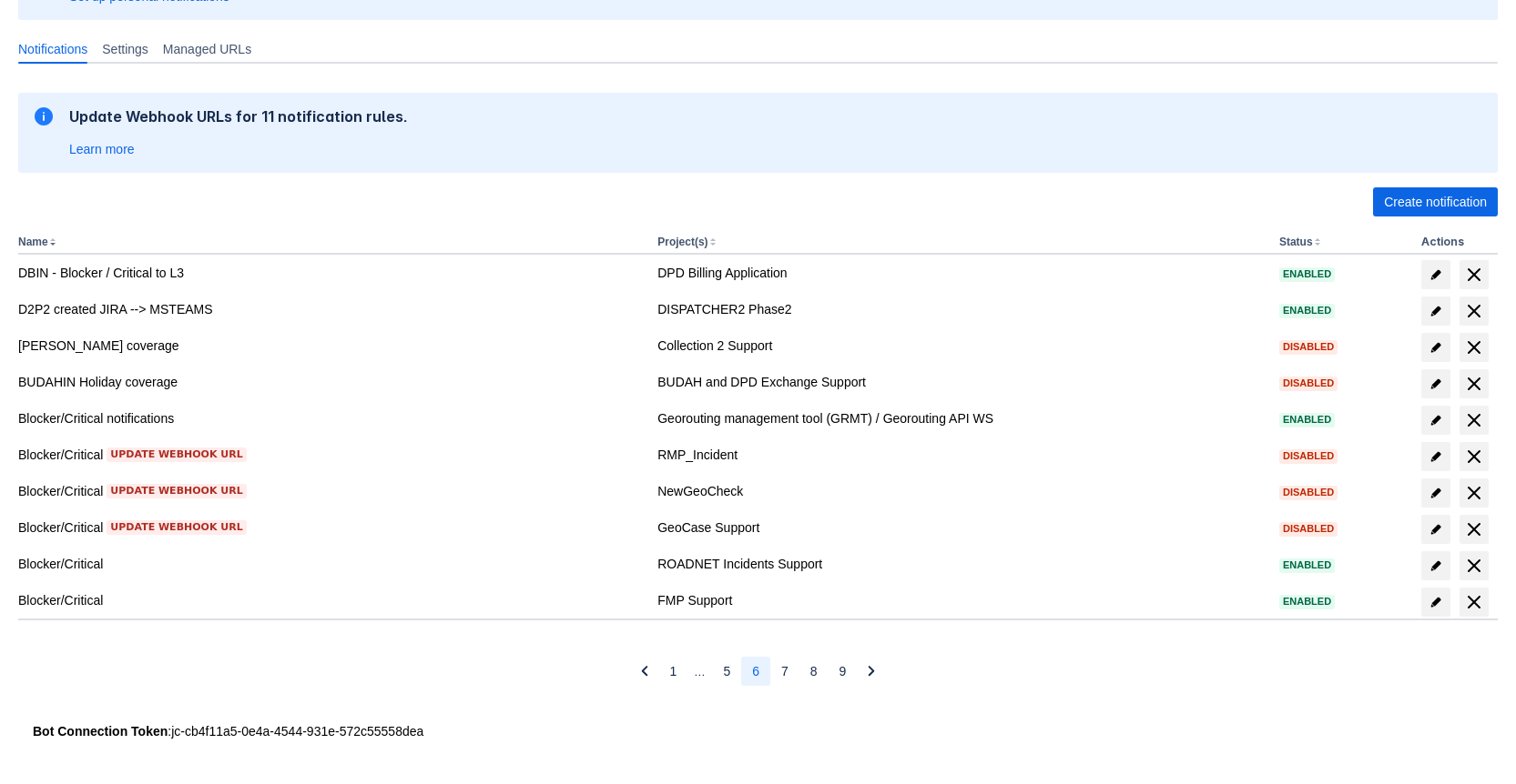
click at [777, 669] on button "7" at bounding box center [785, 671] width 29 height 29
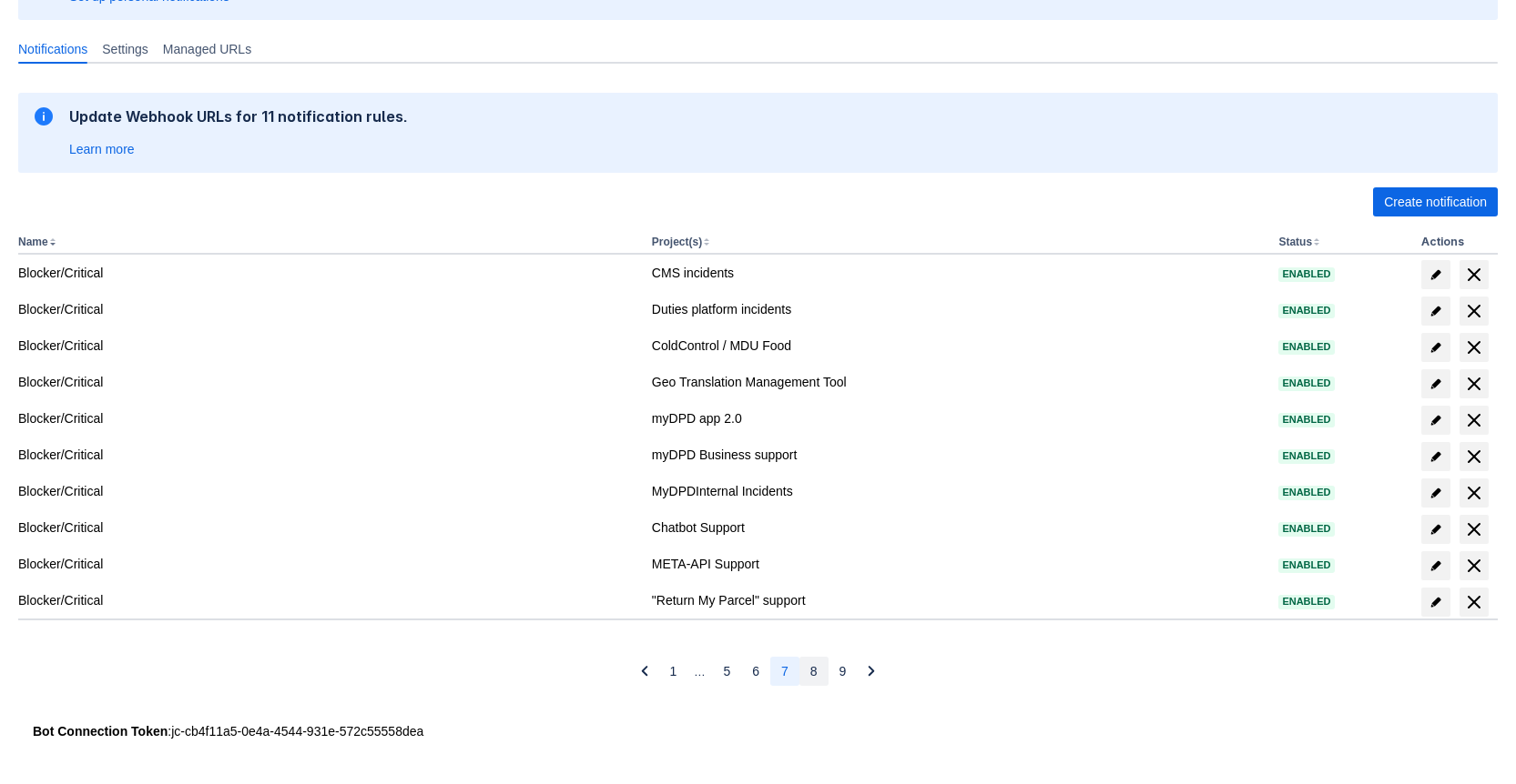
click at [807, 669] on button "8" at bounding box center [813, 671] width 29 height 29
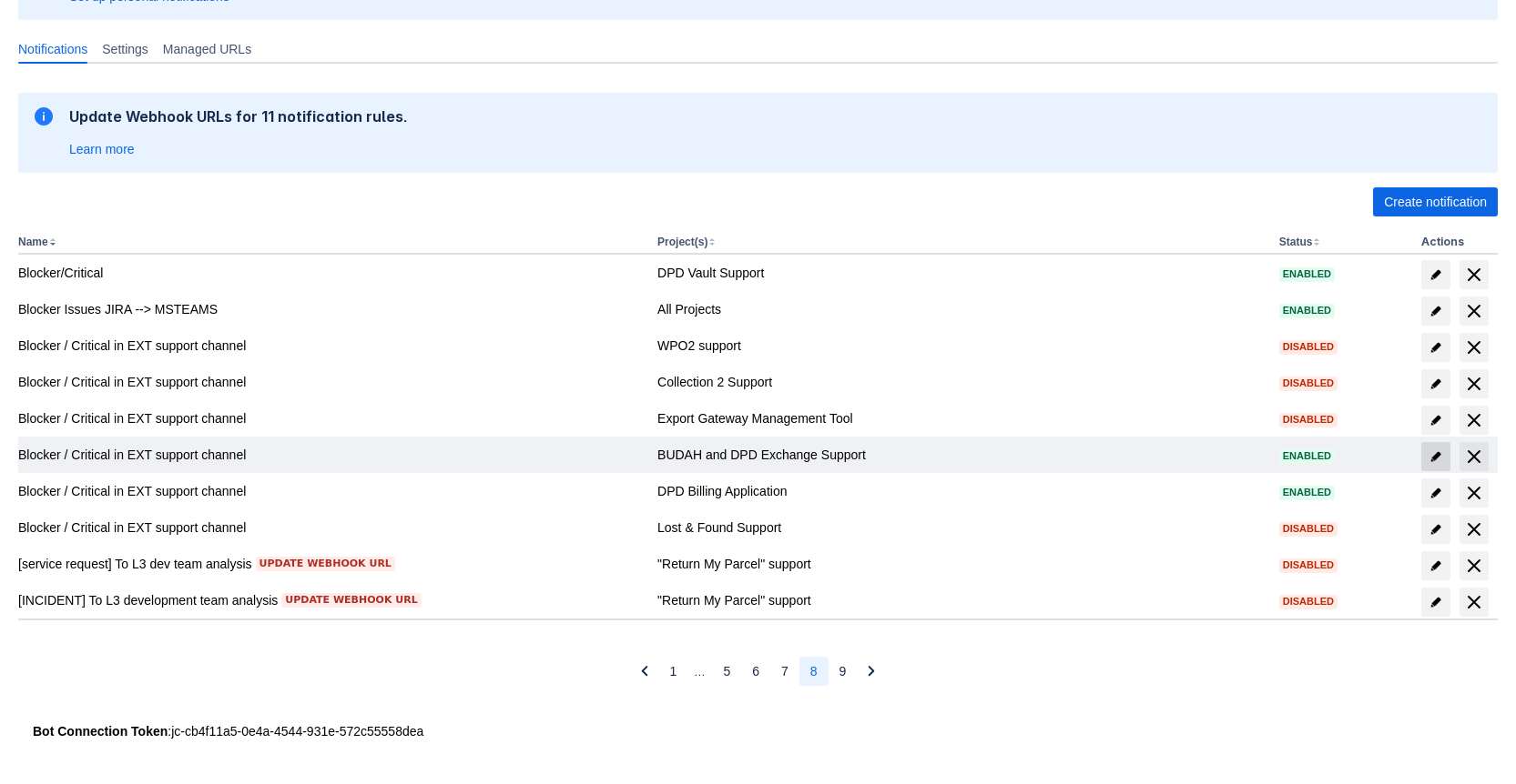
click at [1433, 457] on span "edit" at bounding box center [1435, 456] width 15 height 15
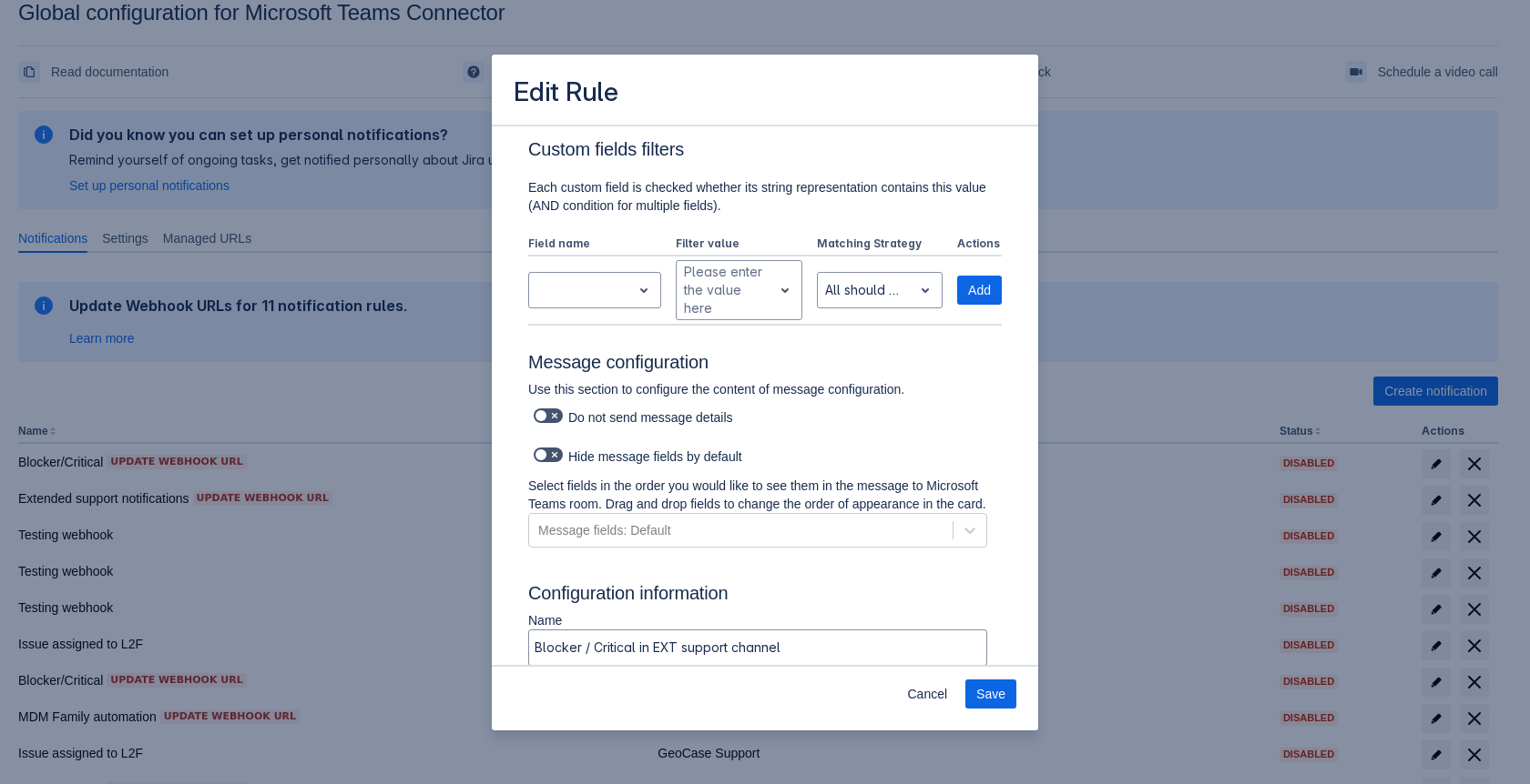
scroll to position [1229, 0]
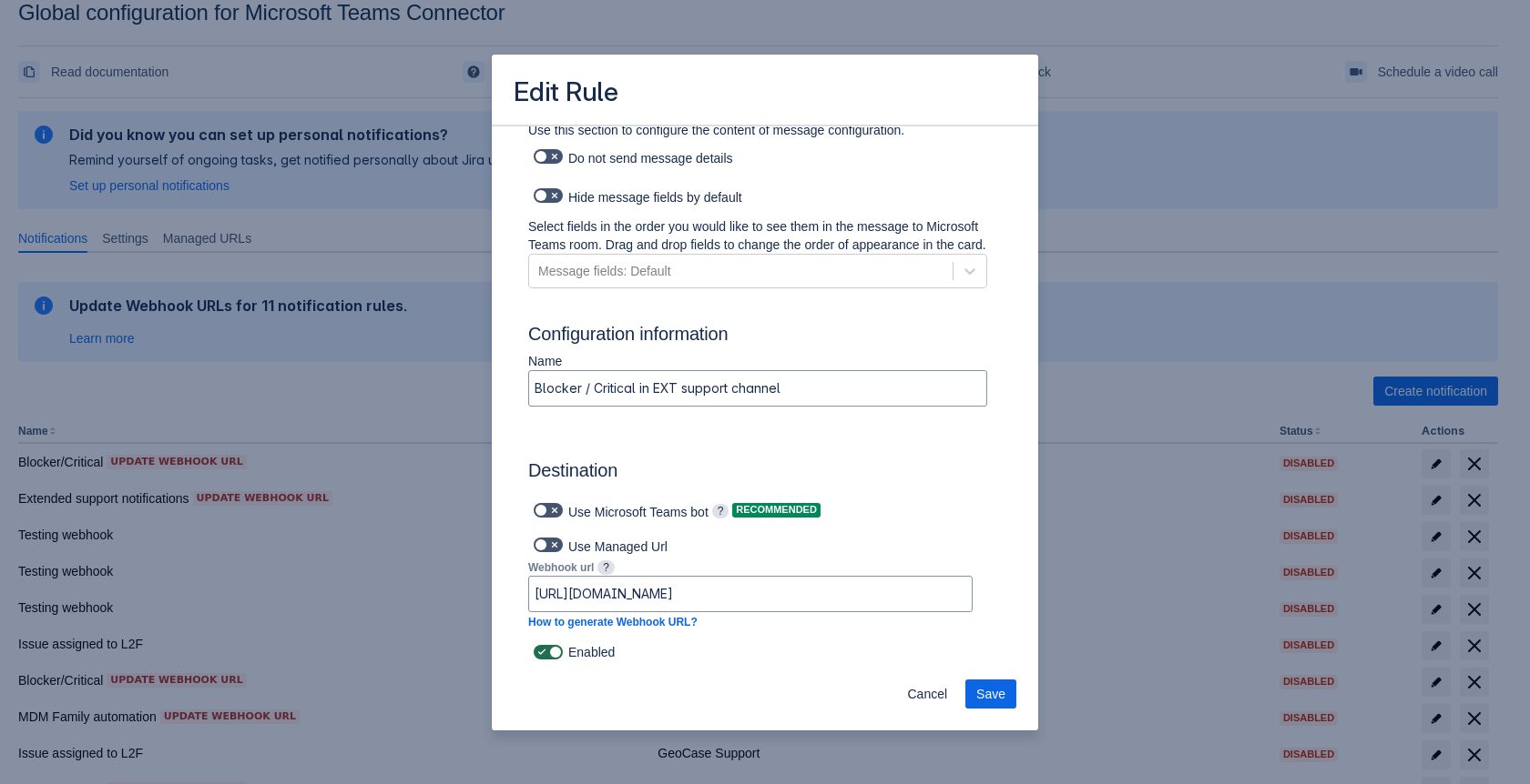
click at [553, 653] on span at bounding box center [554, 652] width 15 height 15
click at [545, 653] on input "checkbox" at bounding box center [539, 653] width 12 height 12
checkbox input "false"
click at [995, 690] on span "Save" at bounding box center [991, 695] width 29 height 29
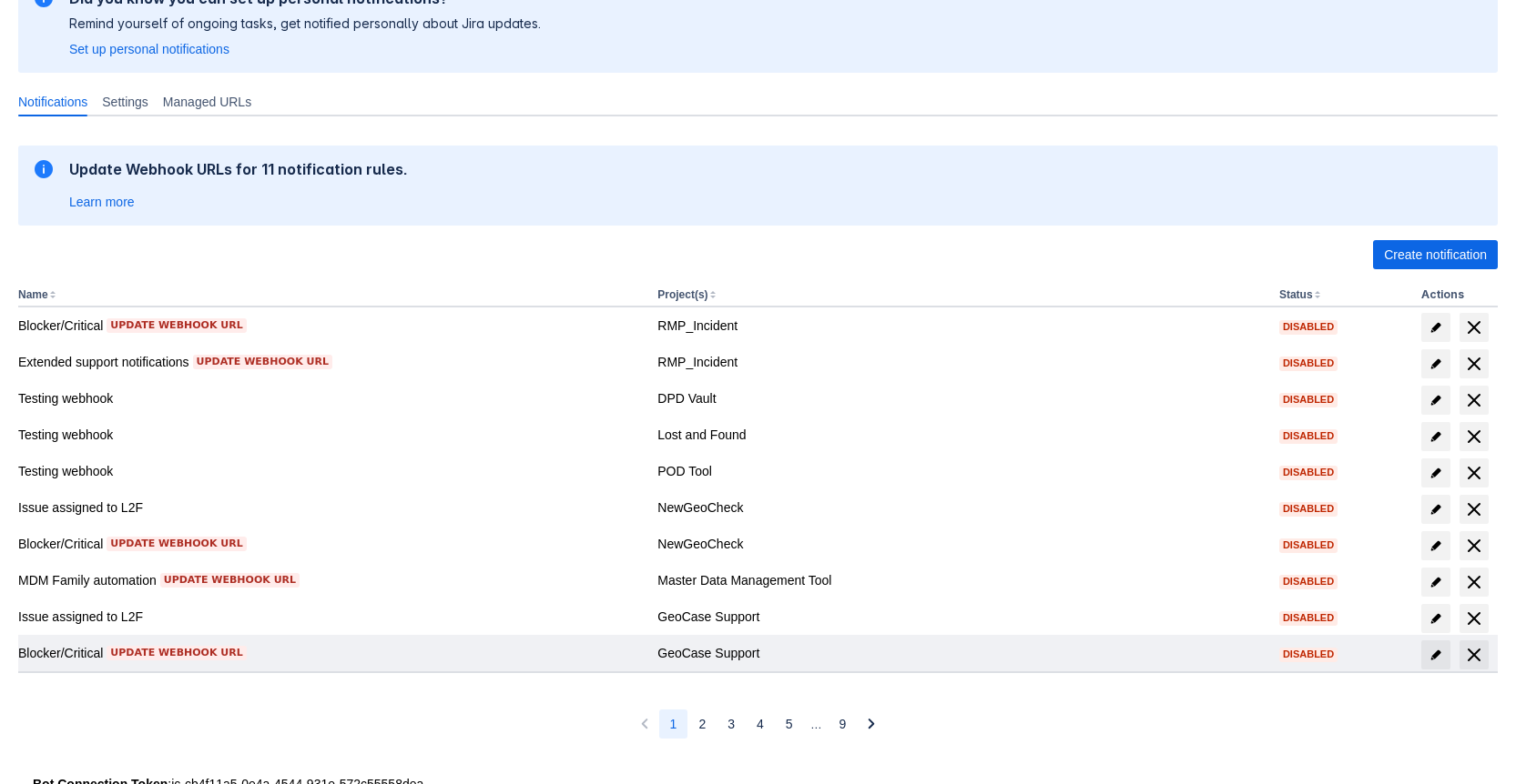
scroll to position [217, 0]
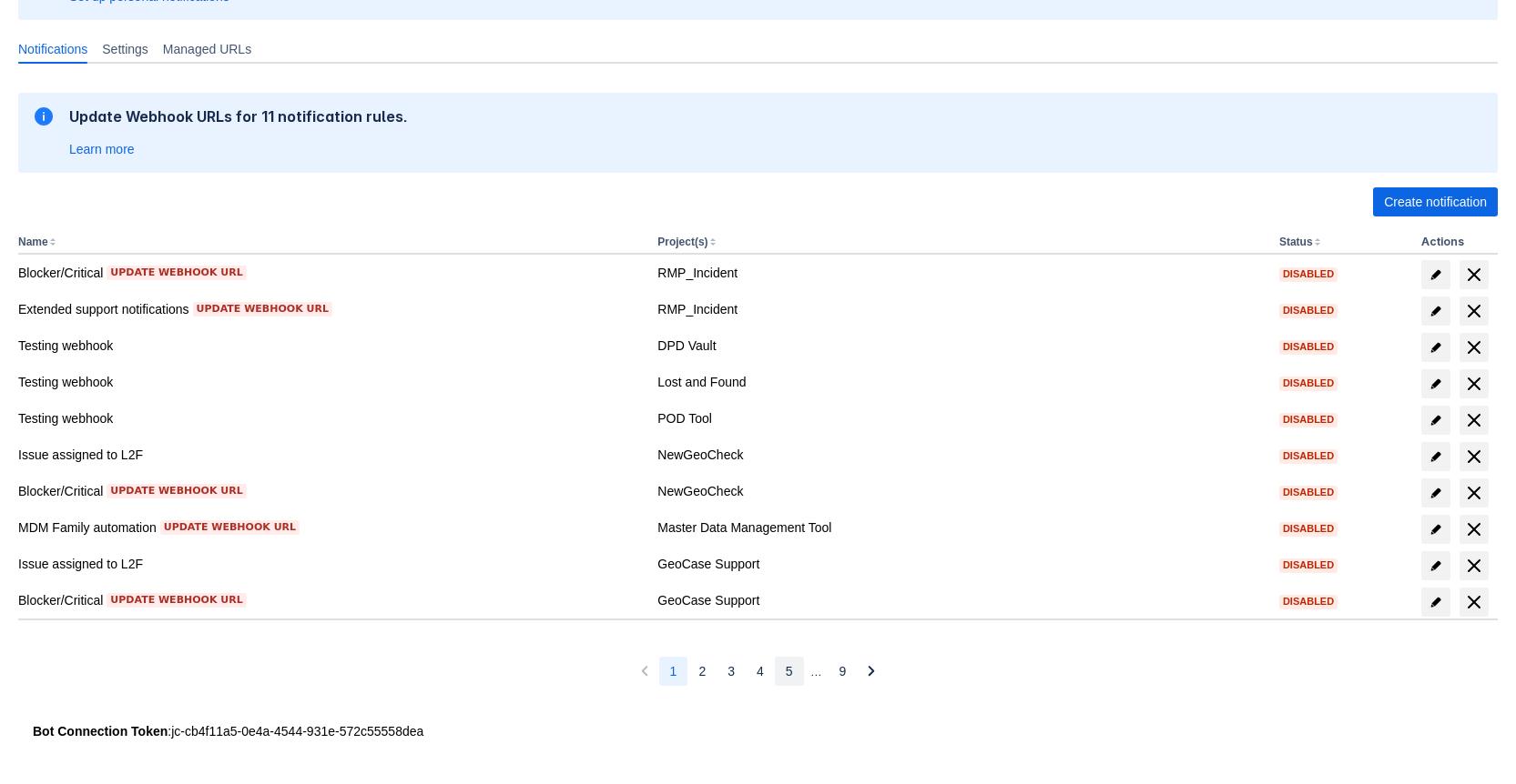
click at [785, 676] on span "5" at bounding box center [788, 671] width 7 height 29
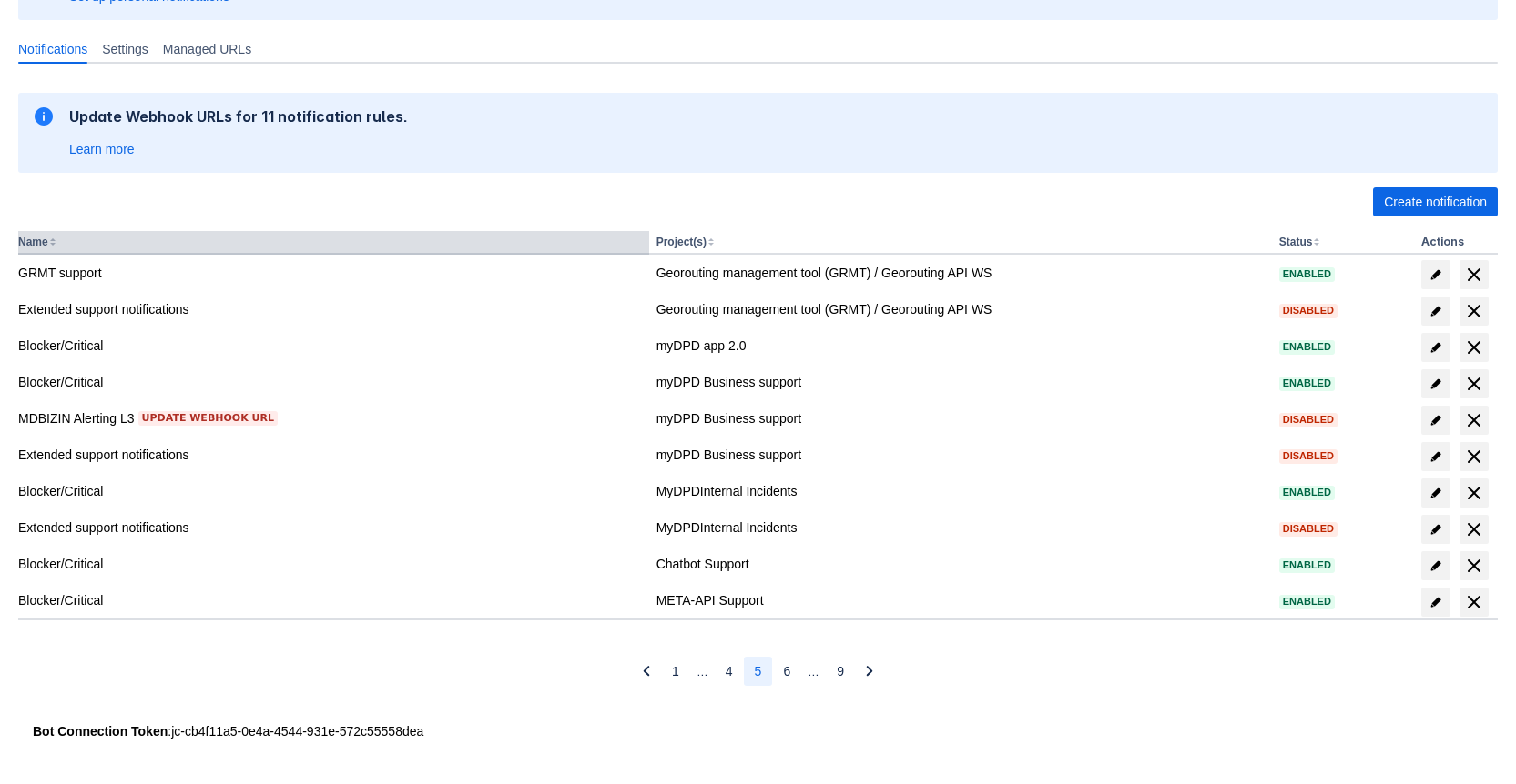
click at [34, 236] on button "Name" at bounding box center [33, 241] width 30 height 13
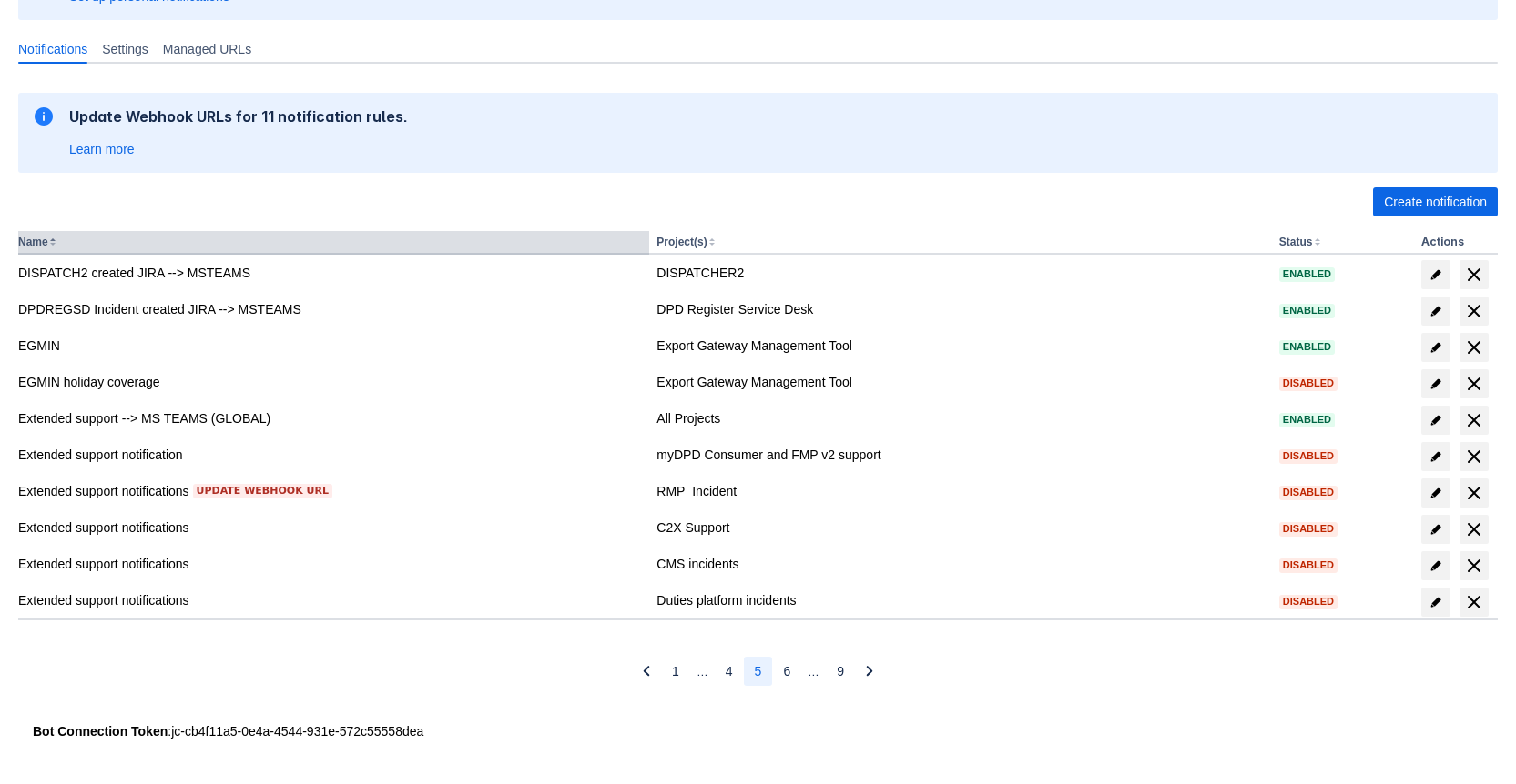
click at [34, 236] on button "Name" at bounding box center [33, 241] width 30 height 13
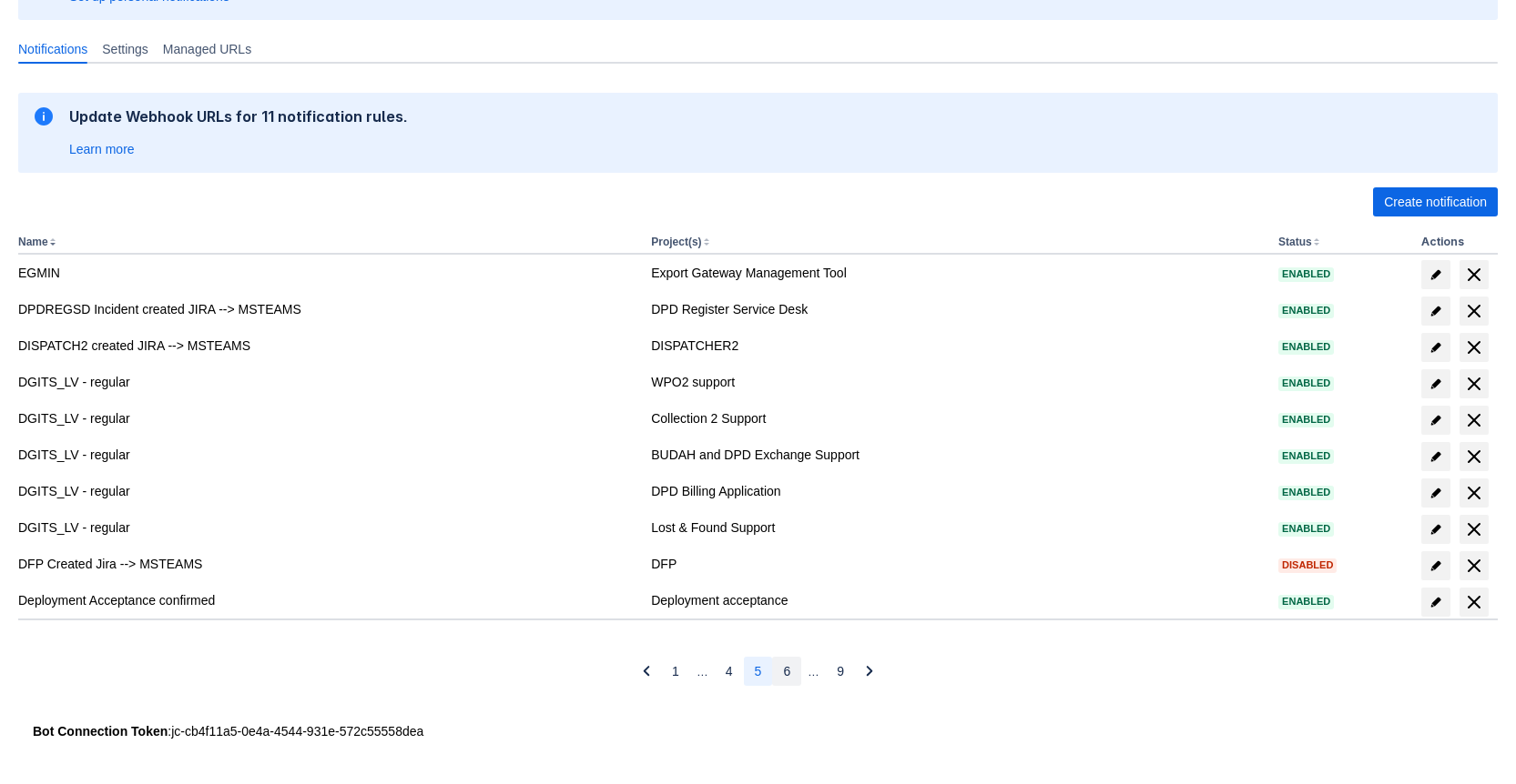
click at [785, 661] on span "6" at bounding box center [786, 671] width 7 height 29
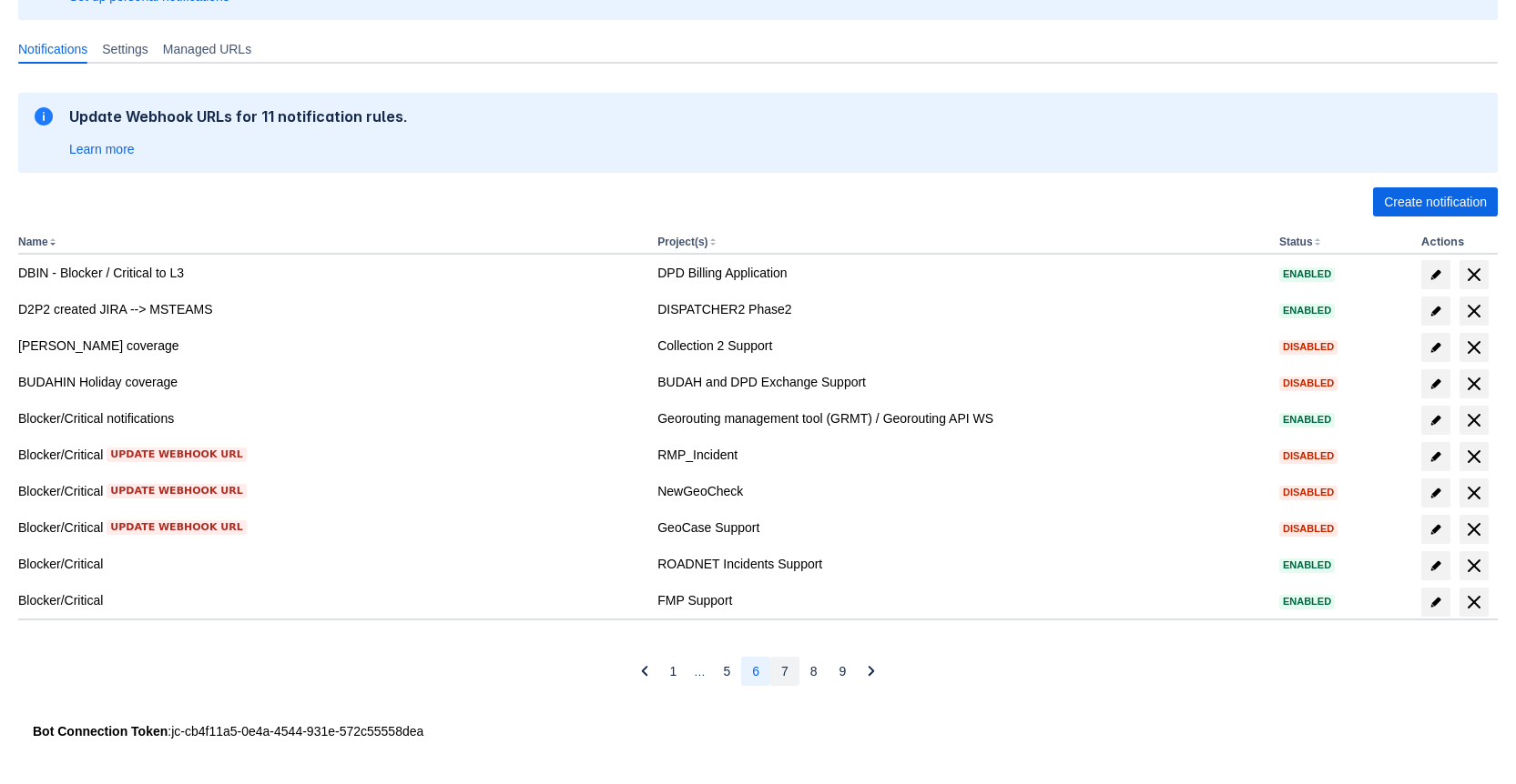
click at [794, 677] on button "7" at bounding box center [785, 671] width 29 height 29
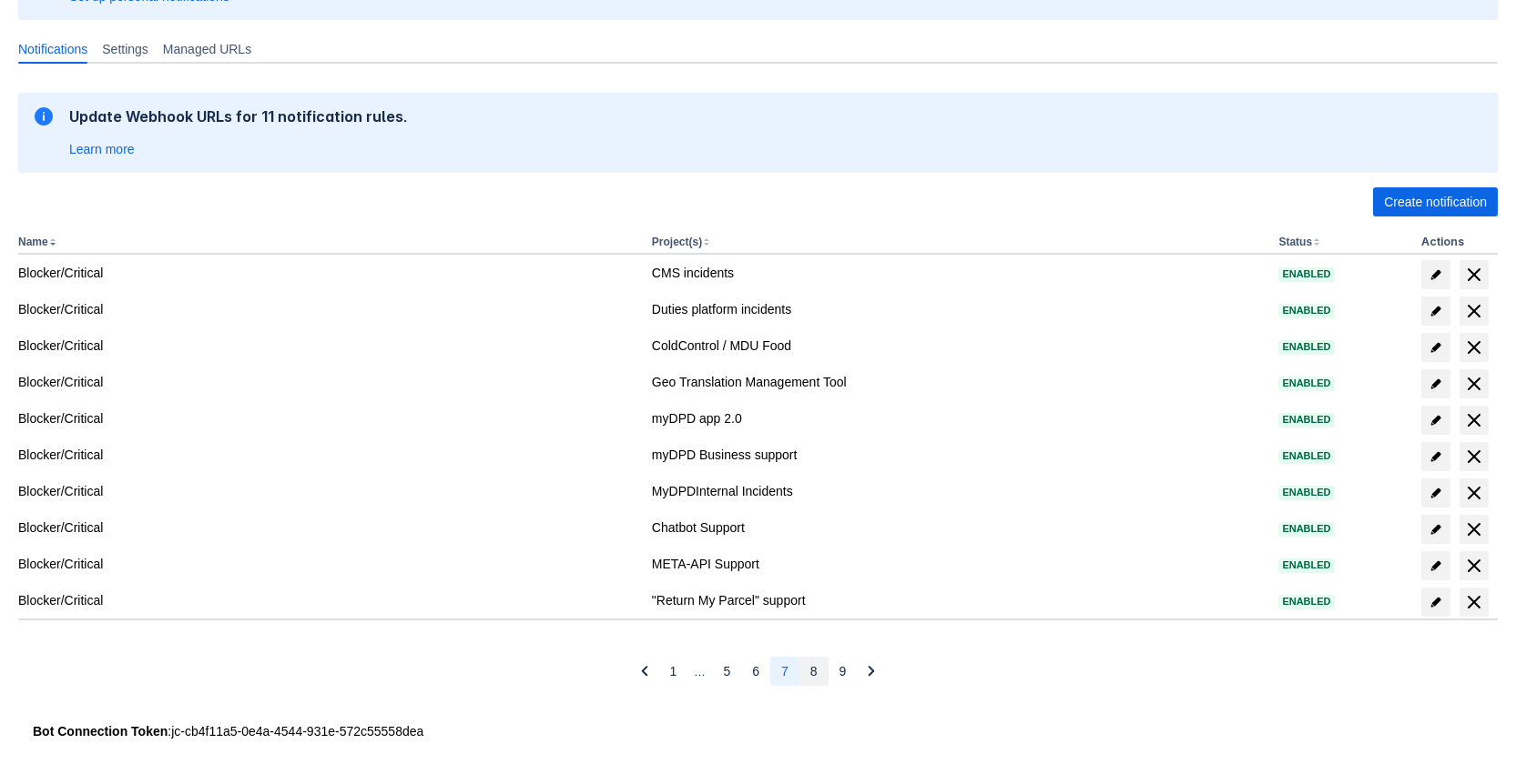
click at [814, 675] on span "8" at bounding box center [813, 671] width 7 height 29
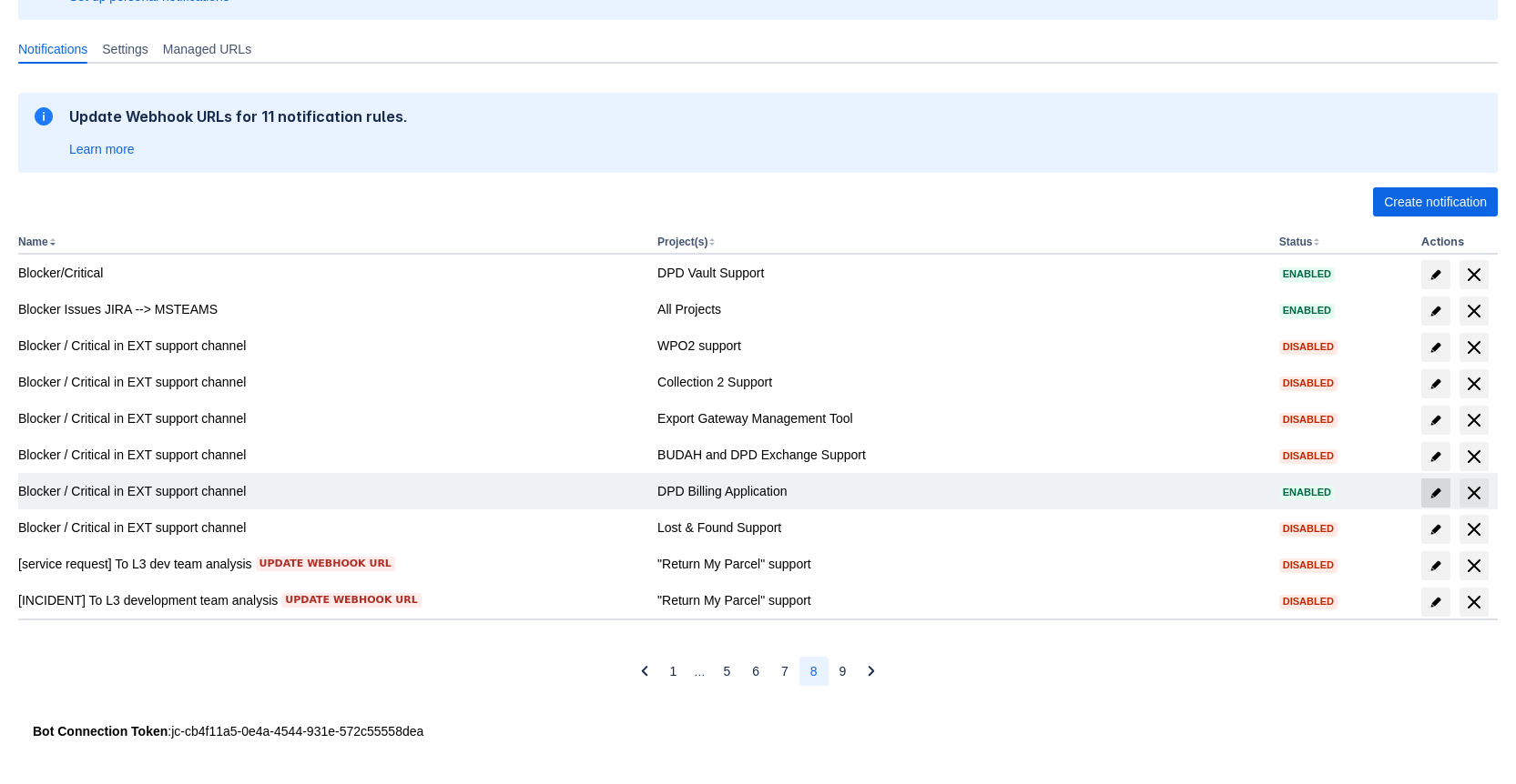
click at [1434, 489] on span "edit" at bounding box center [1435, 493] width 15 height 15
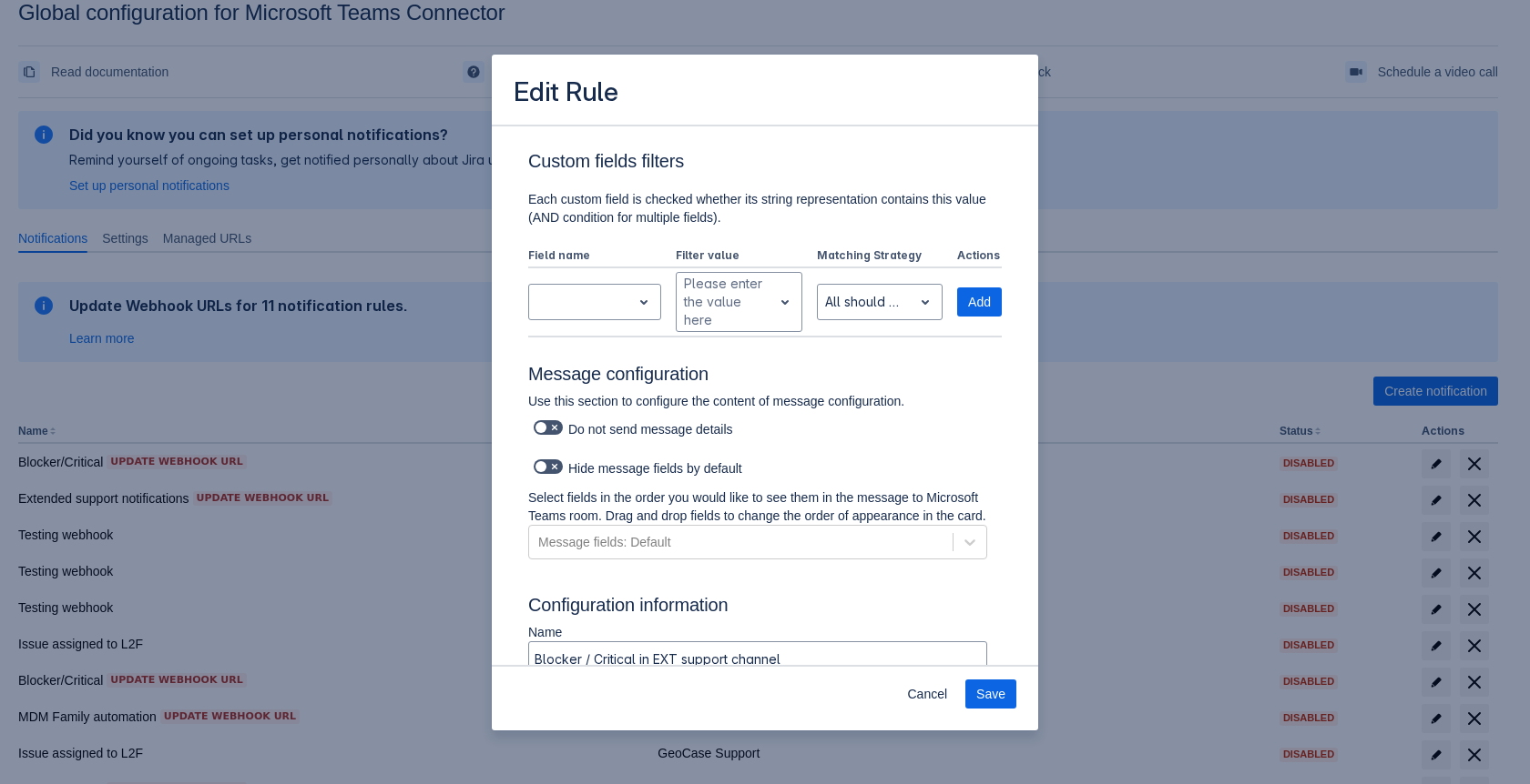
scroll to position [1147, 0]
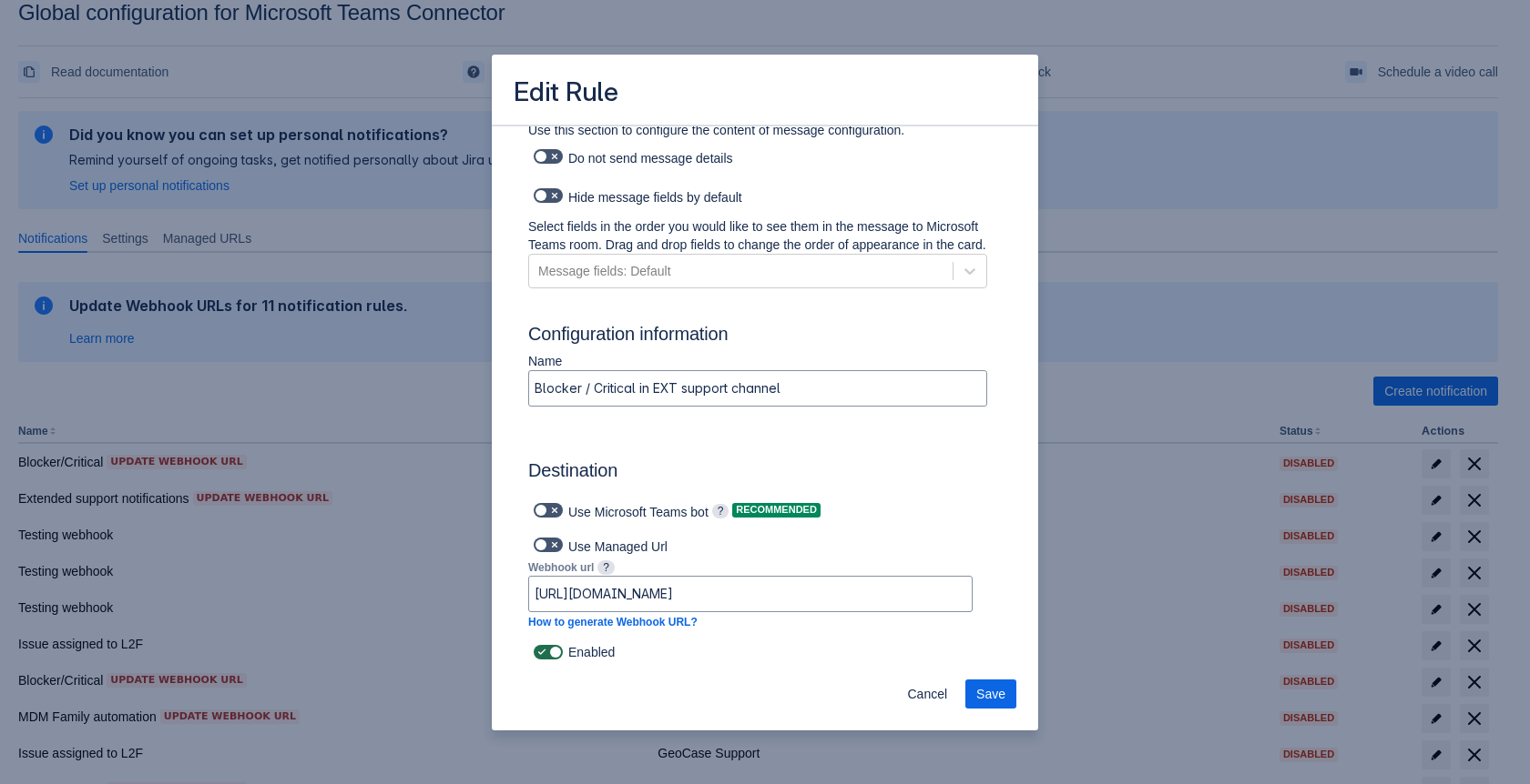
click at [559, 655] on span at bounding box center [554, 652] width 15 height 15
click at [545, 655] on input "checkbox" at bounding box center [539, 653] width 12 height 12
checkbox input "false"
click at [991, 700] on span "Save" at bounding box center [991, 695] width 29 height 29
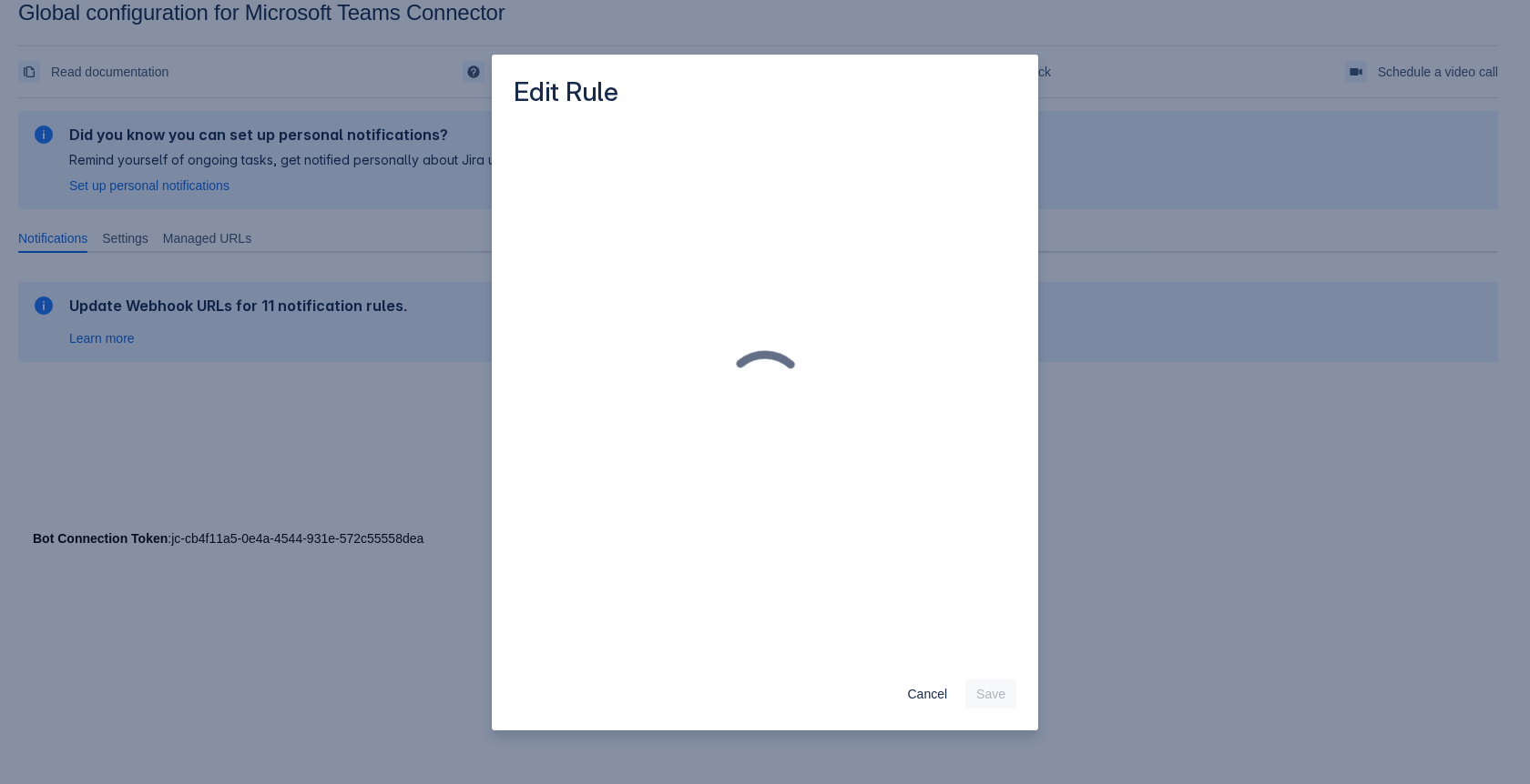
scroll to position [0, 0]
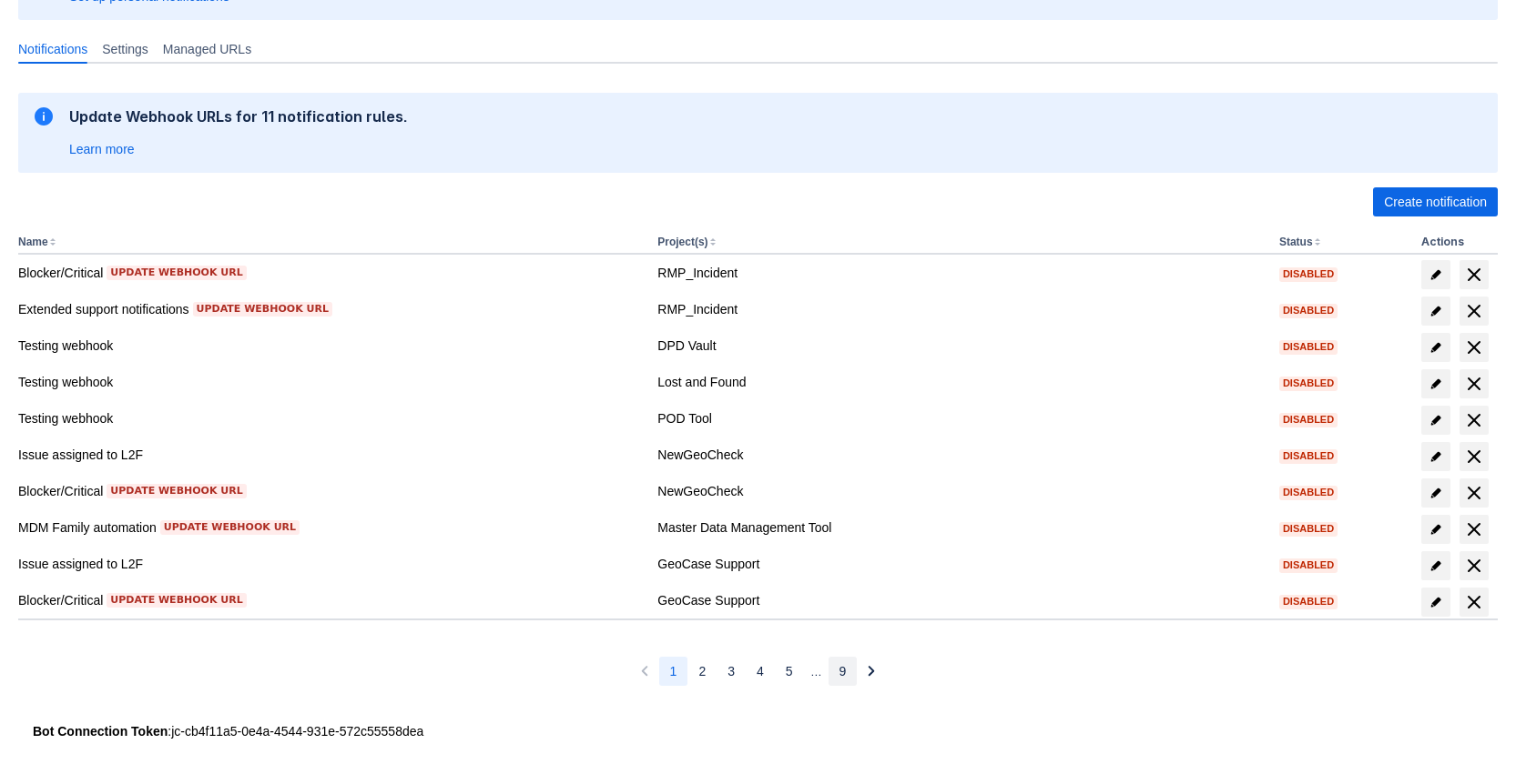
click at [843, 675] on span "9" at bounding box center [843, 671] width 7 height 29
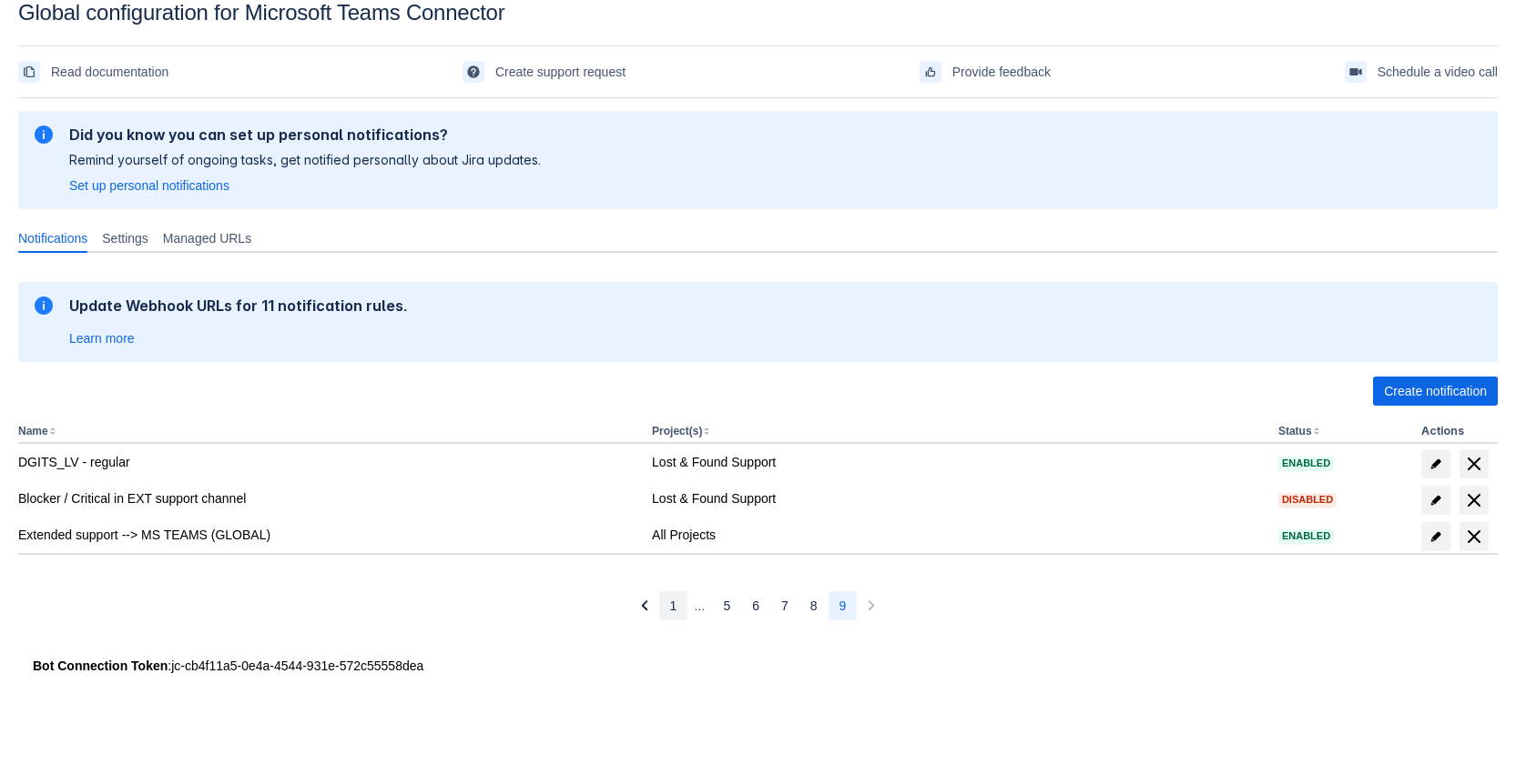
click at [670, 599] on span "1" at bounding box center [673, 606] width 7 height 29
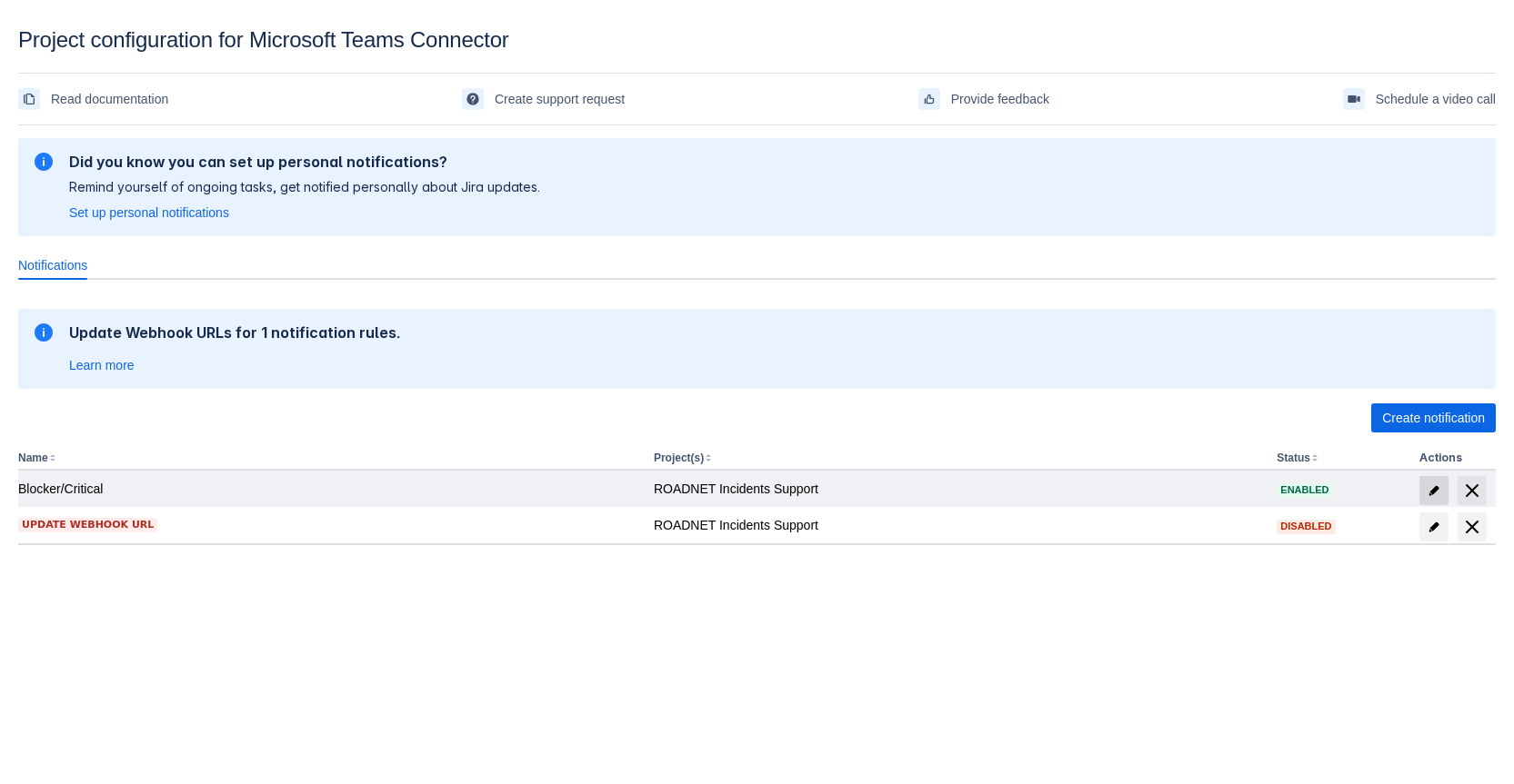
click at [1437, 501] on span at bounding box center [1433, 491] width 29 height 29
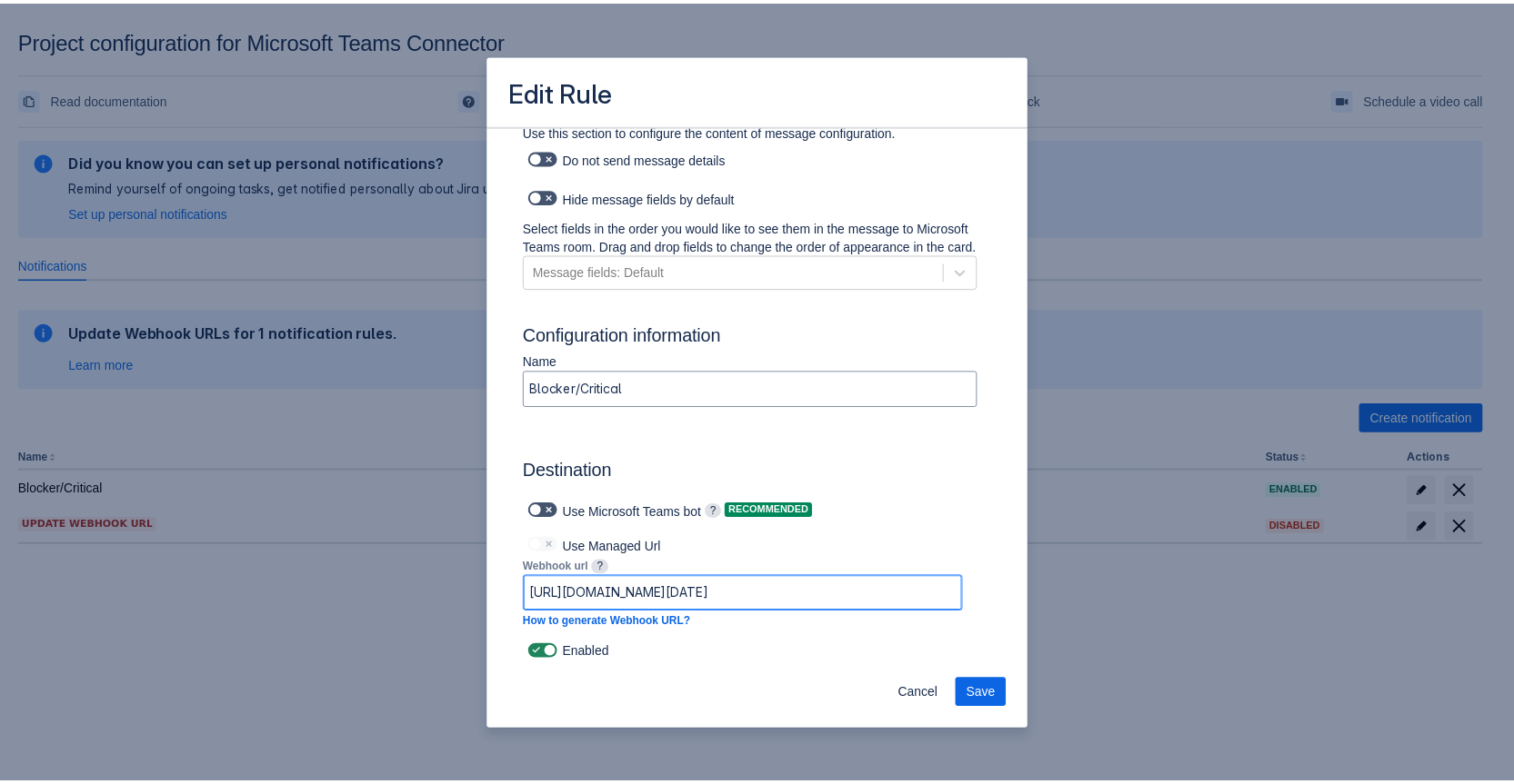
scroll to position [0, 1142]
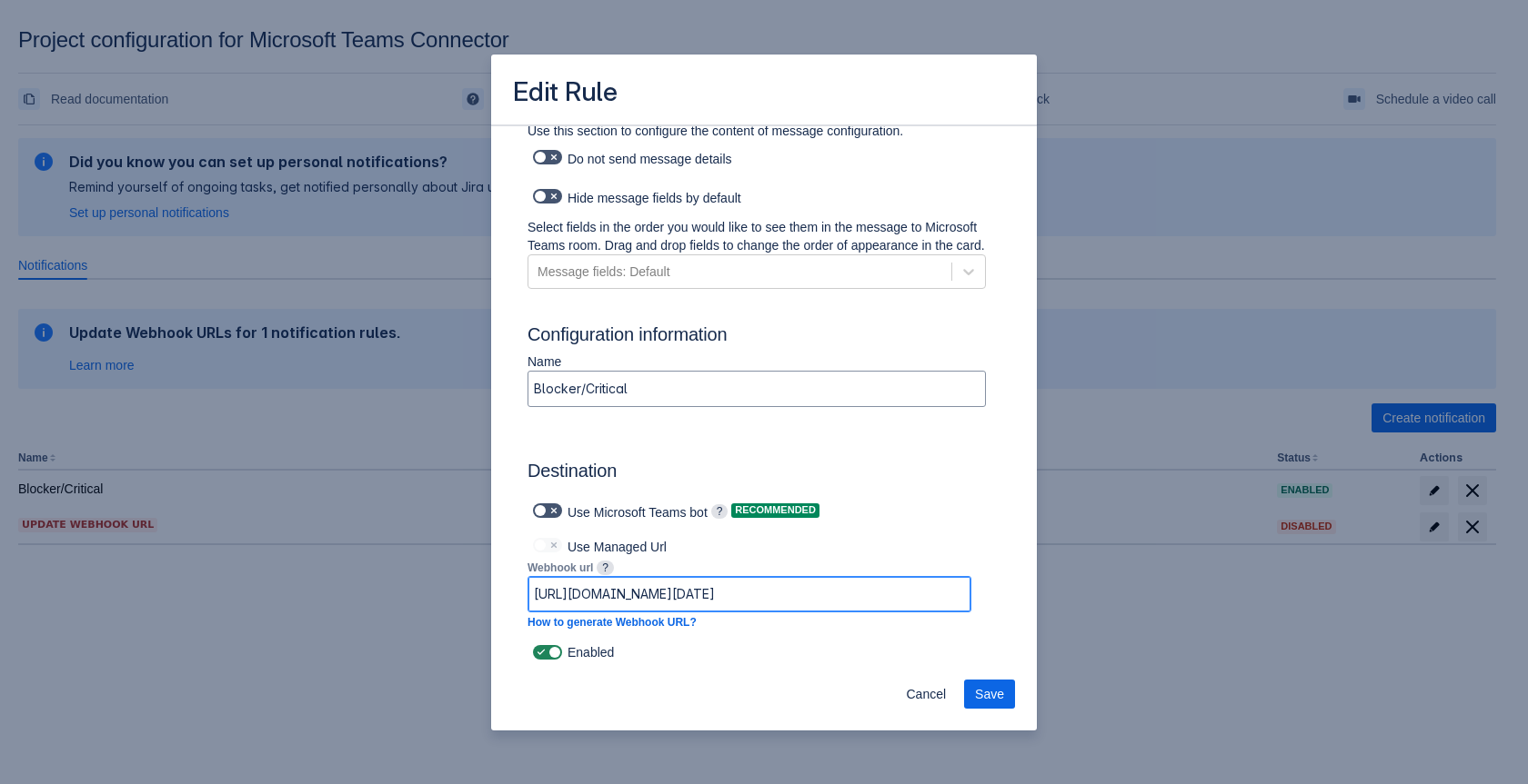
drag, startPoint x: 770, startPoint y: 594, endPoint x: 1010, endPoint y: 609, distance: 240.5
click at [938, 591] on input "[URL][DOMAIN_NAME][DATE]" at bounding box center [749, 595] width 442 height 33
click at [927, 688] on span "Cancel" at bounding box center [925, 695] width 40 height 29
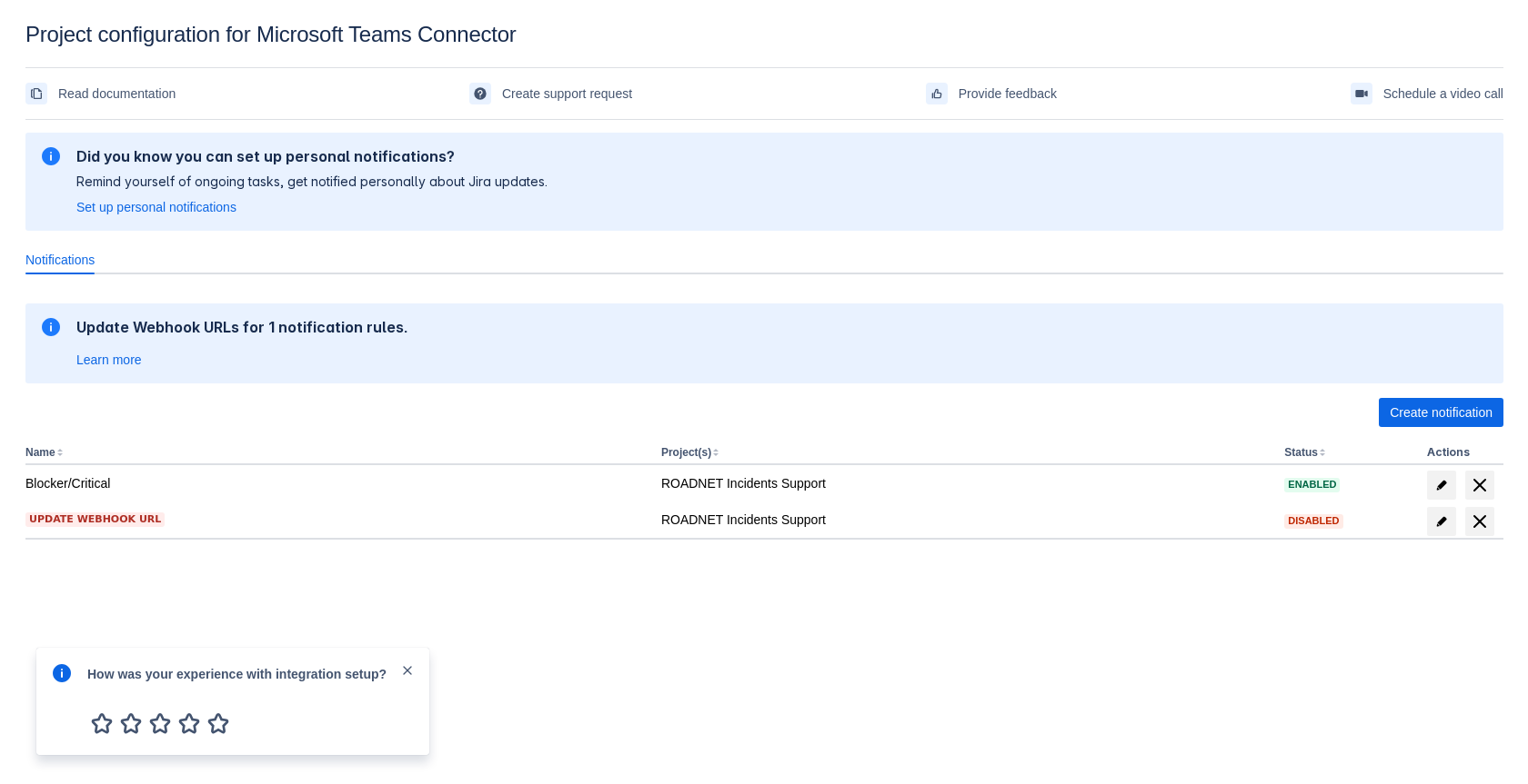
scroll to position [0, 0]
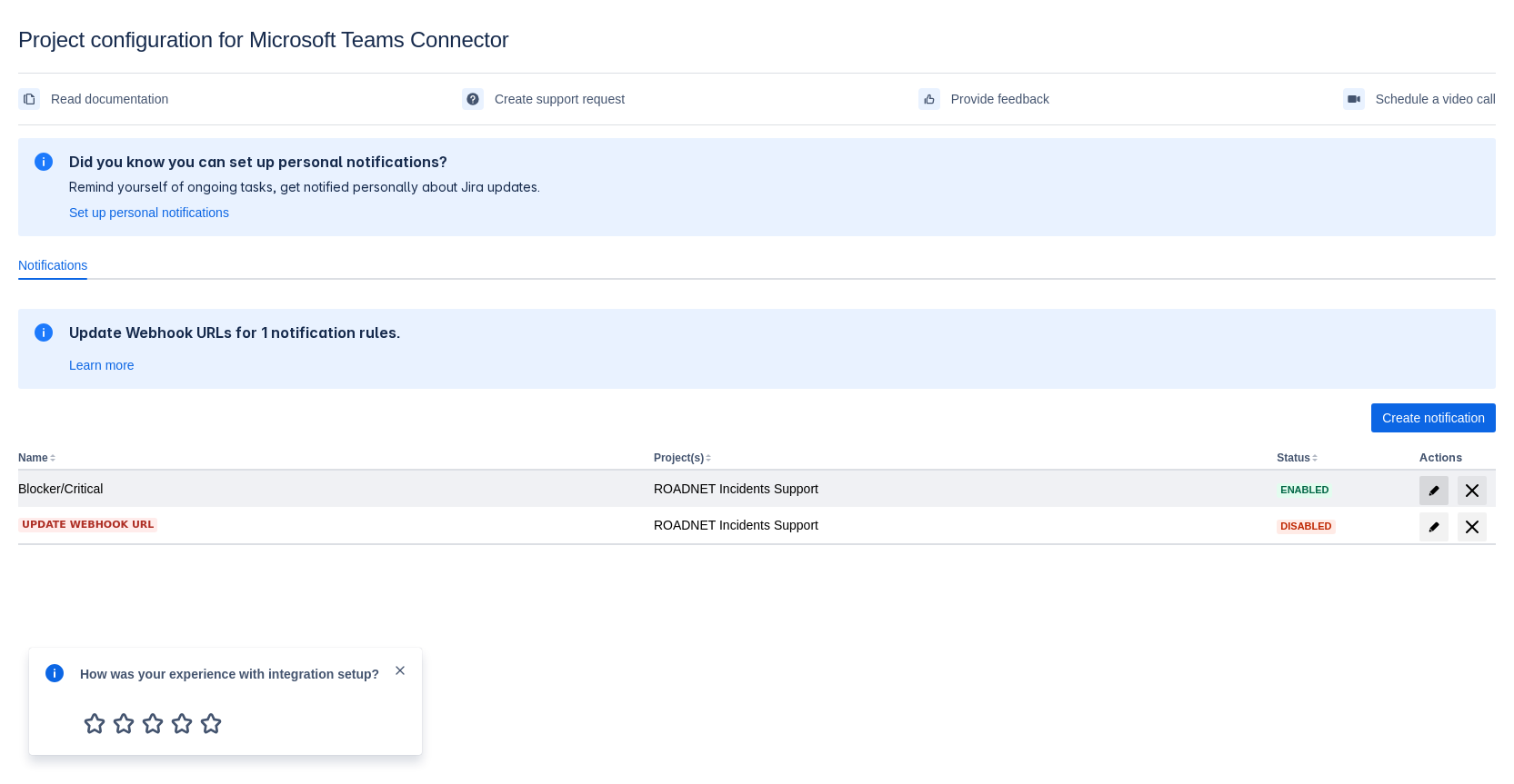
click at [1422, 484] on span at bounding box center [1433, 491] width 29 height 29
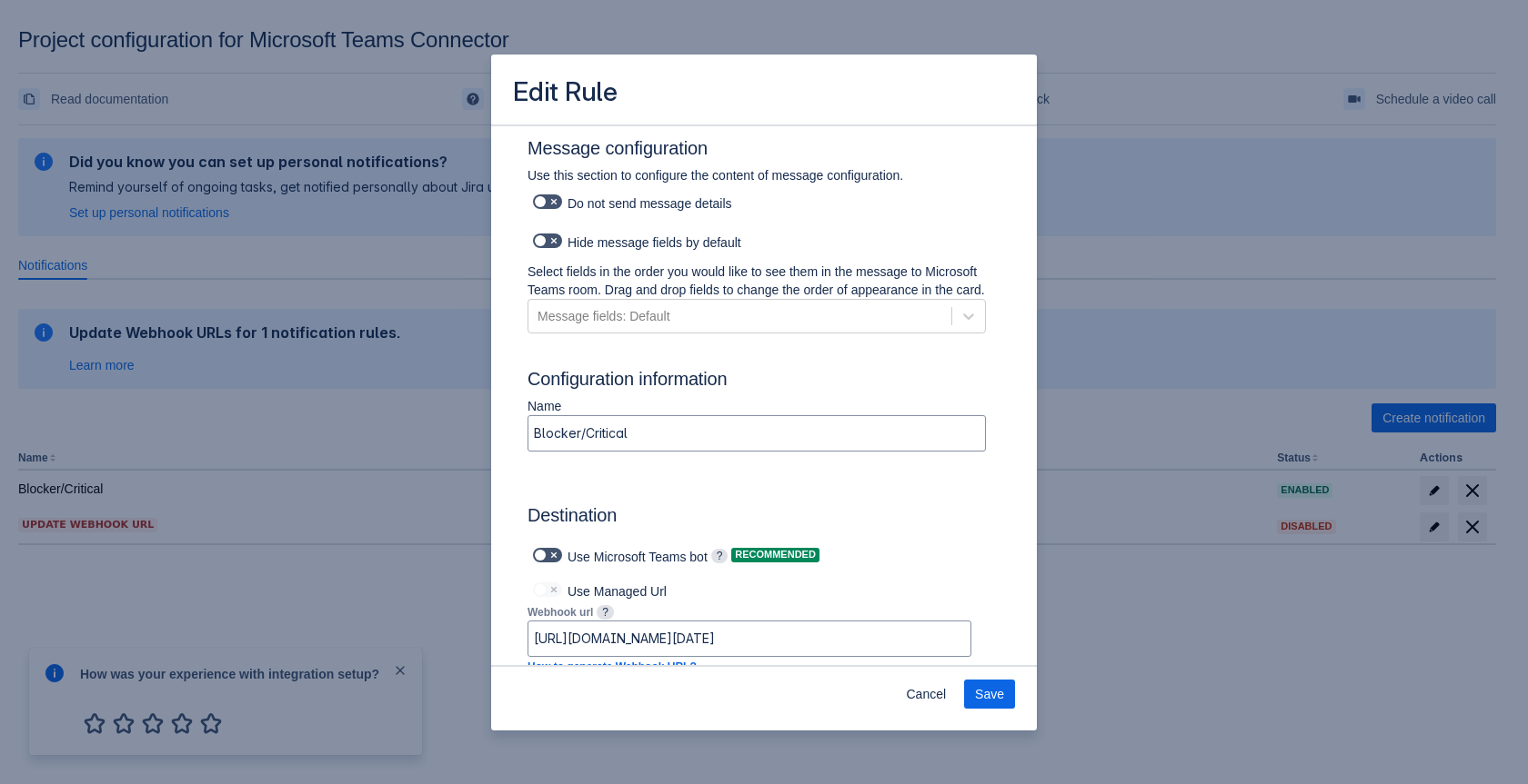
scroll to position [1163, 0]
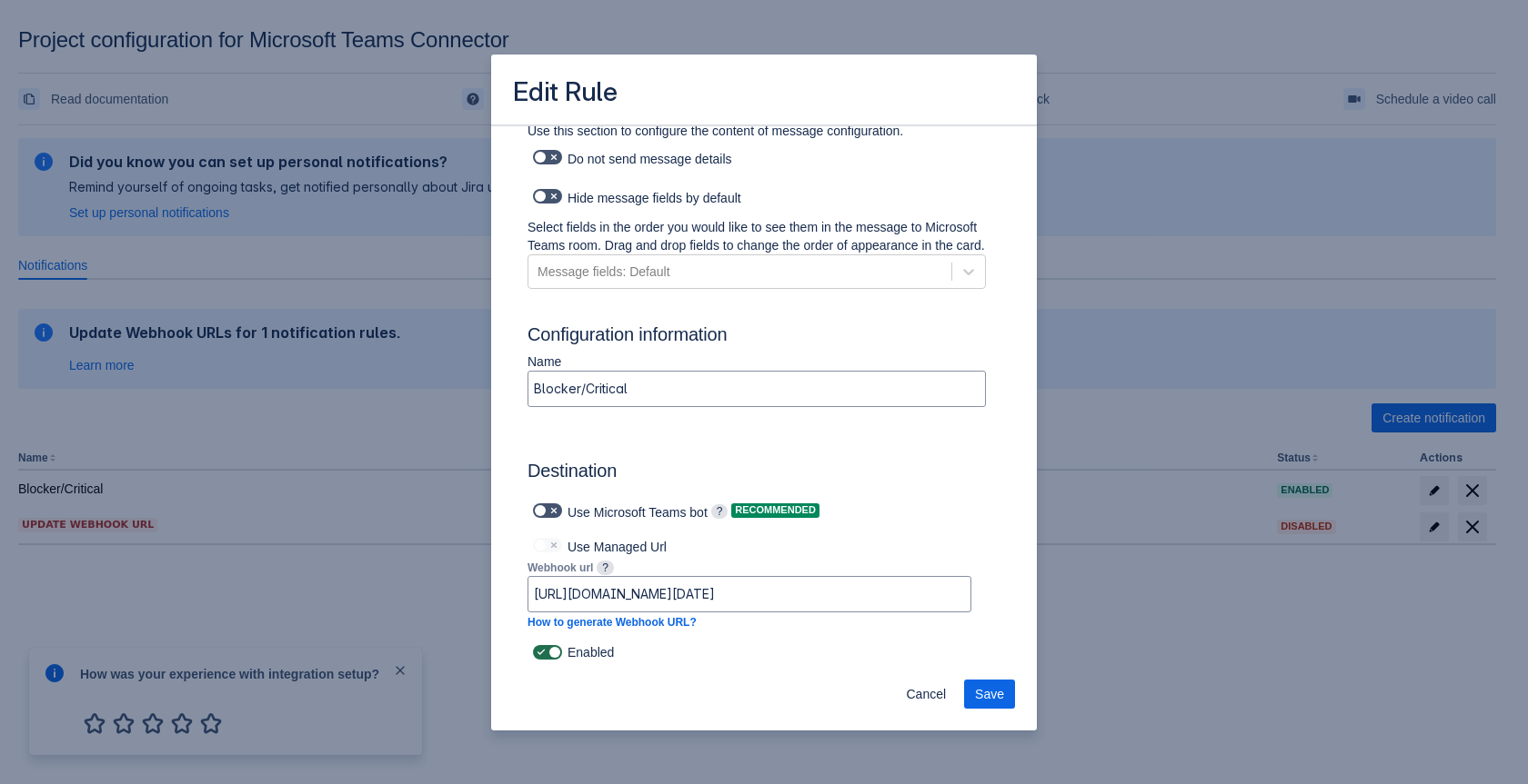
click at [548, 661] on label at bounding box center [547, 653] width 36 height 21
click at [544, 659] on input "checkbox" at bounding box center [538, 653] width 12 height 12
checkbox input "false"
click at [1000, 694] on span "Save" at bounding box center [990, 695] width 29 height 29
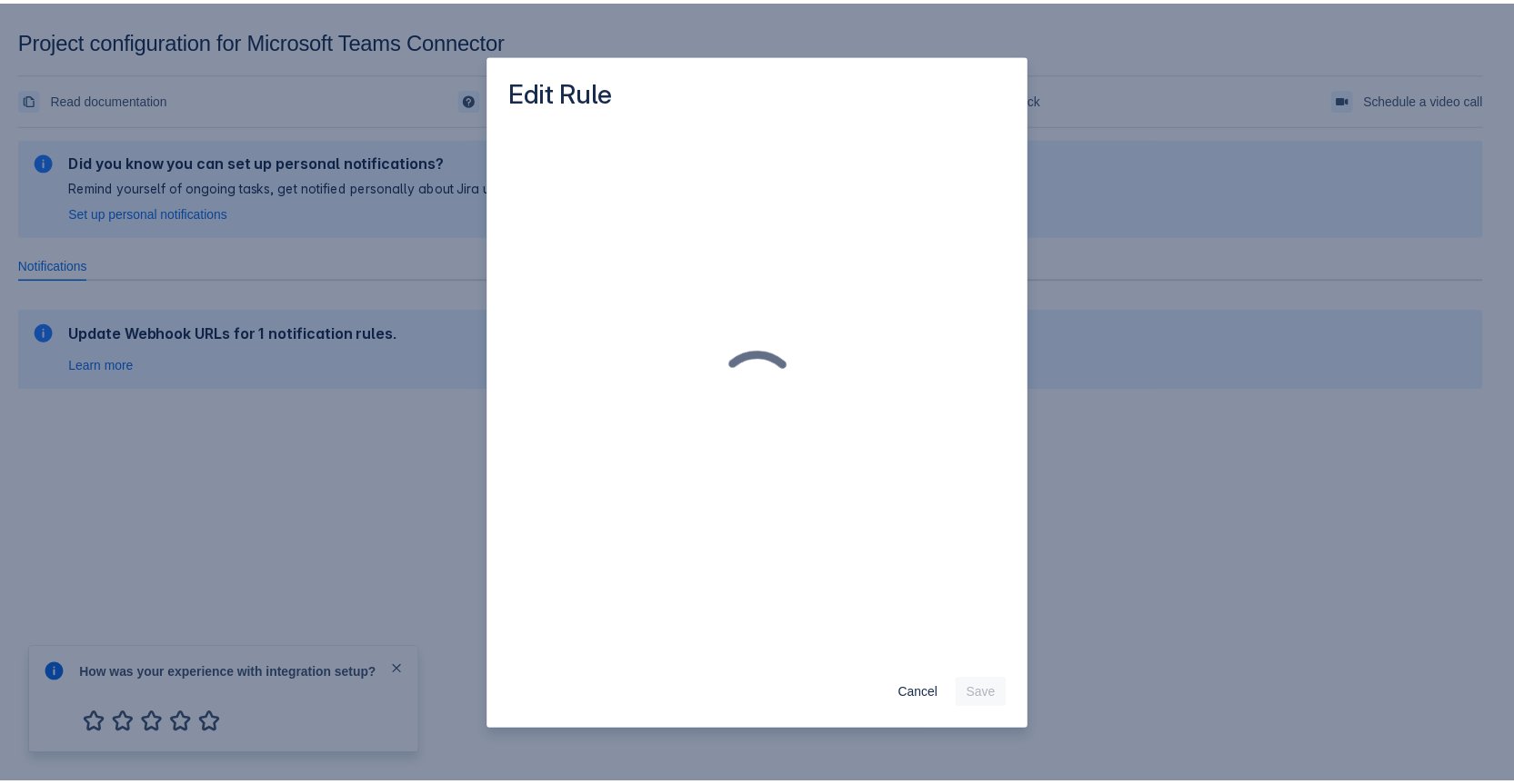
scroll to position [0, 0]
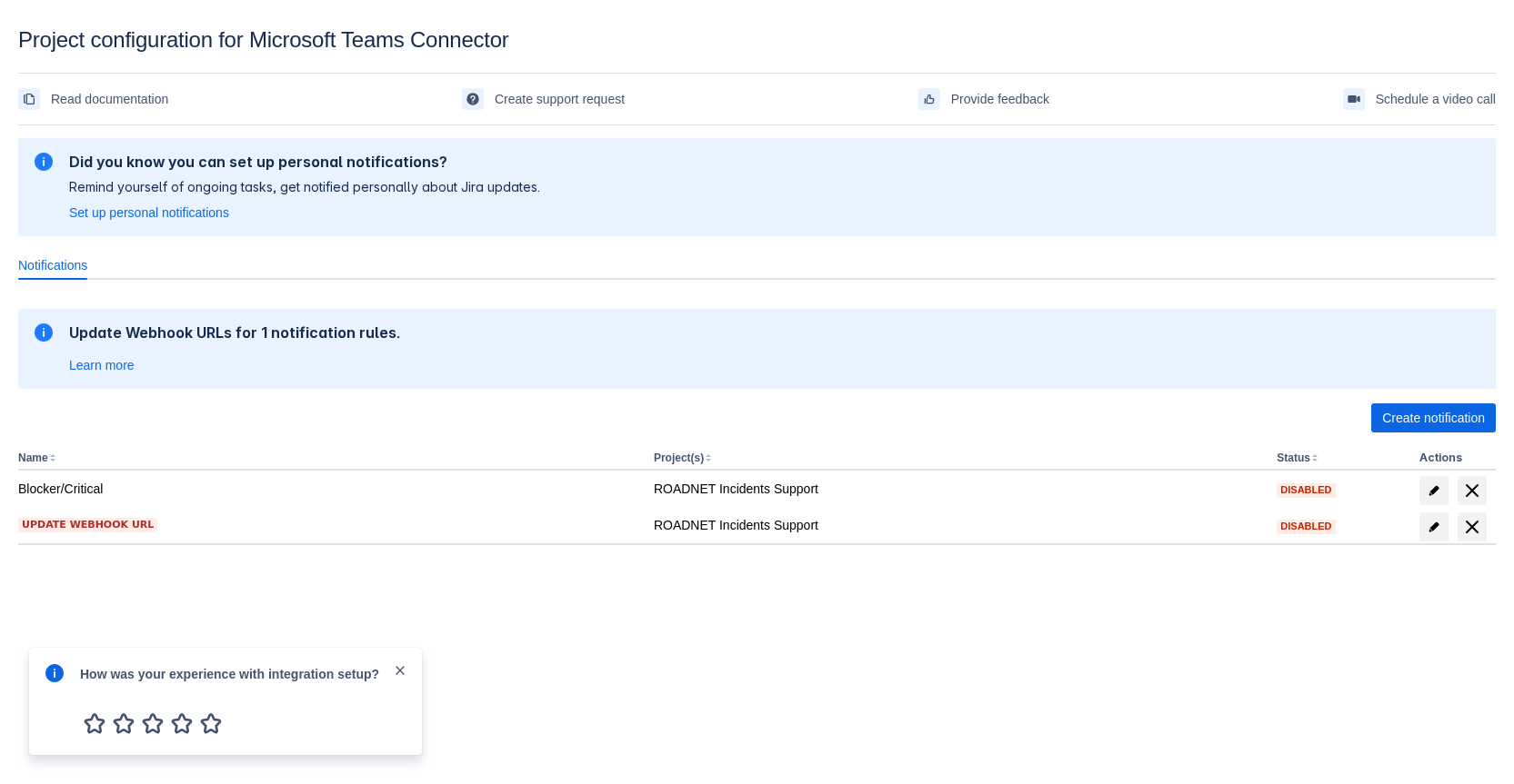
click at [404, 678] on span "button" at bounding box center [399, 671] width 15 height 18
